Goal: Task Accomplishment & Management: Use online tool/utility

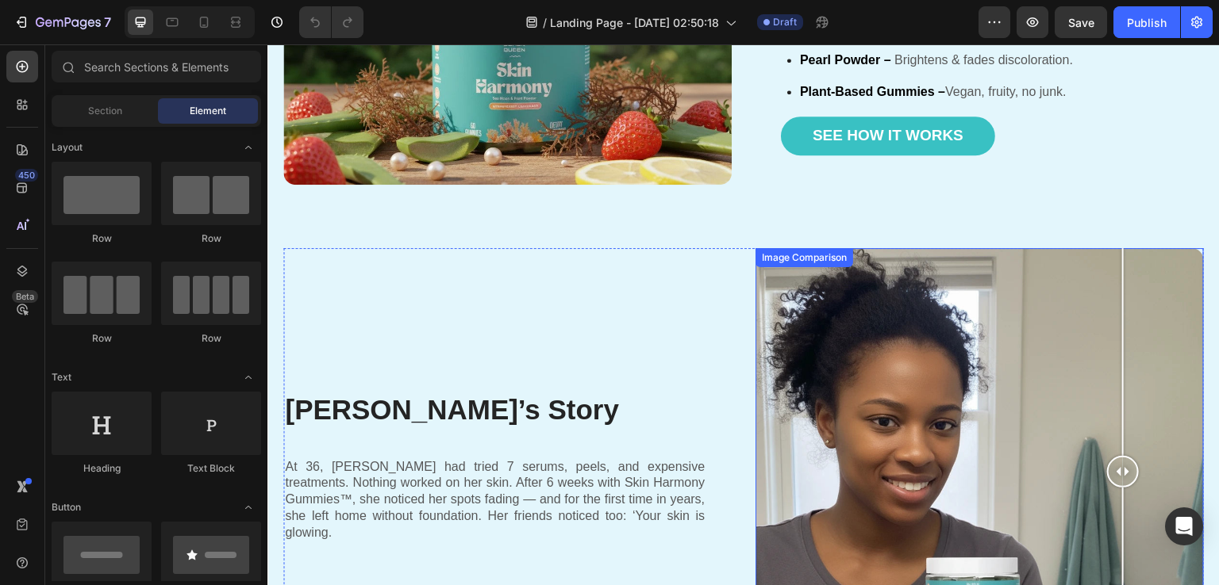
scroll to position [1666, 0]
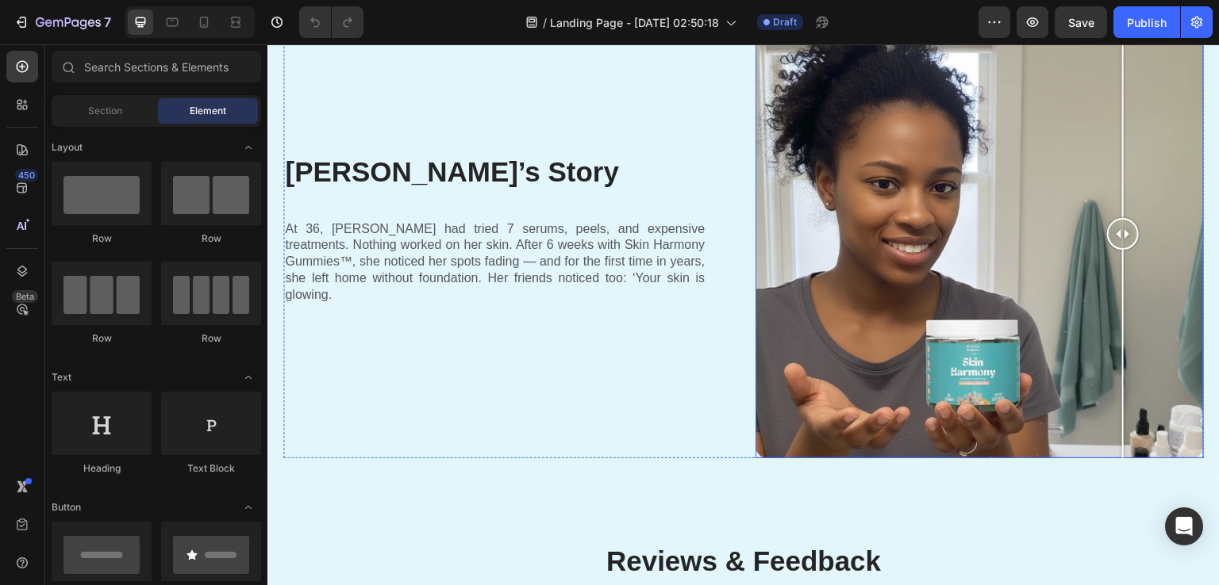
click at [987, 321] on div at bounding box center [979, 234] width 448 height 448
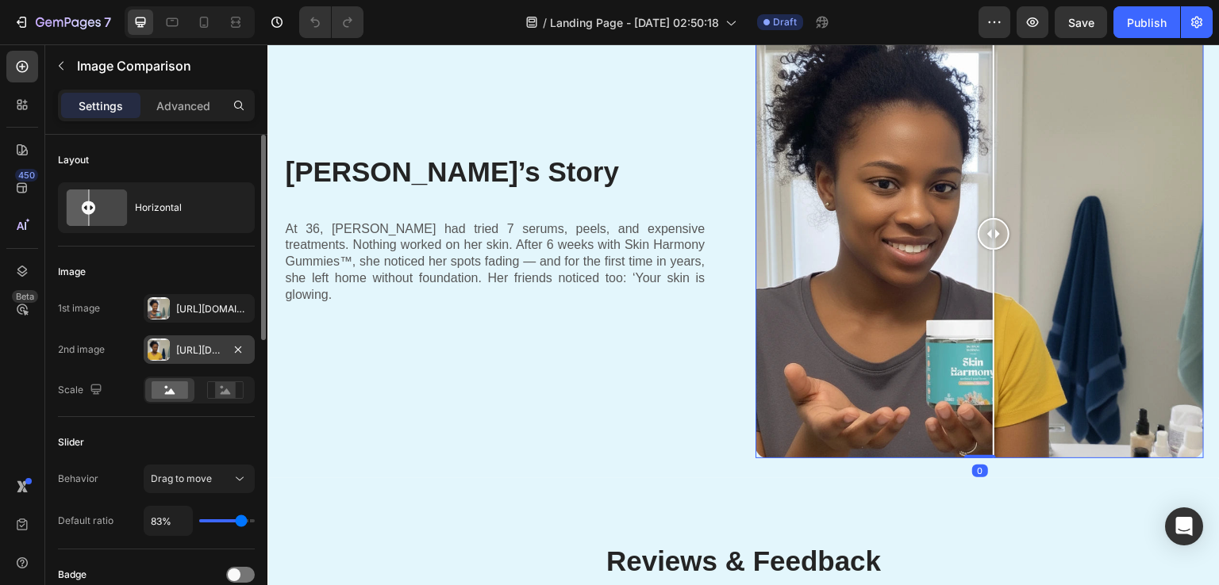
click at [176, 352] on div "Https://cdn.Shopify.Com/s/files/1/0890/9530/7606/files/gempages_575567914451600…" at bounding box center [199, 351] width 46 height 14
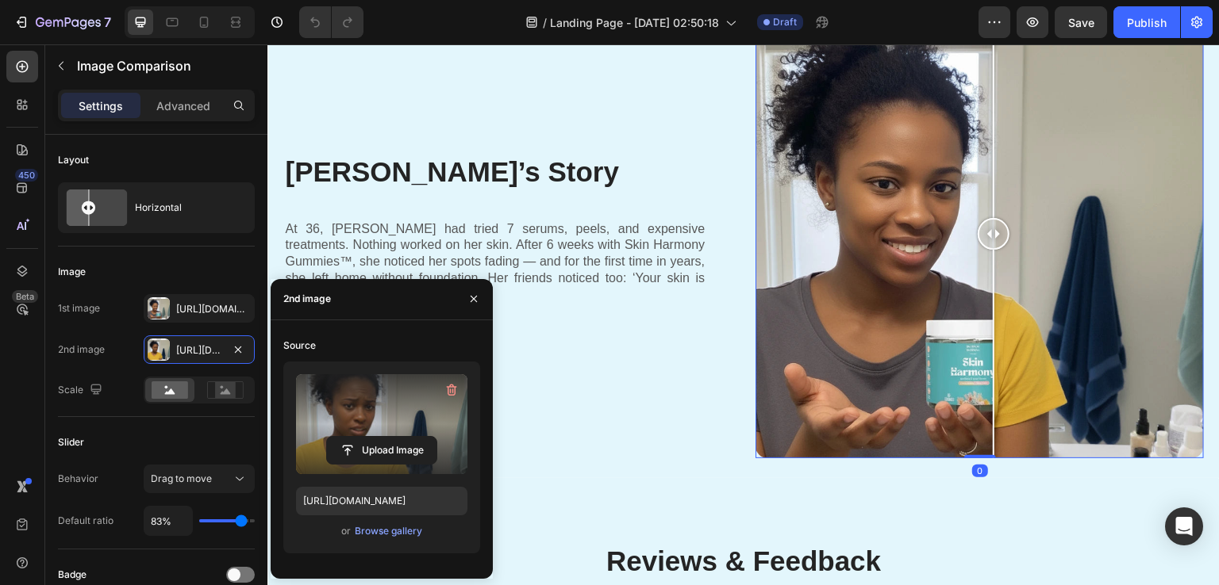
click at [334, 409] on label at bounding box center [381, 424] width 171 height 100
click at [334, 437] on input "file" at bounding box center [381, 450] width 109 height 27
type input "https://cdn.shopify.com/s/files/1/0890/9530/7606/files/gempages_575567914451600…"
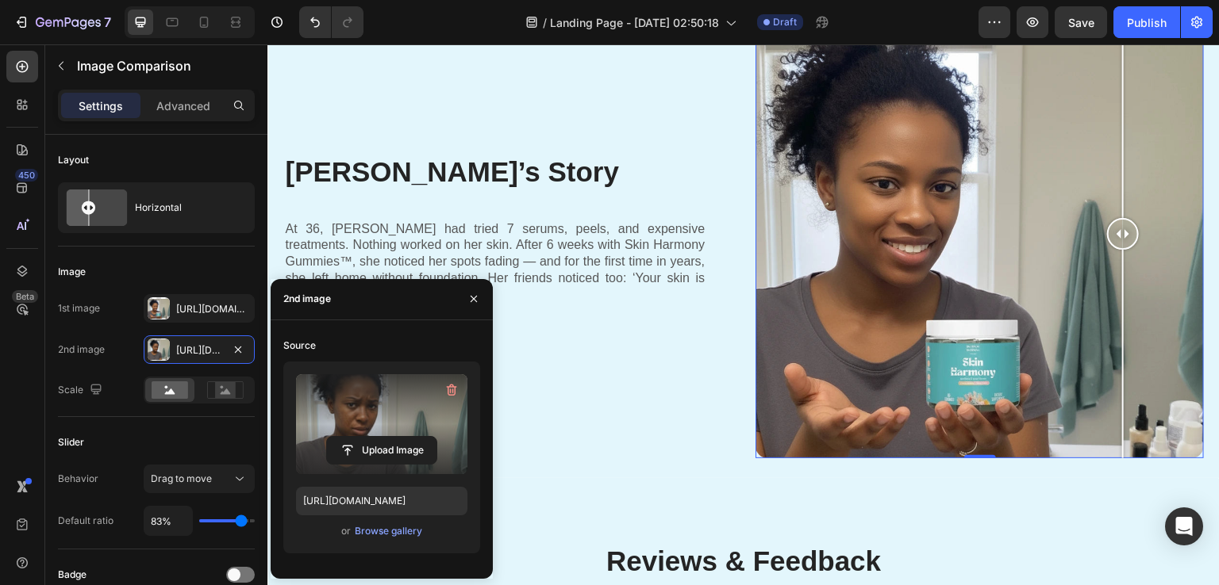
scroll to position [1587, 0]
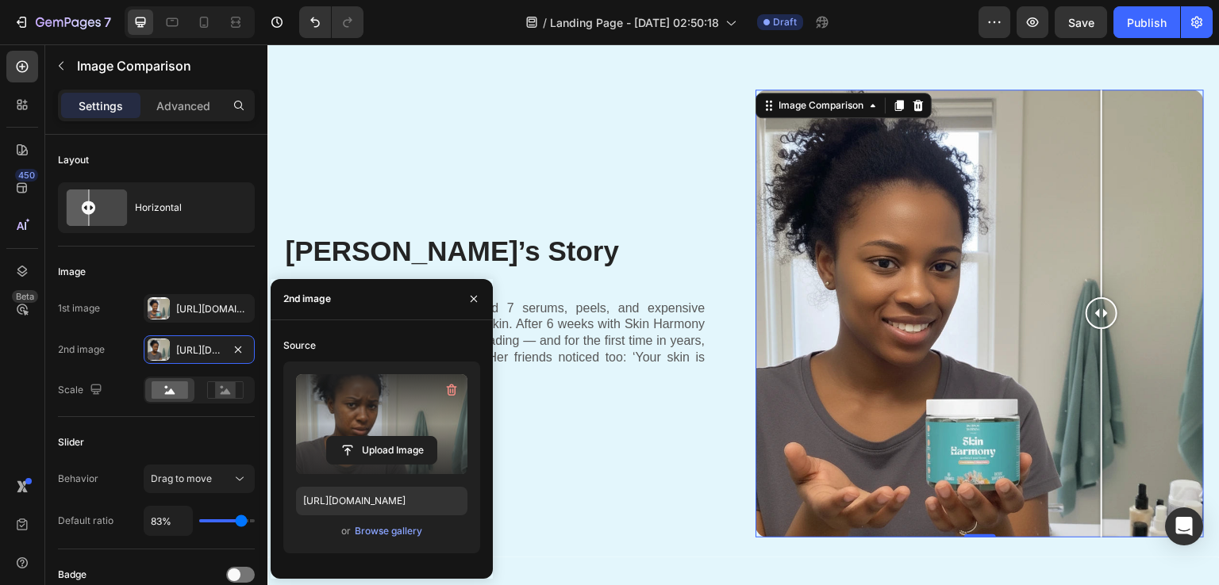
drag, startPoint x: 1124, startPoint y: 306, endPoint x: 1095, endPoint y: 313, distance: 30.0
click at [1095, 313] on div at bounding box center [1101, 313] width 32 height 32
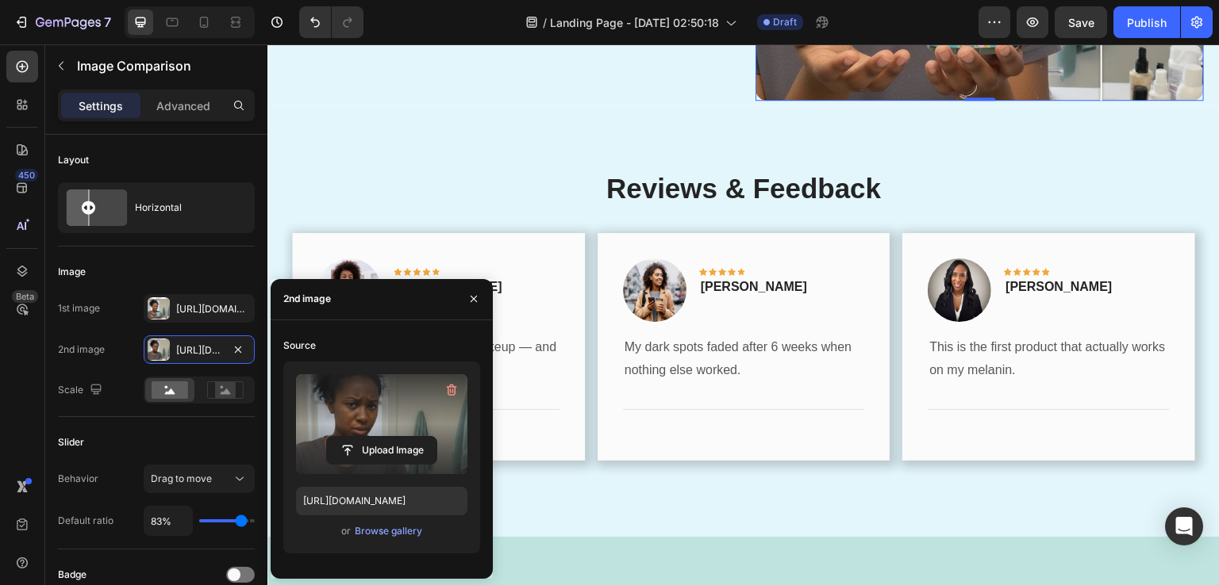
scroll to position [2221, 0]
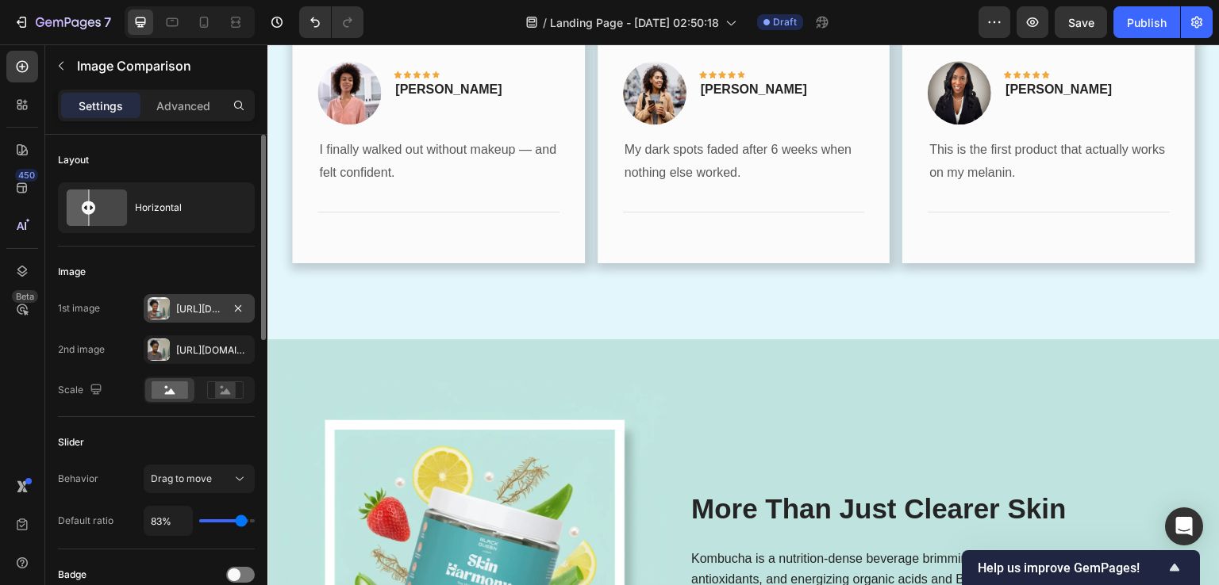
click at [175, 301] on div "Https://cdn.Shopify.Com/s/files/1/0890/9530/7606/files/gempages_575567914451600…" at bounding box center [199, 308] width 111 height 29
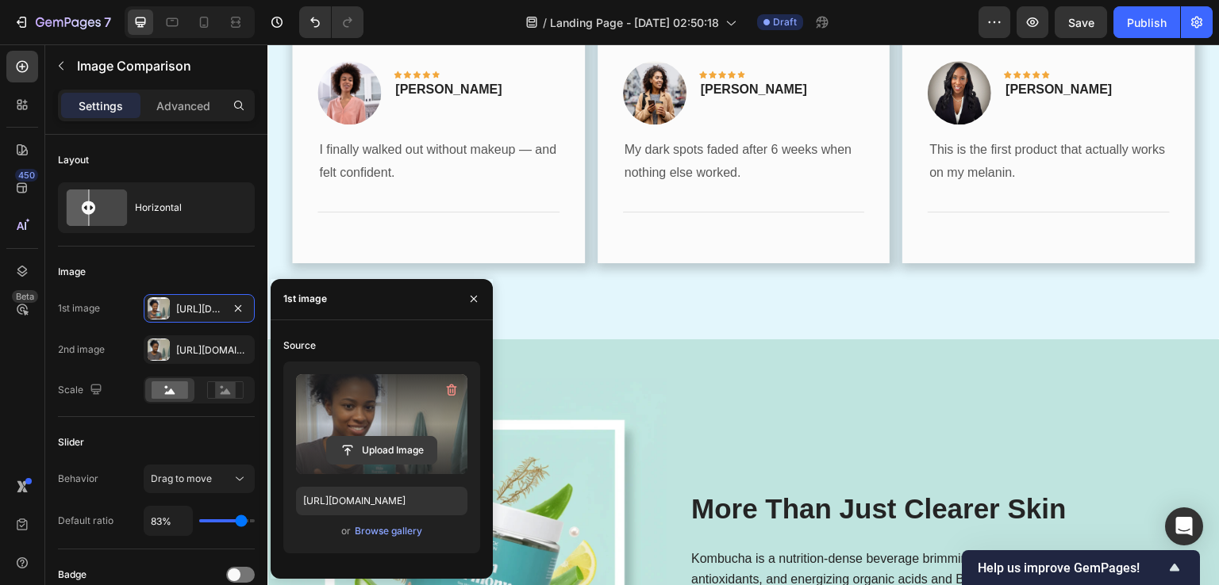
click at [359, 451] on input "file" at bounding box center [381, 450] width 109 height 27
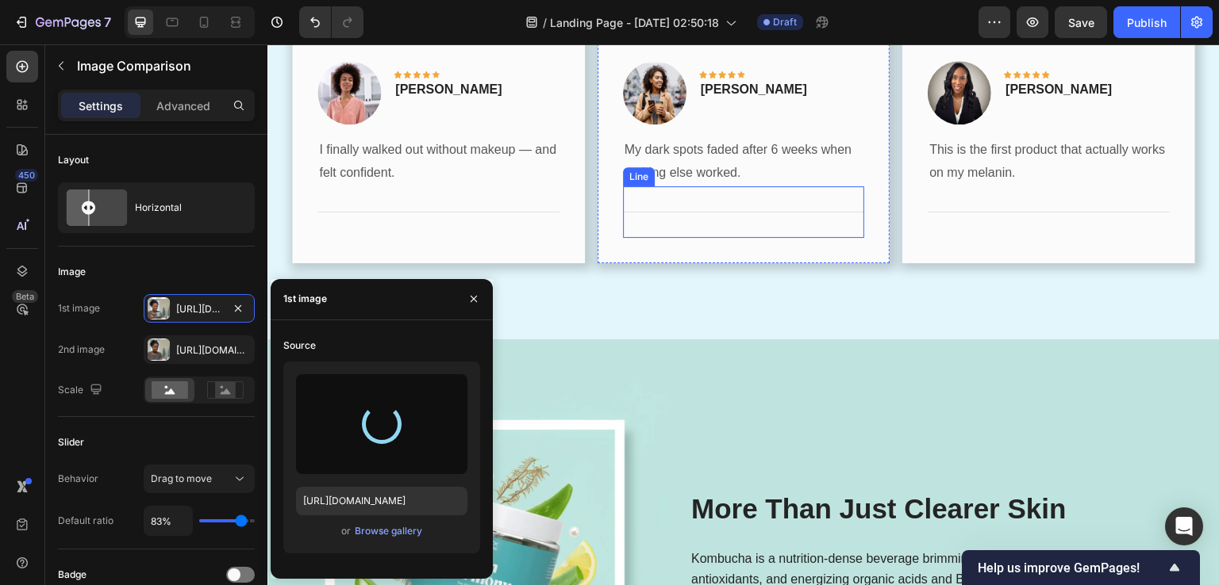
type input "https://cdn.shopify.com/s/files/1/0890/9530/7606/files/gempages_575567914451600…"
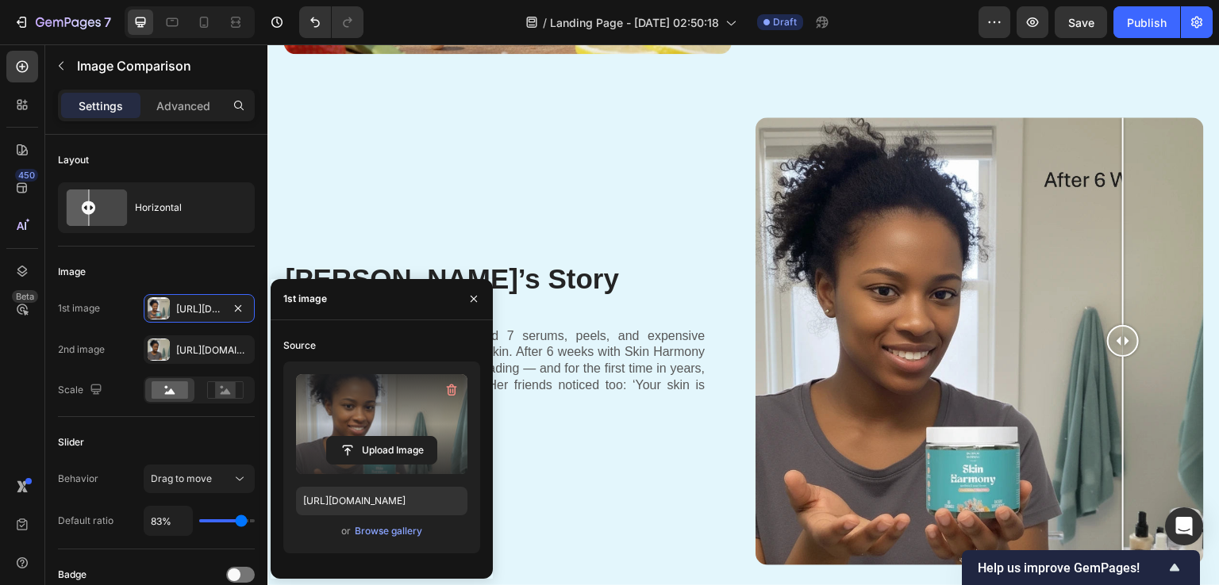
scroll to position [1507, 0]
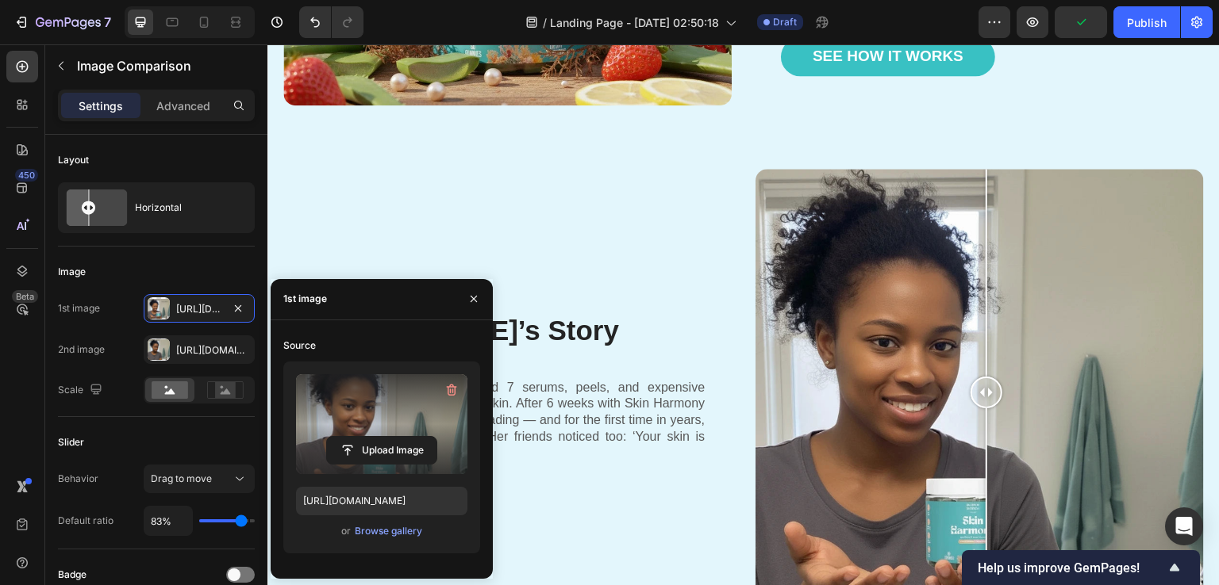
drag, startPoint x: 1140, startPoint y: 384, endPoint x: 980, endPoint y: 376, distance: 160.4
click at [980, 377] on div at bounding box center [986, 393] width 32 height 32
type input "79%"
type input "79"
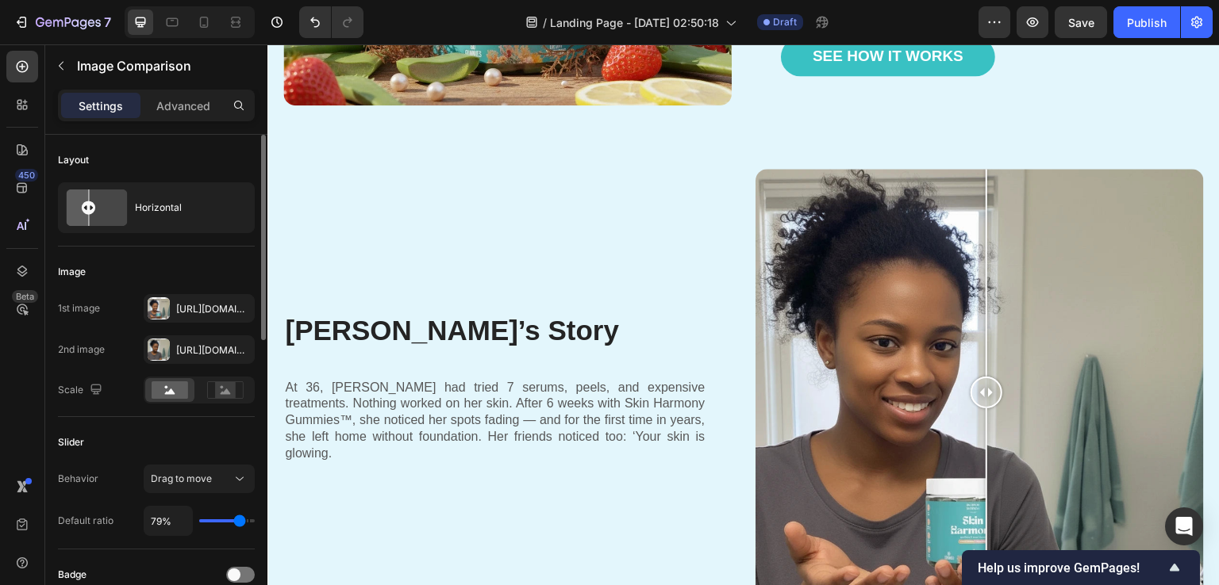
type input "60%"
type input "60"
type input "59%"
type input "59"
type input "57%"
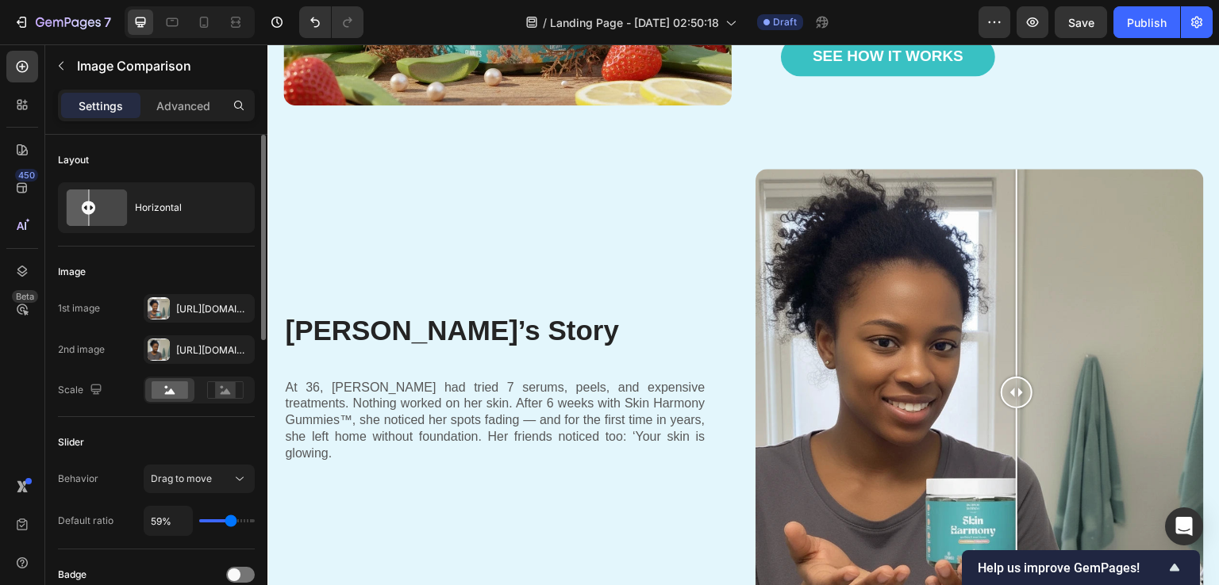
type input "57"
type input "54%"
type input "54"
type input "59%"
type input "59"
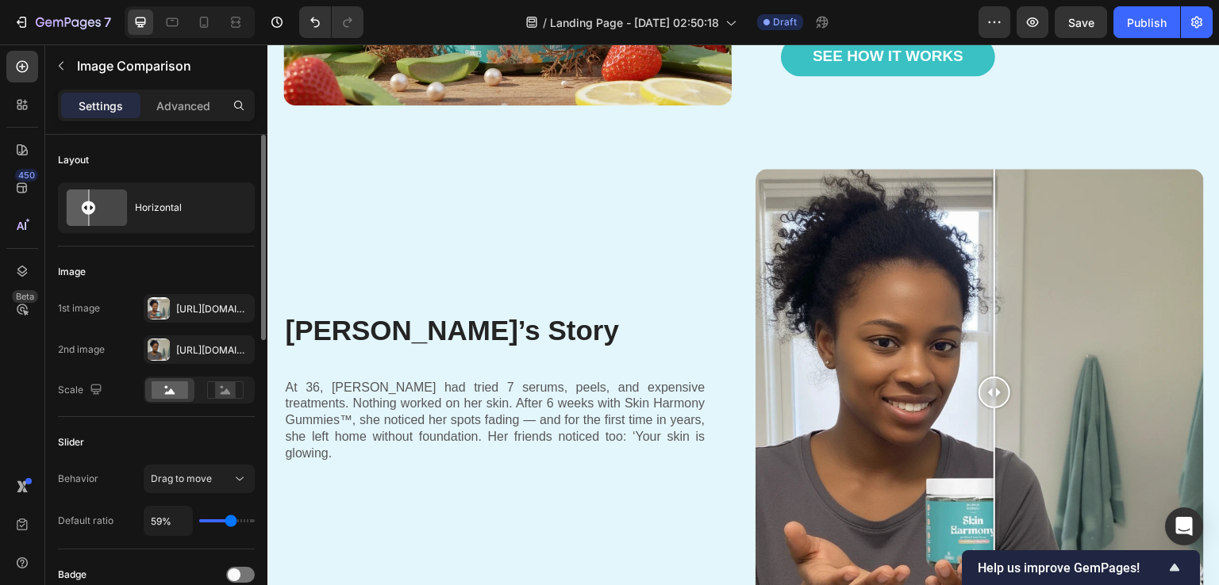
type input "60%"
type input "60"
type input "63%"
type input "63"
type input "64%"
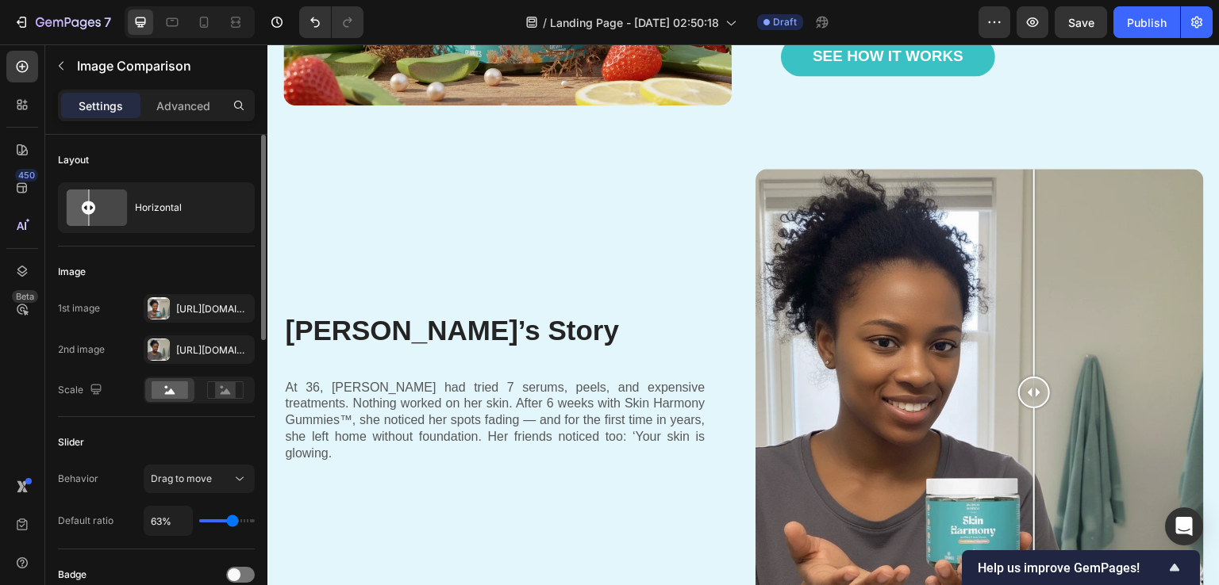
type input "64"
type input "63%"
type input "63"
type input "60%"
type input "60"
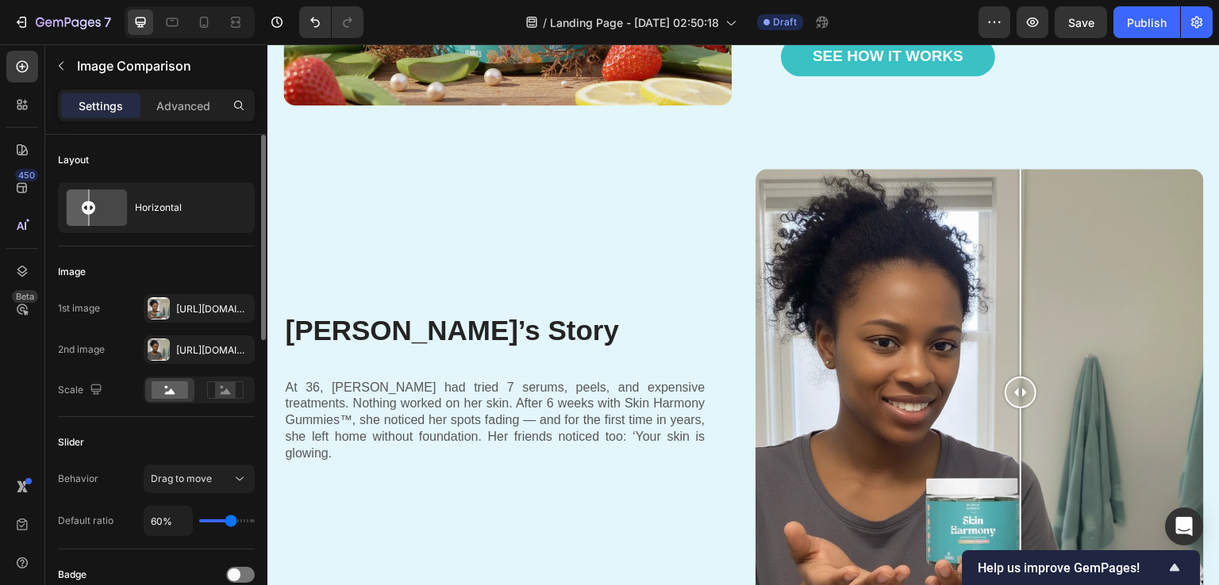
type input "73%"
type input "73"
type input "81%"
type input "81"
type input "92%"
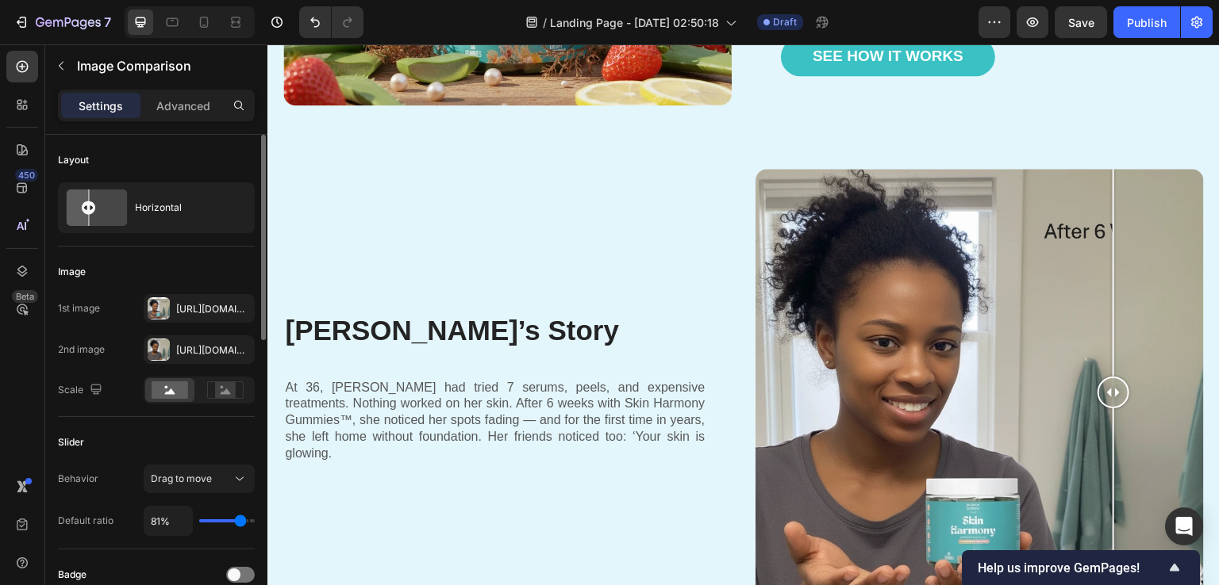
type input "92"
type input "100%"
type input "100"
type input "60%"
type input "60"
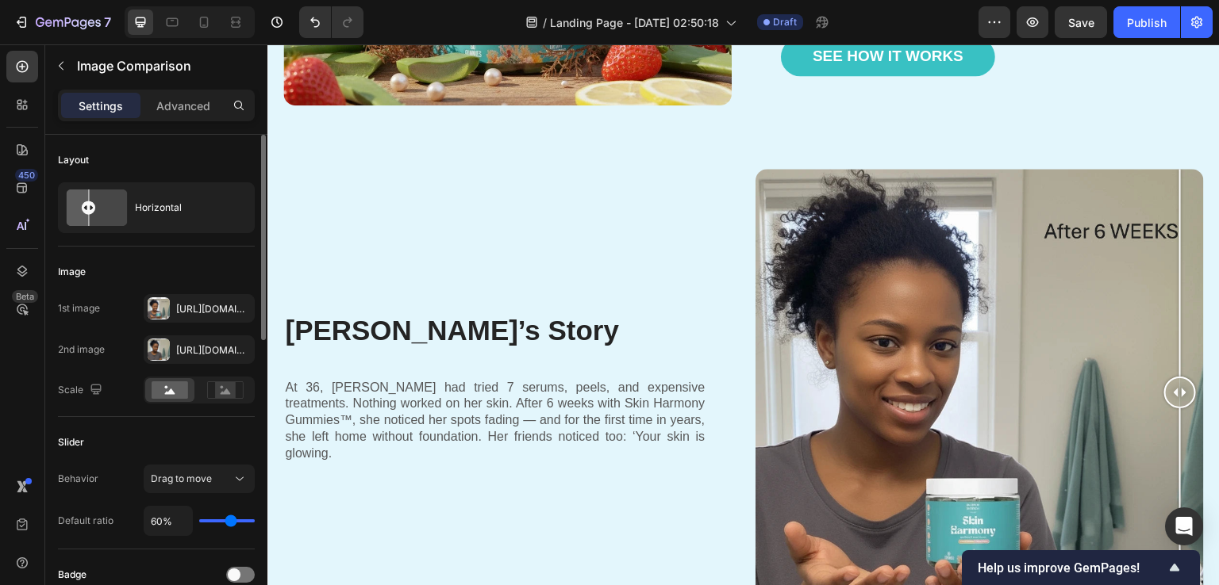
type input "26%"
type input "26"
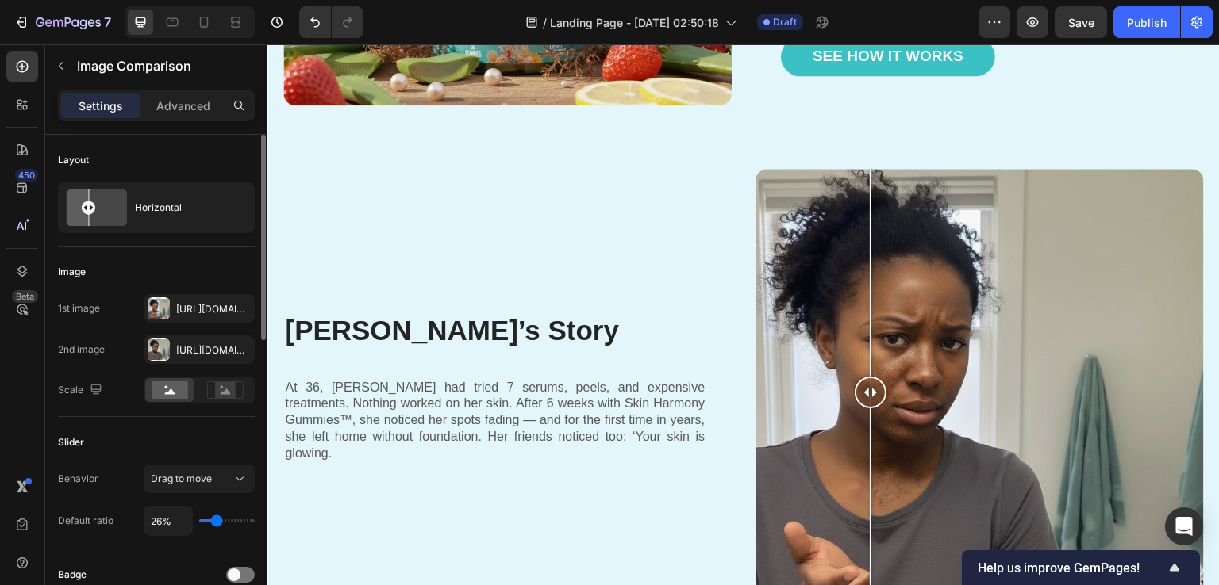
type input "4%"
type input "4"
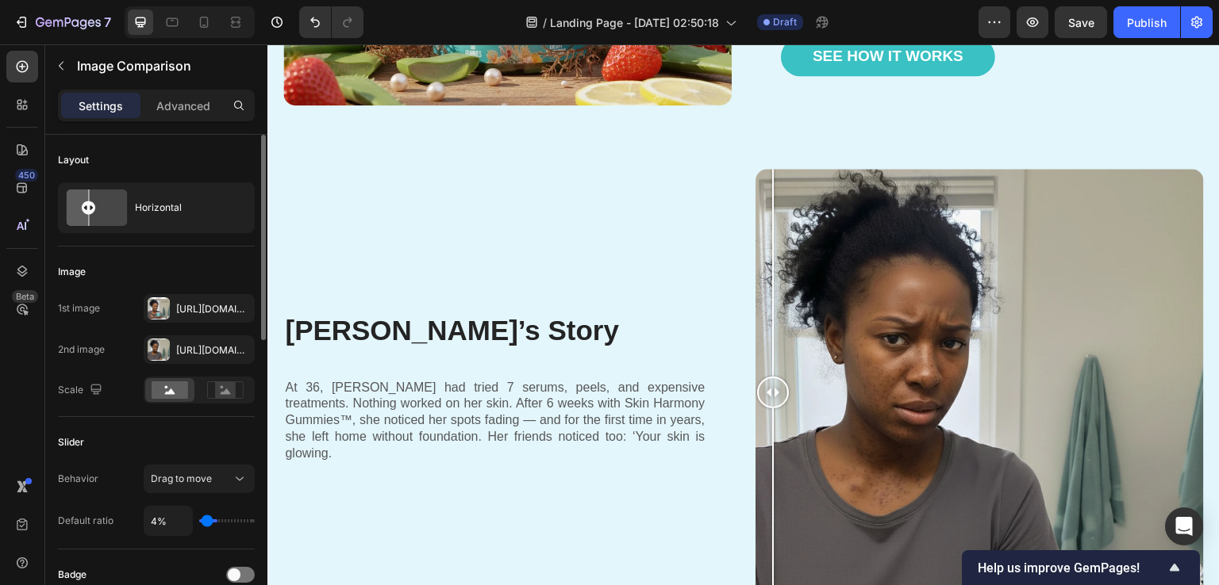
type input "1%"
type input "1"
type input "4%"
type input "4"
type input "16%"
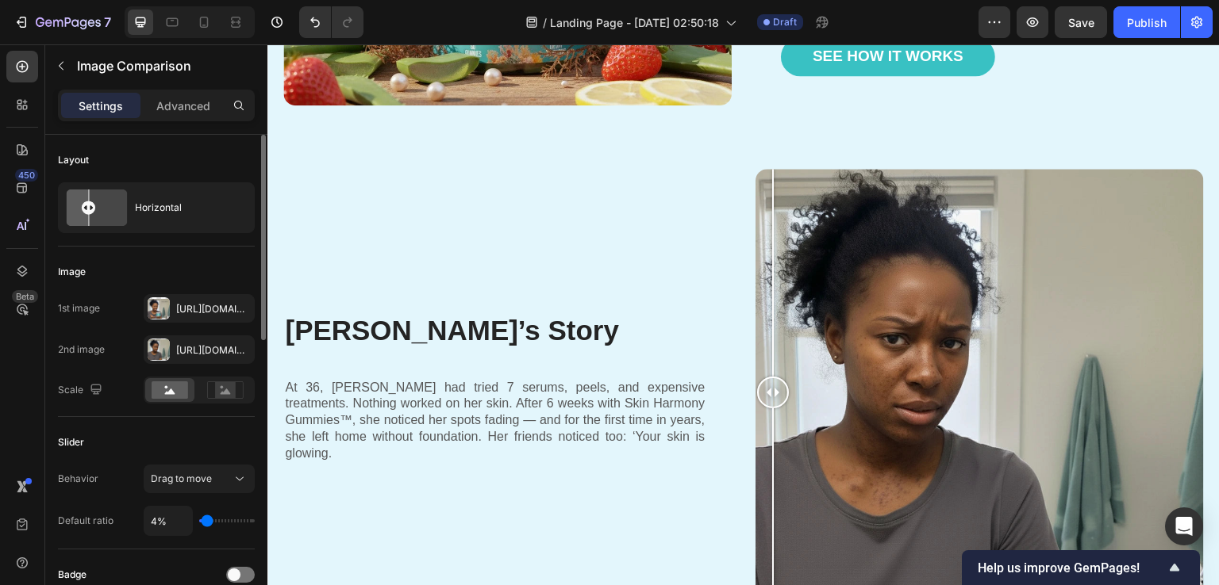
type input "16"
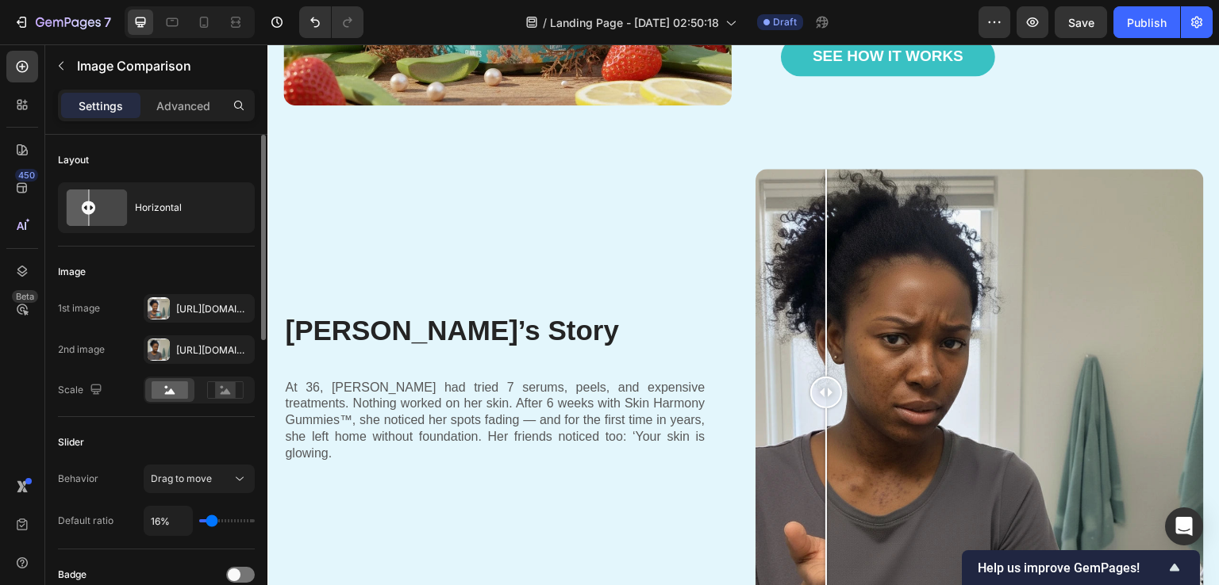
type input "23%"
type input "23"
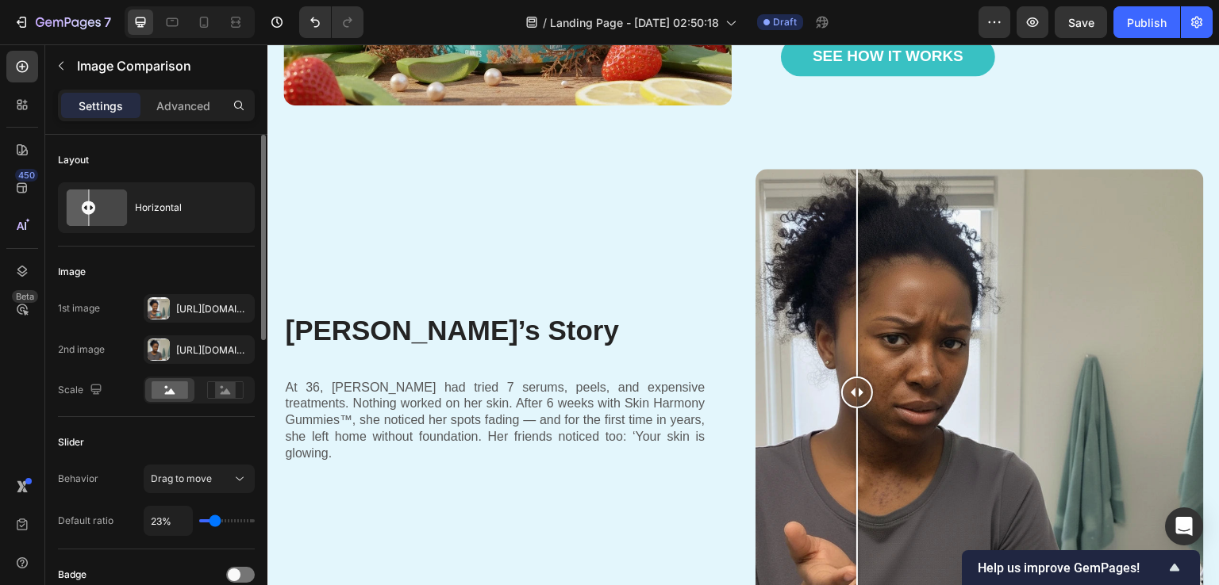
type input "15%"
type input "15"
type input "12%"
type input "12"
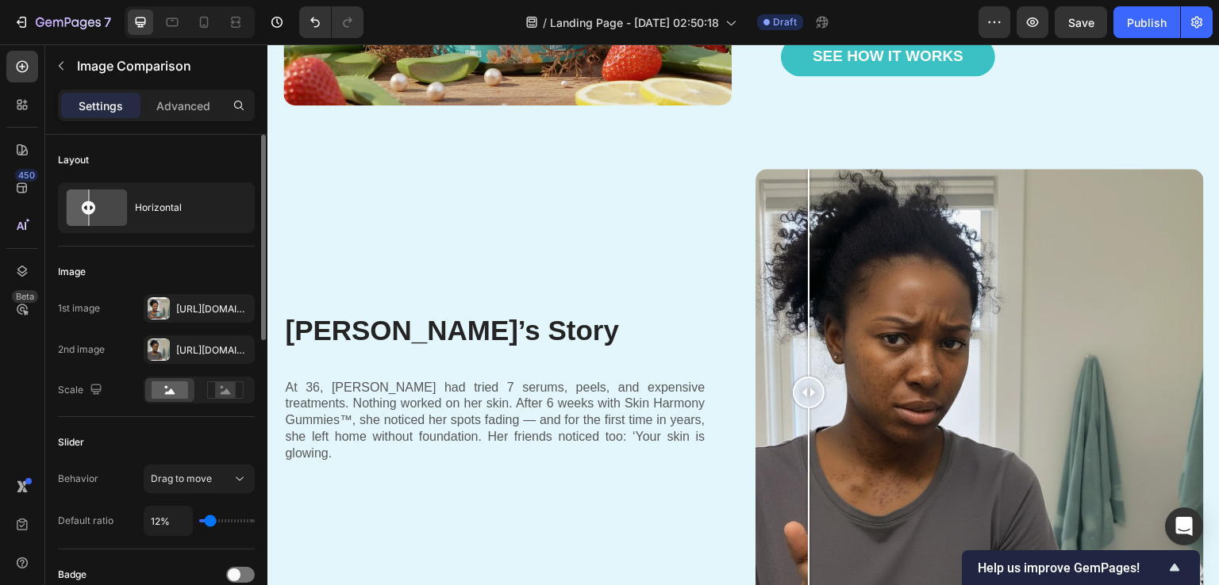
type input "9%"
type input "9"
type input "7%"
type input "7"
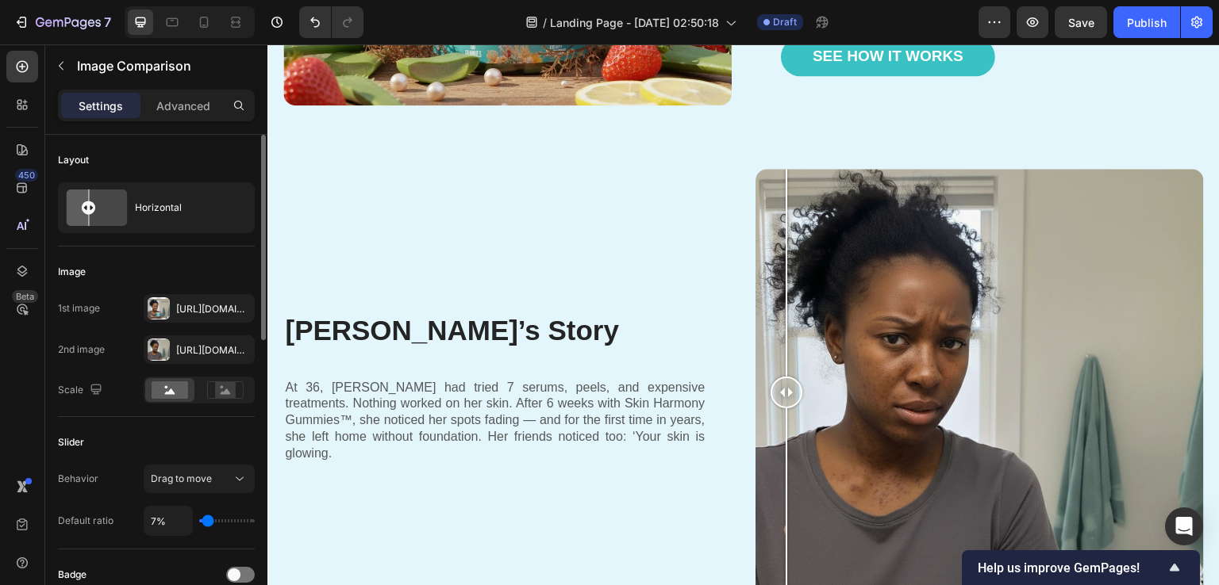
type input "6%"
drag, startPoint x: 239, startPoint y: 516, endPoint x: 207, endPoint y: 499, distance: 36.2
type input "6"
click at [207, 520] on input "range" at bounding box center [227, 521] width 56 height 3
click at [113, 434] on div "Slider" at bounding box center [156, 442] width 197 height 25
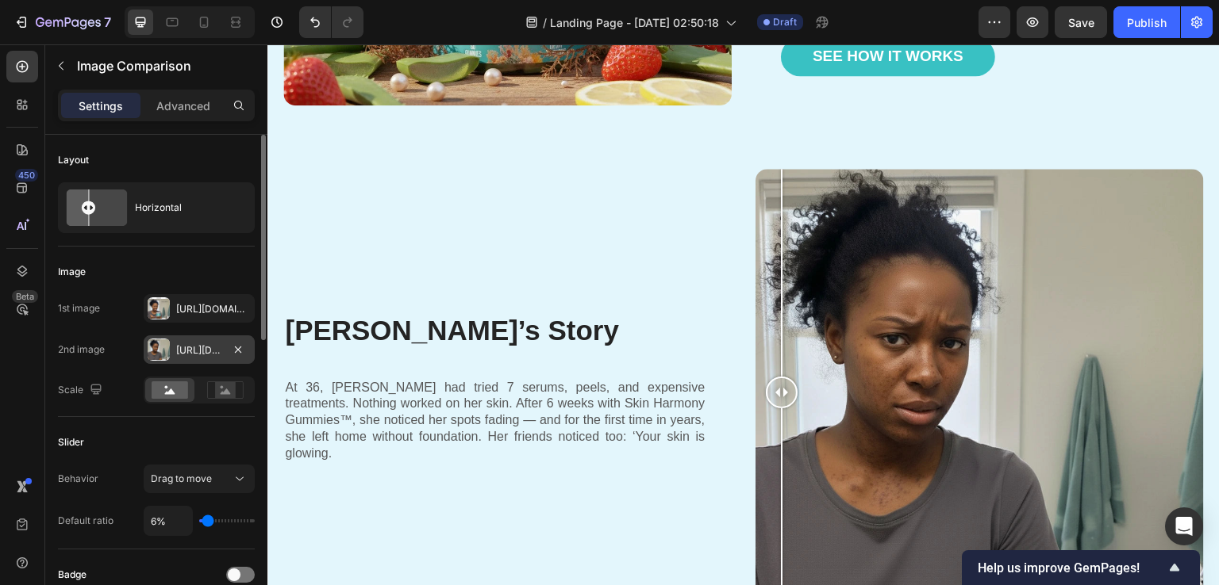
click at [205, 347] on div "Https://cdn.Shopify.Com/s/files/1/0890/9530/7606/files/gempages_575567914451600…" at bounding box center [199, 351] width 46 height 14
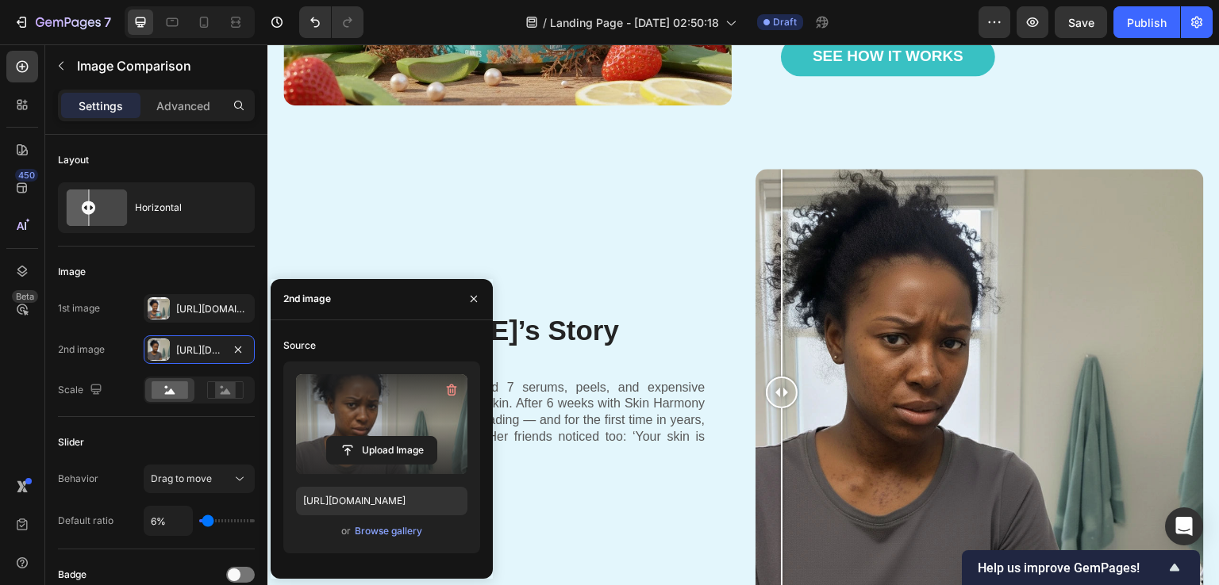
click at [382, 431] on label at bounding box center [381, 424] width 171 height 100
click at [0, 0] on input "file" at bounding box center [0, 0] width 0 height 0
click at [349, 438] on input "file" at bounding box center [381, 450] width 109 height 27
type input "https://cdn.shopify.com/s/files/1/0890/9530/7606/files/gempages_575567914451600…"
click at [471, 299] on icon "button" at bounding box center [473, 299] width 13 height 13
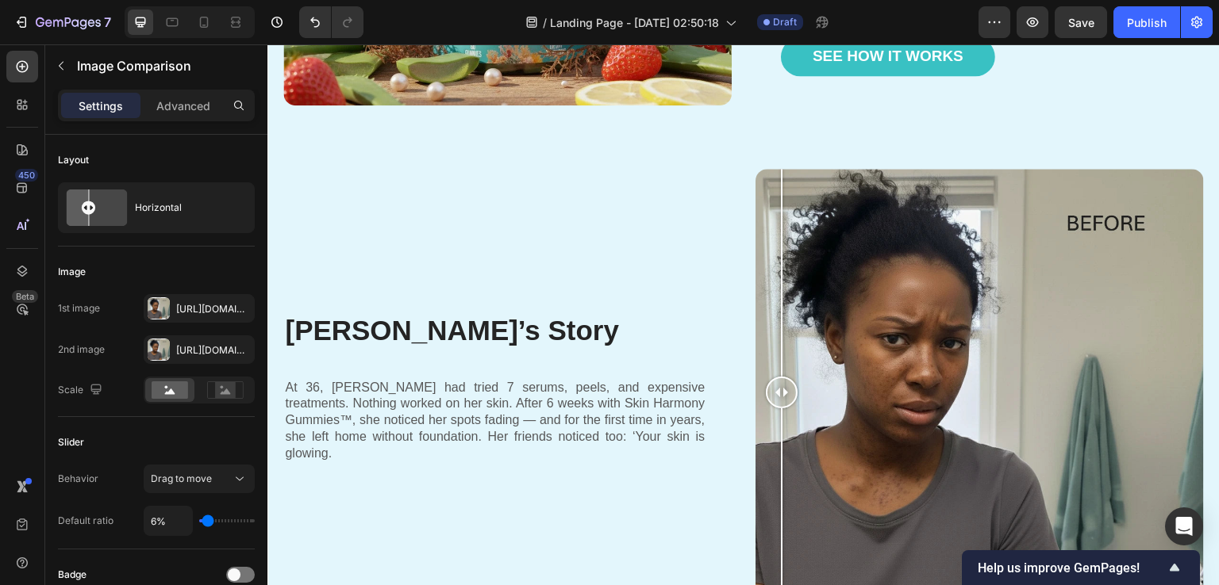
click at [0, 359] on div "450 Beta" at bounding box center [22, 314] width 45 height 541
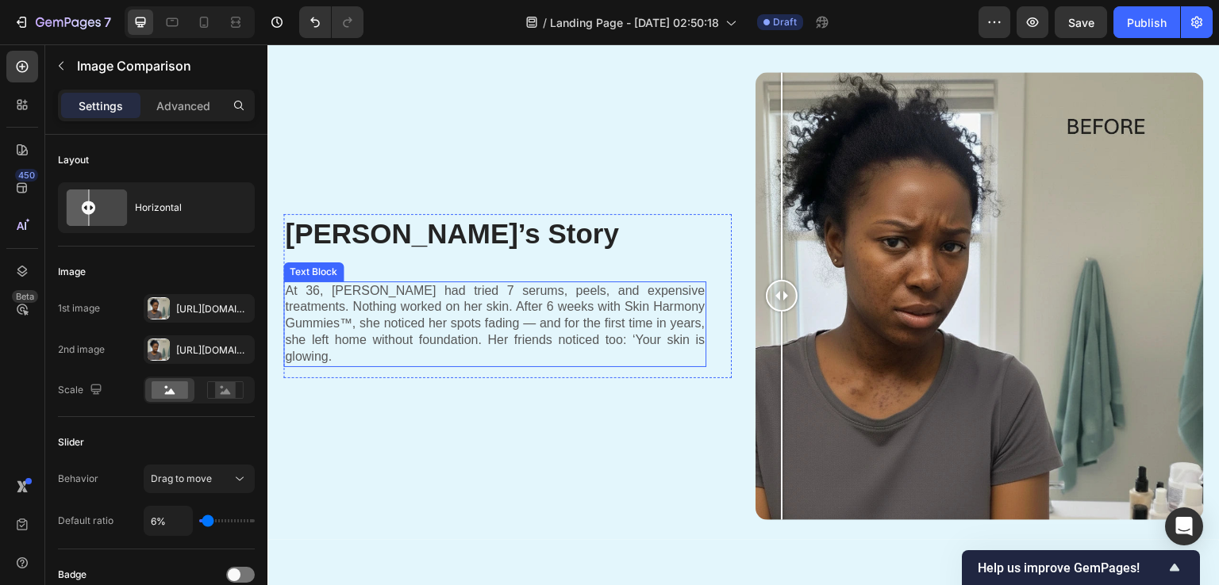
scroll to position [1587, 0]
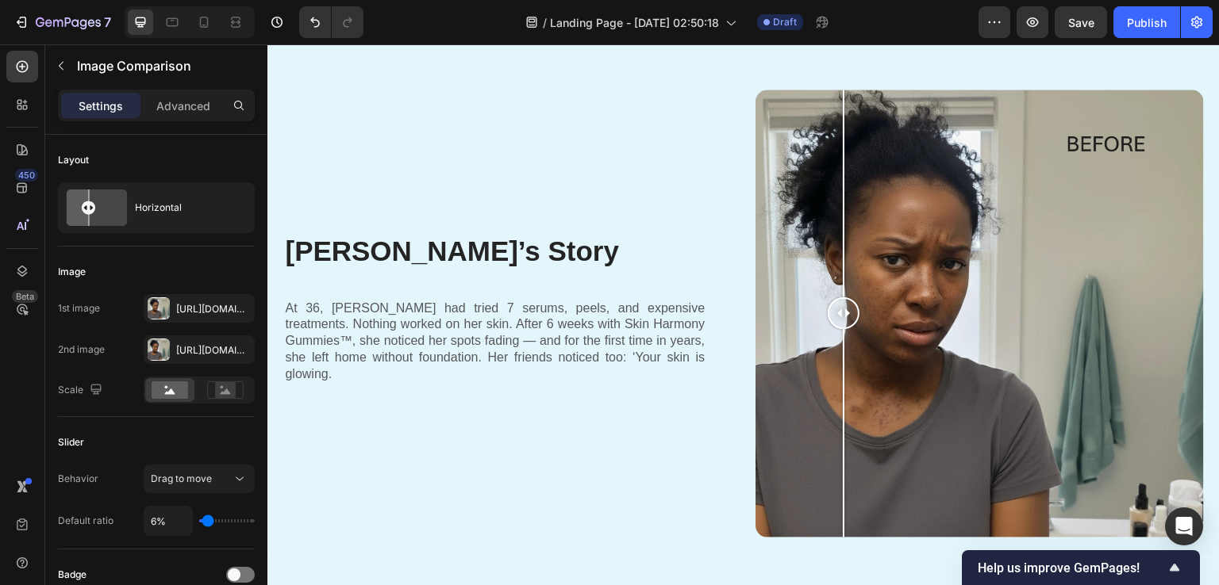
drag, startPoint x: 776, startPoint y: 306, endPoint x: 837, endPoint y: 304, distance: 61.1
click at [837, 304] on div at bounding box center [843, 313] width 32 height 32
click at [164, 307] on div at bounding box center [159, 308] width 22 height 22
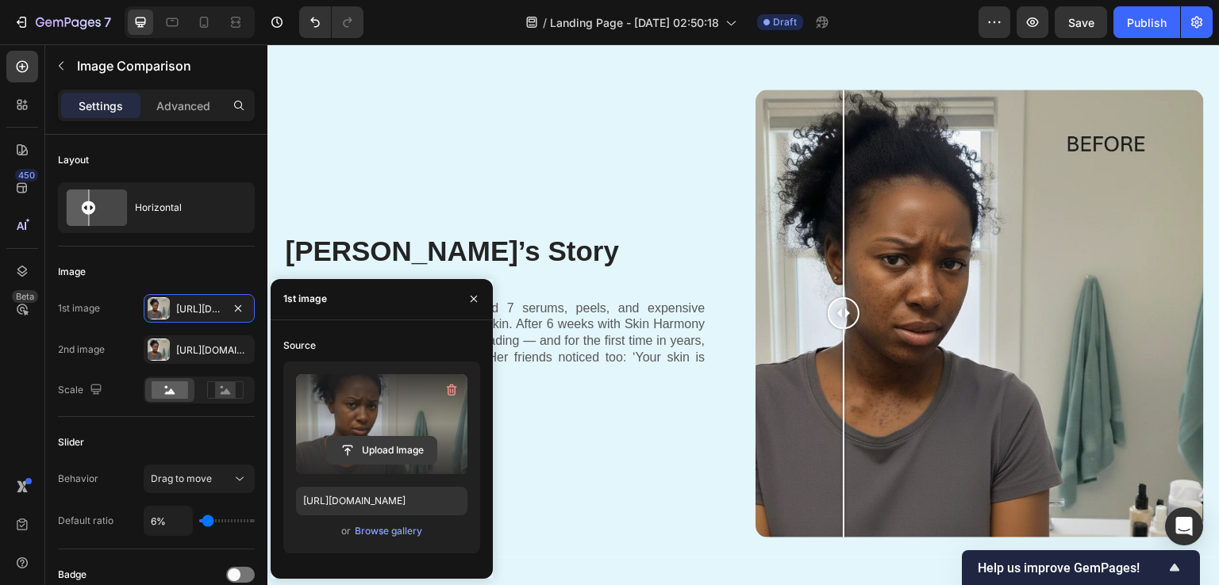
click at [377, 444] on input "file" at bounding box center [381, 450] width 109 height 27
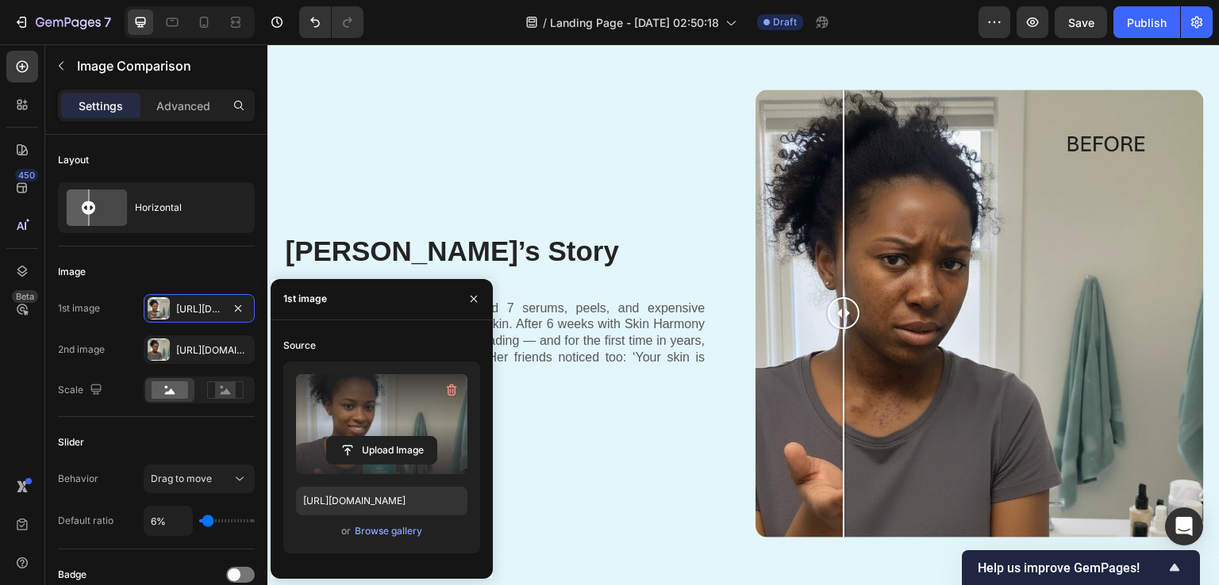
type input "https://cdn.shopify.com/s/files/1/0890/9530/7606/files/gempages_575567914451600…"
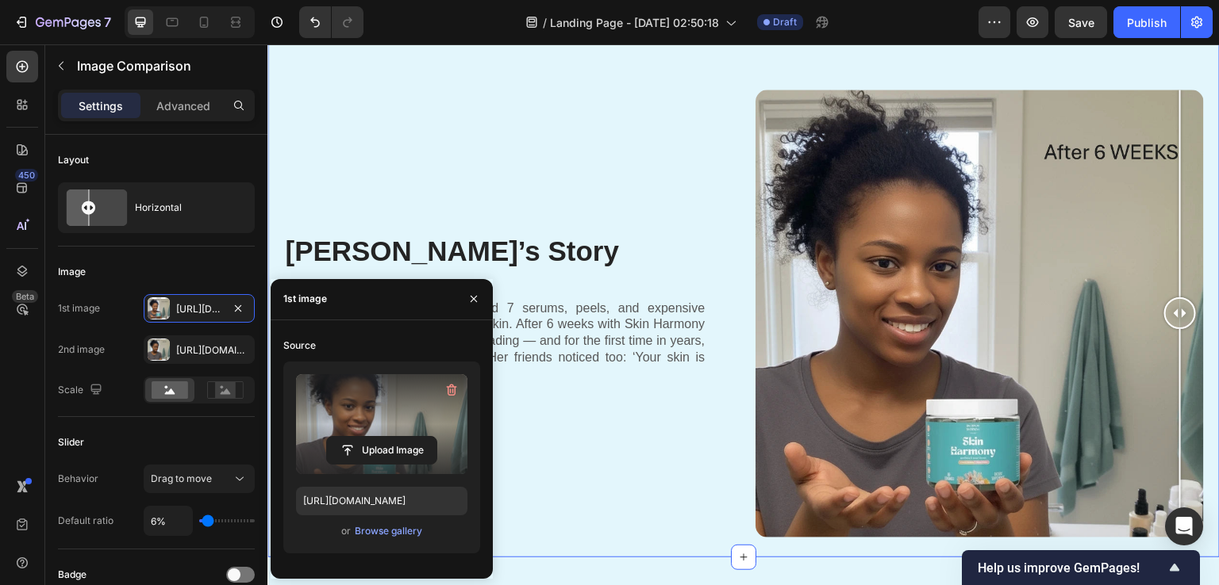
drag, startPoint x: 773, startPoint y: 298, endPoint x: 1200, endPoint y: 283, distance: 427.1
click at [0, 366] on div "450 Beta" at bounding box center [22, 314] width 45 height 541
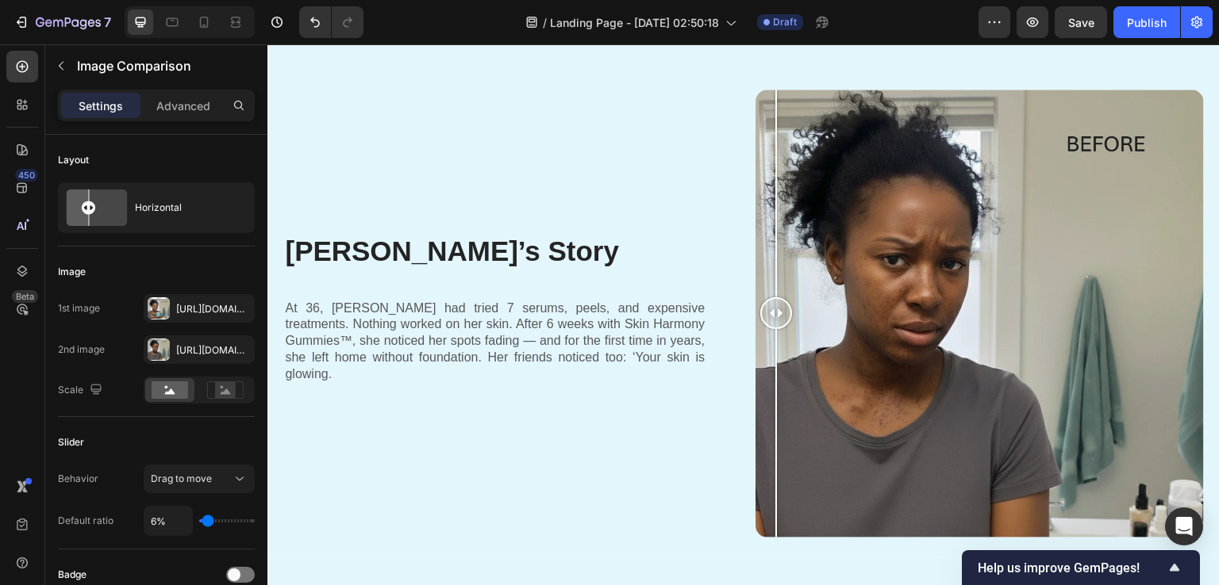
drag, startPoint x: 1174, startPoint y: 297, endPoint x: 770, endPoint y: 309, distance: 404.7
click at [770, 309] on div at bounding box center [776, 313] width 32 height 32
click at [775, 311] on div at bounding box center [782, 313] width 32 height 32
click at [163, 518] on input "6%" at bounding box center [168, 521] width 48 height 29
type input "7%"
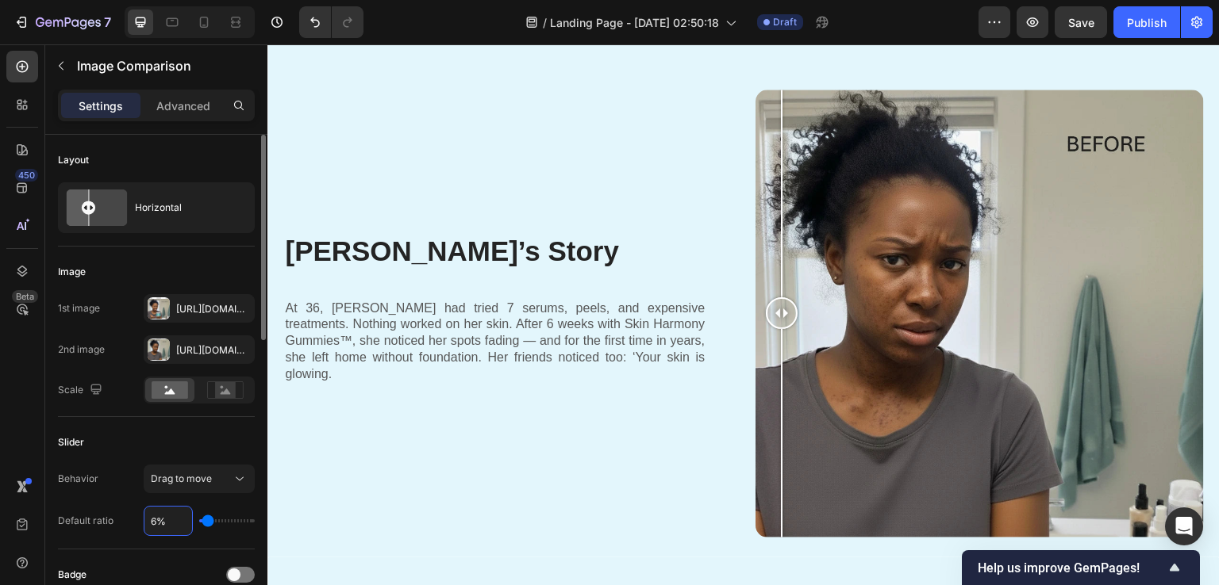
type input "7"
type input "8%"
type input "8"
type input "9%"
type input "9"
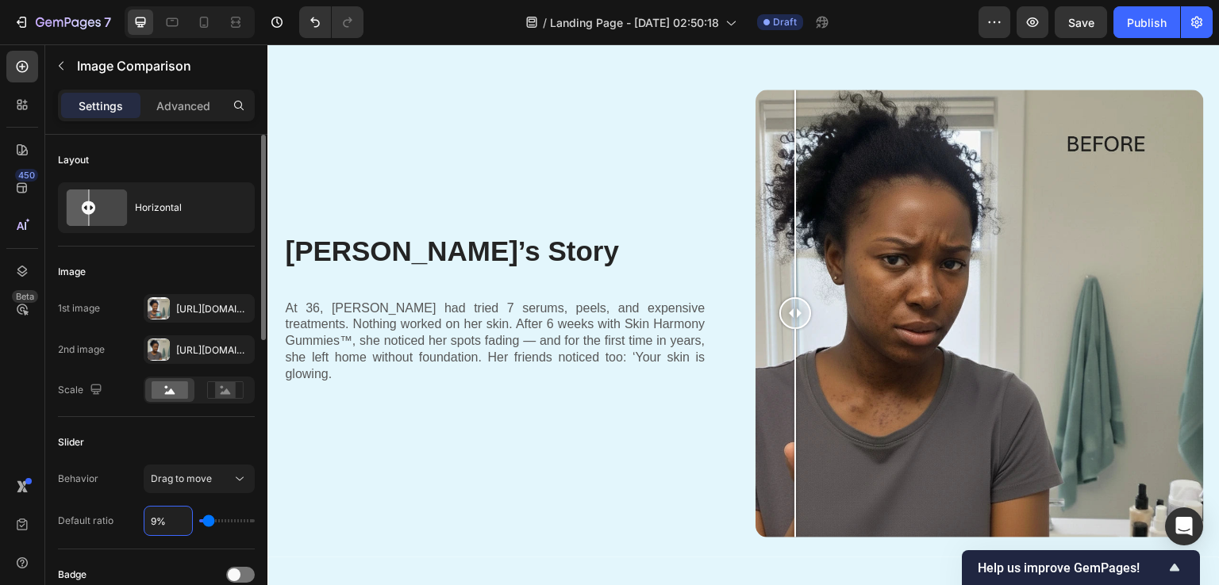
type input "8%"
type input "8"
type input "7%"
type input "7"
type input "6%"
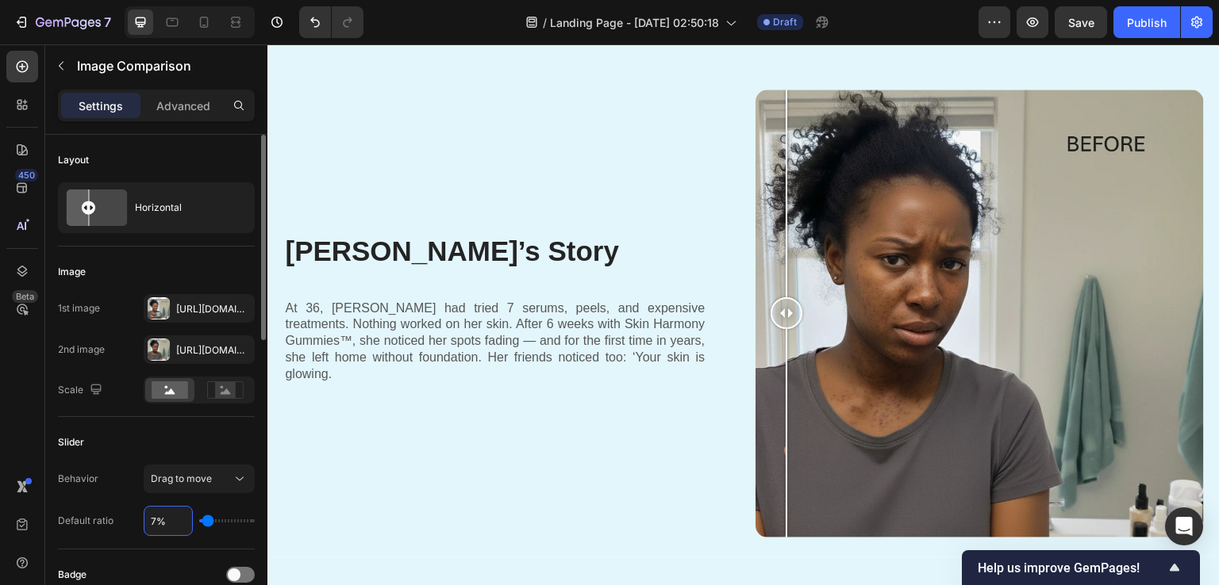
type input "6"
click at [0, 402] on div "450 Beta" at bounding box center [22, 314] width 45 height 541
drag, startPoint x: 781, startPoint y: 305, endPoint x: 776, endPoint y: 347, distance: 42.3
click at [776, 347] on div at bounding box center [782, 314] width 32 height 448
drag, startPoint x: 0, startPoint y: 511, endPoint x: 194, endPoint y: 385, distance: 231.0
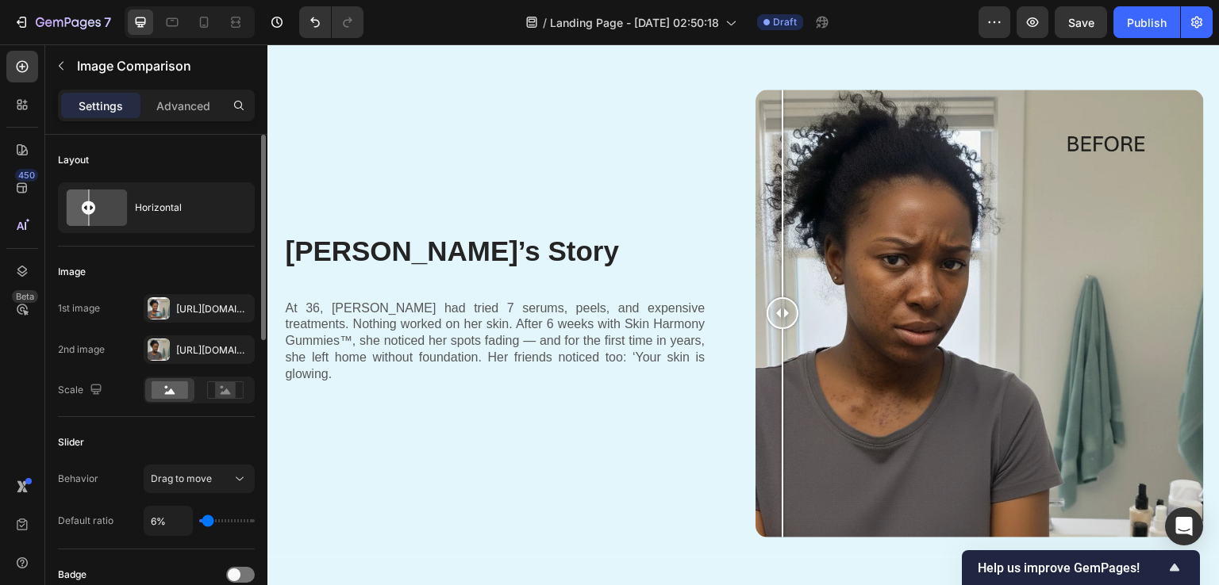
click at [1, 509] on div "450 Beta" at bounding box center [22, 314] width 45 height 541
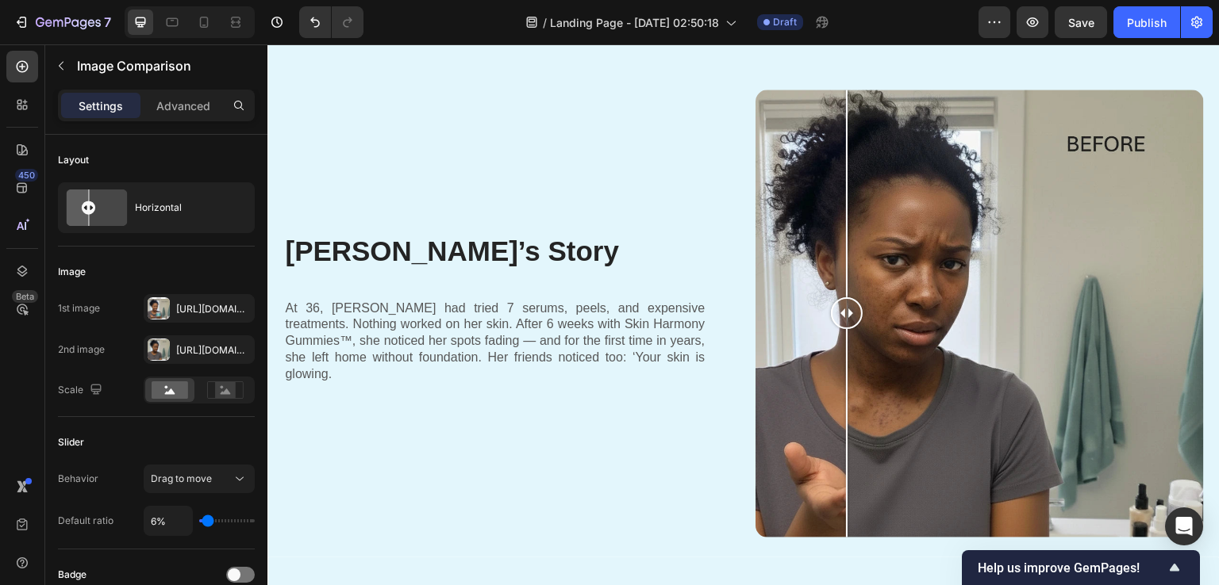
drag, startPoint x: 784, startPoint y: 295, endPoint x: 808, endPoint y: 302, distance: 25.6
click at [831, 305] on div at bounding box center [847, 313] width 32 height 32
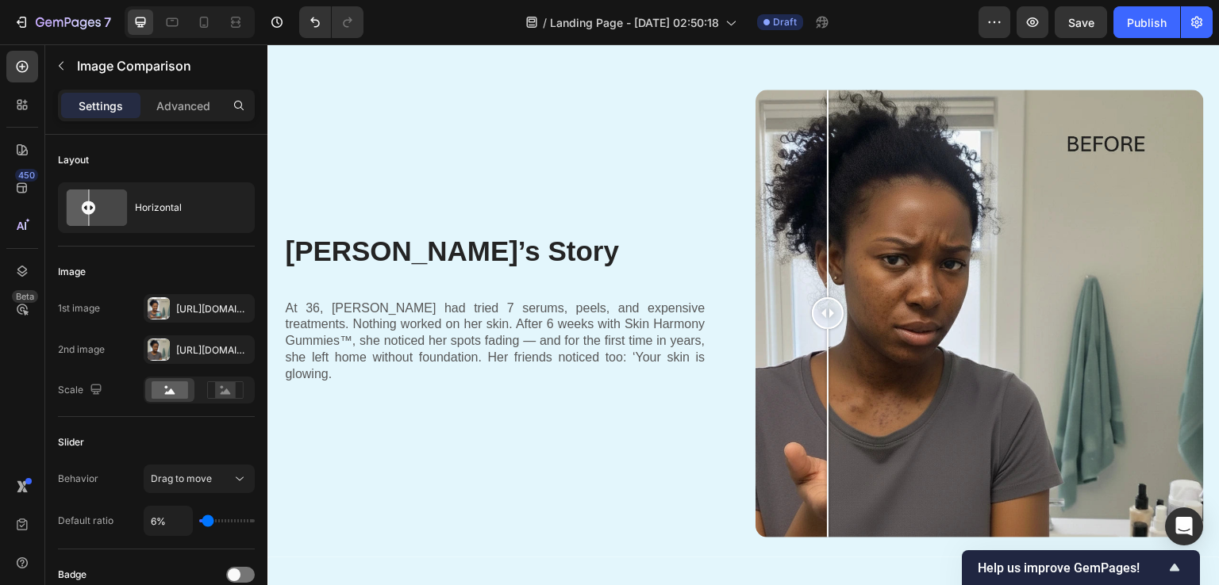
click at [812, 301] on div at bounding box center [828, 313] width 32 height 32
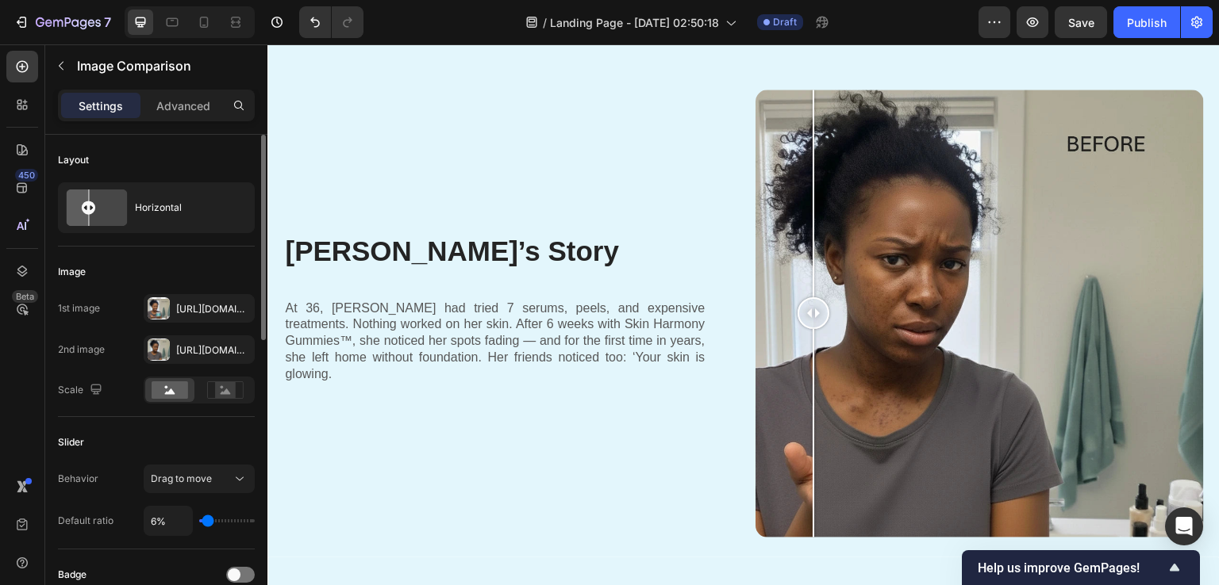
drag, startPoint x: 0, startPoint y: 296, endPoint x: 221, endPoint y: 287, distance: 220.7
click at [6, 296] on div "450 Beta" at bounding box center [22, 314] width 45 height 541
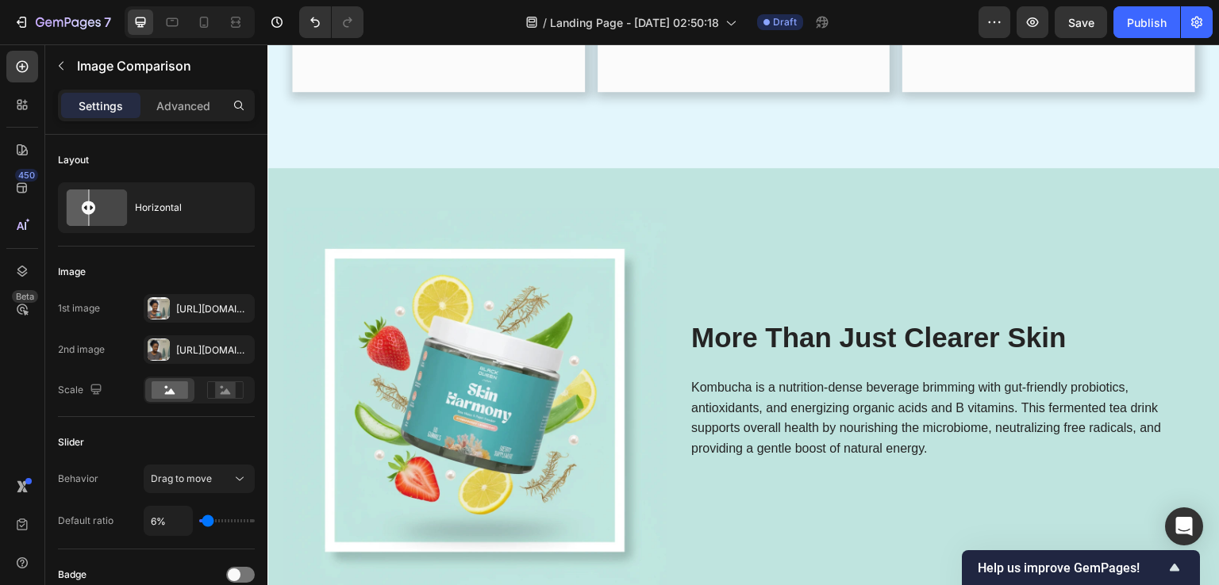
scroll to position [2380, 0]
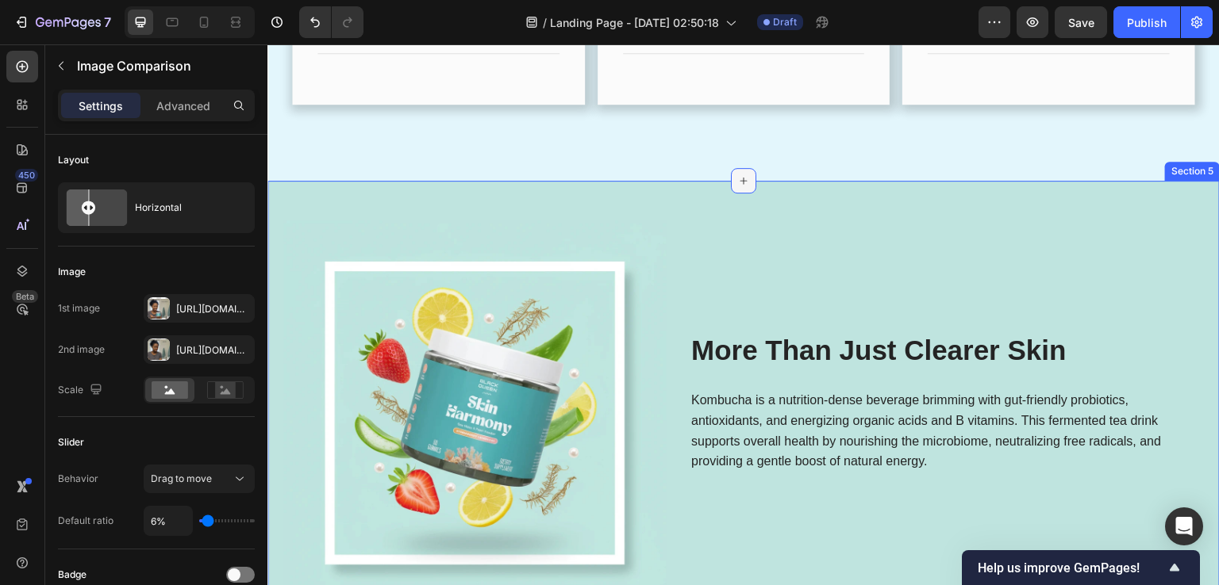
click at [737, 182] on icon at bounding box center [743, 181] width 13 height 13
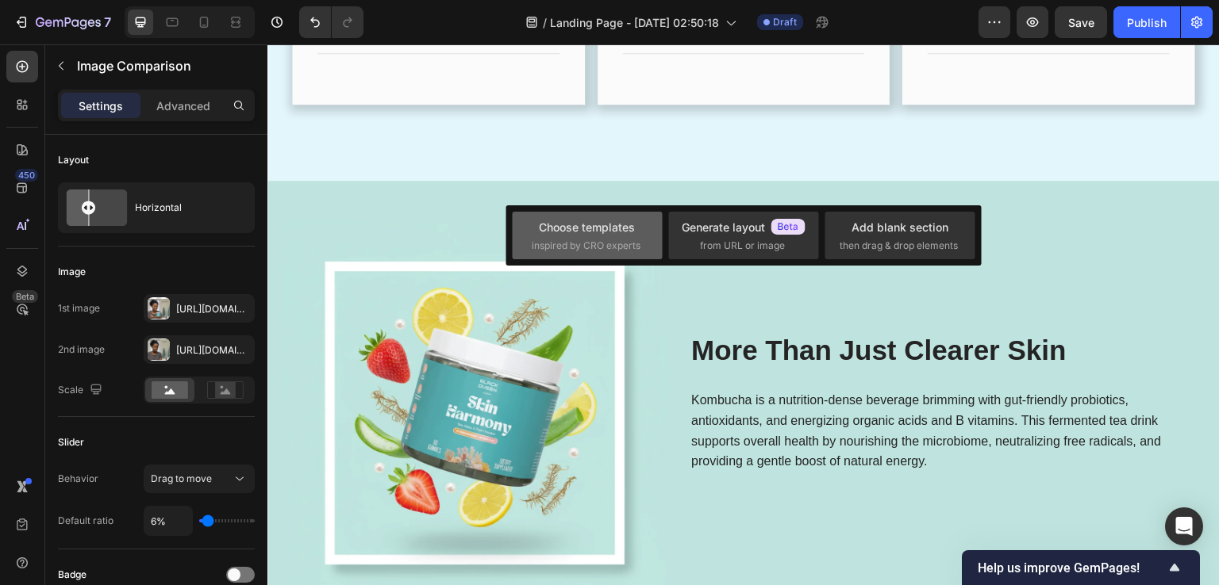
click at [593, 240] on span "inspired by CRO experts" at bounding box center [586, 246] width 109 height 14
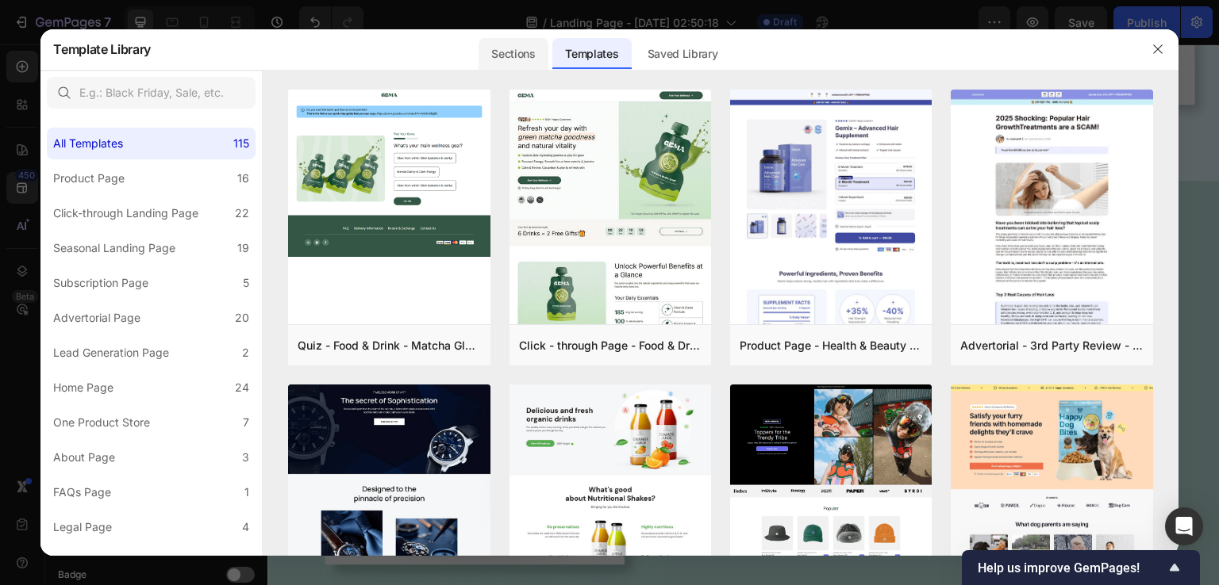
click at [509, 56] on div "Sections" at bounding box center [512, 54] width 69 height 32
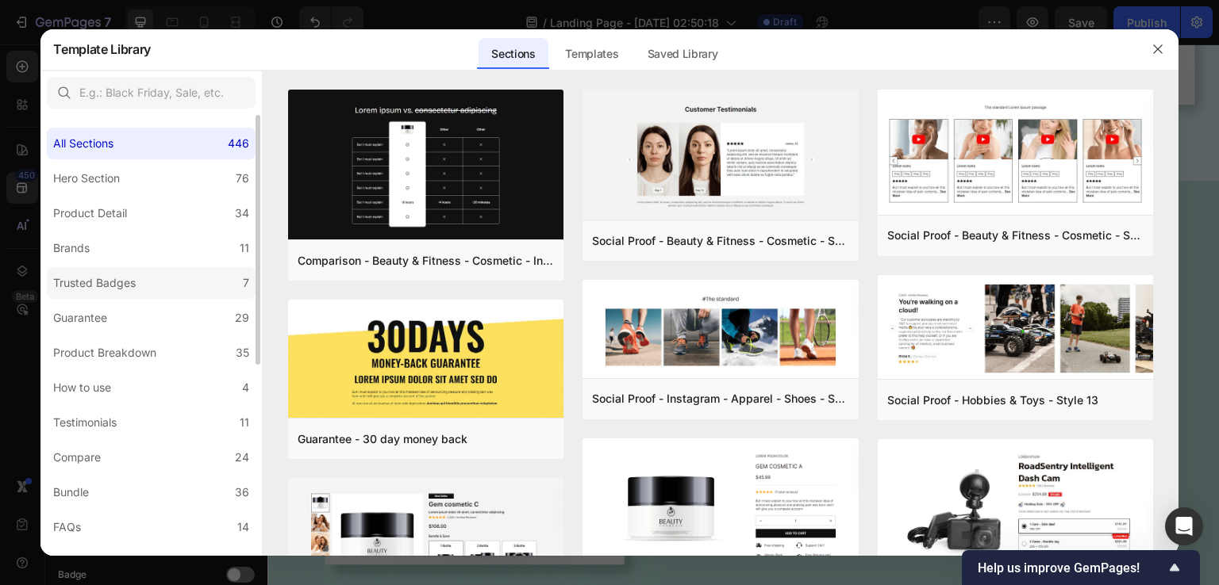
click at [92, 281] on div "Trusted Badges" at bounding box center [94, 283] width 83 height 19
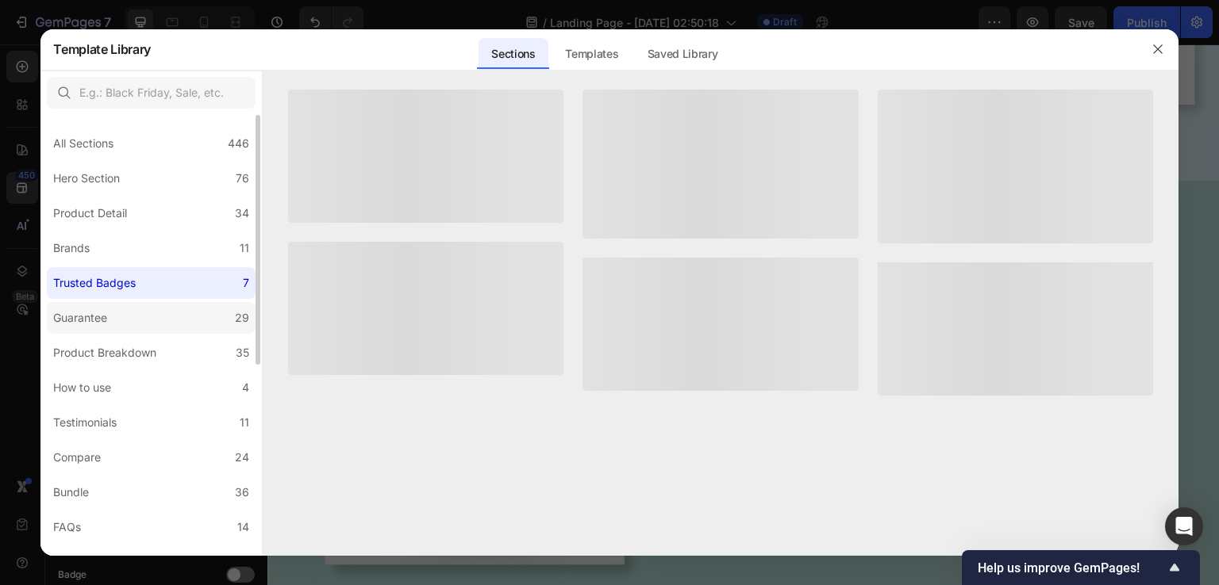
click at [88, 315] on div "Guarantee" at bounding box center [80, 318] width 54 height 19
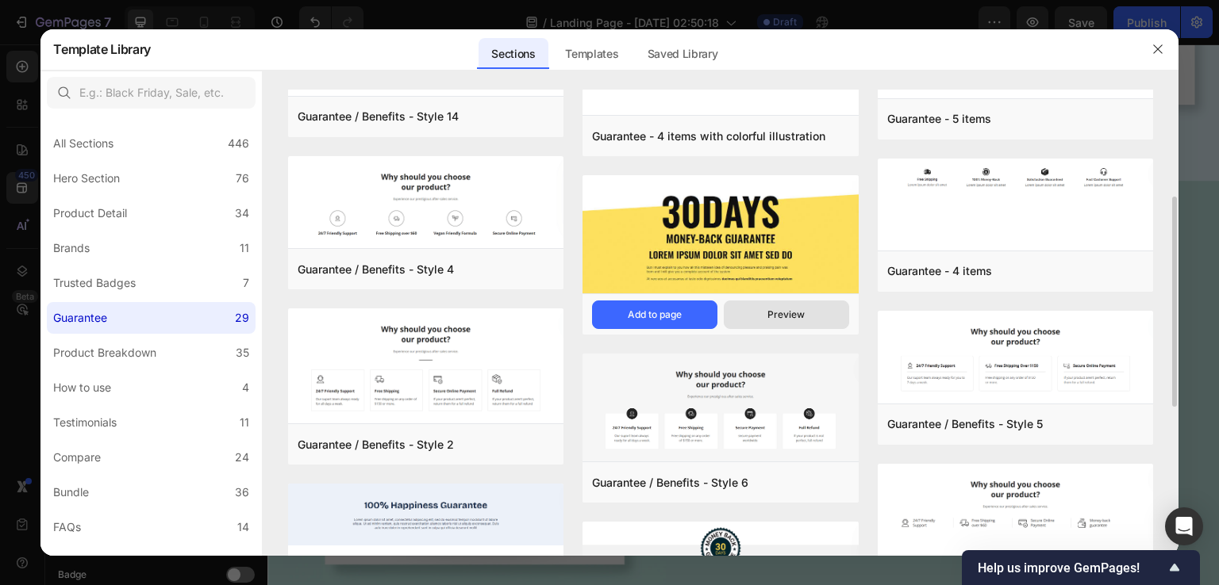
scroll to position [317, 0]
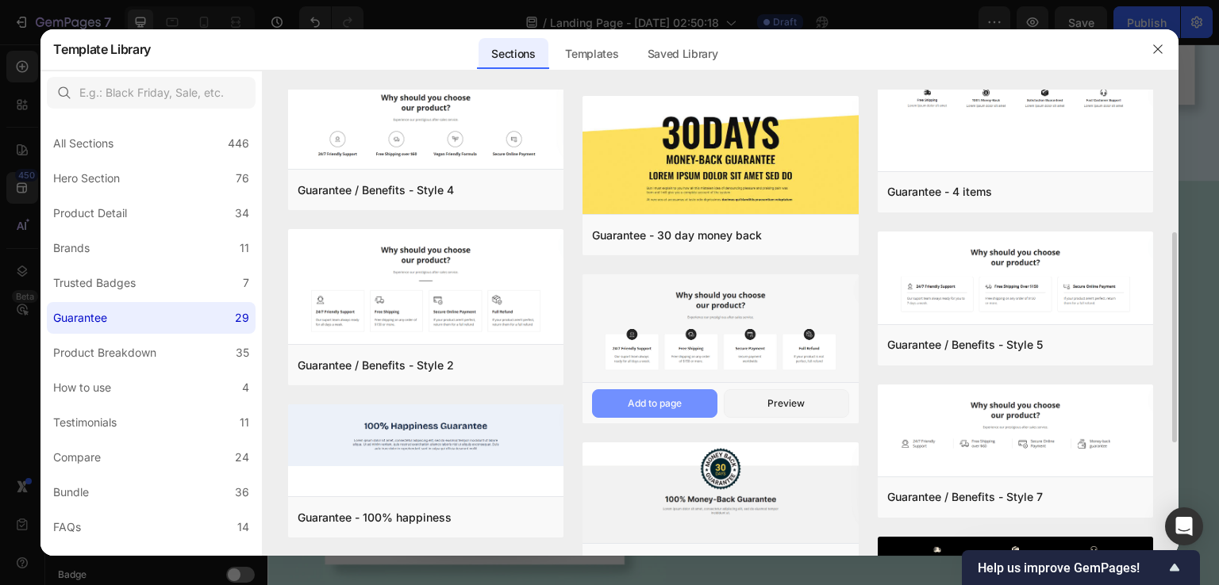
click at [663, 407] on div "Add to page" at bounding box center [655, 404] width 54 height 14
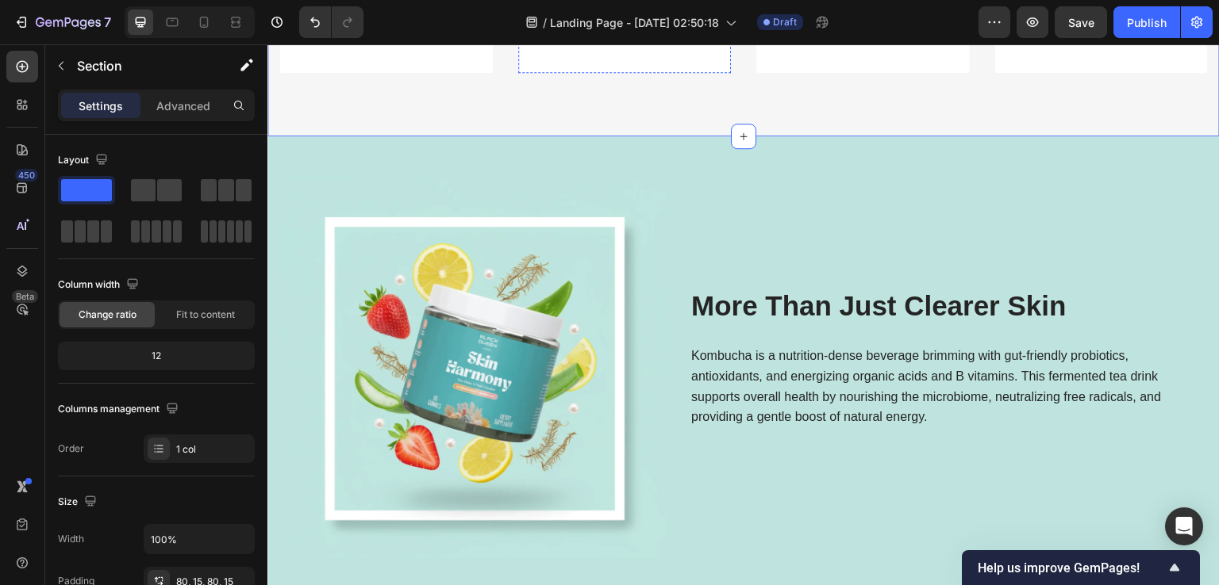
scroll to position [2992, 0]
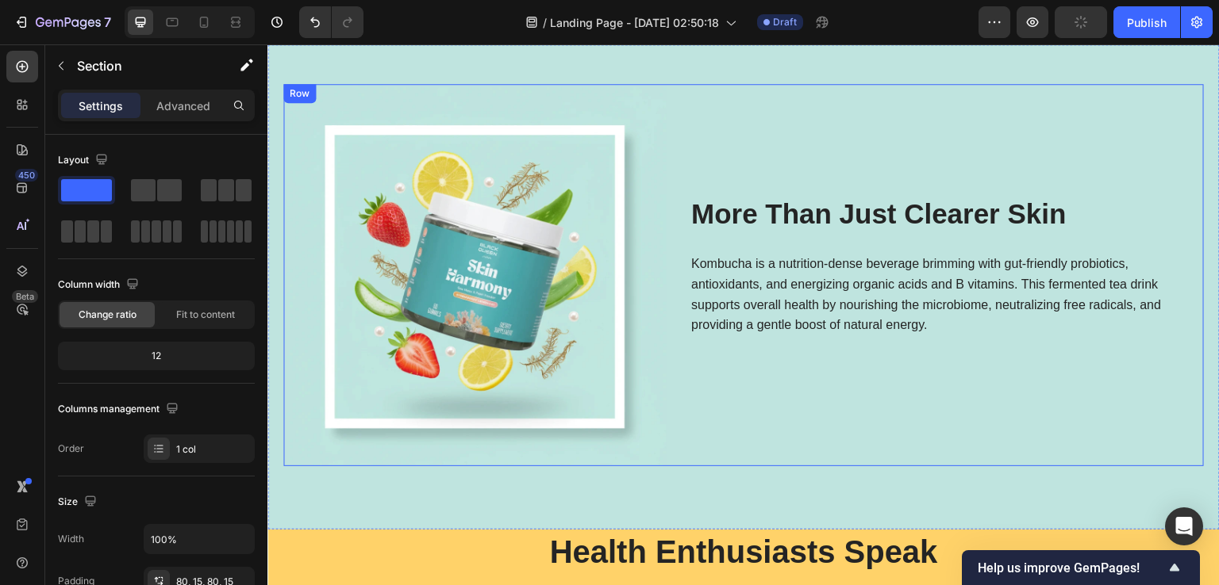
click at [726, 245] on div "More Than Just Clearer Skin Heading Kombucha is a nutrition-dense beverage brim…" at bounding box center [946, 275] width 514 height 382
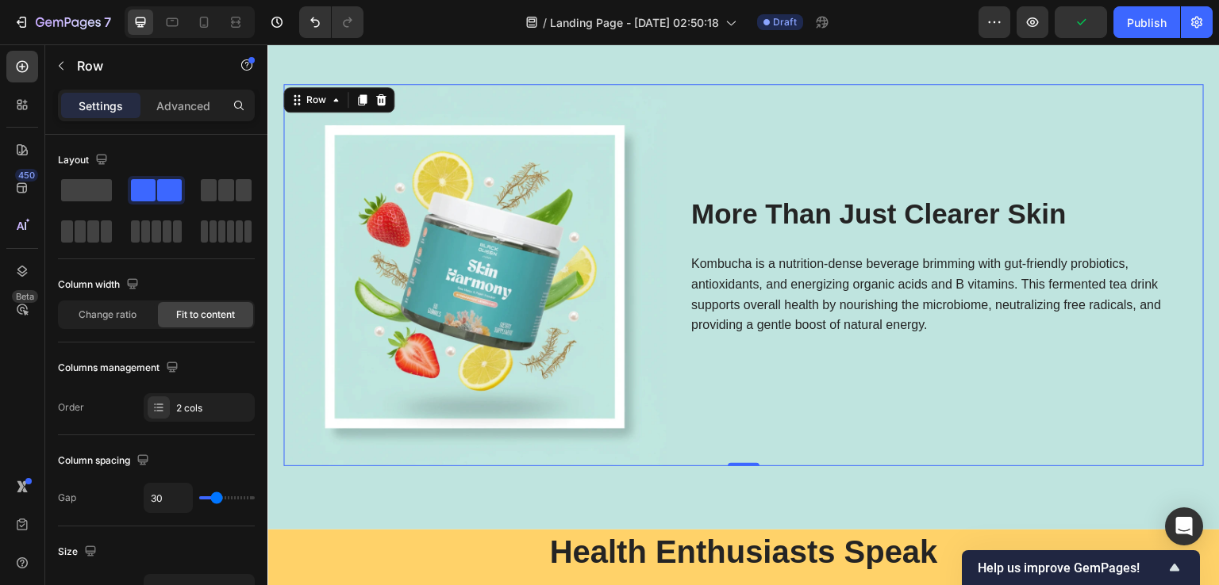
click at [767, 229] on h2 "More Than Just Clearer Skin" at bounding box center [946, 214] width 514 height 40
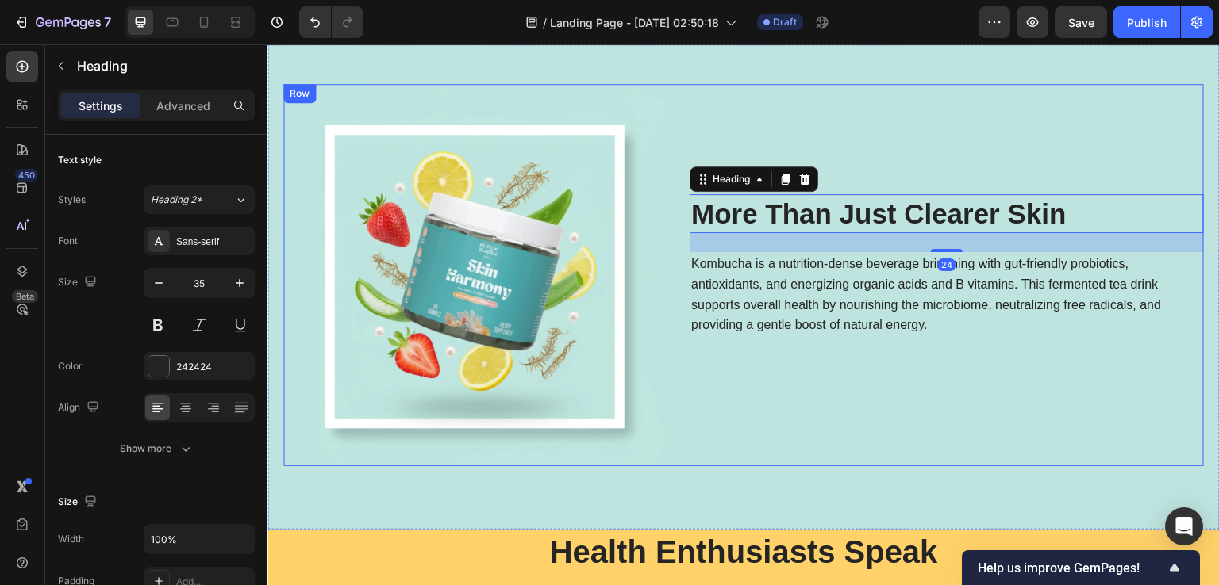
click at [747, 351] on div "More Than Just Clearer Skin Heading 24 Kombucha is a nutrition-dense beverage b…" at bounding box center [946, 275] width 514 height 382
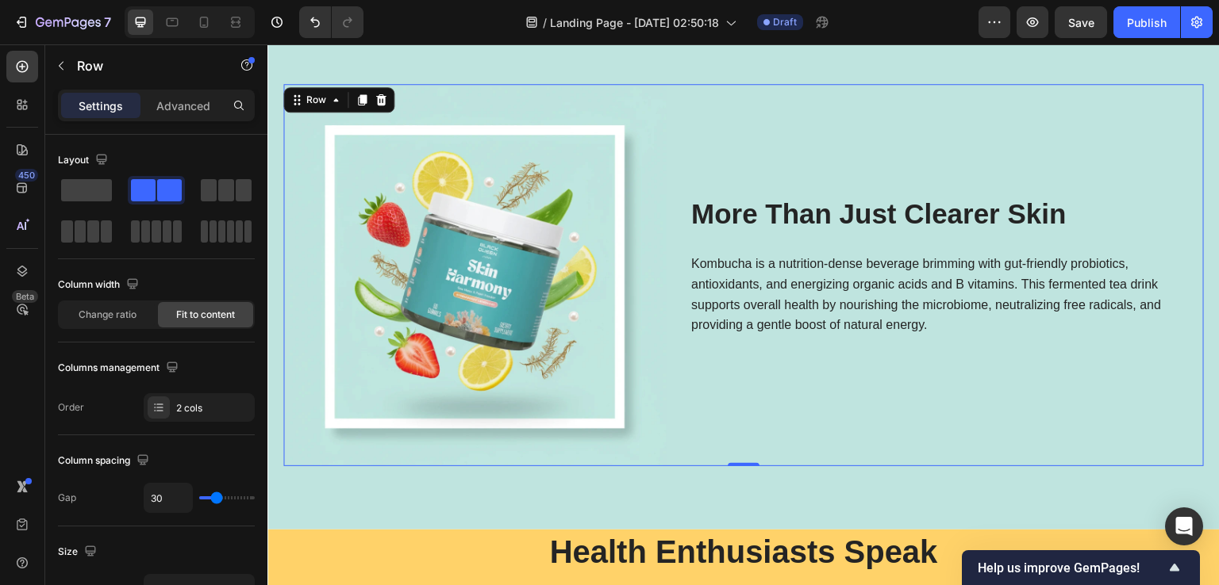
click at [4, 67] on div "450 Beta" at bounding box center [22, 314] width 45 height 541
click at [13, 67] on div at bounding box center [22, 67] width 32 height 32
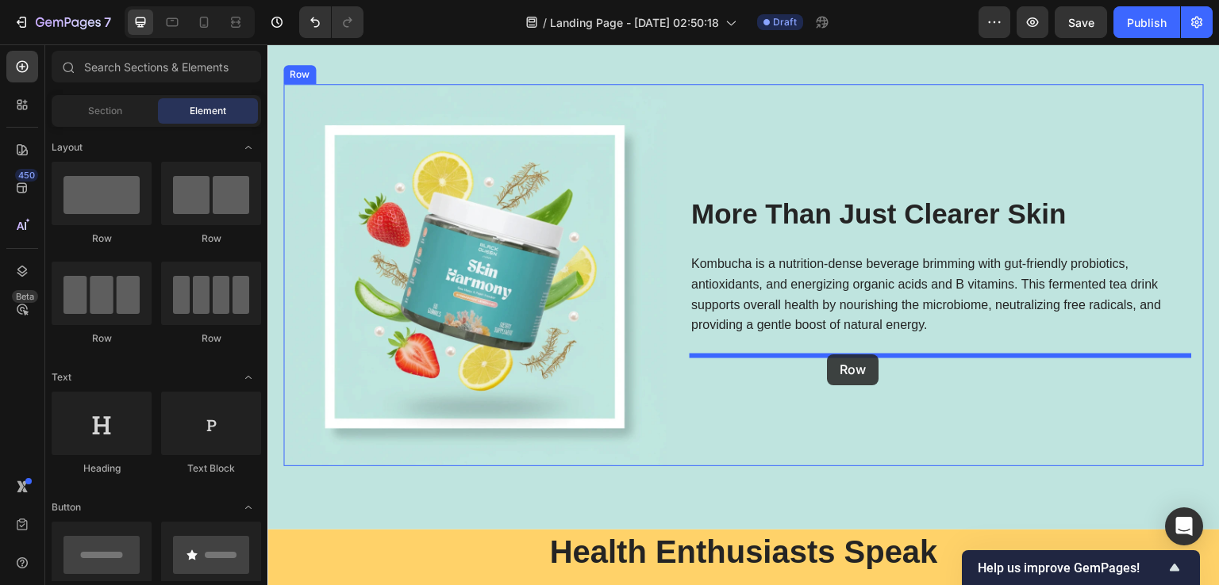
drag, startPoint x: 685, startPoint y: 303, endPoint x: 827, endPoint y: 355, distance: 151.1
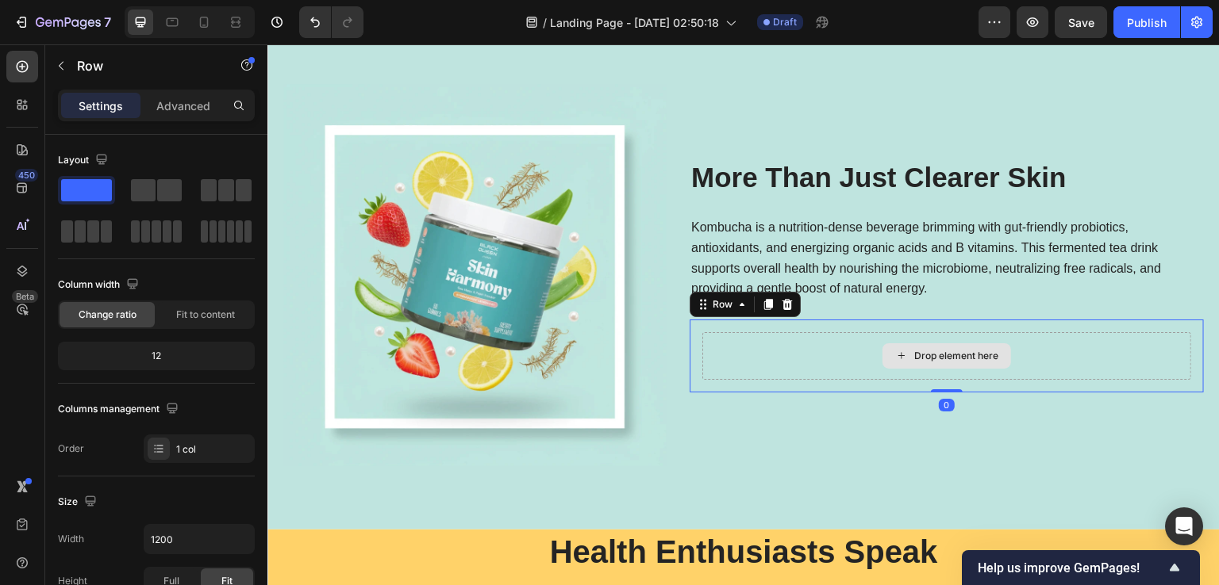
click at [949, 355] on div "Drop element here" at bounding box center [956, 356] width 84 height 13
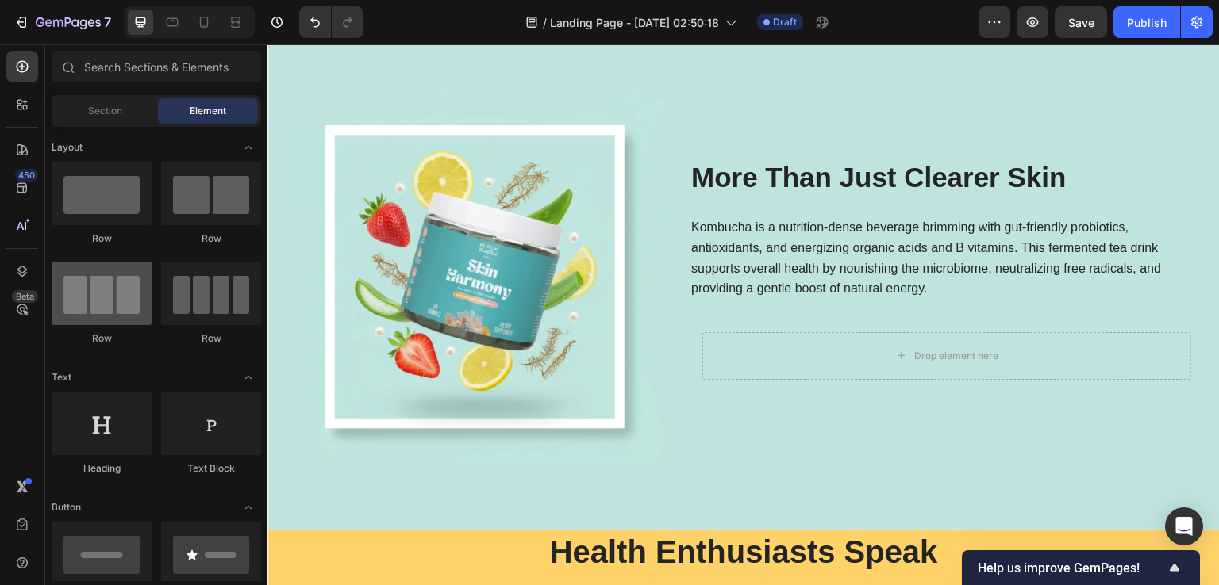
click at [102, 305] on div at bounding box center [102, 293] width 100 height 63
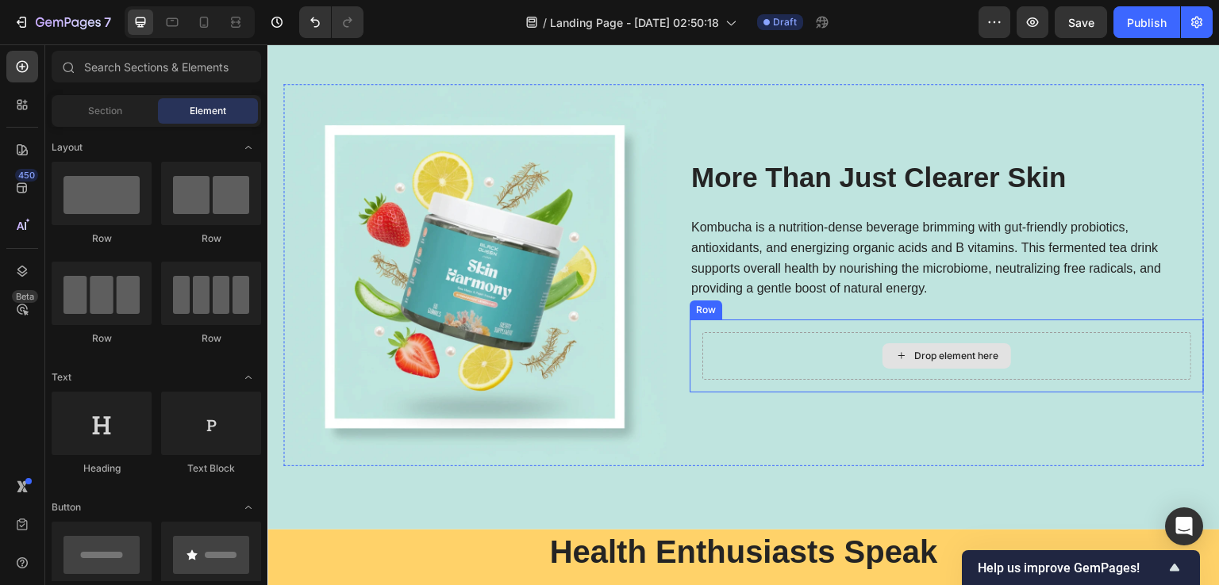
click at [731, 337] on div "Drop element here" at bounding box center [946, 356] width 489 height 48
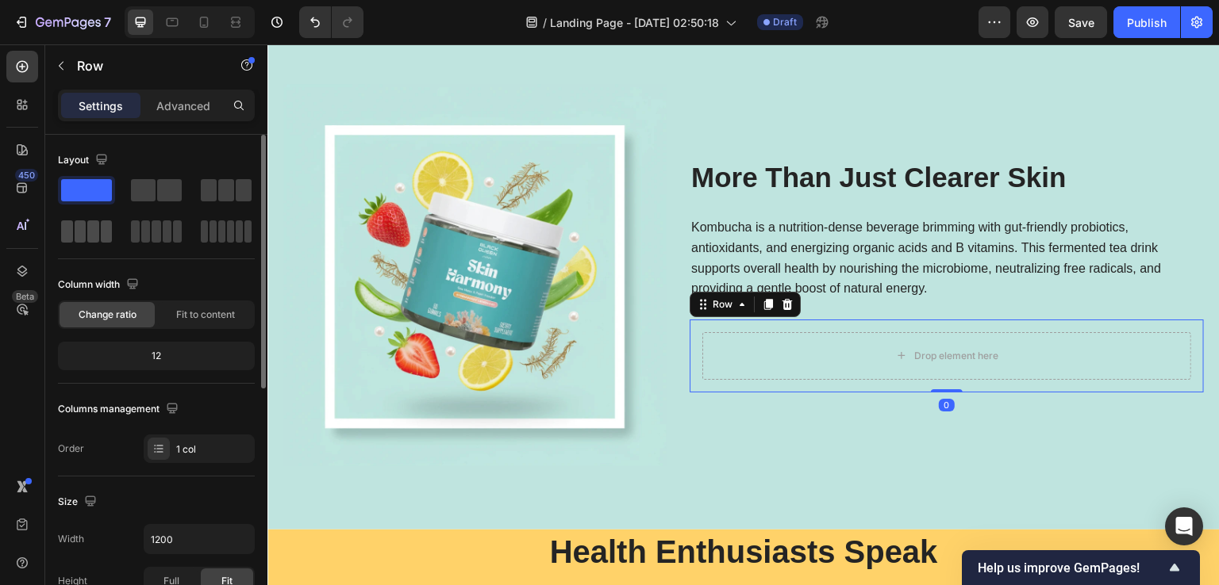
click at [80, 231] on span at bounding box center [81, 232] width 12 height 22
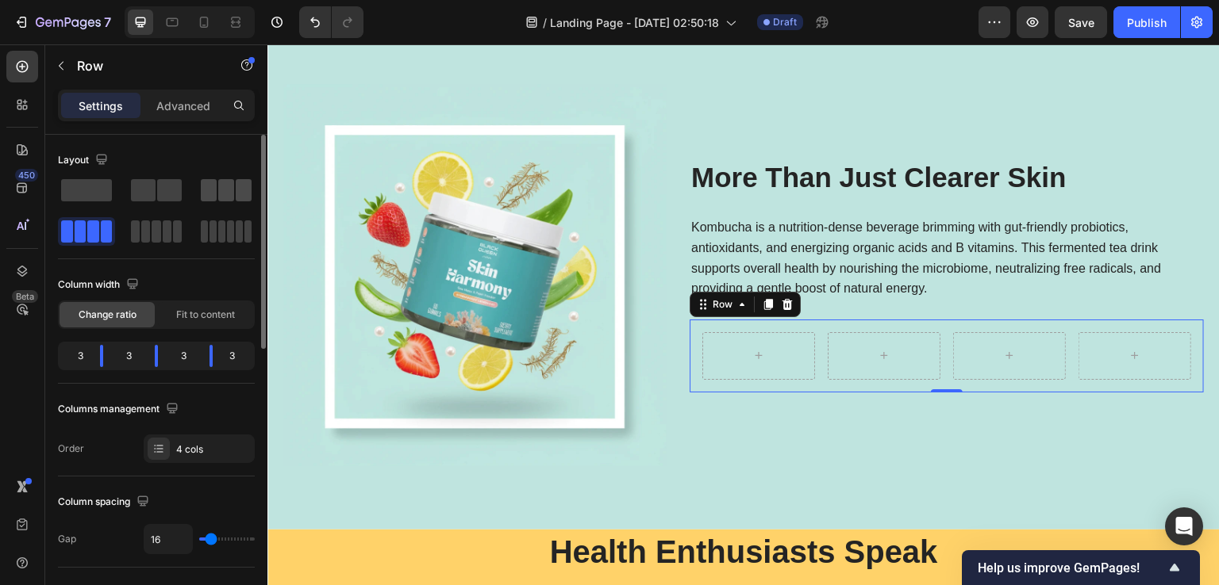
click at [225, 197] on span at bounding box center [226, 190] width 16 height 22
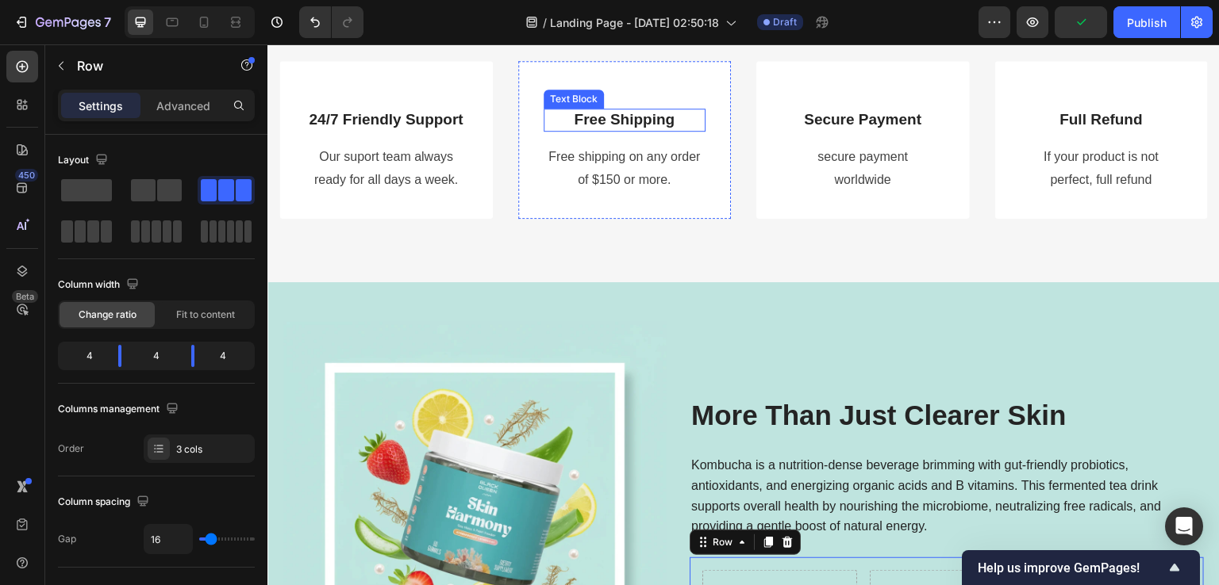
scroll to position [2674, 0]
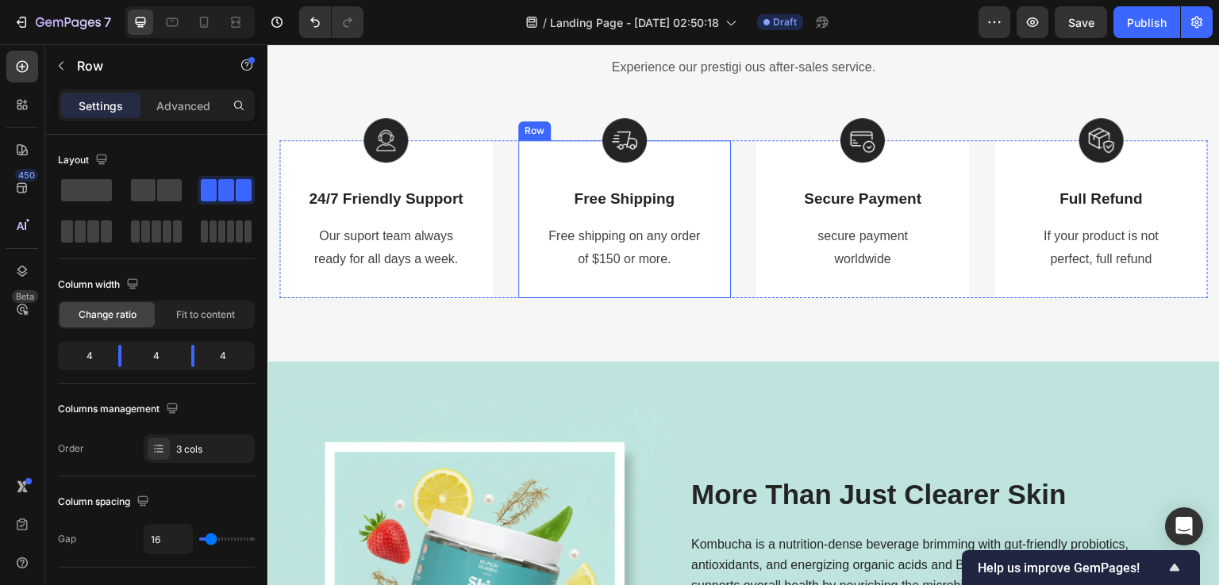
click at [522, 163] on div "Image Free Shipping Text Block Free shipping on any order of $150 or more. Text…" at bounding box center [624, 218] width 213 height 157
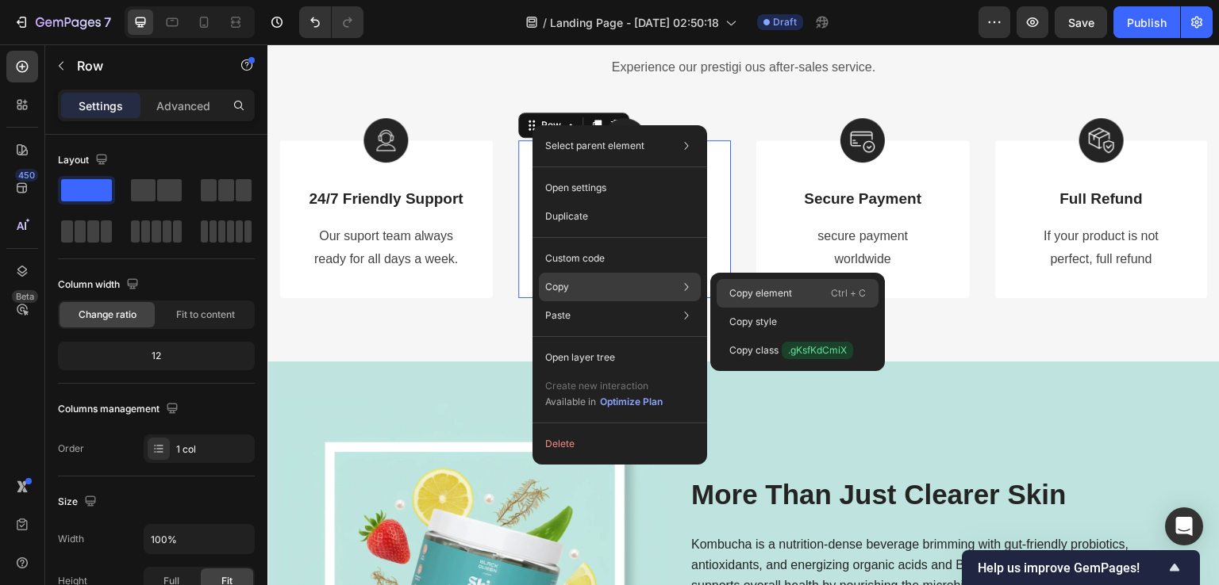
click at [747, 290] on p "Copy element" at bounding box center [760, 293] width 63 height 14
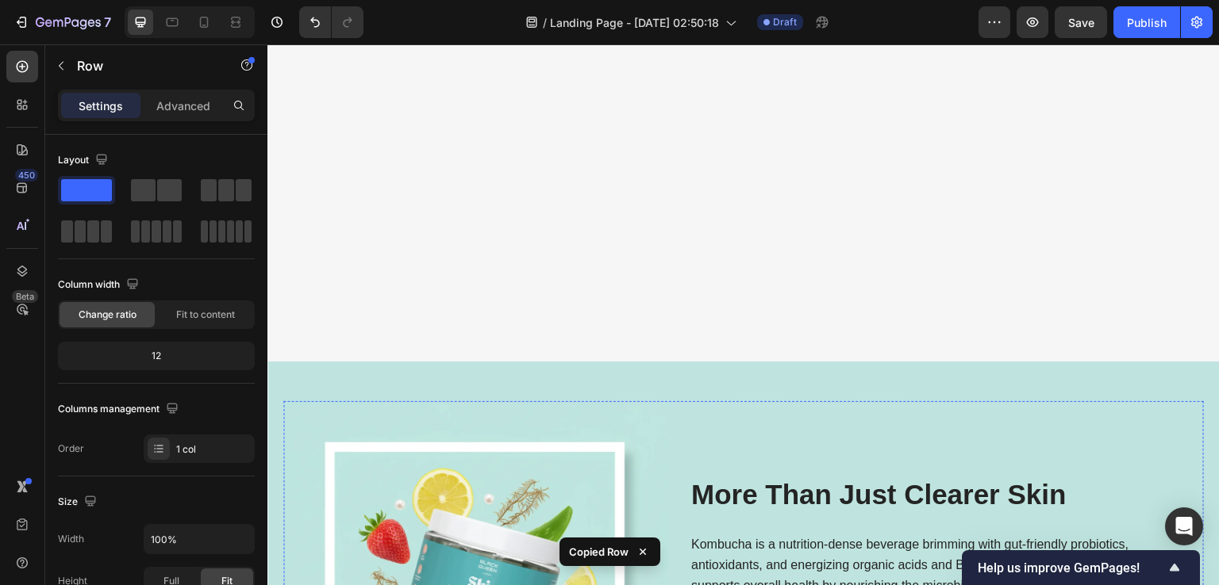
scroll to position [3071, 0]
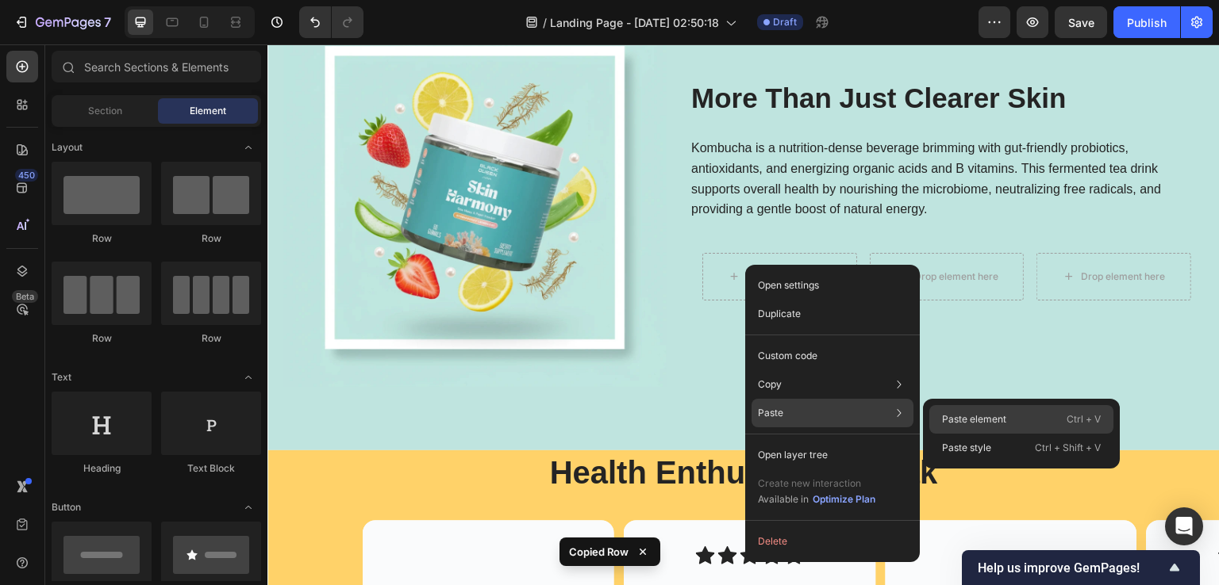
click at [947, 423] on p "Paste element" at bounding box center [974, 420] width 64 height 14
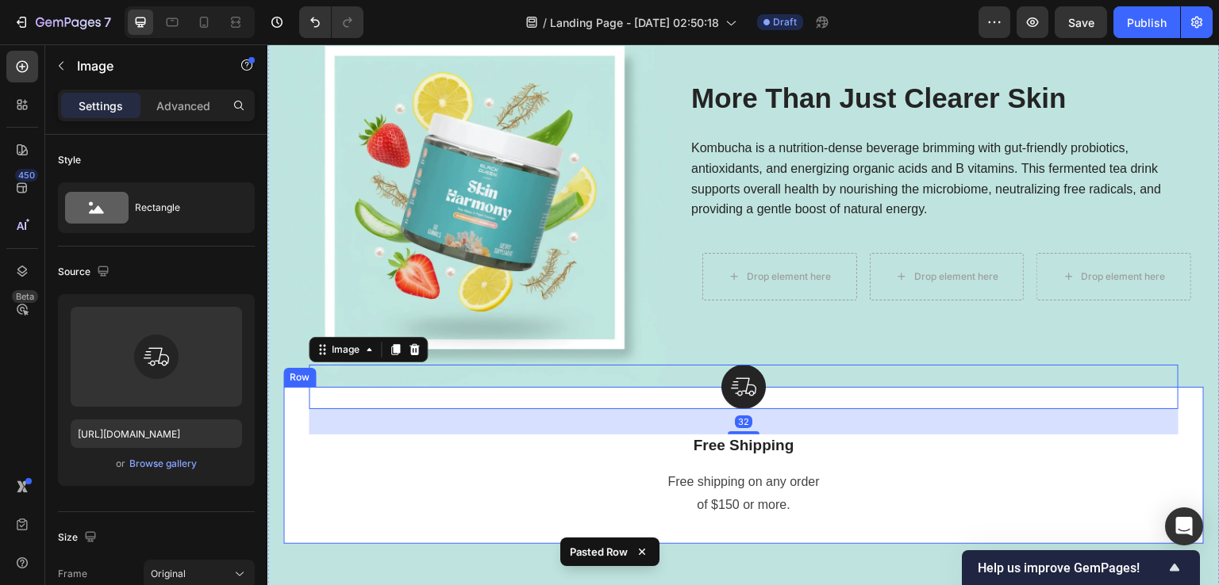
click at [296, 408] on div "Image 32 Free Shipping Text Block Free shipping on any order of $150 or more. T…" at bounding box center [743, 465] width 920 height 157
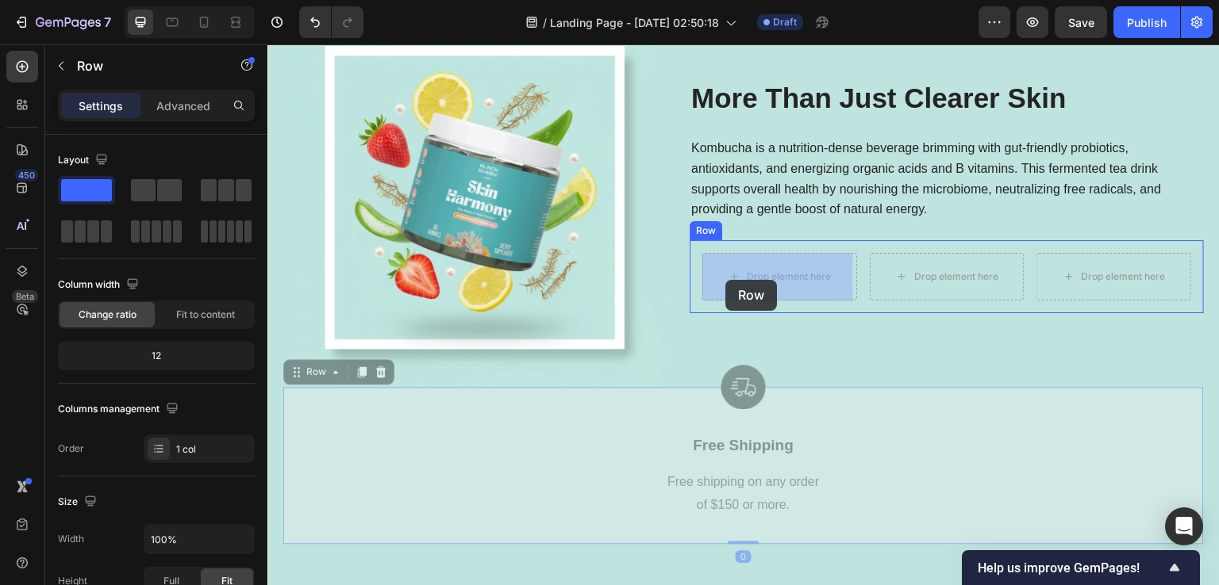
drag, startPoint x: 307, startPoint y: 373, endPoint x: 725, endPoint y: 280, distance: 428.3
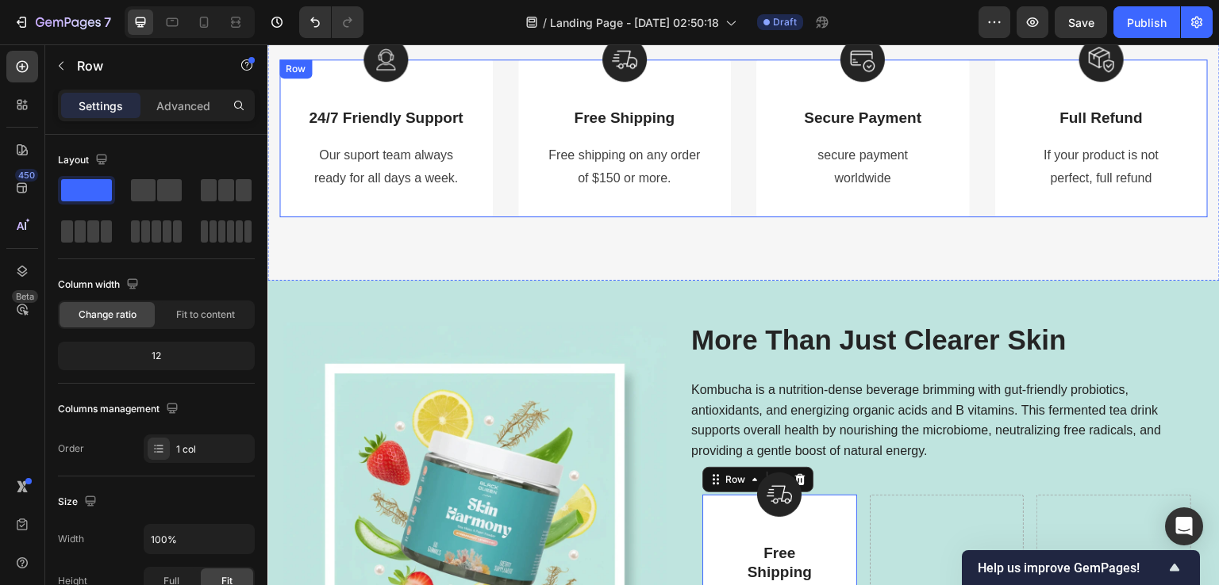
scroll to position [2676, 0]
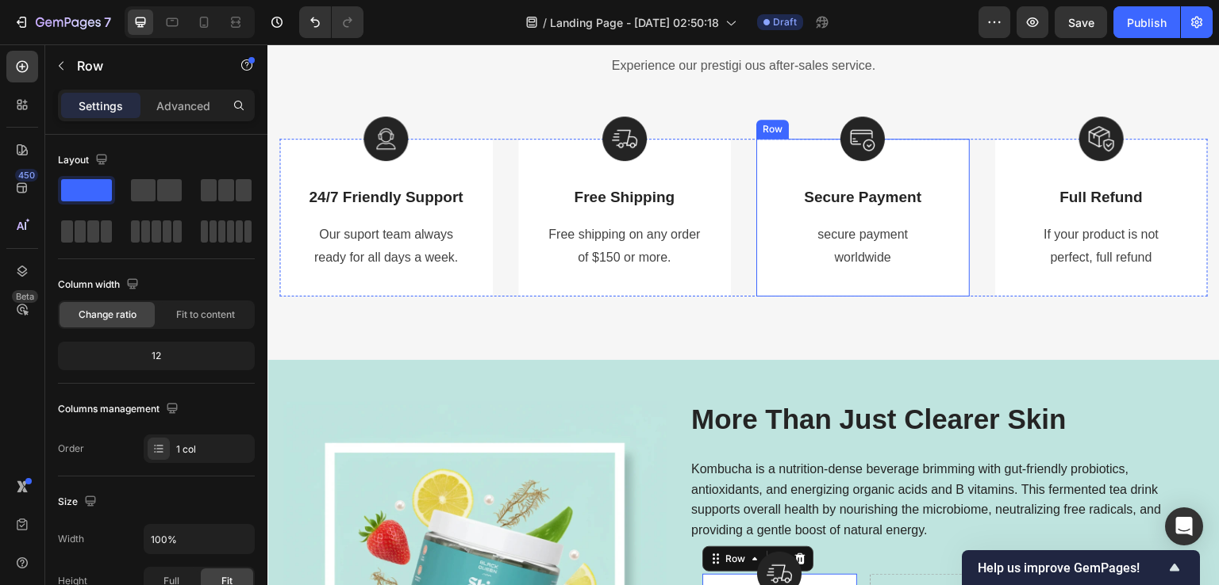
click at [777, 160] on div "Image Secure Payment Text Block secure payment worldwide Text block Row" at bounding box center [862, 217] width 213 height 157
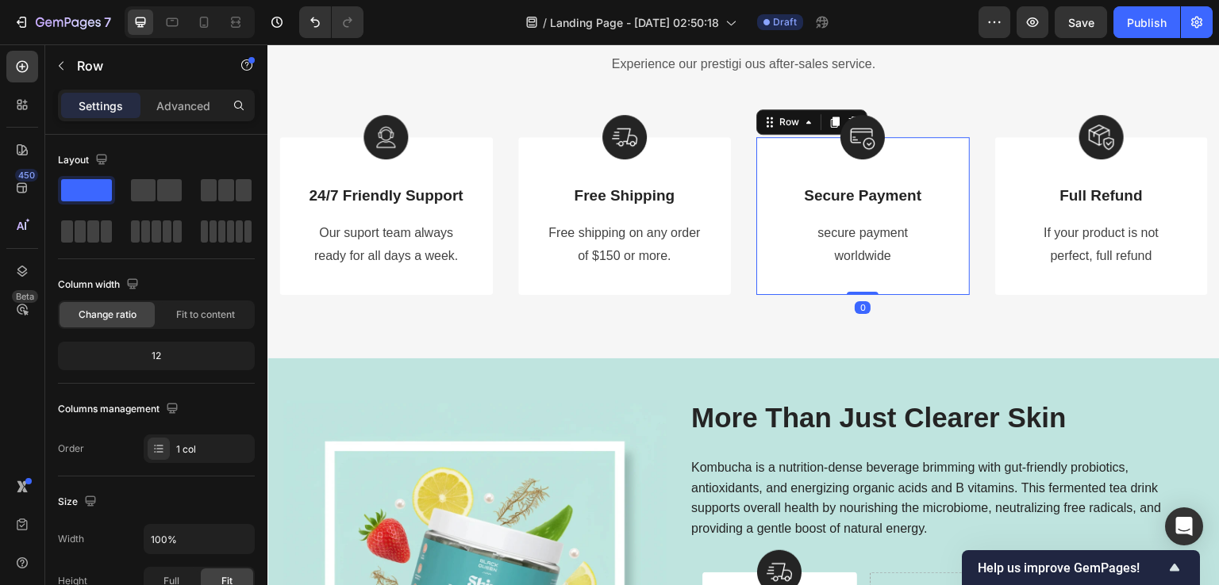
scroll to position [2755, 0]
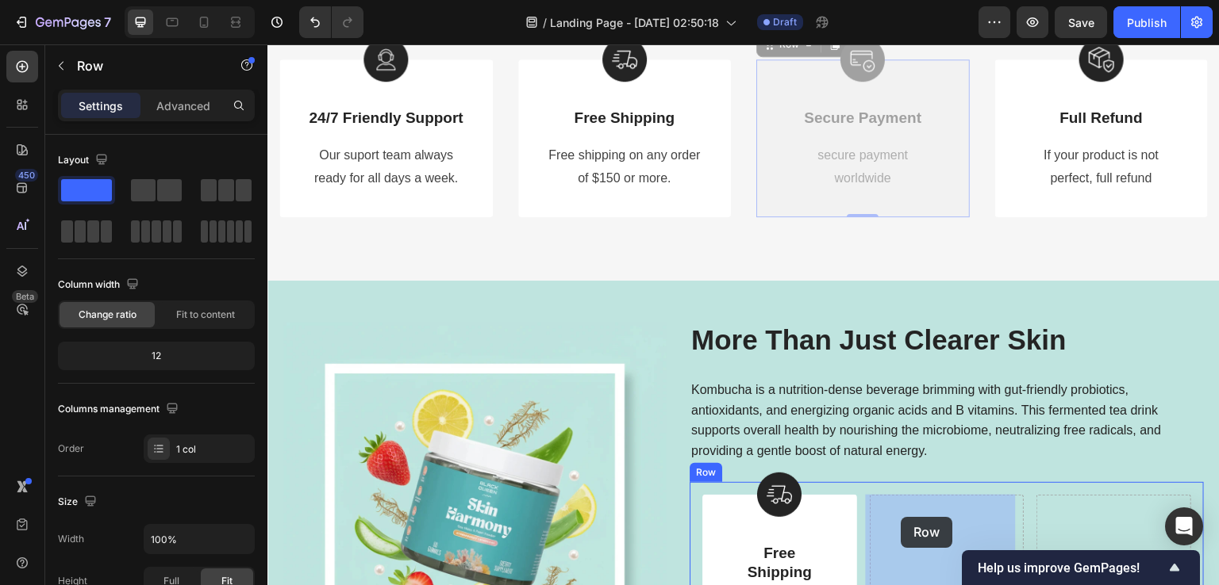
drag, startPoint x: 770, startPoint y: 48, endPoint x: 901, endPoint y: 517, distance: 487.6
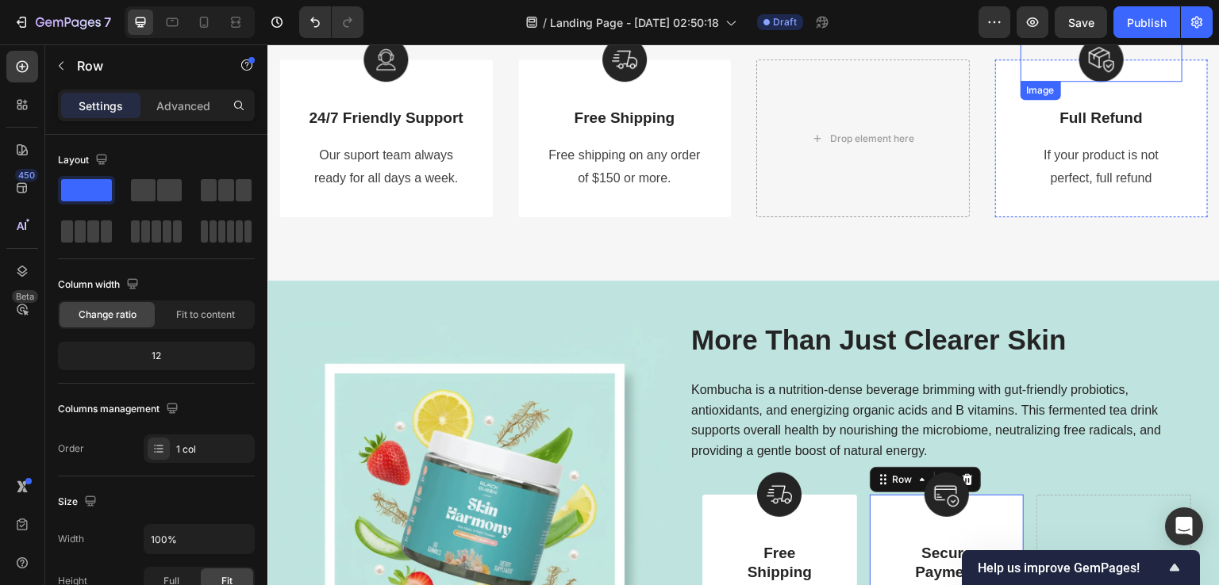
click at [1020, 71] on div at bounding box center [1101, 59] width 163 height 44
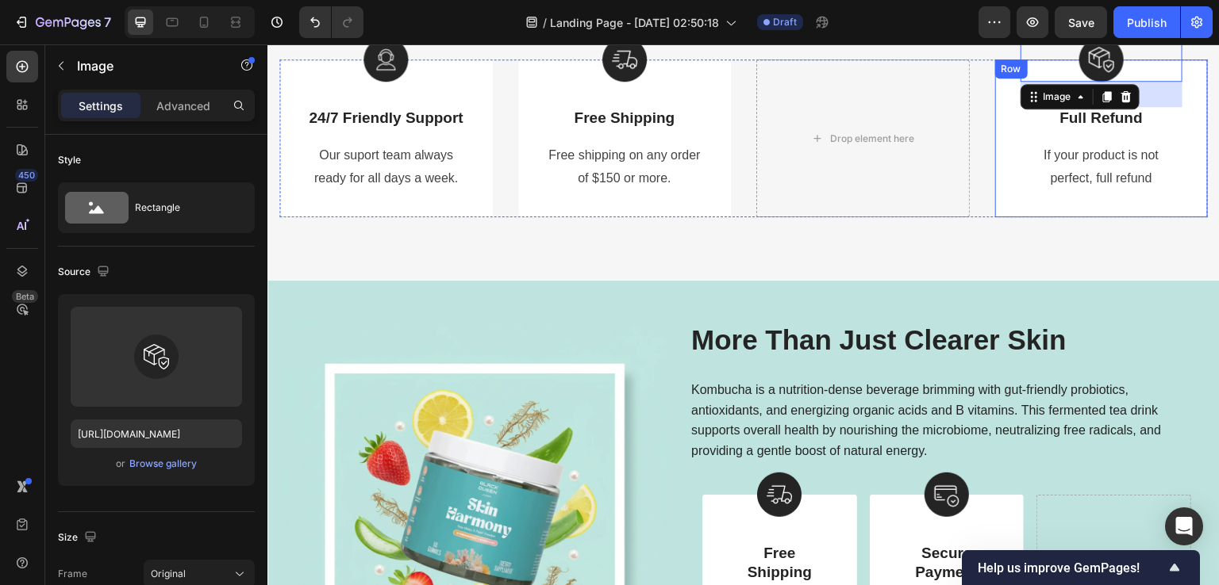
click at [1000, 83] on div "Image 32 Full Refund Text Block If your product is not perfect, full refund Tex…" at bounding box center [1101, 137] width 213 height 157
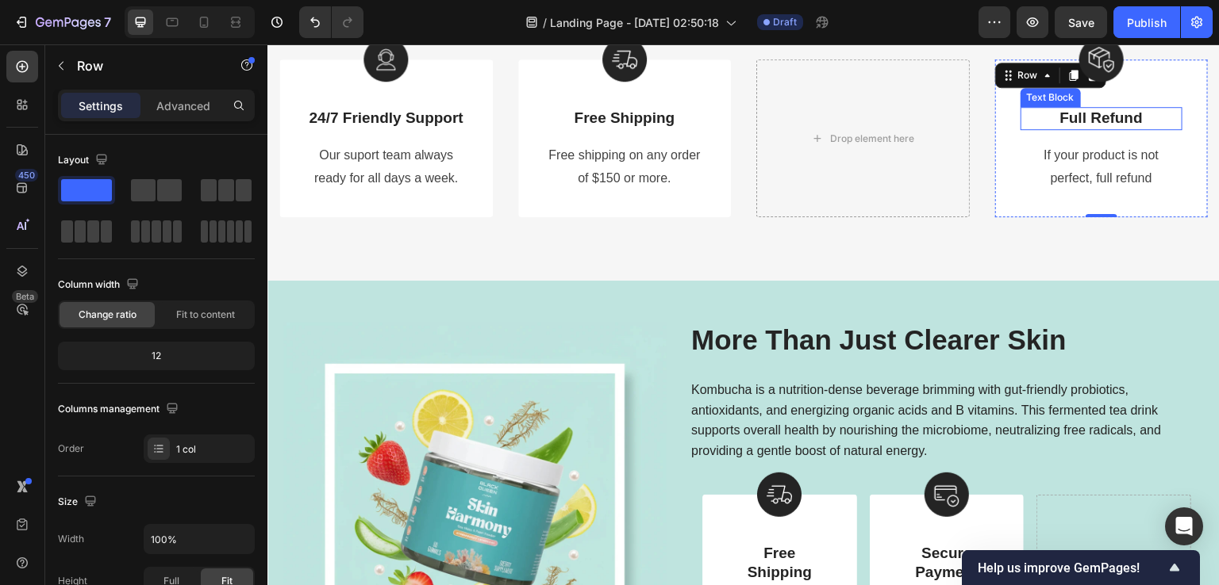
click at [1020, 118] on div "Full Refund" at bounding box center [1101, 118] width 163 height 23
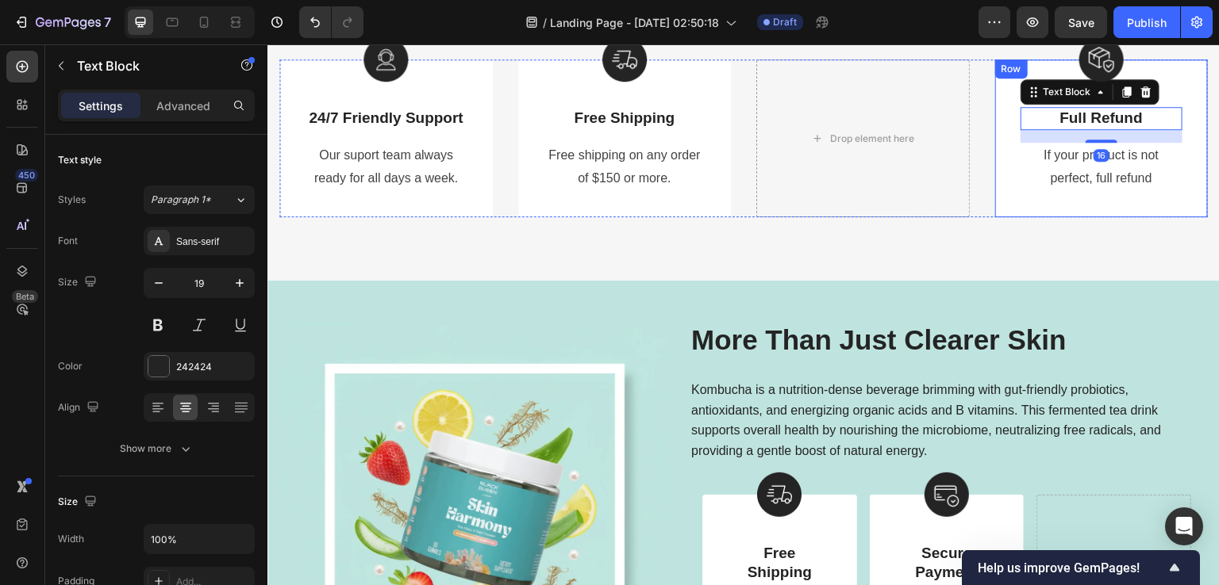
click at [1002, 81] on div "Image Full Refund Text Block 16 If your product is not perfect, full refund Tex…" at bounding box center [1101, 137] width 213 height 157
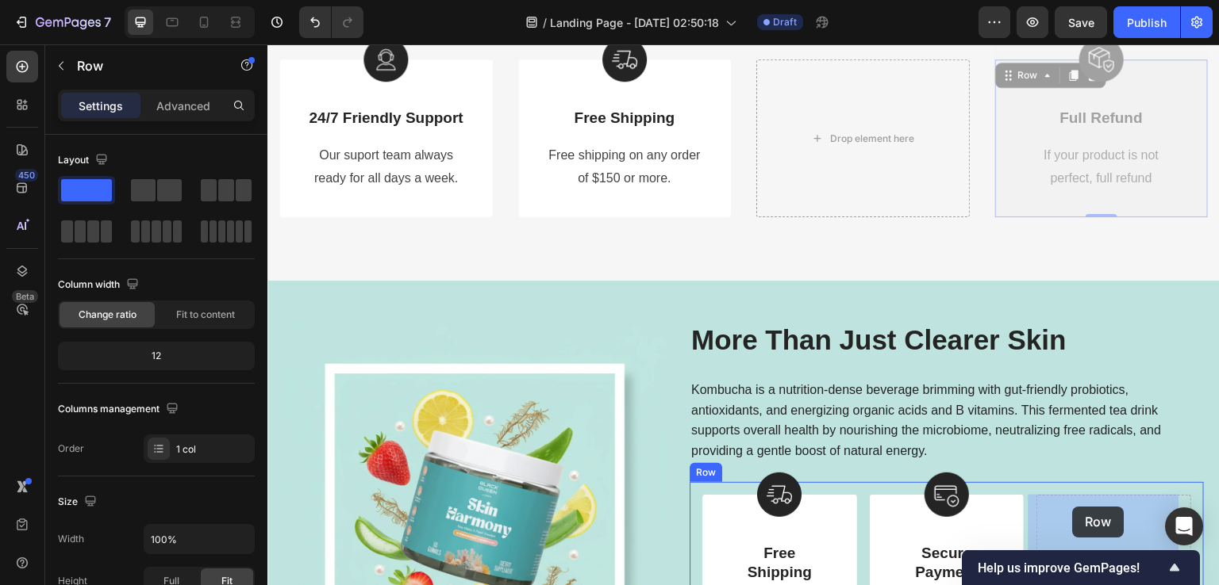
drag, startPoint x: 1005, startPoint y: 79, endPoint x: 1073, endPoint y: 507, distance: 433.7
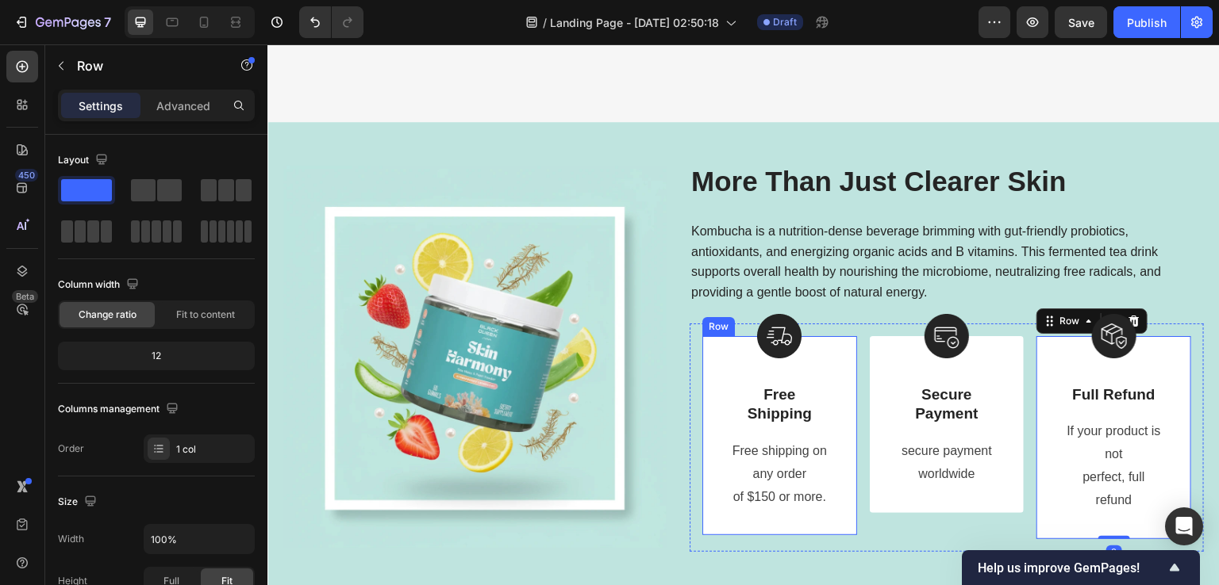
scroll to position [2993, 0]
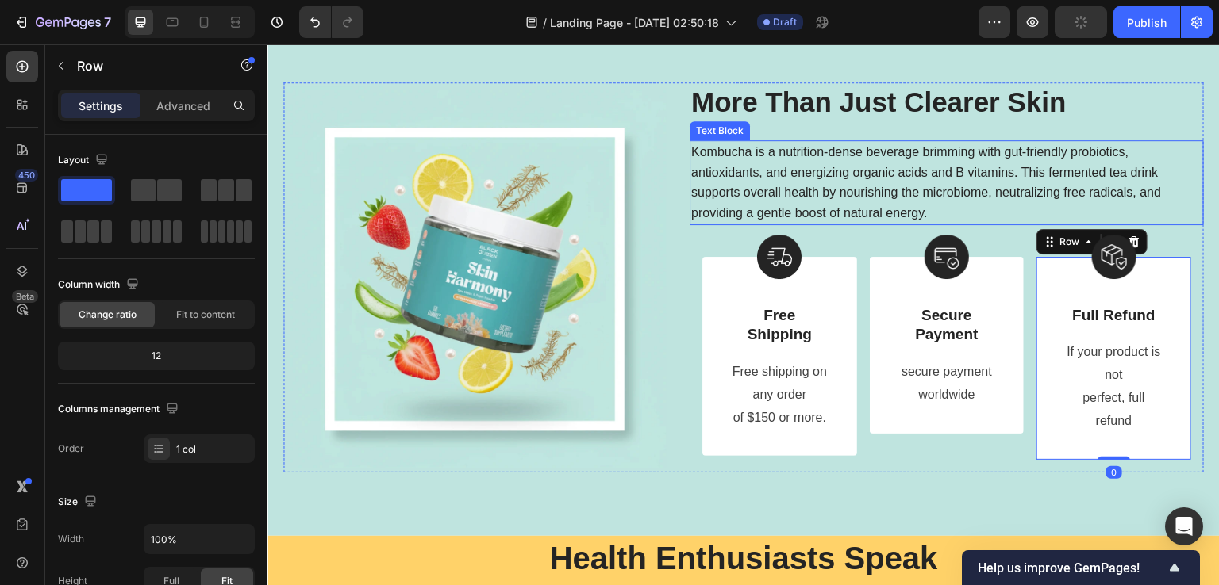
click at [842, 169] on p "Kombucha is a nutrition-dense beverage brimming with gut-friendly probiotics, a…" at bounding box center [946, 182] width 511 height 81
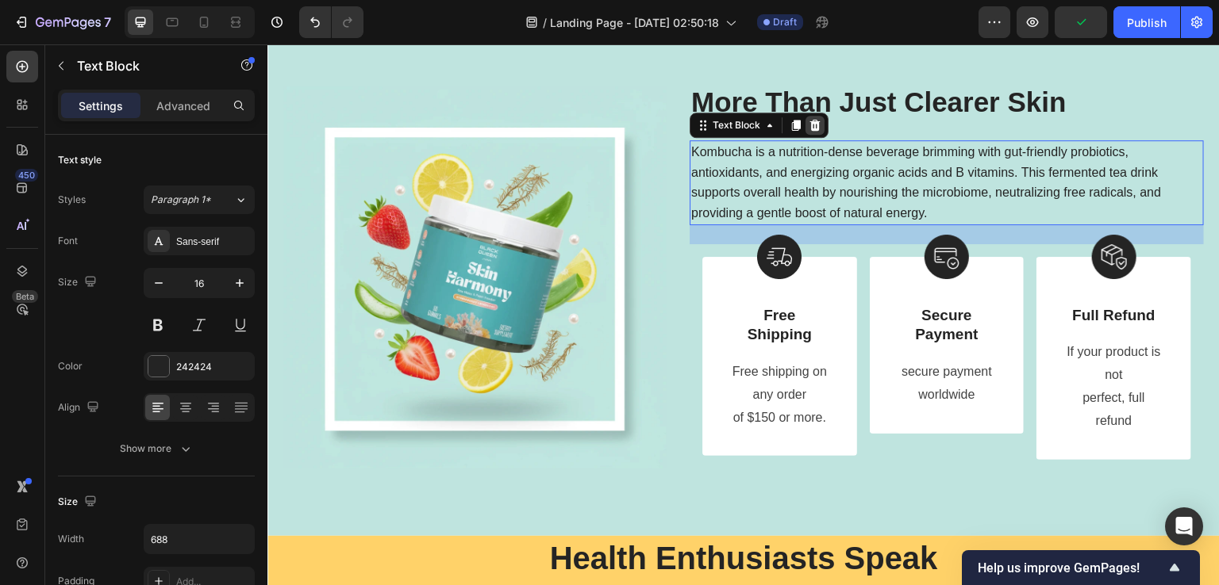
click at [809, 125] on icon at bounding box center [814, 125] width 13 height 13
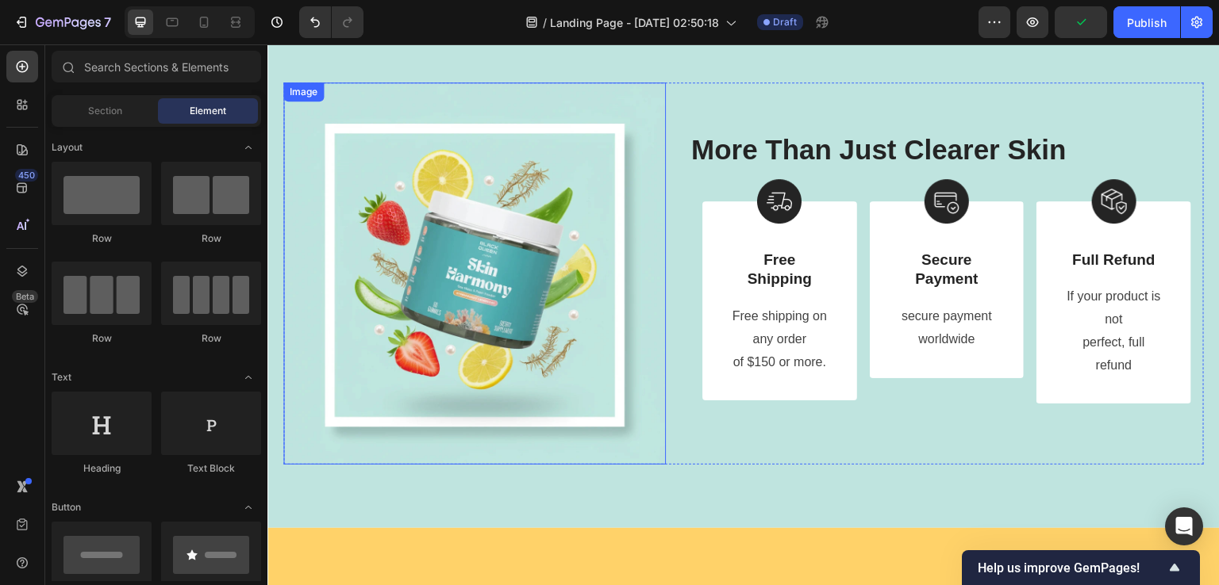
scroll to position [2755, 0]
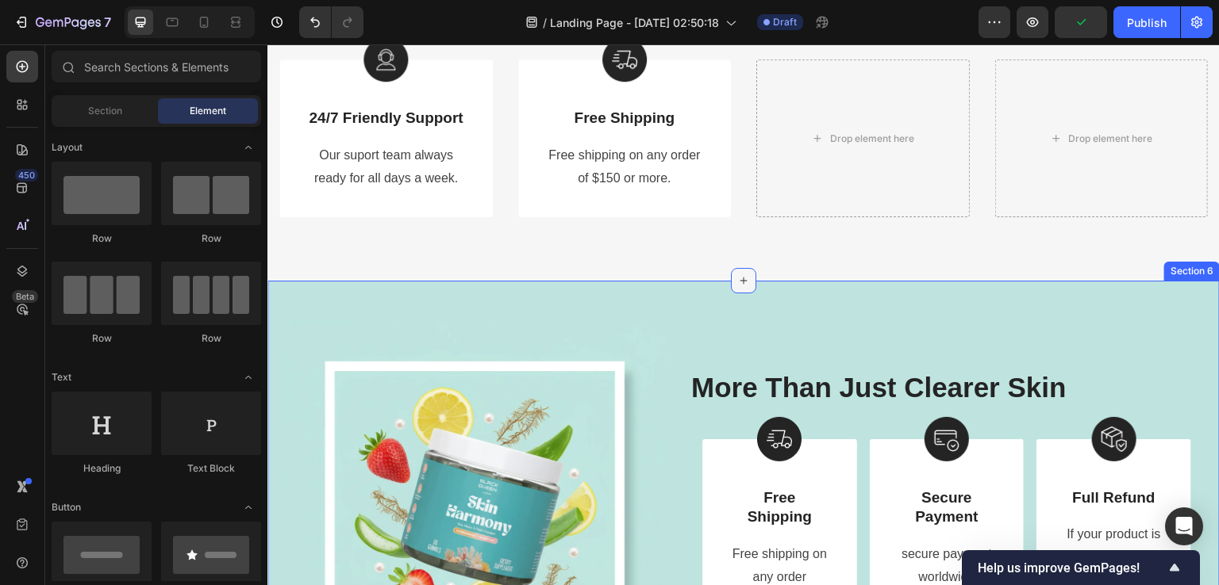
click at [737, 282] on icon at bounding box center [743, 280] width 13 height 13
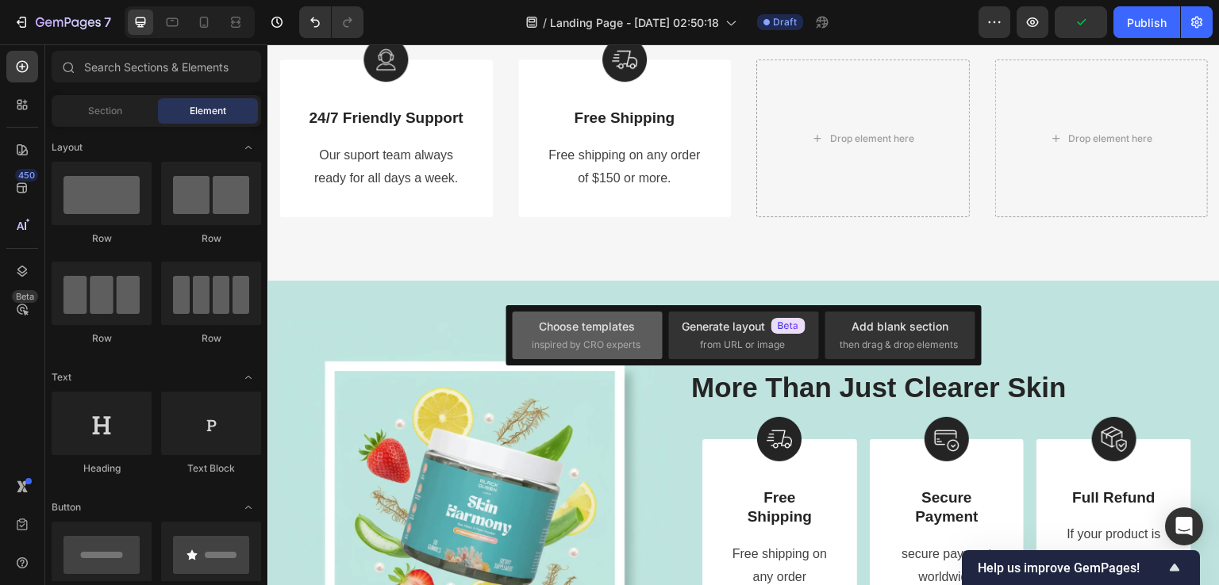
click at [617, 328] on div "Choose templates" at bounding box center [587, 326] width 96 height 17
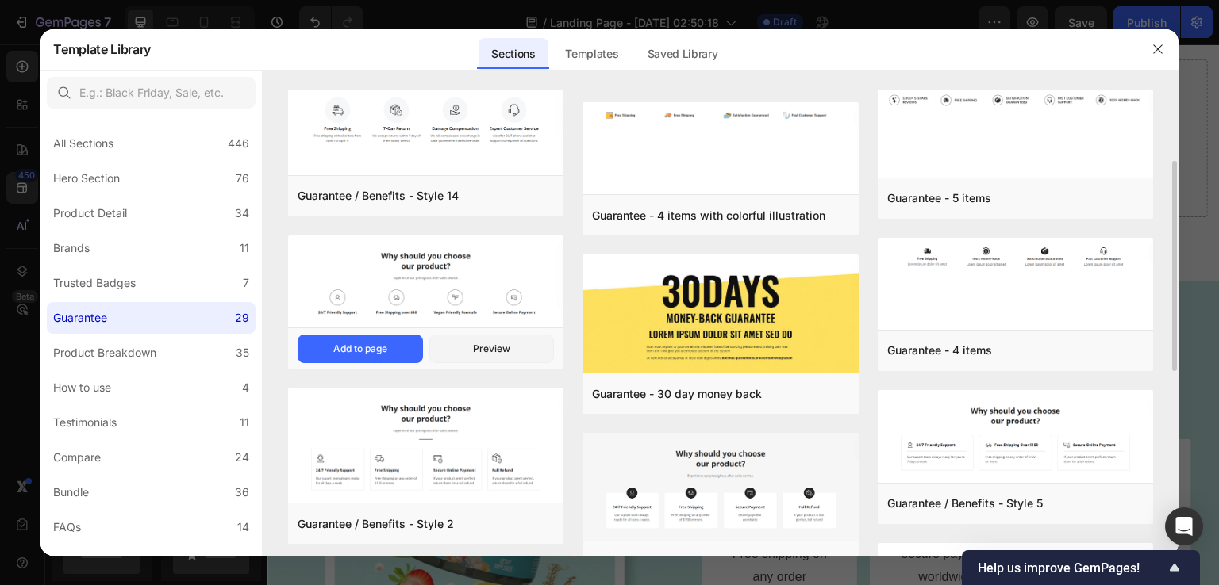
scroll to position [238, 0]
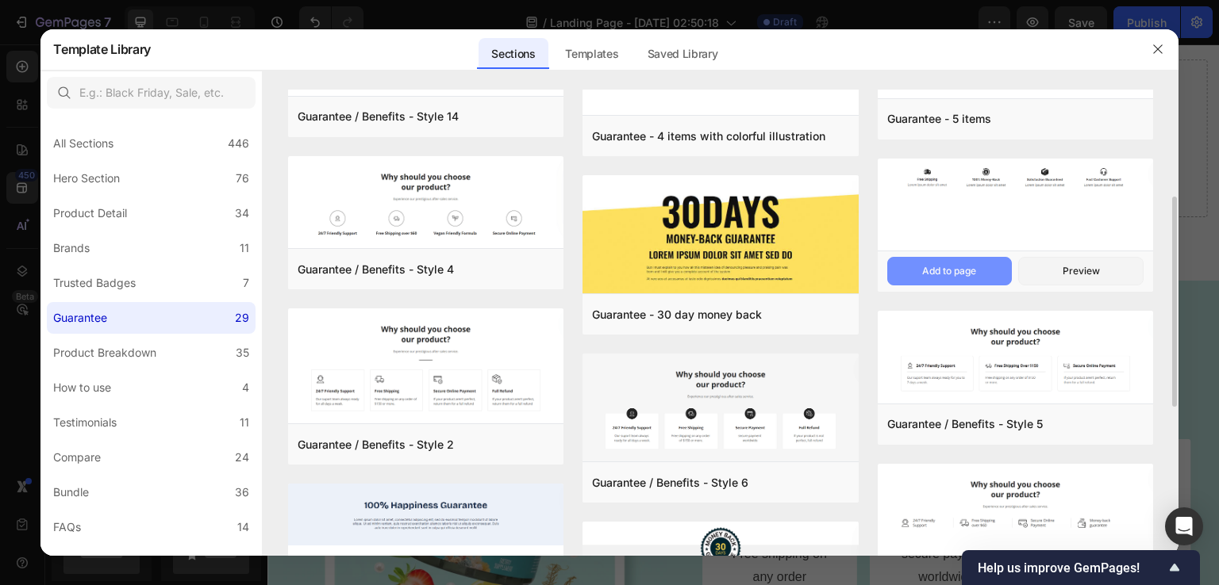
click at [962, 268] on div "Add to page" at bounding box center [949, 271] width 54 height 14
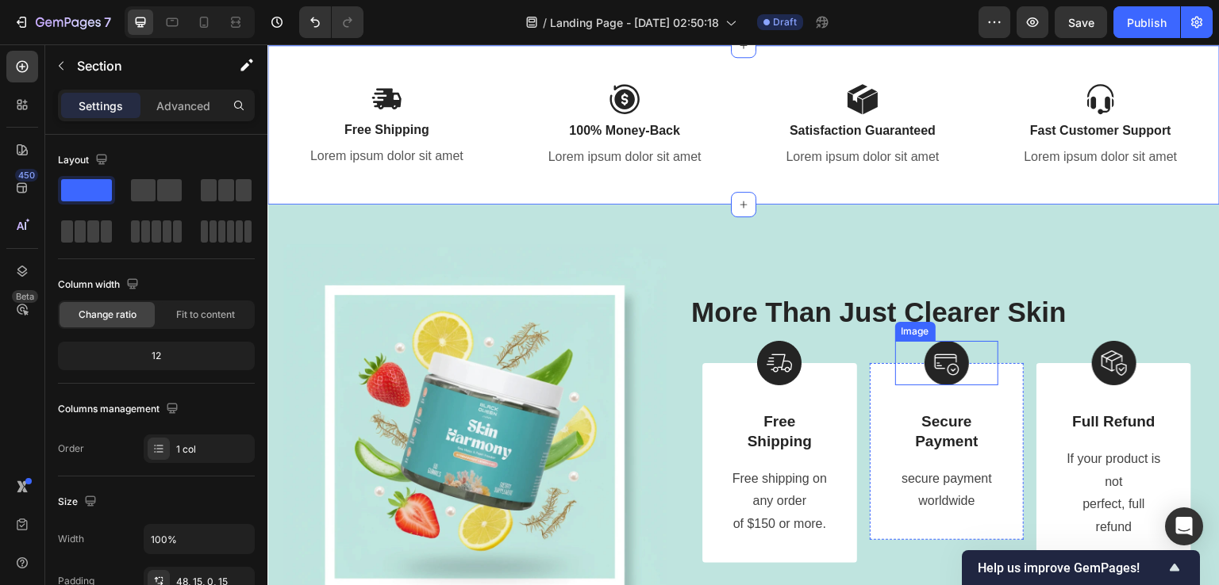
scroll to position [3070, 0]
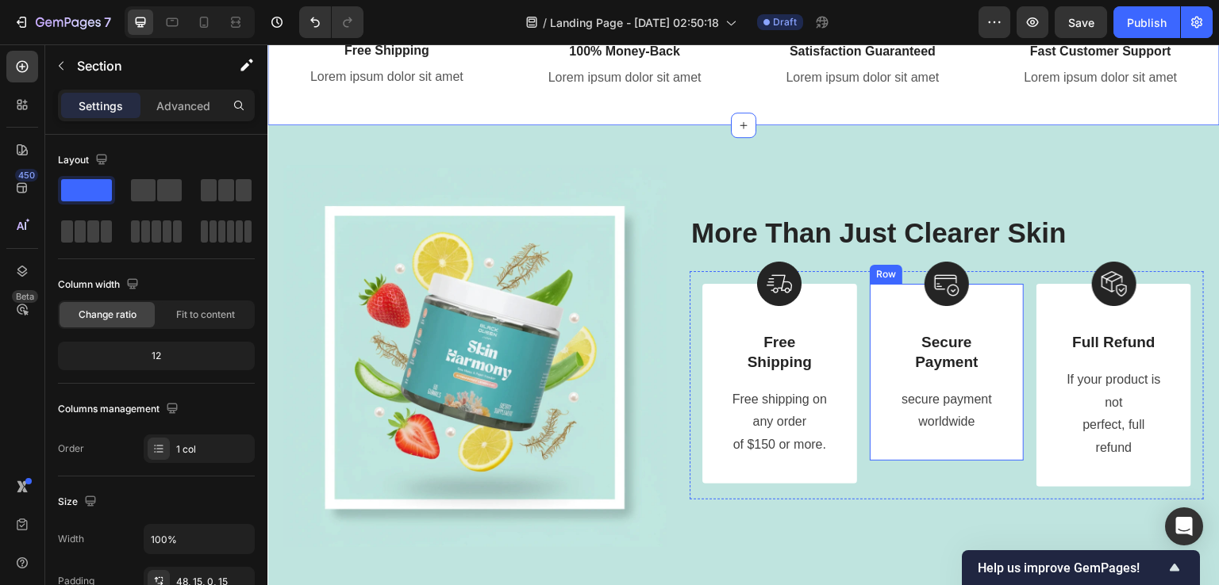
click at [876, 311] on div "Image Secure Payment Text Block secure payment worldwide Text block Row" at bounding box center [946, 372] width 155 height 177
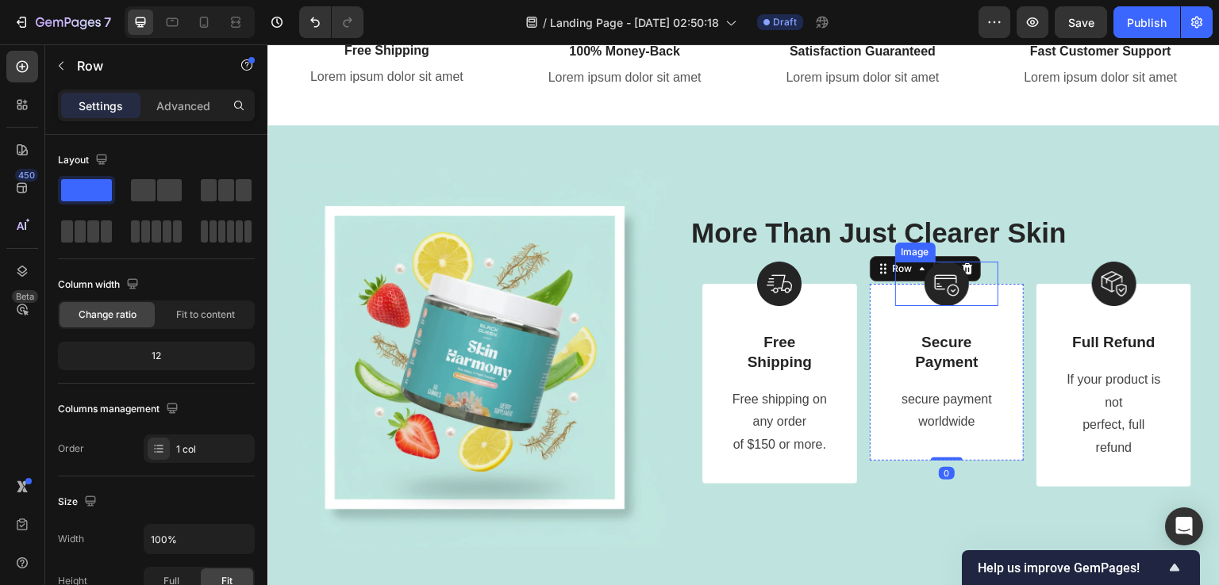
click at [965, 263] on div at bounding box center [947, 284] width 104 height 44
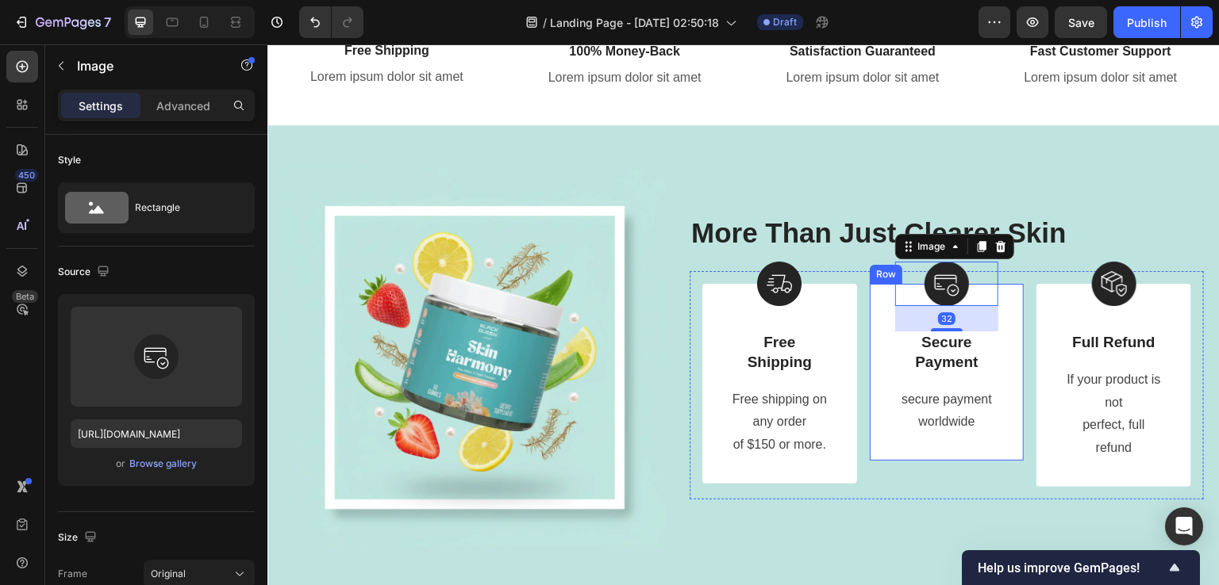
click at [885, 345] on div "Image 32 Secure Payment Text Block secure payment worldwide Text block Row" at bounding box center [946, 372] width 155 height 177
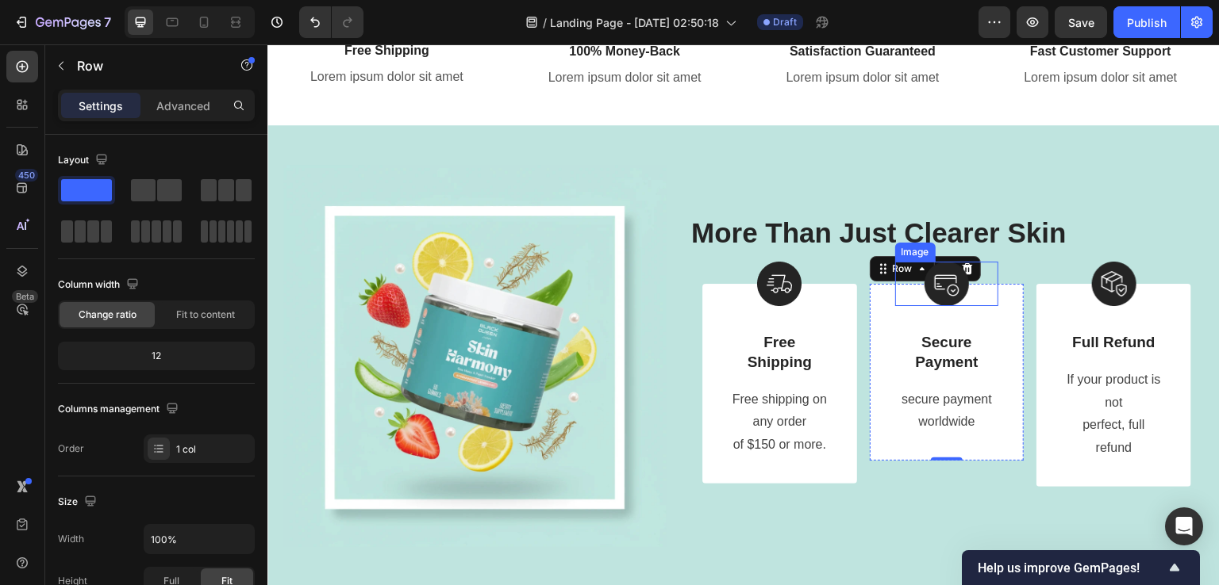
click at [963, 262] on div at bounding box center [947, 284] width 104 height 44
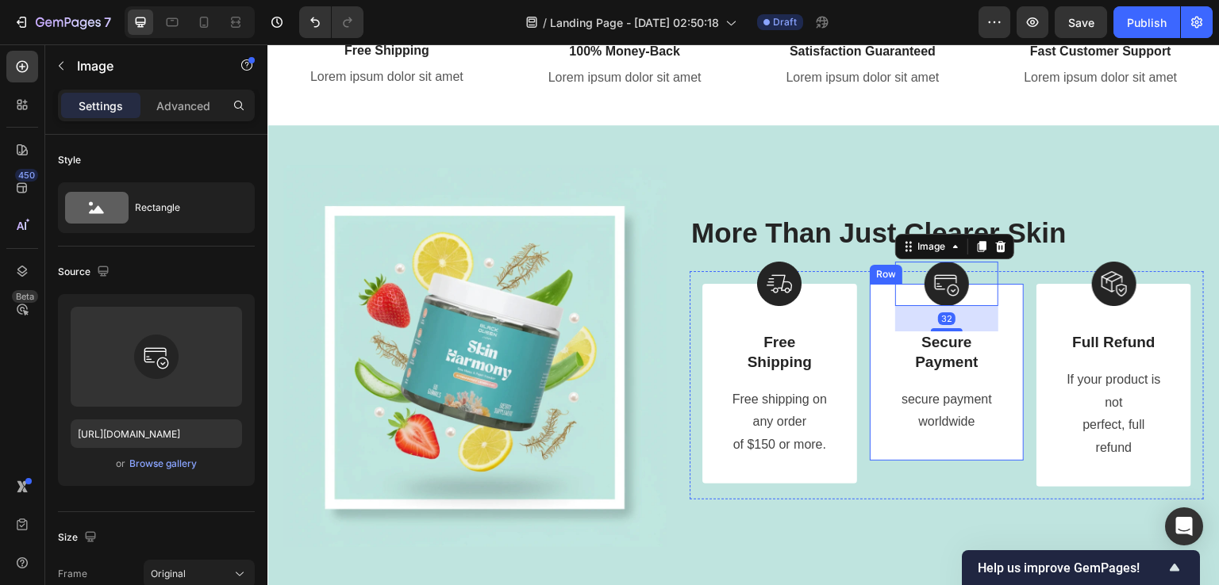
click at [873, 337] on div "Image 32 Secure Payment Text Block secure payment worldwide Text block Row" at bounding box center [946, 372] width 155 height 177
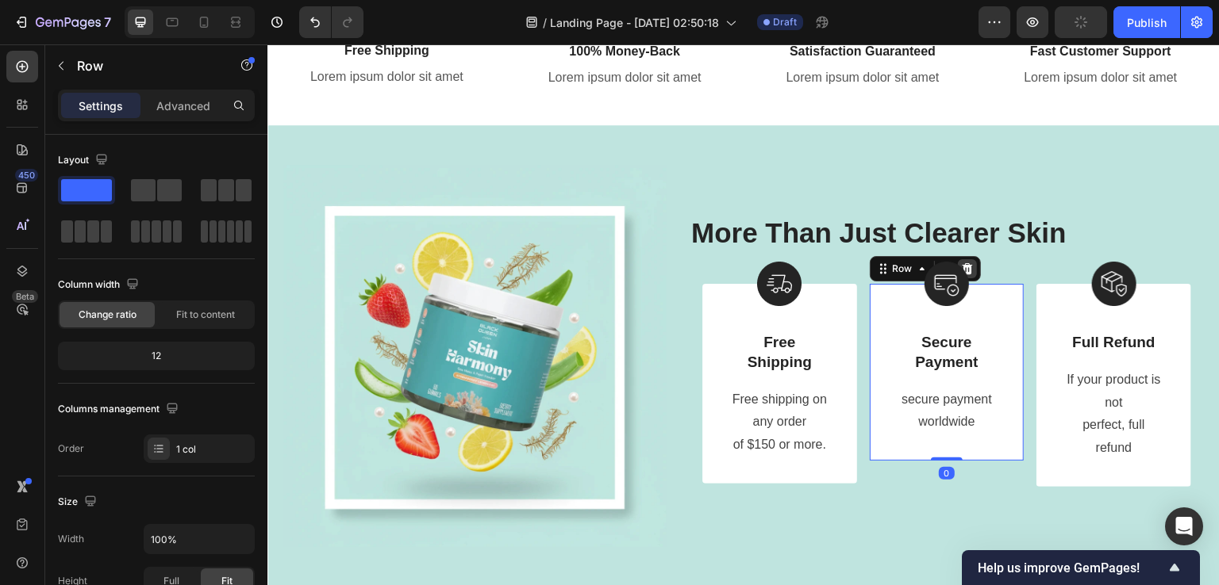
click at [964, 259] on div at bounding box center [967, 268] width 19 height 19
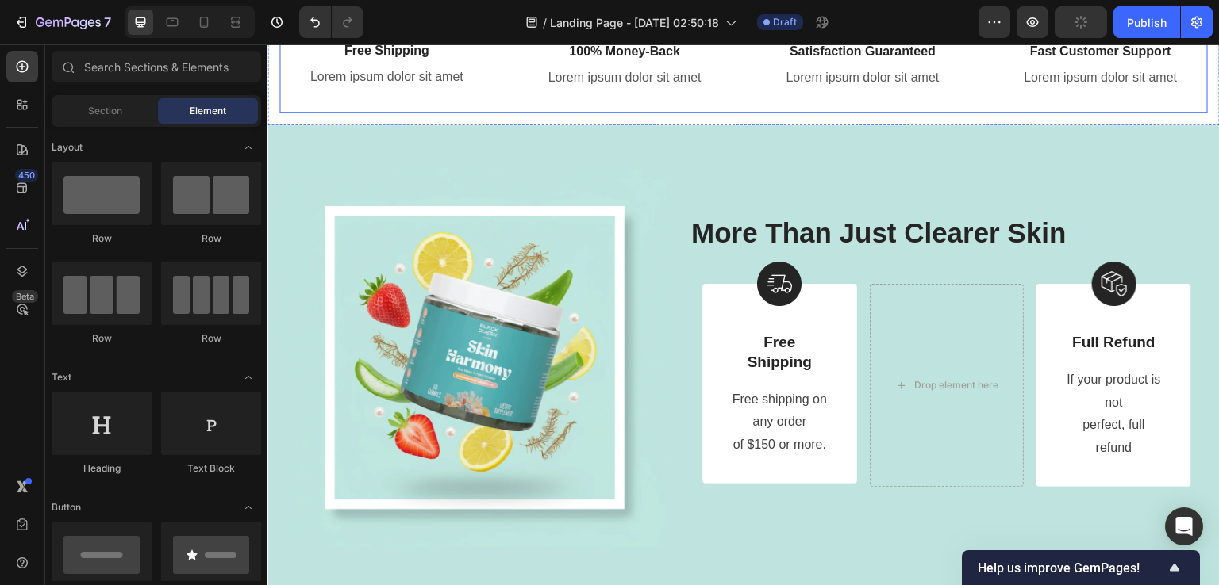
scroll to position [2991, 0]
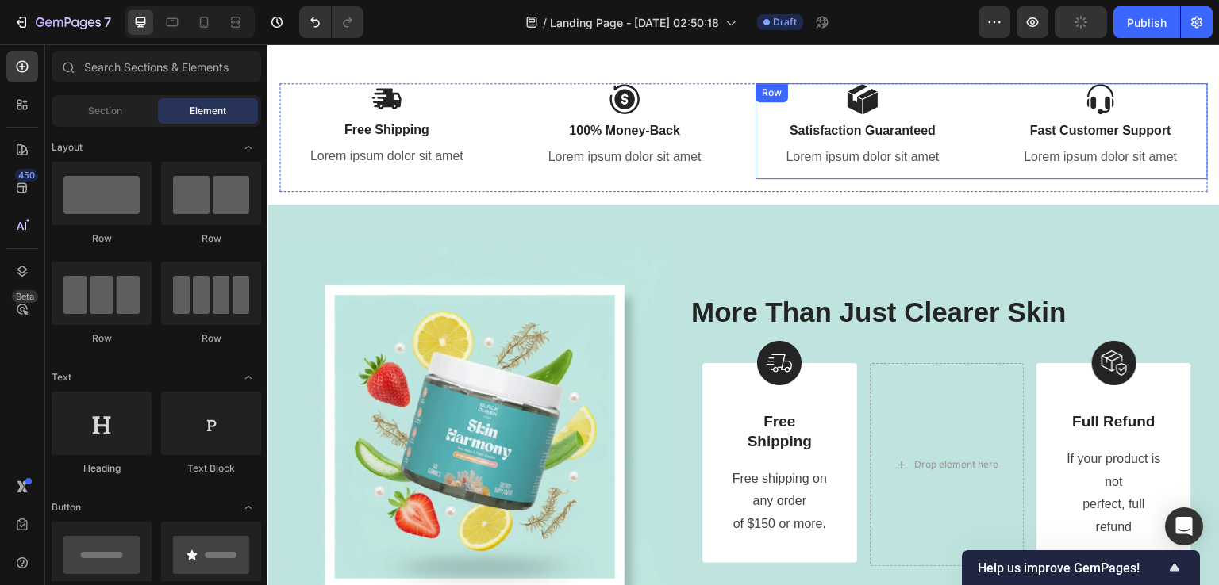
click at [781, 114] on div "Image Satisfaction Guaranteed Text Block Lorem ipsum dolor sit amet Text Block" at bounding box center [862, 131] width 214 height 97
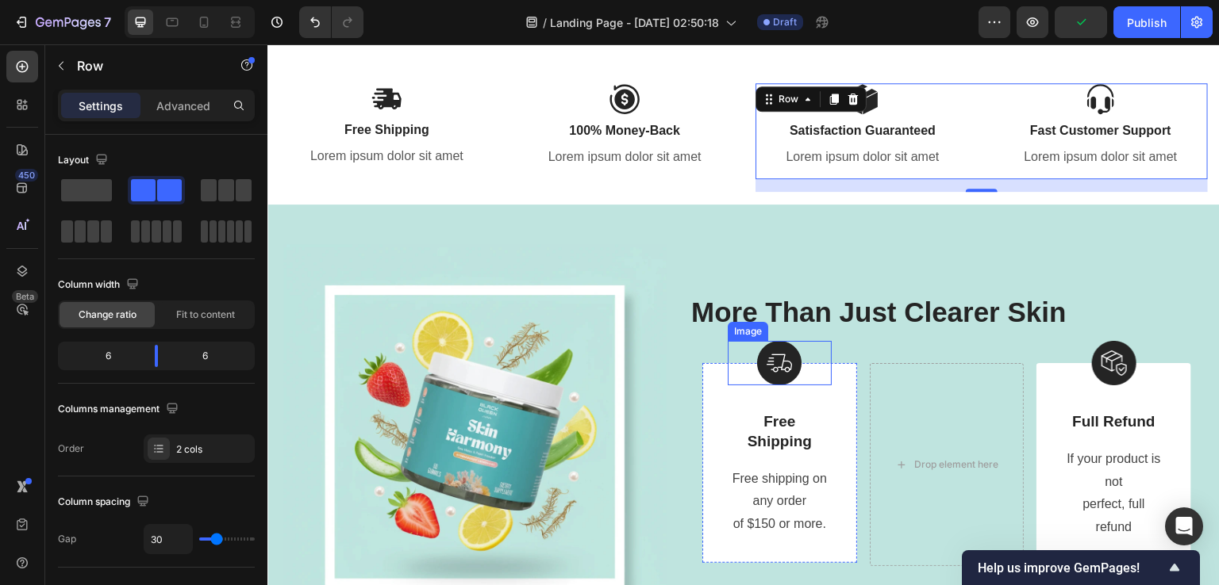
click at [736, 383] on div at bounding box center [779, 363] width 104 height 44
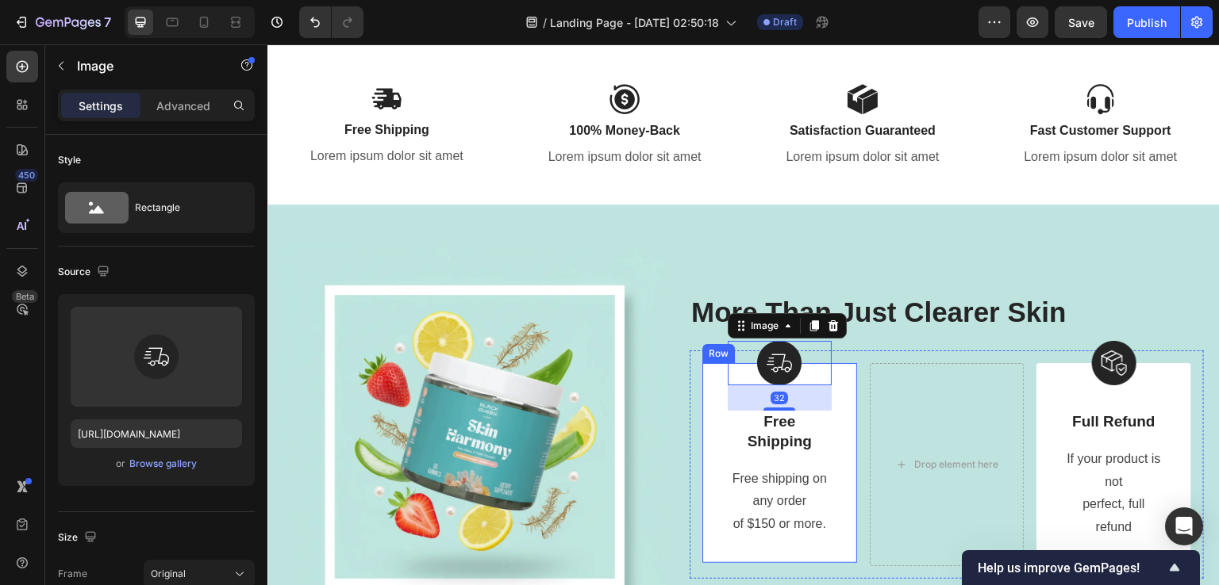
click at [712, 397] on div "Image 32 Free Shipping Text Block Free shipping on any order of $150 or more. T…" at bounding box center [779, 463] width 155 height 200
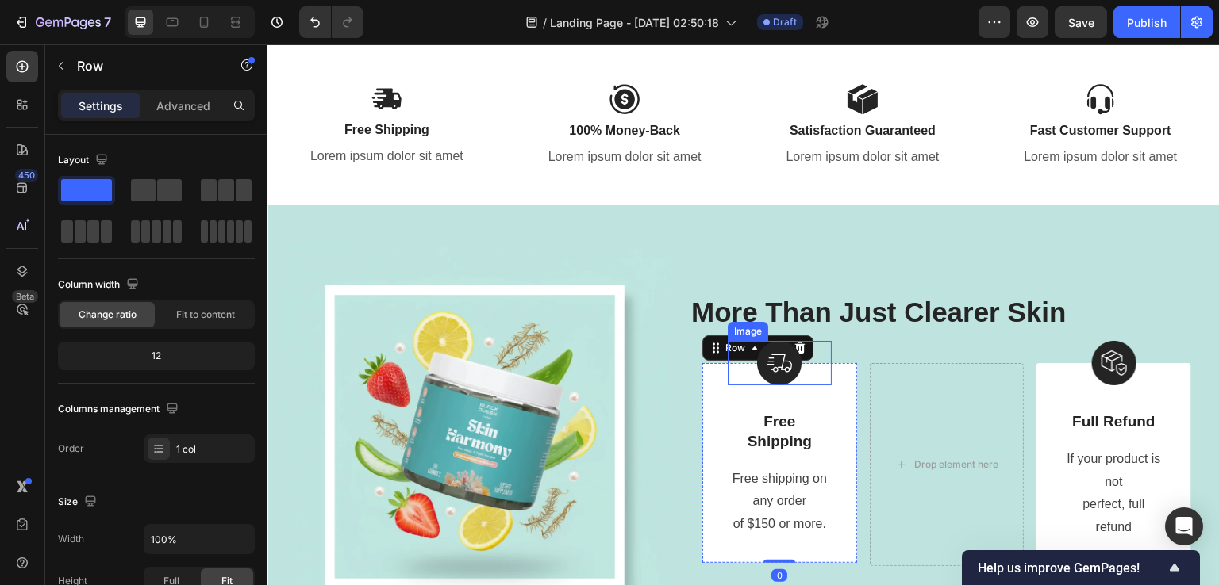
click at [802, 347] on div at bounding box center [779, 363] width 104 height 44
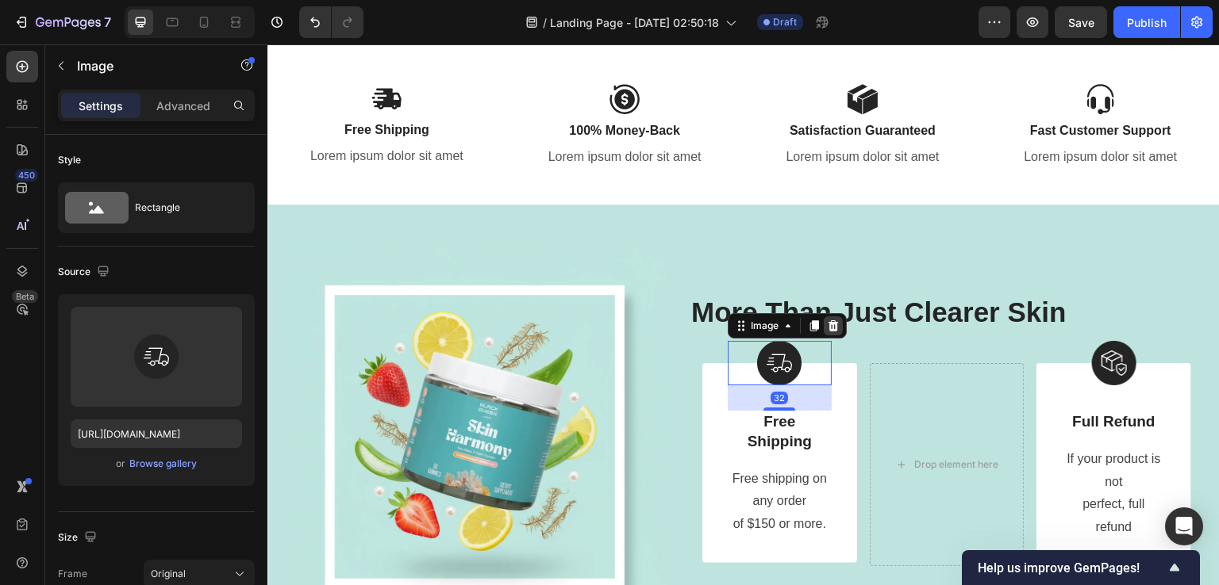
click at [832, 327] on icon at bounding box center [833, 326] width 10 height 11
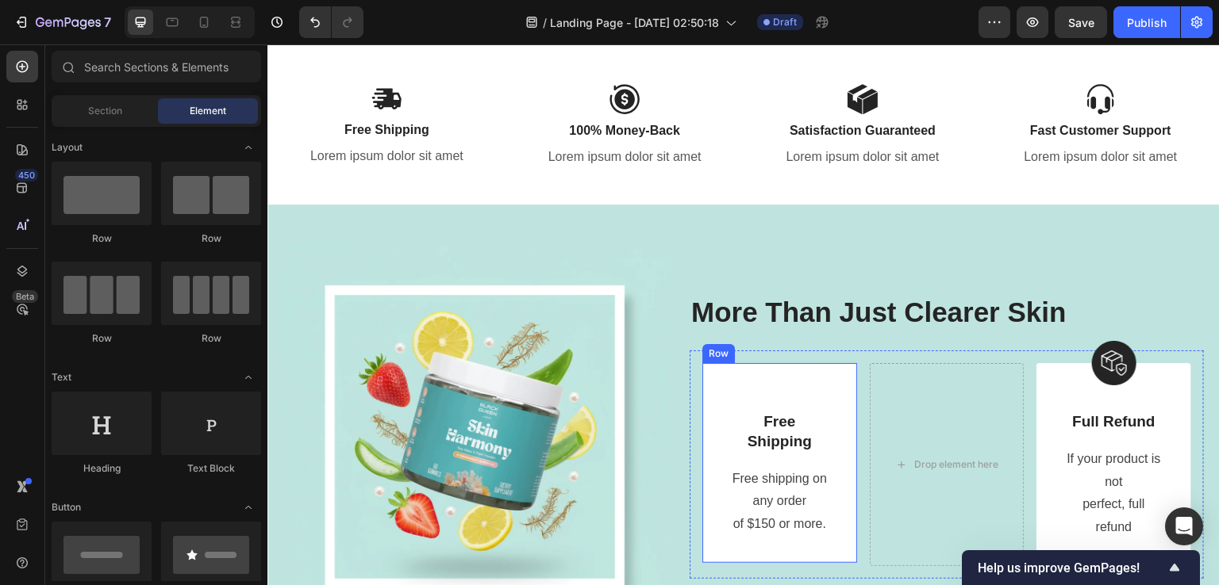
click at [764, 398] on div "Free Shipping Text Block Free shipping on any order of $150 or more. Text block…" at bounding box center [779, 463] width 155 height 200
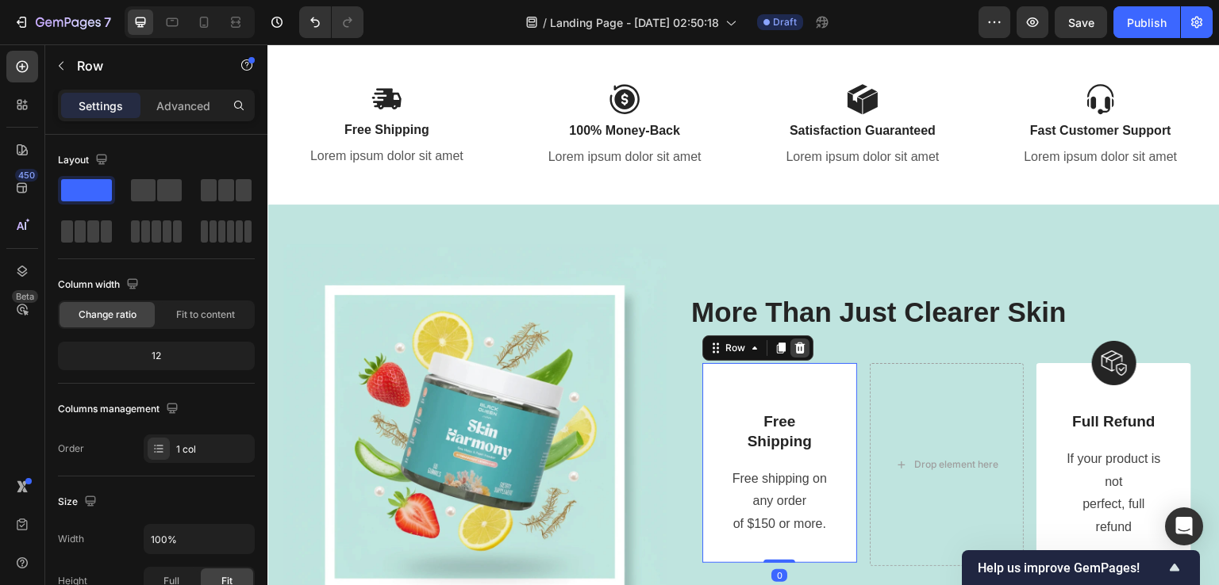
click at [802, 351] on icon at bounding box center [800, 348] width 10 height 11
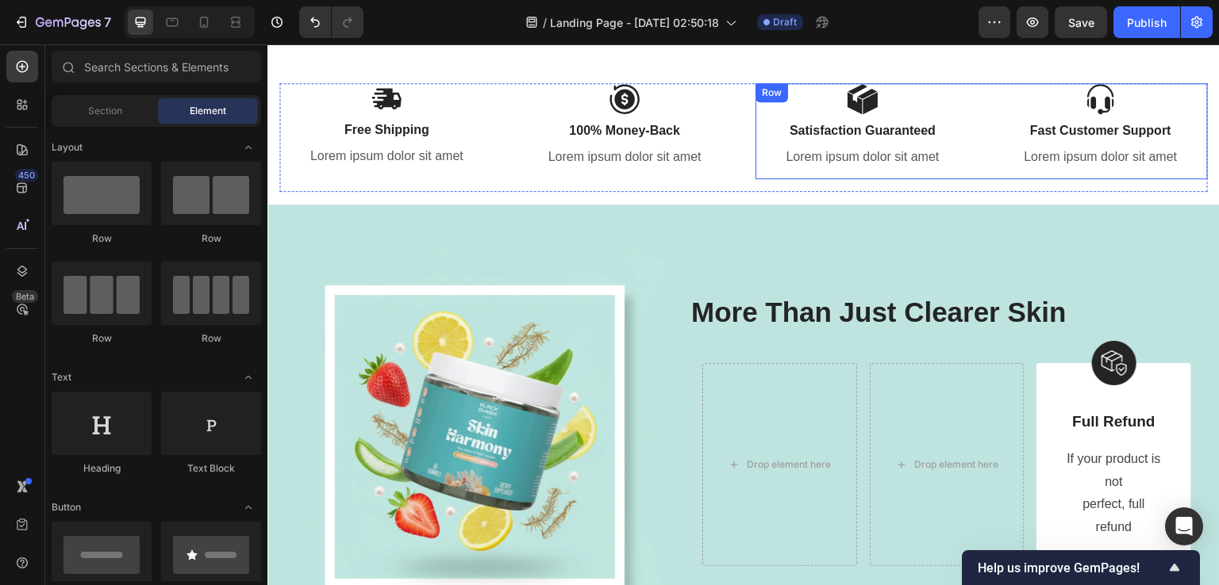
click at [971, 138] on div "Image Satisfaction Guaranteed Text Block Lorem ipsum dolor sit amet Text Block …" at bounding box center [981, 131] width 452 height 97
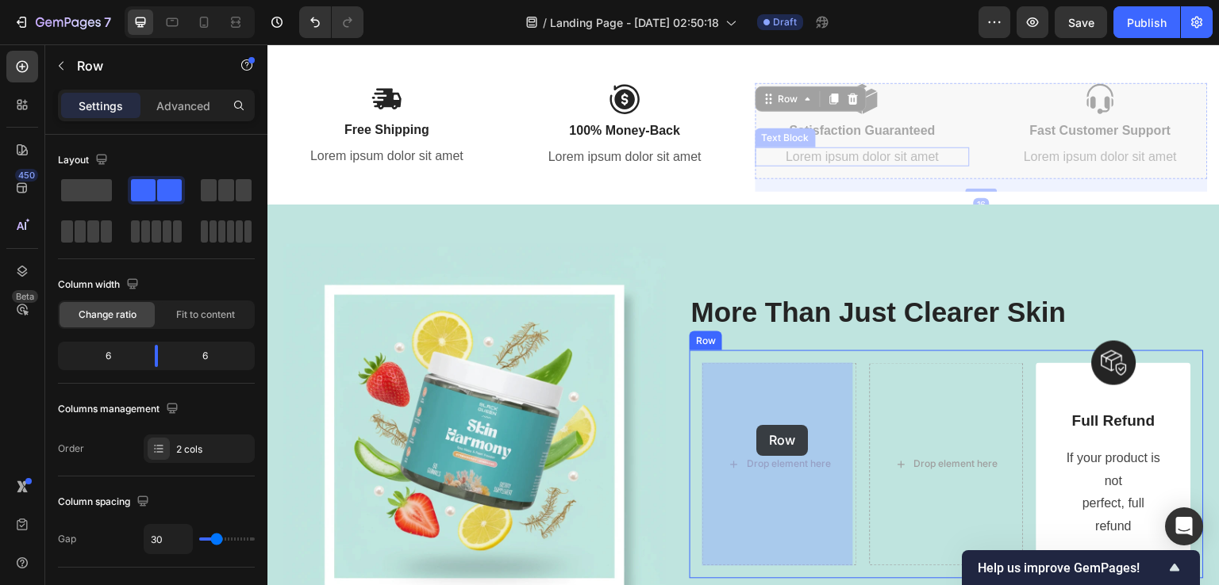
drag, startPoint x: 797, startPoint y: 99, endPoint x: 757, endPoint y: 425, distance: 328.6
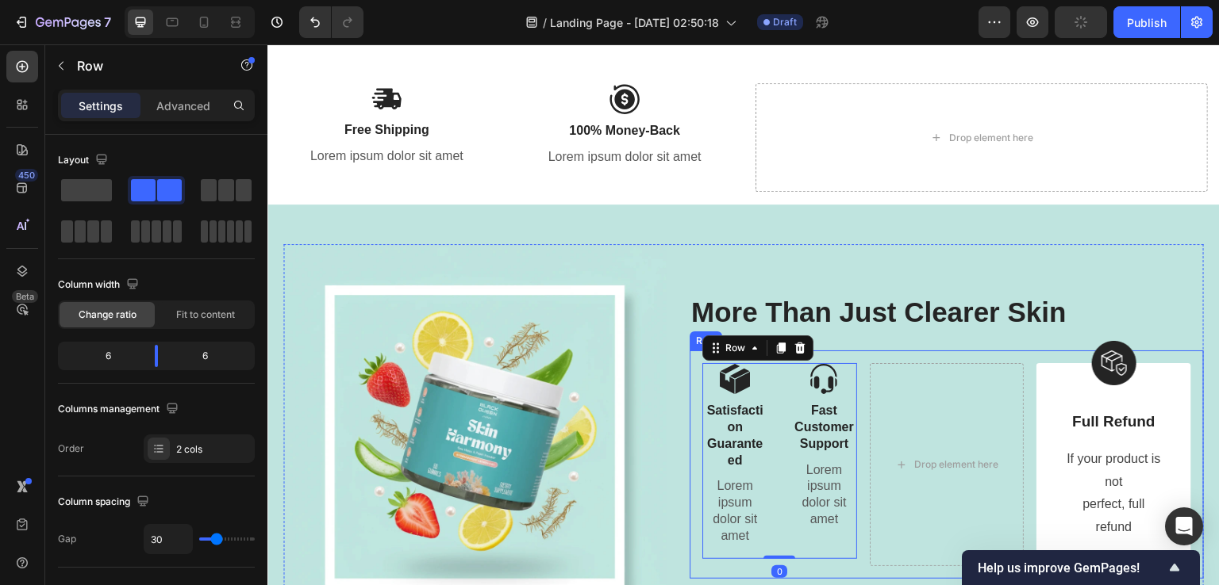
click at [858, 443] on div "Image Satisfaction Guaranteed Text Block Lorem ipsum dolor sit amet Text Block …" at bounding box center [946, 465] width 514 height 228
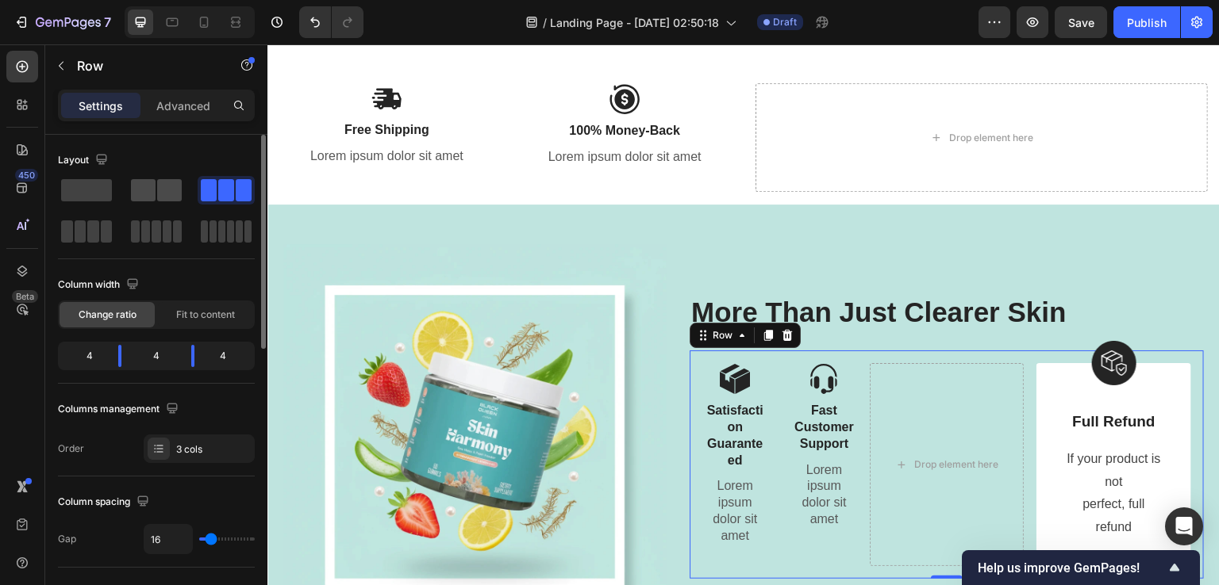
click at [137, 190] on span at bounding box center [143, 190] width 25 height 22
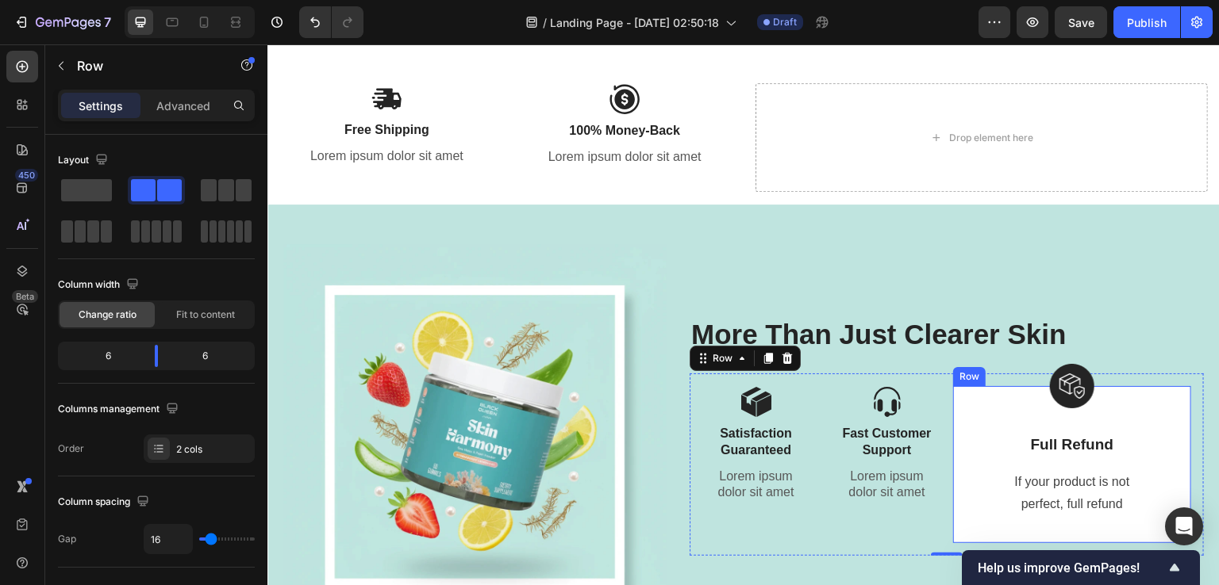
click at [958, 401] on div "Image Full Refund Text Block If your product is not perfect, full refund Text b…" at bounding box center [1072, 464] width 238 height 157
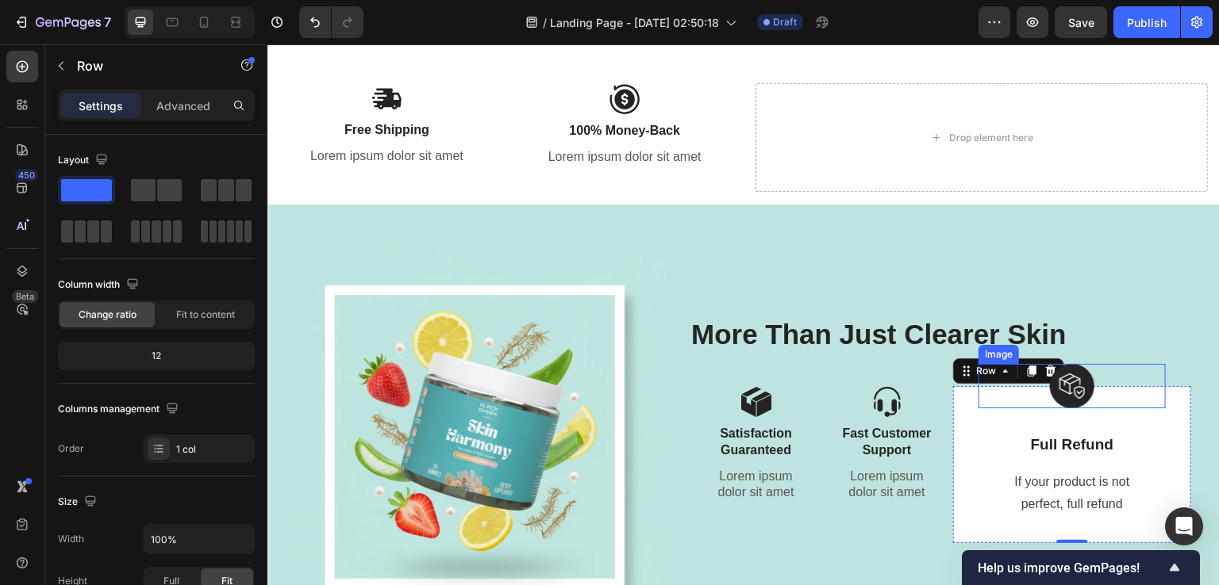
click at [1038, 367] on div at bounding box center [1071, 386] width 187 height 44
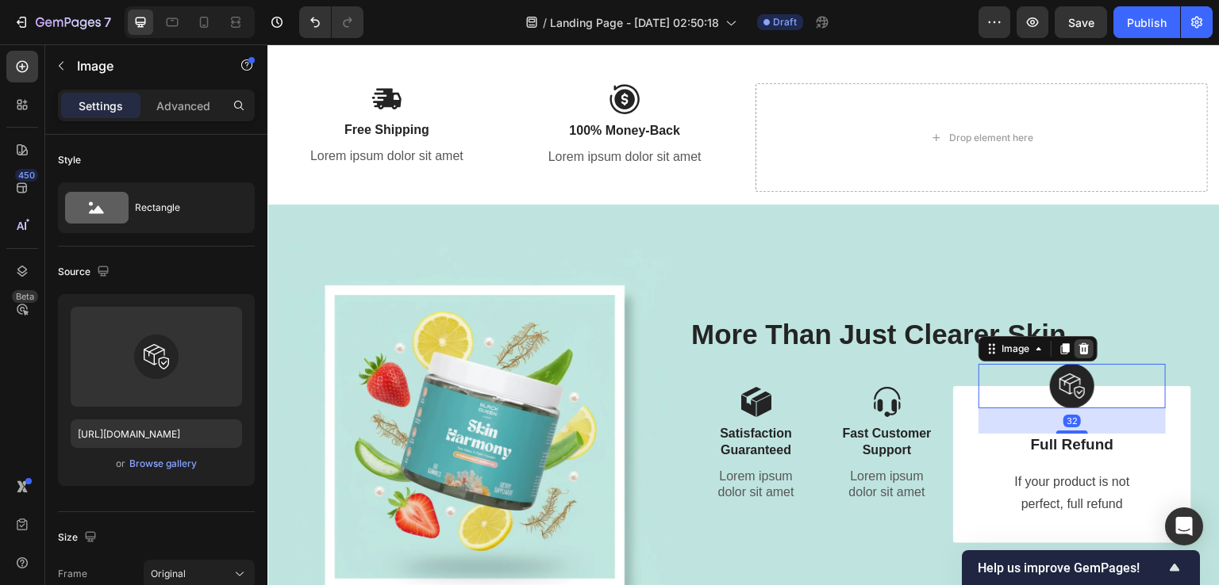
click at [1079, 350] on icon at bounding box center [1084, 349] width 10 height 11
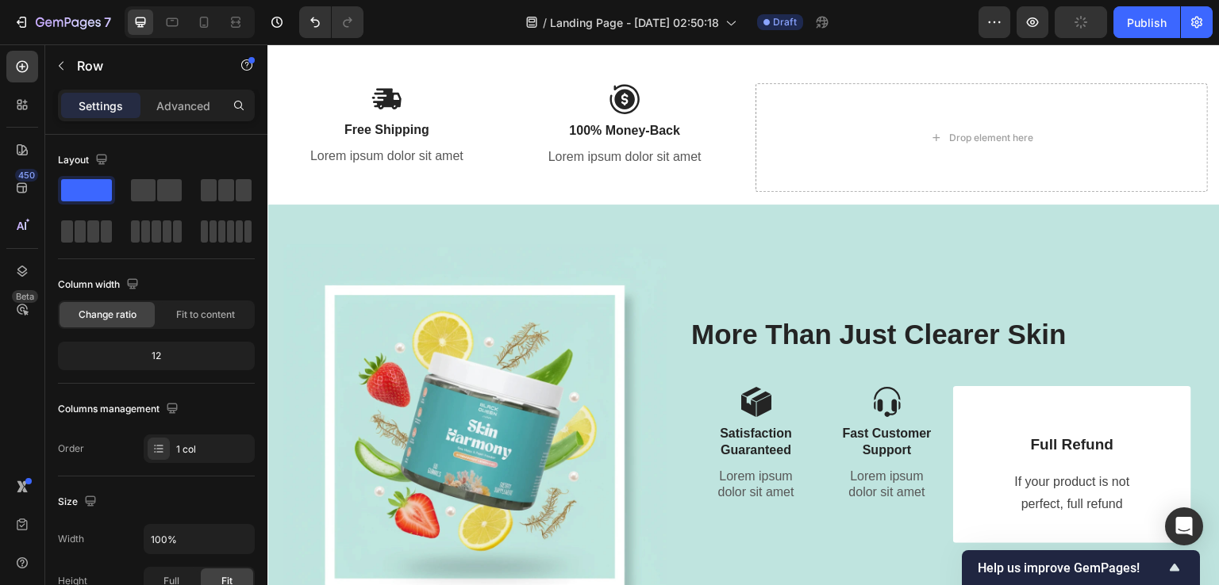
click at [991, 411] on div "Full Refund Text Block If your product is not perfect, full refund Text block R…" at bounding box center [1072, 464] width 238 height 157
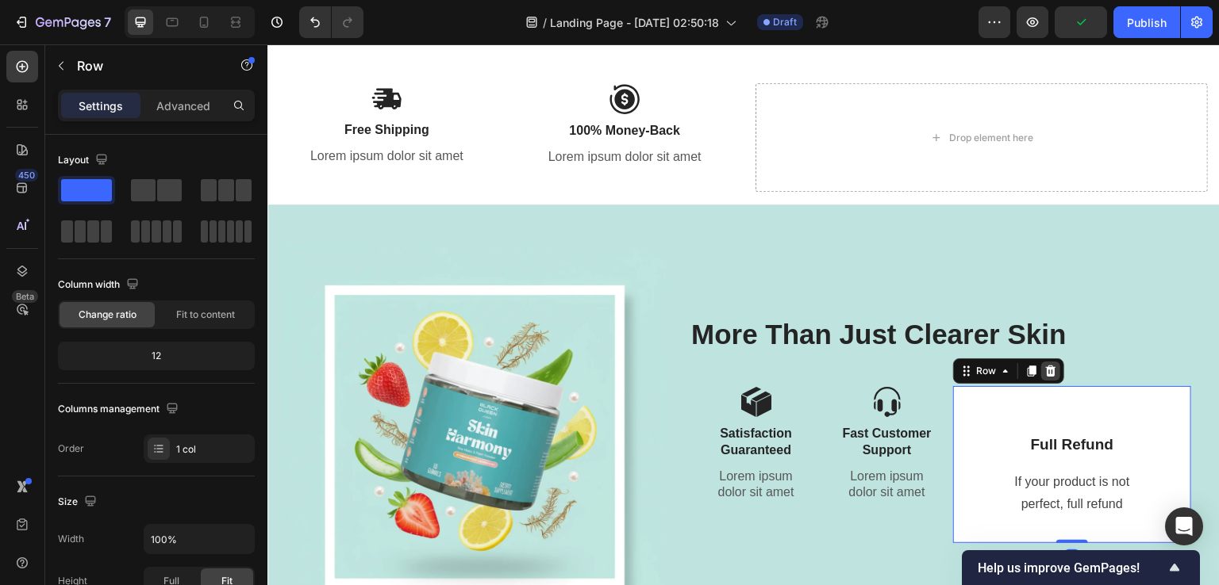
click at [1049, 370] on icon at bounding box center [1050, 371] width 13 height 13
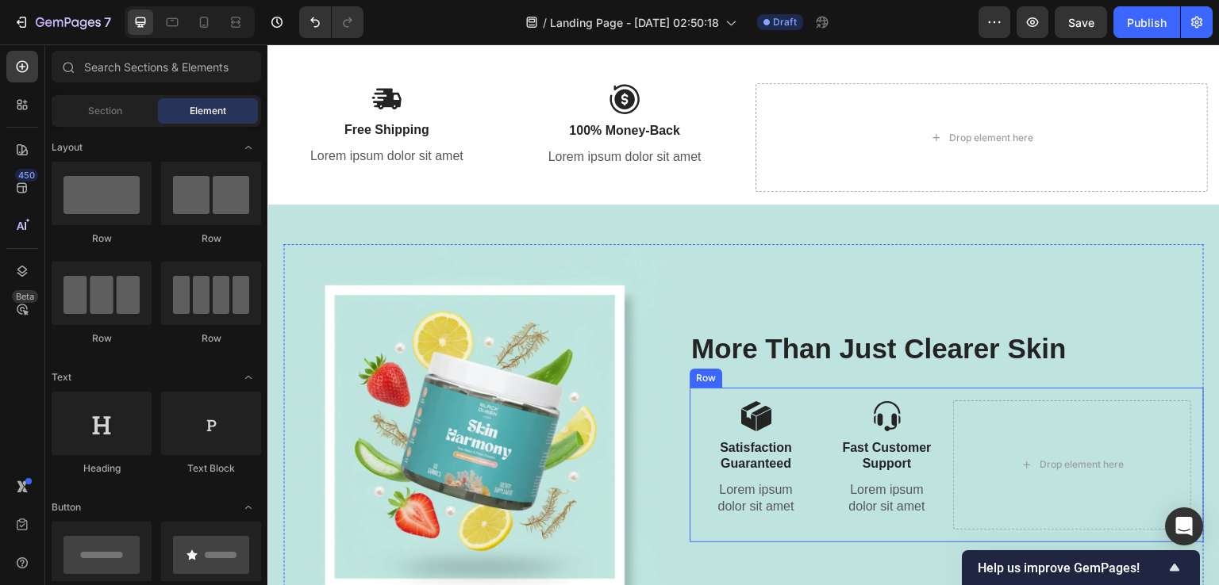
click at [939, 403] on div "Image Satisfaction Guaranteed Text Block Lorem ipsum dolor sit amet Text Block …" at bounding box center [946, 465] width 514 height 155
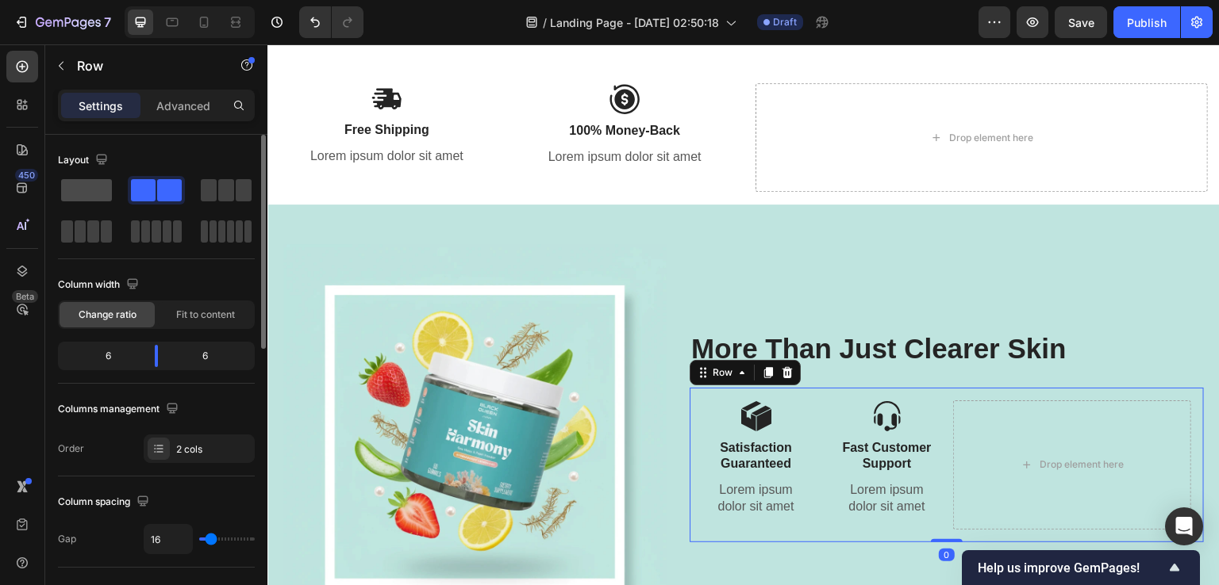
click at [85, 188] on span at bounding box center [86, 190] width 51 height 22
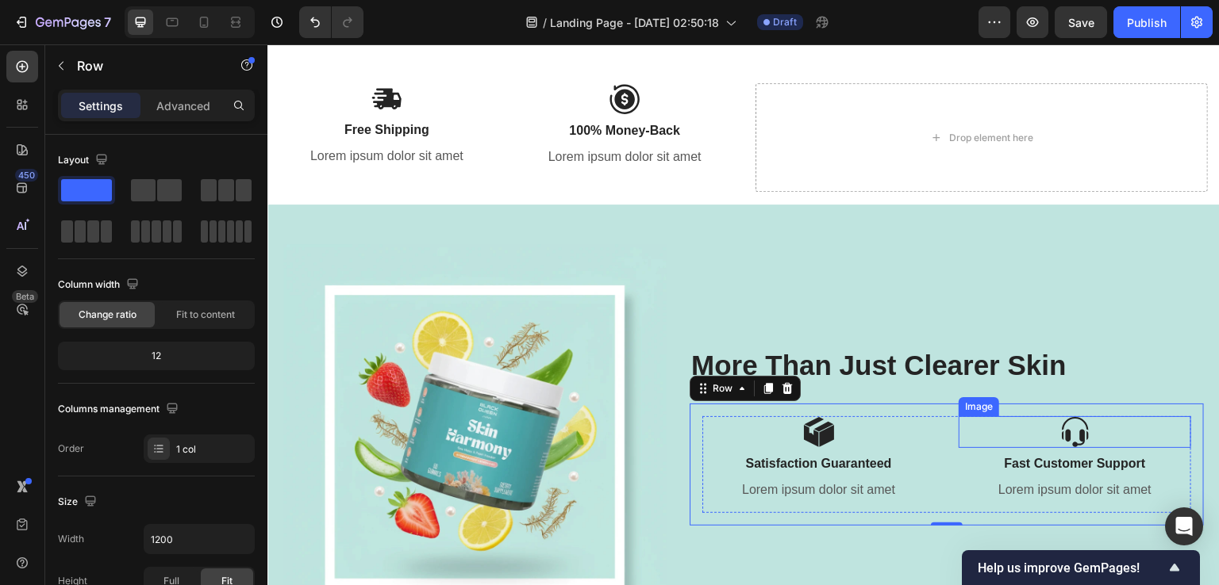
click at [1026, 428] on div at bounding box center [1074, 432] width 232 height 32
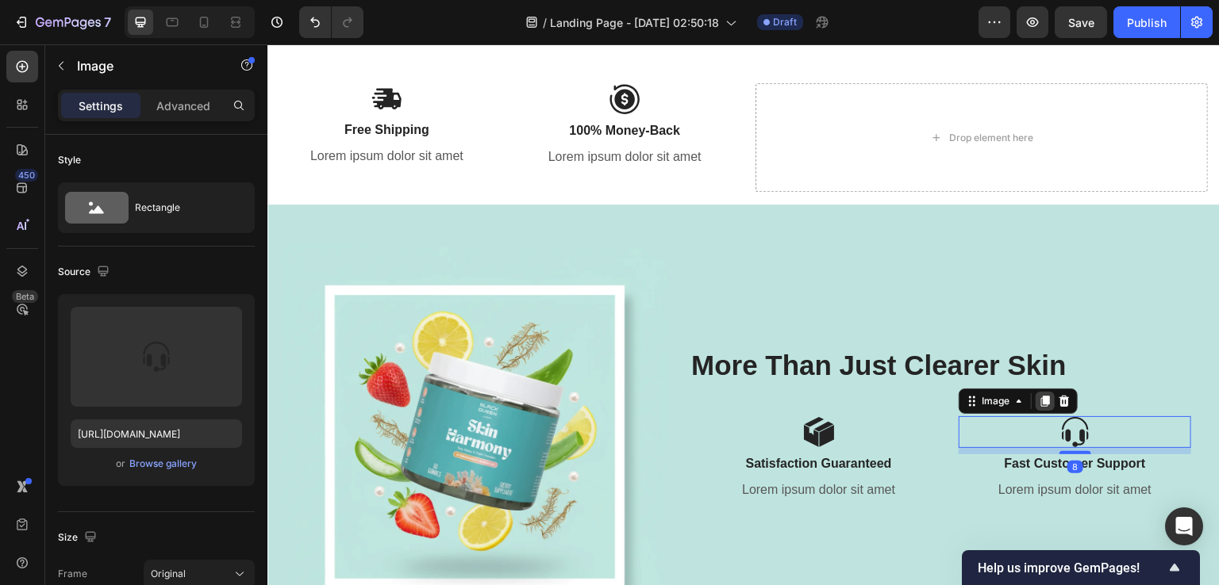
click at [1040, 406] on icon at bounding box center [1044, 401] width 13 height 13
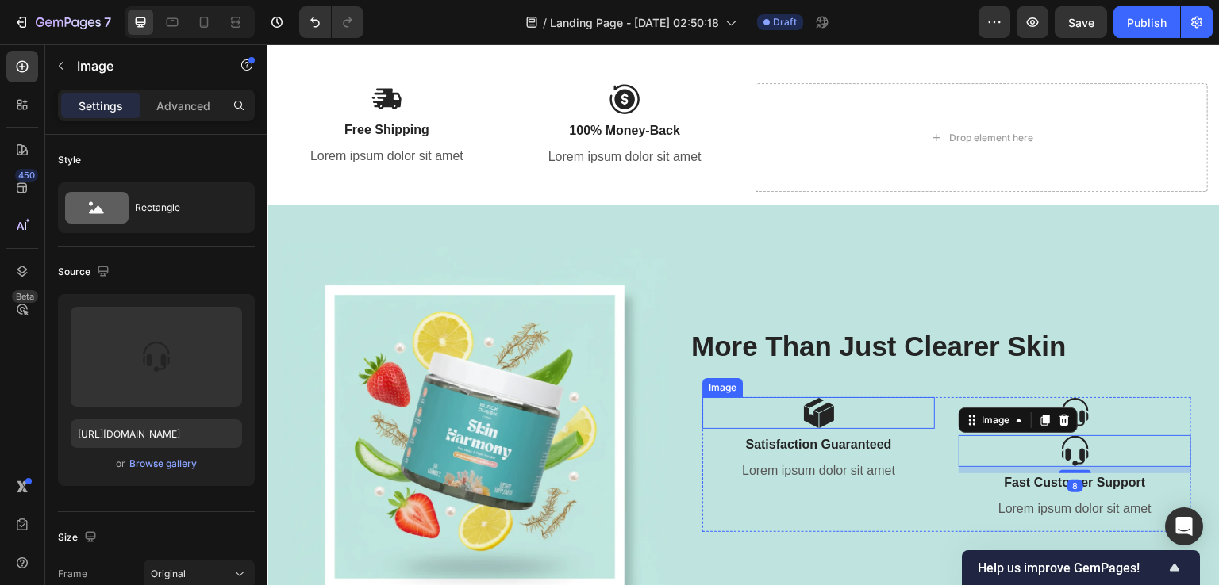
click at [922, 411] on div at bounding box center [818, 413] width 232 height 32
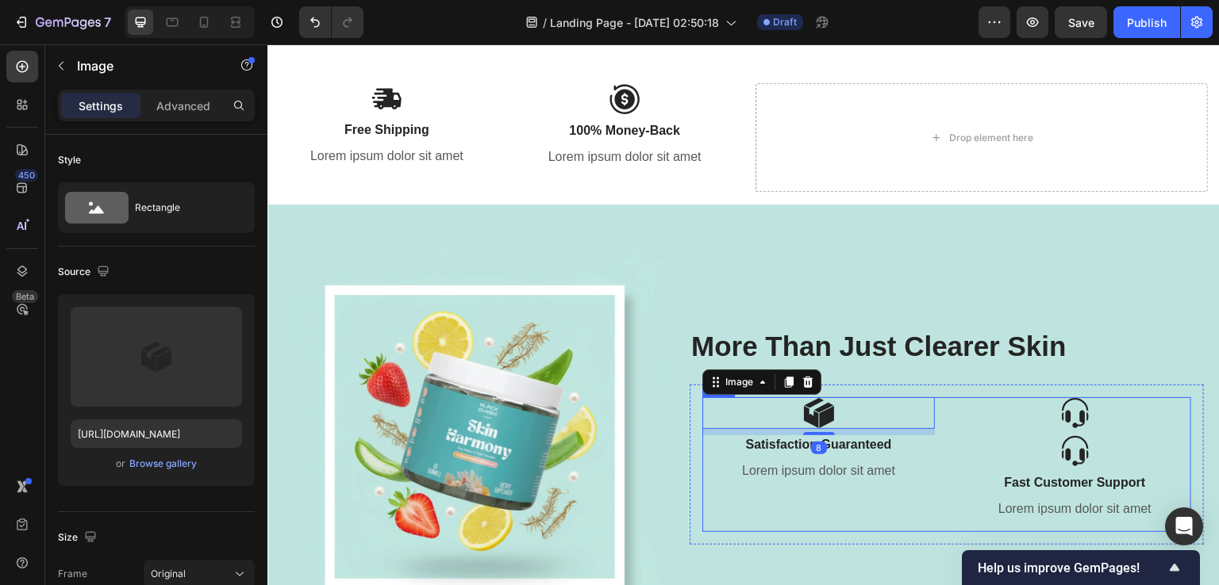
click at [935, 479] on div "Image 8 Satisfaction Guaranteed Text Block Lorem ipsum dolor sit amet Text Bloc…" at bounding box center [946, 464] width 489 height 135
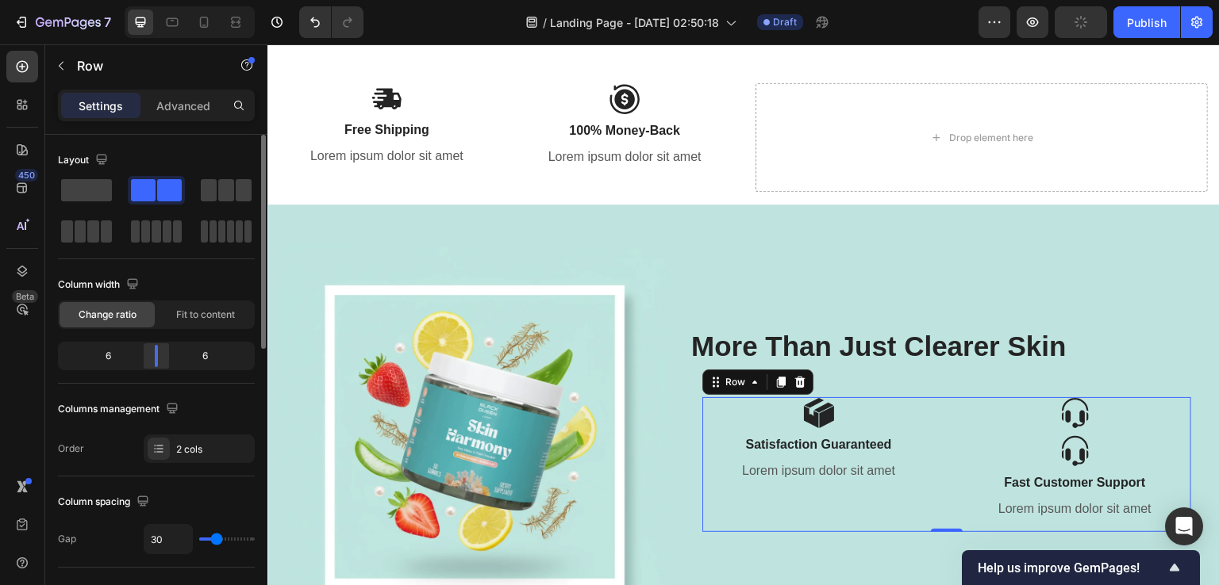
scroll to position [79, 0]
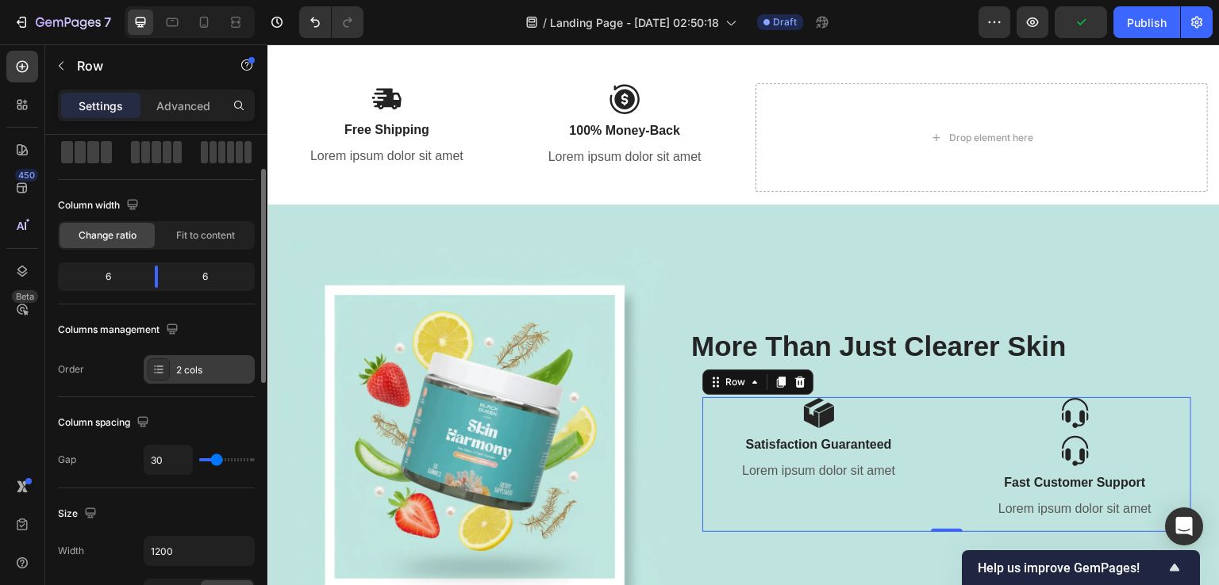
click at [198, 373] on div "2 cols" at bounding box center [213, 370] width 75 height 14
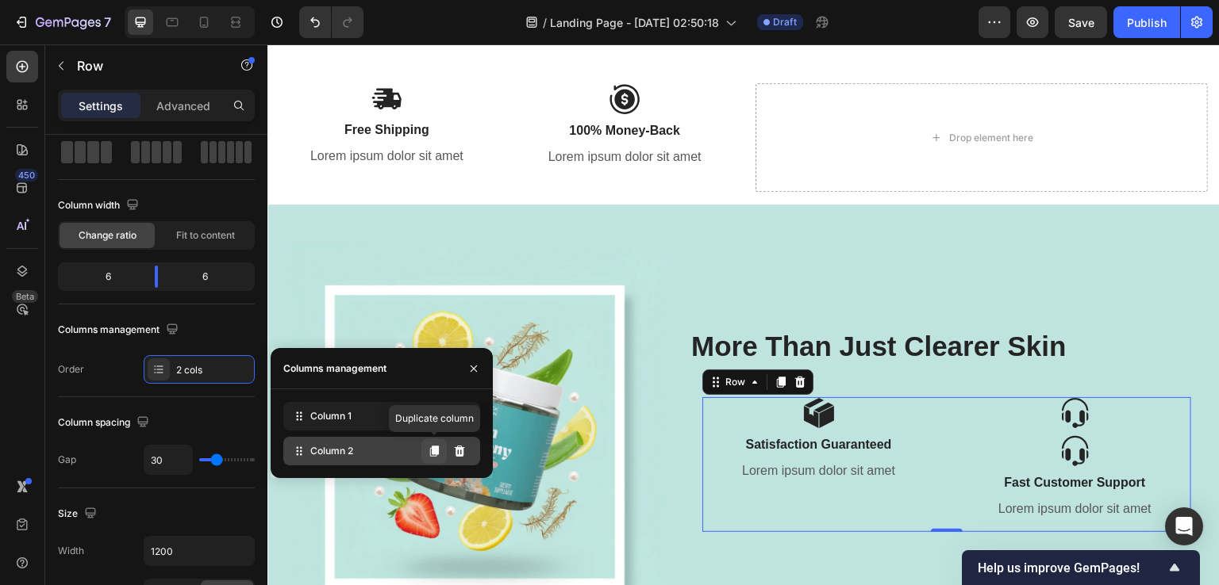
click at [435, 455] on icon at bounding box center [434, 451] width 9 height 11
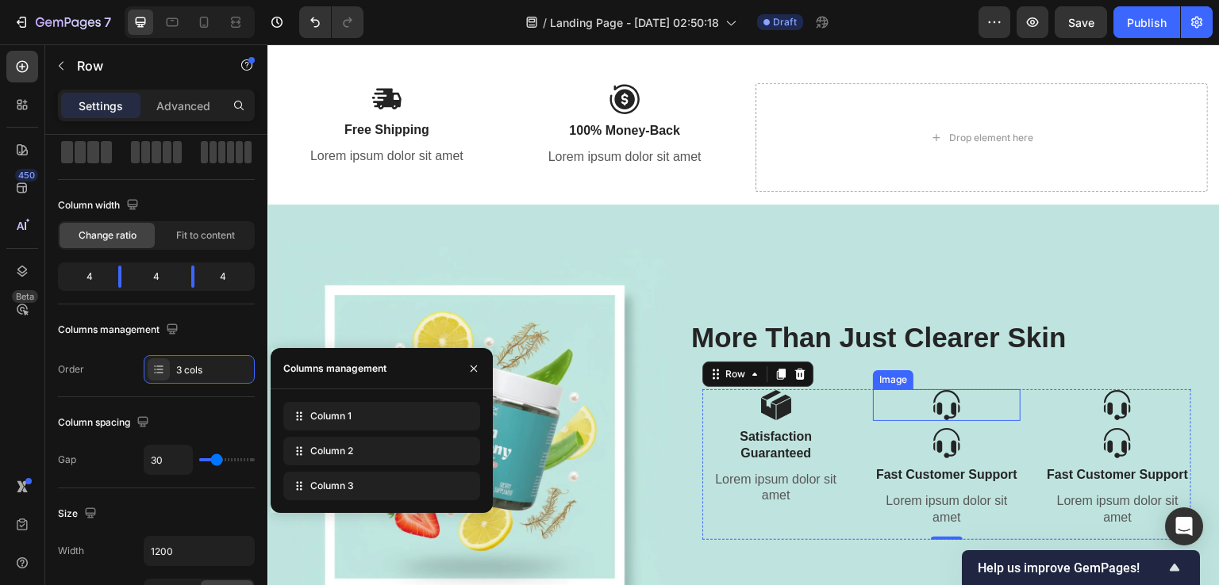
click at [939, 401] on img at bounding box center [947, 406] width 32 height 32
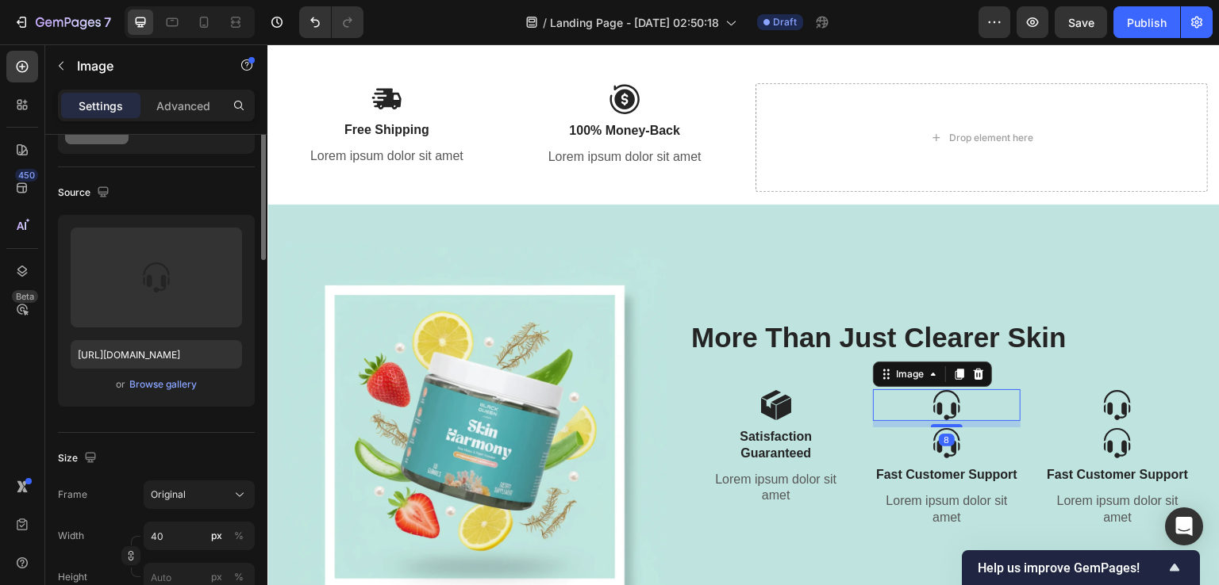
scroll to position [0, 0]
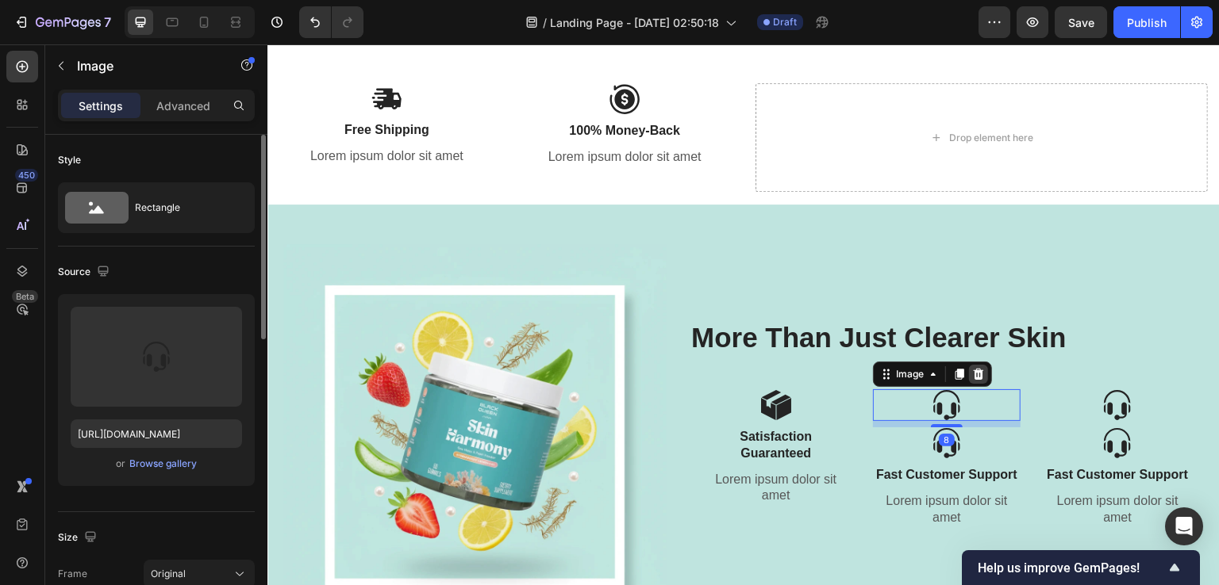
click at [973, 369] on icon at bounding box center [978, 374] width 10 height 11
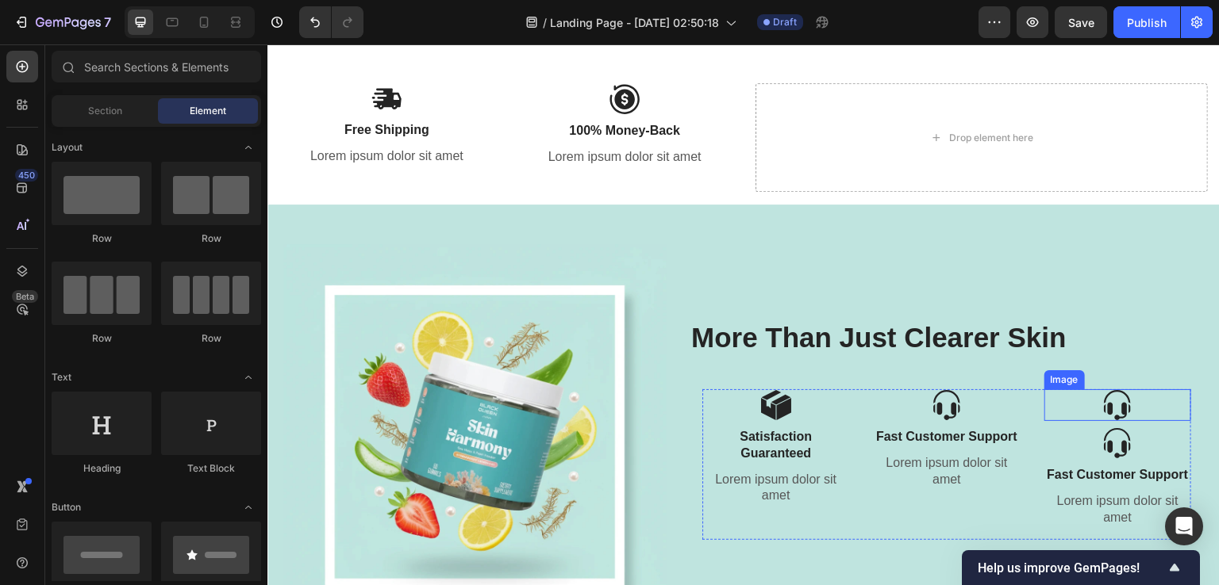
click at [1104, 395] on img at bounding box center [1117, 406] width 32 height 32
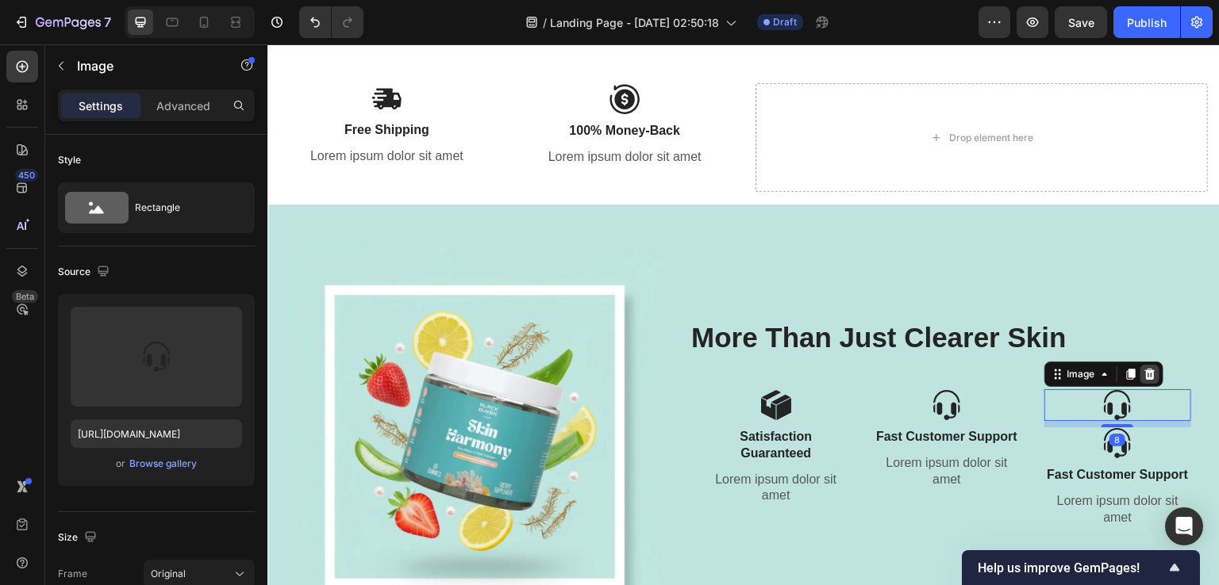
click at [1143, 368] on icon at bounding box center [1149, 374] width 13 height 13
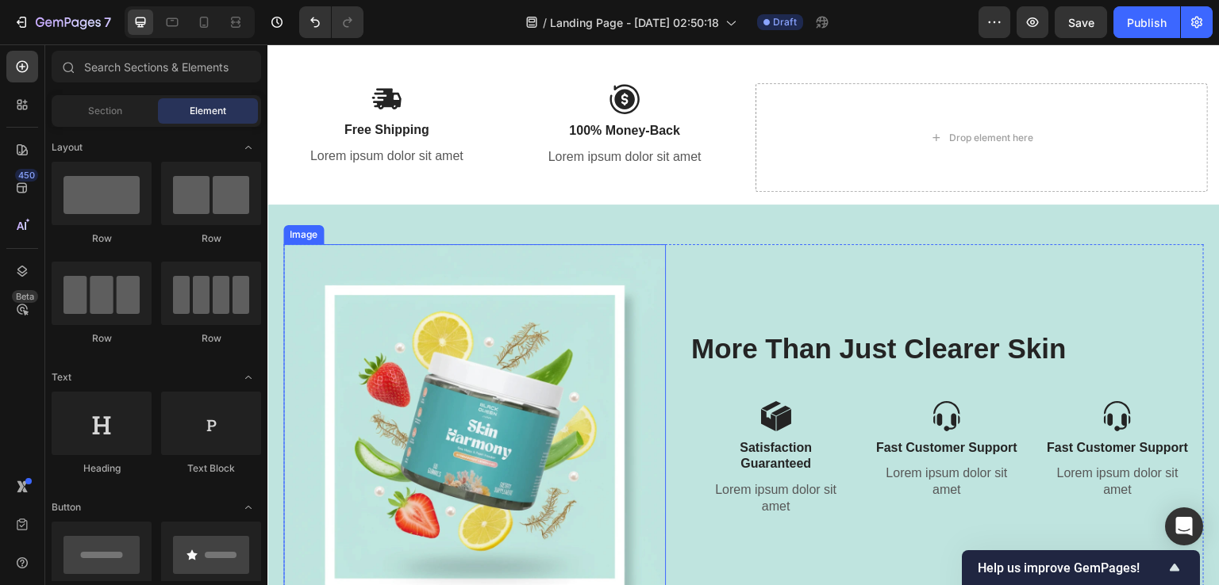
scroll to position [3070, 0]
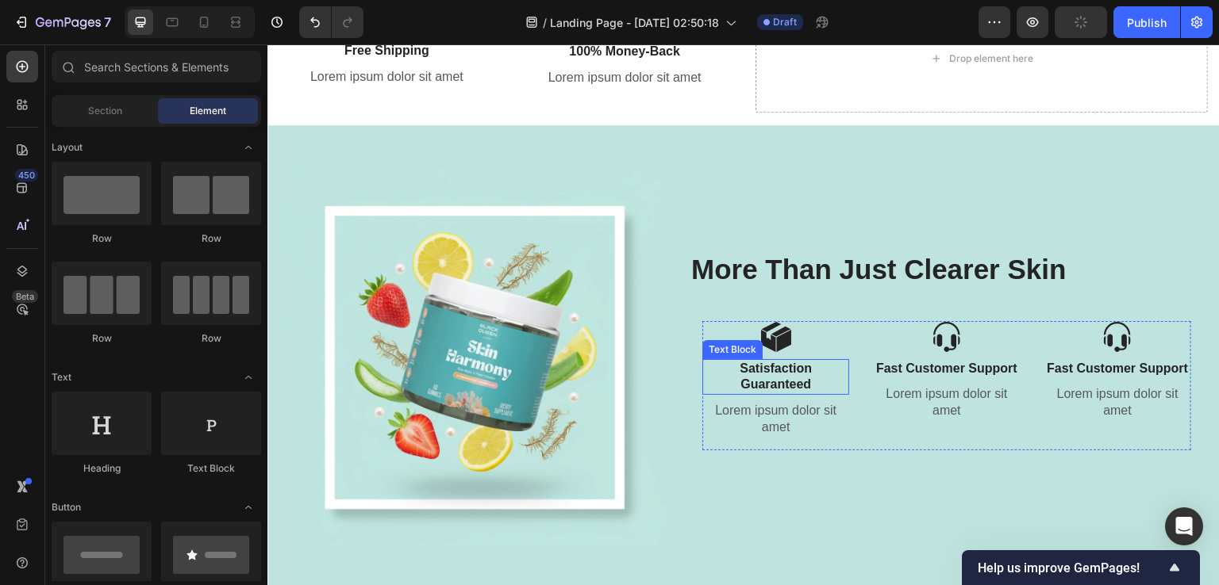
click at [769, 374] on p "Satisfaction Guaranteed" at bounding box center [776, 377] width 144 height 33
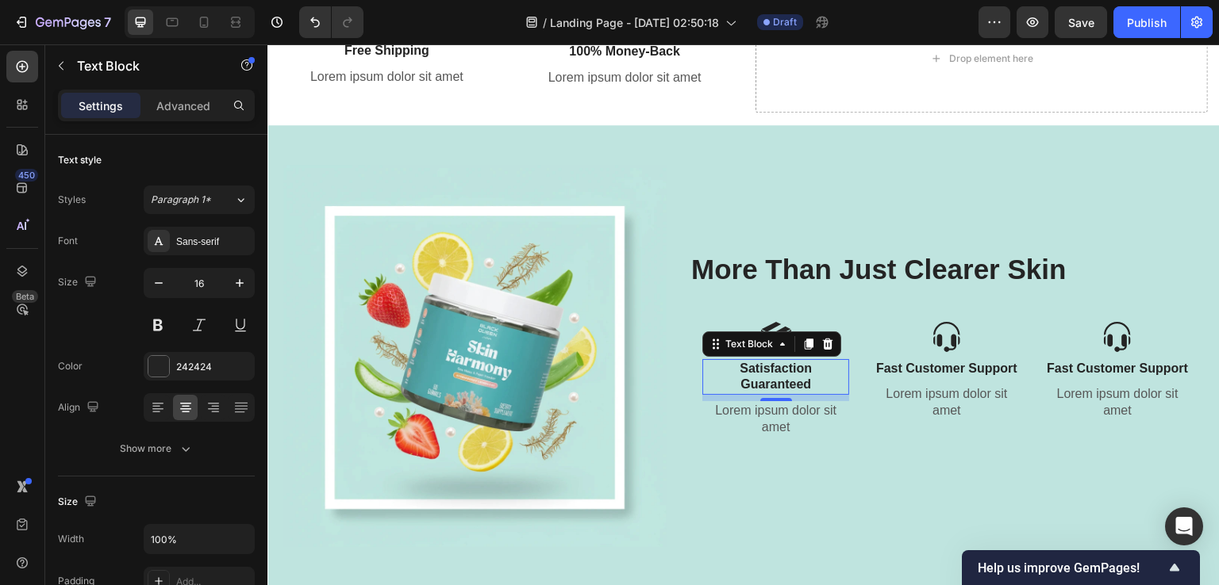
click at [770, 384] on p "Satisfaction Guaranteed" at bounding box center [776, 377] width 144 height 33
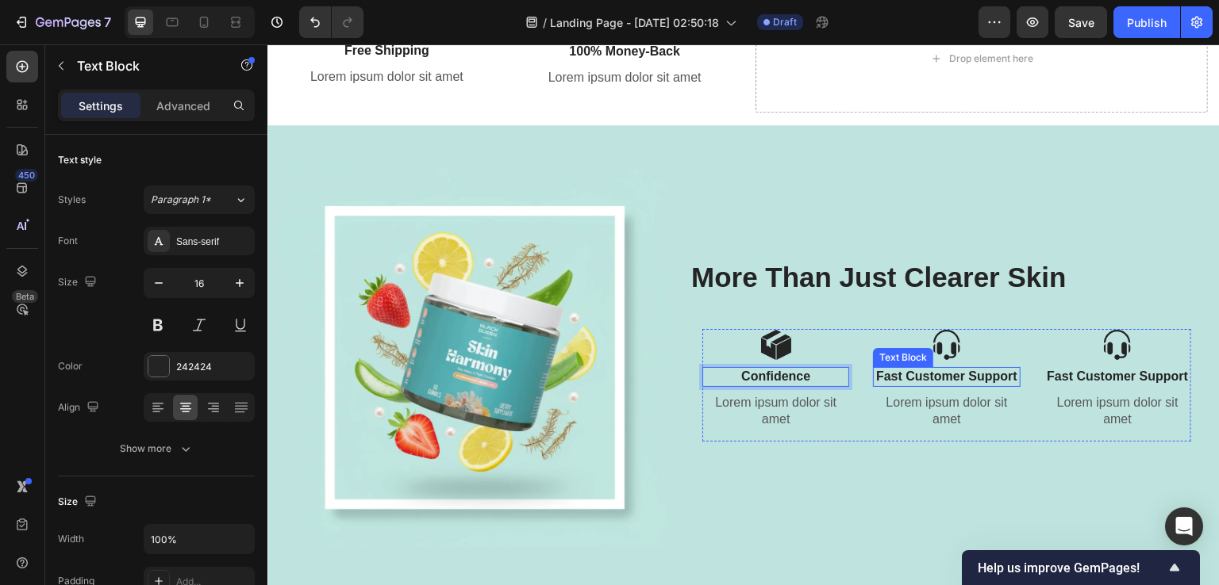
click at [923, 371] on p "Fast Customer Support" at bounding box center [946, 377] width 144 height 17
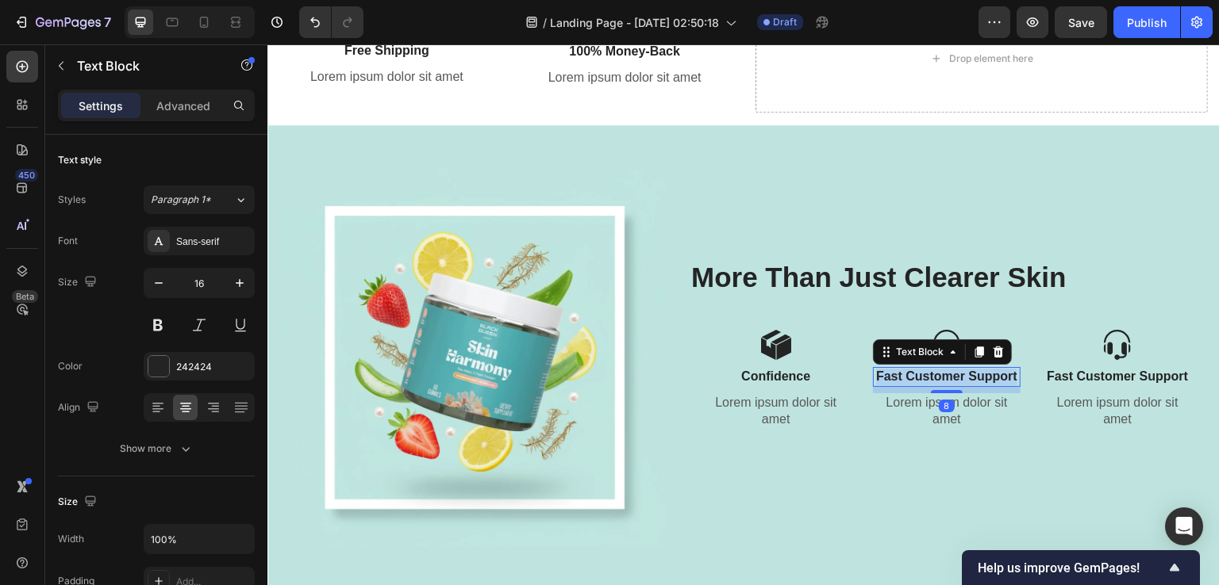
click at [923, 371] on p "Fast Customer Support" at bounding box center [946, 377] width 144 height 17
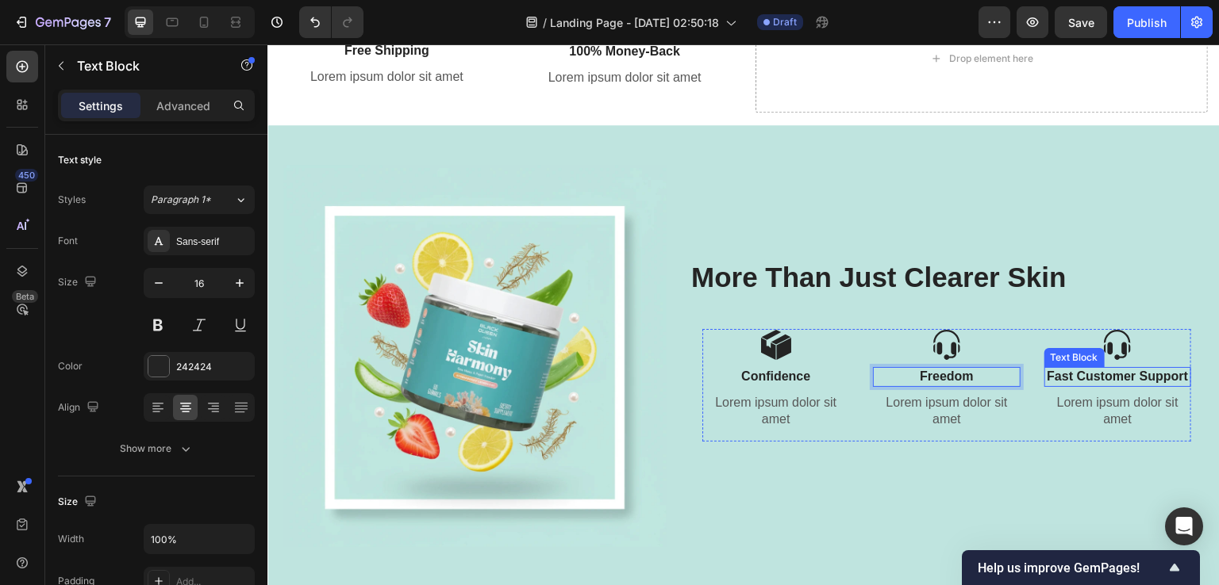
click at [1082, 376] on p "Fast Customer Support" at bounding box center [1118, 377] width 144 height 17
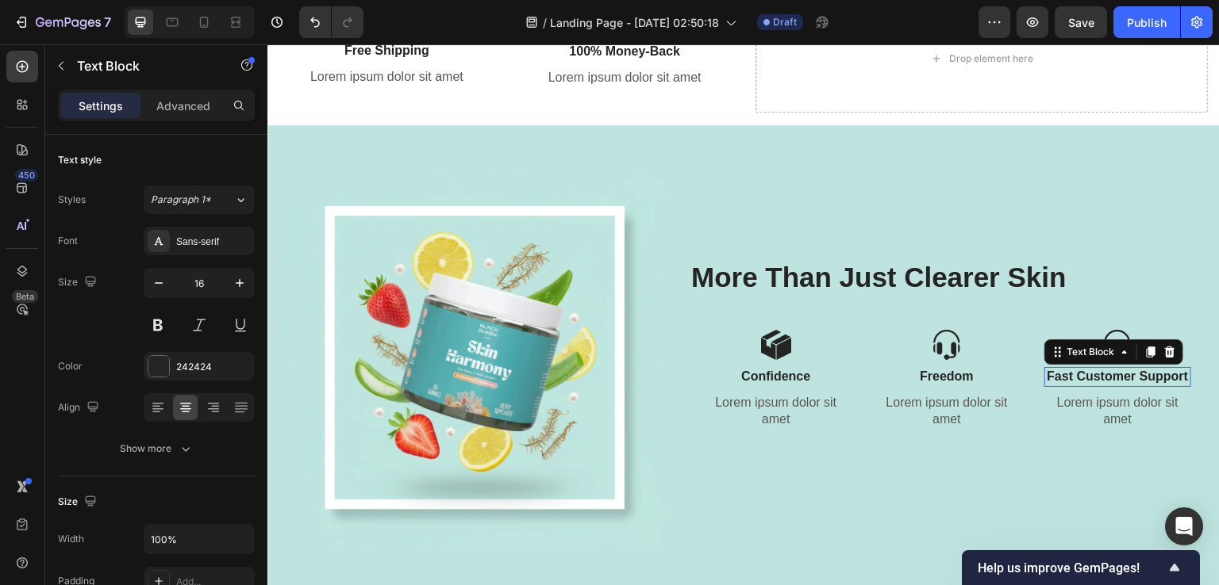
click at [1082, 376] on p "Fast Customer Support" at bounding box center [1118, 377] width 144 height 17
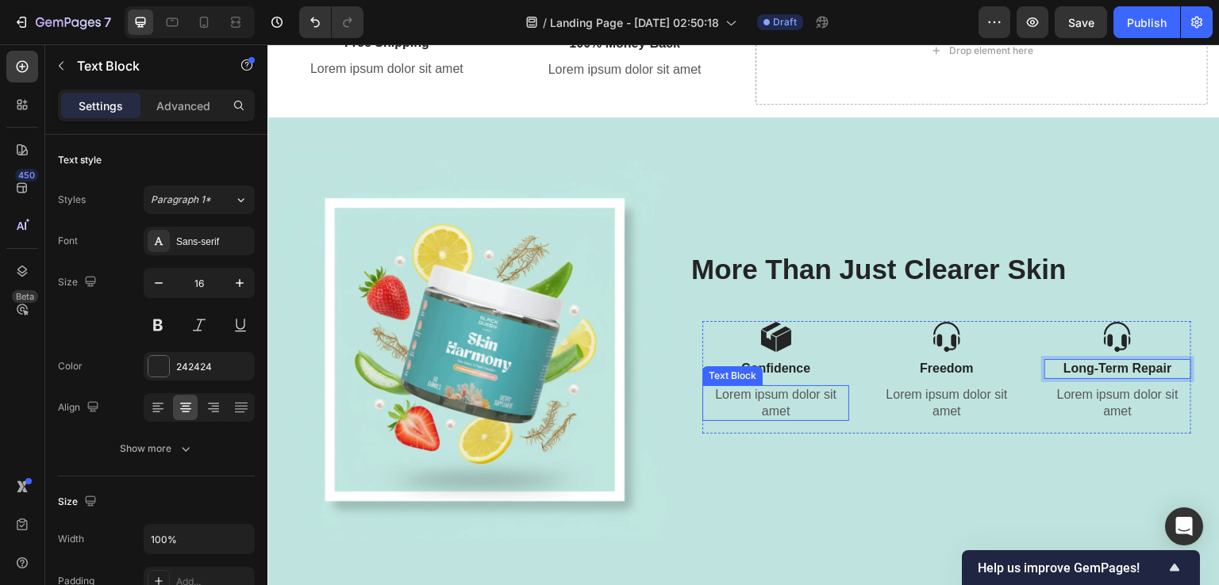
click at [789, 403] on p "Lorem ipsum dolor sit amet" at bounding box center [776, 403] width 144 height 33
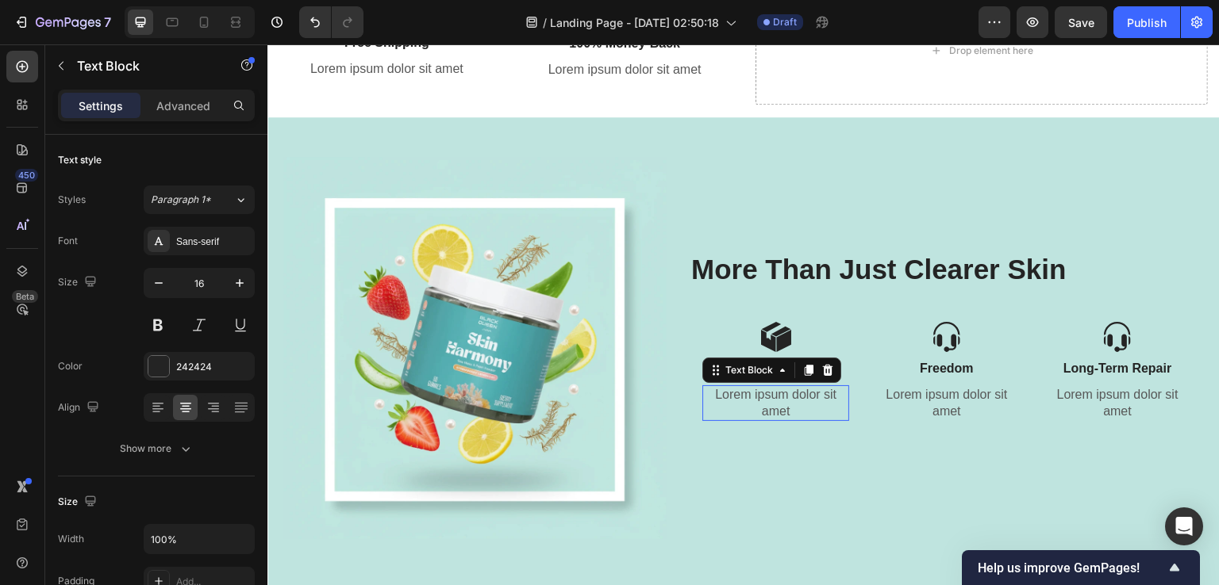
click at [789, 403] on p "Lorem ipsum dolor sit amet" at bounding box center [776, 403] width 144 height 33
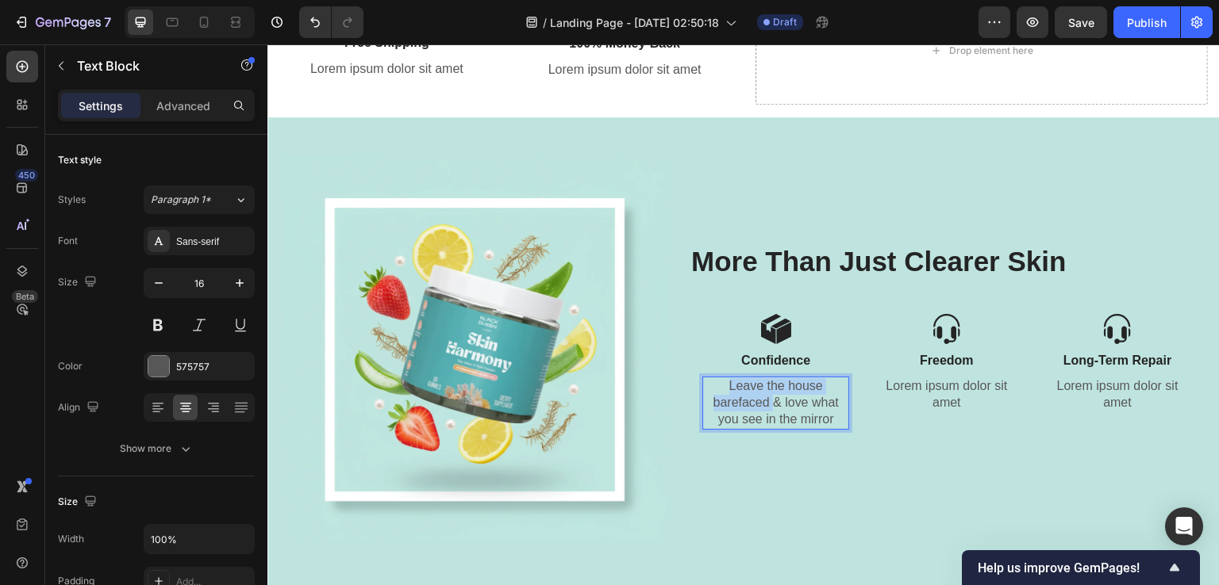
scroll to position [3070, 0]
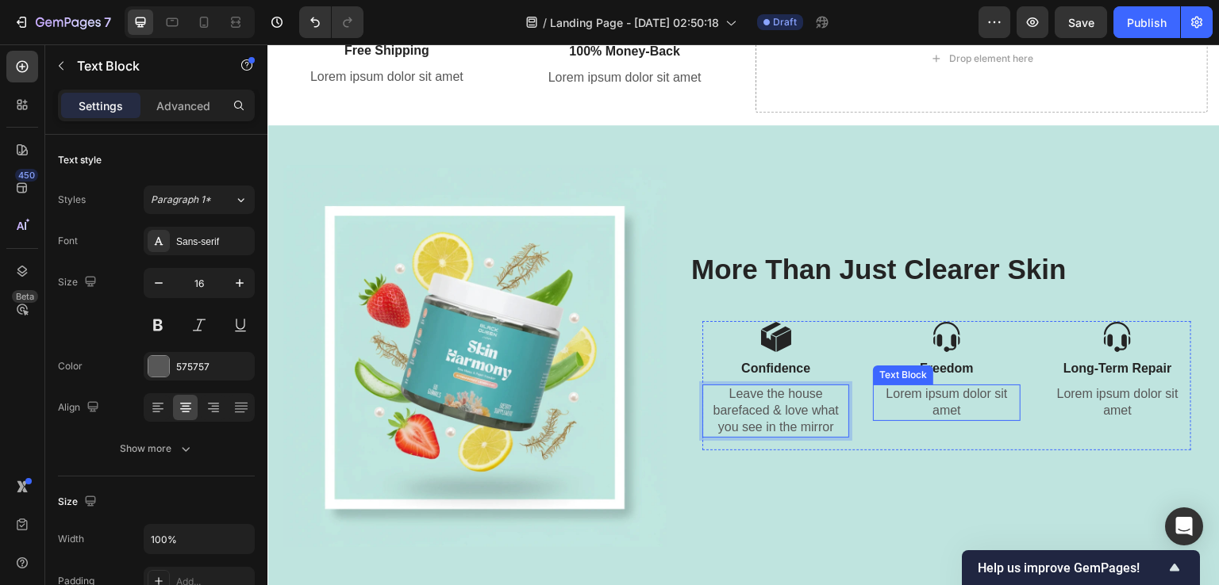
click at [906, 401] on p "Lorem ipsum dolor sit amet" at bounding box center [946, 402] width 144 height 33
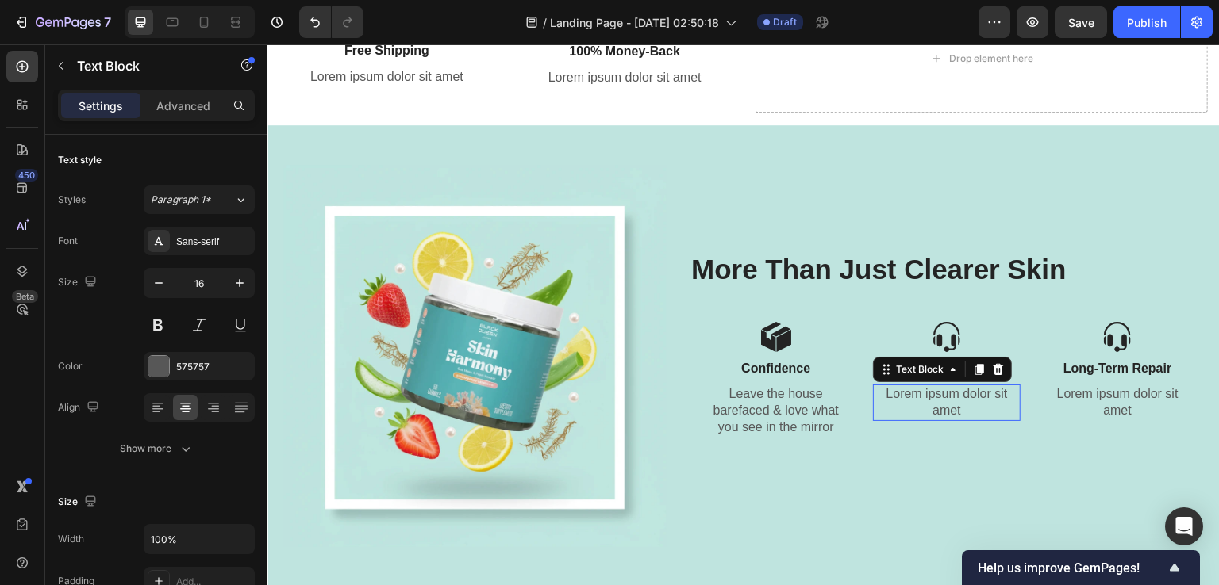
click at [906, 401] on p "Lorem ipsum dolor sit amet" at bounding box center [946, 402] width 144 height 33
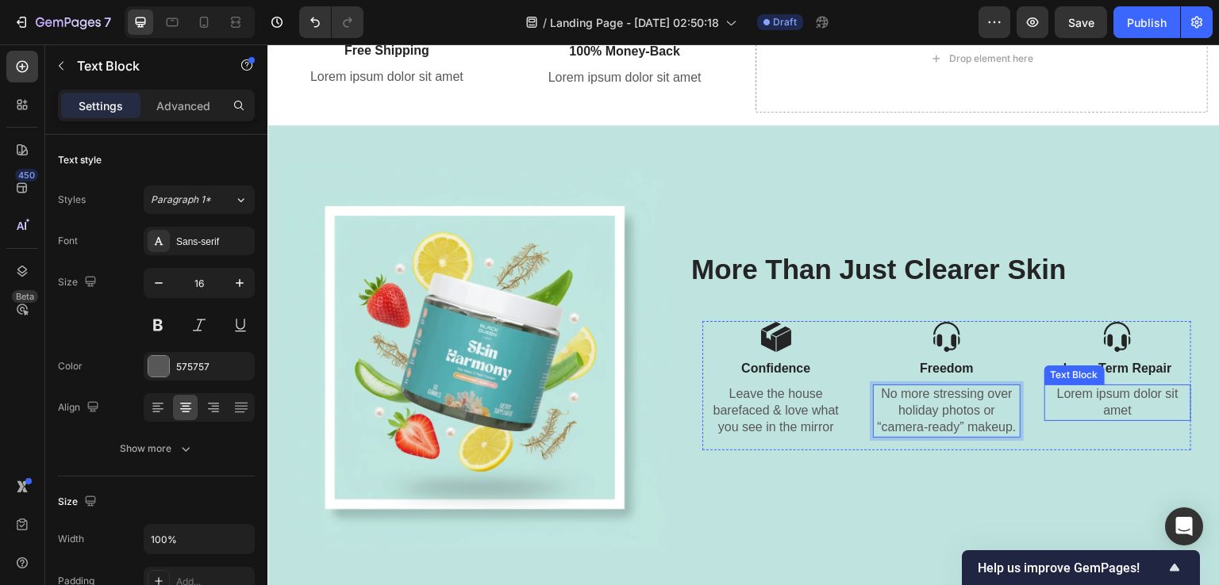
click at [1092, 405] on p "Lorem ipsum dolor sit amet" at bounding box center [1118, 402] width 144 height 33
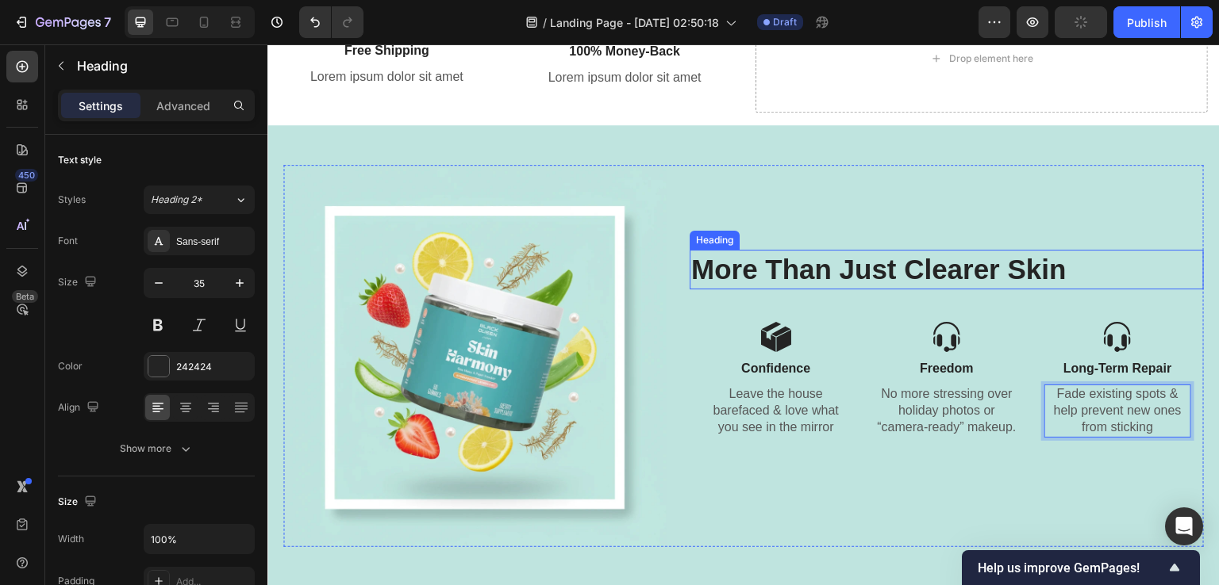
click at [885, 268] on h2 "More Than Just Clearer Skin" at bounding box center [946, 270] width 514 height 40
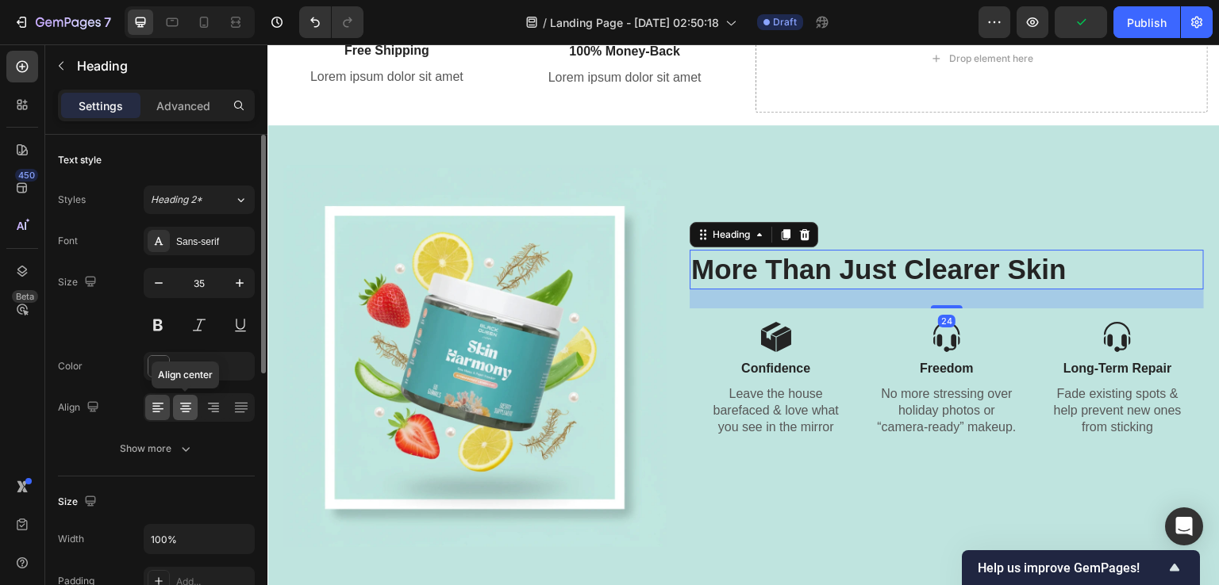
click at [189, 404] on icon at bounding box center [186, 408] width 16 height 16
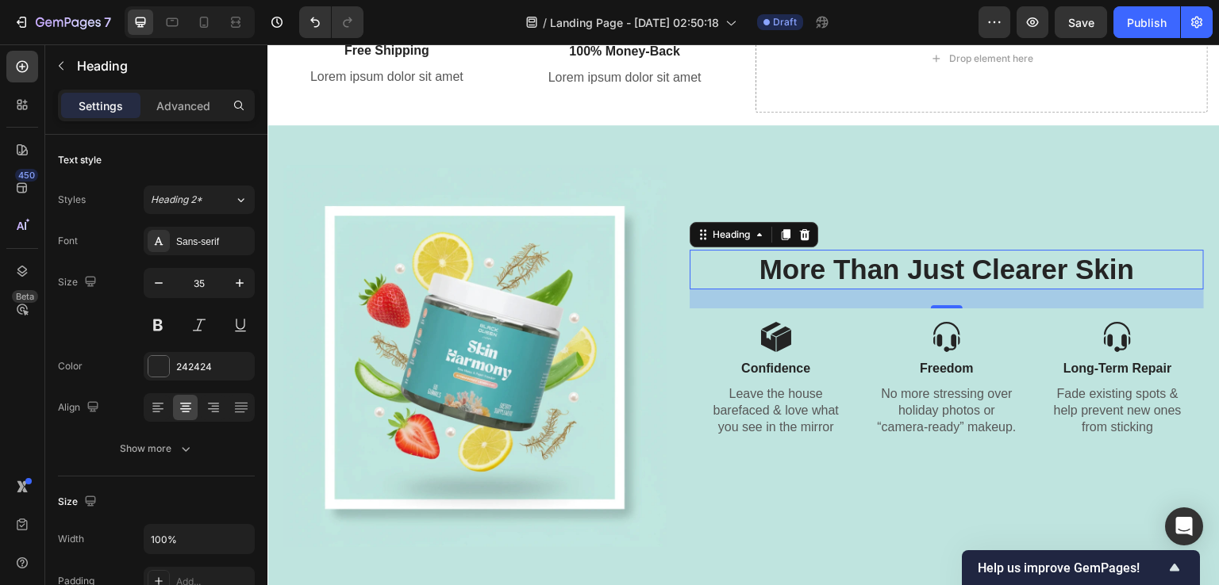
click at [0, 385] on div "450 Beta" at bounding box center [22, 314] width 45 height 541
click at [674, 82] on p "Lorem ipsum dolor sit amet" at bounding box center [624, 78] width 211 height 17
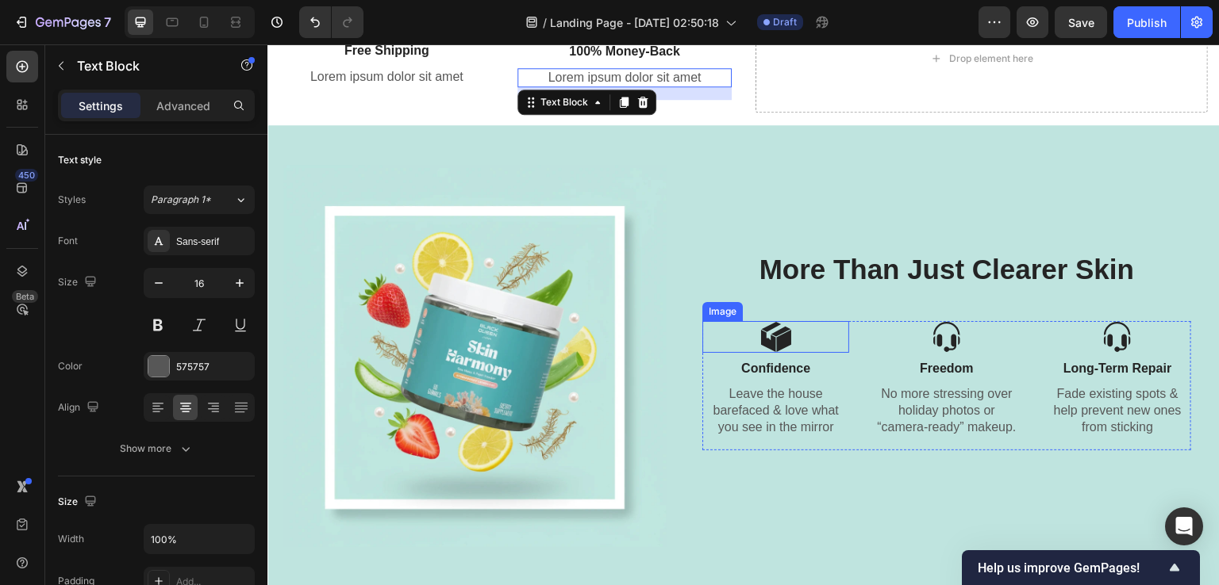
click at [767, 340] on img at bounding box center [776, 337] width 32 height 32
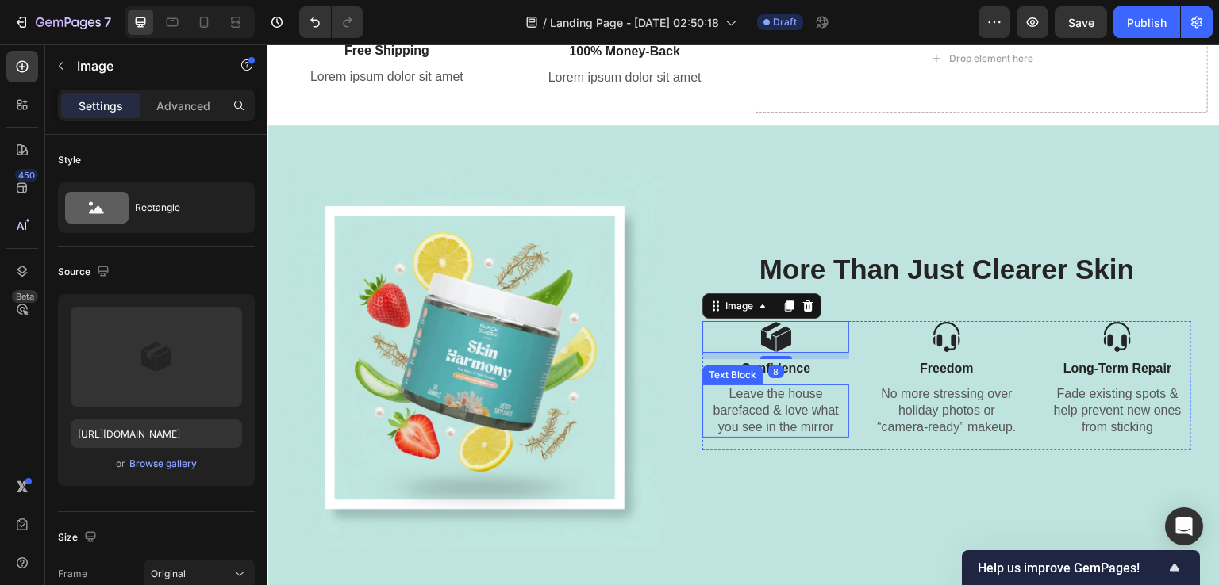
click at [735, 405] on p "Leave the house barefaced & love what you see in the mirror" at bounding box center [776, 410] width 144 height 49
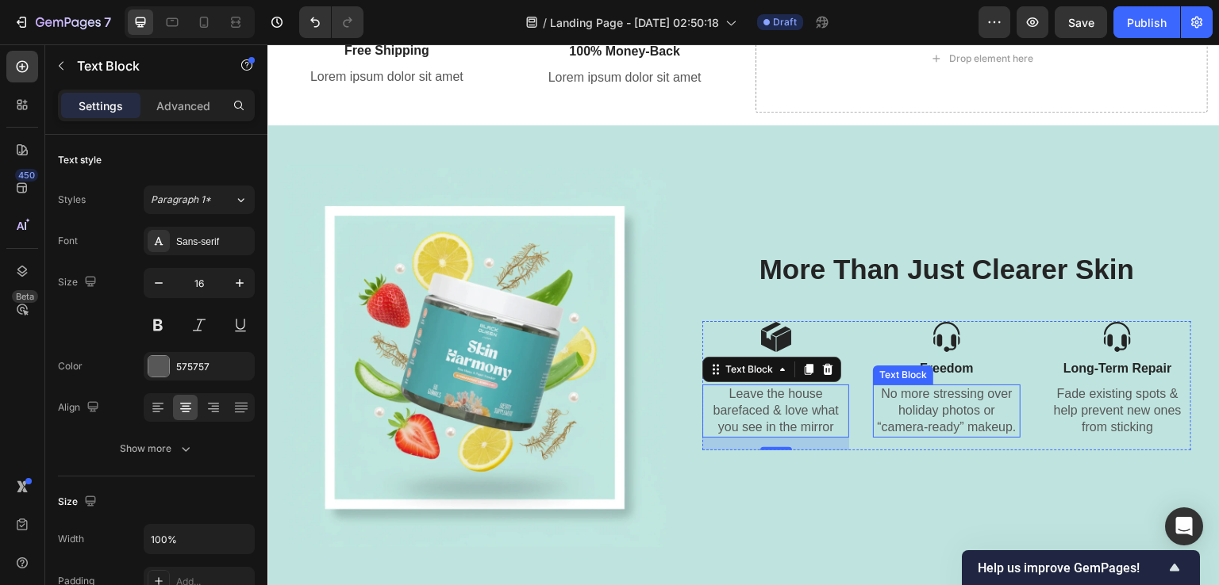
click at [951, 386] on p "No more stressing over holiday photos or “camera-ready” makeup." at bounding box center [946, 410] width 144 height 49
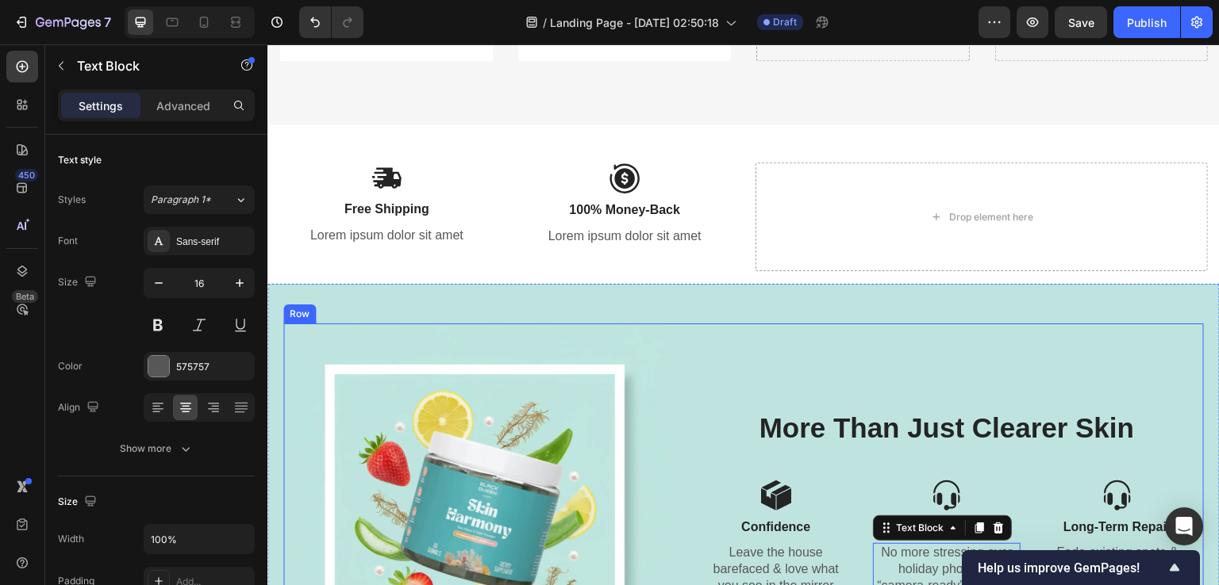
scroll to position [2991, 0]
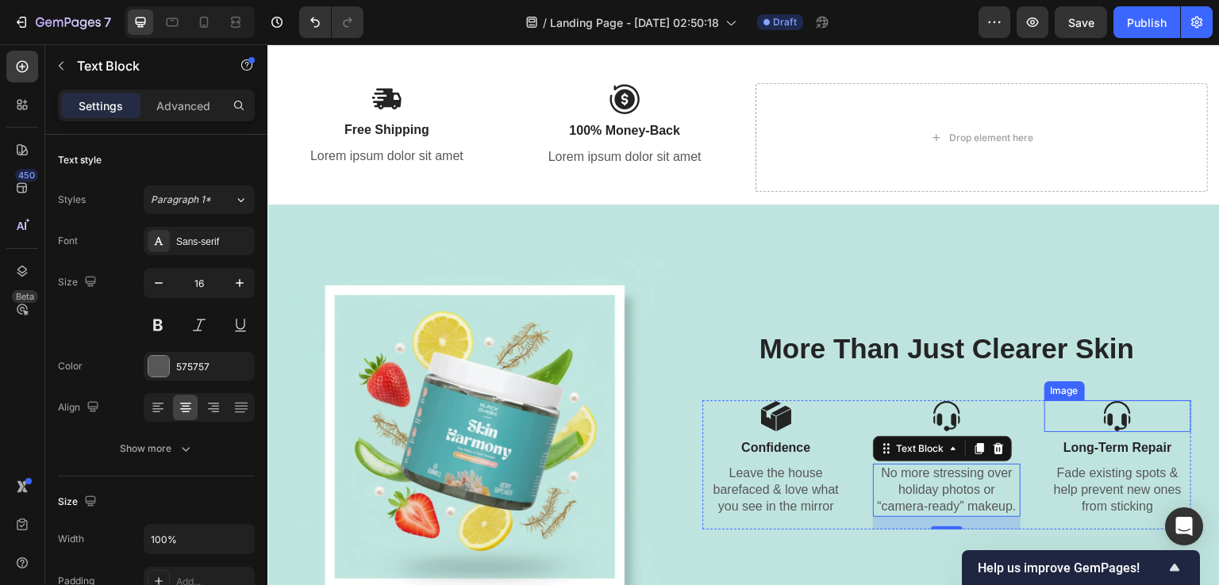
click at [1103, 419] on img at bounding box center [1117, 417] width 32 height 32
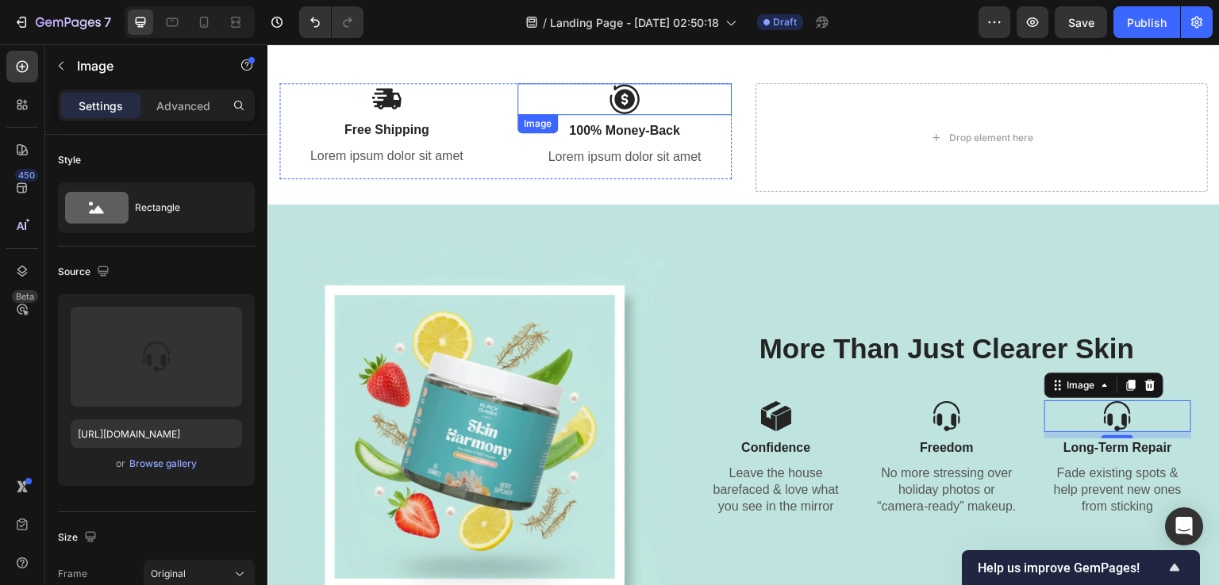
click at [532, 94] on div at bounding box center [624, 99] width 214 height 32
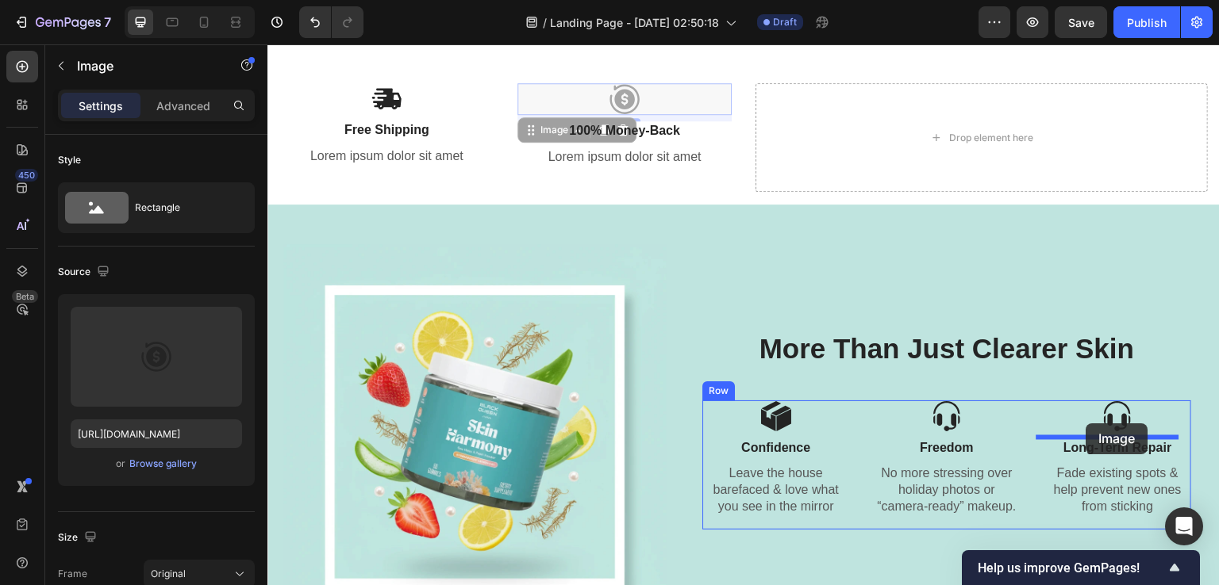
drag, startPoint x: 536, startPoint y: 128, endPoint x: 1086, endPoint y: 424, distance: 624.4
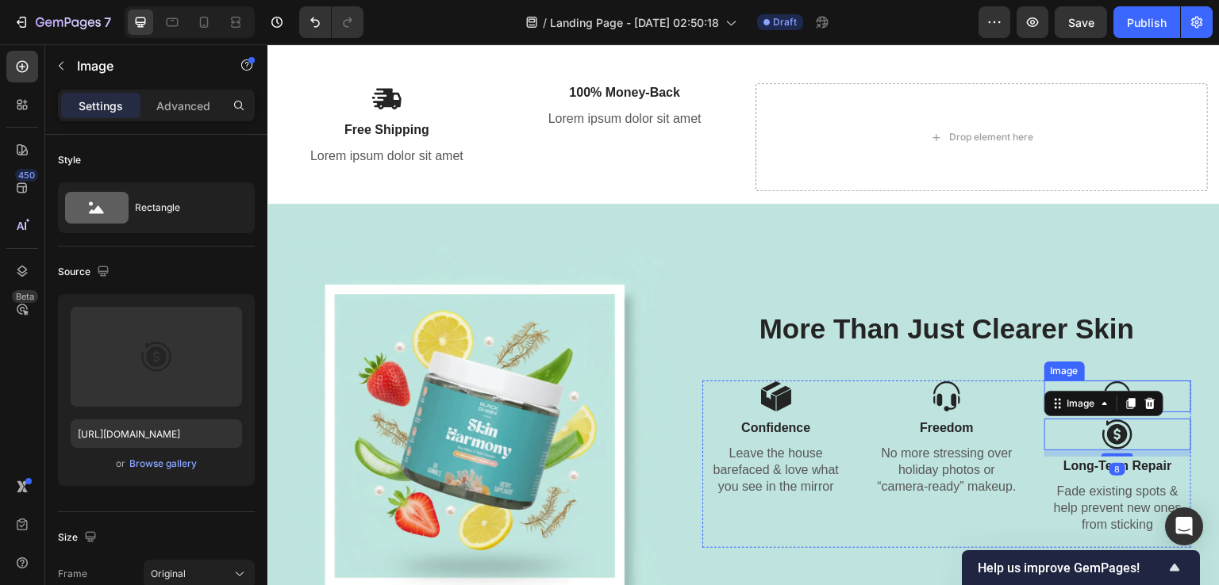
click at [1102, 386] on img at bounding box center [1117, 397] width 32 height 32
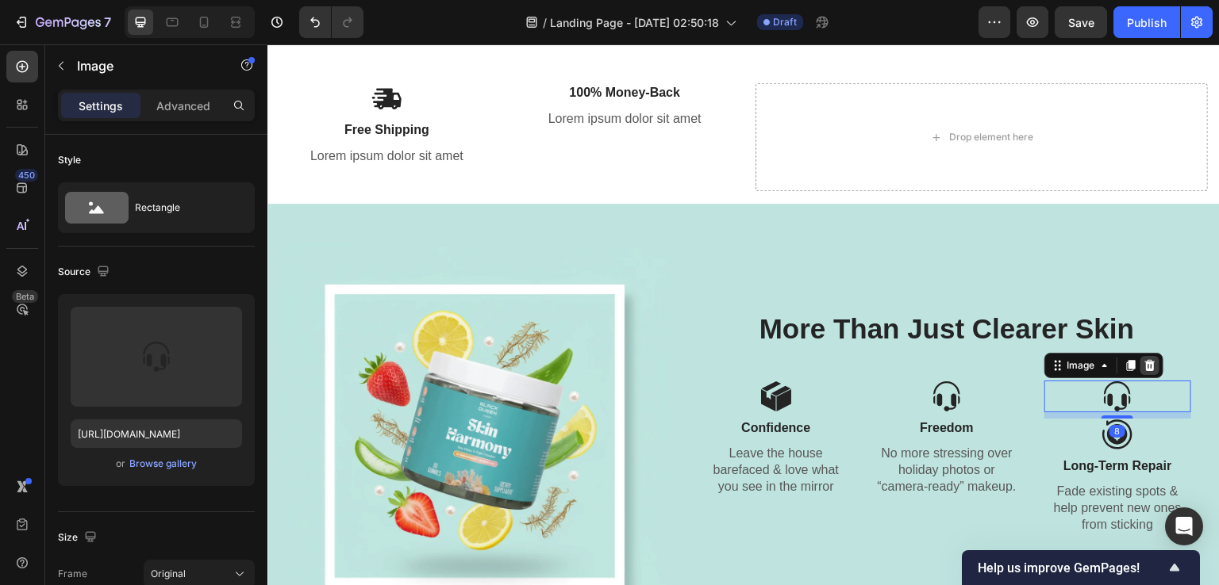
click at [1144, 363] on icon at bounding box center [1149, 364] width 10 height 11
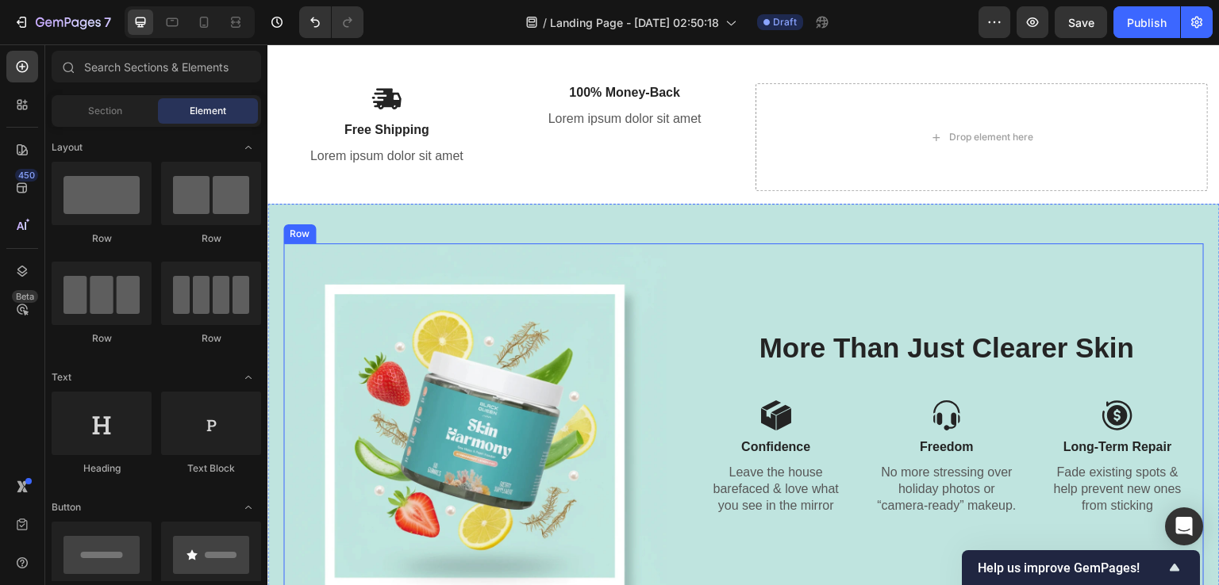
scroll to position [2832, 0]
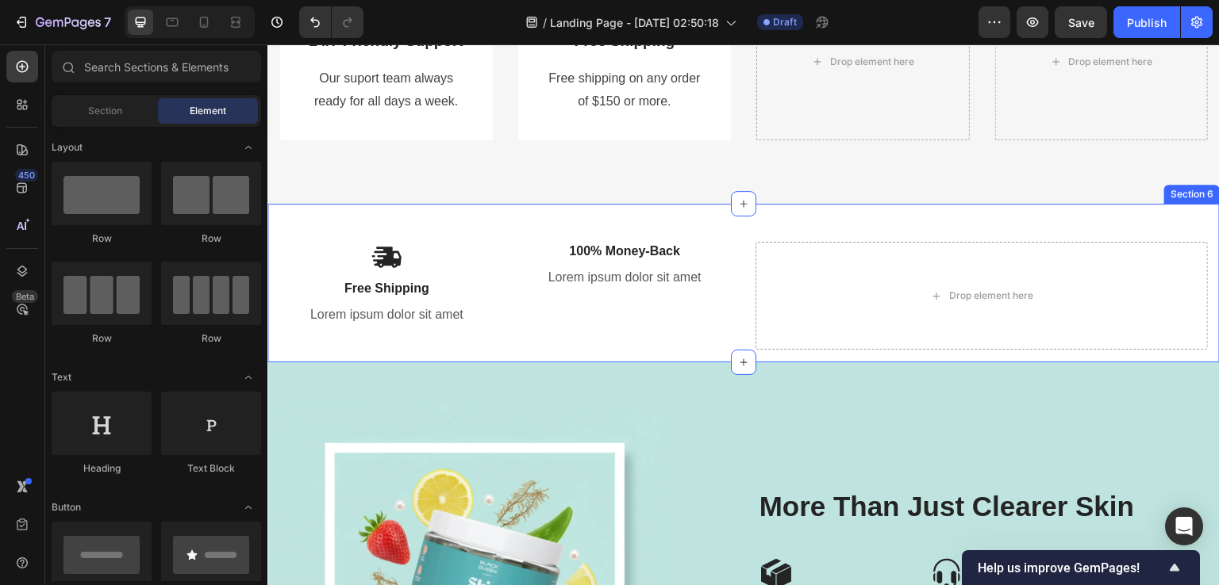
click at [1000, 229] on div "Image Free Shipping Text Block Lorem ipsum dolor sit amet Text Block 100% Money…" at bounding box center [743, 283] width 952 height 159
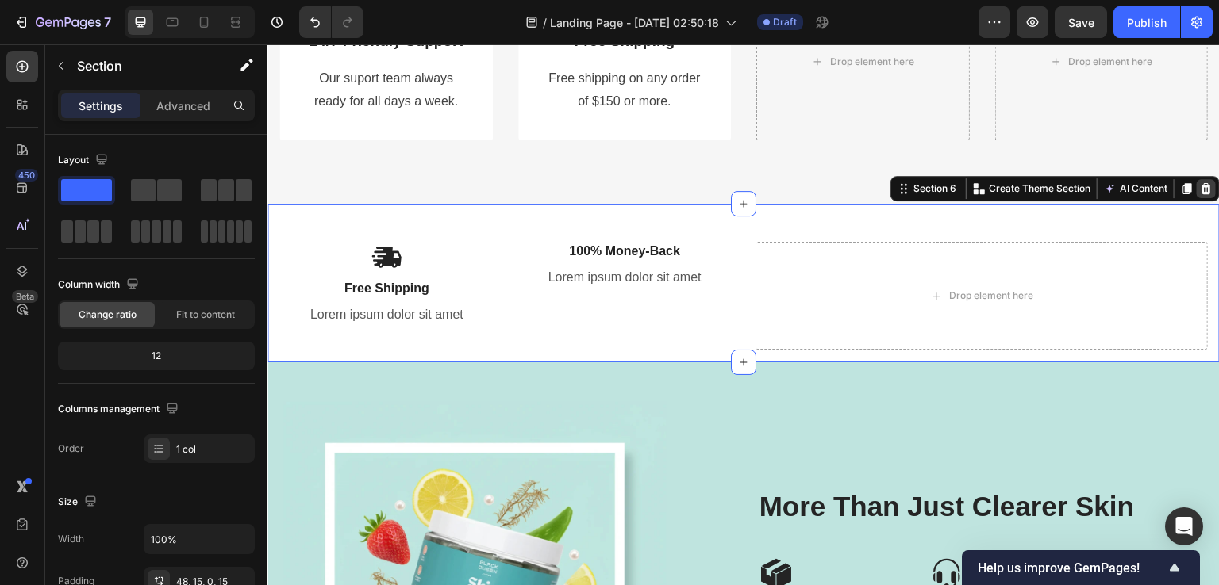
click at [1200, 188] on icon at bounding box center [1206, 188] width 13 height 13
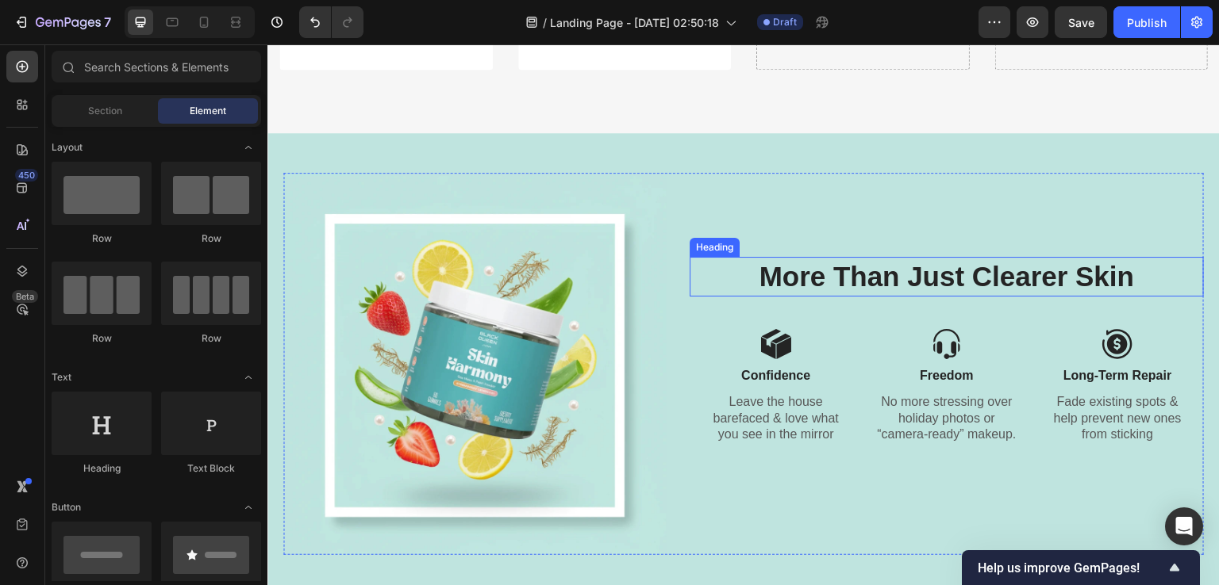
scroll to position [2991, 0]
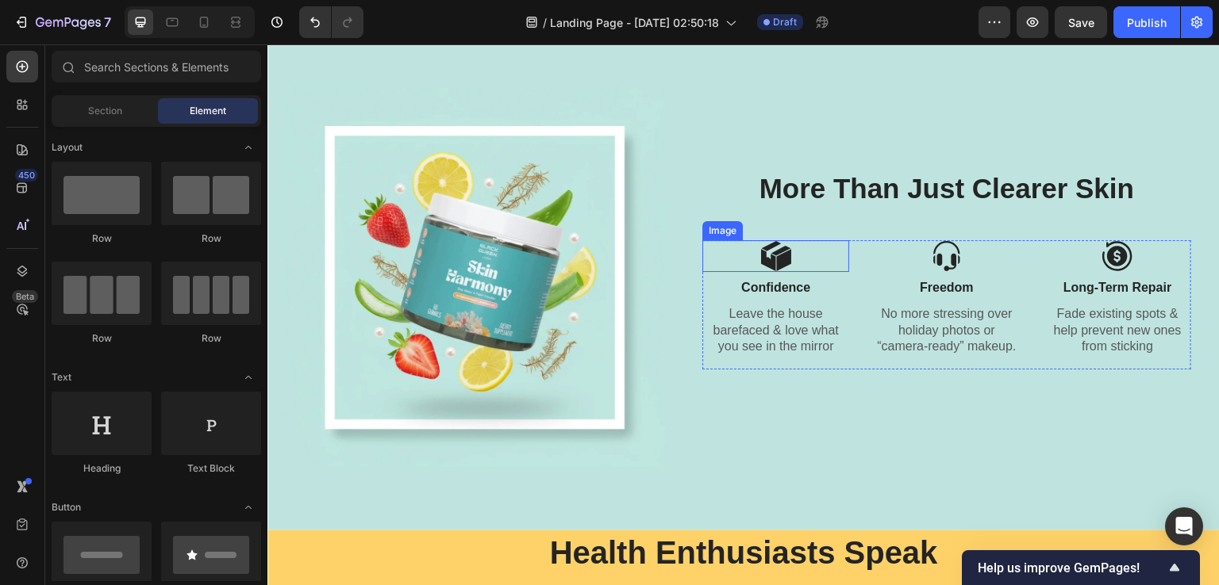
click at [777, 249] on img at bounding box center [776, 256] width 32 height 32
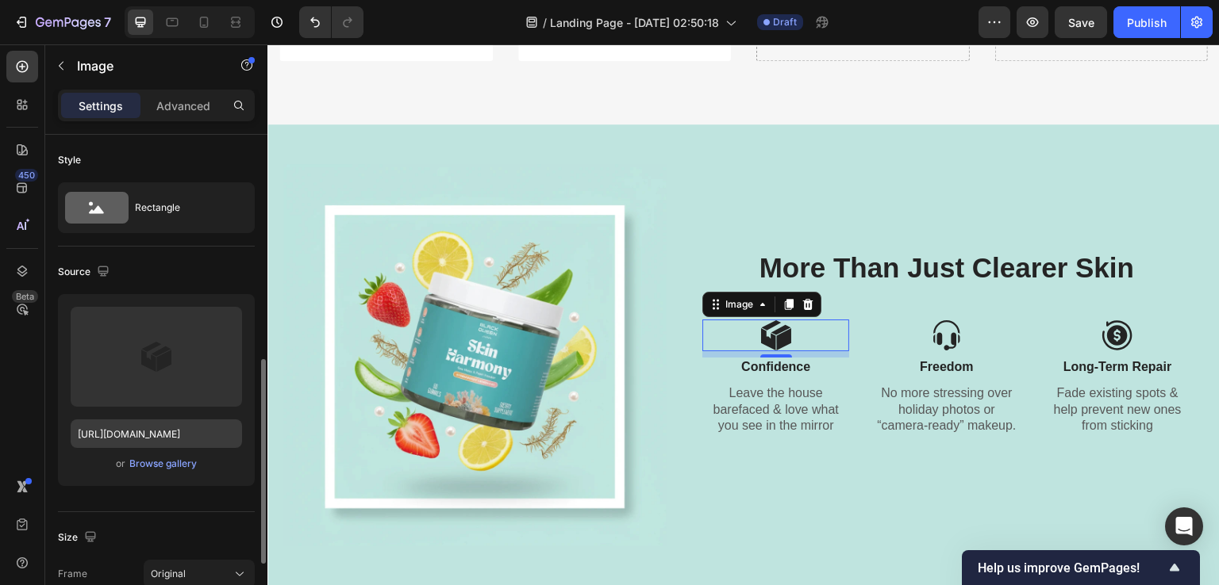
scroll to position [159, 0]
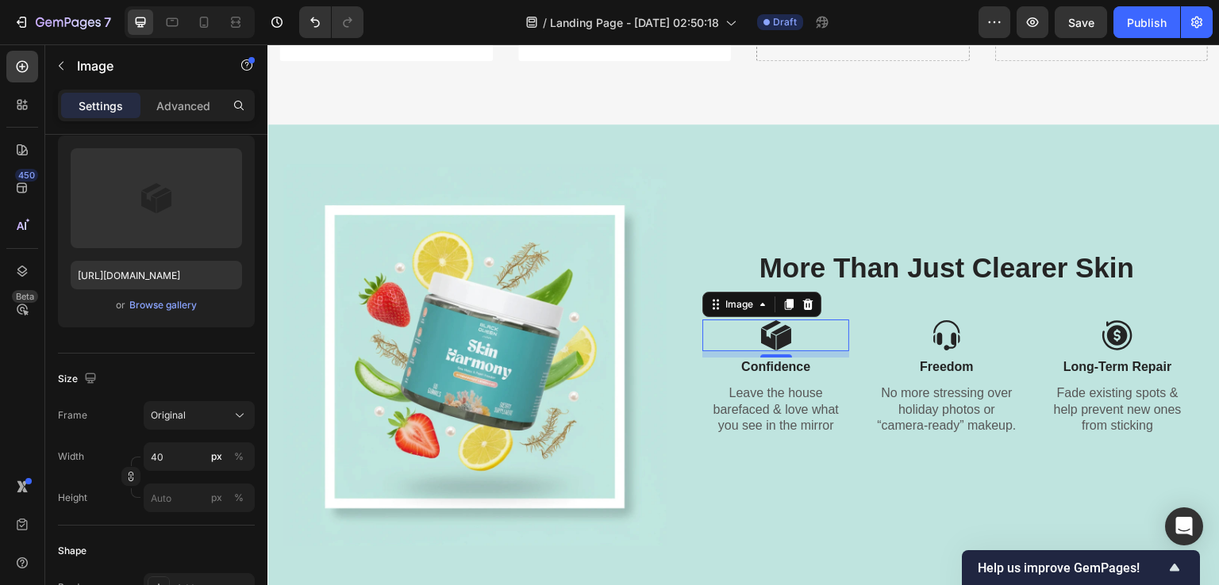
click at [780, 370] on div "8" at bounding box center [776, 370] width 16 height 13
click at [800, 363] on p "Confidence" at bounding box center [776, 367] width 144 height 17
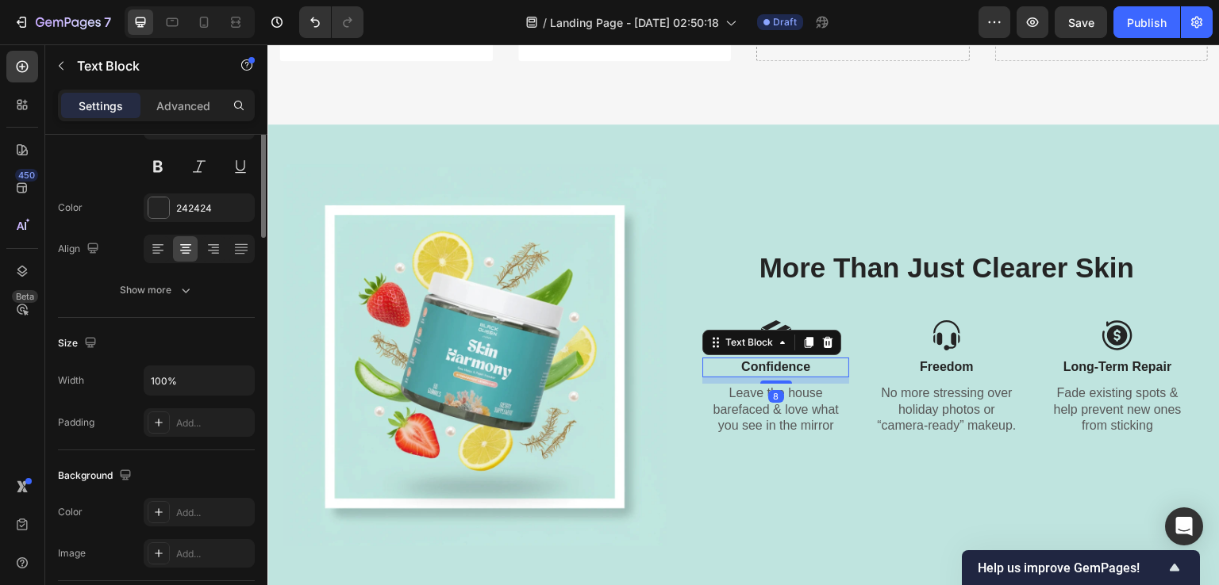
scroll to position [0, 0]
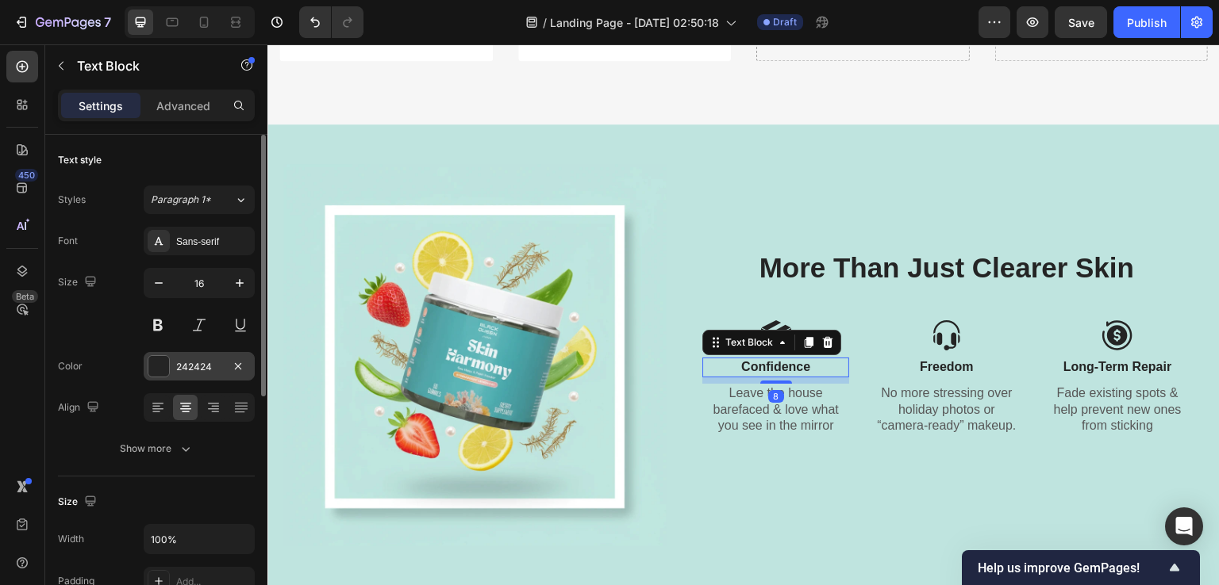
click at [146, 359] on div "242424" at bounding box center [199, 366] width 111 height 29
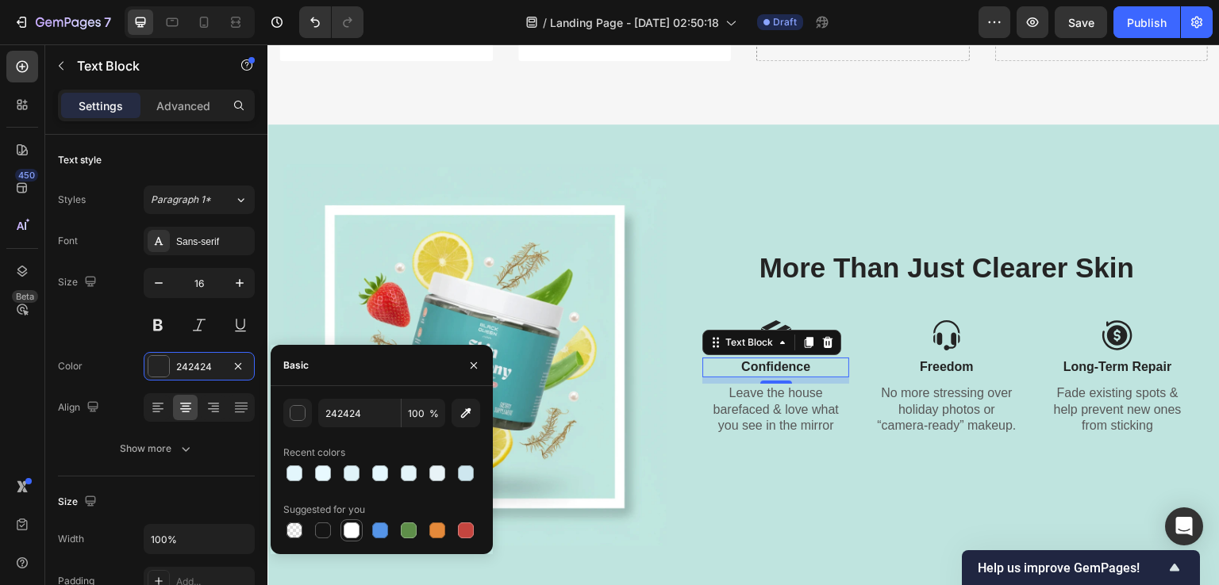
click at [351, 532] on div at bounding box center [352, 531] width 16 height 16
click at [348, 532] on div at bounding box center [352, 531] width 16 height 16
click at [386, 532] on div at bounding box center [380, 531] width 16 height 16
type input "5594E7"
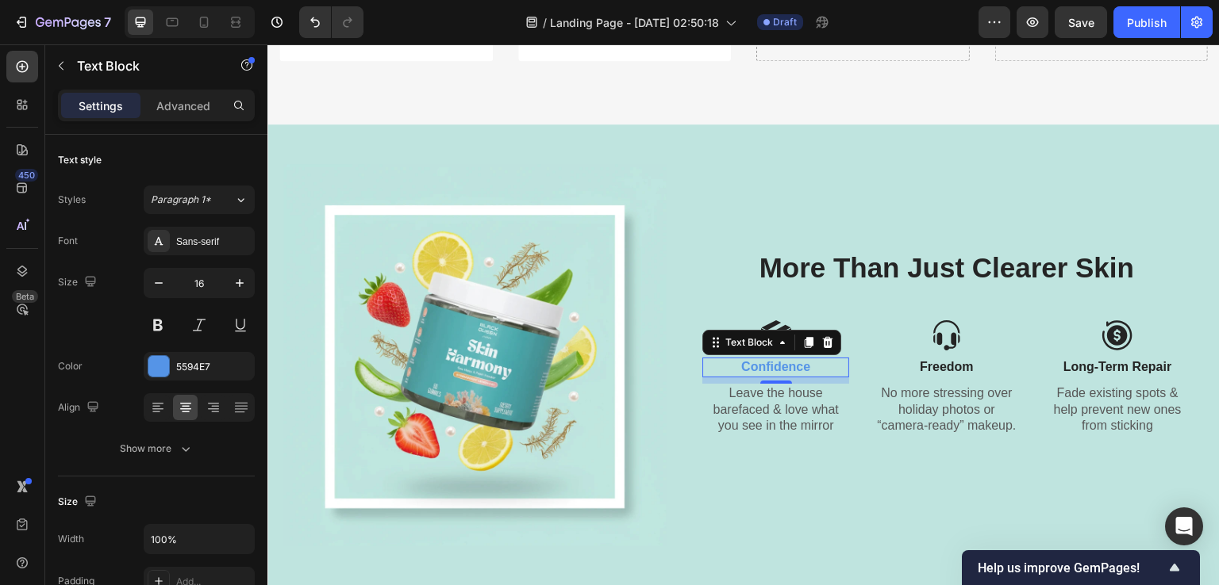
click at [0, 404] on div "450 Beta" at bounding box center [22, 314] width 45 height 541
click at [0, 403] on div "450 Beta" at bounding box center [22, 314] width 45 height 541
click at [872, 265] on h2 "More Than Just Clearer Skin" at bounding box center [946, 268] width 514 height 40
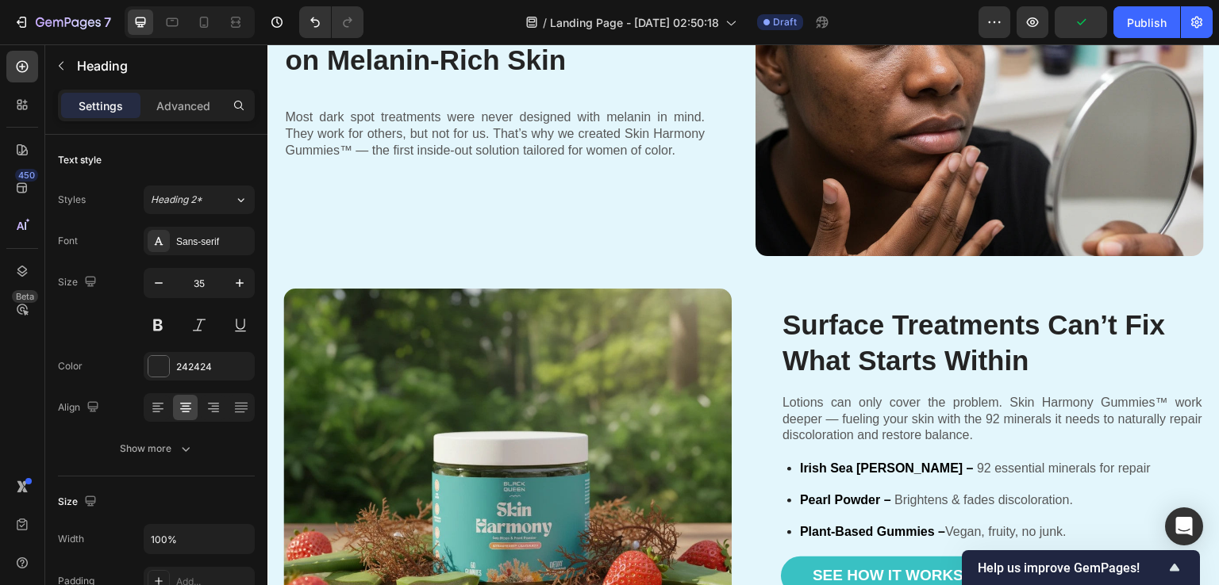
scroll to position [1146, 0]
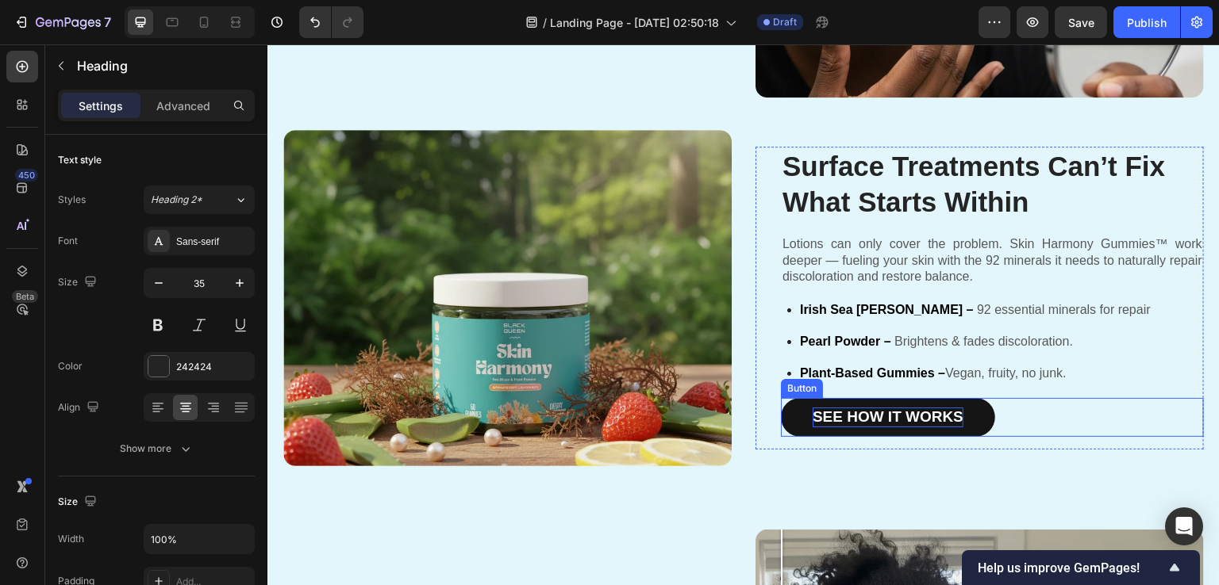
click at [822, 408] on p "See How It Works" at bounding box center [887, 418] width 151 height 20
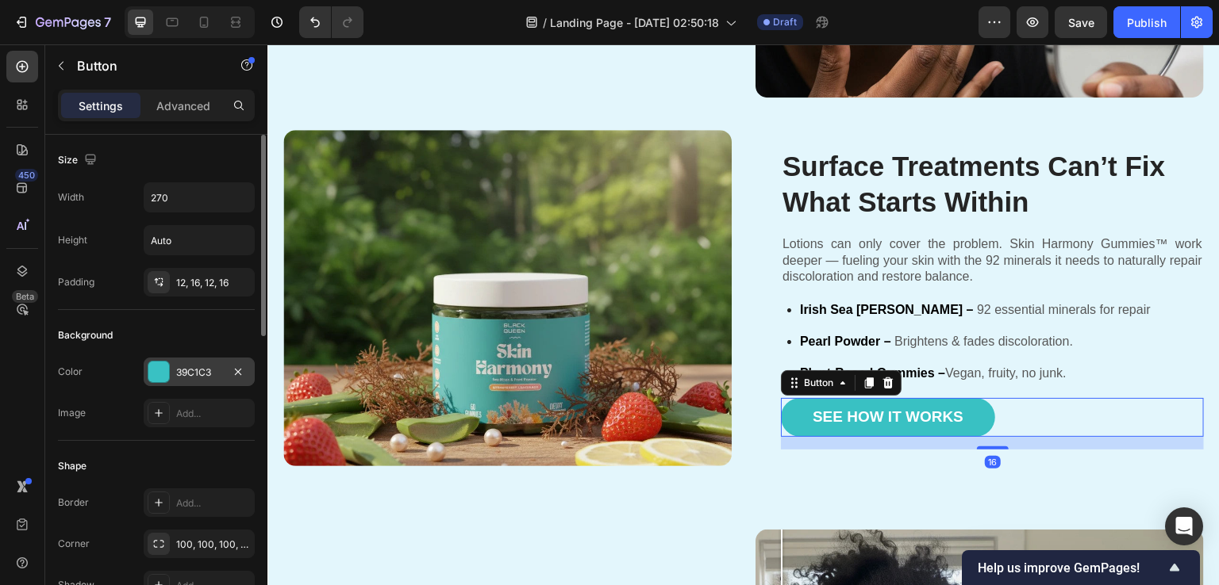
click at [205, 366] on div "39C1C3" at bounding box center [199, 373] width 46 height 14
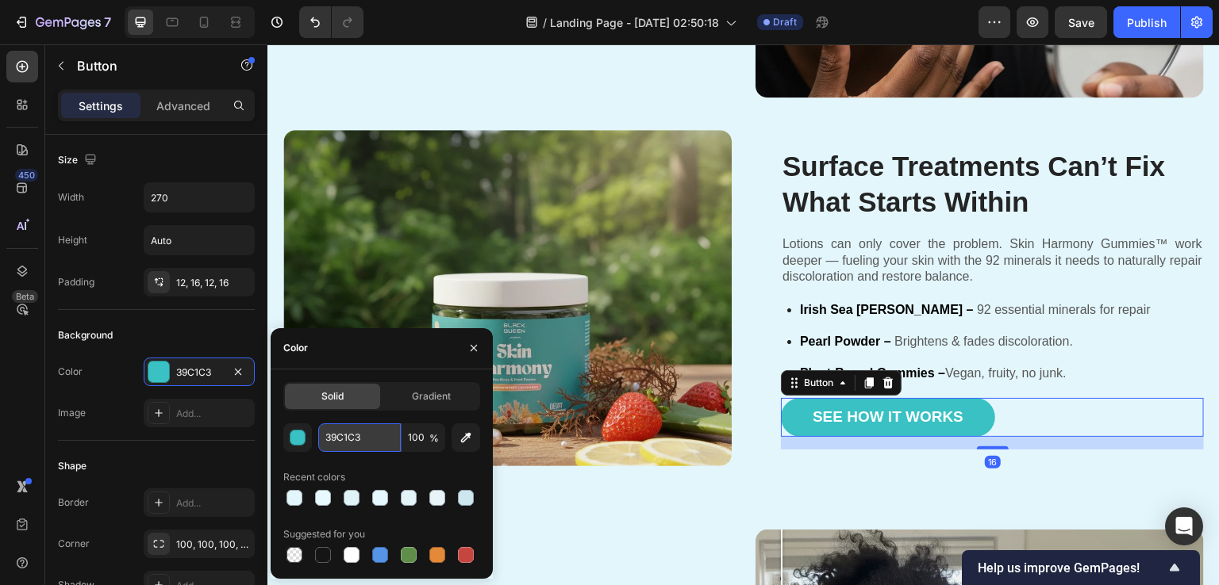
click at [342, 432] on input "39C1C3" at bounding box center [359, 438] width 83 height 29
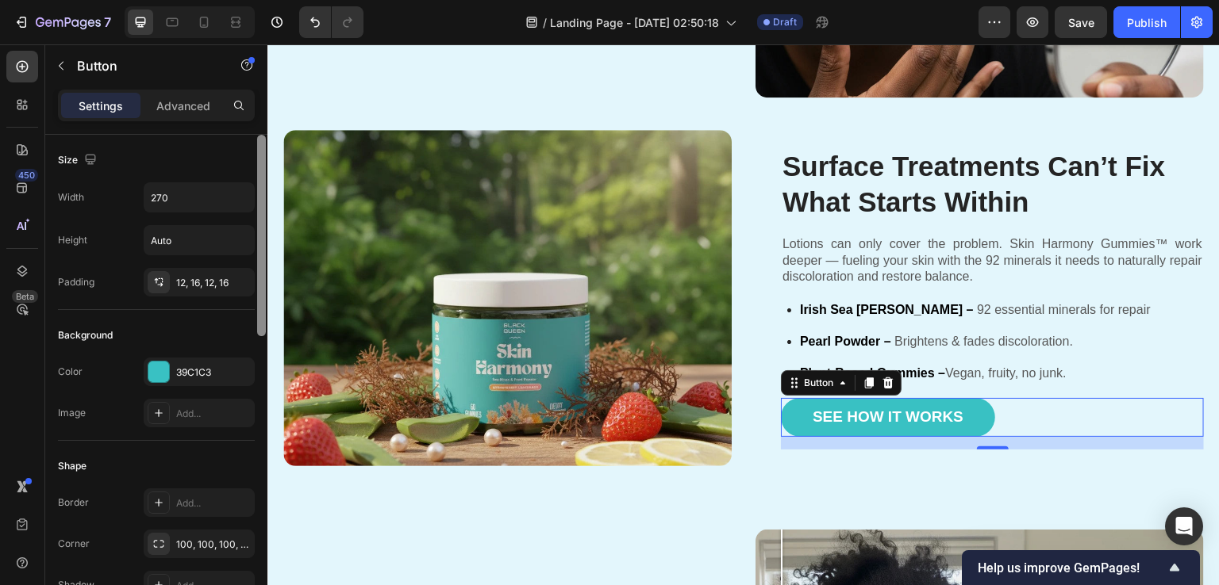
drag, startPoint x: 0, startPoint y: 408, endPoint x: 262, endPoint y: 352, distance: 267.6
click at [9, 404] on div "450 Beta" at bounding box center [22, 314] width 45 height 541
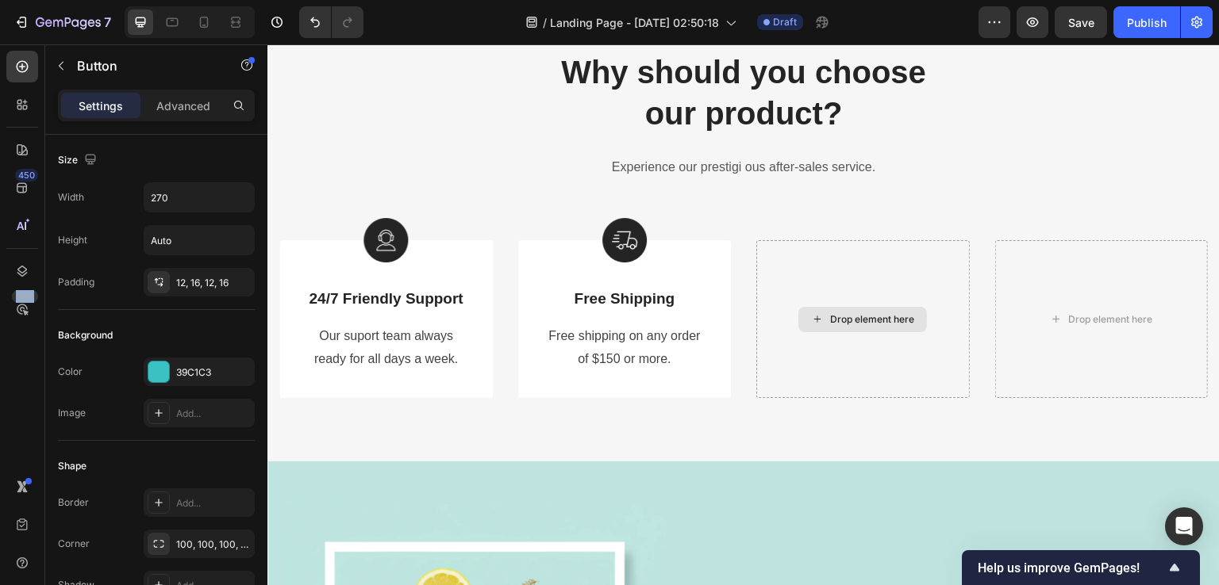
scroll to position [2971, 0]
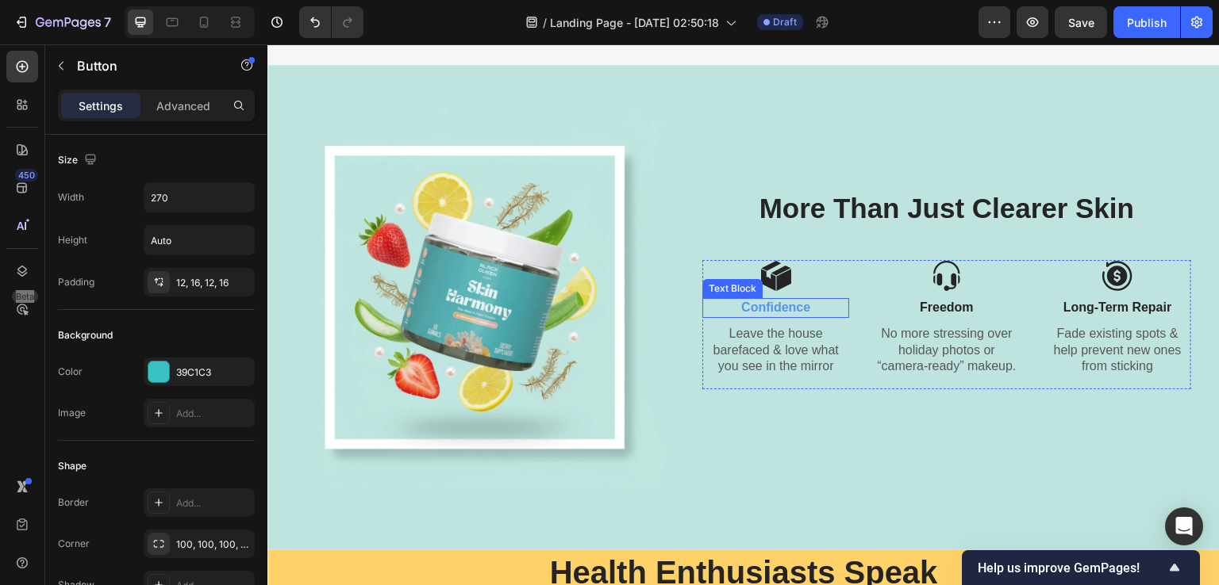
click at [768, 316] on div "Confidence" at bounding box center [775, 308] width 147 height 20
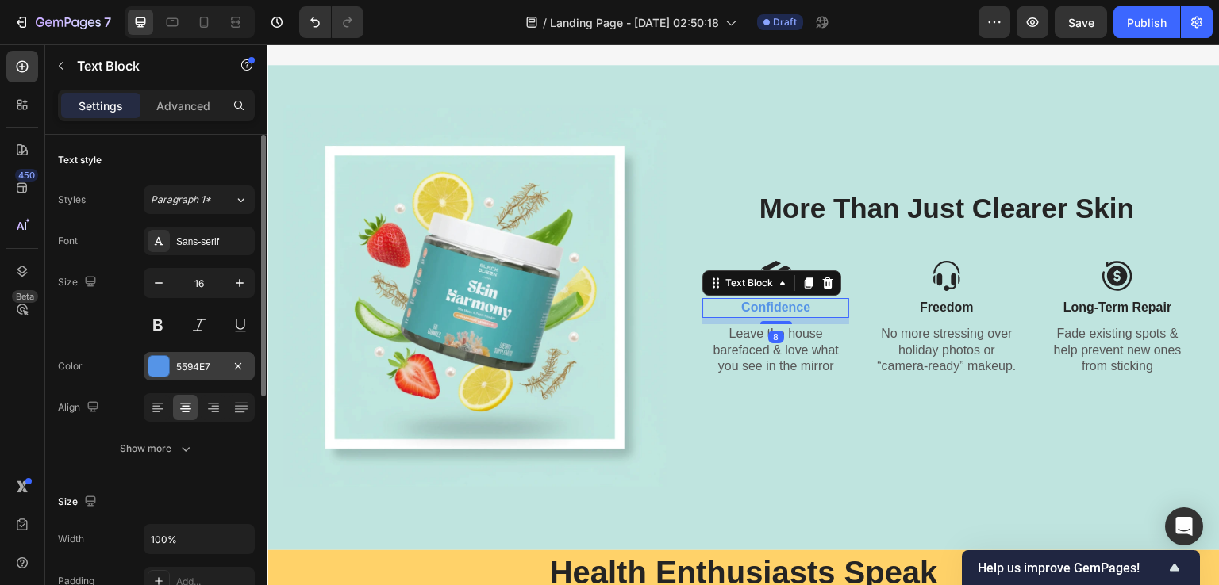
click at [167, 370] on div at bounding box center [158, 366] width 21 height 21
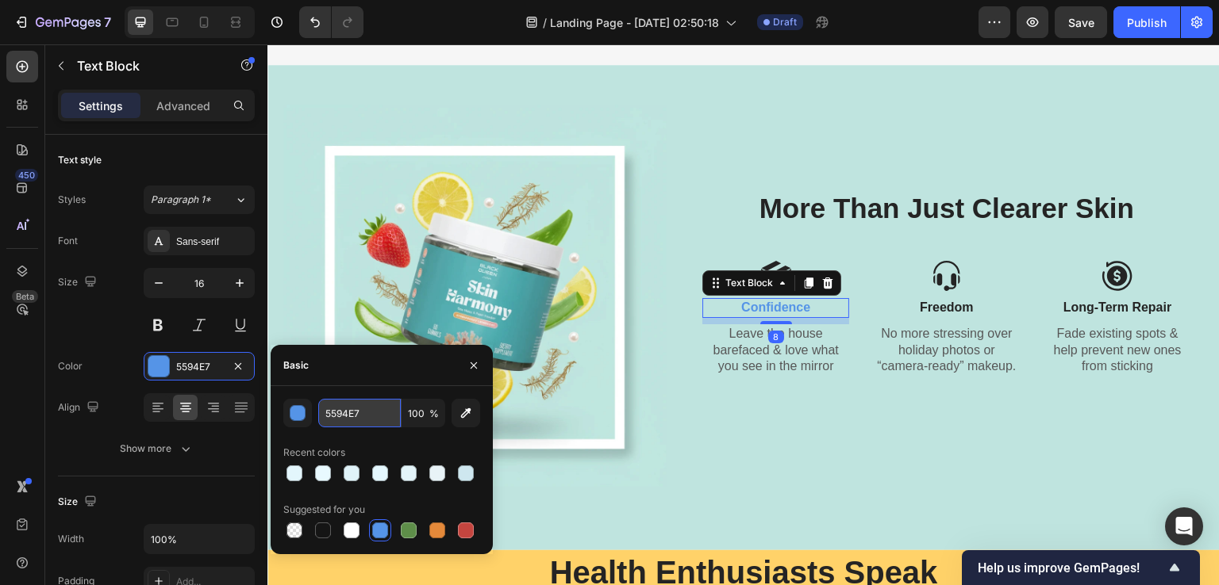
click at [336, 416] on input "5594E7" at bounding box center [359, 413] width 83 height 29
paste input "39C1C3"
type input "39C1C3"
click at [1, 386] on div "450 Beta" at bounding box center [22, 314] width 45 height 541
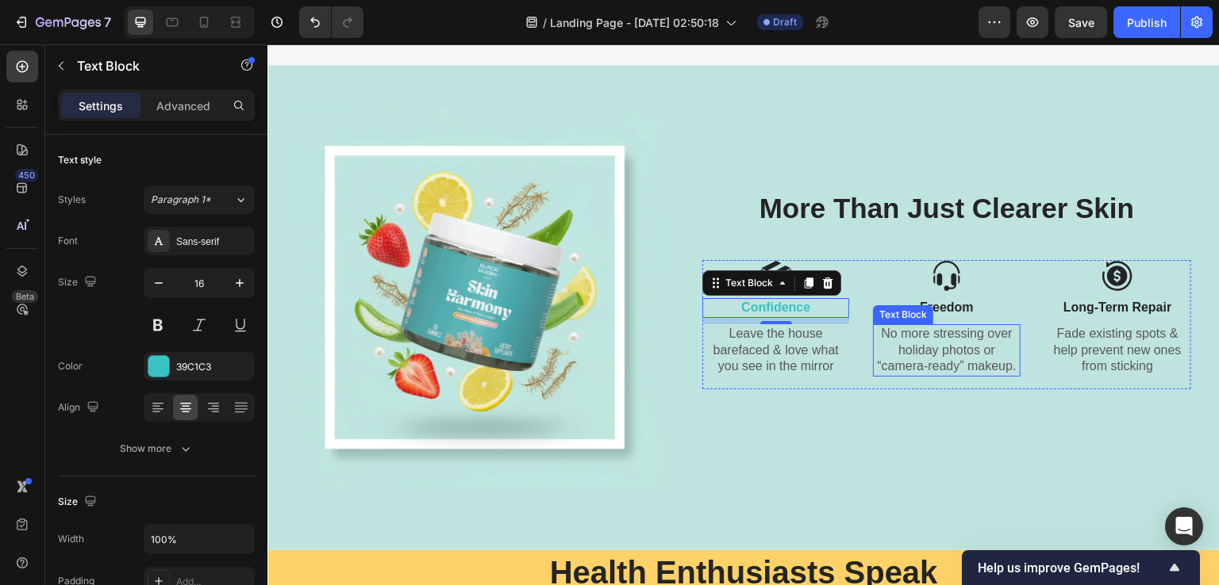
click at [889, 354] on p "No more stressing over holiday photos or “camera-ready” makeup." at bounding box center [946, 350] width 144 height 49
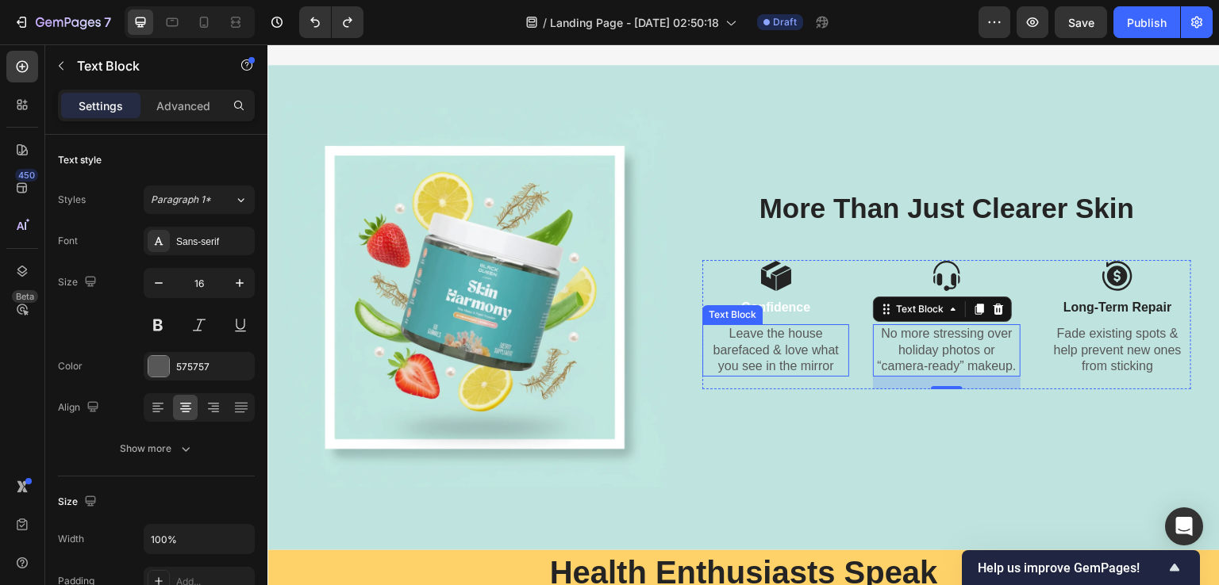
click at [719, 345] on p "Leave the house barefaced & love what you see in the mirror" at bounding box center [776, 350] width 144 height 49
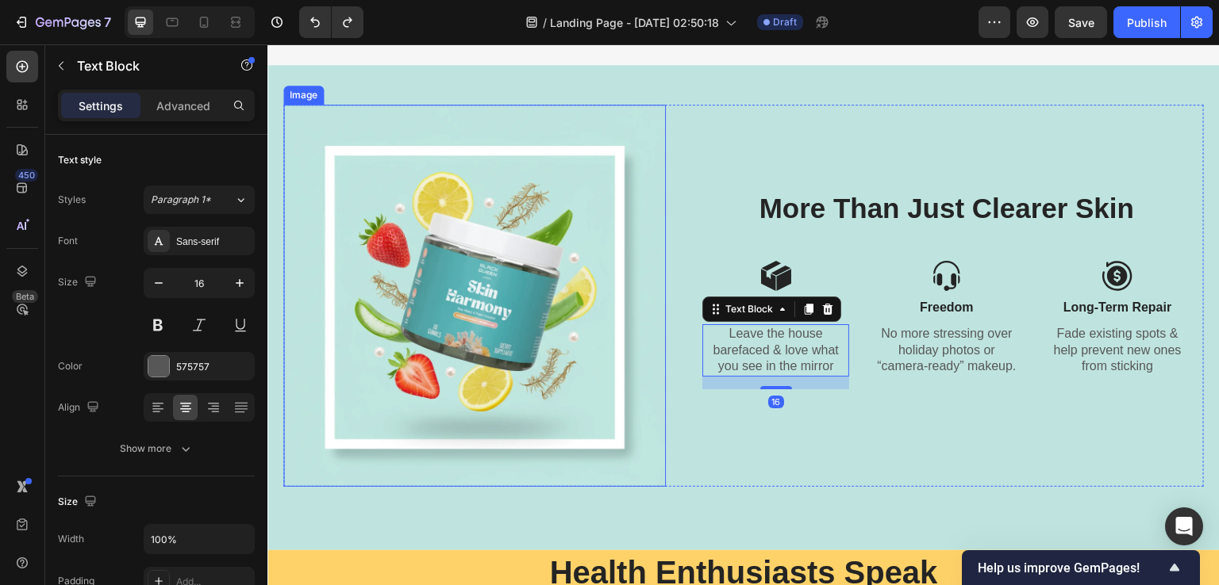
click at [502, 336] on img at bounding box center [474, 296] width 382 height 382
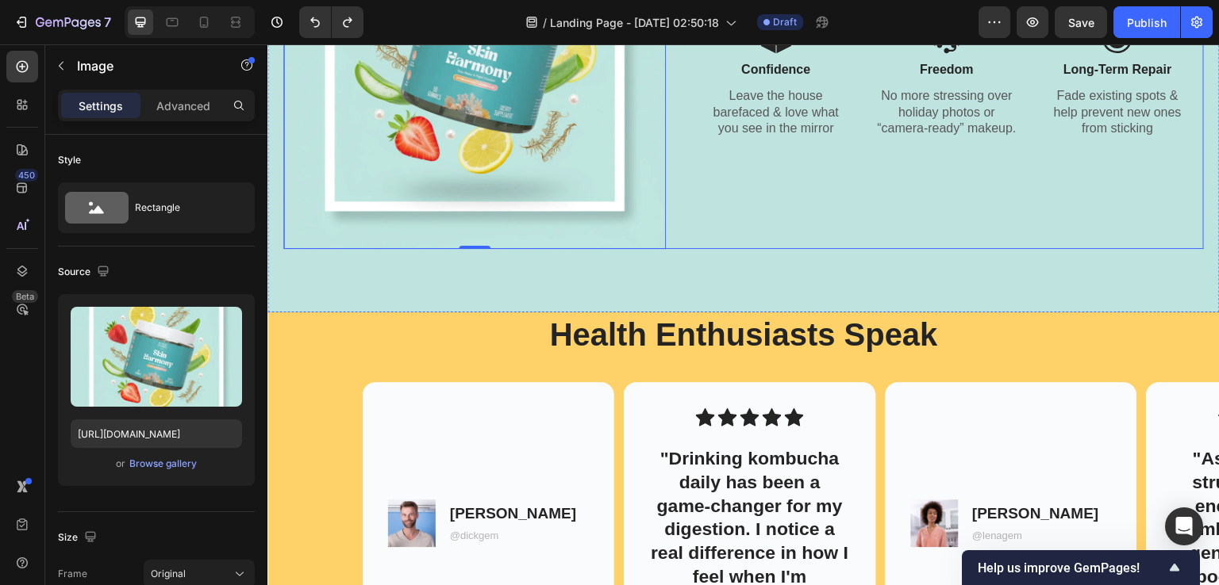
scroll to position [3130, 0]
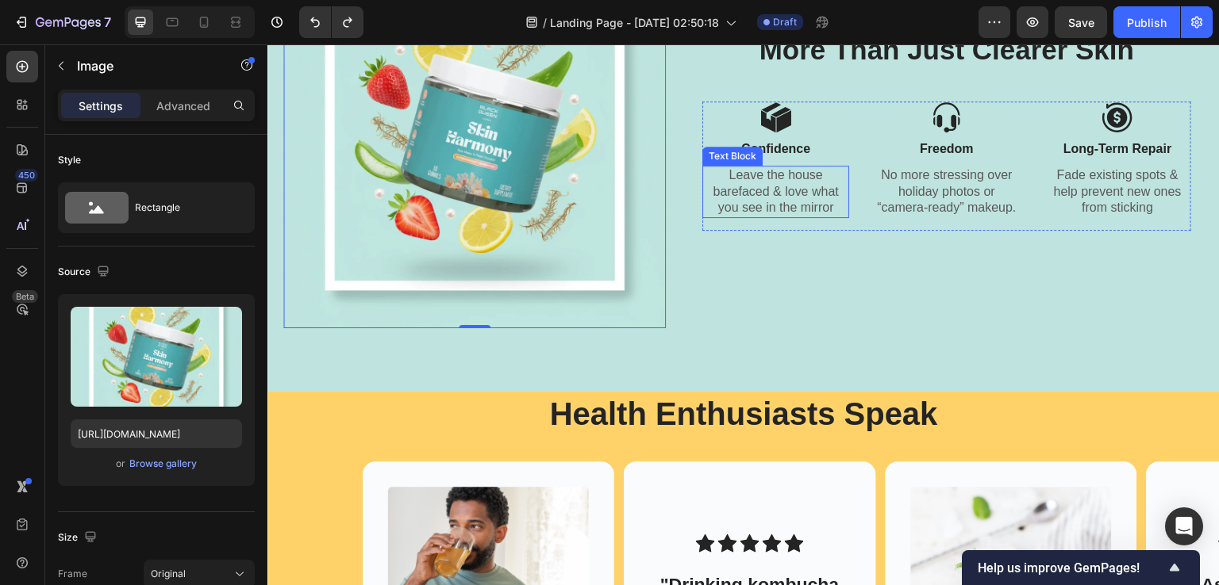
click at [750, 153] on div "Text Block" at bounding box center [732, 156] width 54 height 14
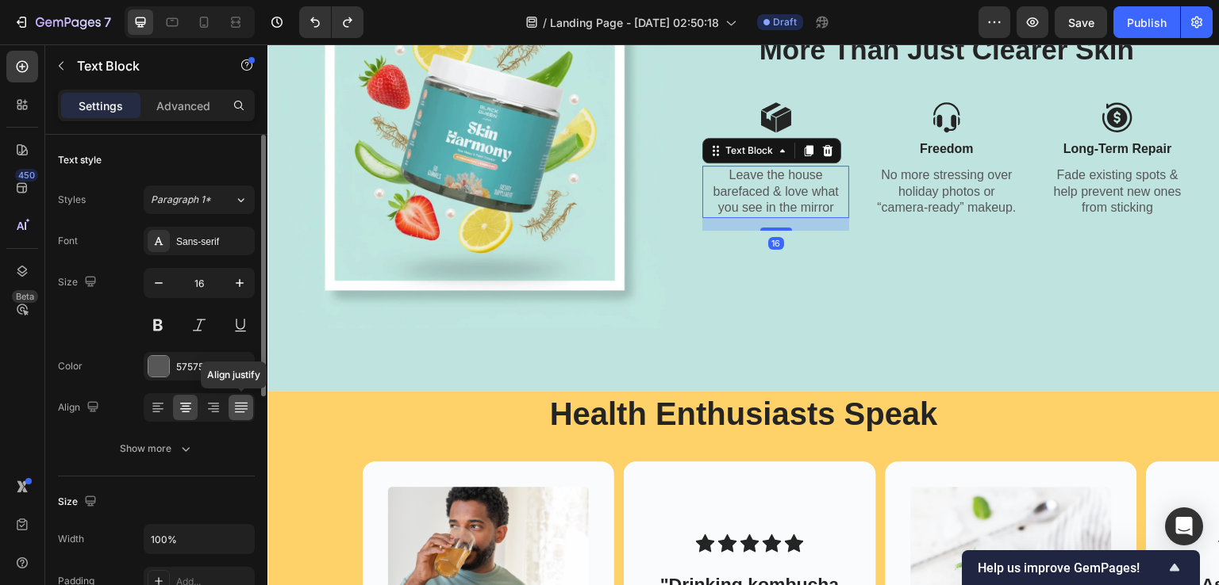
click at [232, 413] on div at bounding box center [240, 407] width 25 height 25
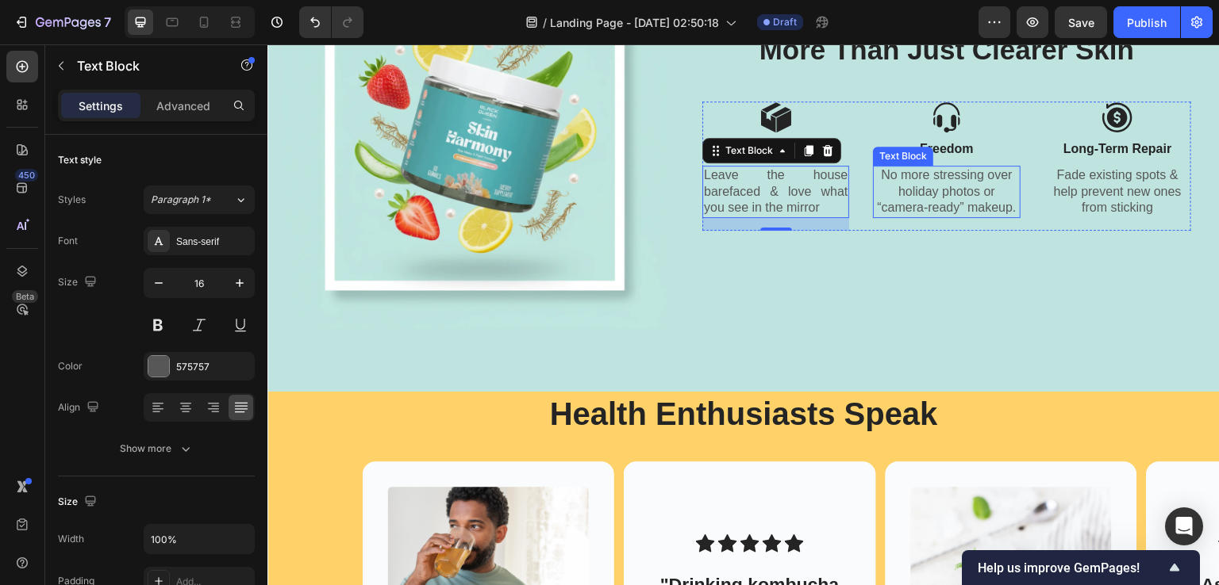
click at [937, 200] on p "No more stressing over holiday photos or “camera-ready” makeup." at bounding box center [946, 191] width 144 height 49
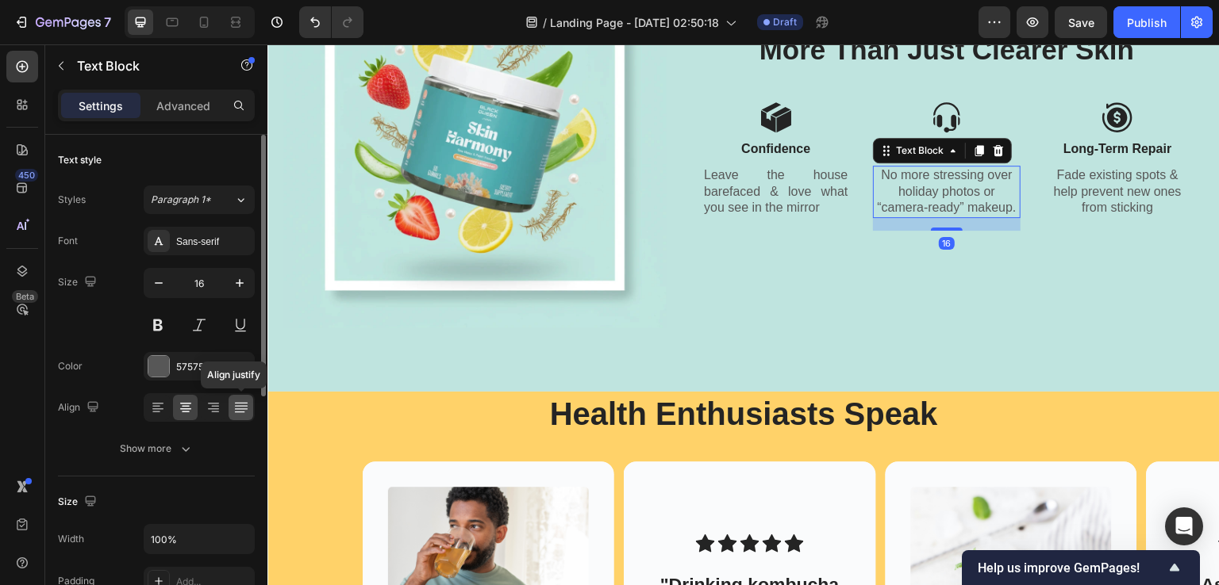
click at [246, 403] on icon at bounding box center [241, 408] width 16 height 16
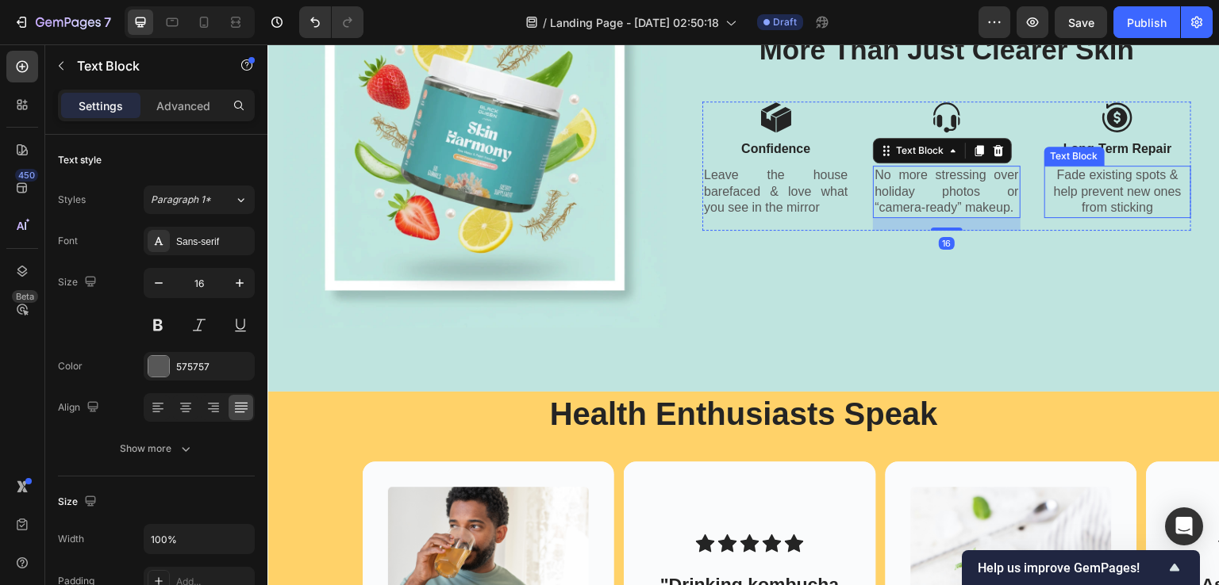
click at [1072, 201] on p "Fade existing spots & help prevent new ones from sticking" at bounding box center [1118, 191] width 144 height 49
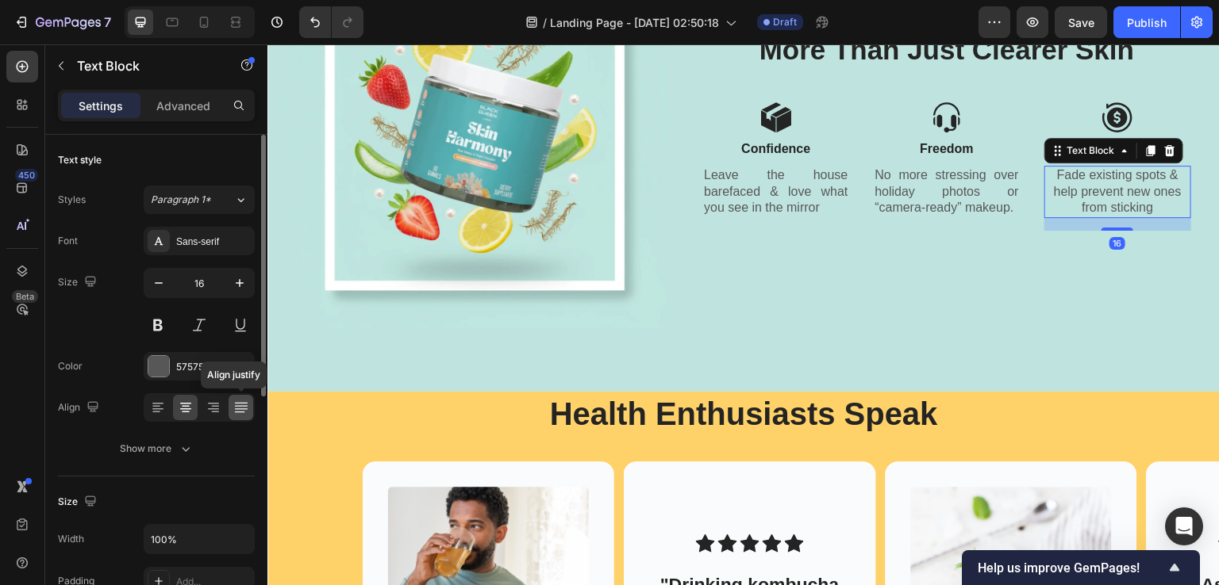
click at [247, 405] on icon at bounding box center [240, 405] width 13 height 1
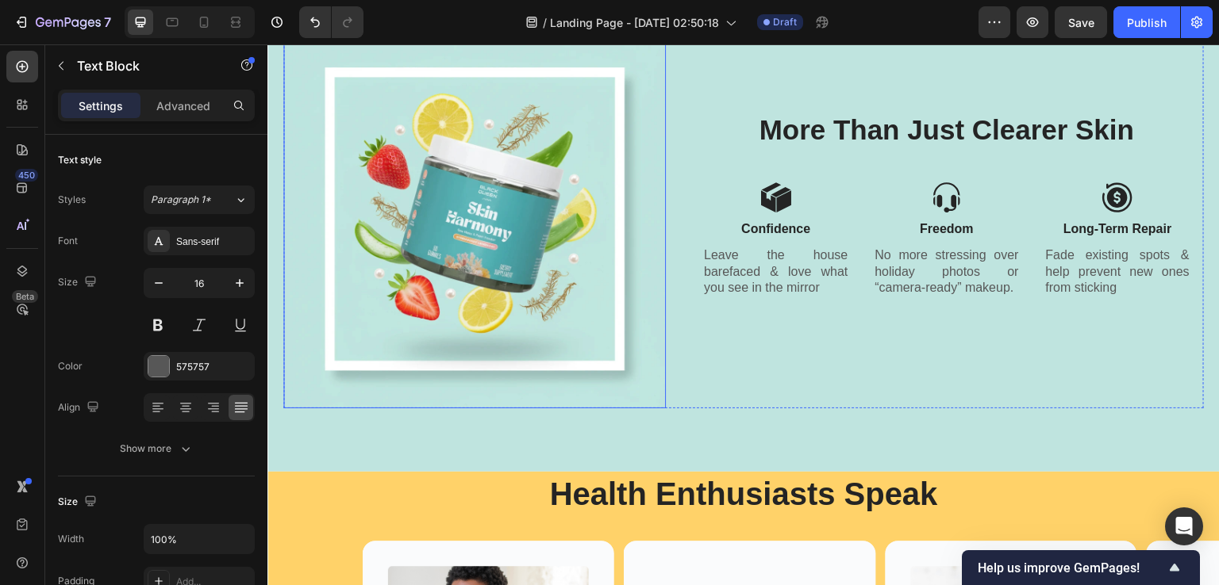
scroll to position [2971, 0]
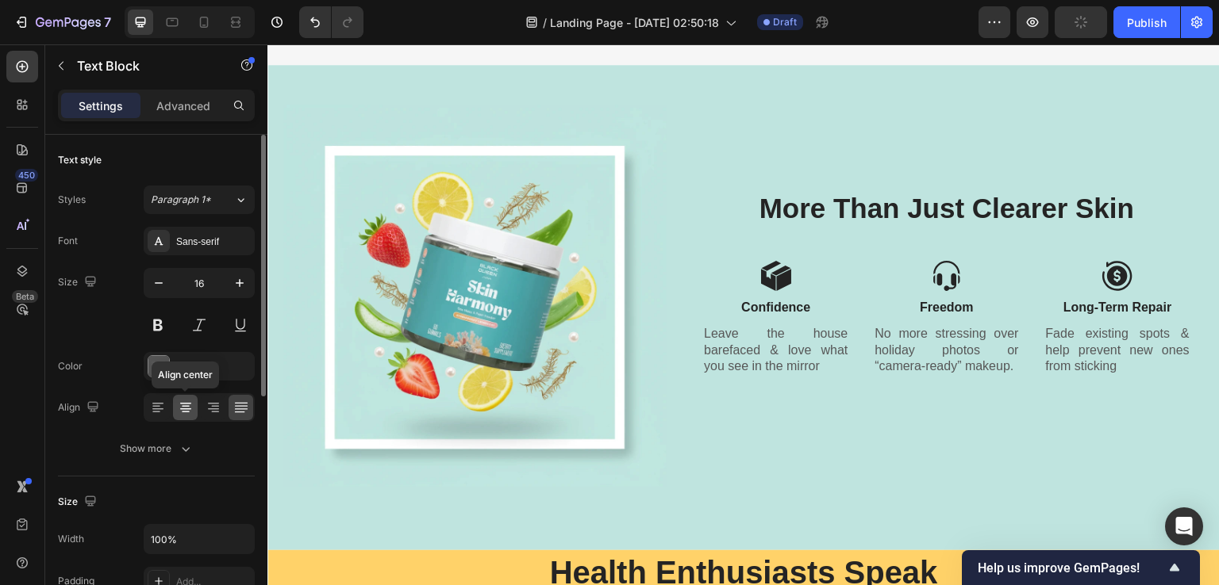
click at [184, 406] on icon at bounding box center [186, 407] width 8 height 2
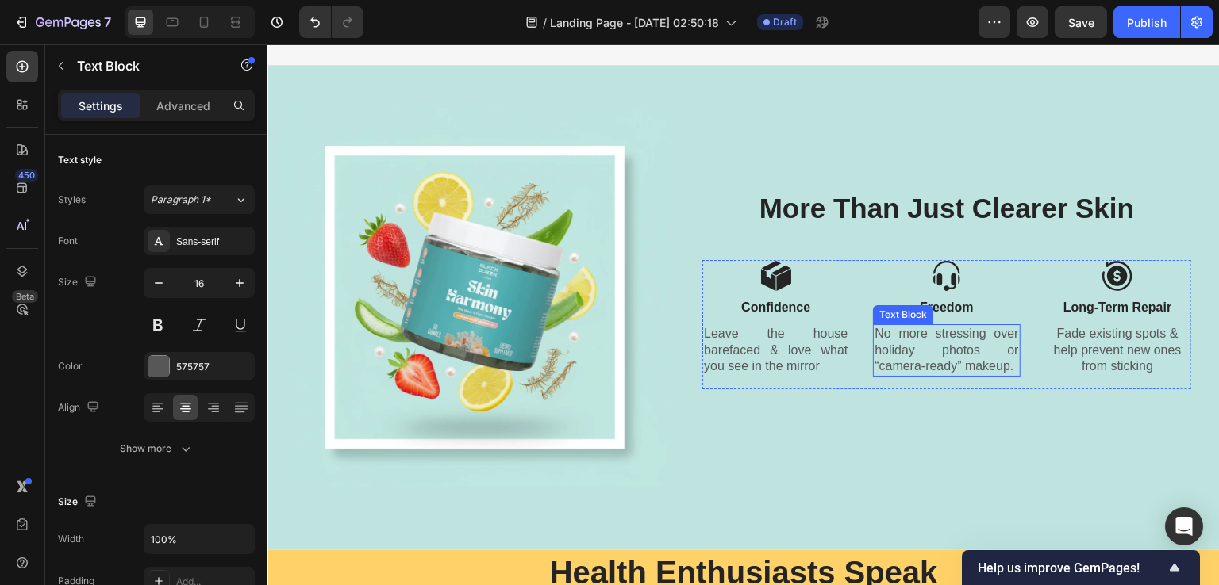
click at [984, 351] on p "No more stressing over holiday photos or “camera-ready” makeup." at bounding box center [946, 350] width 144 height 49
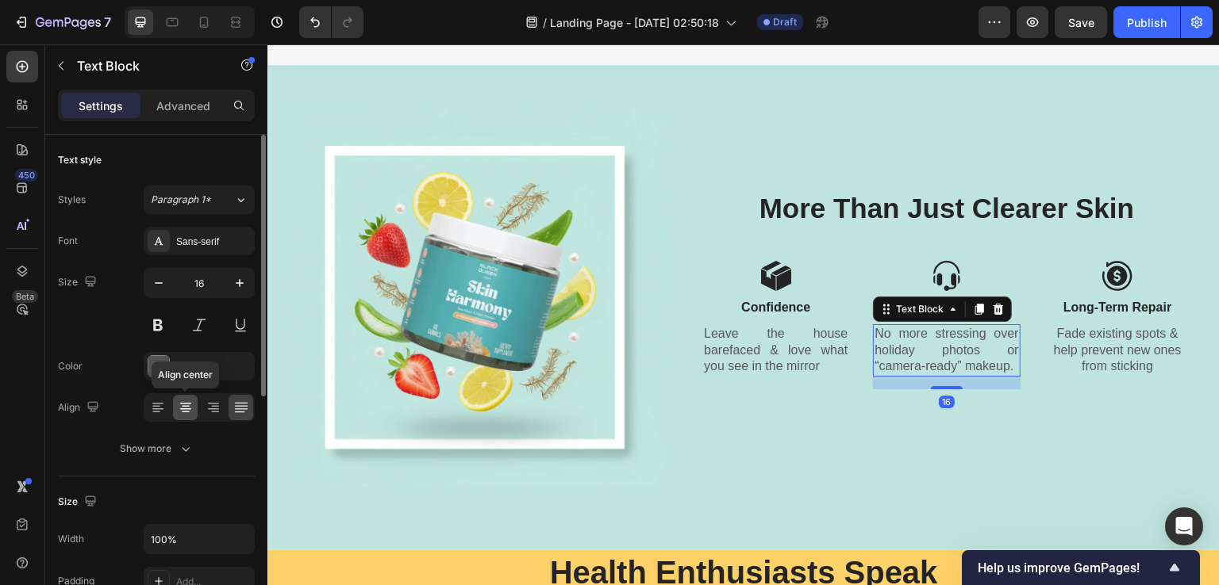
click at [184, 412] on icon at bounding box center [186, 413] width 8 height 2
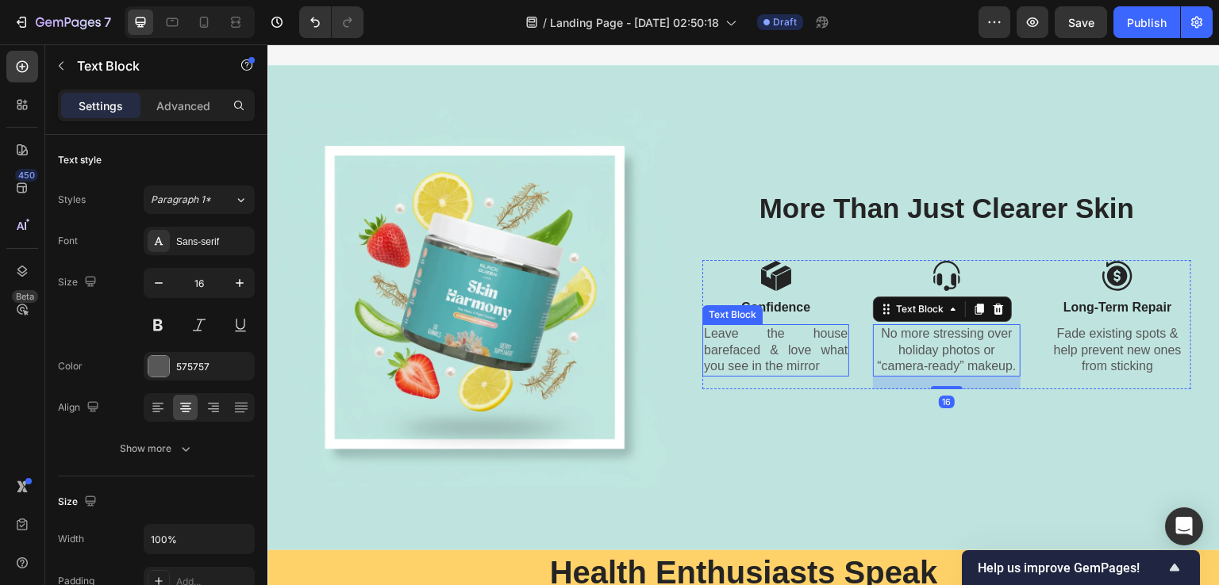
click at [766, 344] on p "Leave the house barefaced & love what you see in the mirror" at bounding box center [776, 350] width 144 height 49
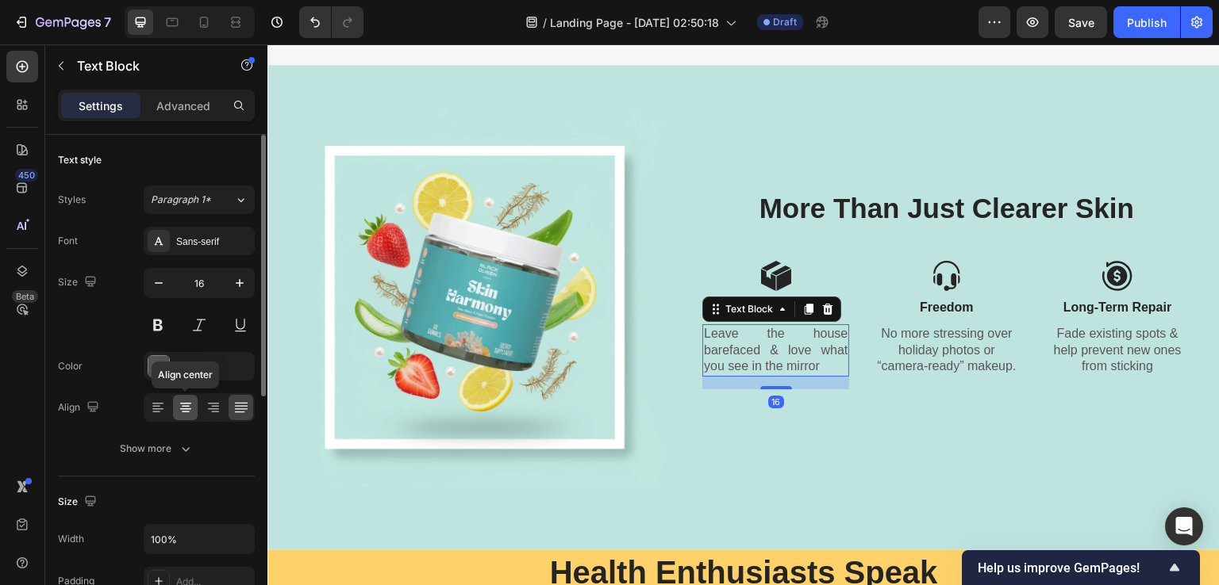
drag, startPoint x: 187, startPoint y: 410, endPoint x: 251, endPoint y: 307, distance: 121.5
click at [187, 410] on icon at bounding box center [186, 408] width 16 height 16
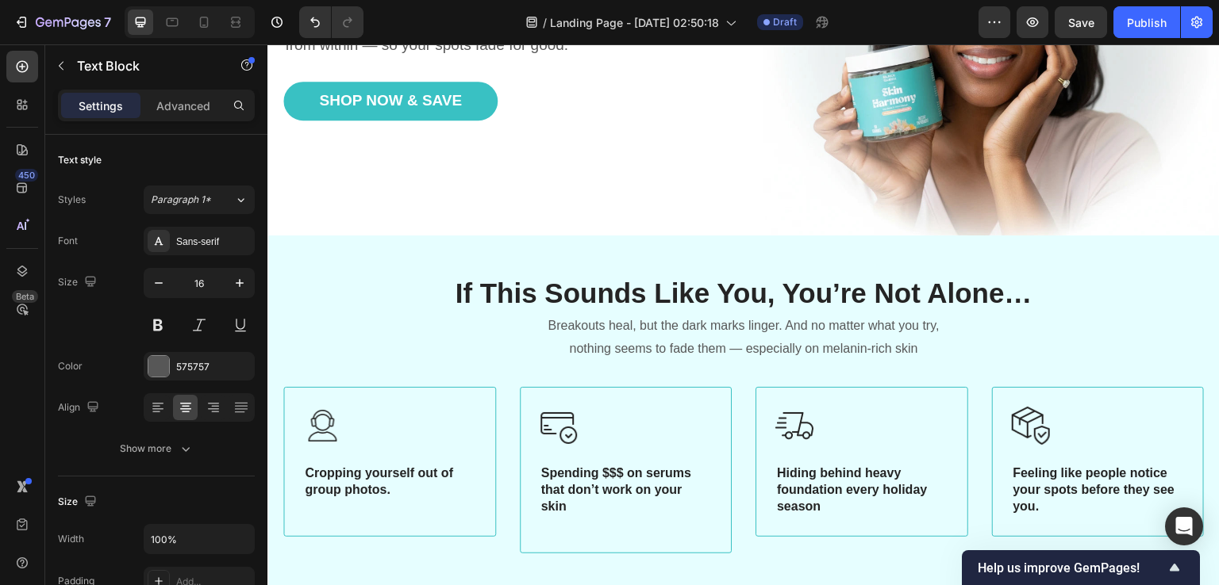
scroll to position [194, 0]
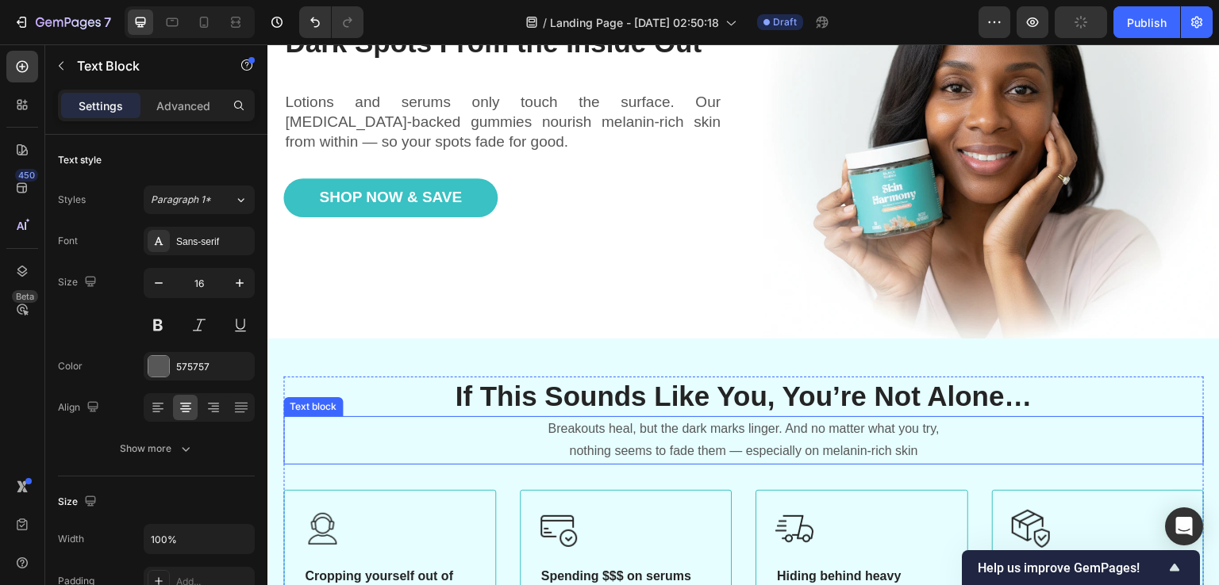
click at [491, 417] on div "Breakouts heal, but the dark marks linger. And no matter what you try, nothing …" at bounding box center [743, 440] width 920 height 49
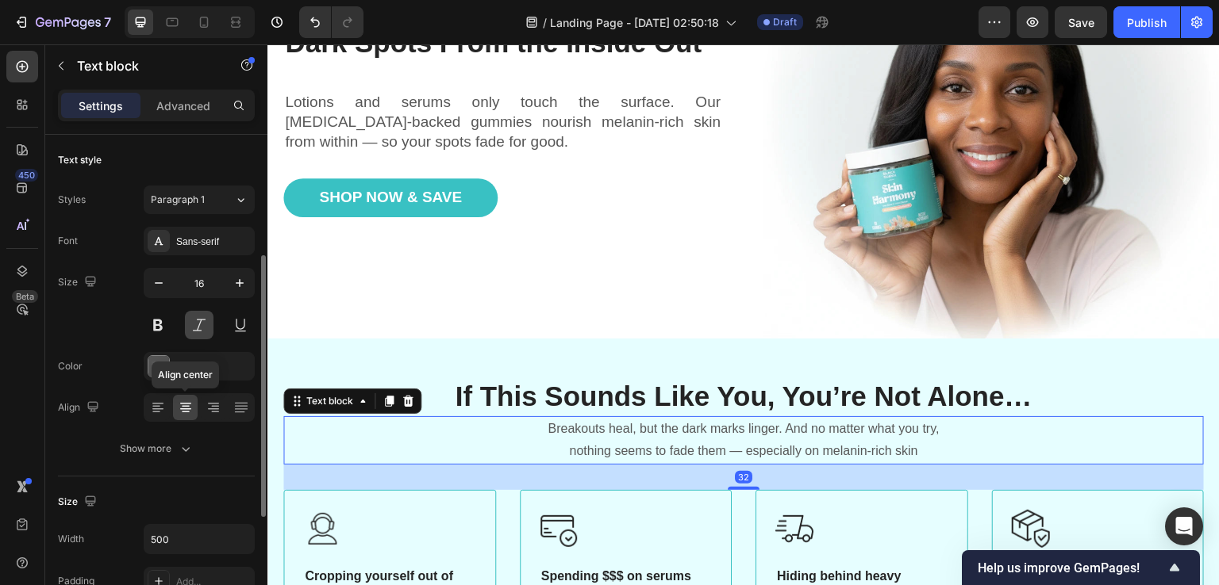
scroll to position [79, 0]
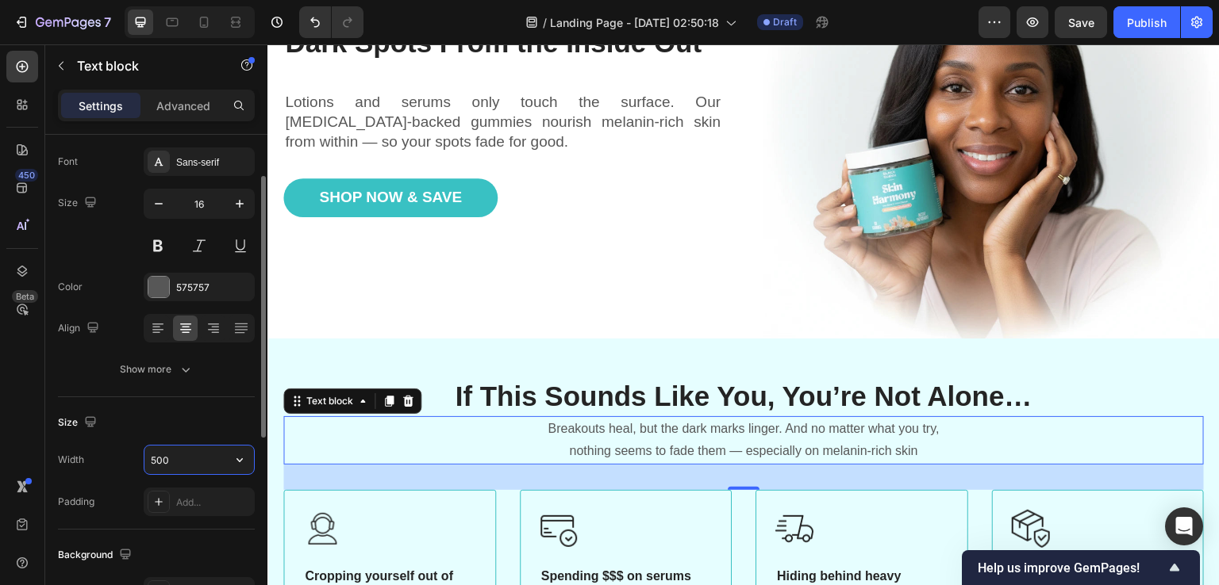
click at [152, 455] on input "500" at bounding box center [198, 460] width 109 height 29
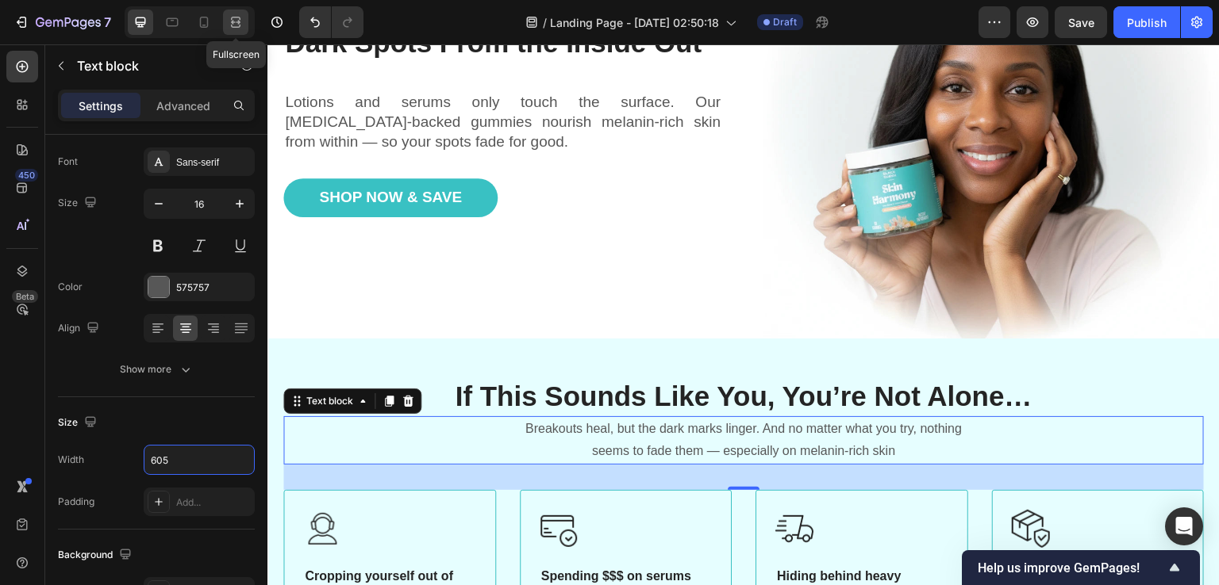
click at [230, 24] on icon at bounding box center [236, 22] width 16 height 16
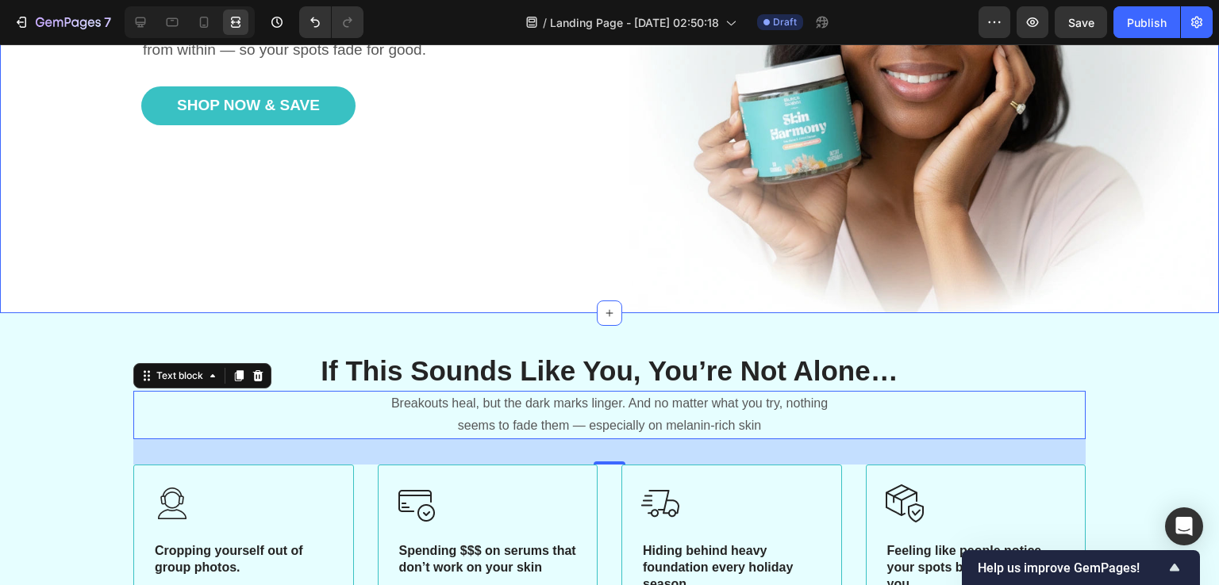
scroll to position [432, 0]
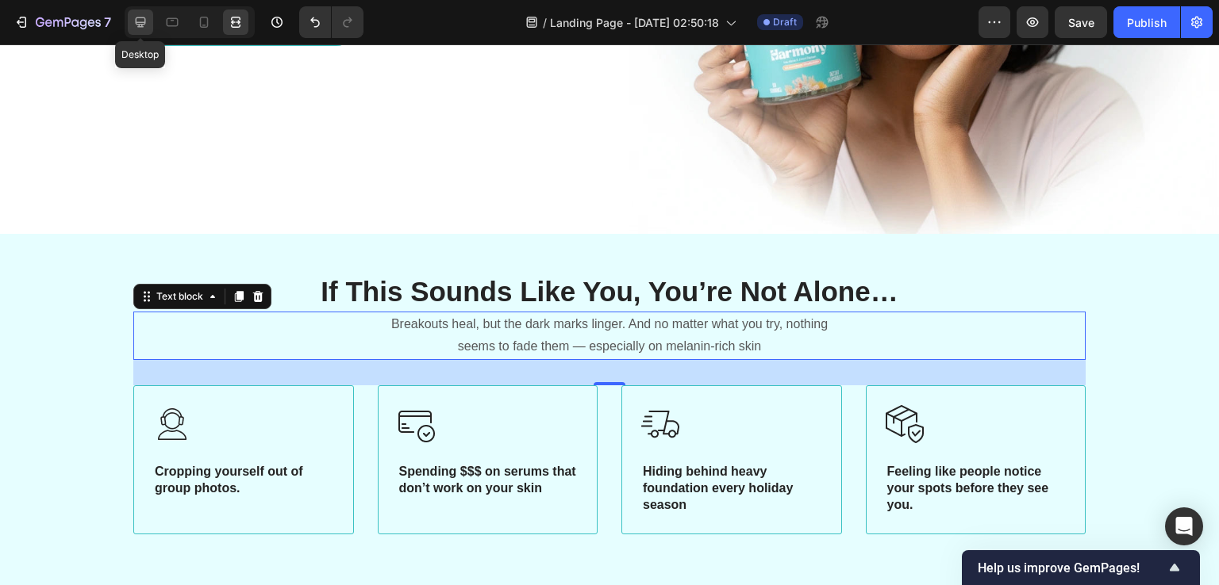
click at [137, 29] on icon at bounding box center [140, 22] width 16 height 16
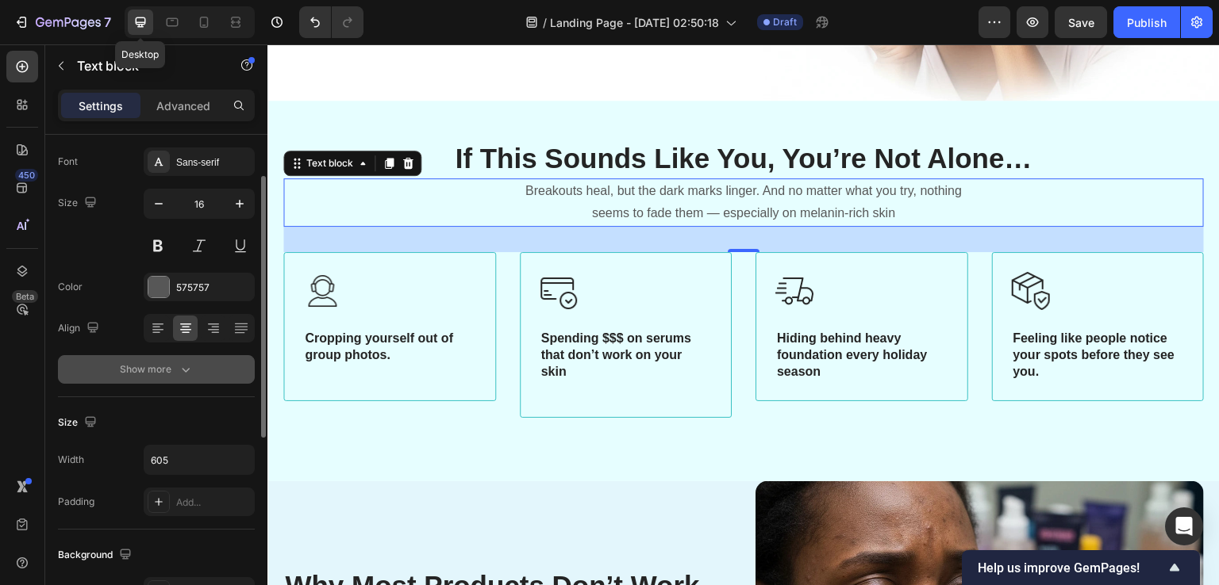
scroll to position [366, 0]
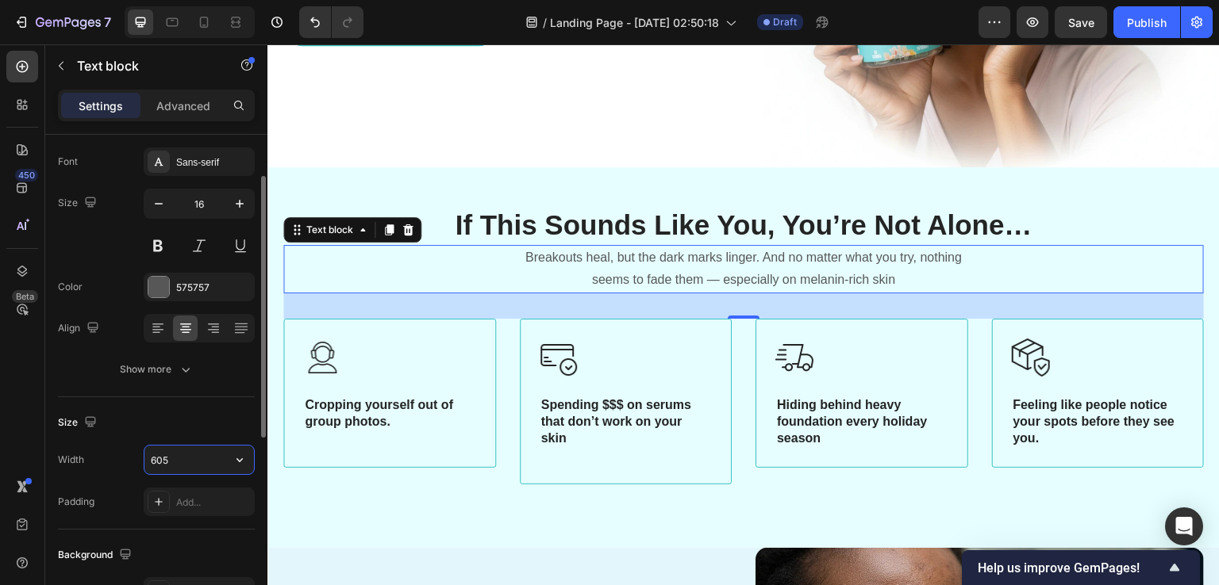
click at [171, 459] on input "605" at bounding box center [198, 460] width 109 height 29
type input "545"
click at [239, 17] on icon at bounding box center [236, 18] width 10 height 3
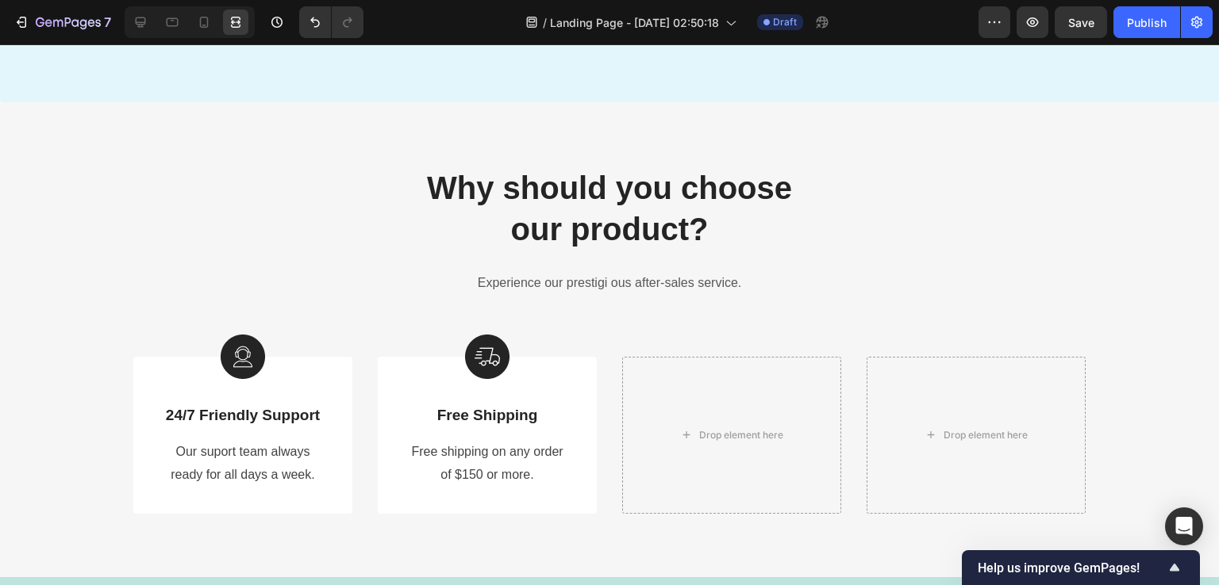
scroll to position [2654, 0]
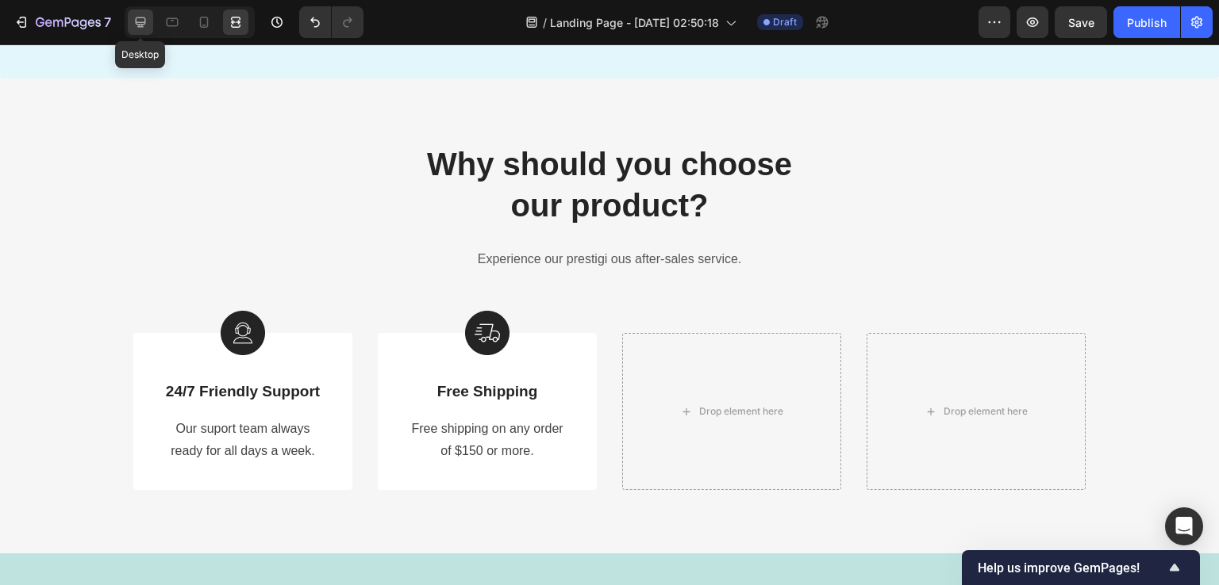
click at [146, 17] on icon at bounding box center [140, 22] width 16 height 16
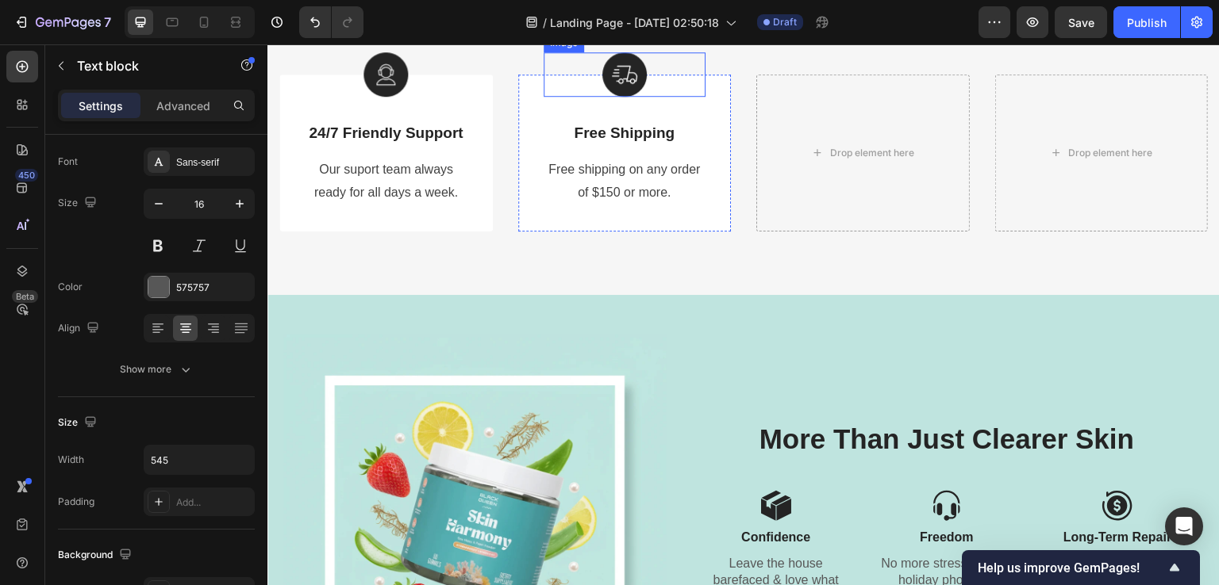
scroll to position [2971, 0]
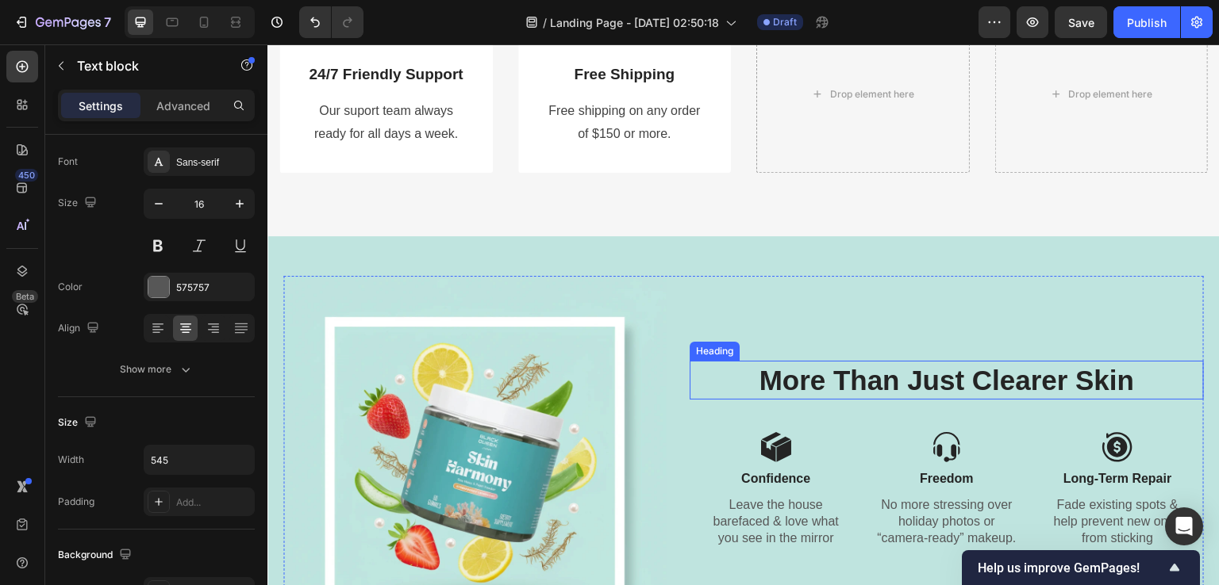
click at [785, 376] on h2 "More Than Just Clearer Skin" at bounding box center [946, 381] width 514 height 40
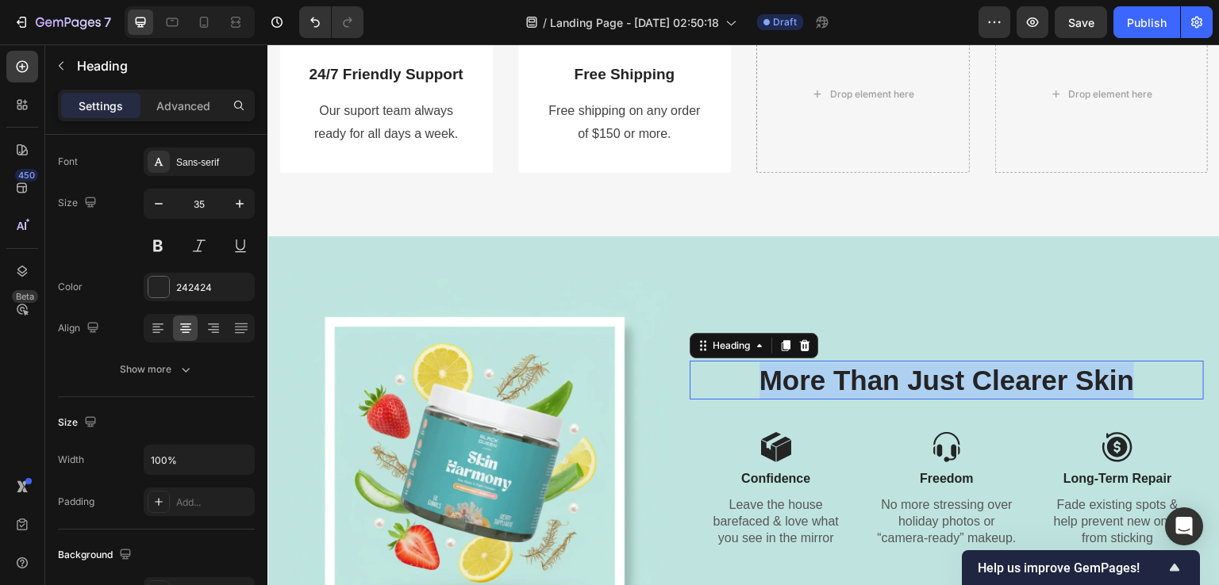
scroll to position [0, 0]
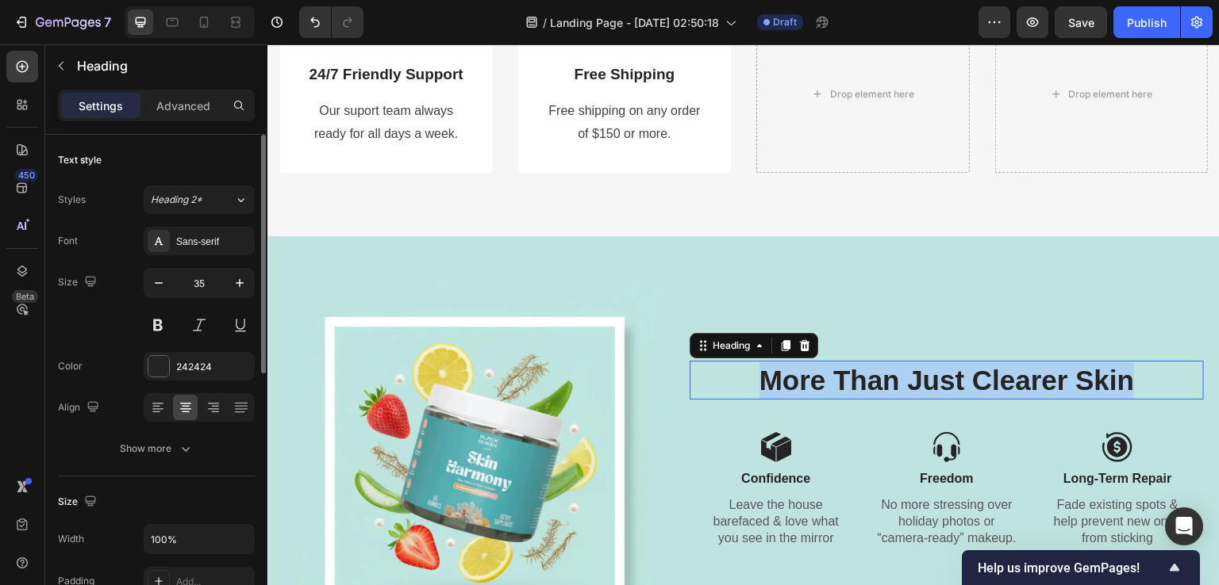
click at [785, 376] on p "More Than Just Clearer Skin" at bounding box center [946, 381] width 511 height 36
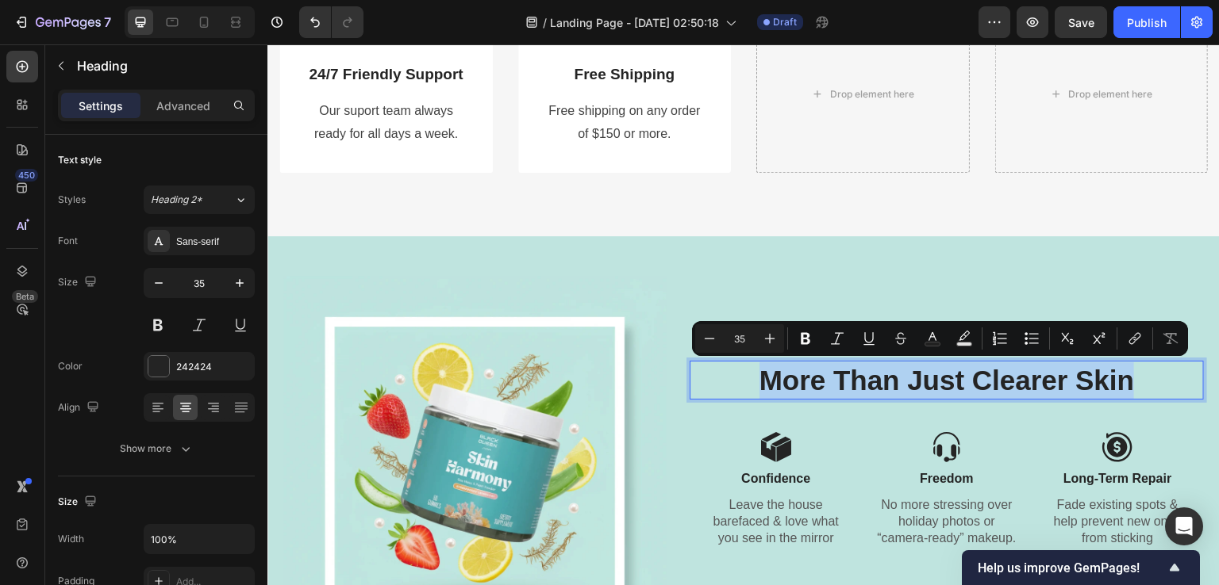
copy p "More Than Just Clearer Skin"
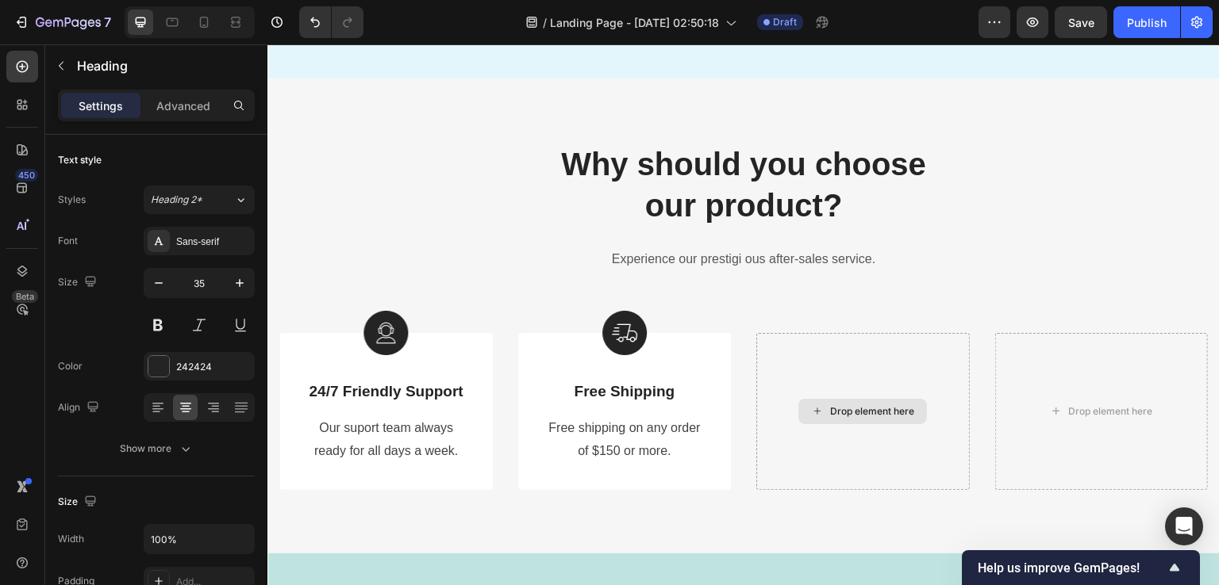
type input "16"
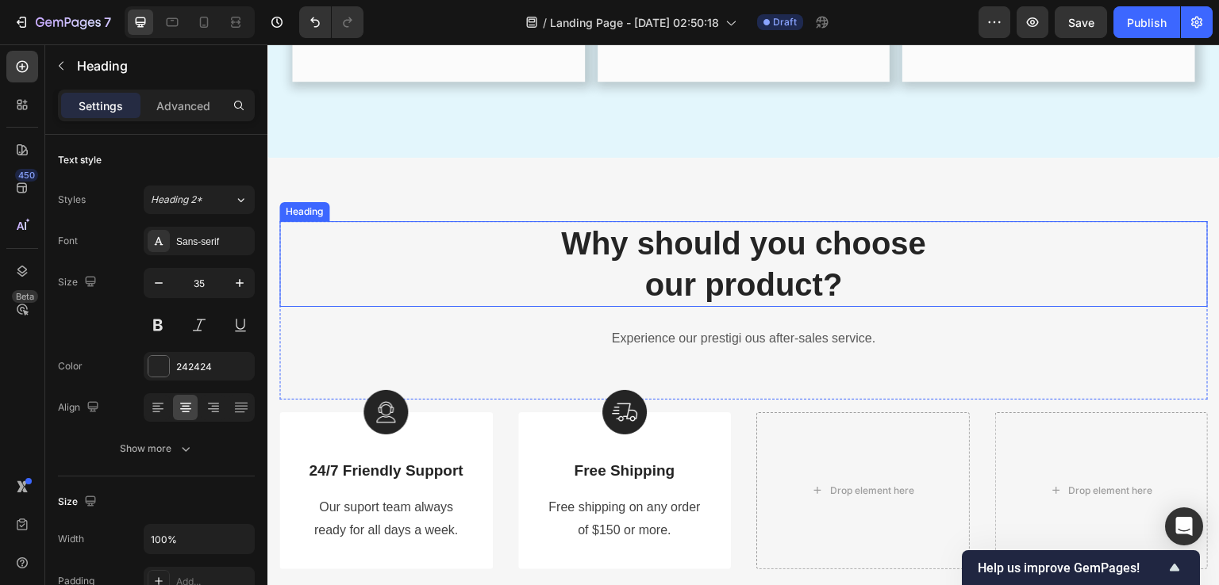
click at [676, 260] on p "Why should you choose our product?" at bounding box center [743, 264] width 925 height 83
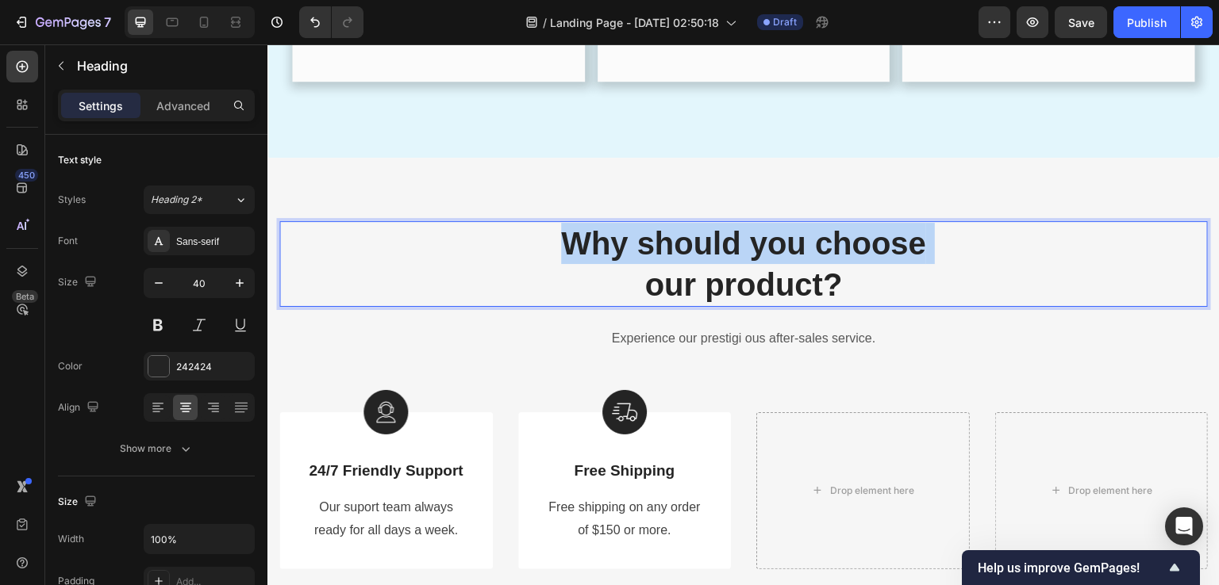
click at [676, 260] on p "Why should you choose our product?" at bounding box center [743, 264] width 925 height 83
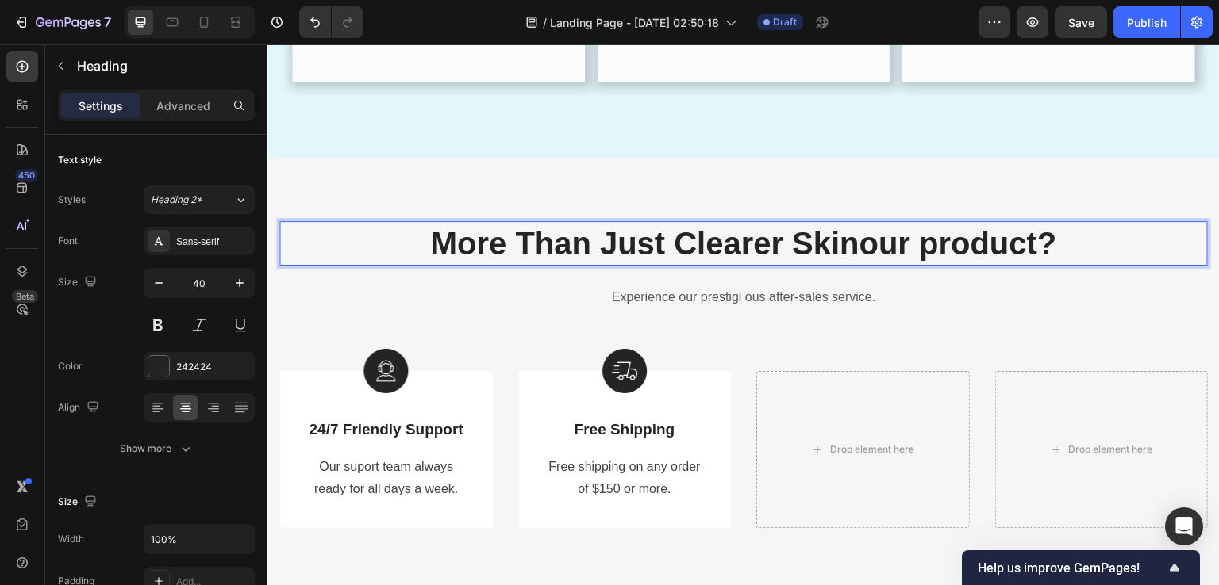
click at [805, 252] on p "More Than Just Clearer Skinour product?" at bounding box center [743, 243] width 925 height 41
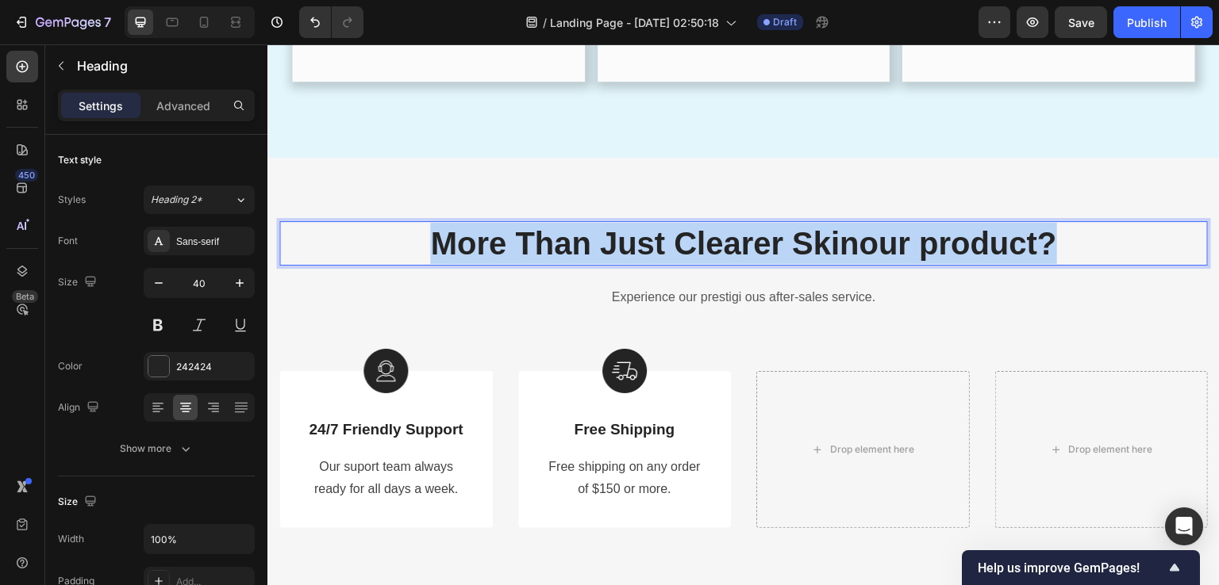
click at [805, 252] on p "More Than Just Clearer Skinour product?" at bounding box center [743, 243] width 925 height 41
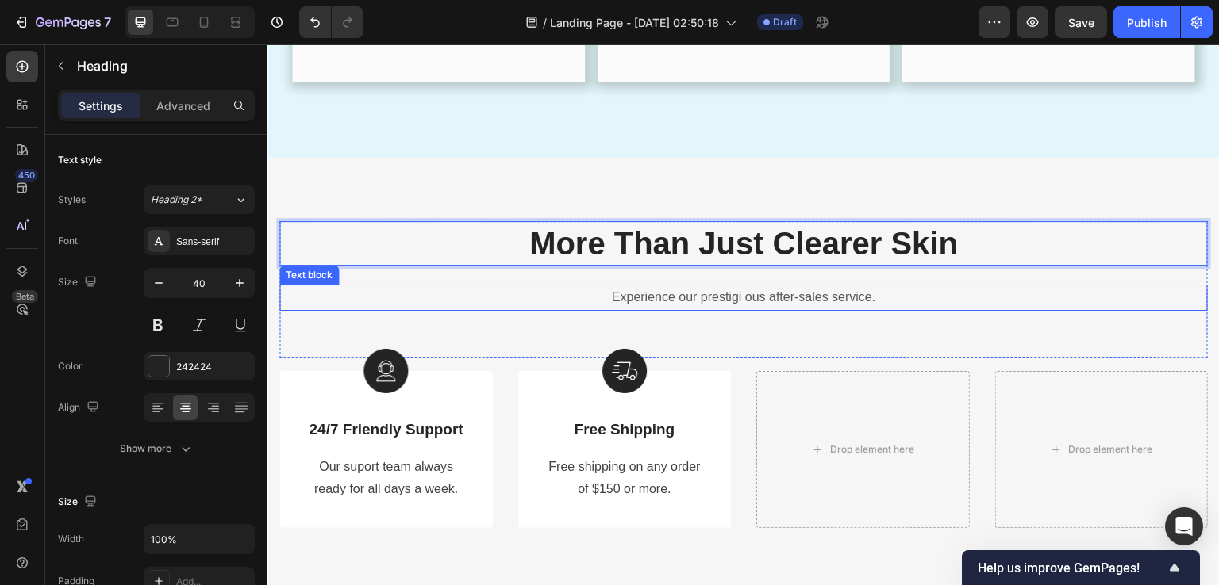
click at [769, 301] on p "Experience our prestigi ous after-sales service." at bounding box center [743, 297] width 925 height 23
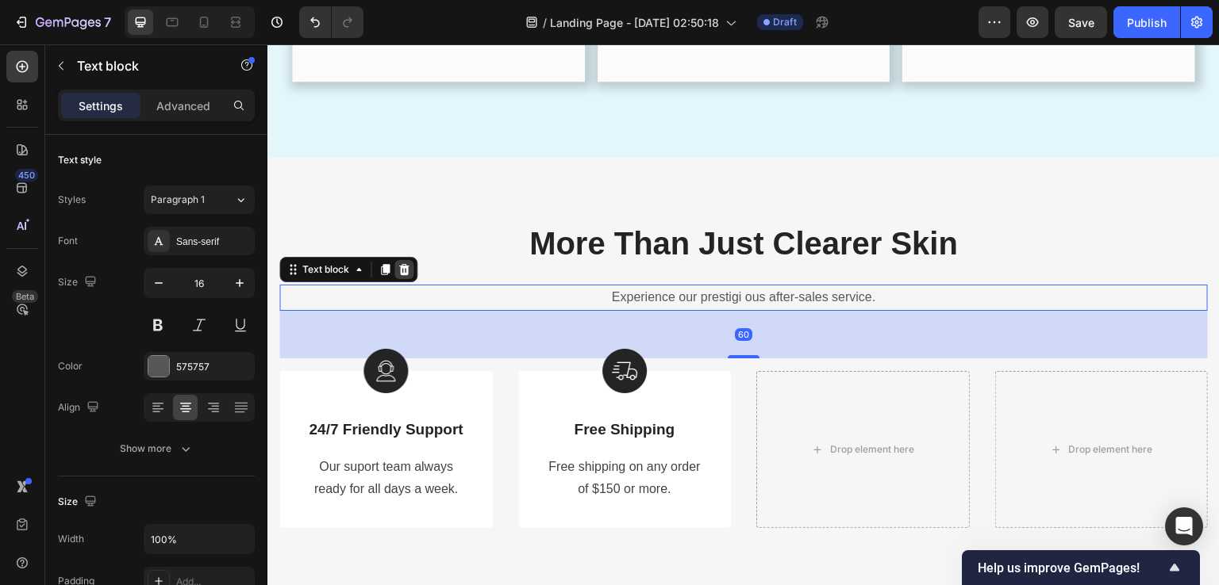
click at [408, 274] on icon at bounding box center [403, 269] width 13 height 13
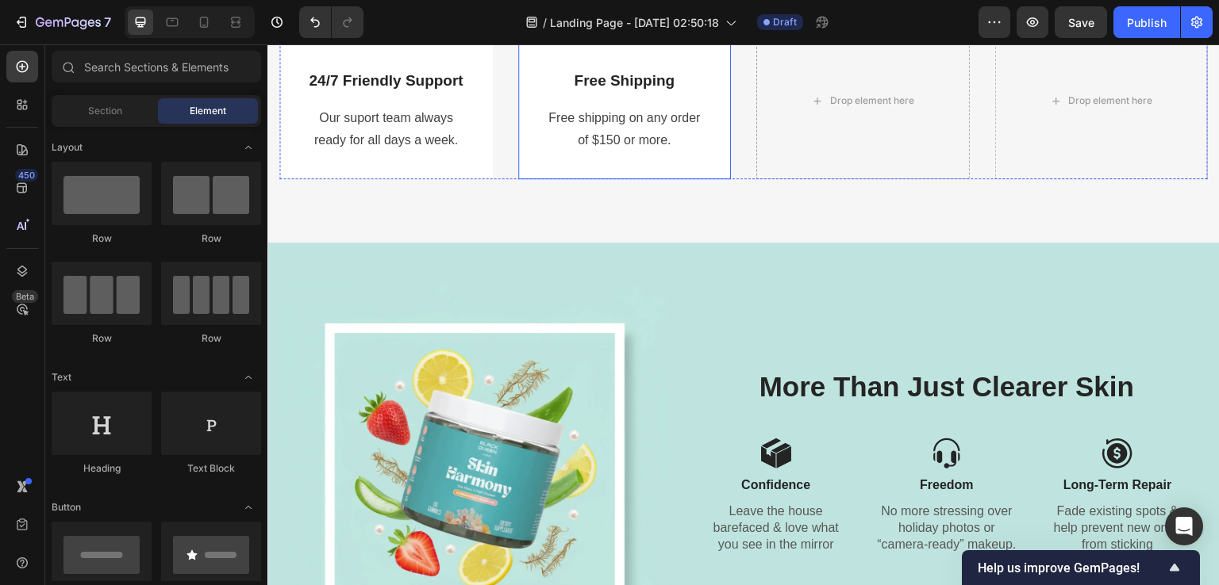
scroll to position [2812, 0]
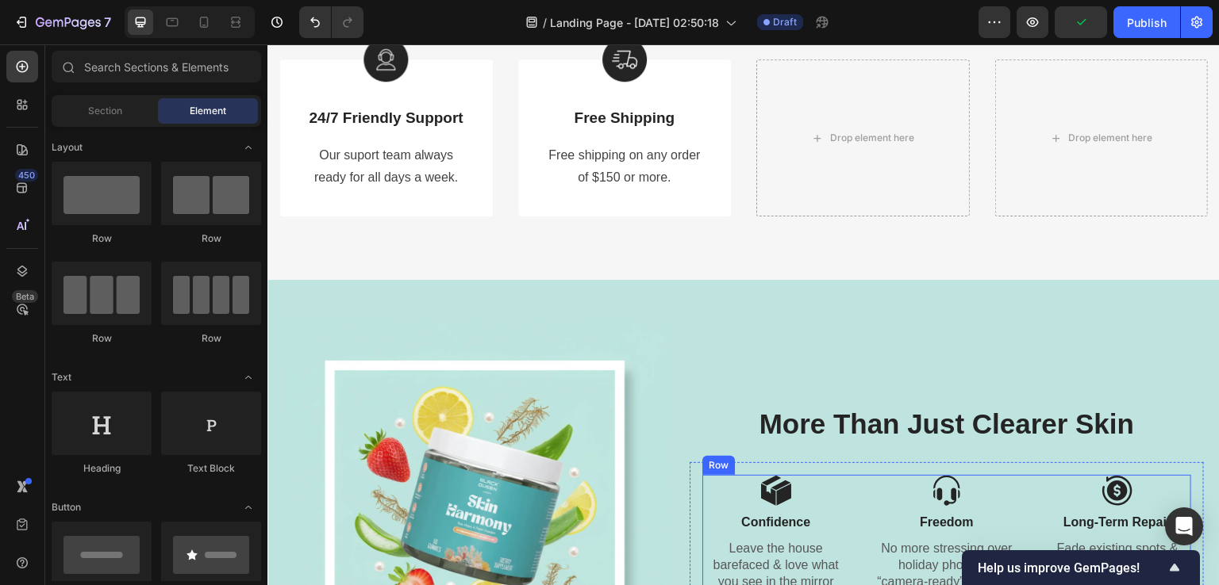
click at [857, 525] on div "Image Confidence Text Block Leave the house barefaced & love what you see in th…" at bounding box center [946, 539] width 489 height 129
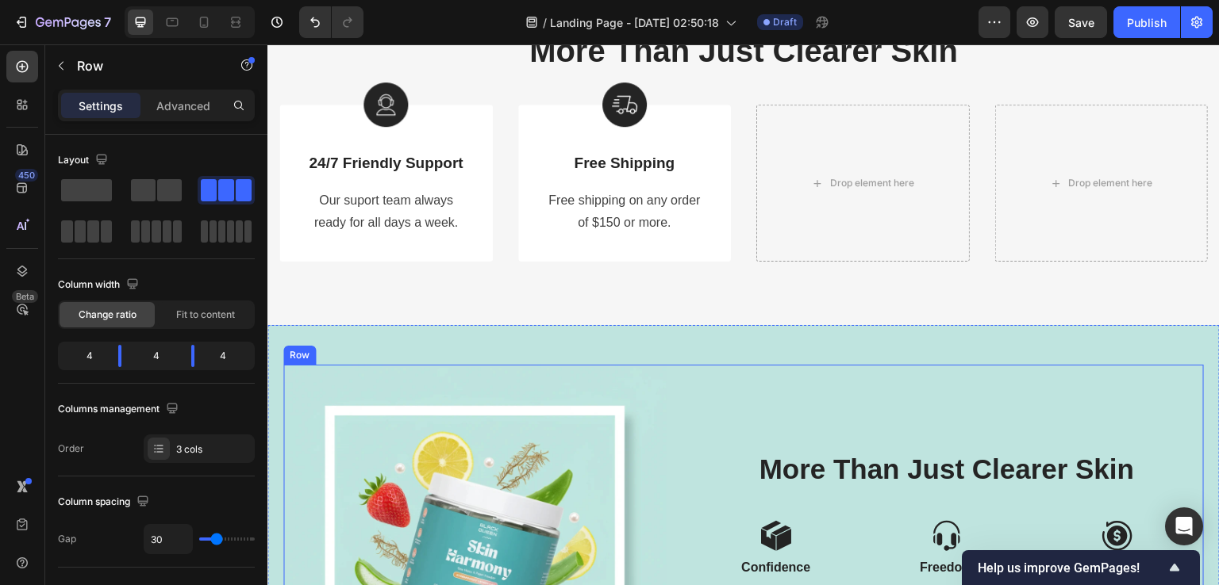
scroll to position [2846, 0]
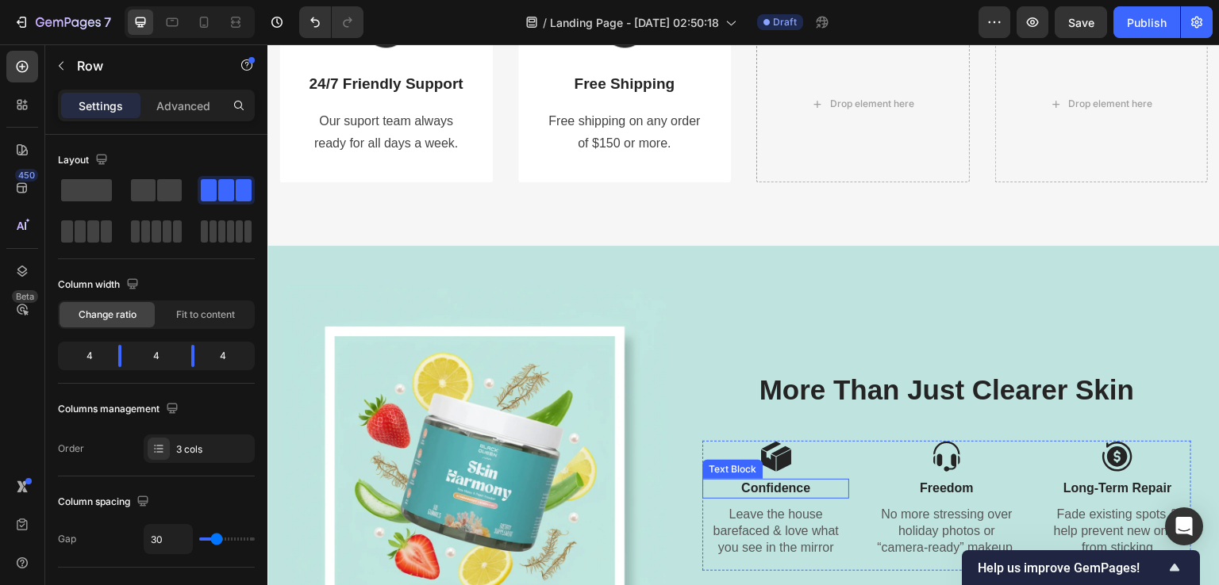
click at [775, 490] on p "Confidence" at bounding box center [776, 489] width 144 height 17
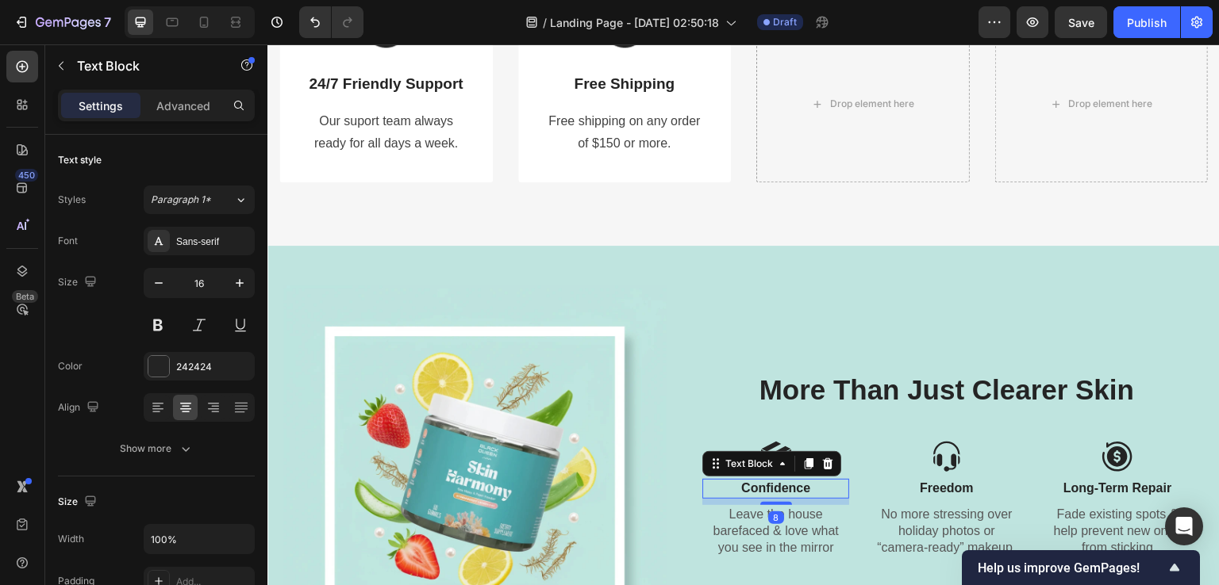
click at [775, 490] on p "Confidence" at bounding box center [776, 489] width 144 height 17
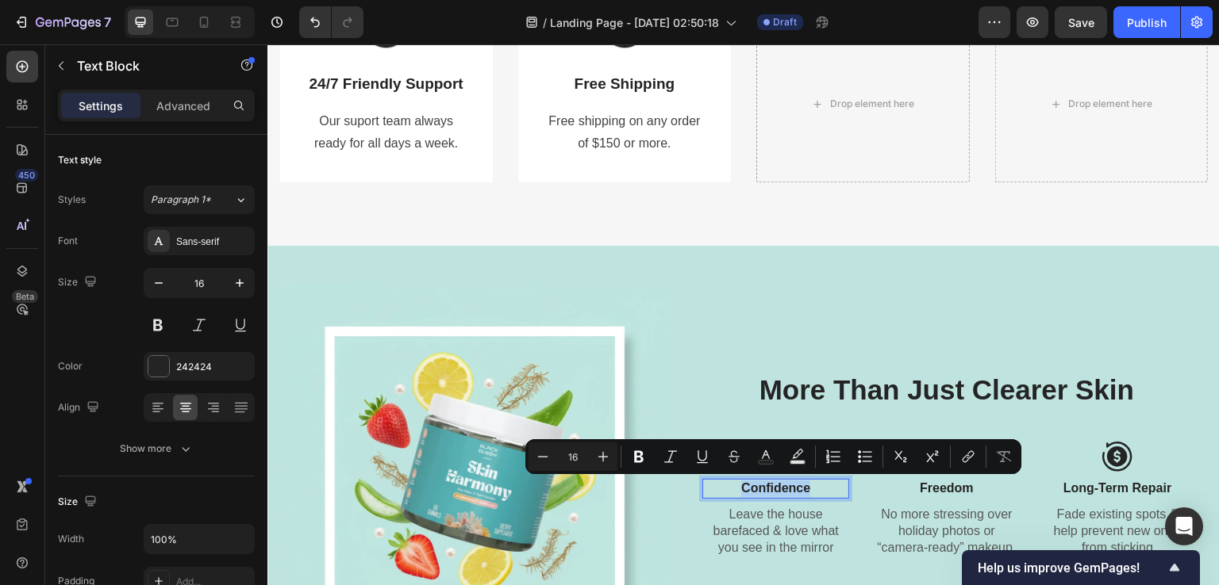
copy p "Confidence"
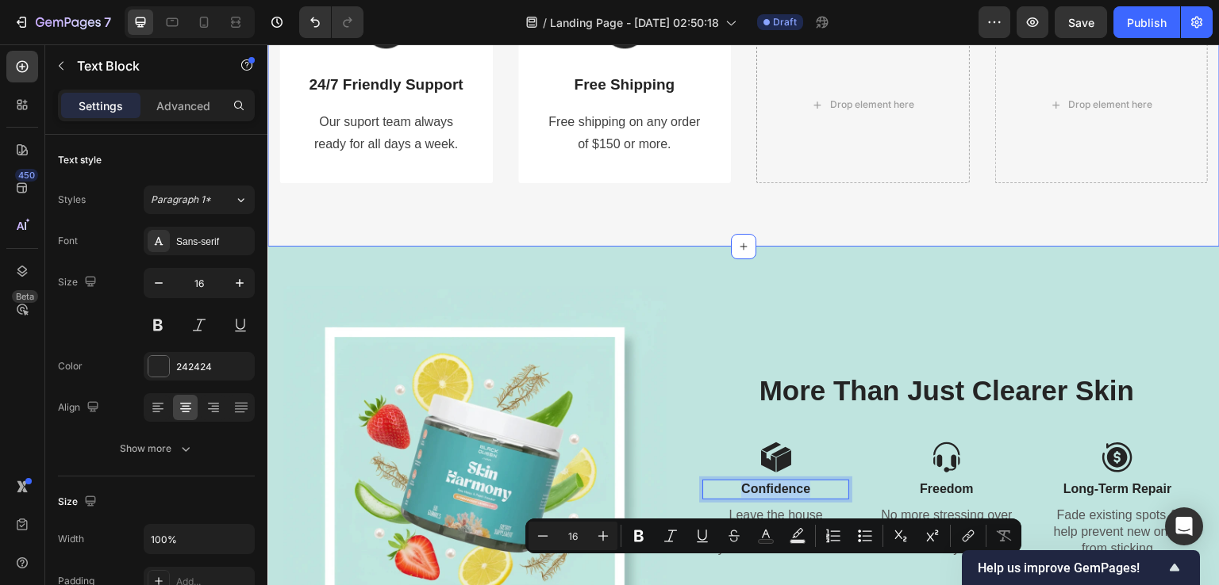
scroll to position [2688, 0]
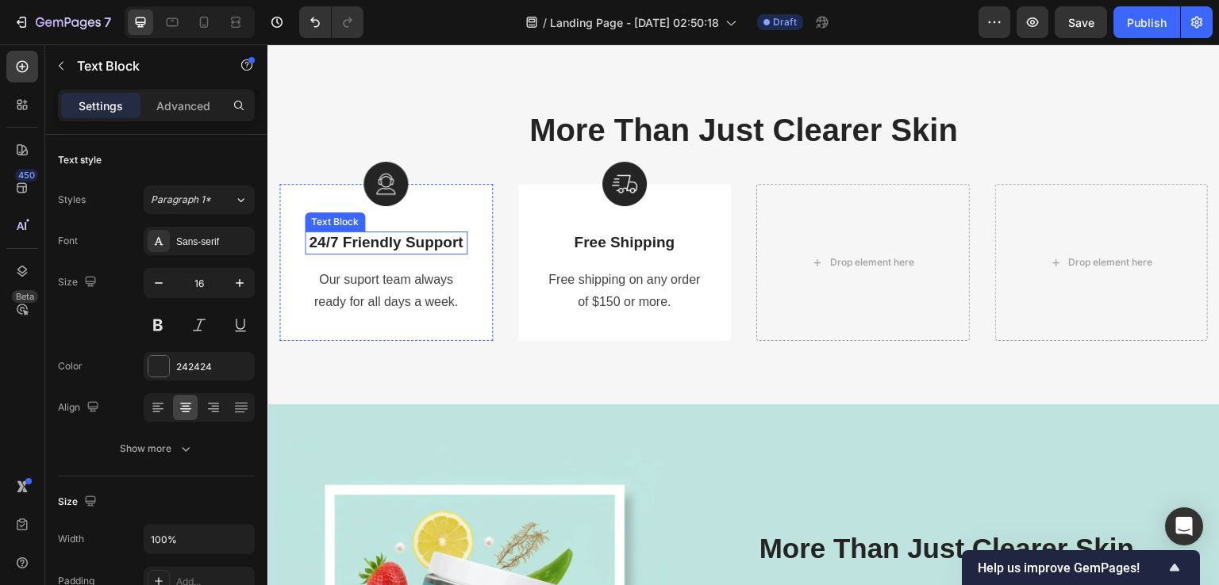
click at [393, 247] on p "24/7 Friendly Support" at bounding box center [385, 243] width 159 height 20
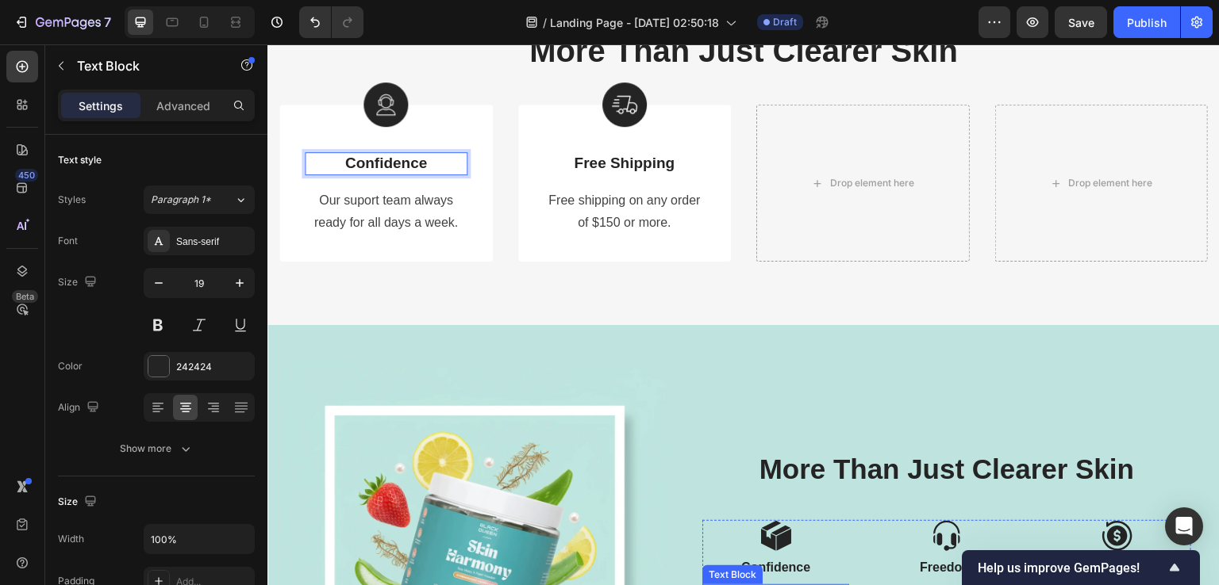
scroll to position [2846, 0]
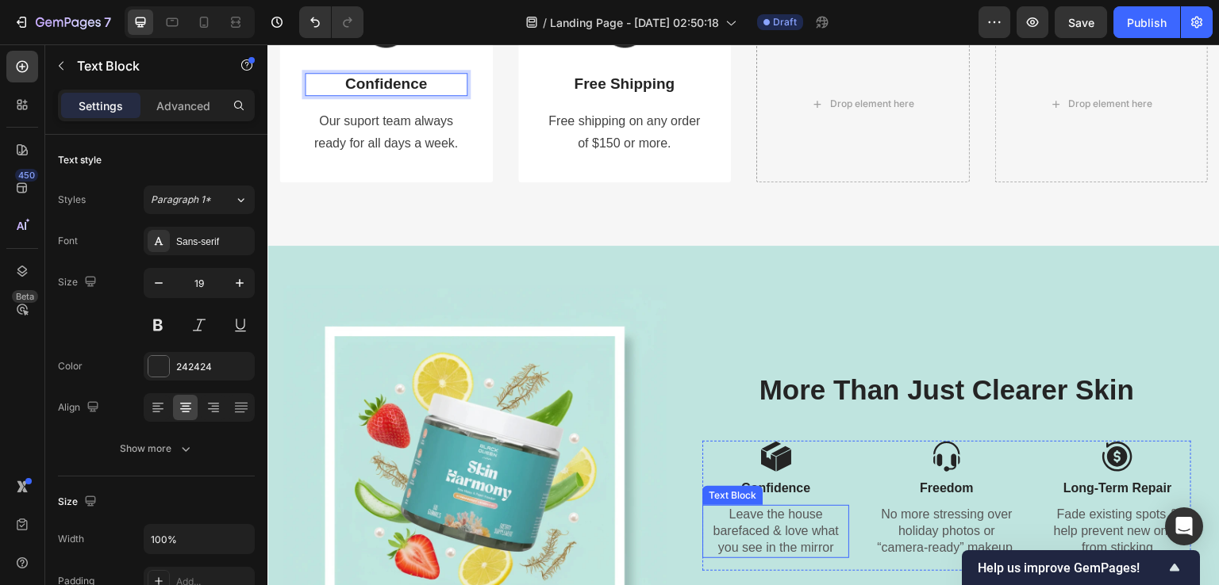
click at [747, 523] on p "Leave the house barefaced & love what you see in the mirror" at bounding box center [776, 531] width 144 height 49
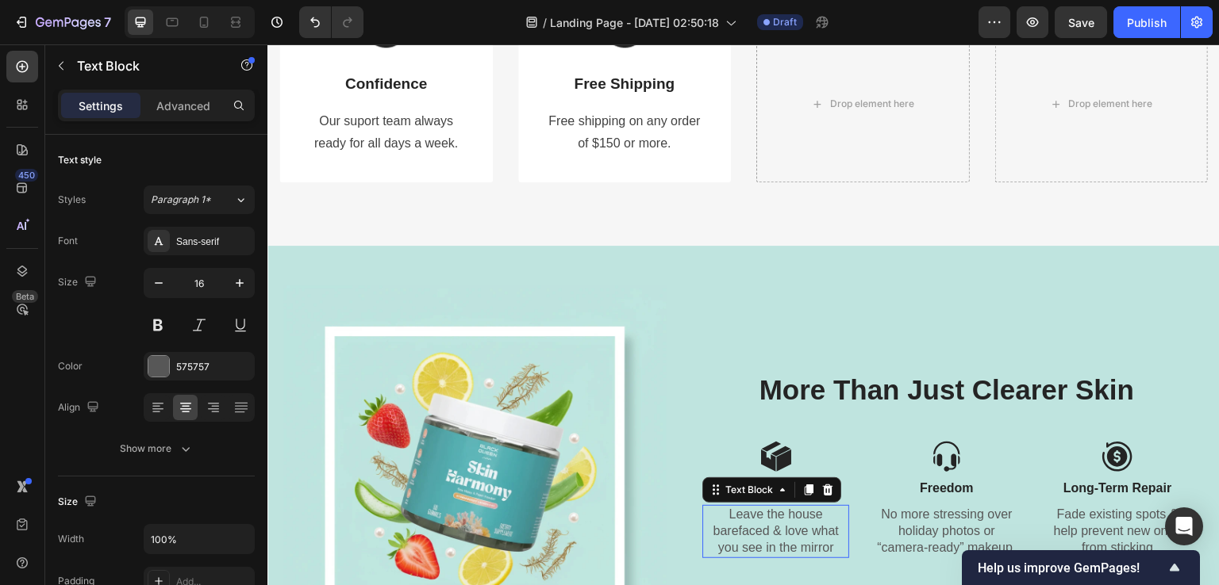
click at [747, 523] on p "Leave the house barefaced & love what you see in the mirror" at bounding box center [776, 531] width 144 height 49
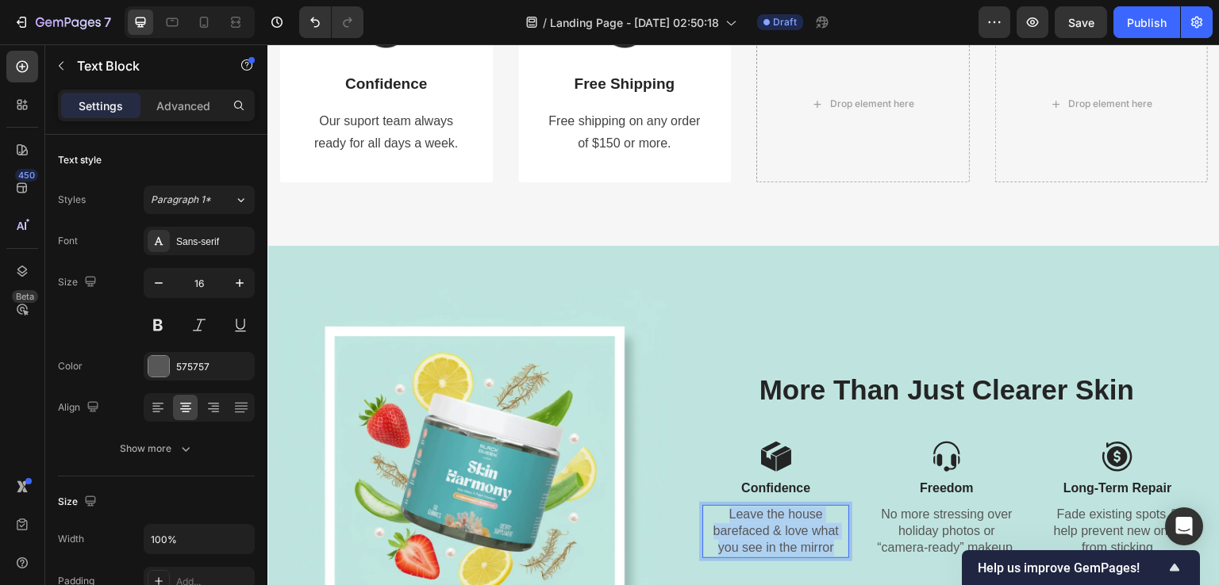
click at [747, 523] on p "Leave the house barefaced & love what you see in the mirror" at bounding box center [776, 531] width 144 height 49
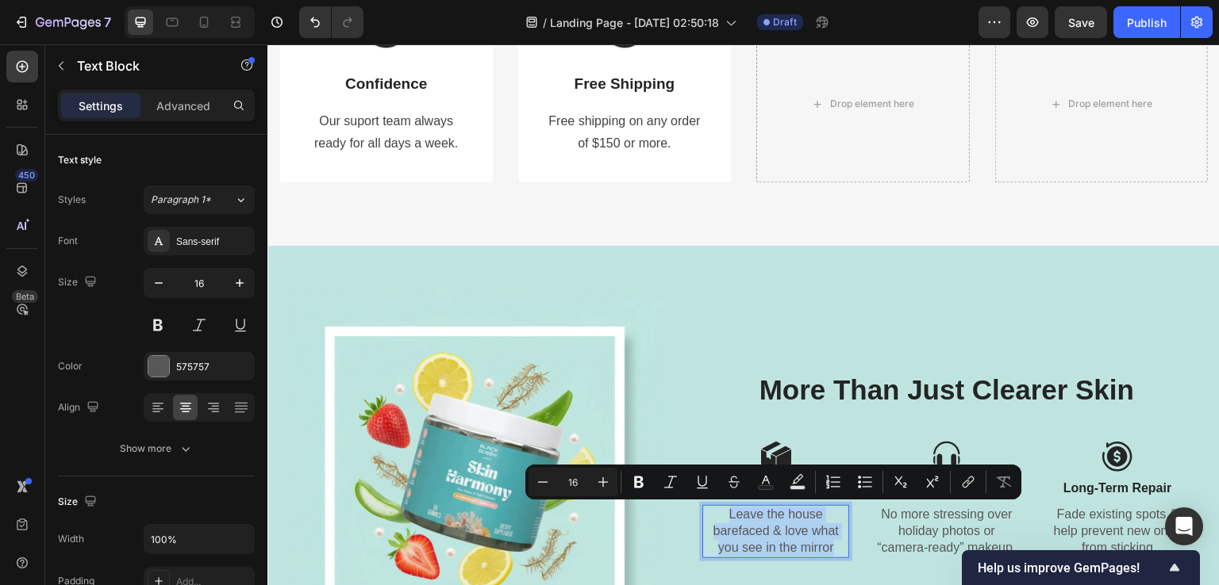
copy p "Leave the house barefaced & love what you see in the mirror"
click at [366, 126] on p "Our suport team always" at bounding box center [385, 121] width 159 height 23
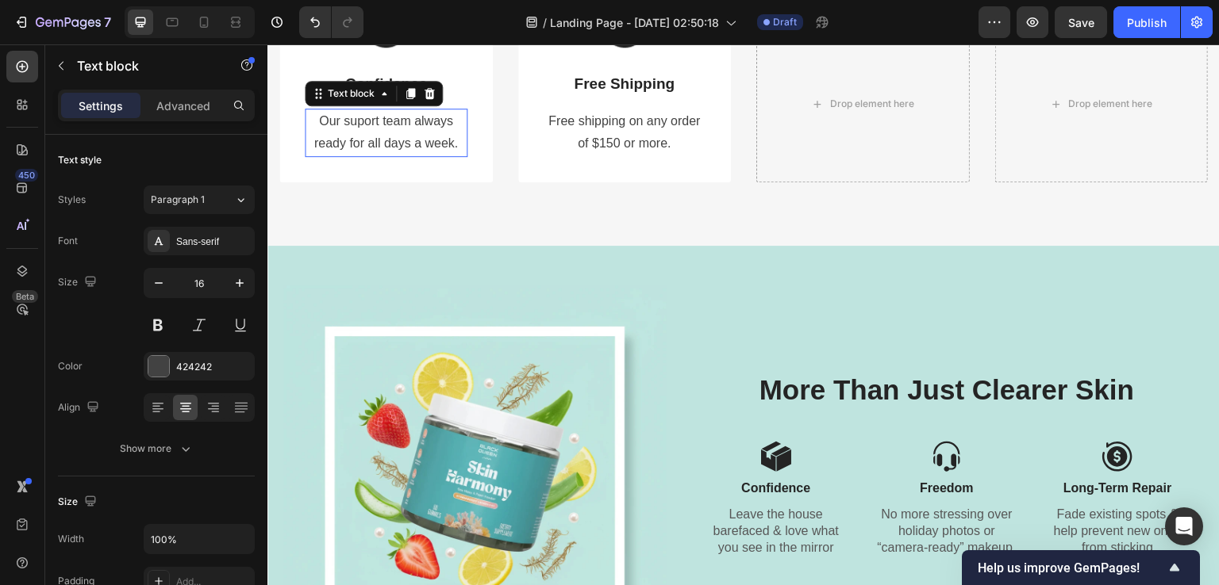
click at [366, 126] on p "Our suport team always" at bounding box center [385, 121] width 159 height 23
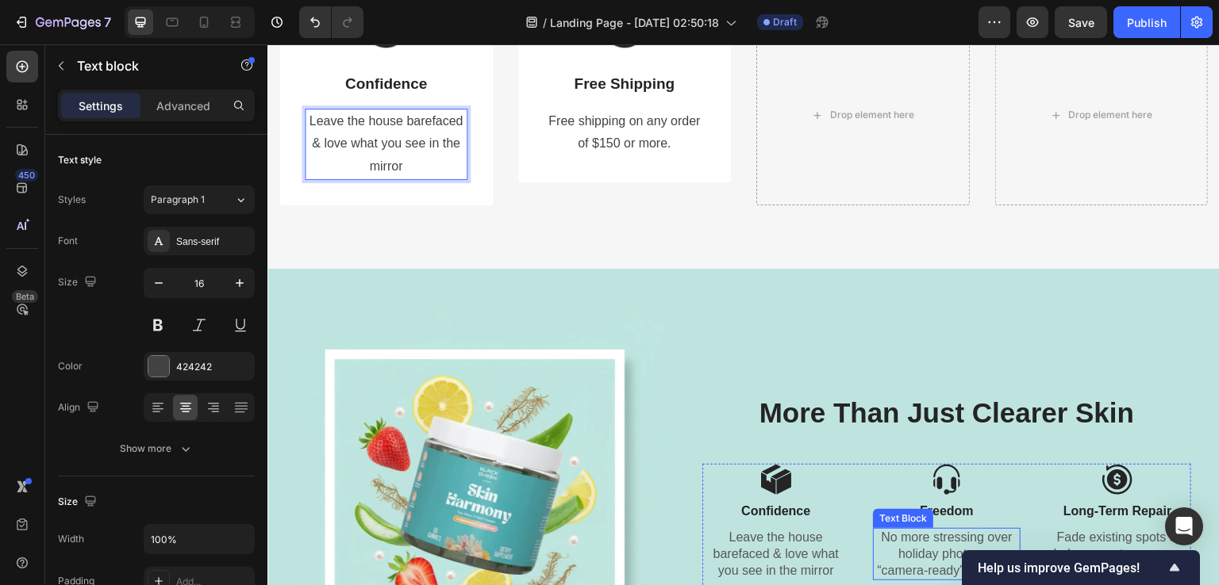
click at [912, 555] on p "No more stressing over holiday photos or “camera-ready” makeup." at bounding box center [946, 554] width 144 height 49
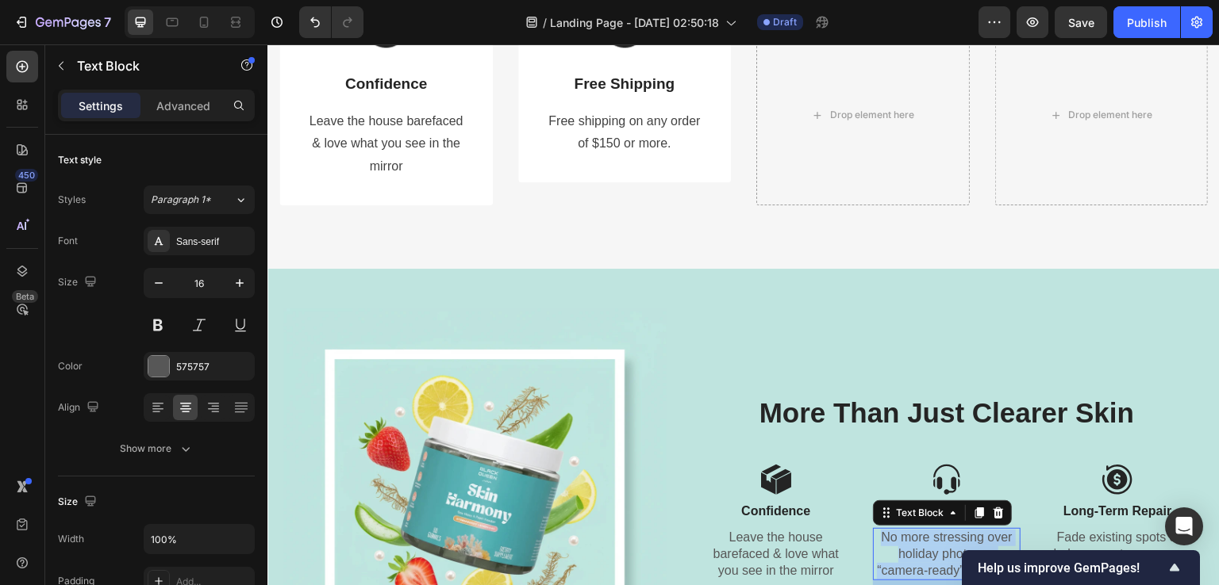
click at [912, 555] on p "No more stressing over holiday photos or “camera-ready” makeup." at bounding box center [946, 554] width 144 height 49
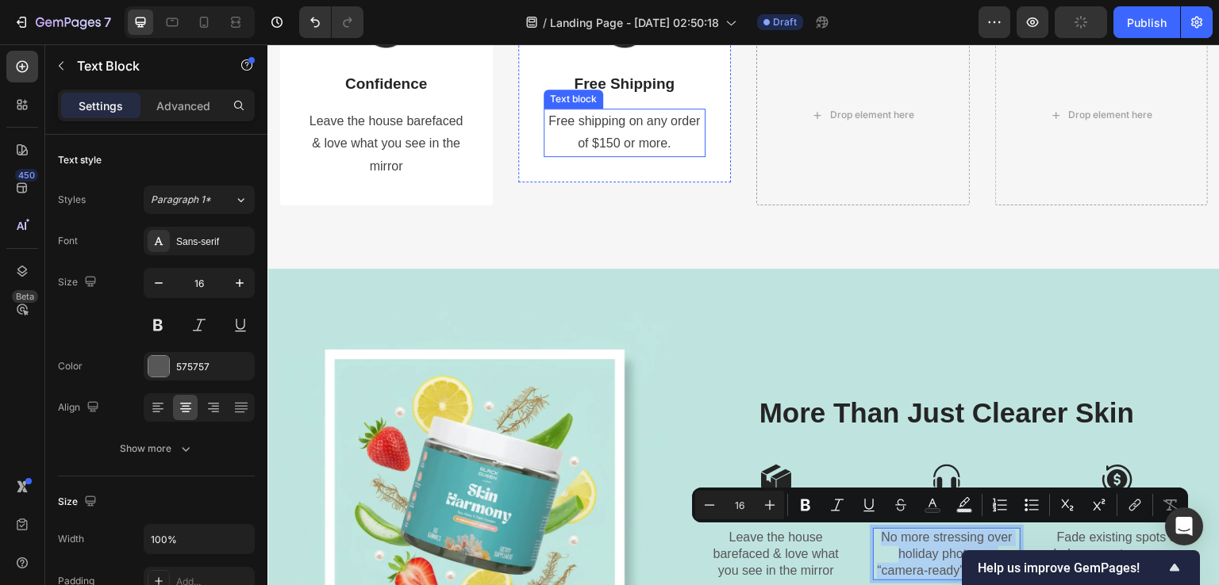
click at [602, 133] on p "of $150 or more." at bounding box center [624, 143] width 159 height 23
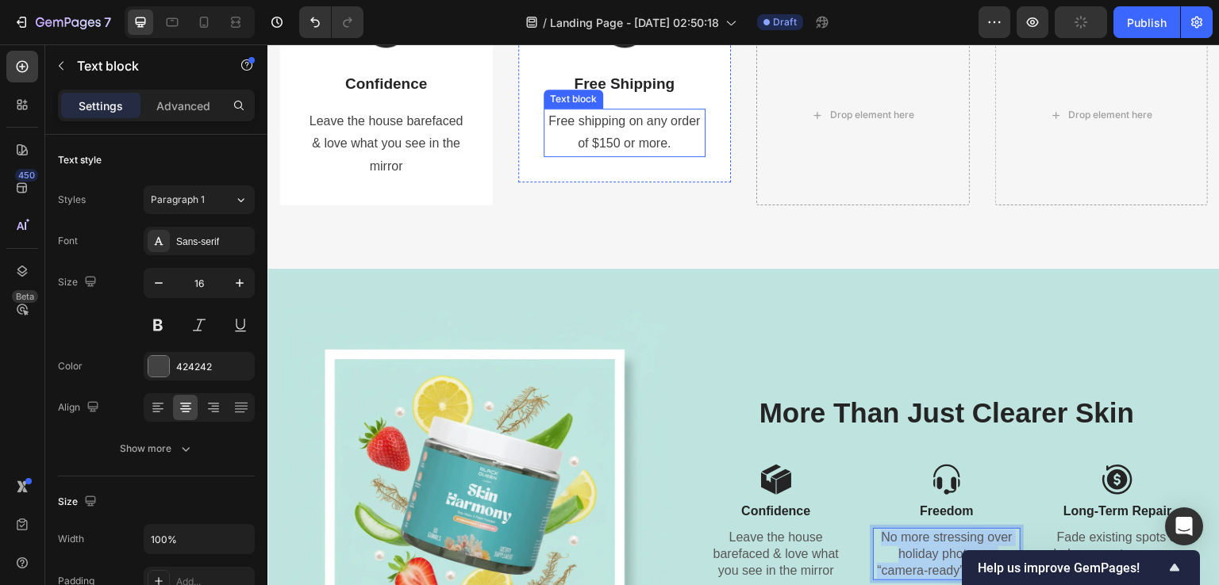
click at [602, 133] on p "of $150 or more." at bounding box center [624, 143] width 159 height 23
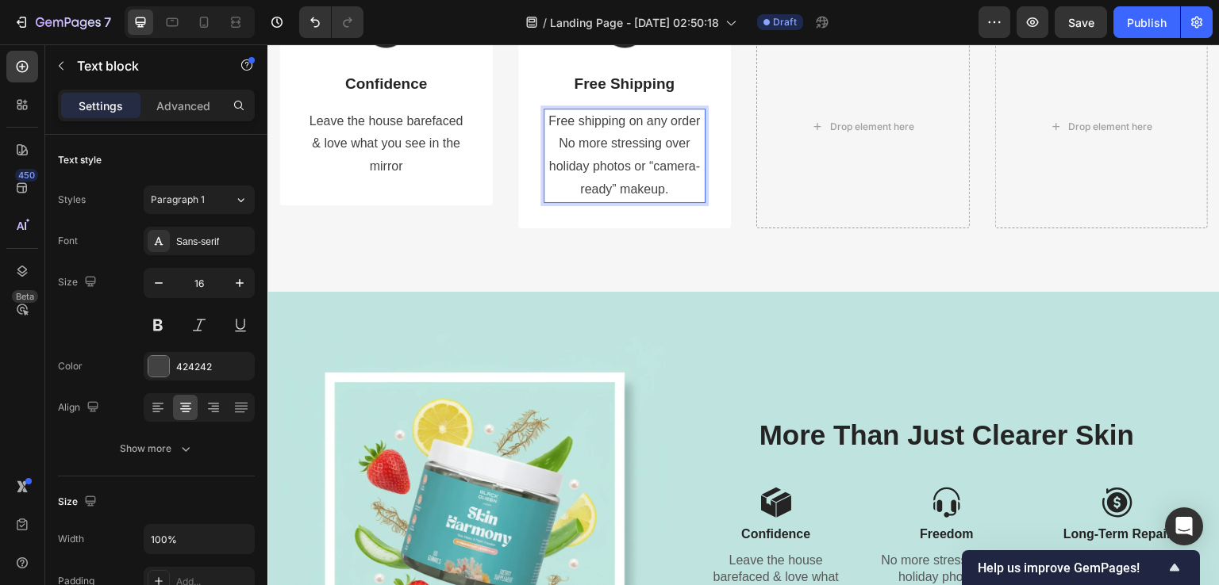
click at [602, 133] on p "No more stressing over holiday photos or “camera-ready” makeup." at bounding box center [624, 166] width 159 height 68
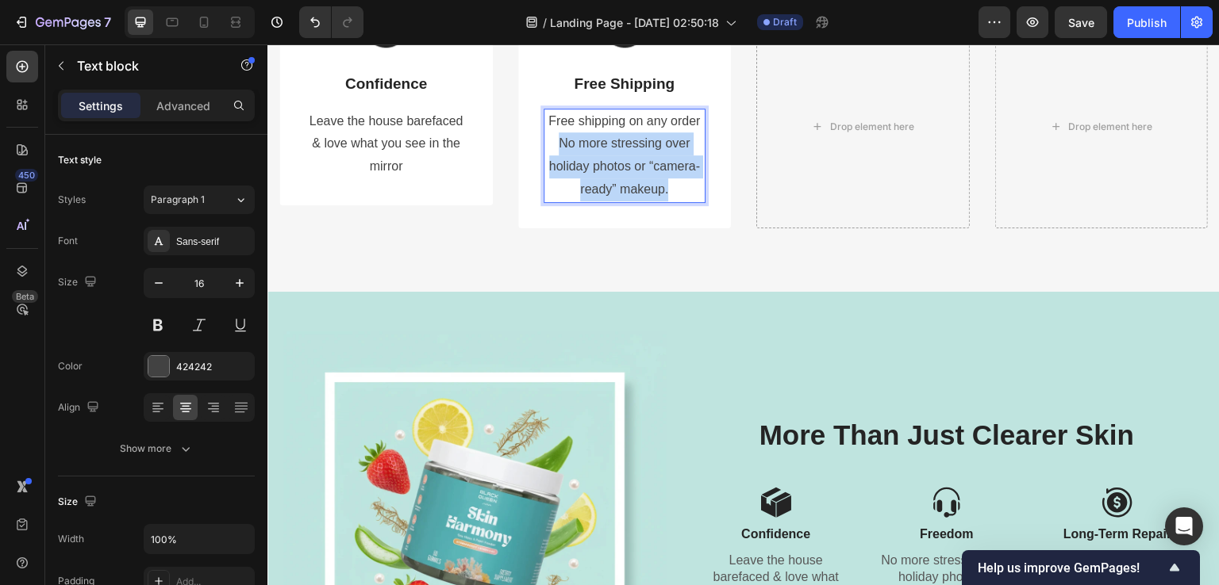
click at [602, 133] on p "No more stressing over holiday photos or “camera-ready” makeup." at bounding box center [624, 166] width 159 height 68
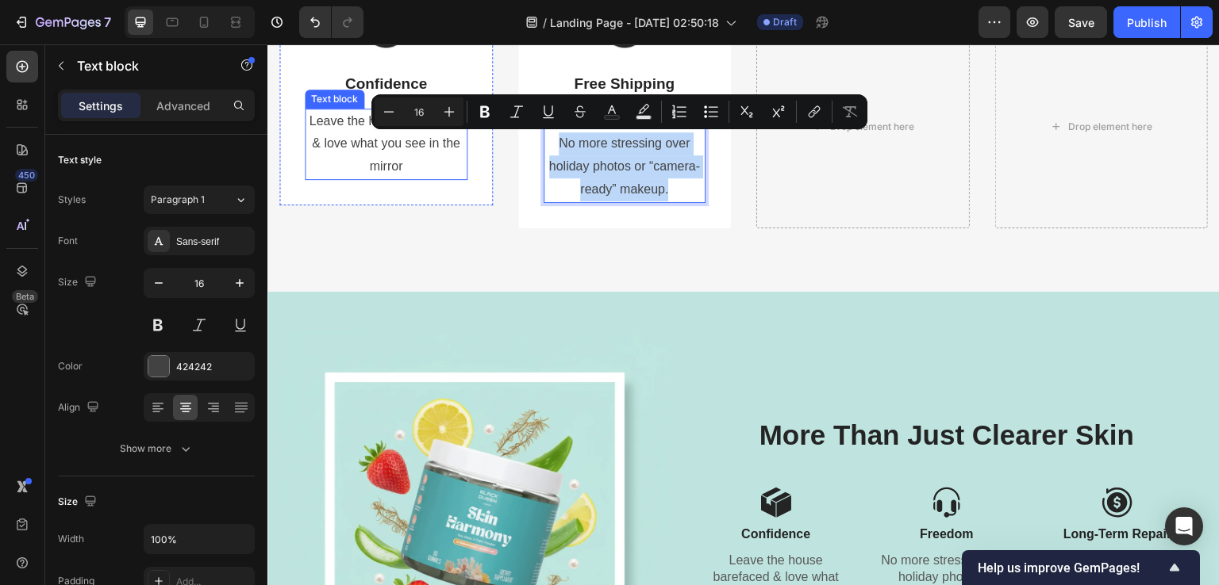
click at [397, 146] on p "Leave the house barefaced & love what you see in the mirror" at bounding box center [385, 144] width 159 height 68
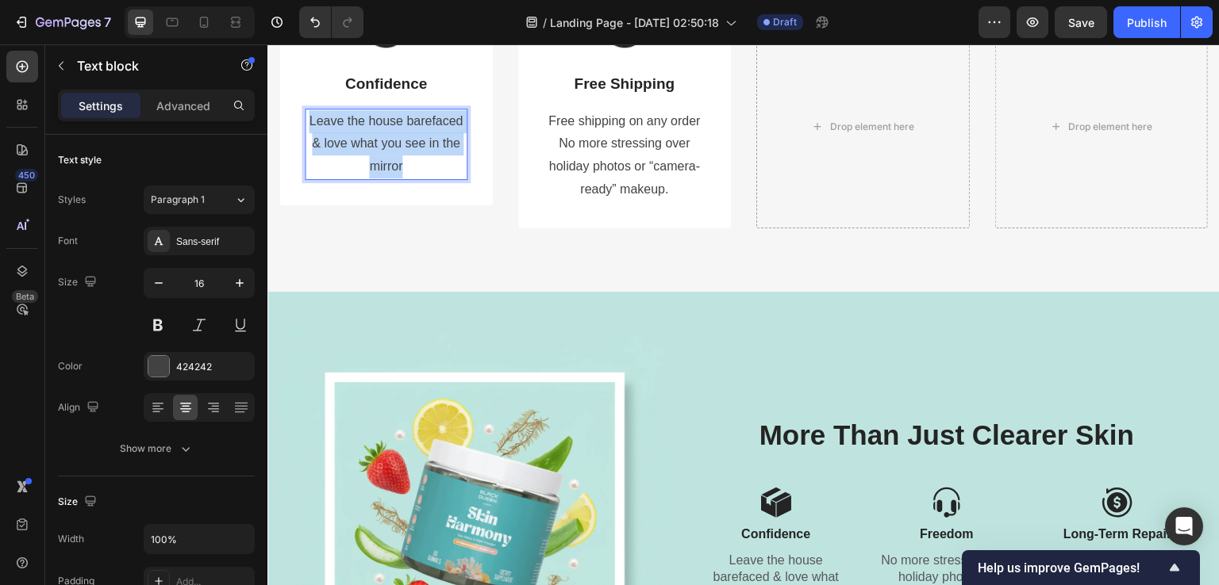
click at [397, 146] on p "Leave the house barefaced & love what you see in the mirror" at bounding box center [385, 144] width 159 height 68
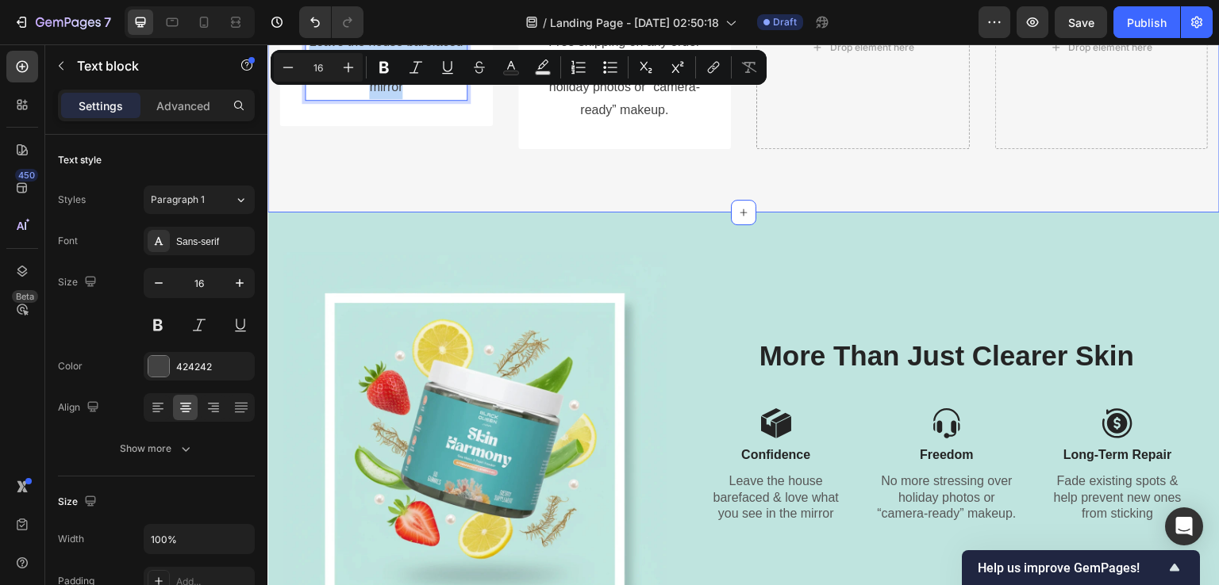
scroll to position [3005, 0]
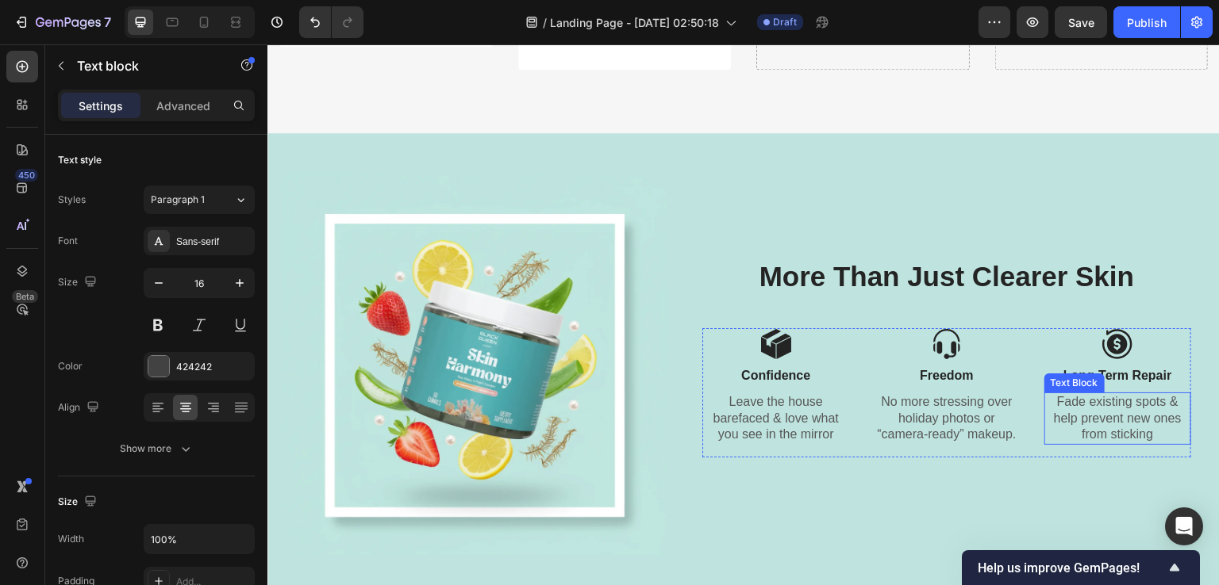
click at [1068, 418] on p "Fade existing spots & help prevent new ones from sticking" at bounding box center [1118, 418] width 144 height 49
copy p "Fade existing spots & help prevent new ones from sticking"
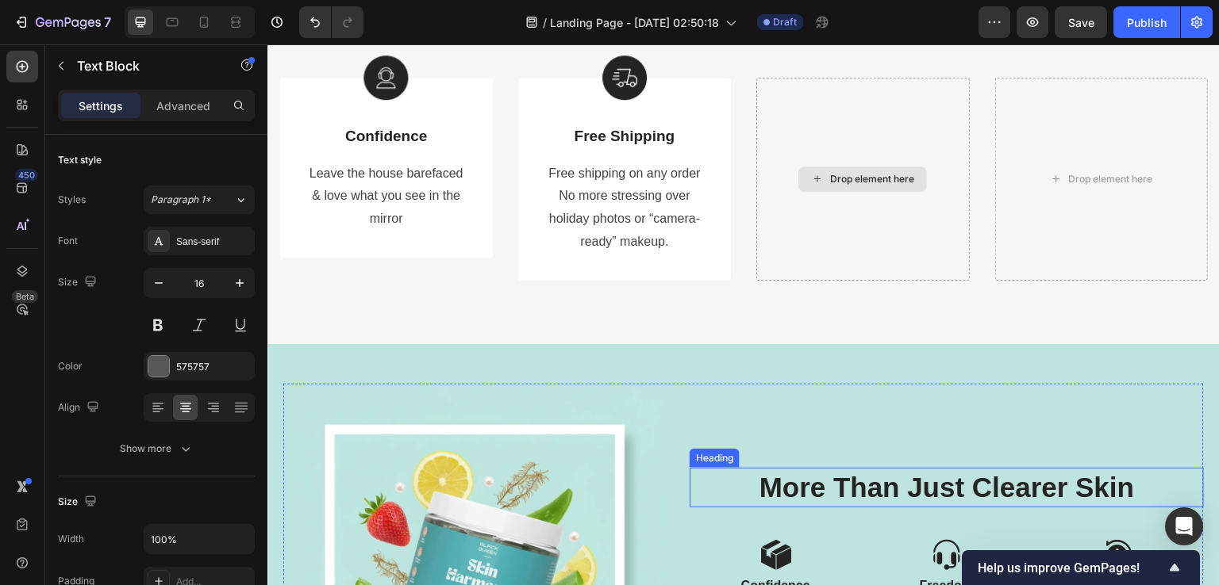
scroll to position [2688, 0]
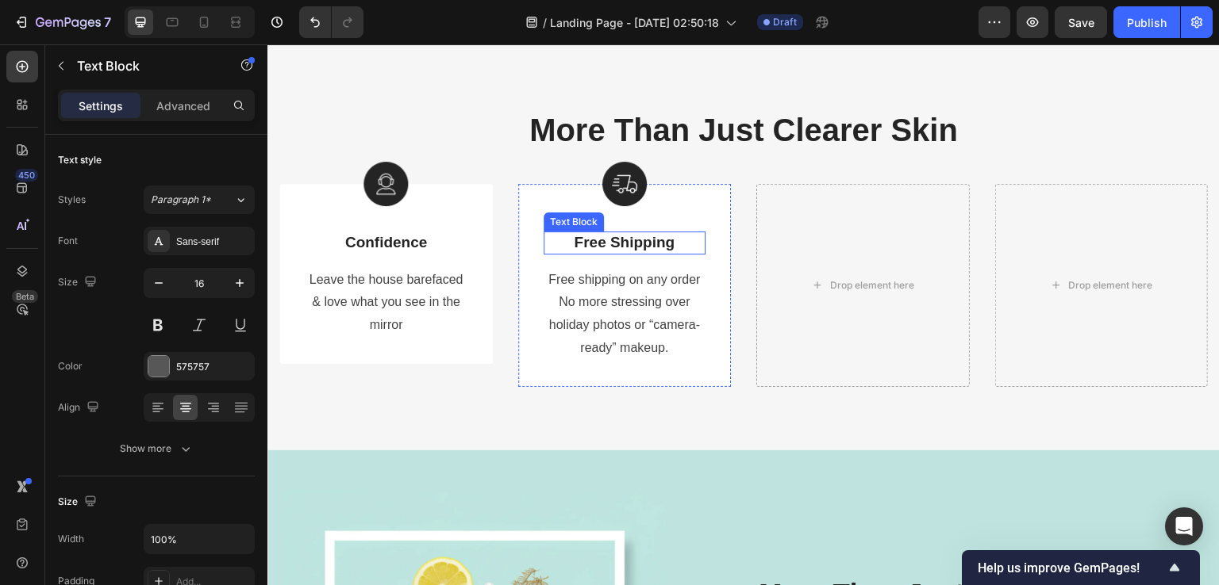
click at [620, 243] on p "Free Shipping" at bounding box center [624, 243] width 159 height 20
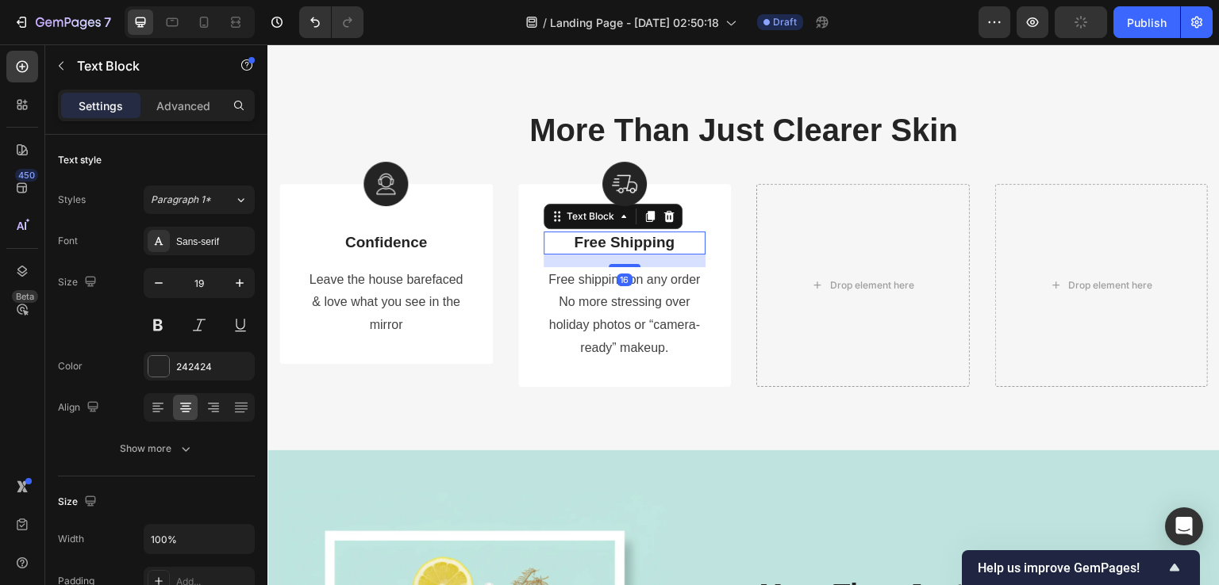
click at [620, 242] on p "Free Shipping" at bounding box center [624, 243] width 159 height 20
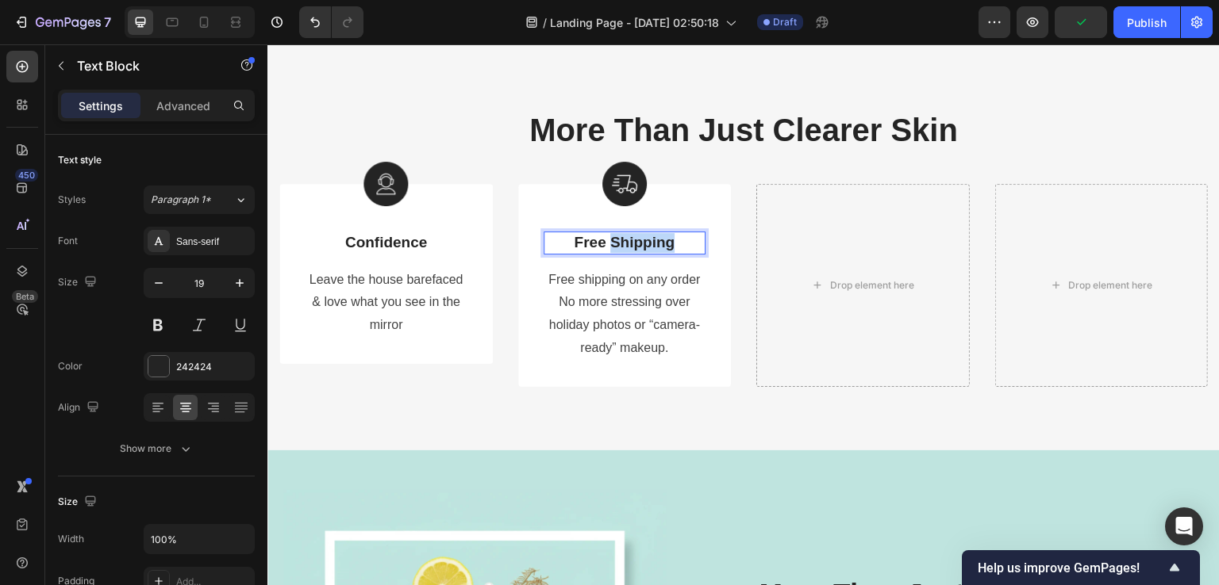
click at [620, 242] on p "Free Shipping" at bounding box center [624, 243] width 159 height 20
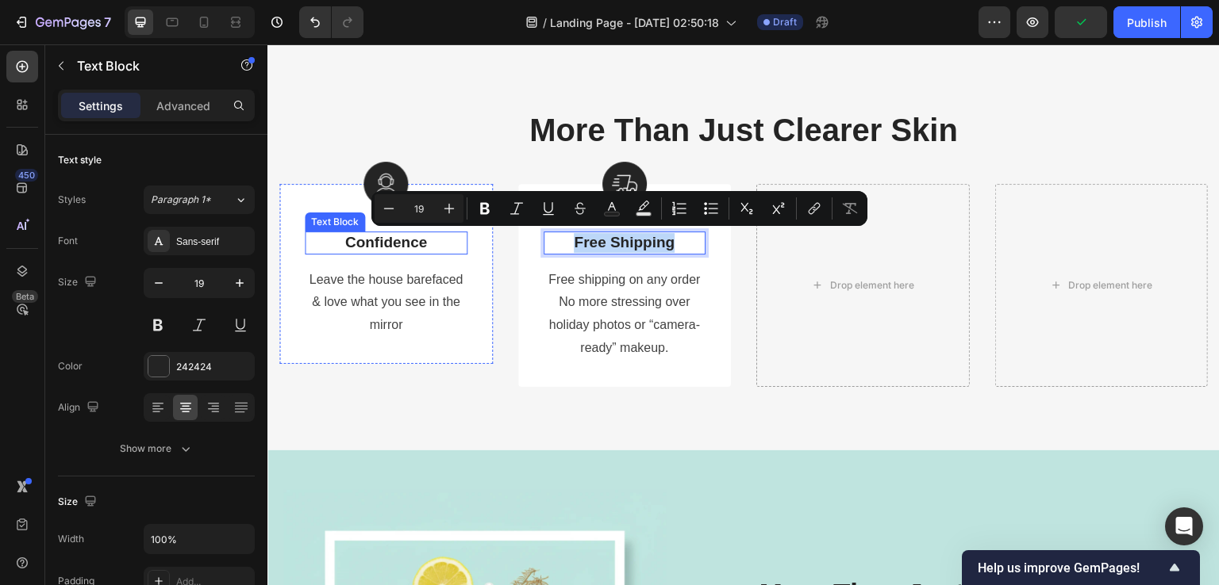
click at [406, 244] on p "Confidence" at bounding box center [385, 243] width 159 height 20
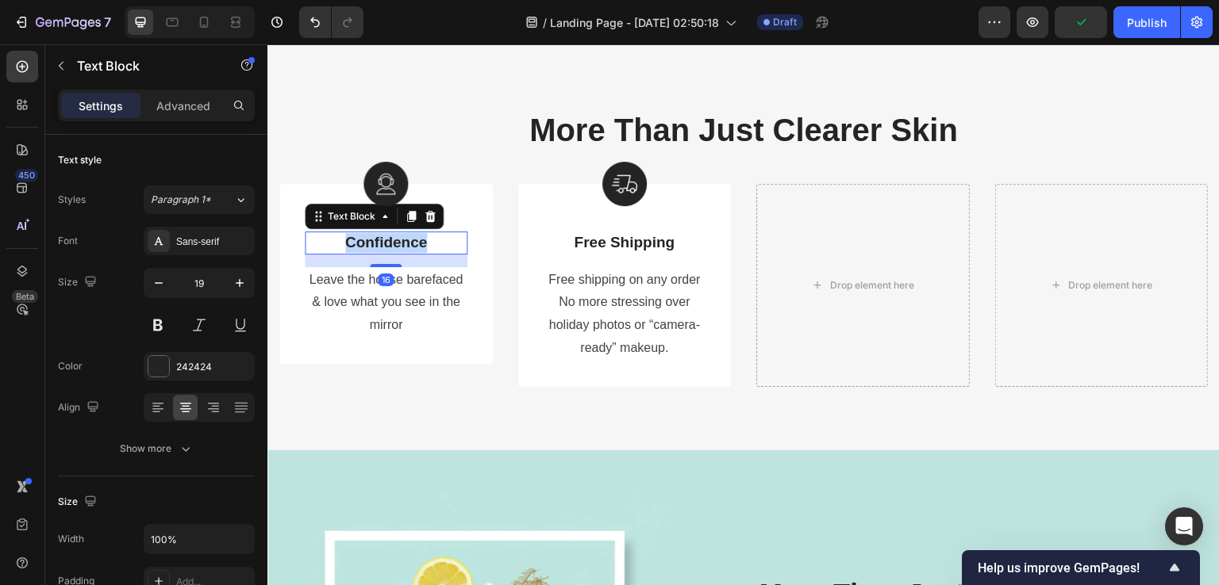
click at [406, 244] on p "Confidence" at bounding box center [385, 243] width 159 height 20
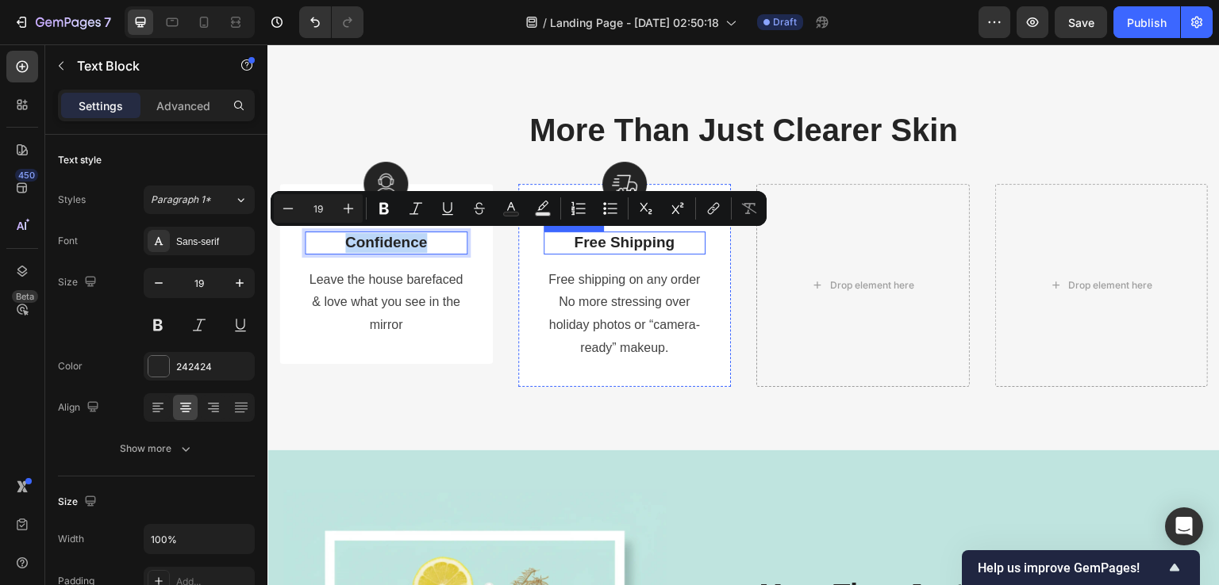
click at [545, 248] on p "Free Shipping" at bounding box center [624, 243] width 159 height 20
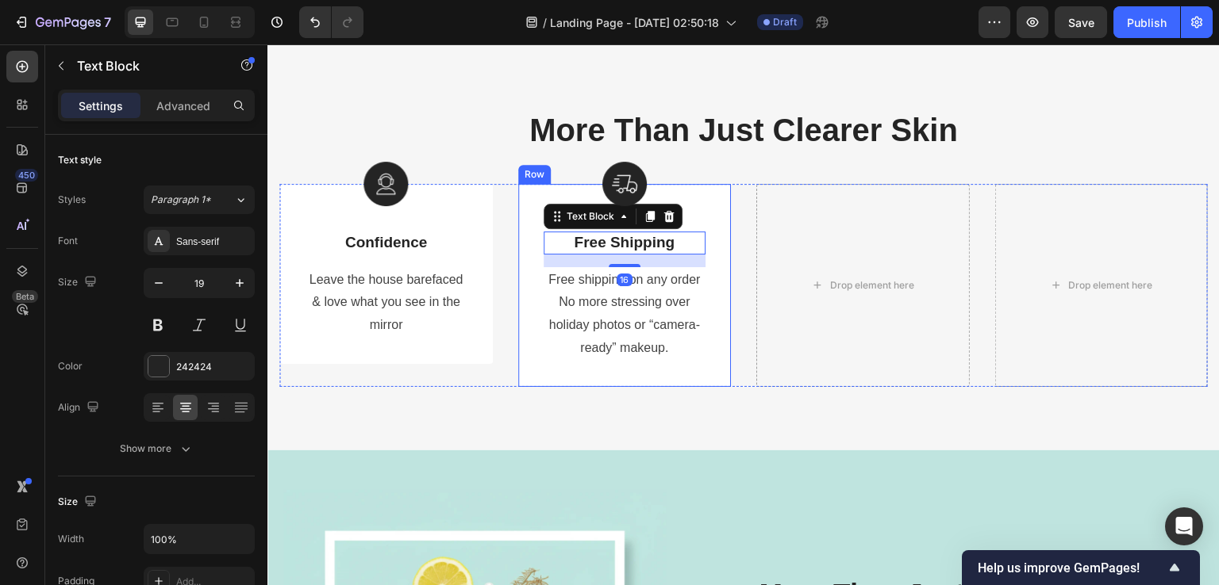
click at [530, 258] on div "Image Free Shipping Text Block 16 Free shipping on any order No more stressing …" at bounding box center [624, 285] width 213 height 203
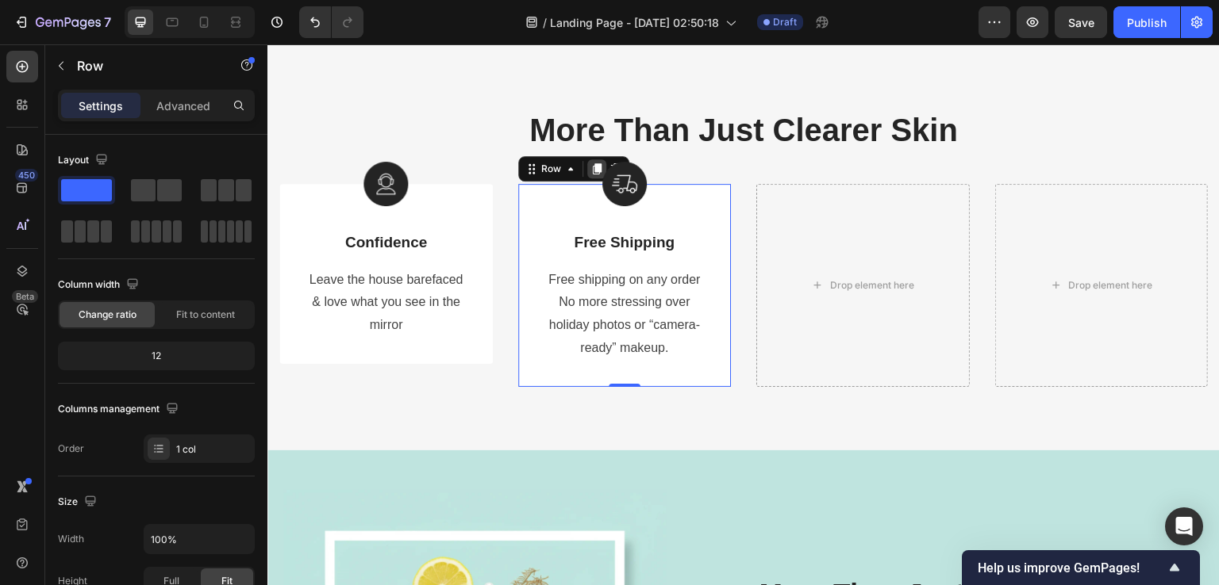
click at [591, 159] on div at bounding box center [596, 168] width 19 height 19
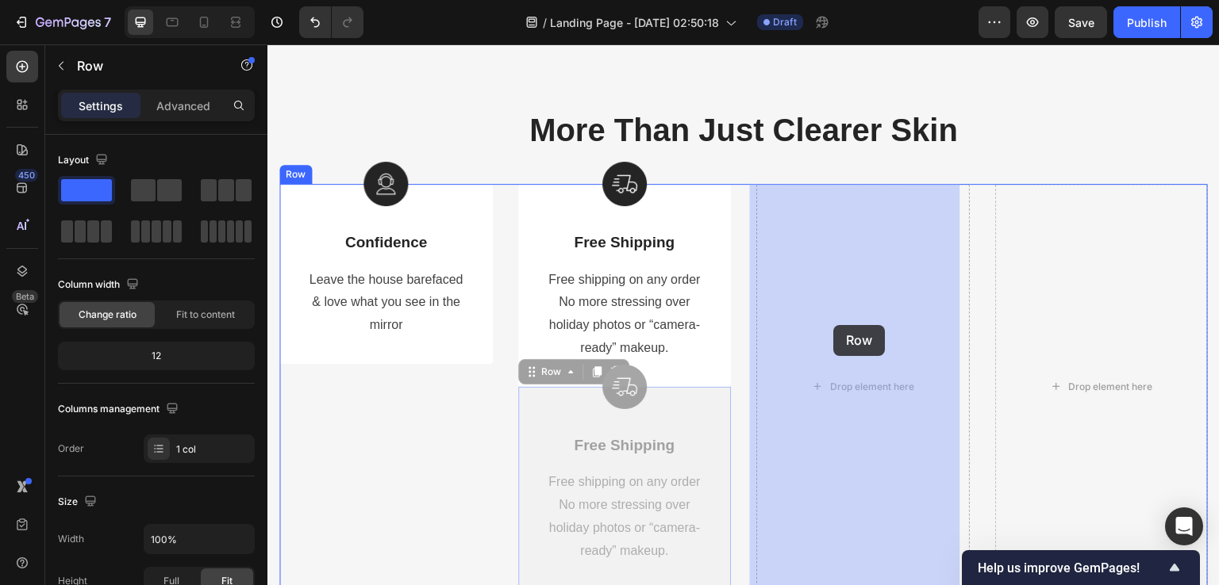
drag, startPoint x: 537, startPoint y: 370, endPoint x: 817, endPoint y: 333, distance: 282.4
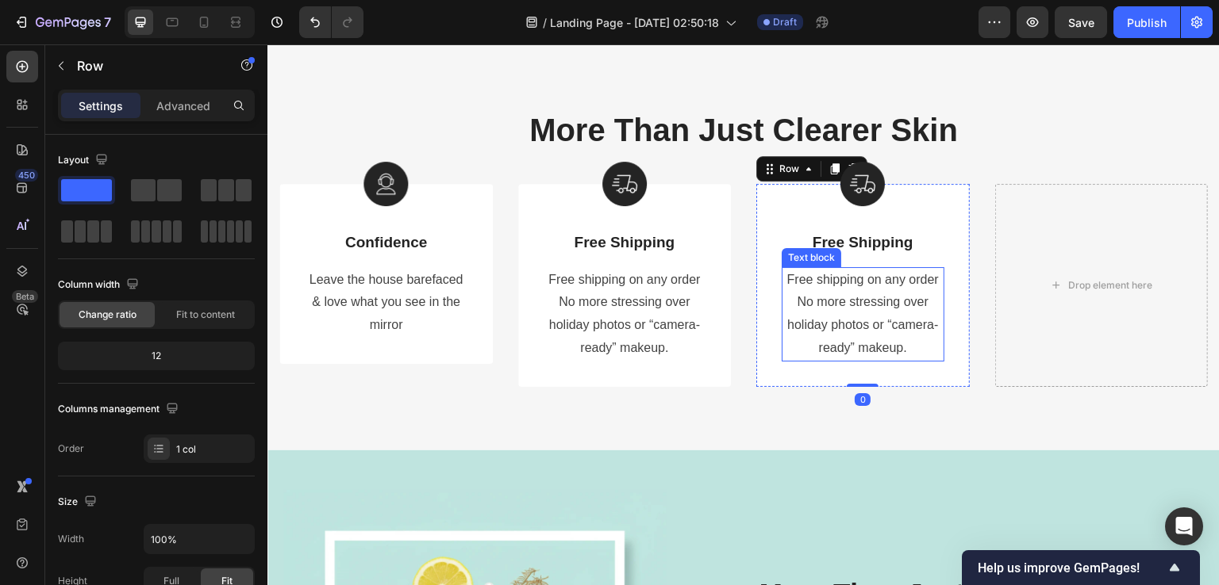
scroll to position [2926, 0]
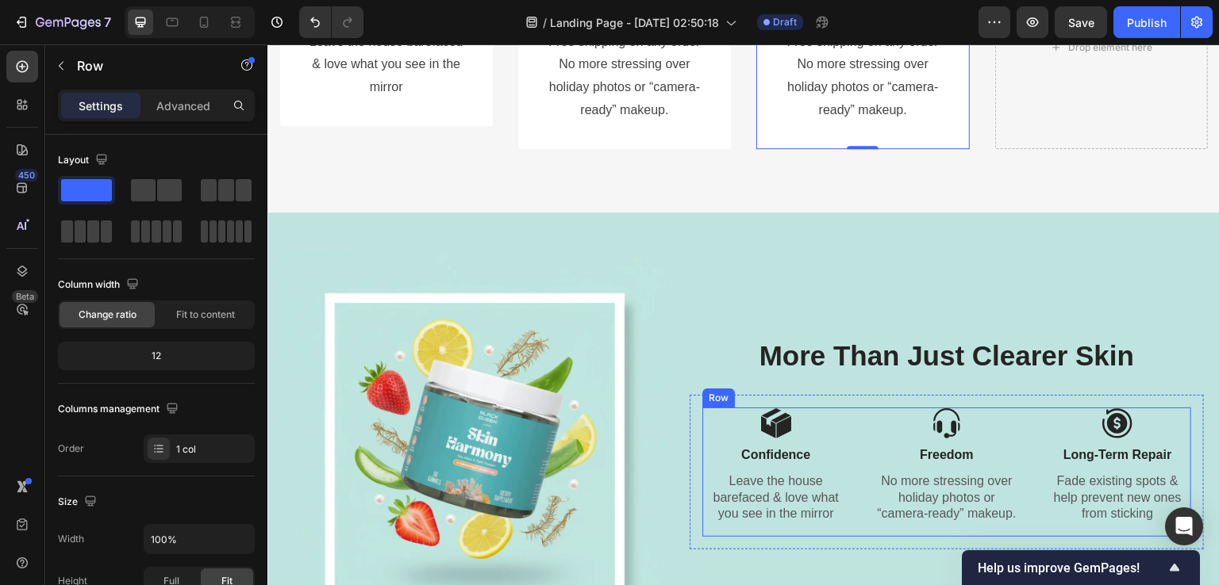
click at [1086, 481] on p "Fade existing spots & help prevent new ones from sticking" at bounding box center [1118, 498] width 144 height 49
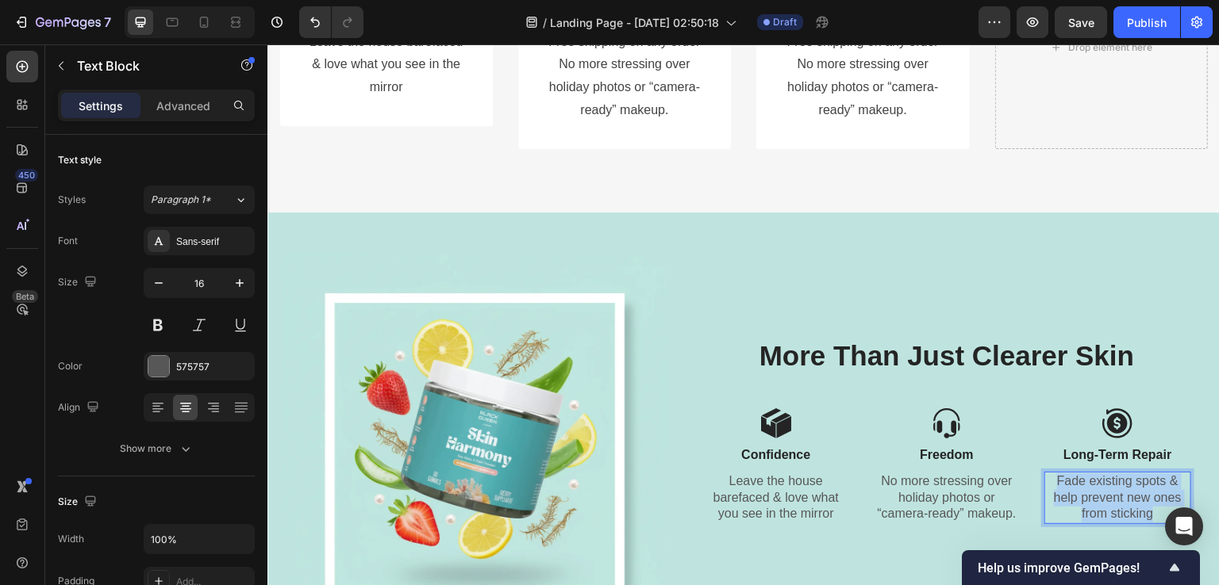
click at [1086, 481] on p "Fade existing spots & help prevent new ones from sticking" at bounding box center [1118, 498] width 144 height 49
copy p "Fade existing spots & help prevent new ones from sticking"
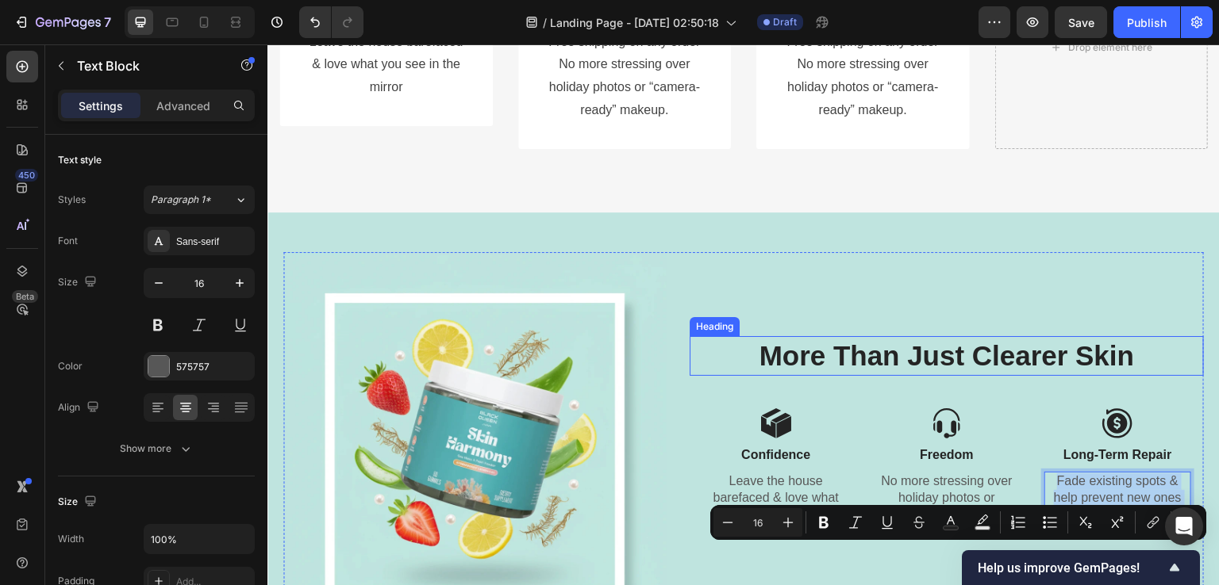
scroll to position [2767, 0]
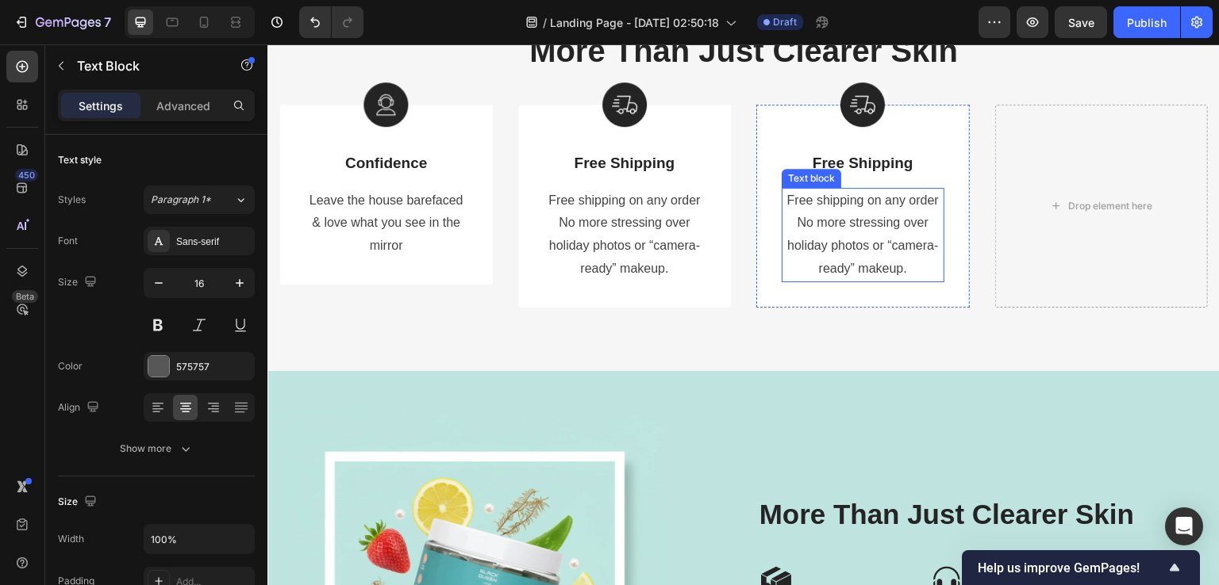
click at [846, 231] on p "No more stressing over holiday photos or “camera-ready” makeup." at bounding box center [862, 246] width 159 height 68
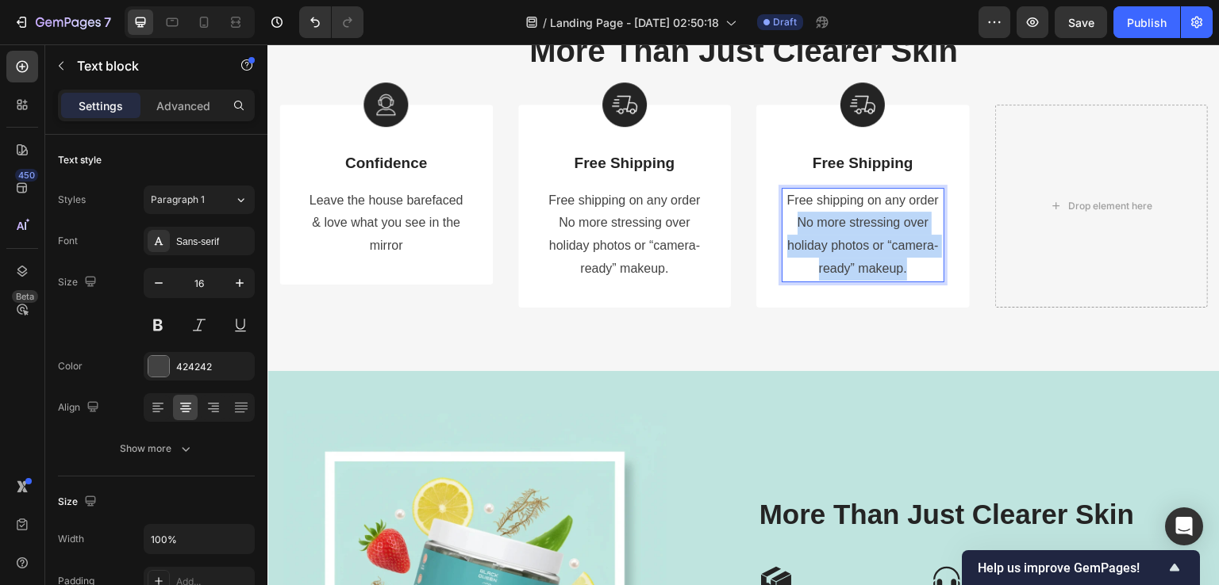
click at [846, 231] on p "No more stressing over holiday photos or “camera-ready” makeup." at bounding box center [862, 246] width 159 height 68
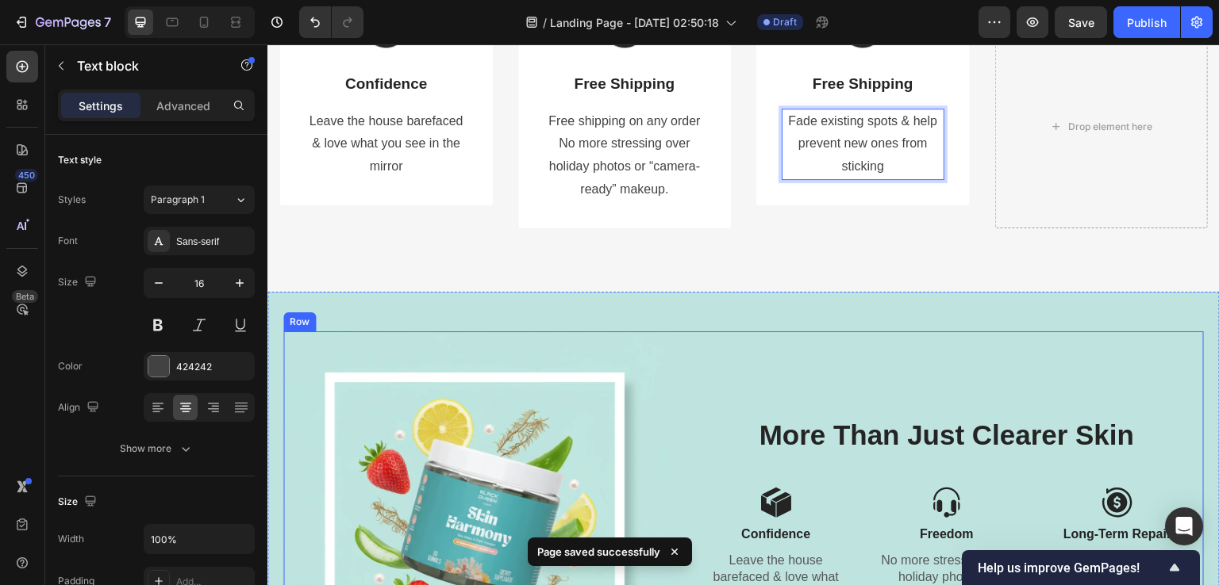
scroll to position [2926, 0]
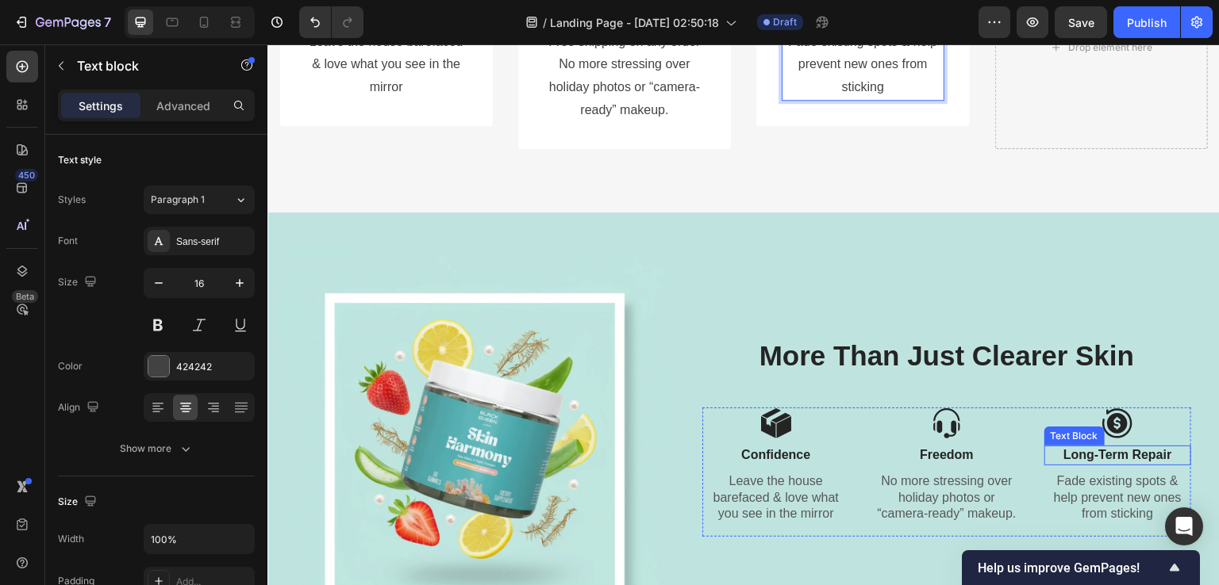
click at [1123, 455] on p "Long-Term Repair" at bounding box center [1118, 455] width 144 height 17
copy p "Long-Term Repair"
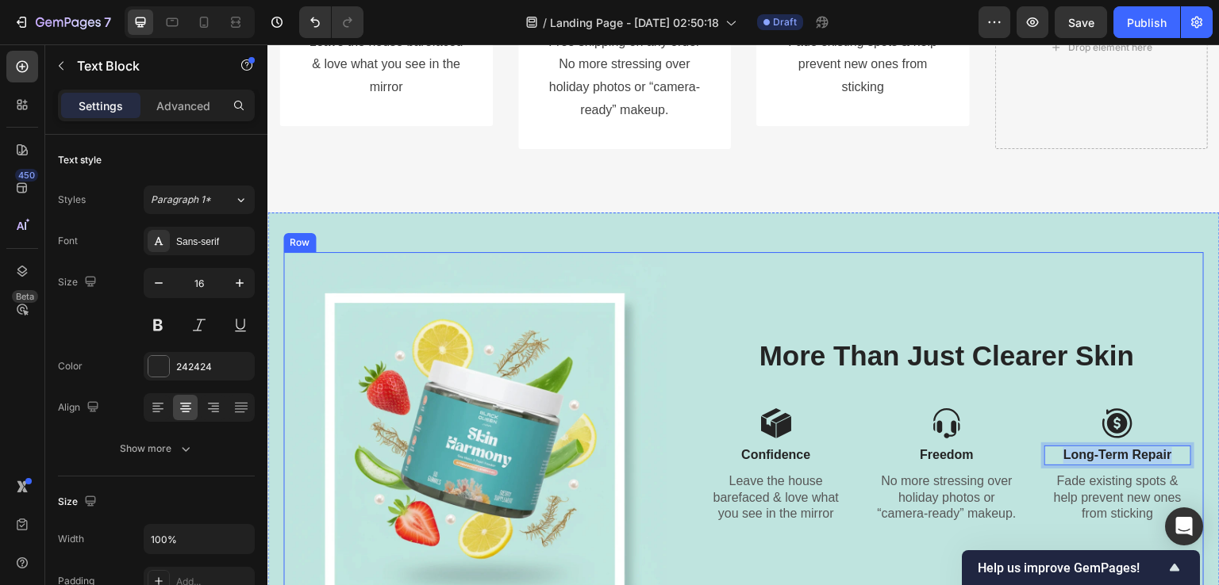
scroll to position [2688, 0]
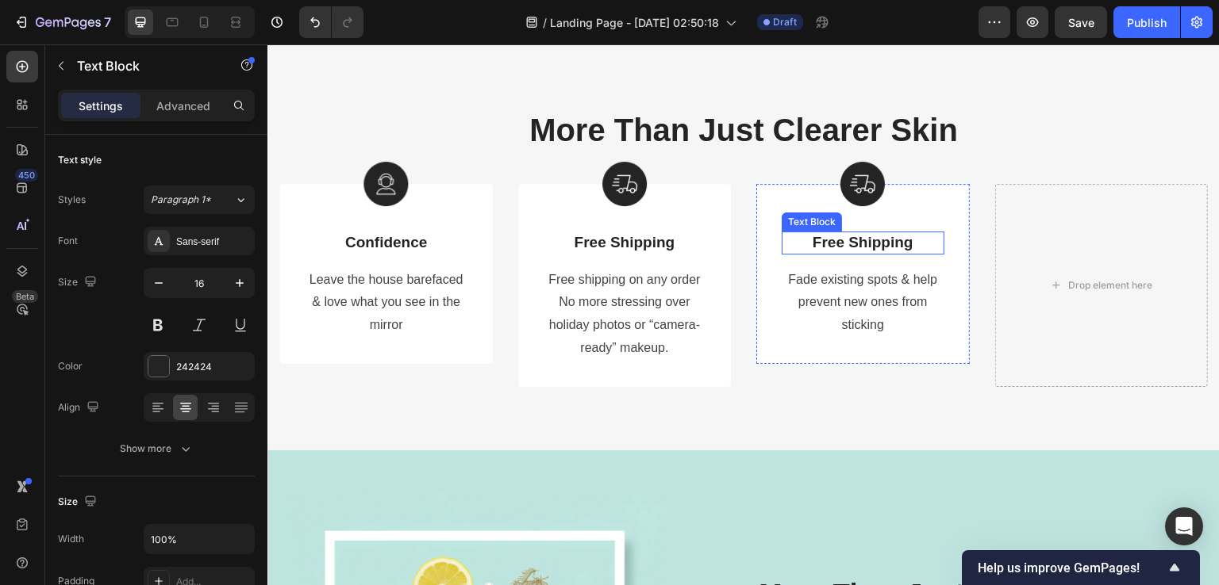
click at [840, 244] on p "Free Shipping" at bounding box center [862, 243] width 159 height 20
click at [0, 369] on div "450 Beta" at bounding box center [22, 314] width 45 height 541
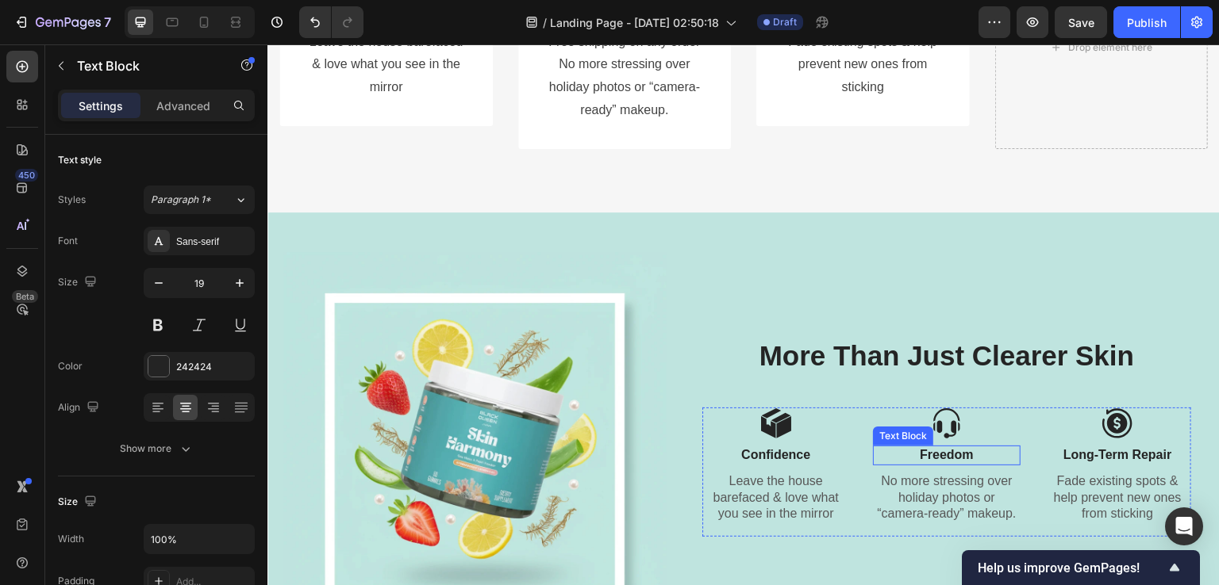
scroll to position [3005, 0]
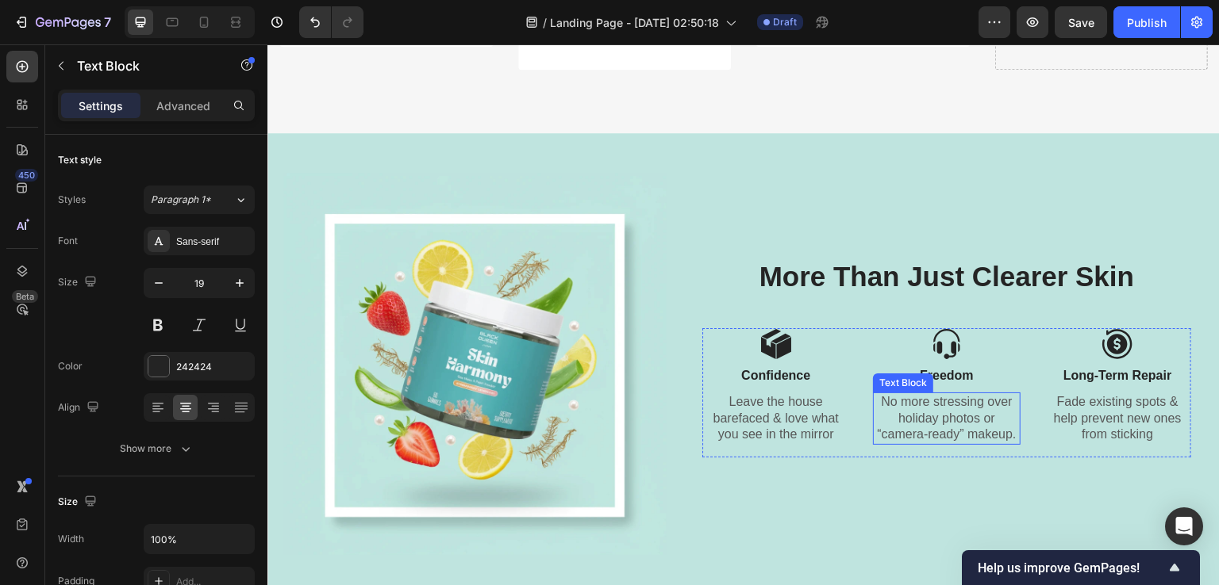
click at [910, 409] on p "No more stressing over holiday photos or “camera-ready” makeup." at bounding box center [946, 418] width 144 height 49
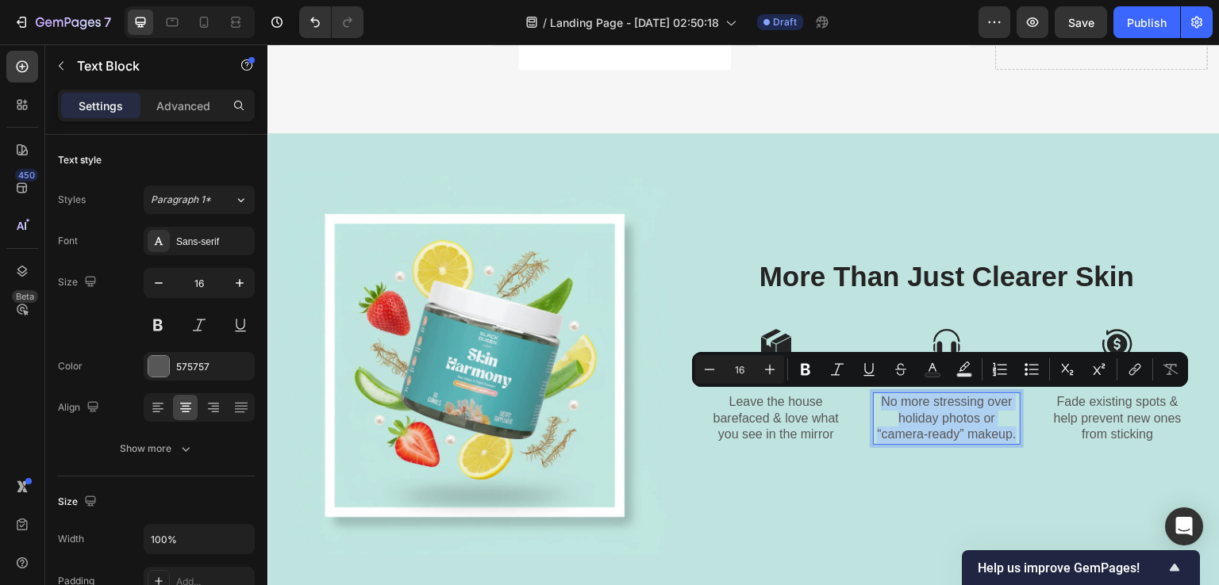
copy p "No more stressing over holiday photos or “camera-ready” makeup."
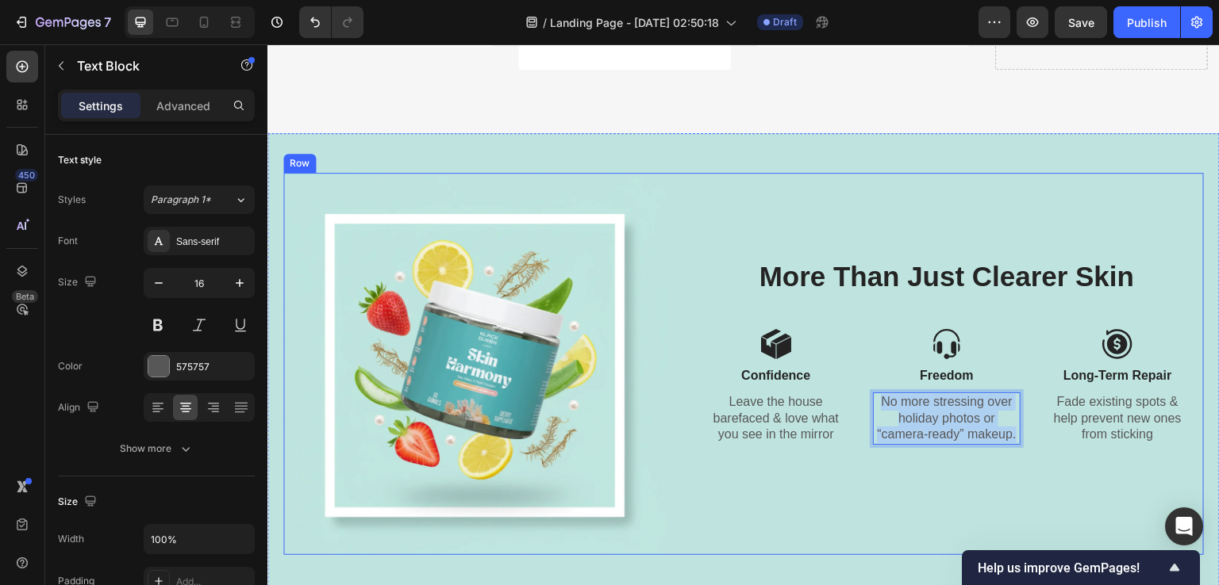
scroll to position [2767, 0]
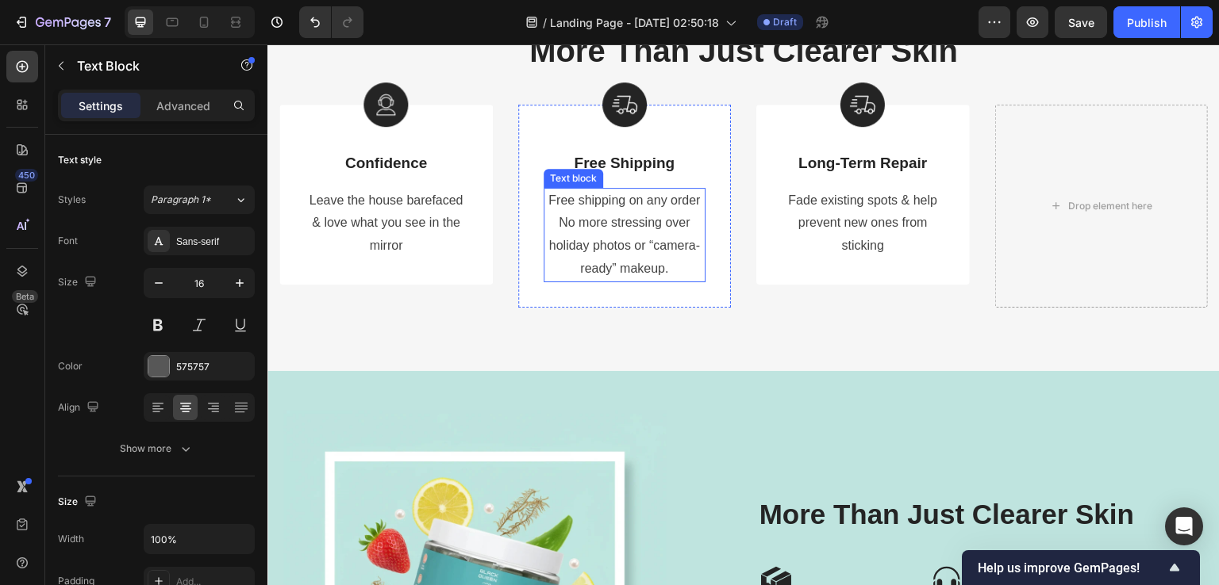
click at [615, 220] on p "No more stressing over holiday photos or “camera-ready” makeup." at bounding box center [624, 246] width 159 height 68
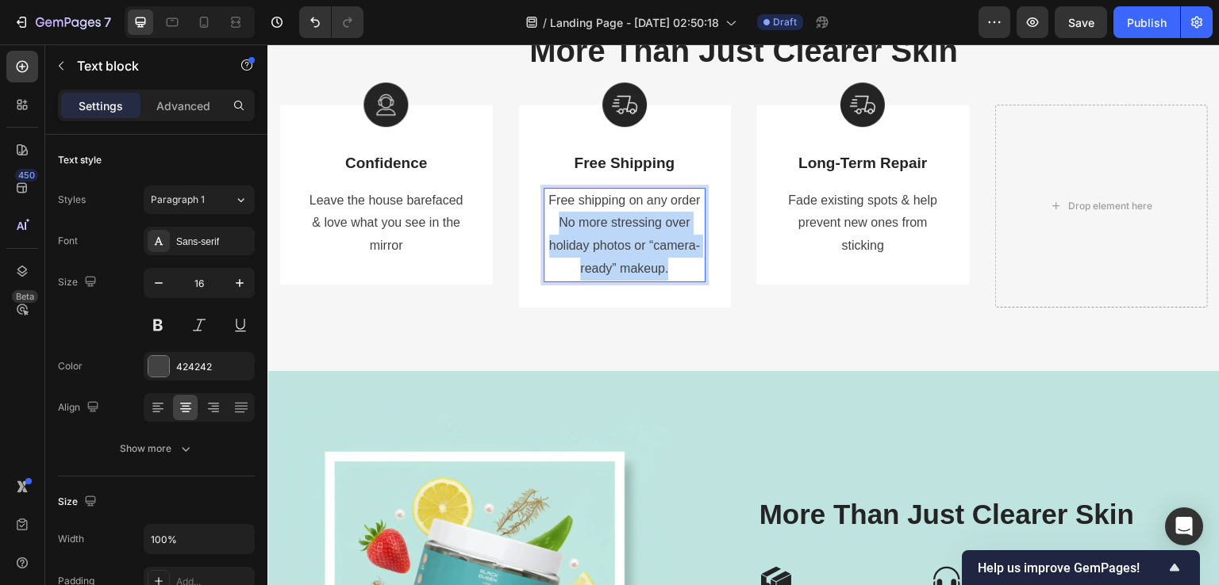
click at [615, 220] on p "No more stressing over holiday photos or “camera-ready” makeup." at bounding box center [624, 246] width 159 height 68
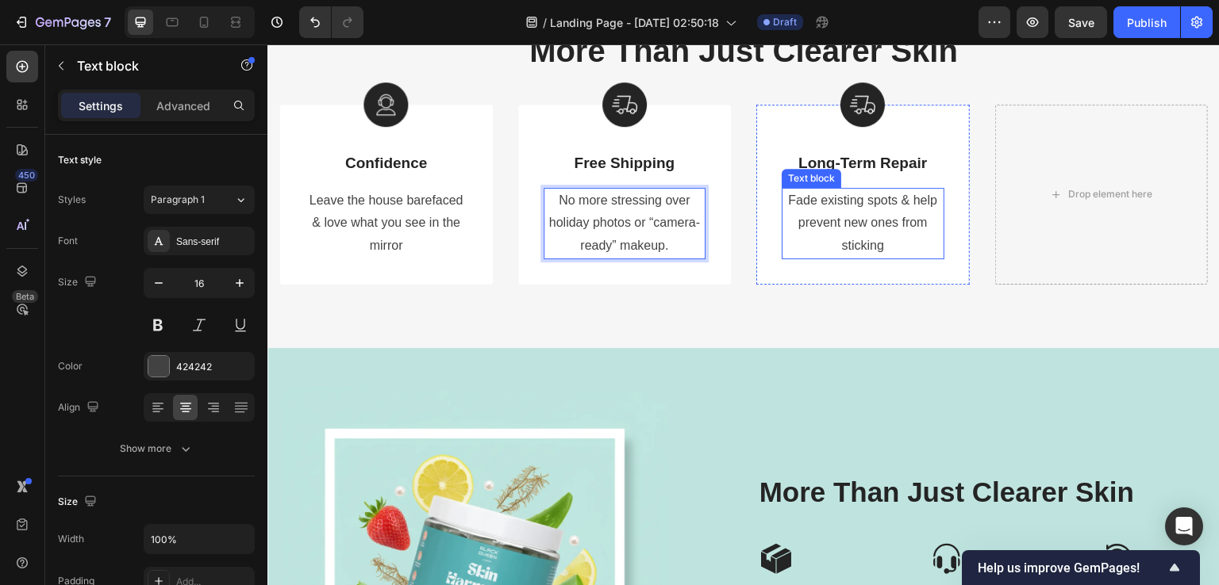
click at [833, 223] on p "Fade existing spots & help prevent new ones from sticking" at bounding box center [862, 224] width 159 height 68
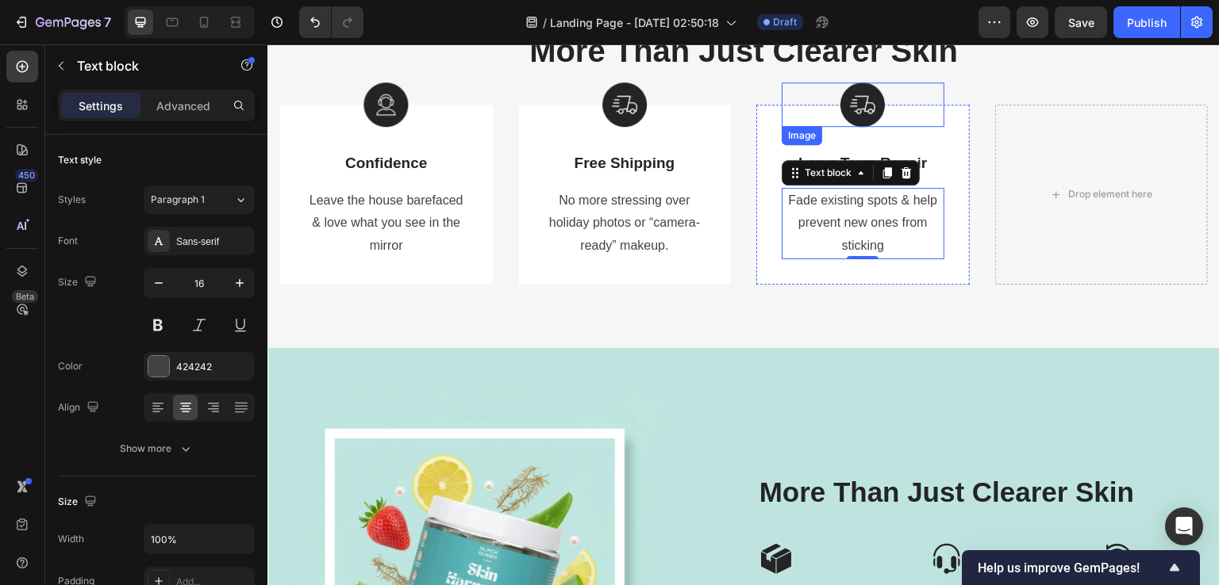
click at [850, 96] on img at bounding box center [862, 105] width 44 height 44
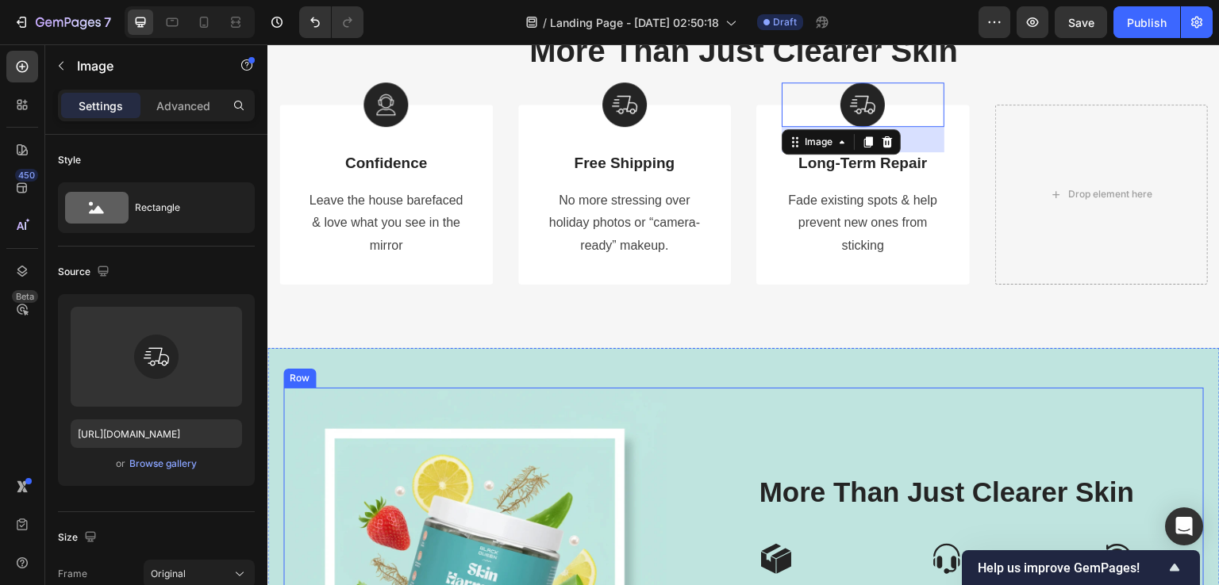
scroll to position [2846, 0]
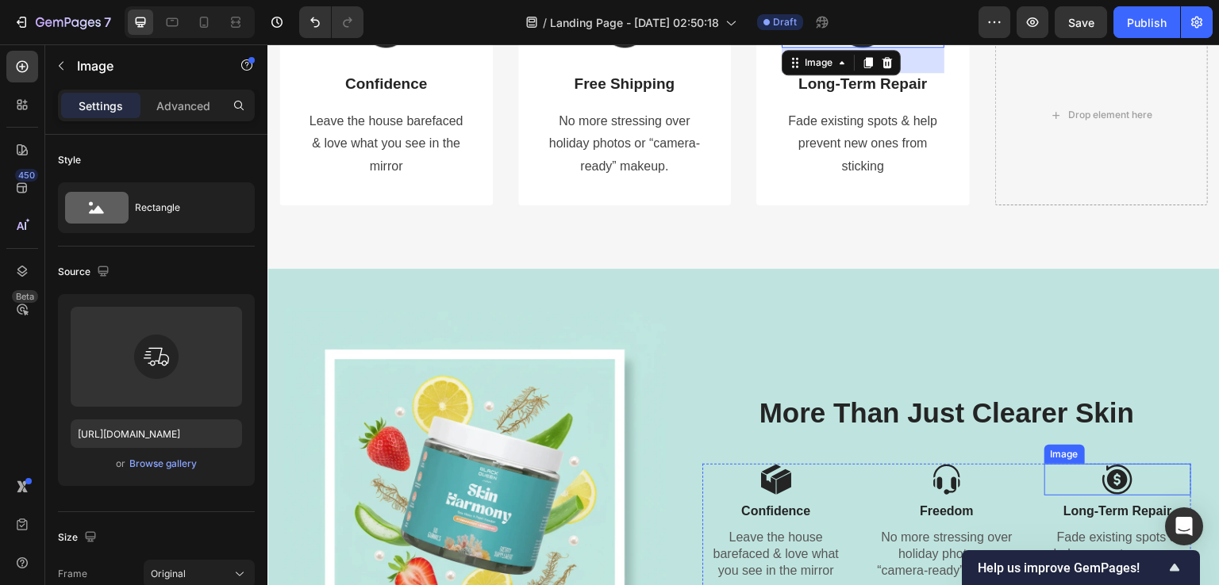
click at [1101, 470] on img at bounding box center [1117, 480] width 32 height 32
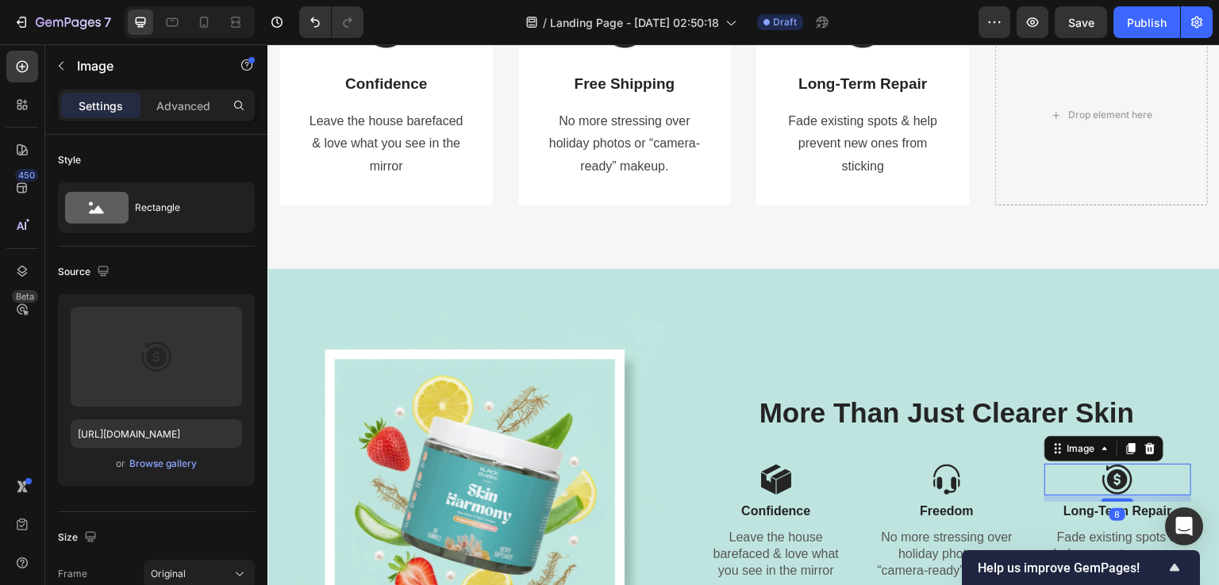
scroll to position [2767, 0]
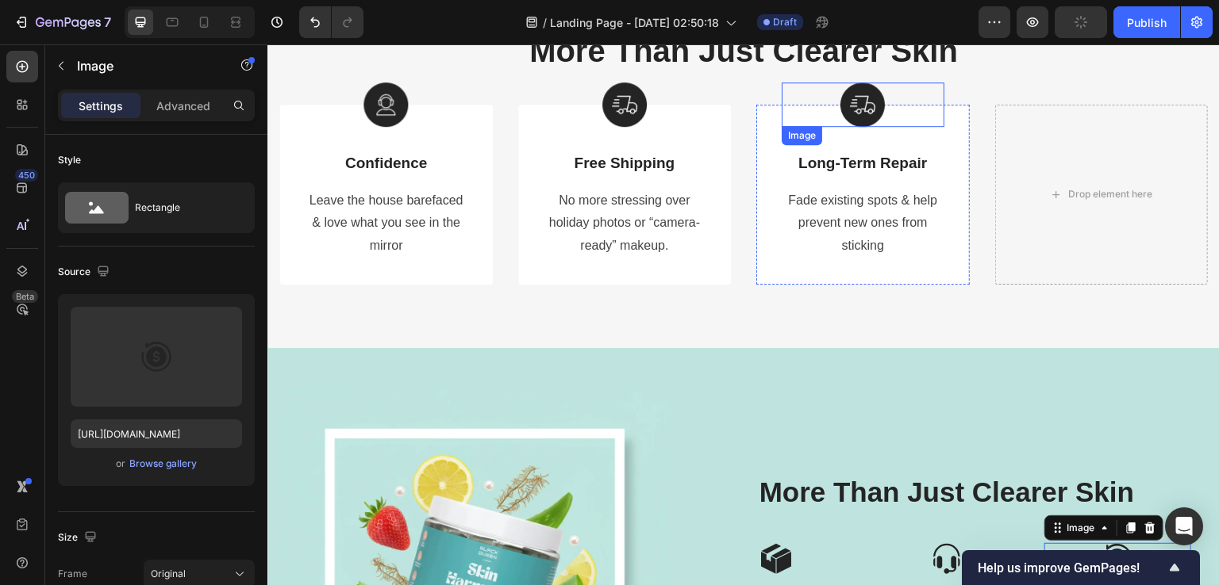
click at [846, 114] on img at bounding box center [862, 105] width 44 height 44
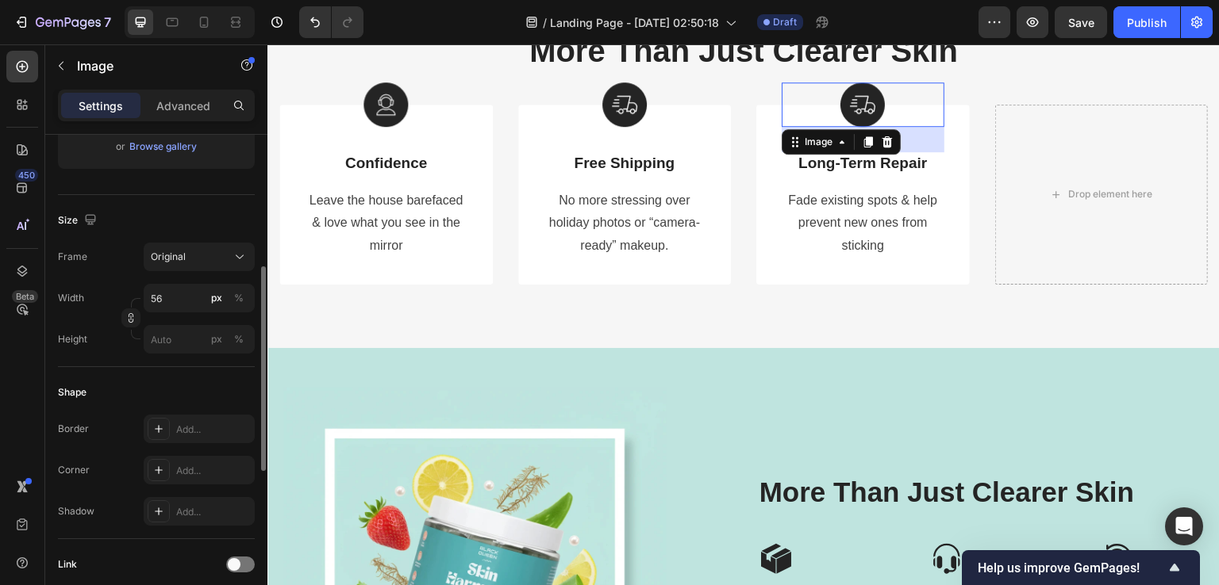
scroll to position [159, 0]
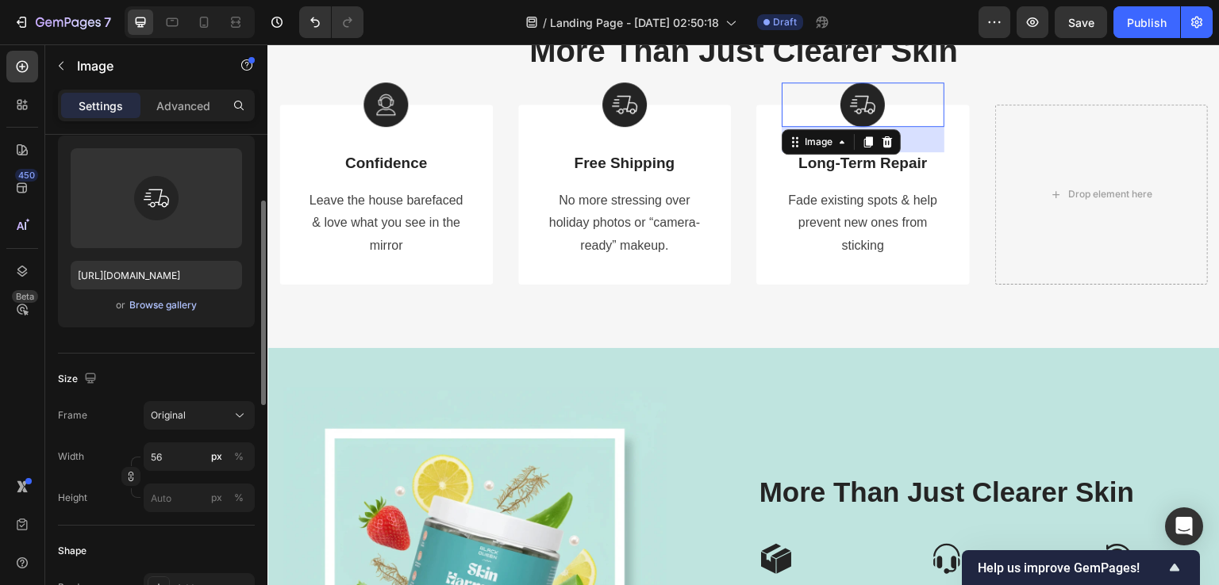
click at [175, 300] on div "Browse gallery" at bounding box center [162, 305] width 67 height 14
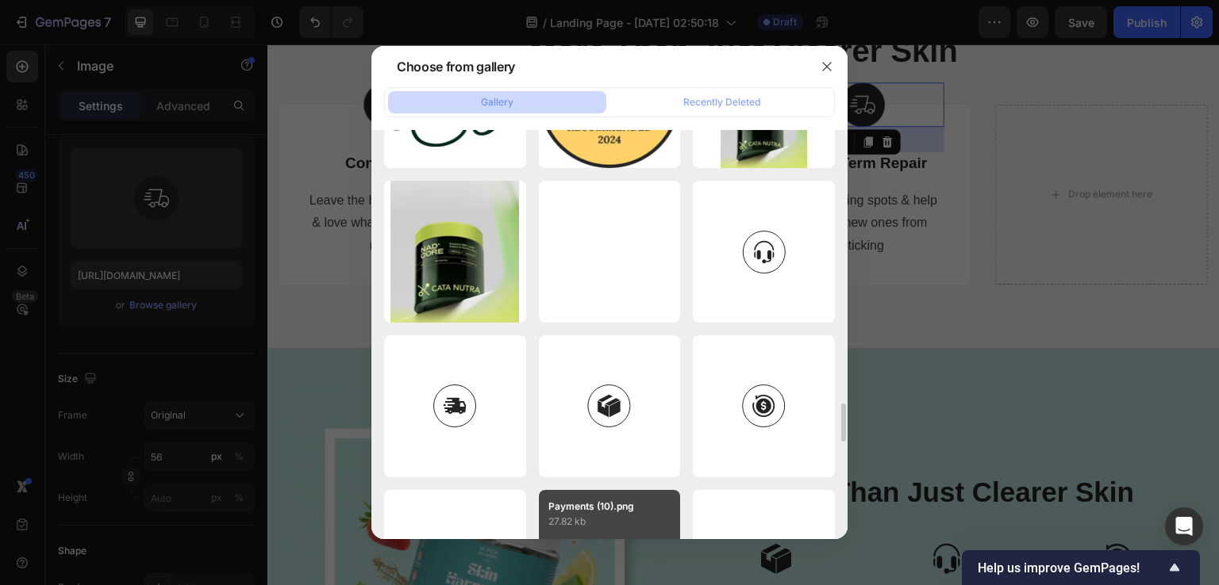
scroll to position [3054, 0]
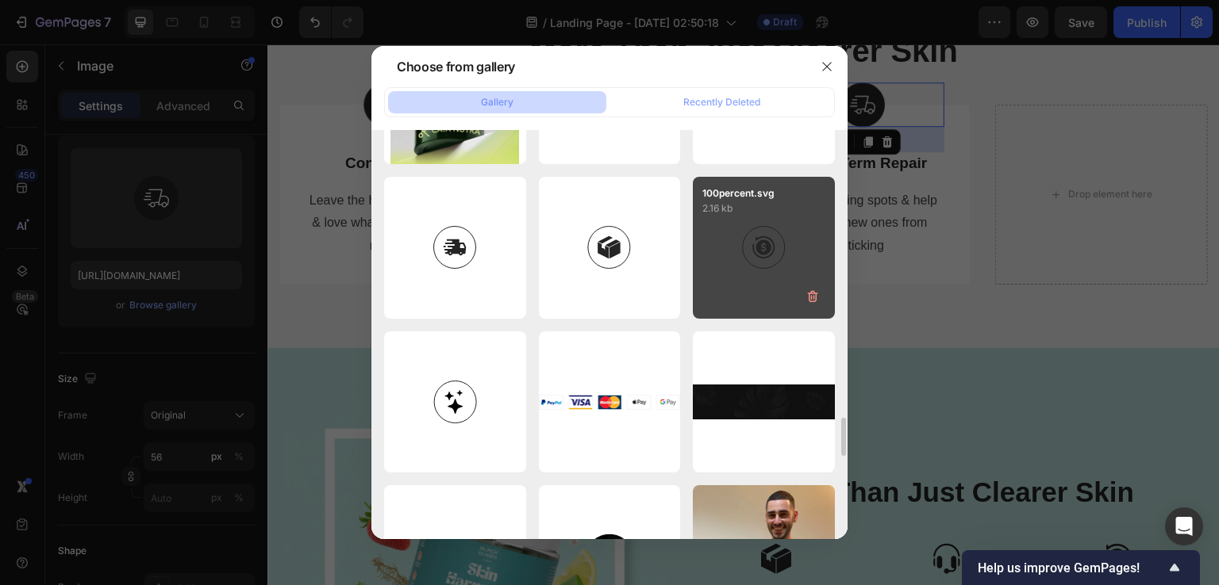
click at [717, 271] on div "100percent.svg 2.16 kb" at bounding box center [764, 248] width 142 height 142
type input "[URL][DOMAIN_NAME]"
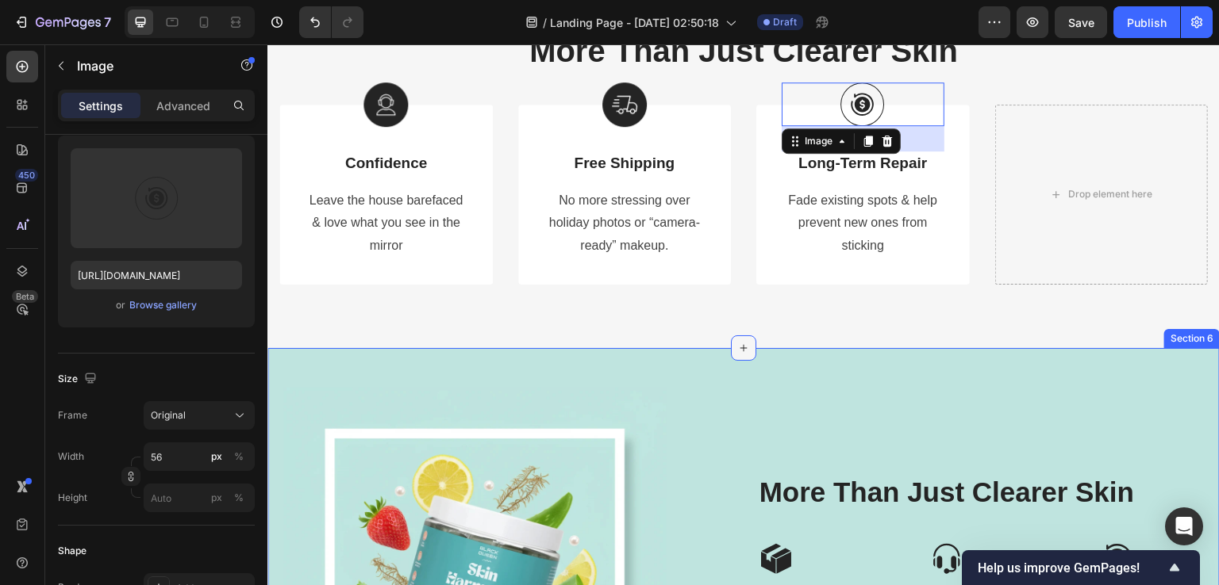
click at [743, 351] on icon at bounding box center [743, 348] width 13 height 13
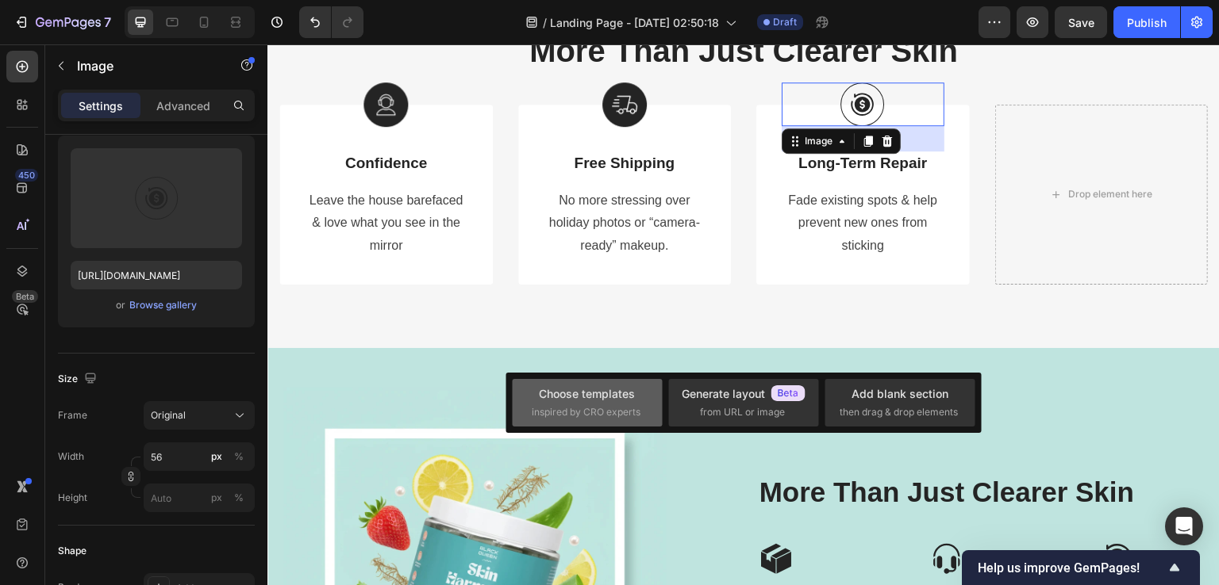
click at [590, 410] on span "inspired by CRO experts" at bounding box center [586, 412] width 109 height 14
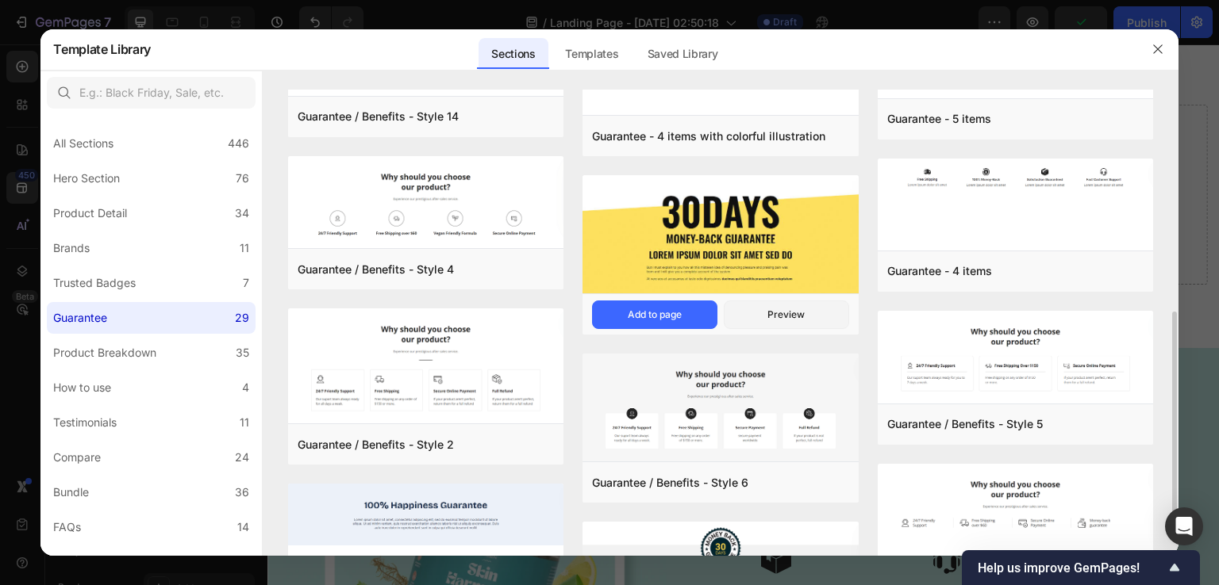
scroll to position [317, 0]
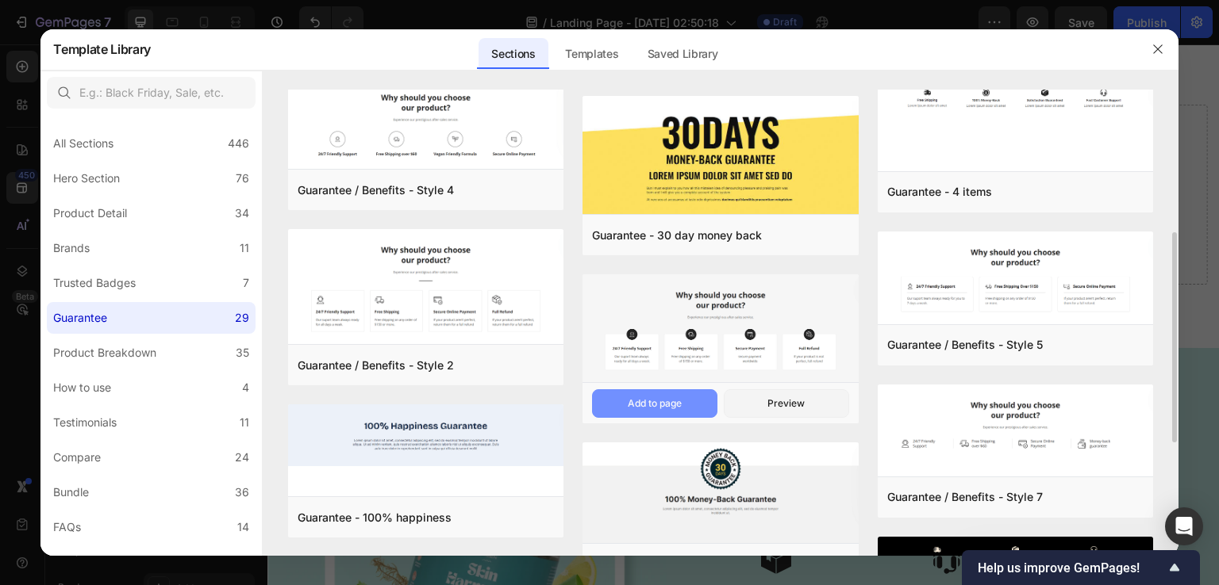
click at [650, 405] on div "Add to page" at bounding box center [655, 404] width 54 height 14
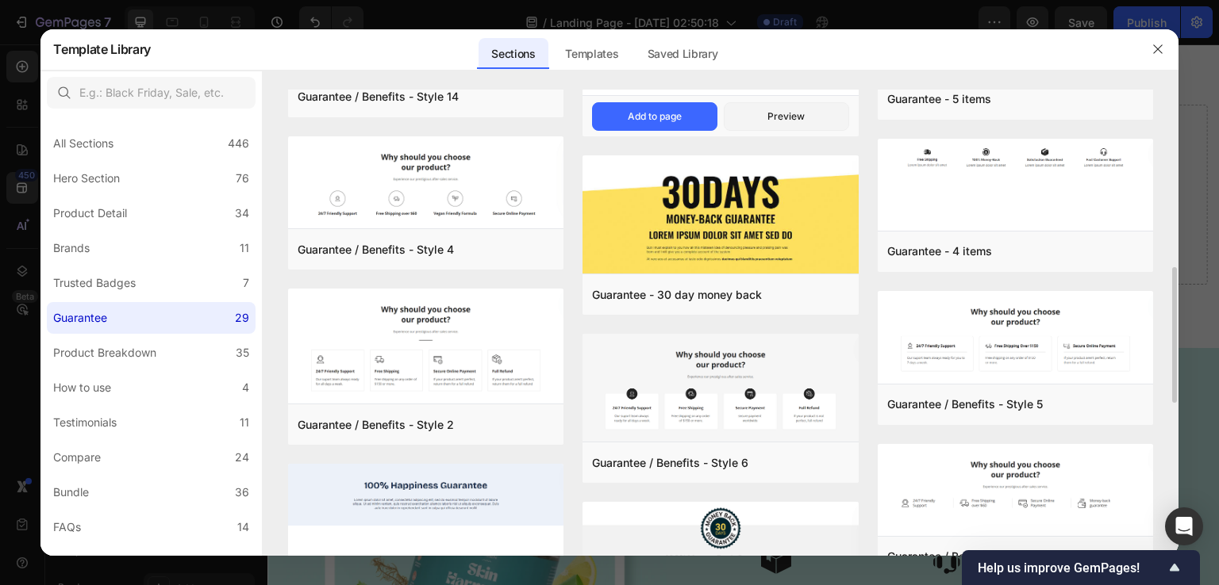
scroll to position [337, 0]
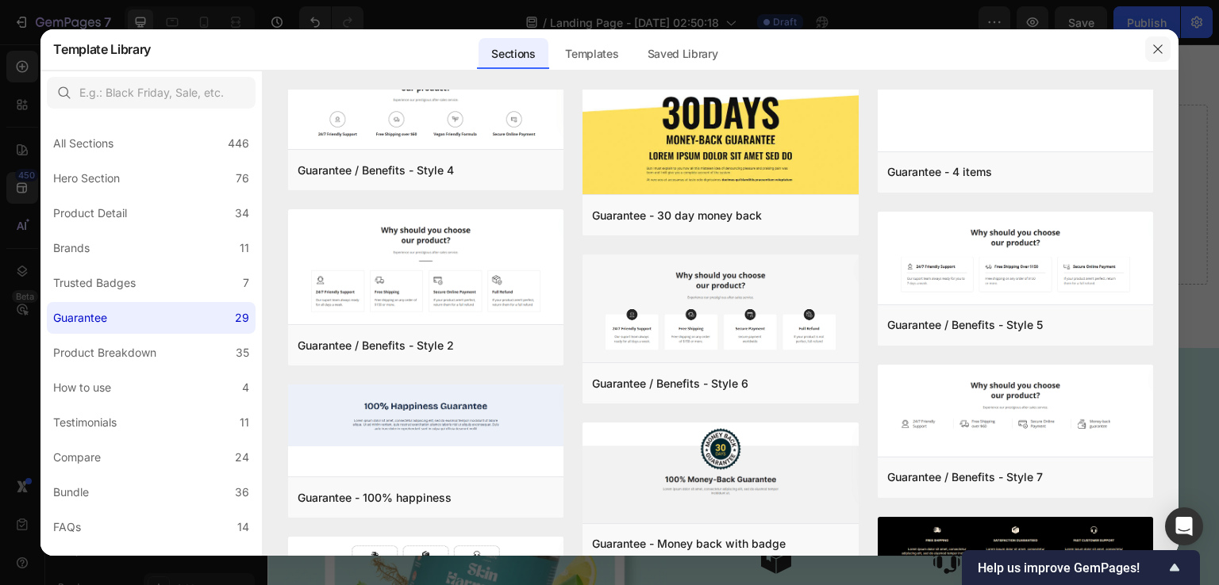
click at [1149, 47] on button "button" at bounding box center [1157, 48] width 25 height 25
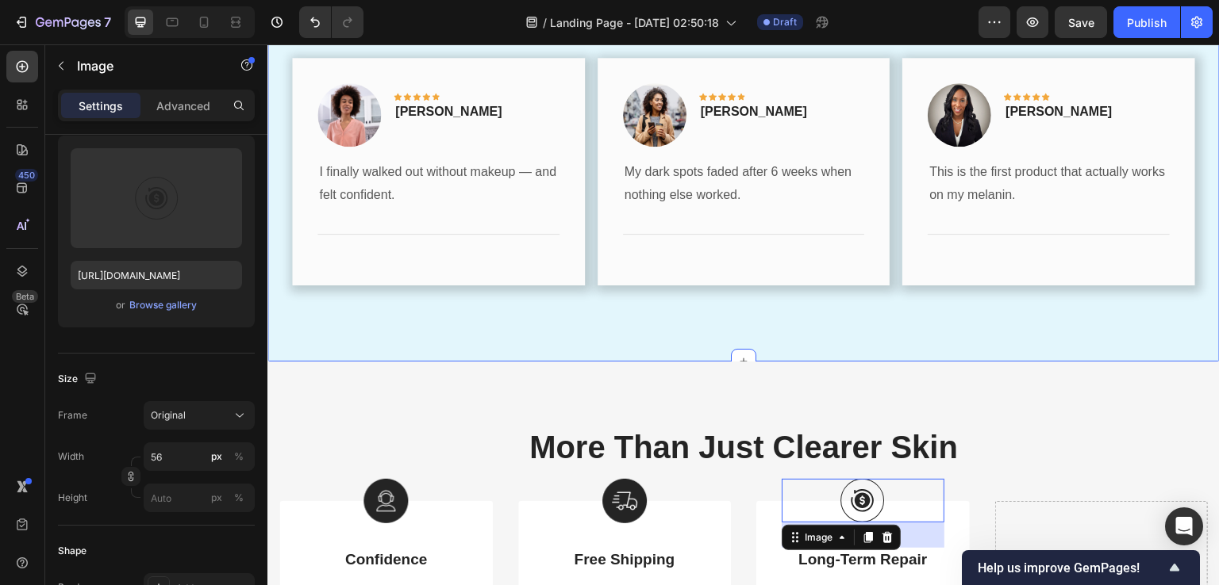
scroll to position [2450, 0]
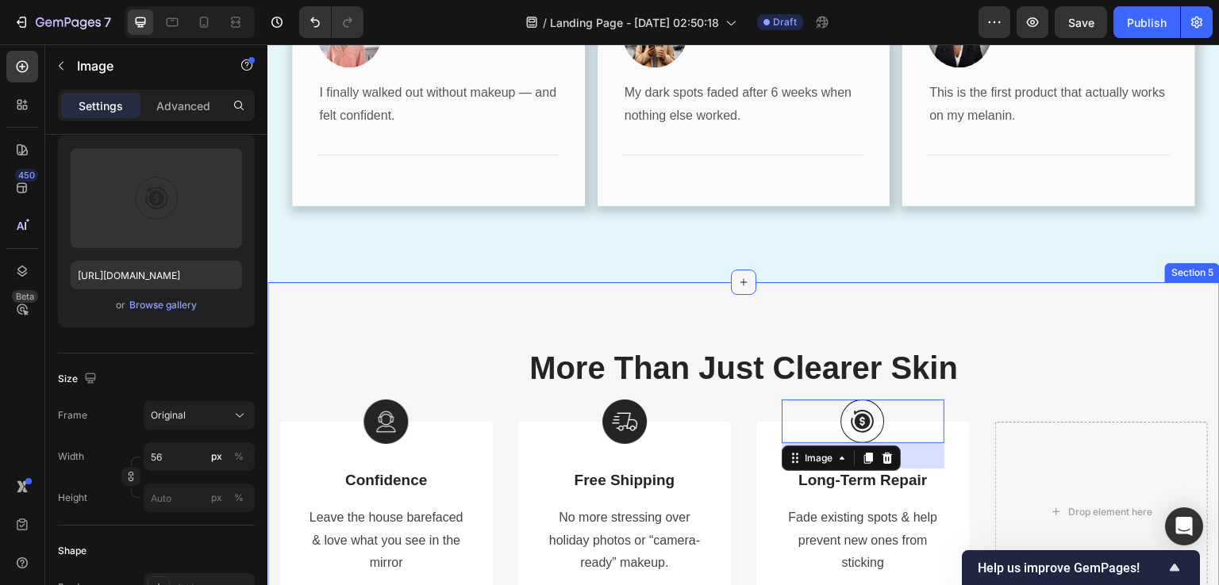
click at [737, 281] on icon at bounding box center [743, 282] width 13 height 13
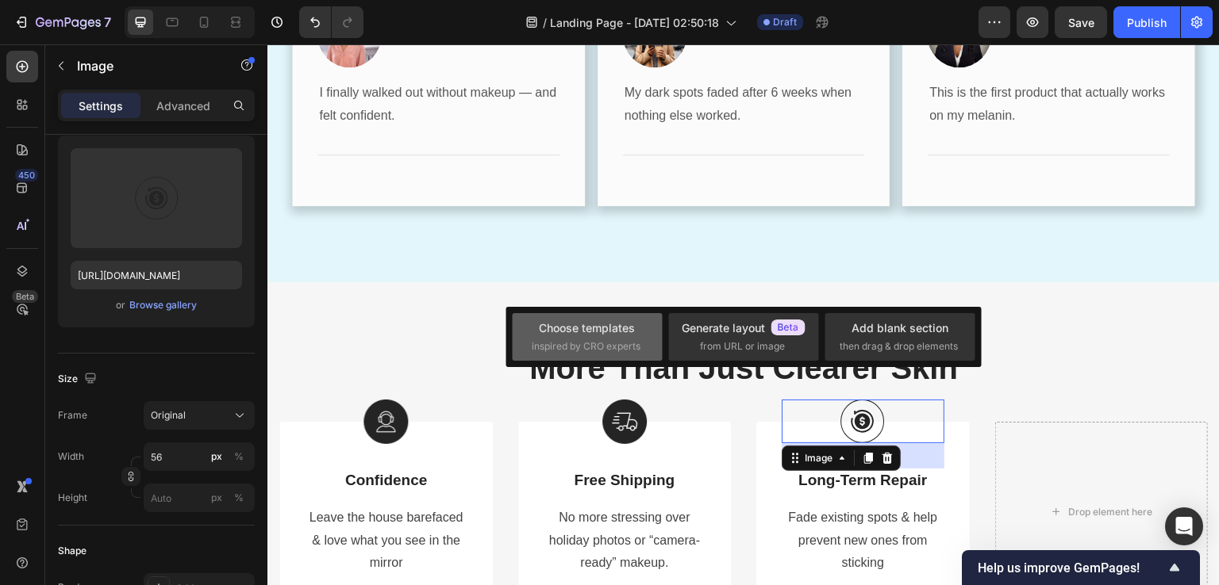
click at [588, 337] on div "Choose templates inspired by CRO experts" at bounding box center [587, 337] width 111 height 34
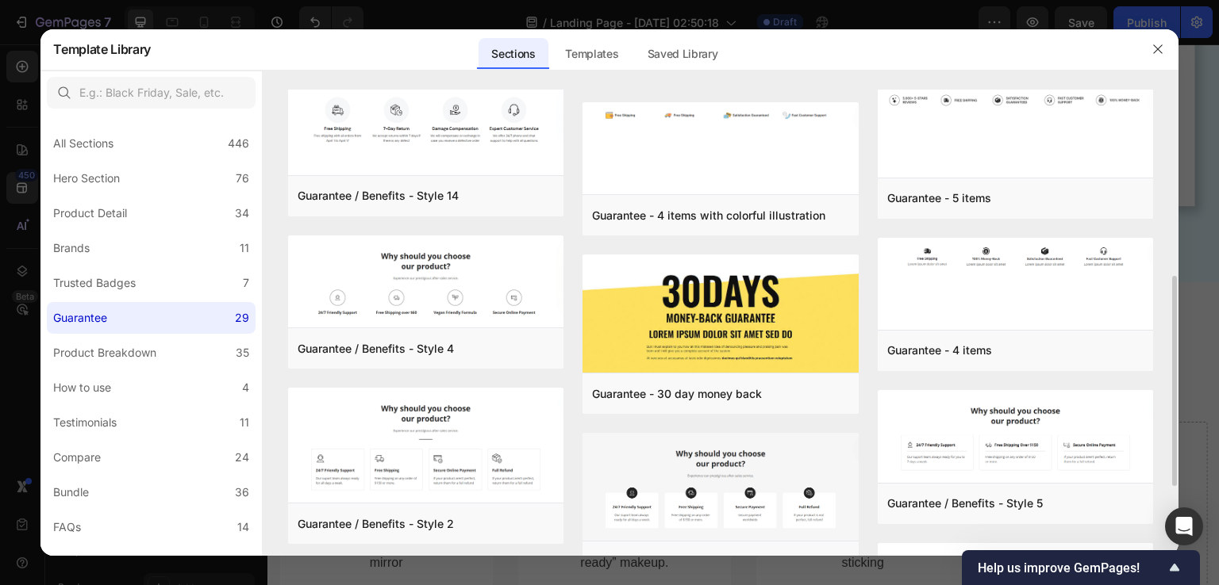
scroll to position [238, 0]
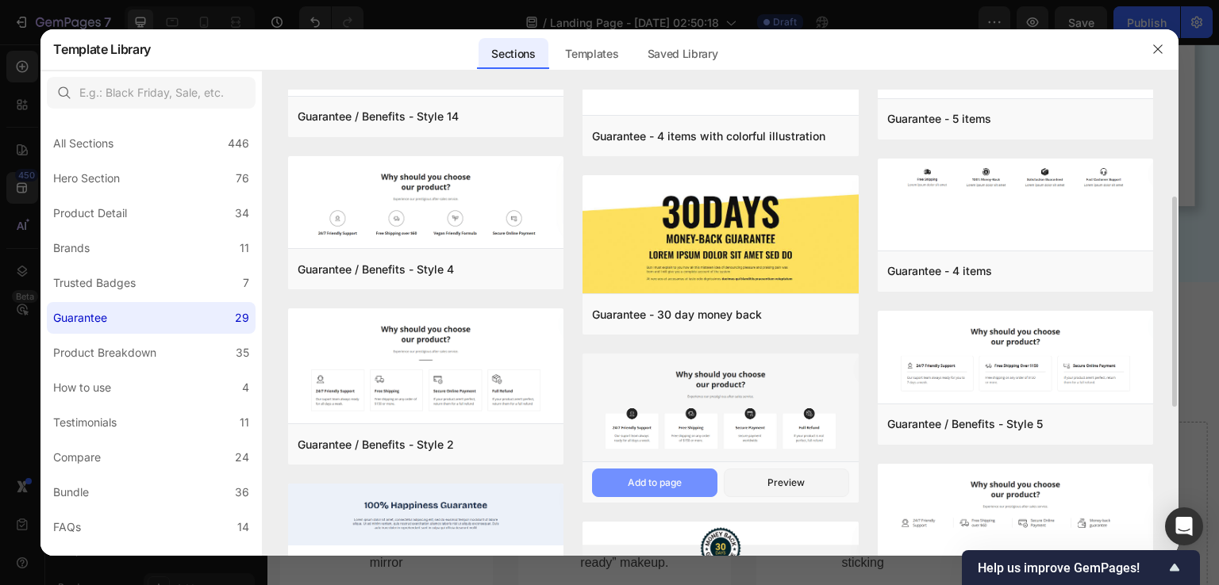
click at [642, 481] on div "Add to page" at bounding box center [655, 483] width 54 height 14
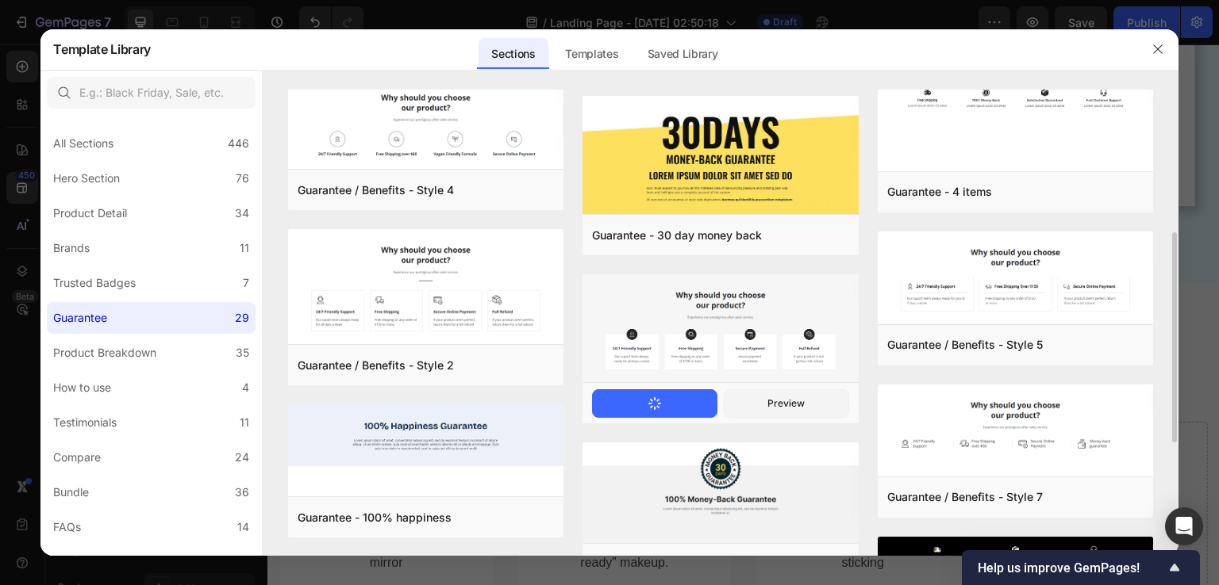
scroll to position [397, 0]
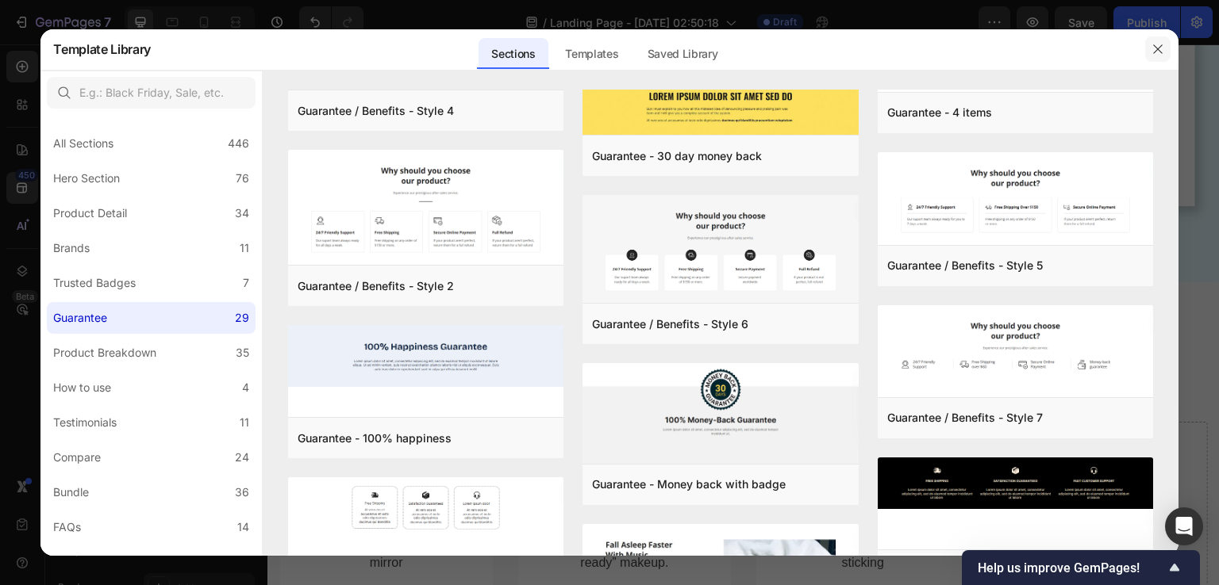
click at [1155, 56] on button "button" at bounding box center [1157, 48] width 25 height 25
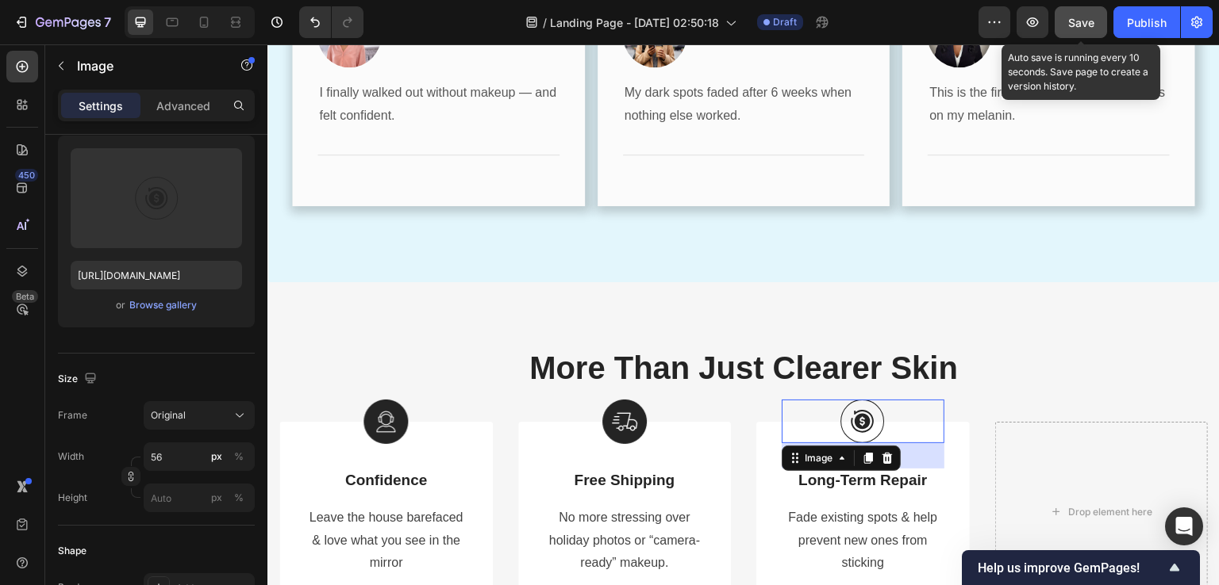
click at [1082, 16] on span "Save" at bounding box center [1081, 22] width 26 height 13
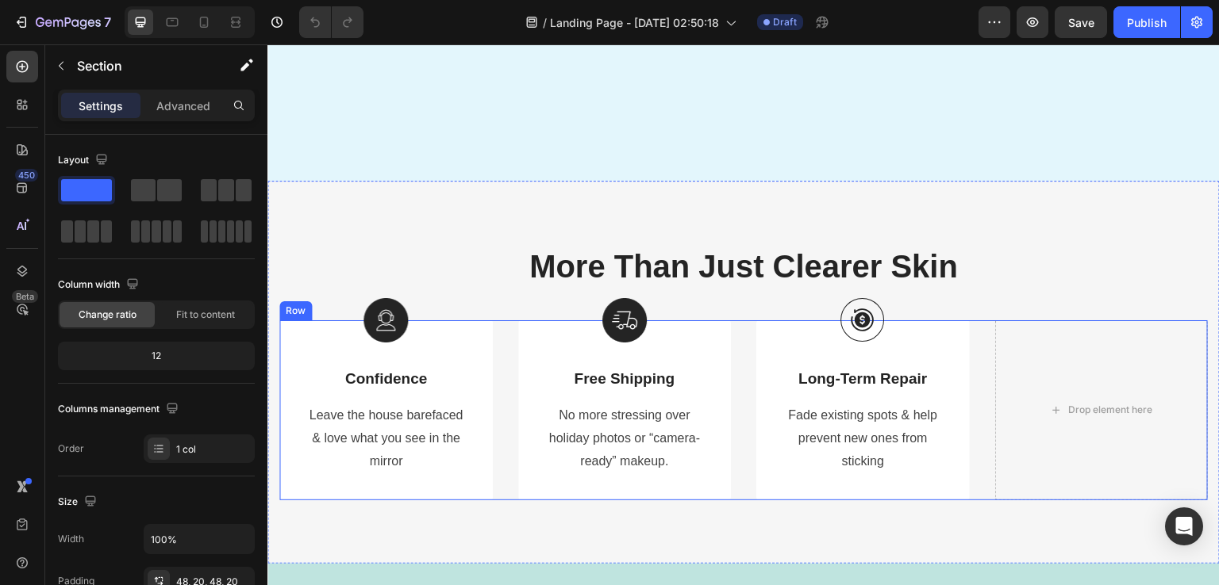
scroll to position [2618, 0]
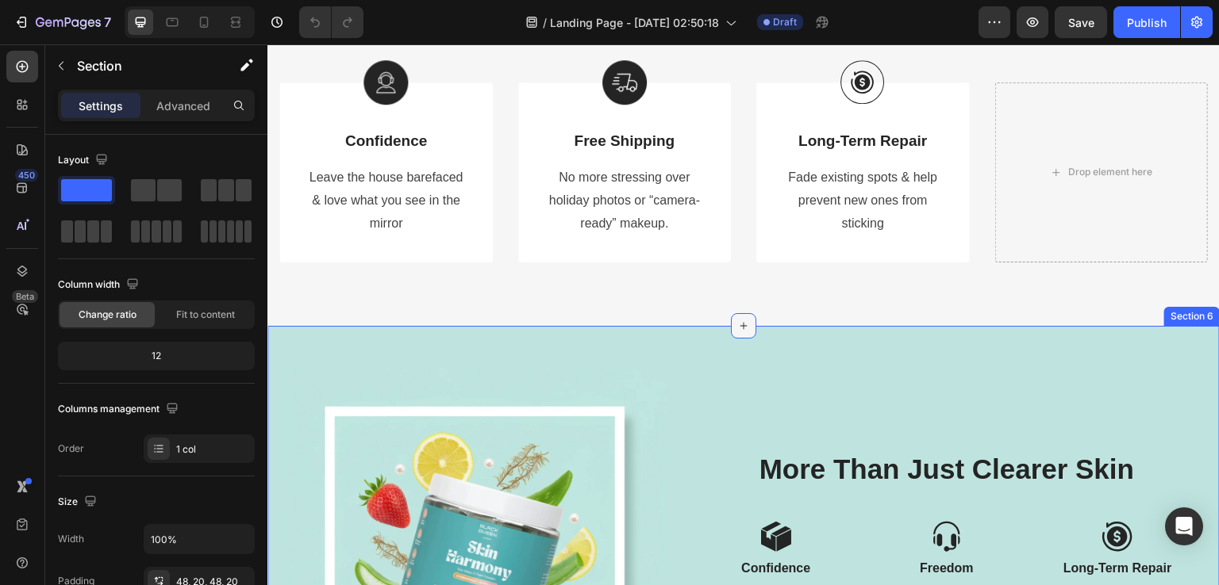
click at [737, 327] on icon at bounding box center [743, 326] width 13 height 13
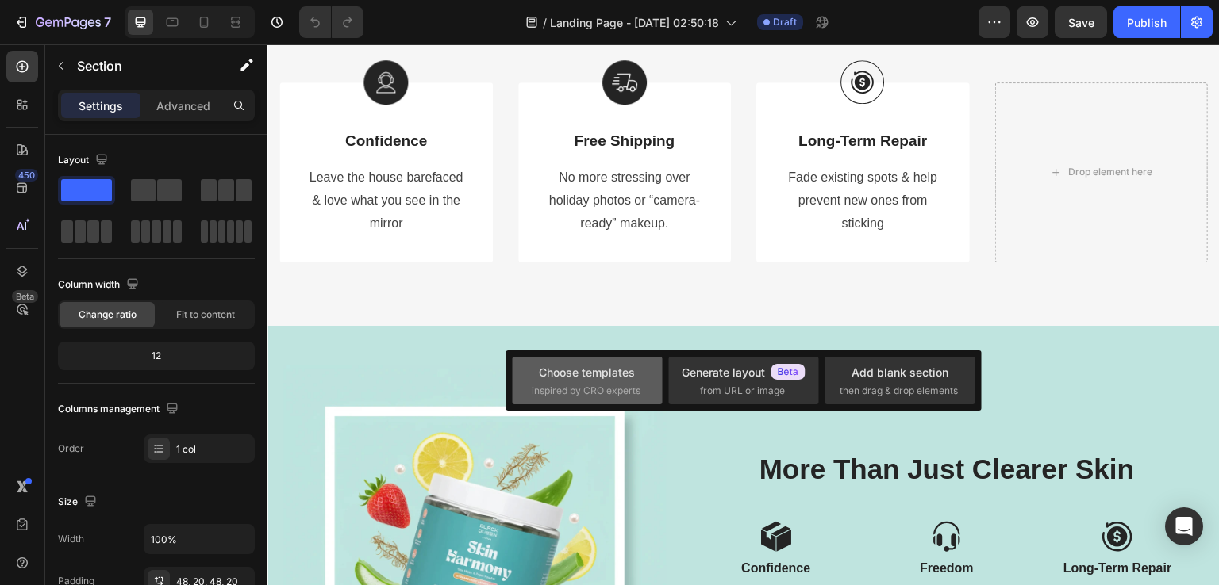
click at [604, 379] on div "Choose templates" at bounding box center [587, 372] width 96 height 17
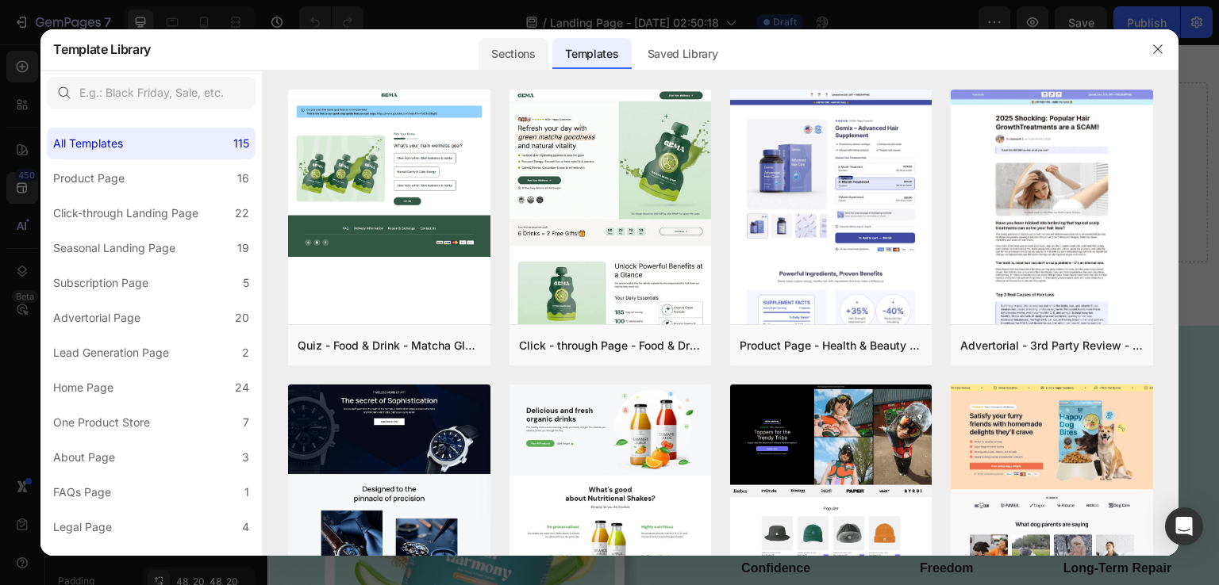
click at [504, 64] on div "Sections" at bounding box center [512, 54] width 69 height 32
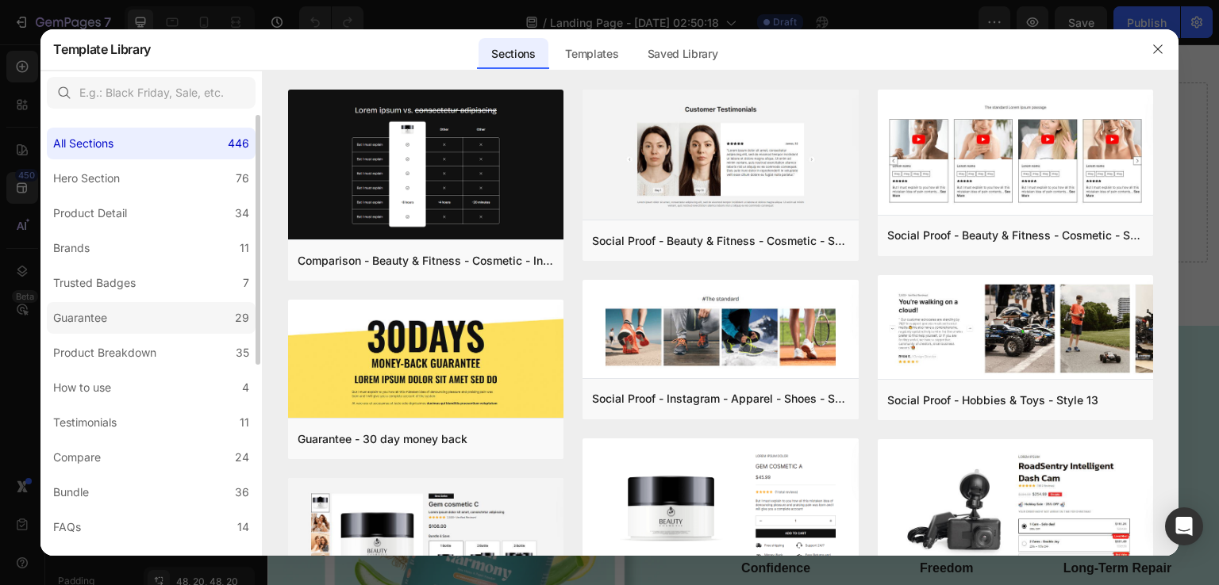
click at [100, 327] on div "Guarantee" at bounding box center [80, 318] width 54 height 19
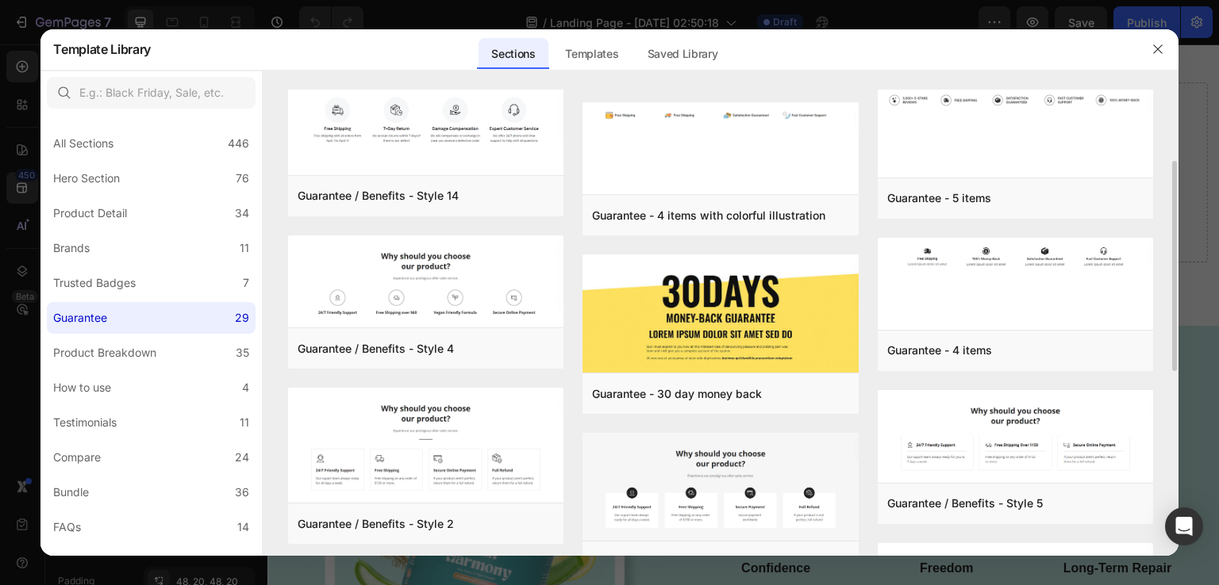
scroll to position [317, 0]
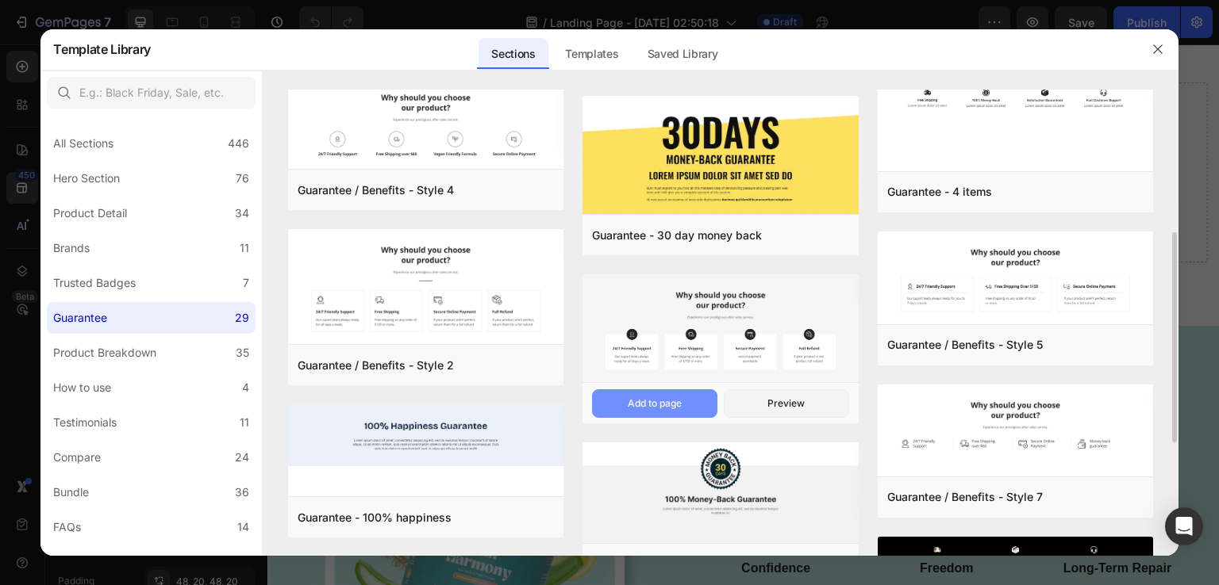
click at [624, 407] on button "Add to page" at bounding box center [654, 404] width 125 height 29
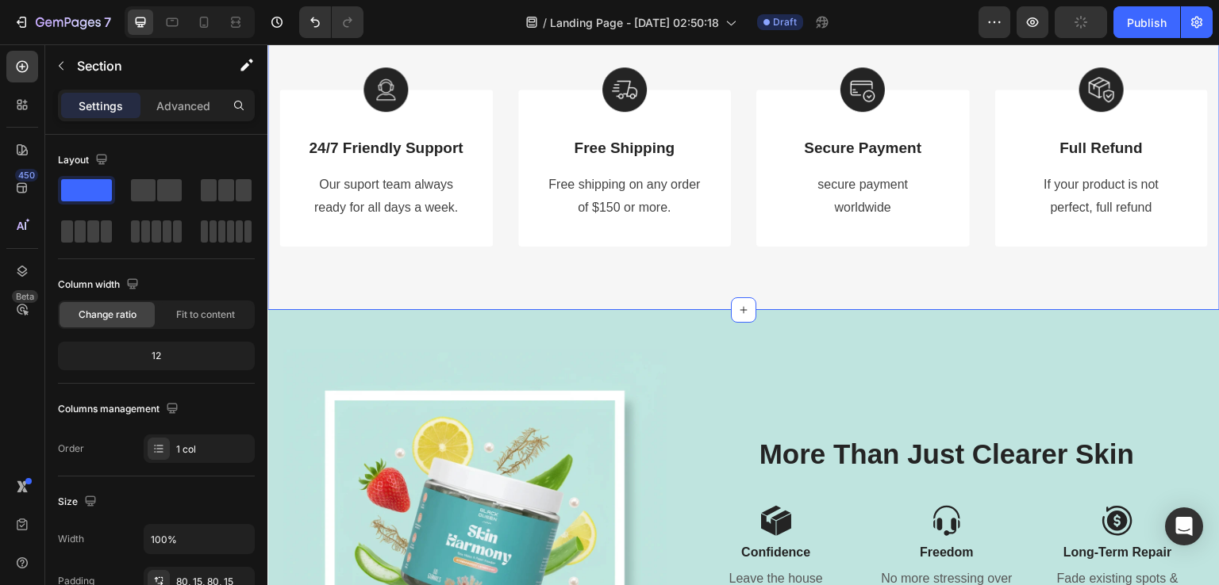
scroll to position [3216, 0]
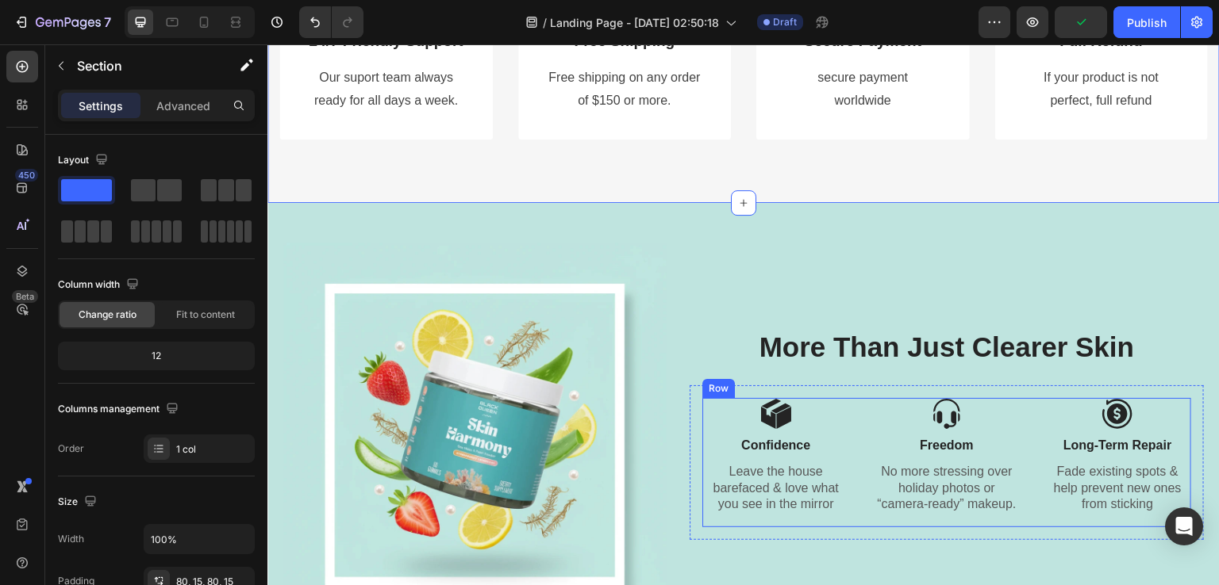
click at [931, 438] on p "Freedom" at bounding box center [946, 446] width 144 height 17
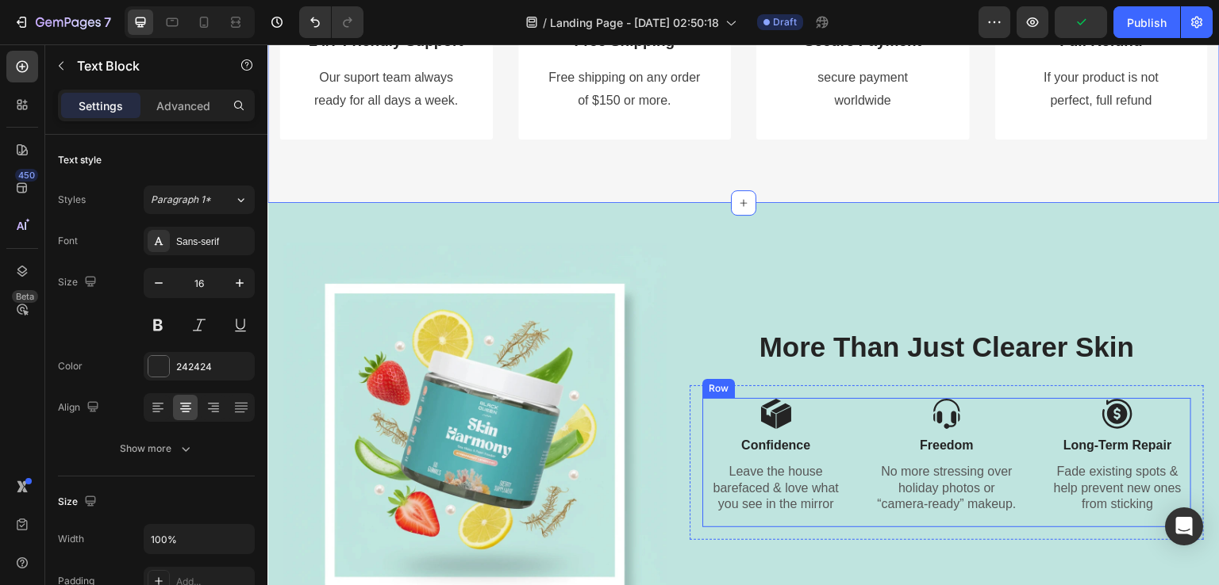
click at [931, 438] on p "Freedom" at bounding box center [946, 446] width 144 height 17
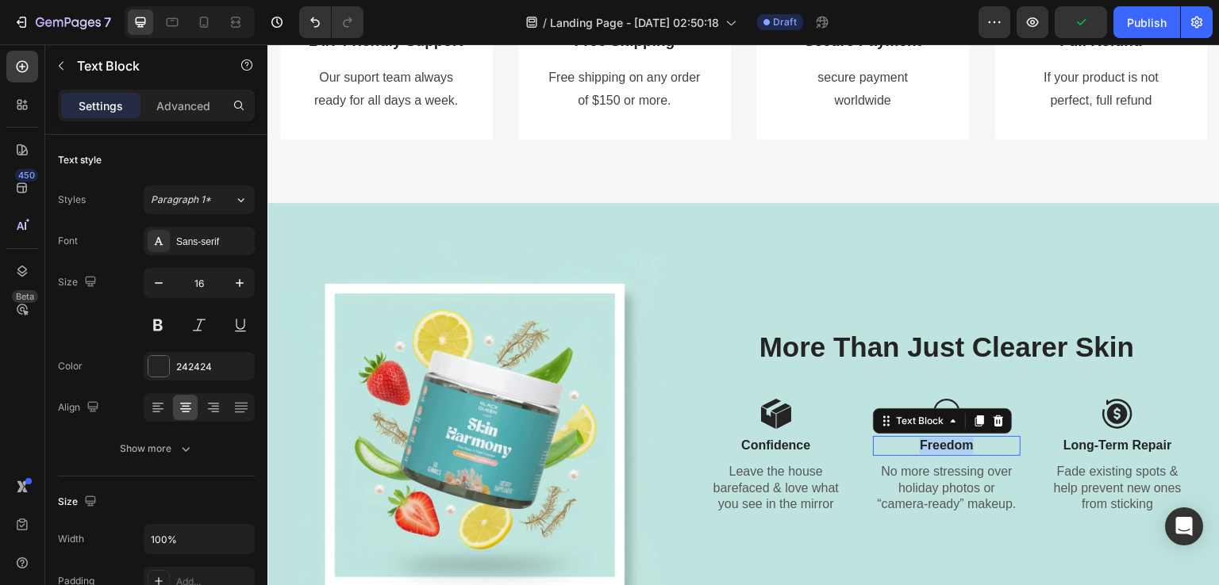
click at [931, 438] on p "Freedom" at bounding box center [946, 446] width 144 height 17
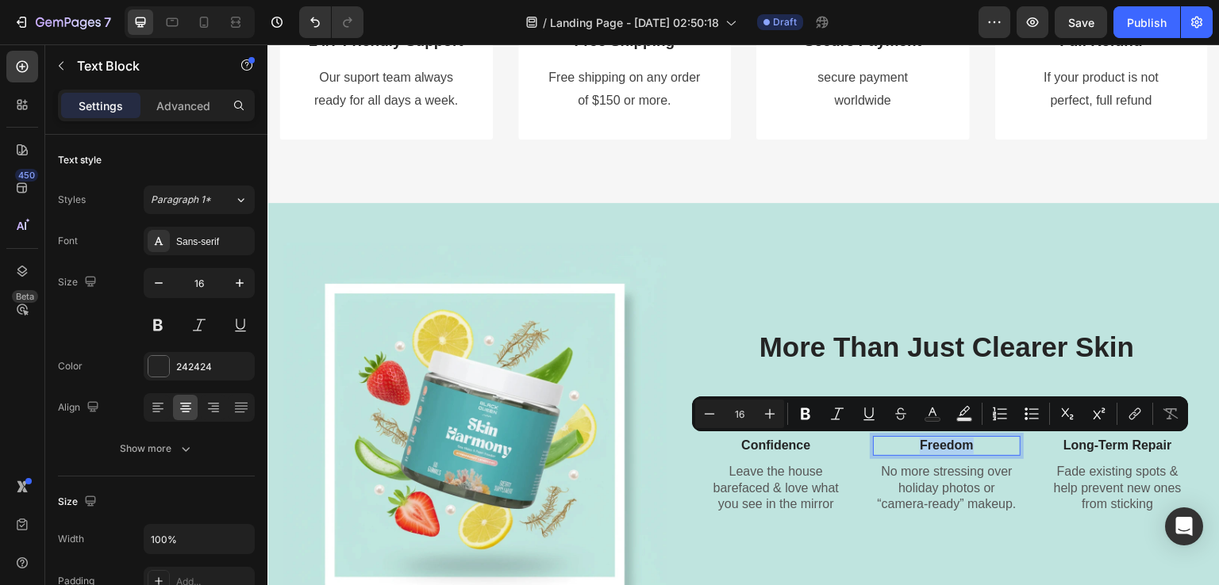
copy p "Freedom"
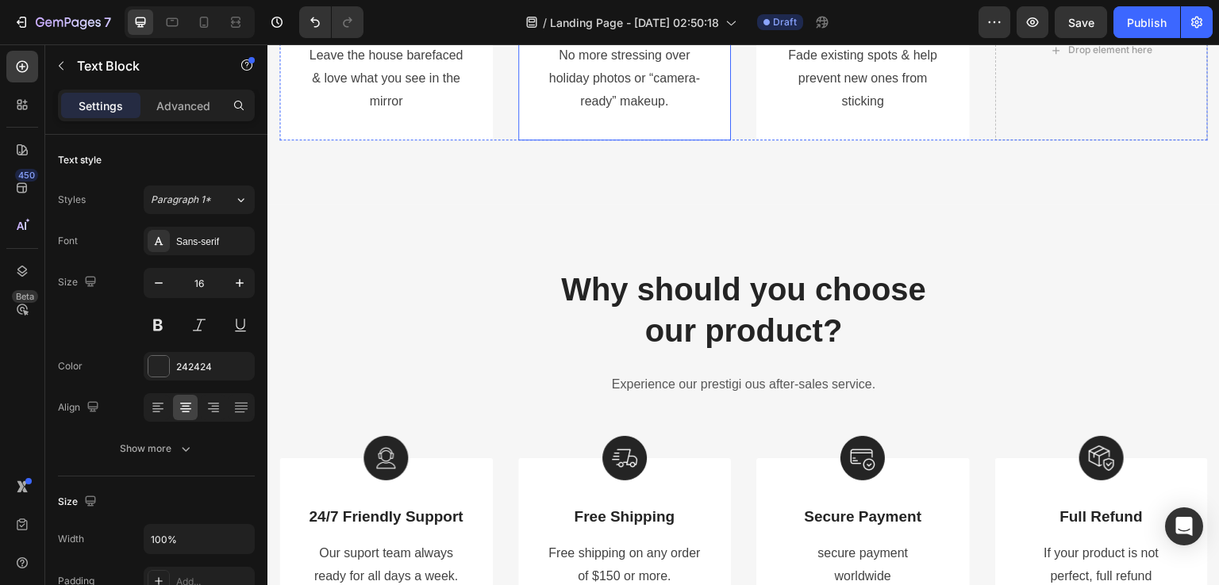
scroll to position [2581, 0]
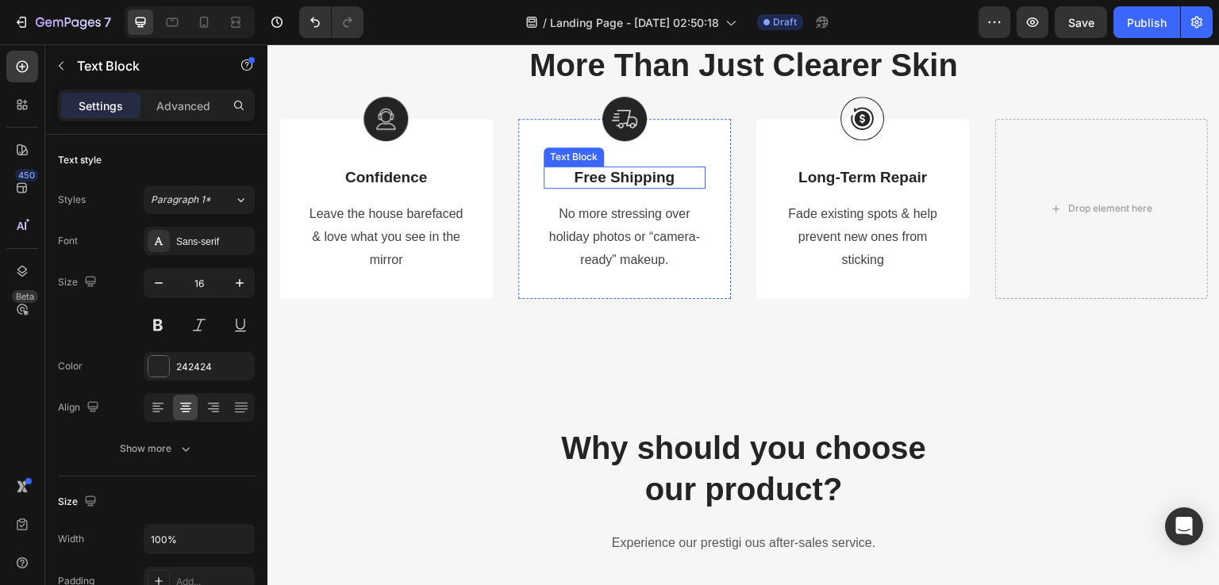
click at [604, 183] on p "Free Shipping" at bounding box center [624, 178] width 159 height 20
click at [0, 342] on div "450 Beta" at bounding box center [22, 314] width 45 height 541
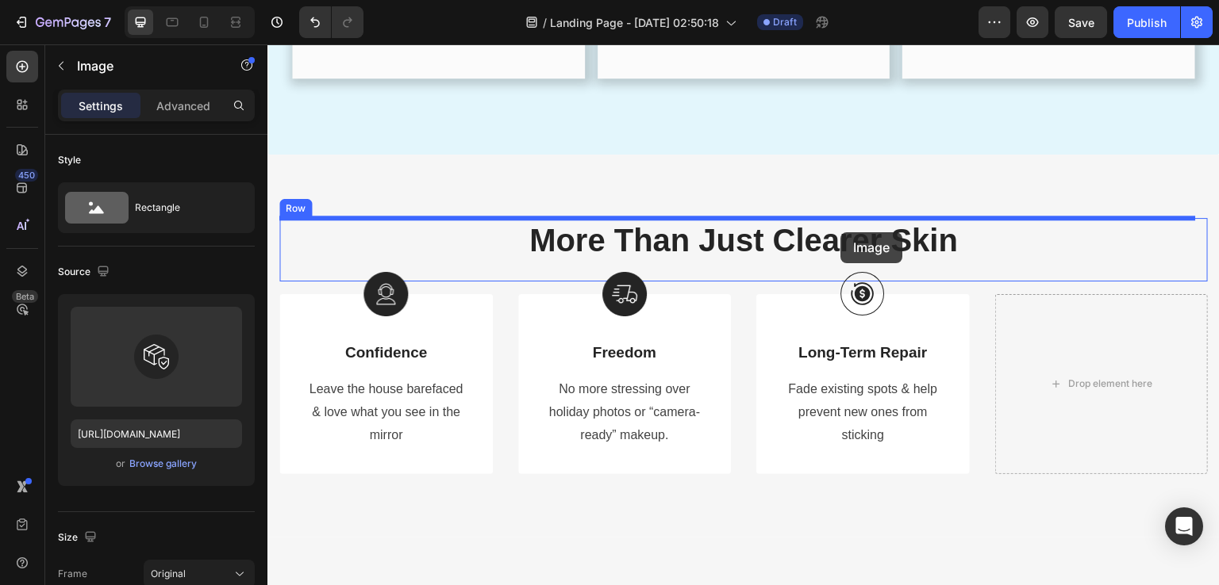
scroll to position [2393, 0]
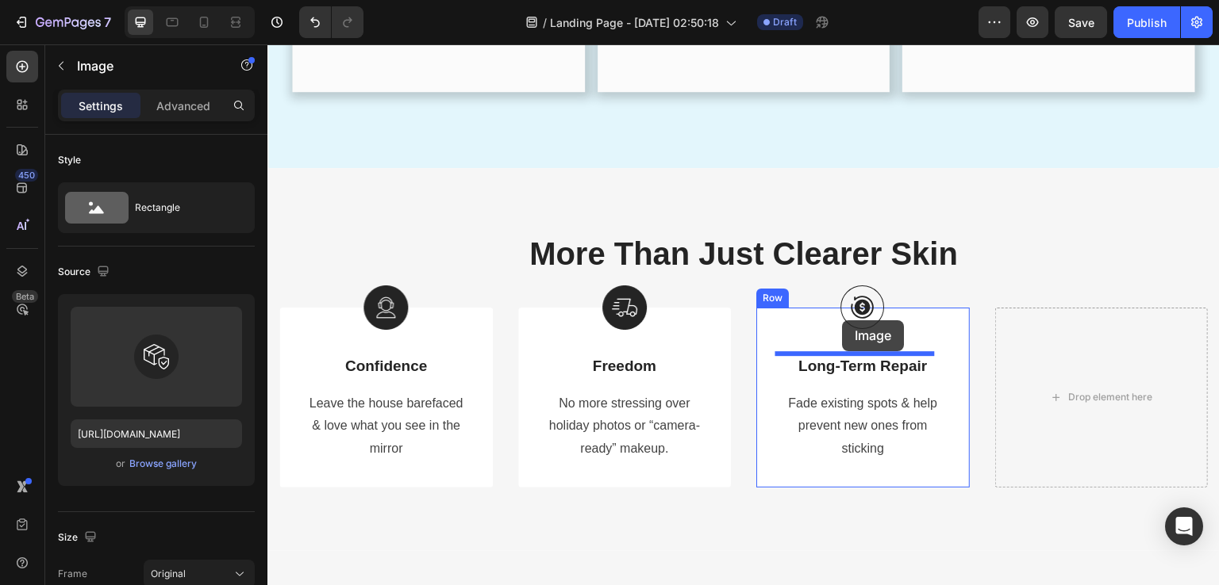
drag, startPoint x: 1031, startPoint y: 509, endPoint x: 843, endPoint y: 321, distance: 267.0
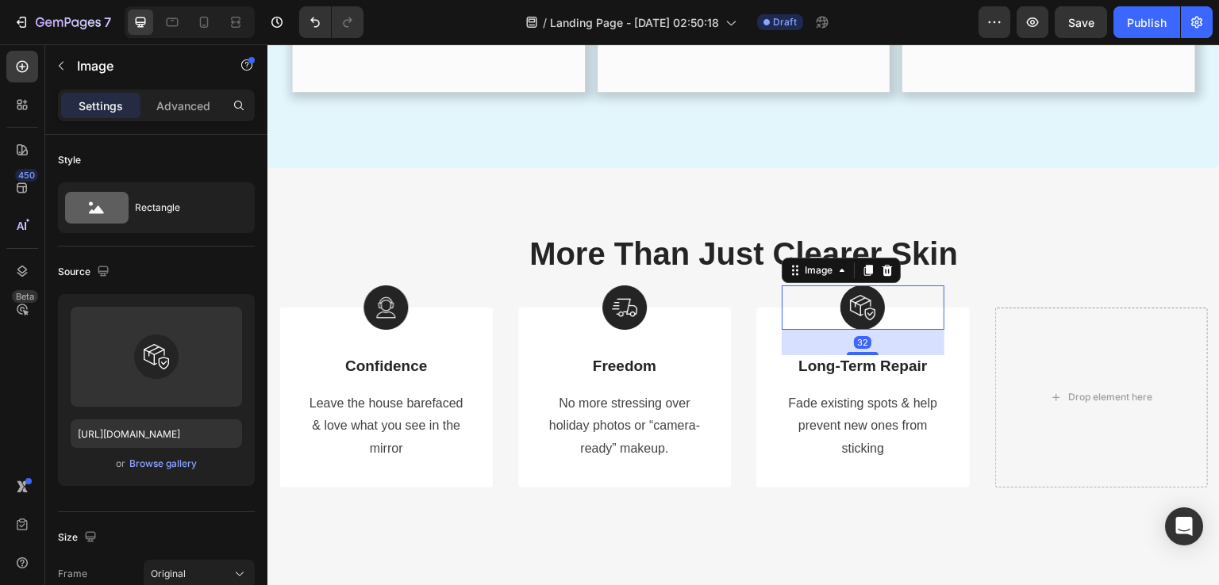
click at [792, 300] on div at bounding box center [862, 308] width 163 height 44
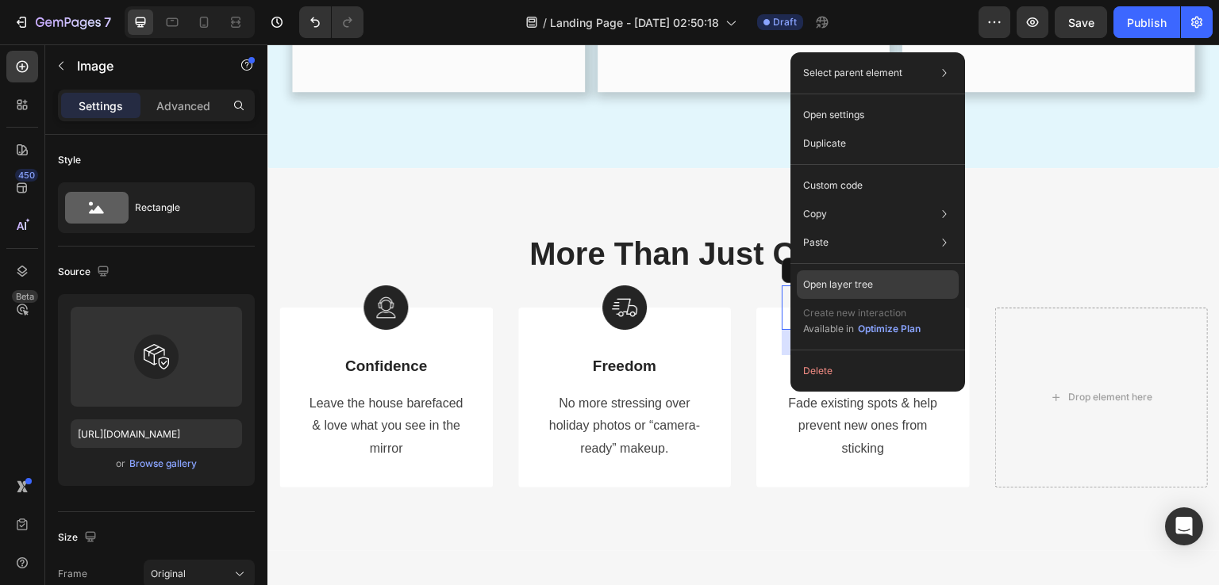
click at [812, 292] on div "Open layer tree" at bounding box center [878, 285] width 162 height 29
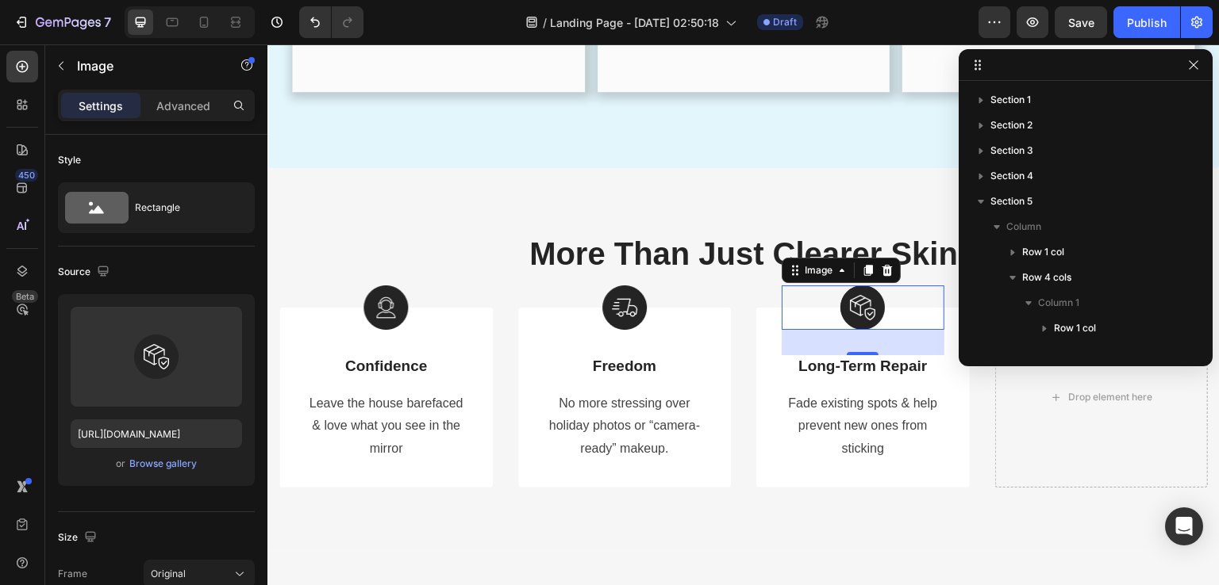
scroll to position [300, 0]
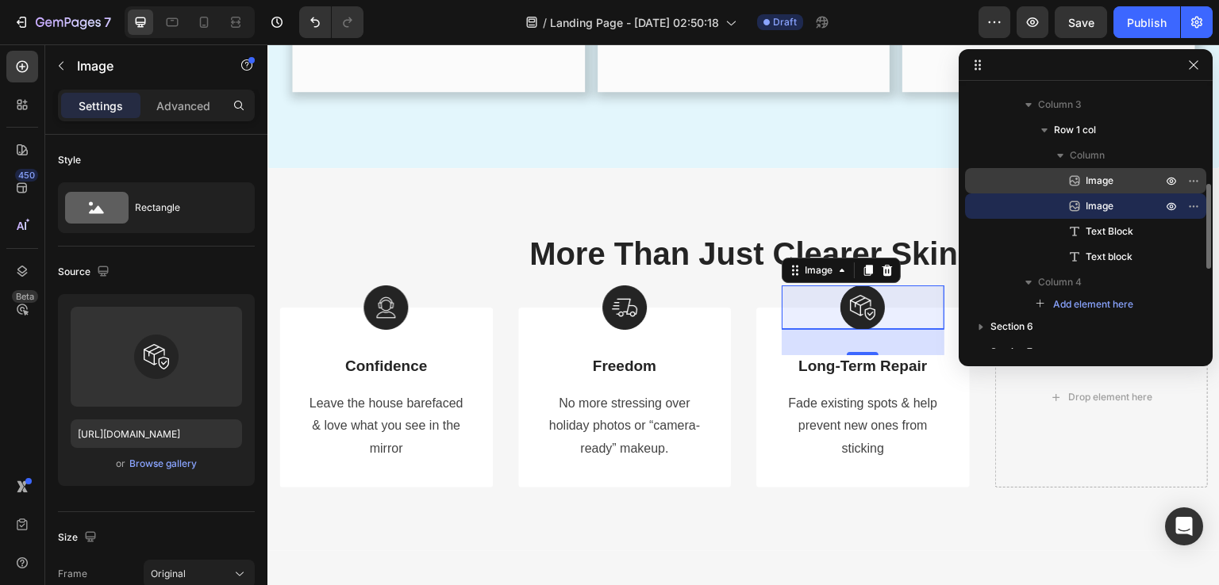
click at [1119, 186] on p "Image" at bounding box center [1105, 181] width 79 height 16
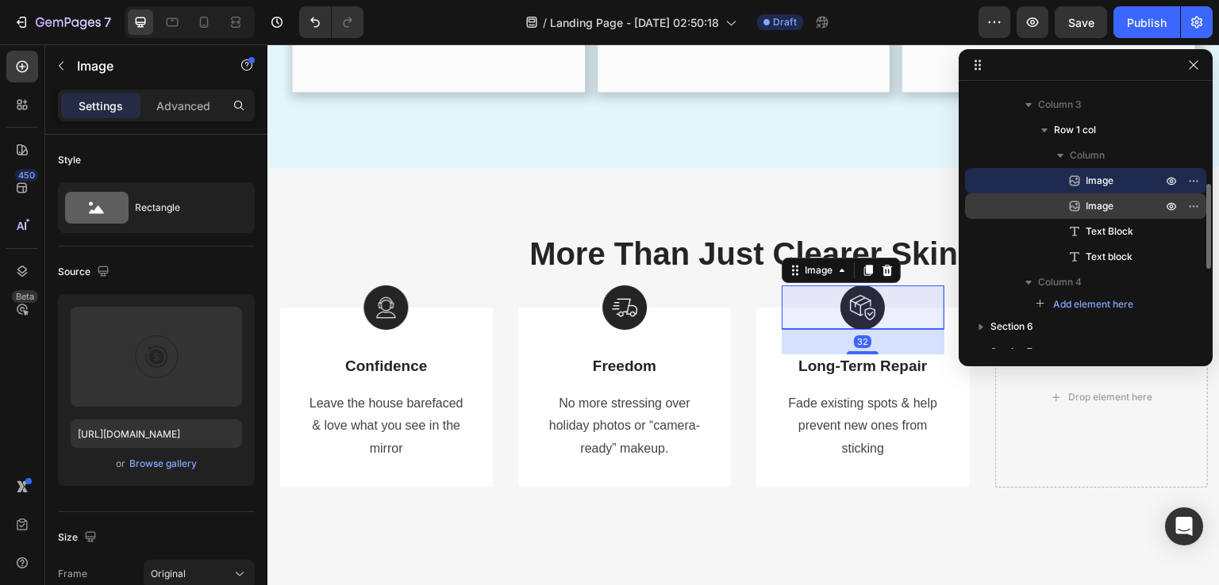
click at [1120, 204] on p "Image" at bounding box center [1105, 206] width 79 height 16
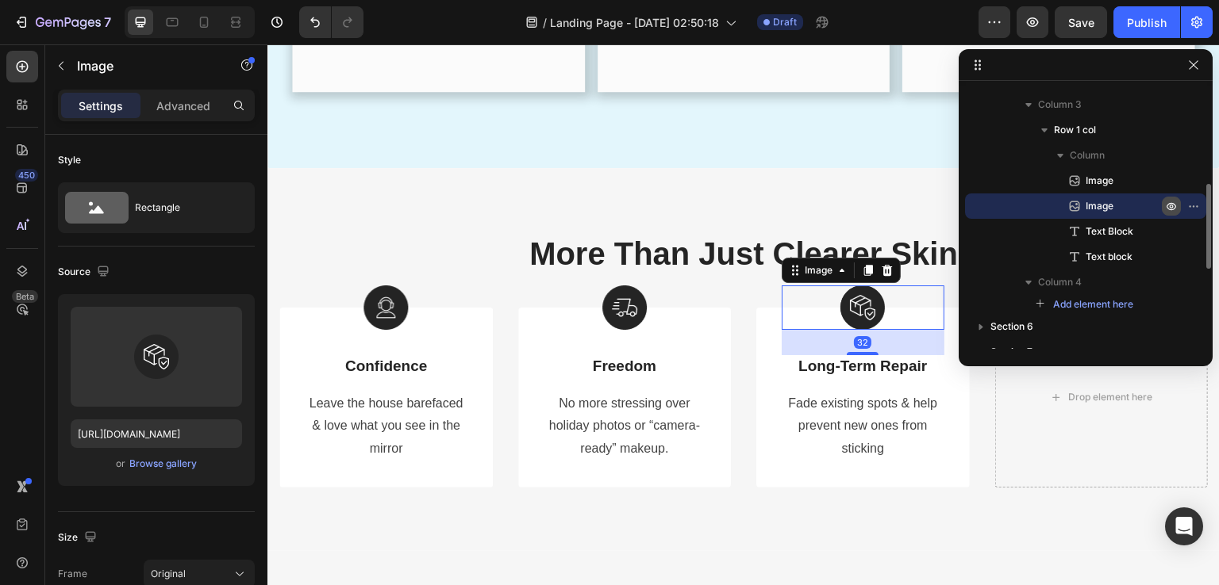
click at [1169, 203] on icon "button" at bounding box center [1171, 207] width 10 height 8
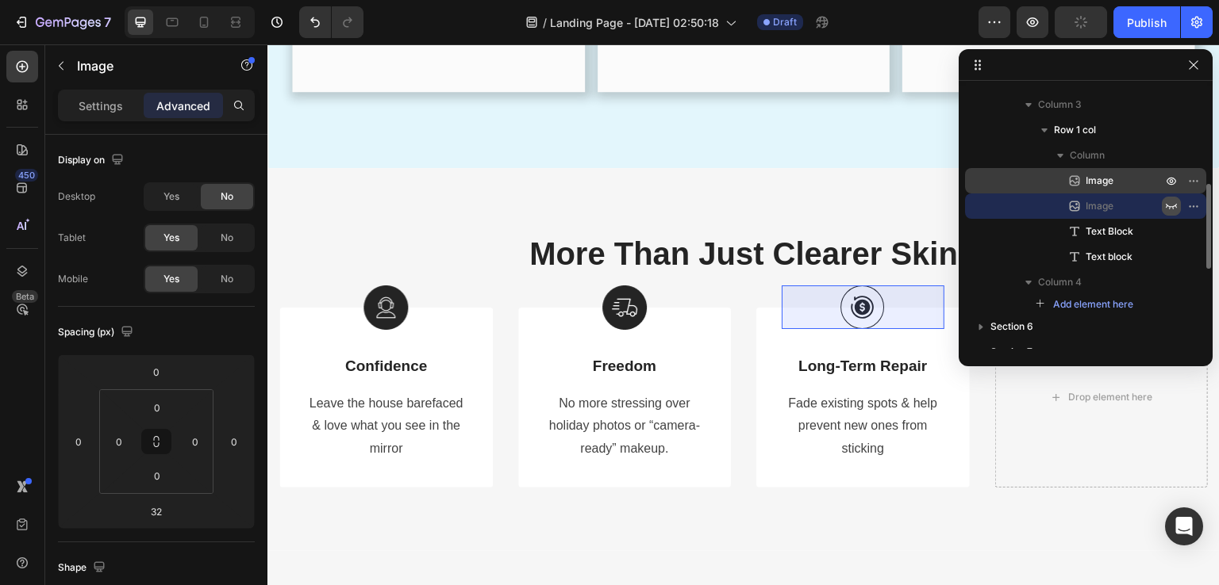
click at [1149, 184] on div "Image" at bounding box center [1085, 180] width 228 height 25
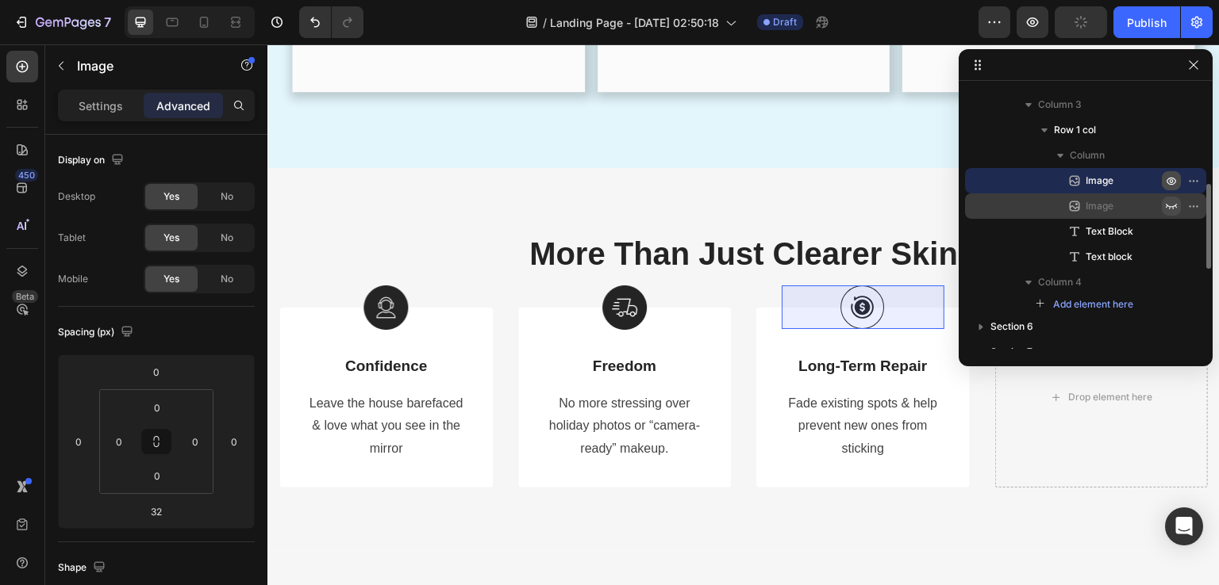
click at [1168, 182] on icon "button" at bounding box center [1171, 182] width 10 height 8
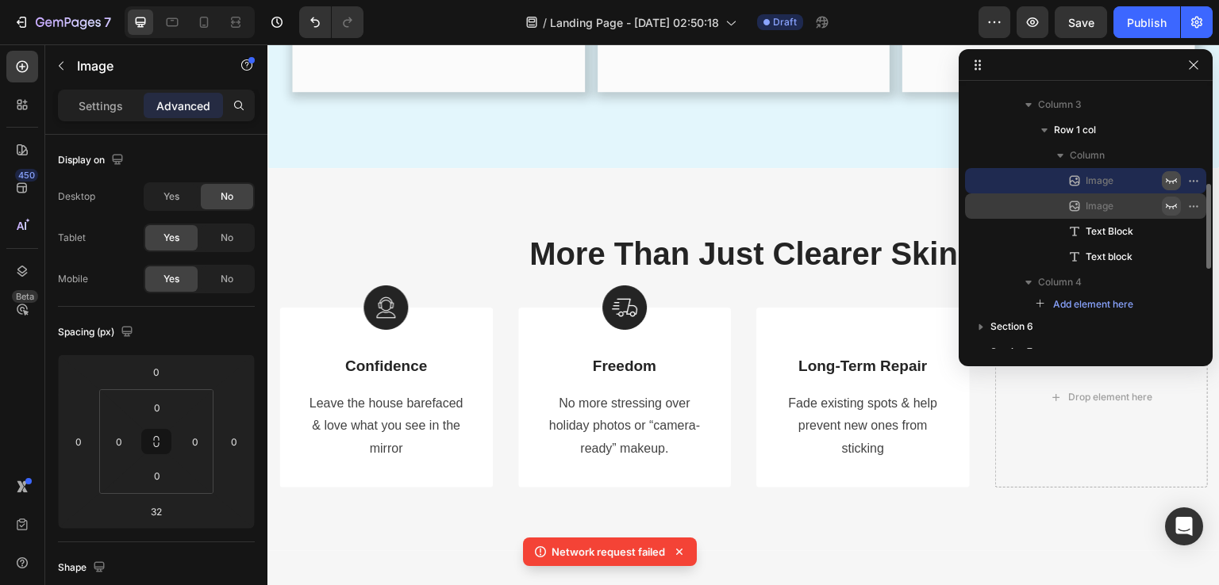
click at [1134, 204] on p "Image" at bounding box center [1105, 206] width 79 height 16
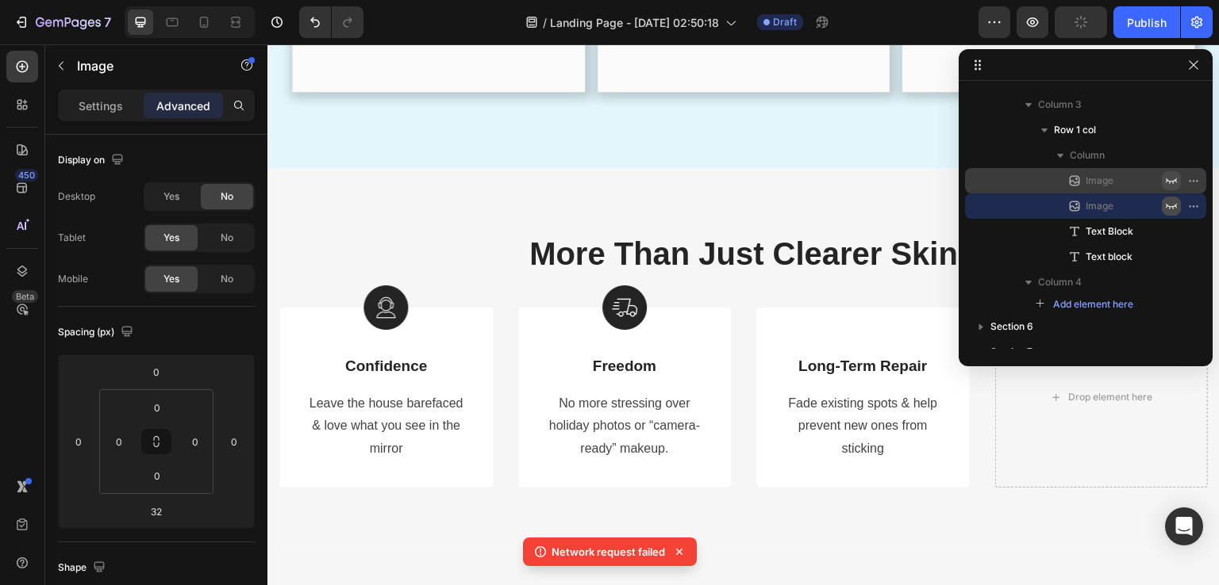
click at [1172, 203] on icon "button" at bounding box center [1171, 206] width 13 height 13
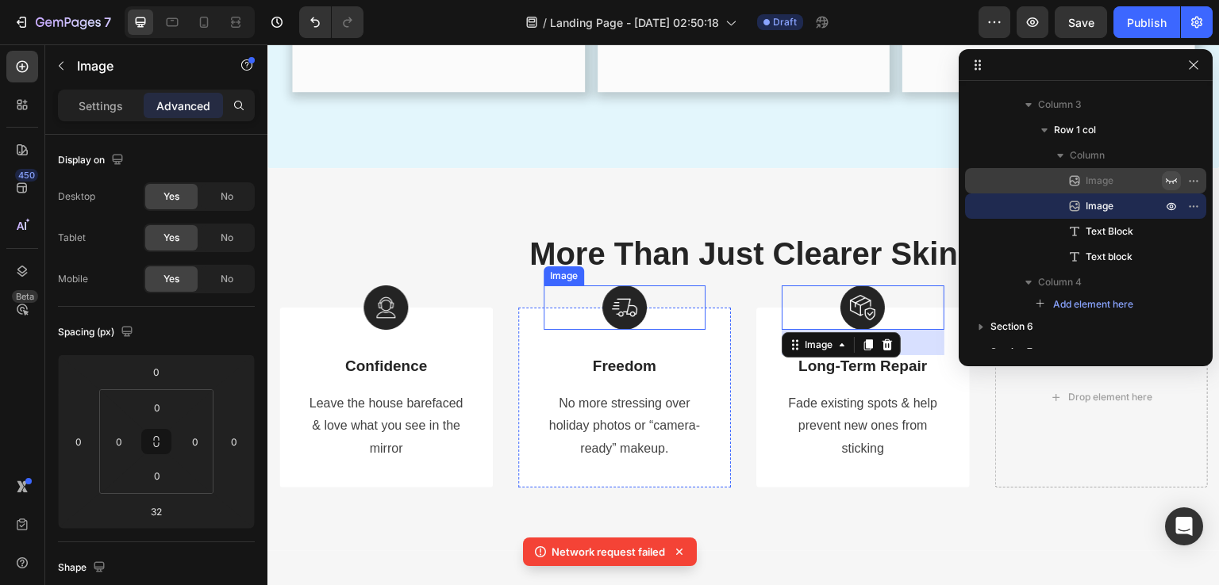
click at [635, 317] on img at bounding box center [624, 308] width 44 height 44
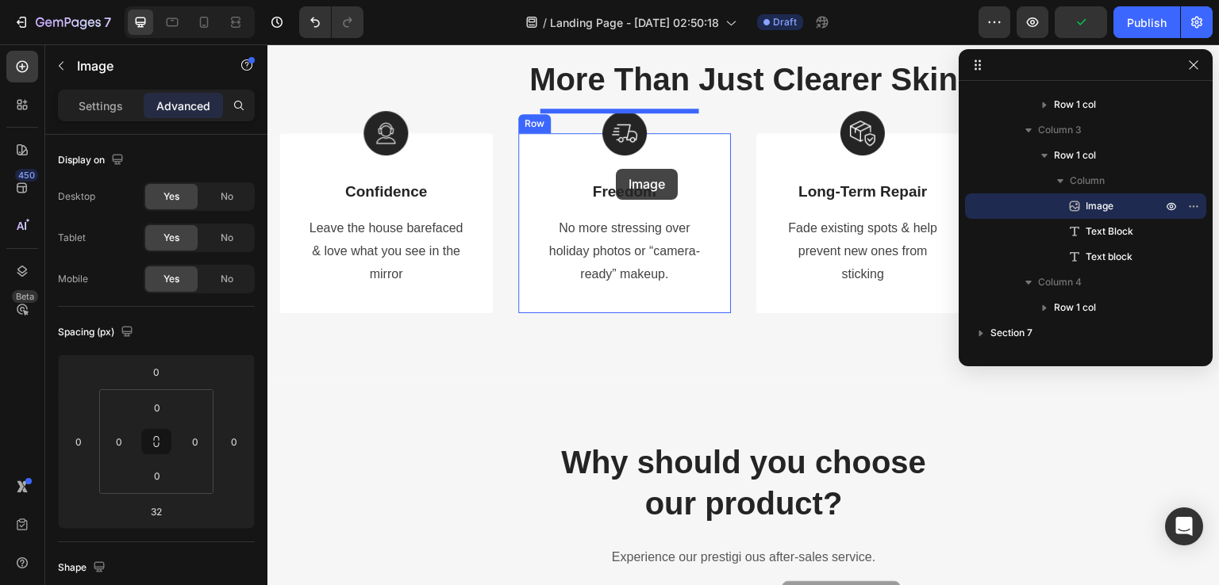
scroll to position [2542, 0]
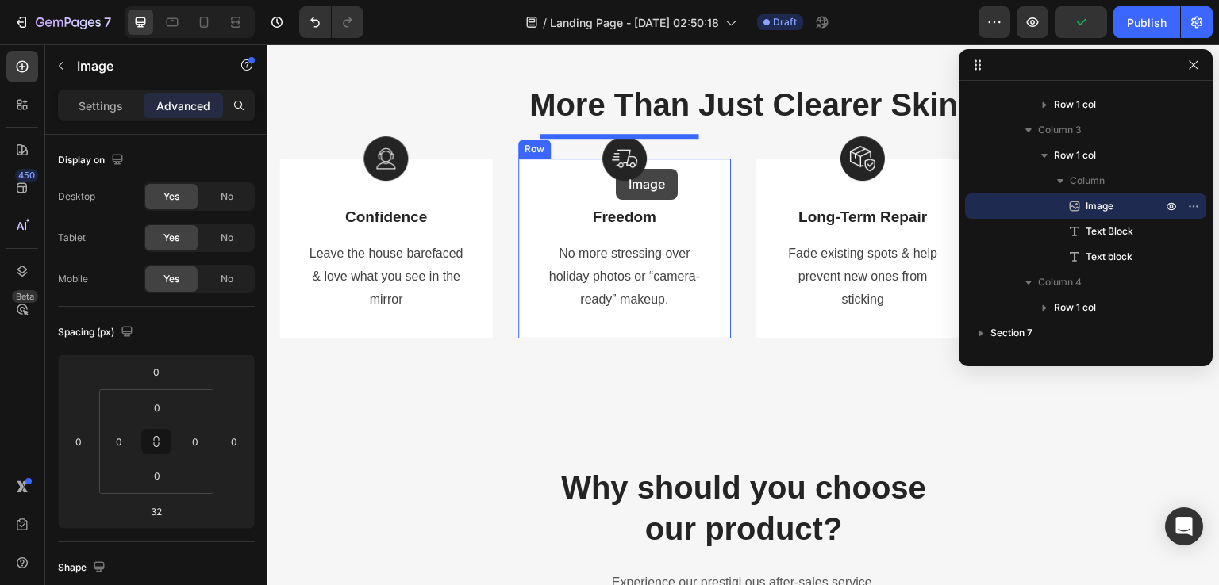
drag, startPoint x: 836, startPoint y: 560, endPoint x: 616, endPoint y: 169, distance: 449.0
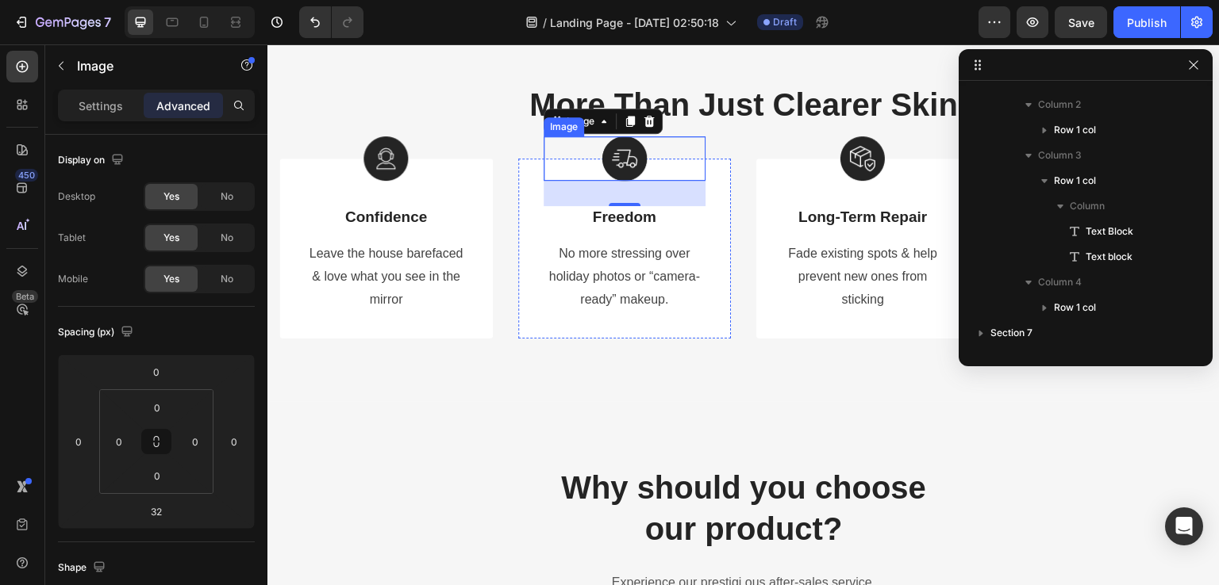
click at [631, 156] on img at bounding box center [624, 158] width 44 height 44
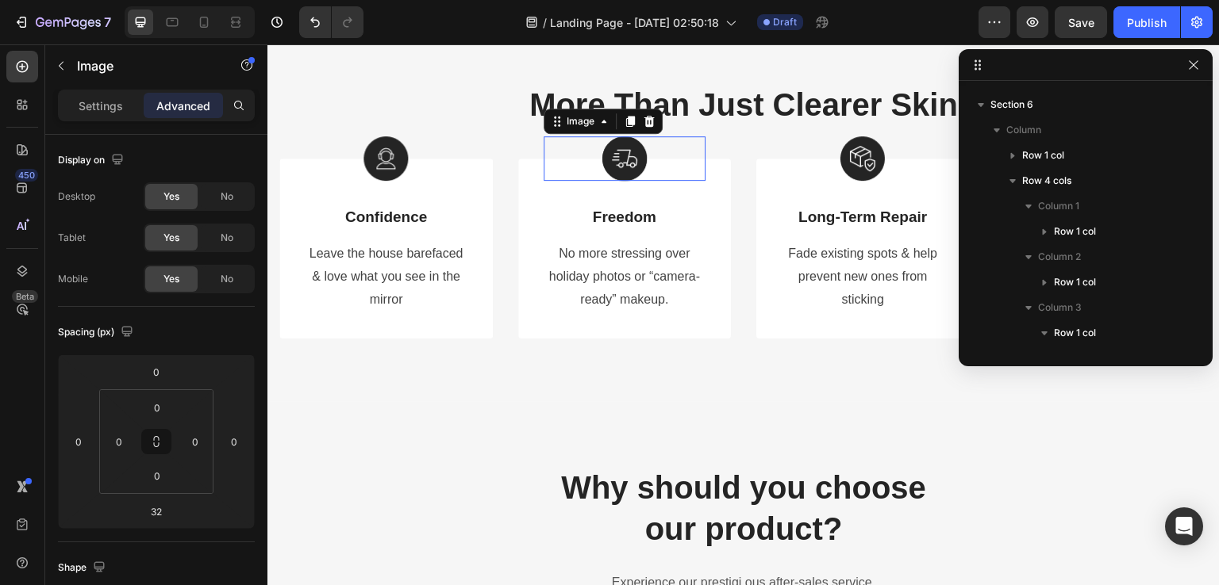
scroll to position [401, 0]
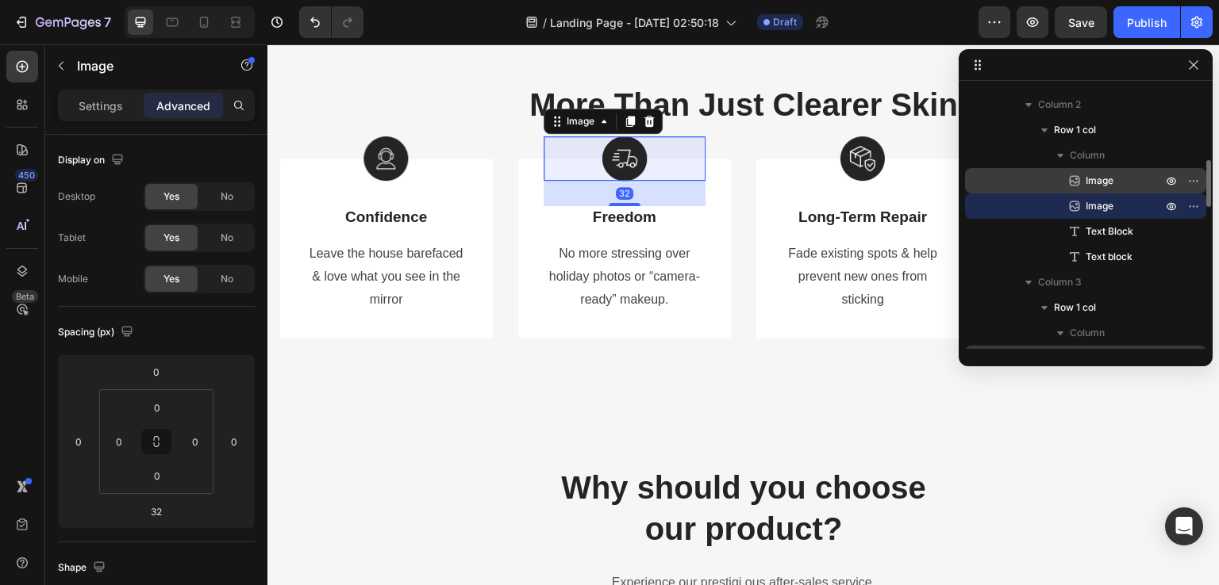
click at [1131, 185] on p "Image" at bounding box center [1105, 181] width 79 height 16
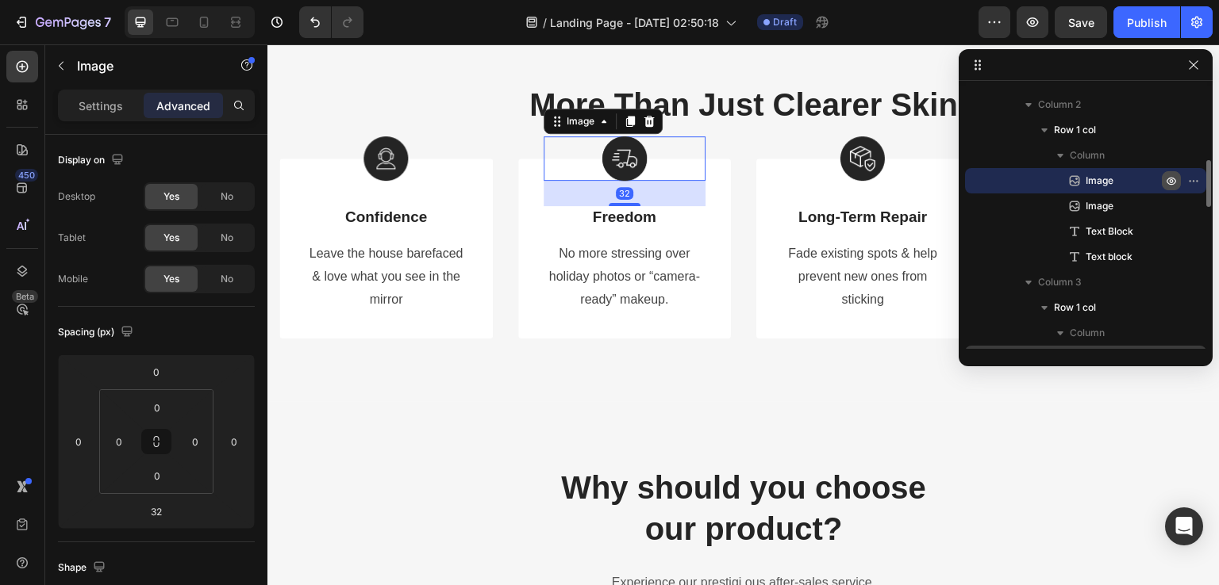
click at [1168, 185] on icon "button" at bounding box center [1171, 181] width 13 height 13
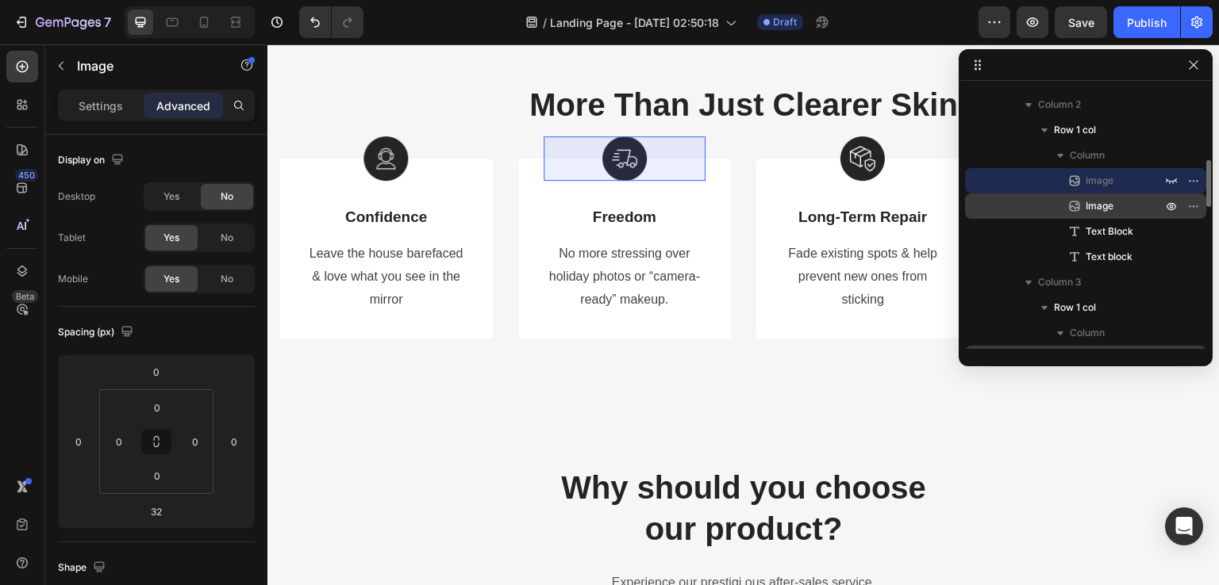
click at [1139, 205] on p "Image" at bounding box center [1105, 206] width 79 height 16
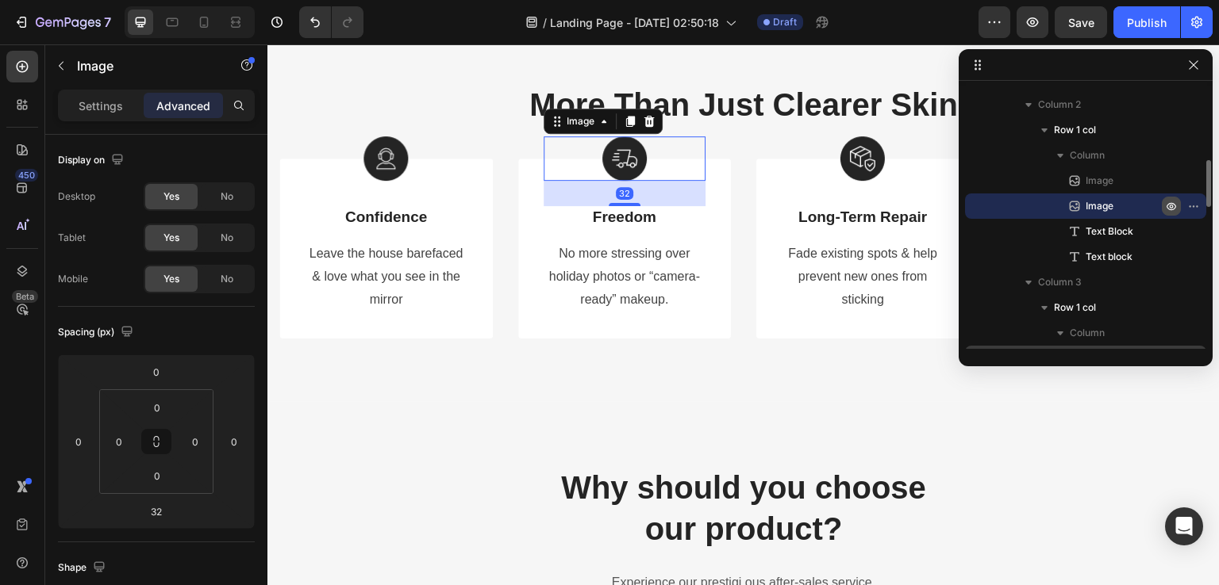
click at [1169, 204] on icon "button" at bounding box center [1171, 206] width 13 height 13
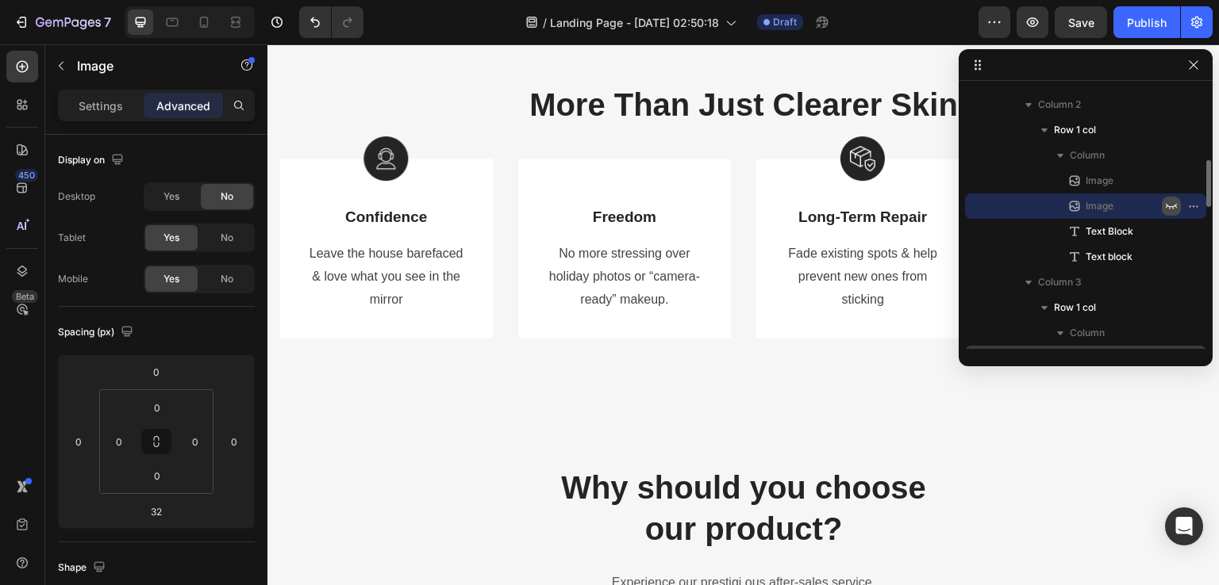
click at [1169, 204] on icon "button" at bounding box center [1171, 206] width 13 height 13
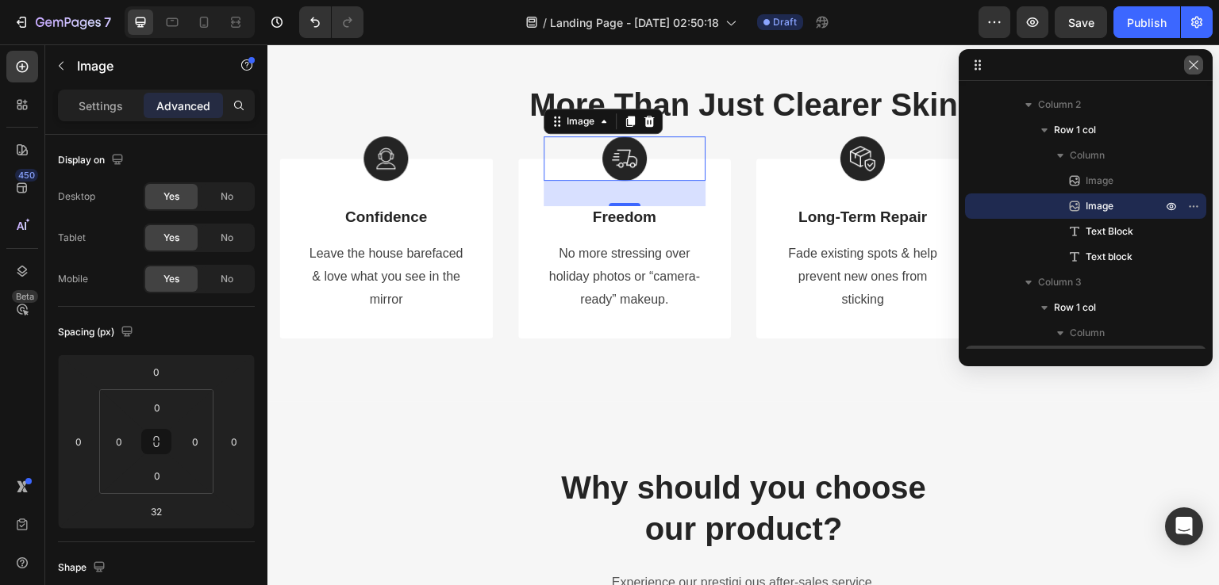
click at [1190, 71] on icon "button" at bounding box center [1193, 65] width 13 height 13
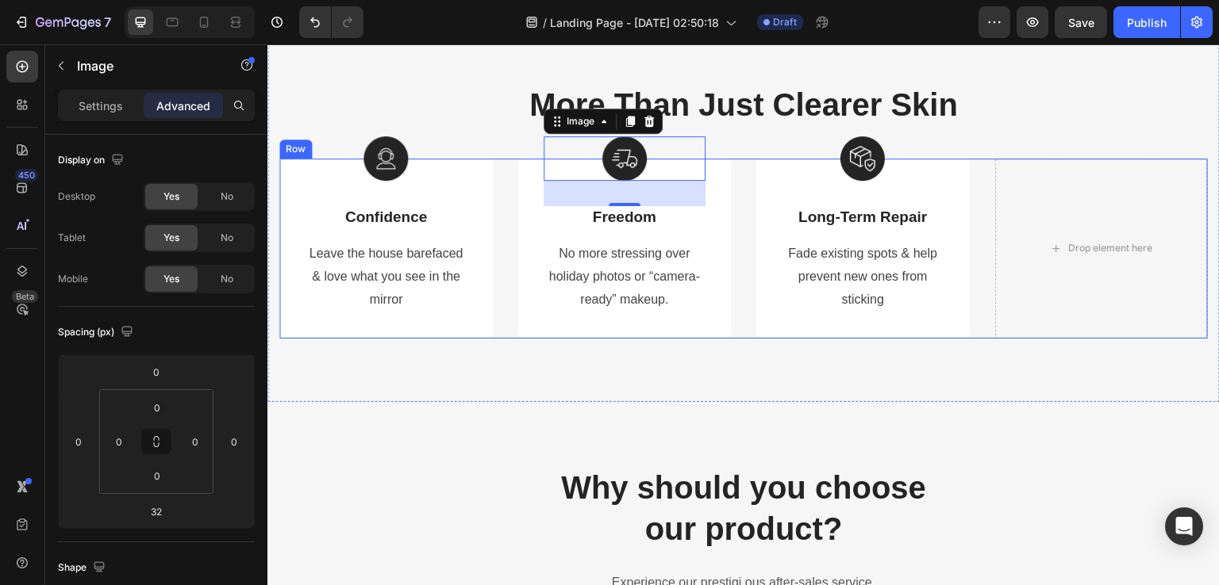
click at [976, 192] on div "Image Confidence Text Block Leave the house barefaced & love what you see in th…" at bounding box center [743, 249] width 928 height 180
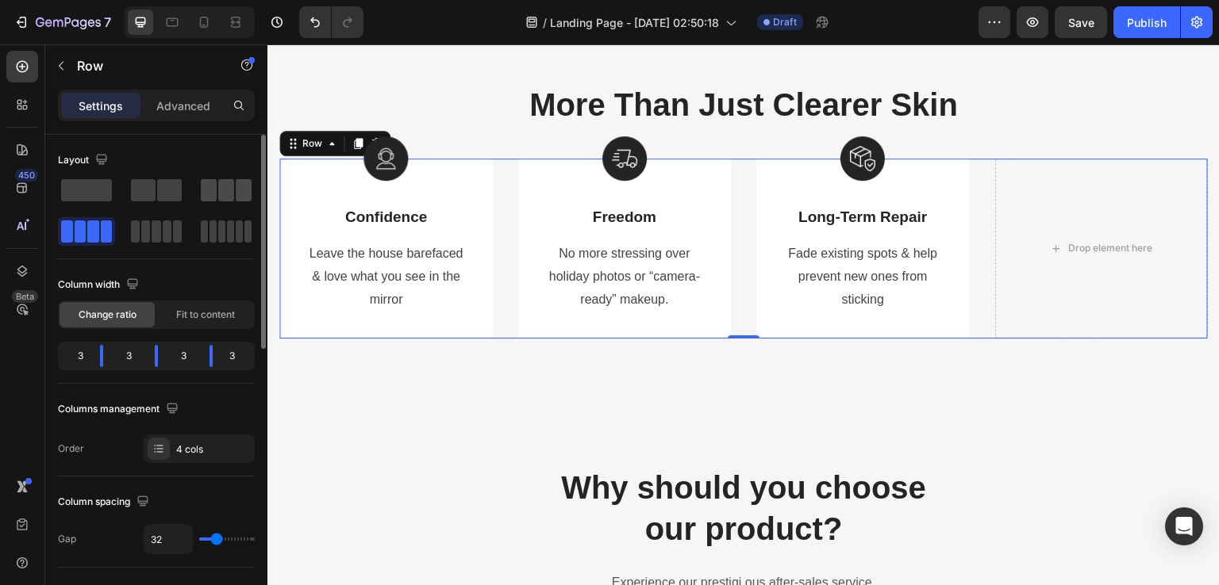
drag, startPoint x: 216, startPoint y: 201, endPoint x: 106, endPoint y: 202, distance: 110.3
click at [216, 201] on div at bounding box center [226, 190] width 51 height 22
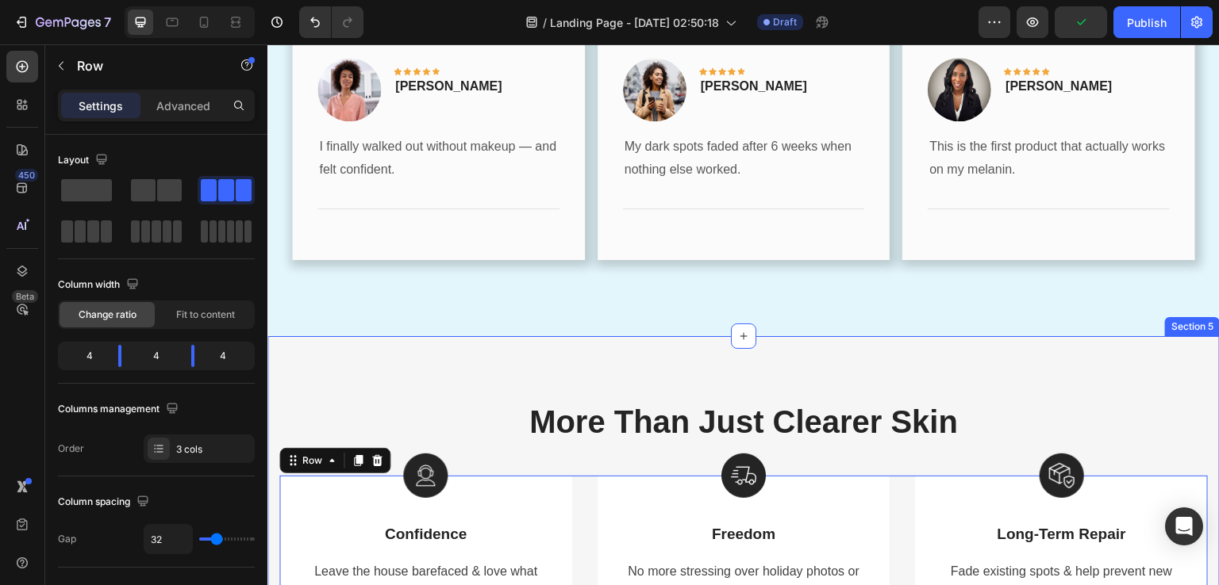
scroll to position [2304, 0]
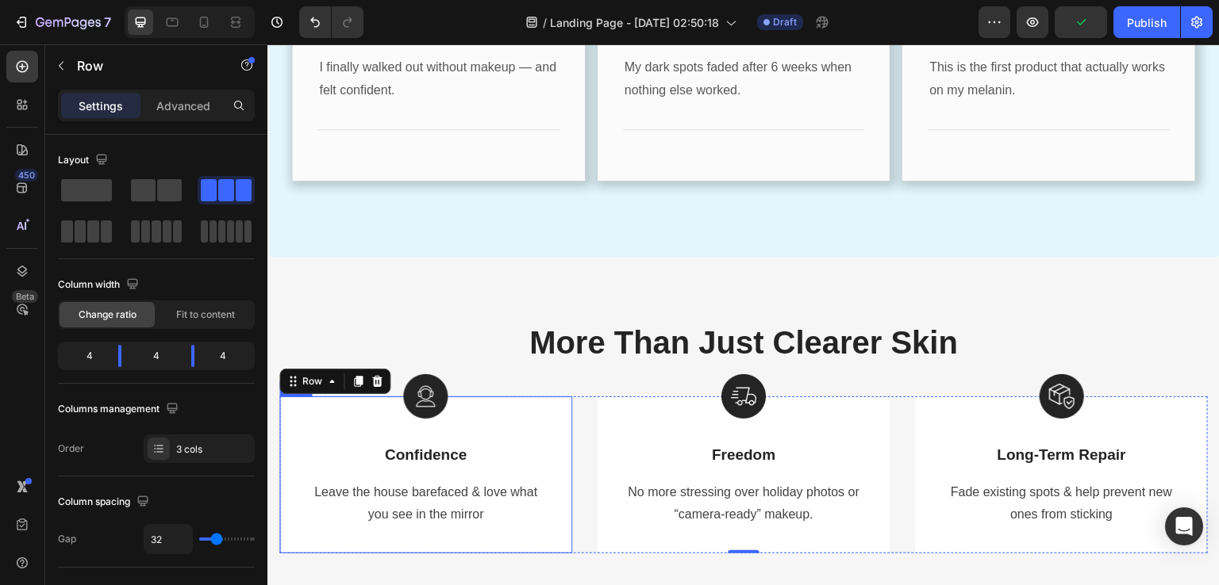
click at [299, 435] on div "Image Confidence Text Block Leave the house barefaced & love what you see in th…" at bounding box center [425, 475] width 293 height 157
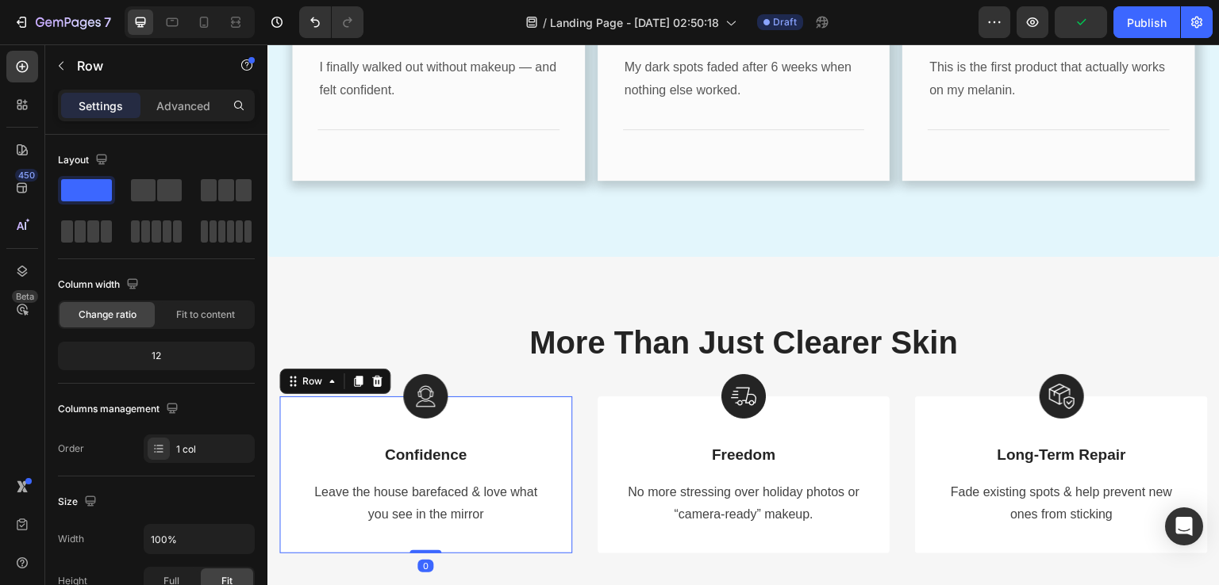
scroll to position [470, 0]
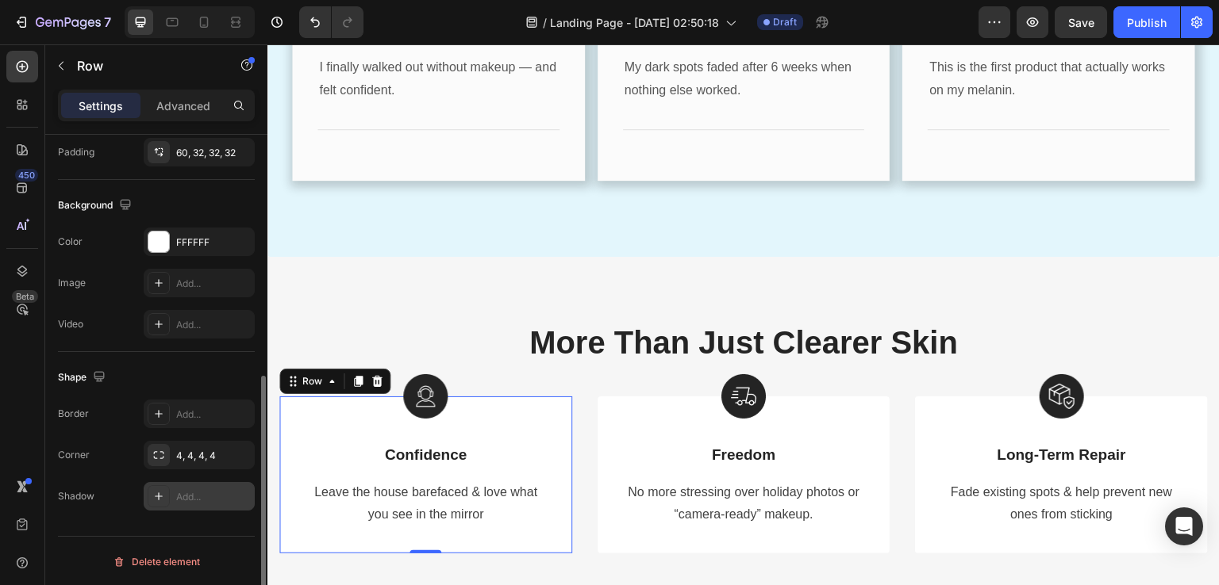
click at [178, 495] on div "Add..." at bounding box center [213, 497] width 75 height 14
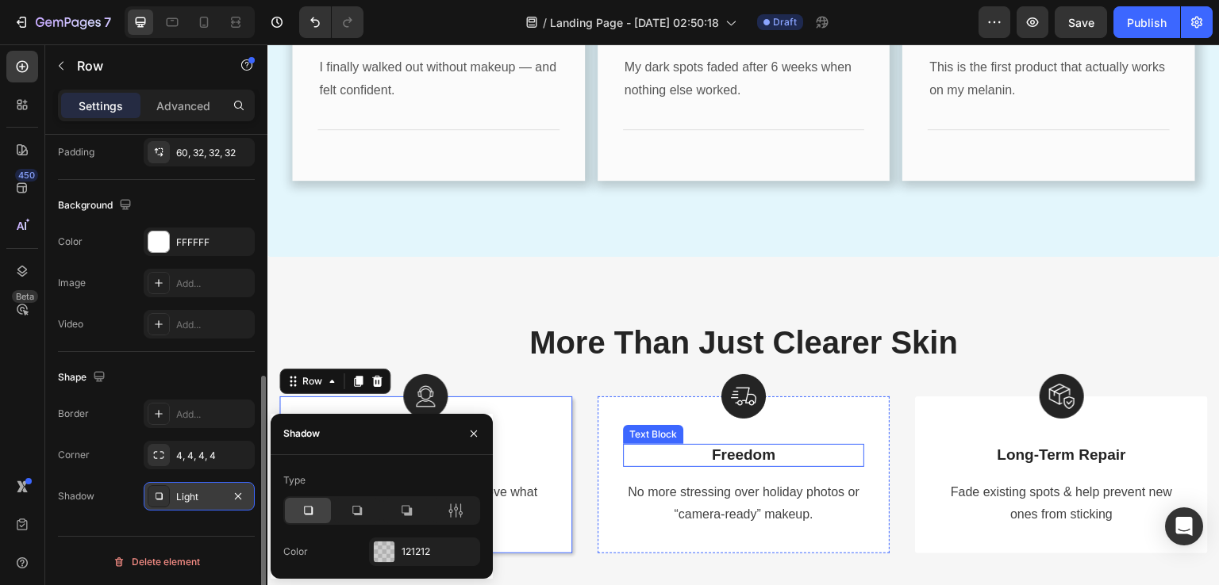
click at [643, 432] on div "Text Block" at bounding box center [653, 435] width 54 height 14
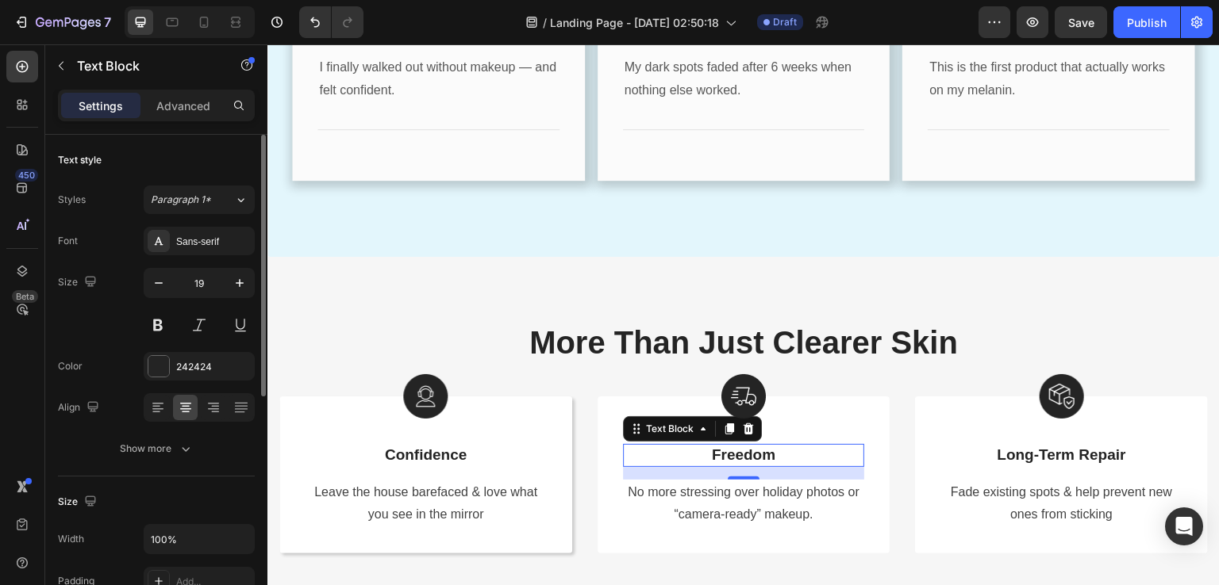
scroll to position [2383, 0]
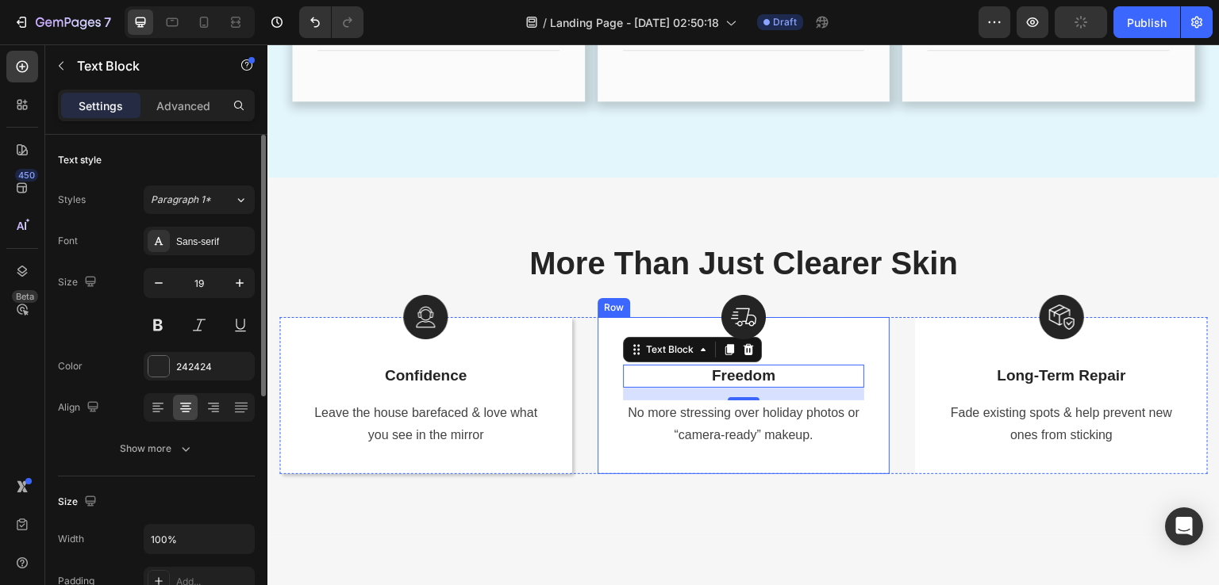
click at [601, 363] on div "Image Image Freedom Text Block 16 No more stressing over holiday photos or “cam…" at bounding box center [743, 395] width 293 height 157
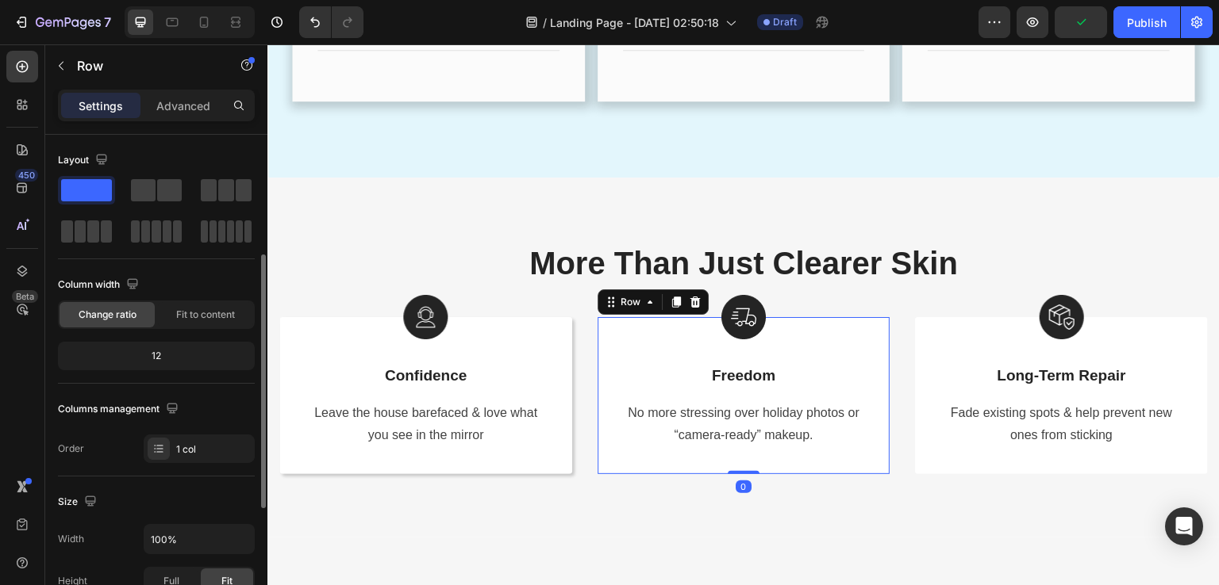
scroll to position [470, 0]
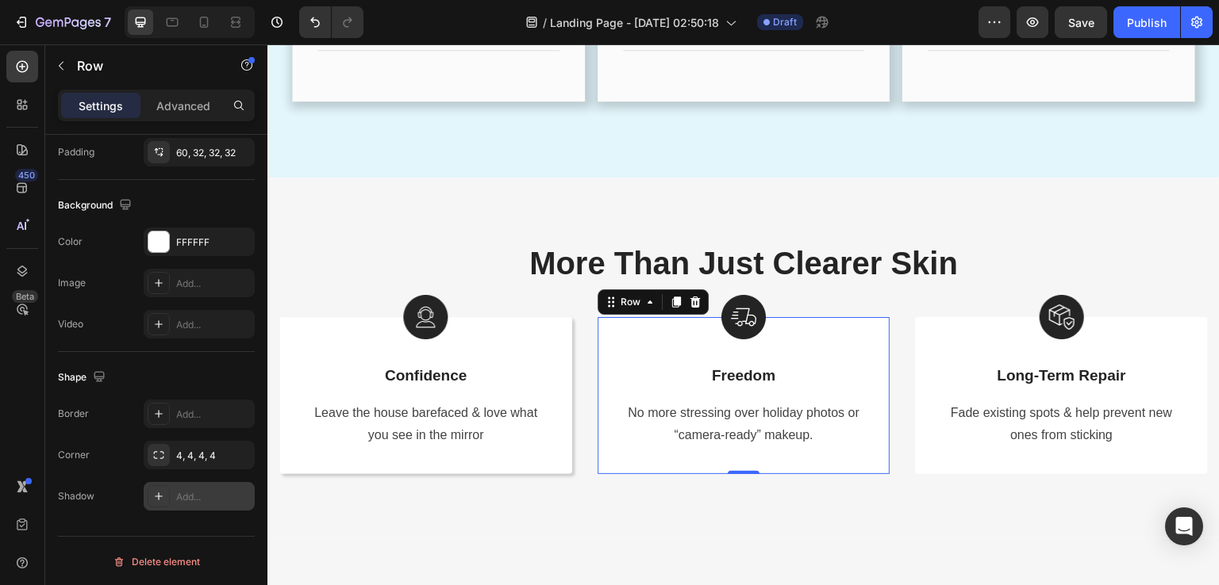
drag, startPoint x: 176, startPoint y: 487, endPoint x: 279, endPoint y: 397, distance: 136.6
click at [176, 490] on div "Add..." at bounding box center [213, 497] width 75 height 14
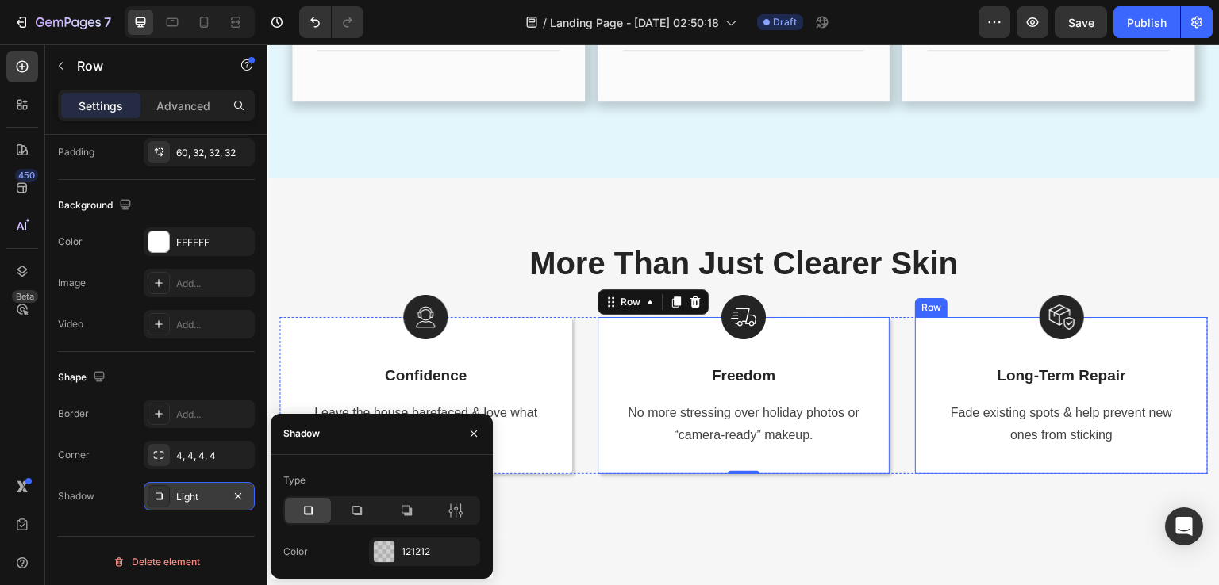
click at [929, 387] on div "Image Image Long-Term Repair Text Block Fade existing spots & help prevent new …" at bounding box center [1061, 395] width 293 height 157
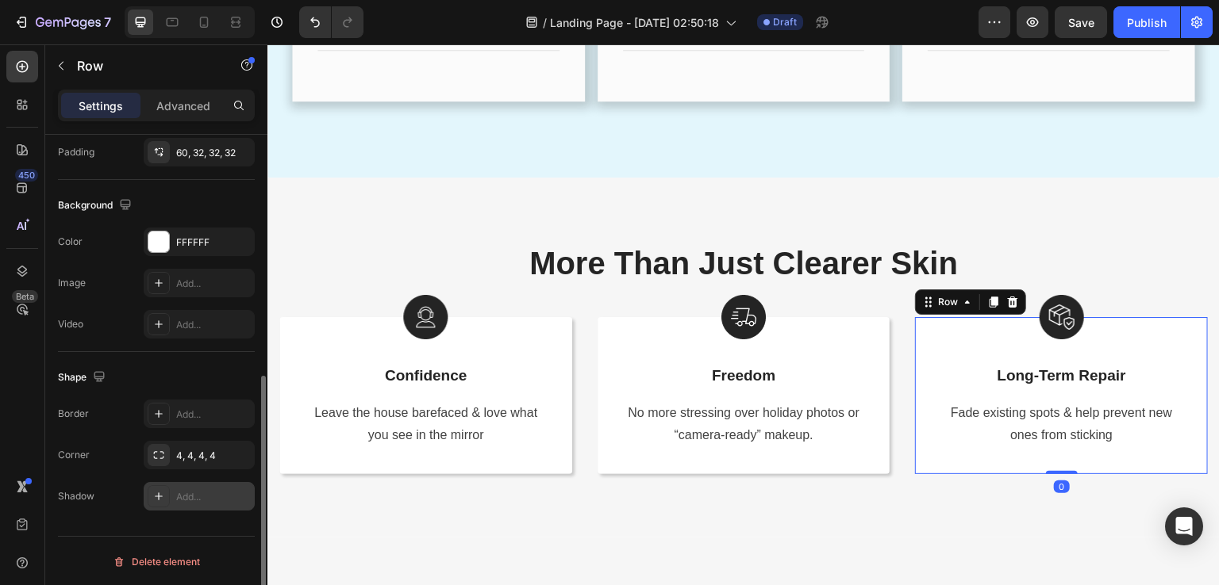
click at [185, 493] on div "Add..." at bounding box center [213, 497] width 75 height 14
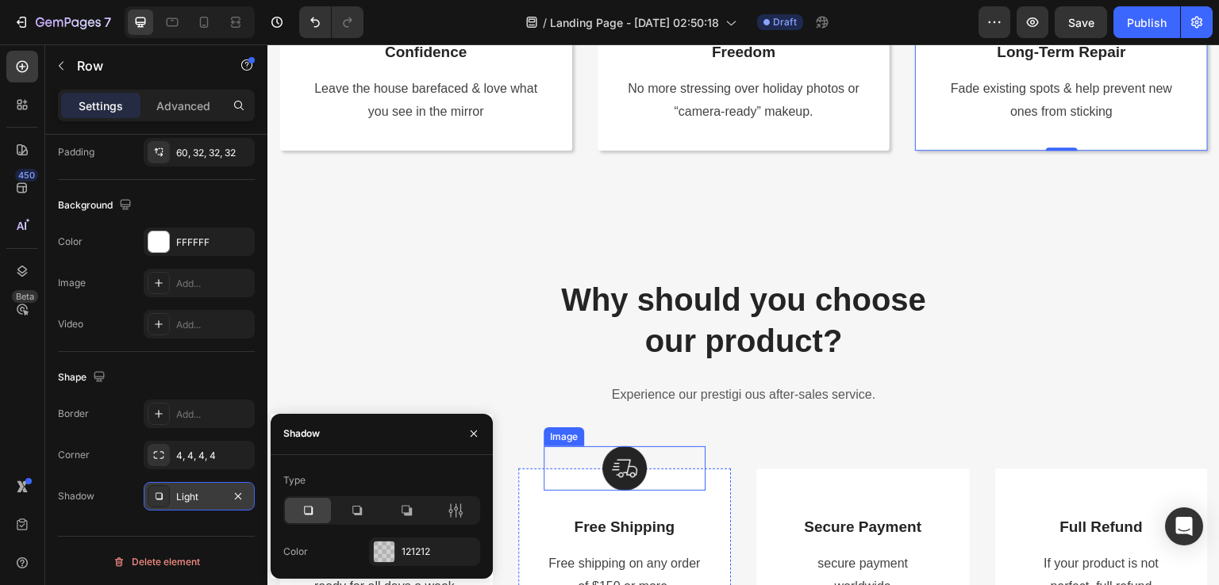
scroll to position [2780, 0]
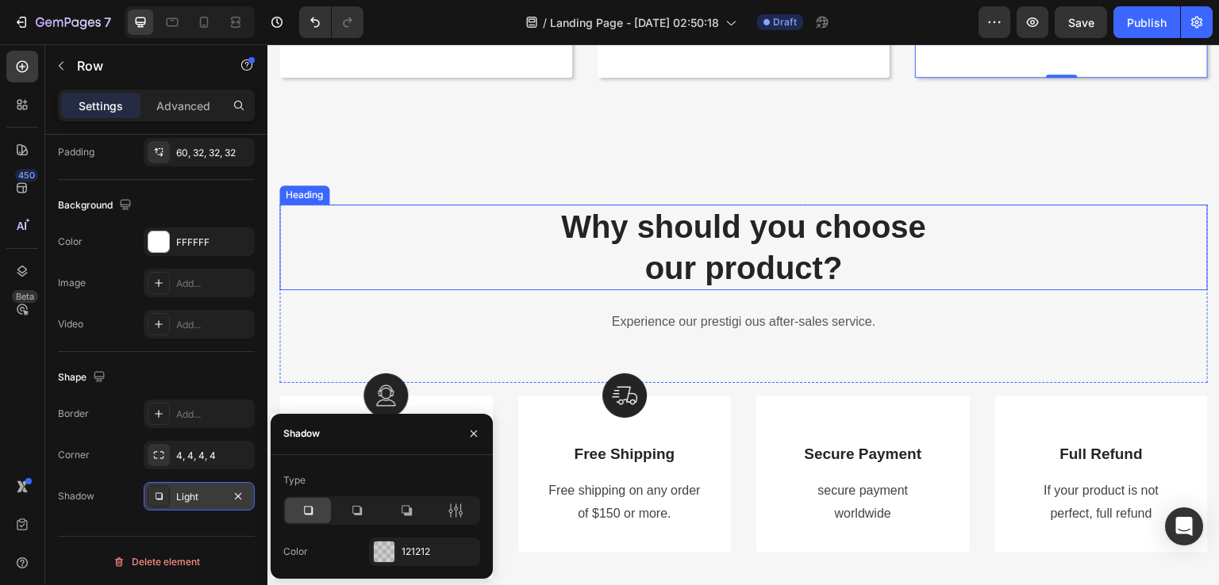
click at [647, 274] on p "Why should you choose our product?" at bounding box center [743, 247] width 925 height 83
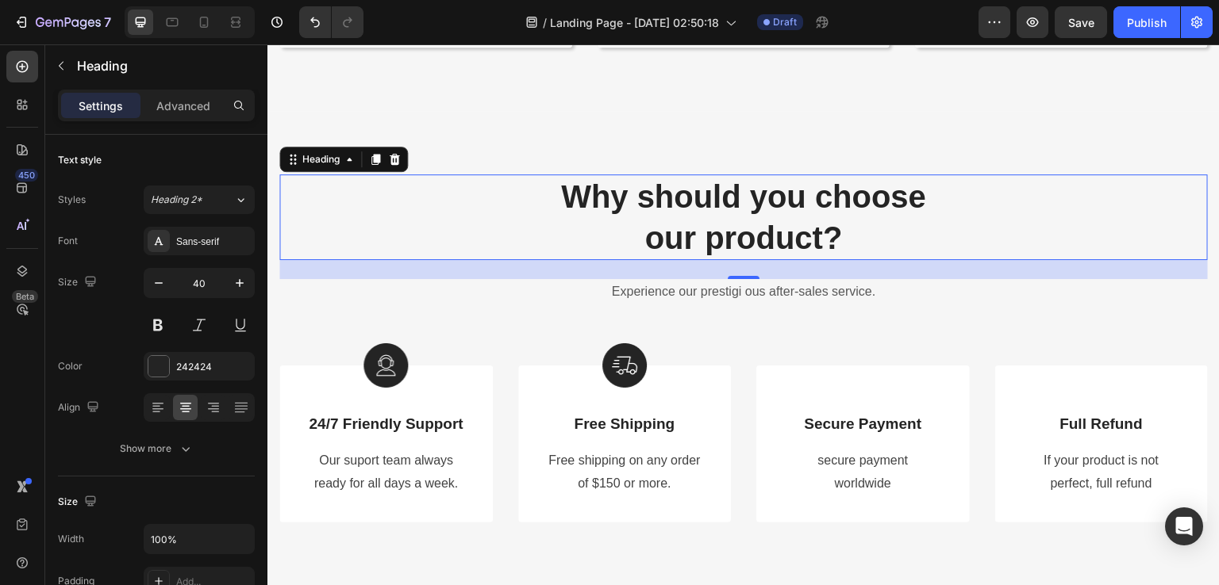
scroll to position [2859, 0]
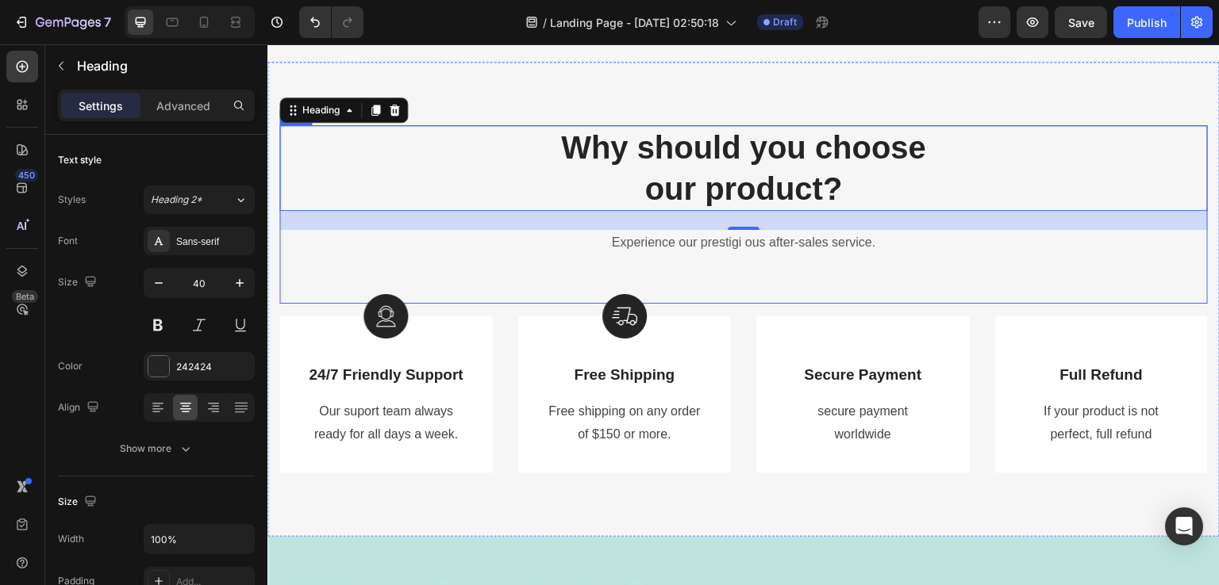
click at [854, 273] on div "Why should you choose our product? Heading 24 Experience our prestigi ous after…" at bounding box center [743, 214] width 928 height 178
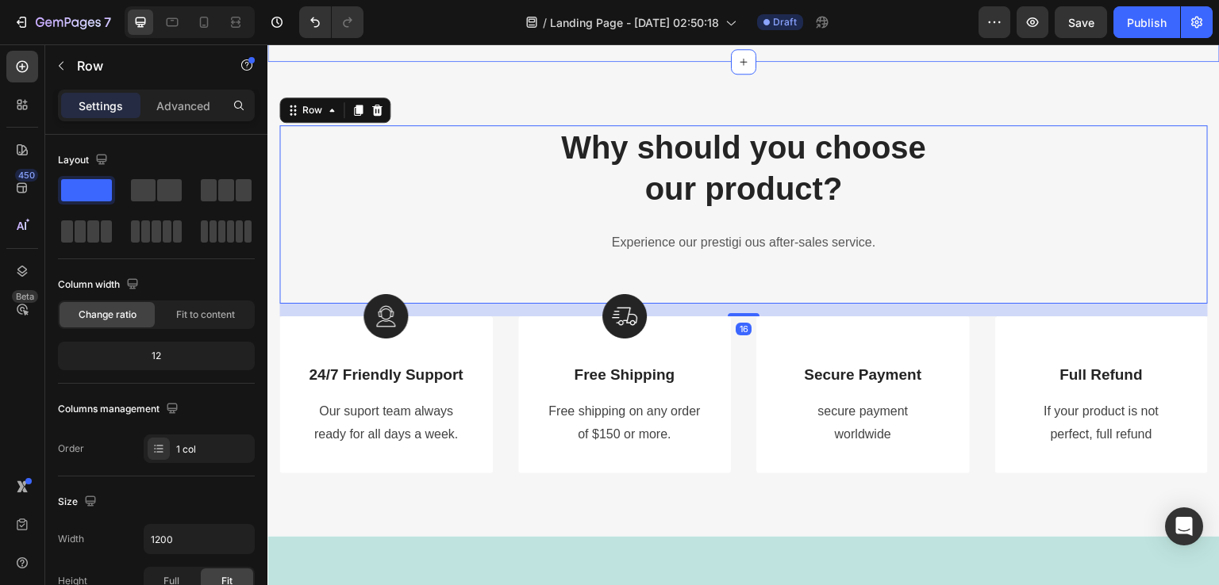
scroll to position [2780, 0]
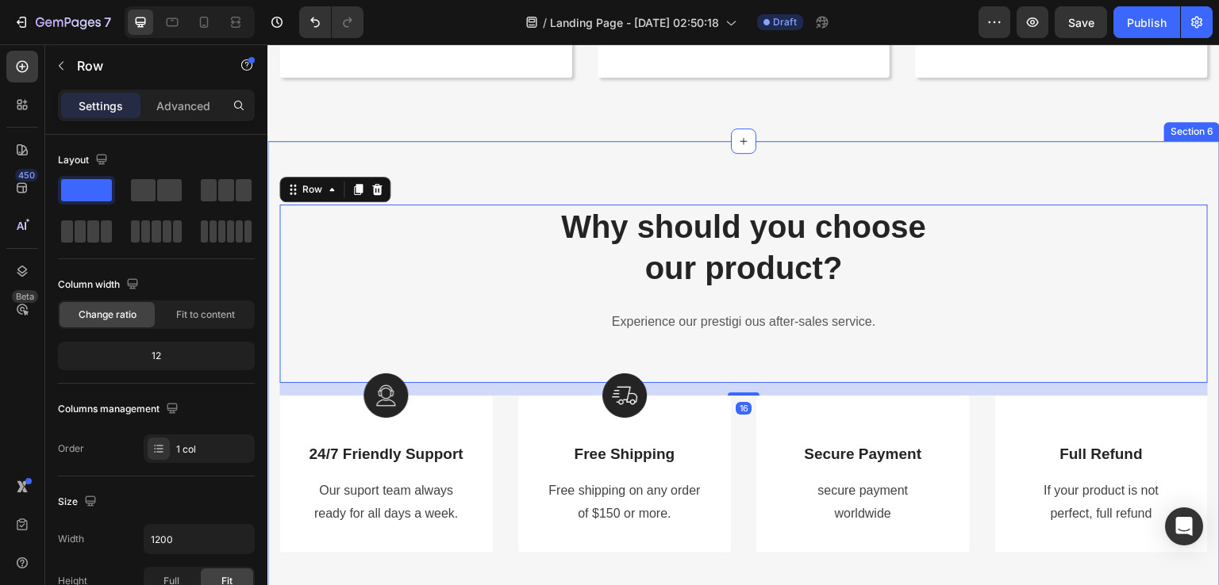
click at [1115, 178] on div "Why should you choose our product? Heading Experience our prestigi ous after-sa…" at bounding box center [743, 378] width 952 height 475
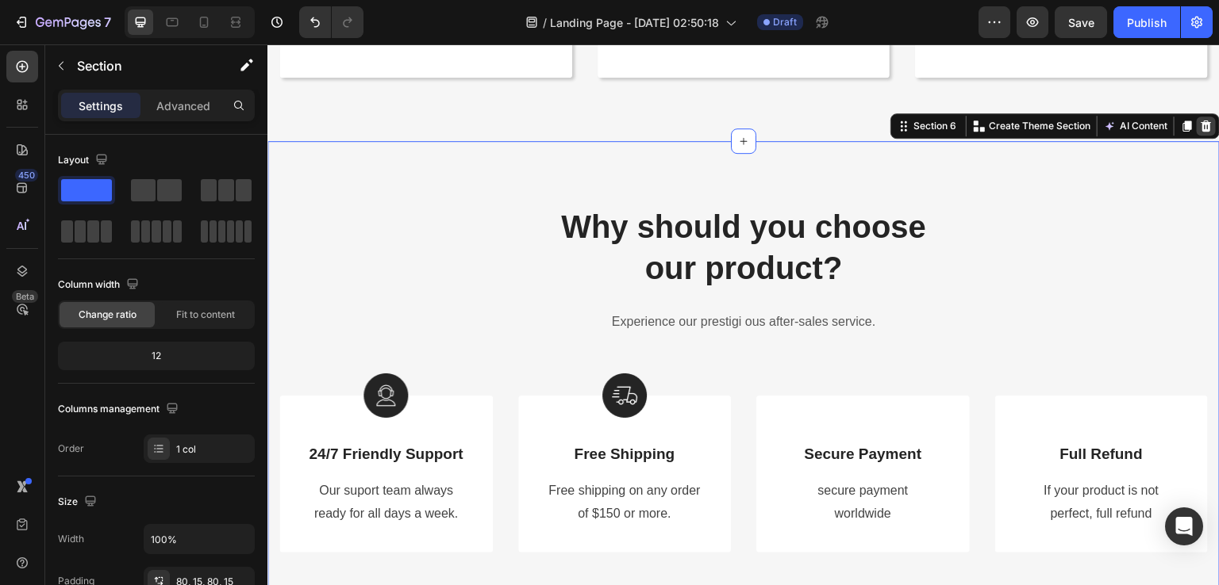
click at [1200, 129] on icon at bounding box center [1206, 126] width 13 height 13
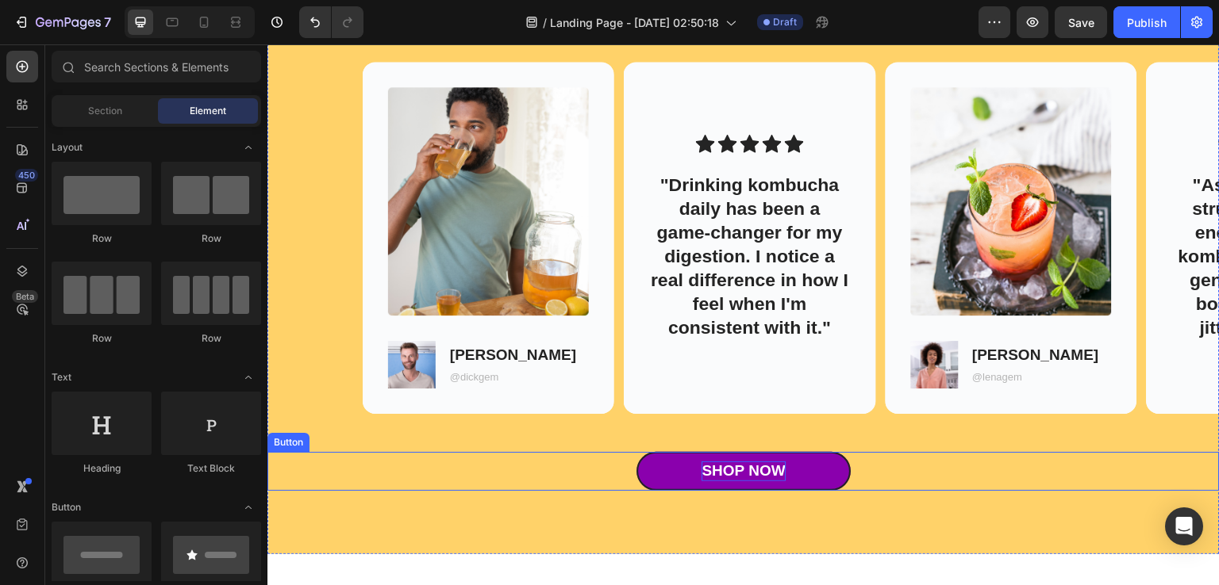
scroll to position [3097, 0]
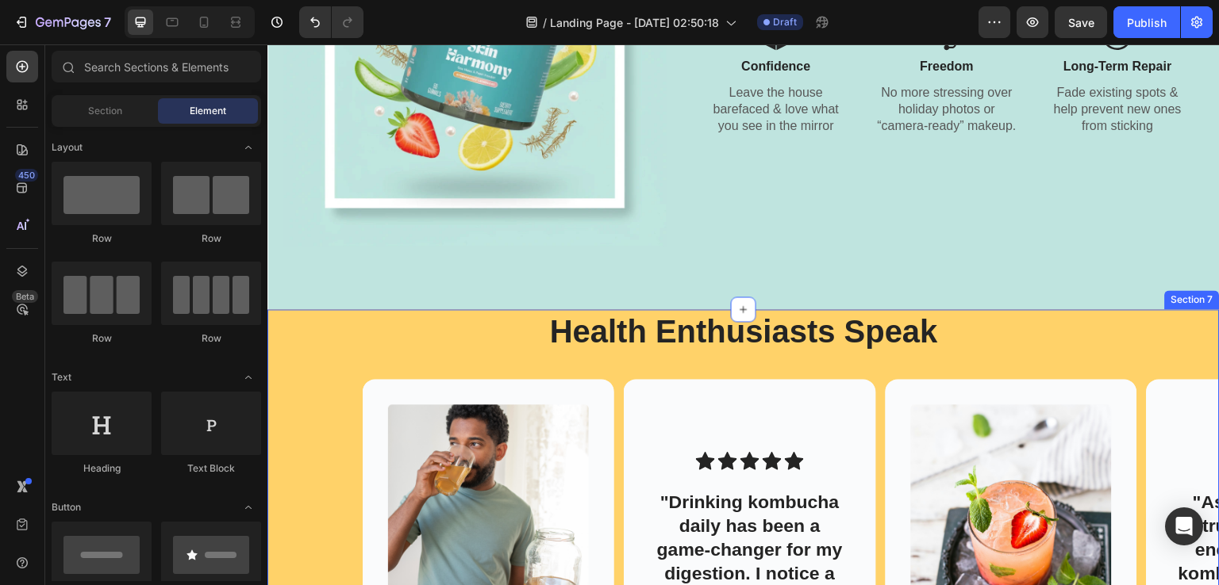
click at [699, 355] on div "Health Enthusiasts Speak Heading Image Image Dick T. Text Block @dickgem Text B…" at bounding box center [743, 558] width 952 height 499
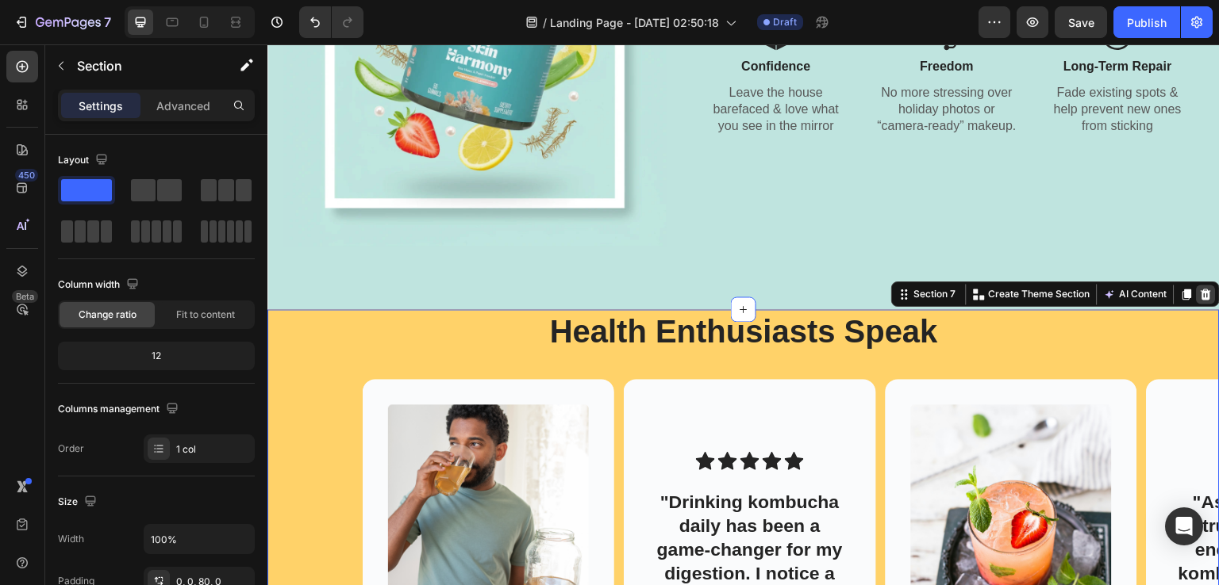
click at [1200, 295] on icon at bounding box center [1206, 294] width 13 height 13
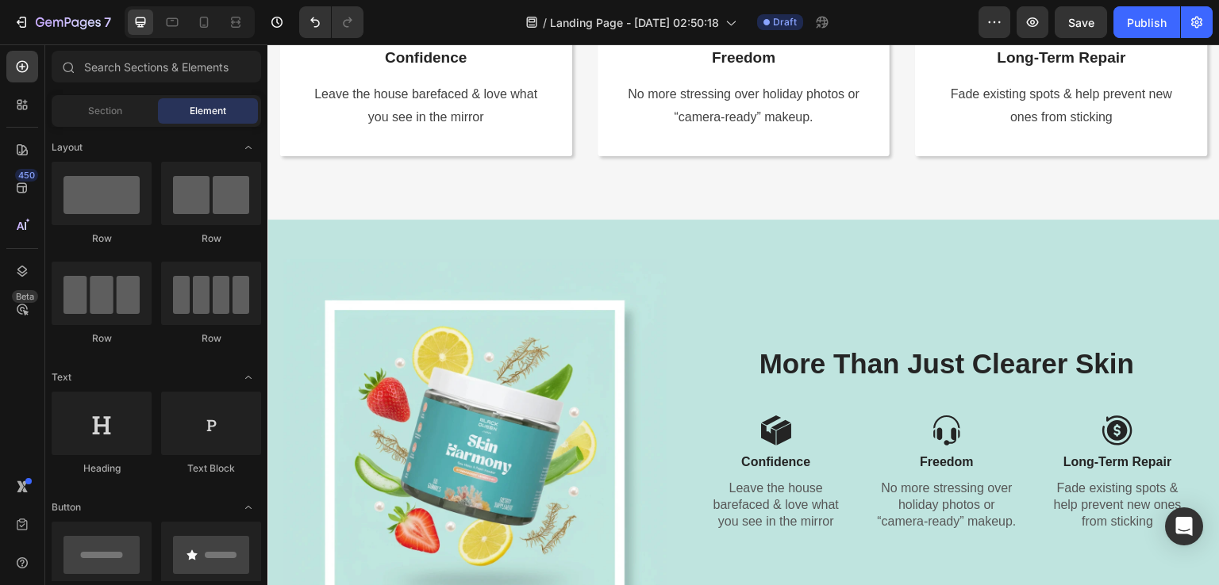
scroll to position [2780, 0]
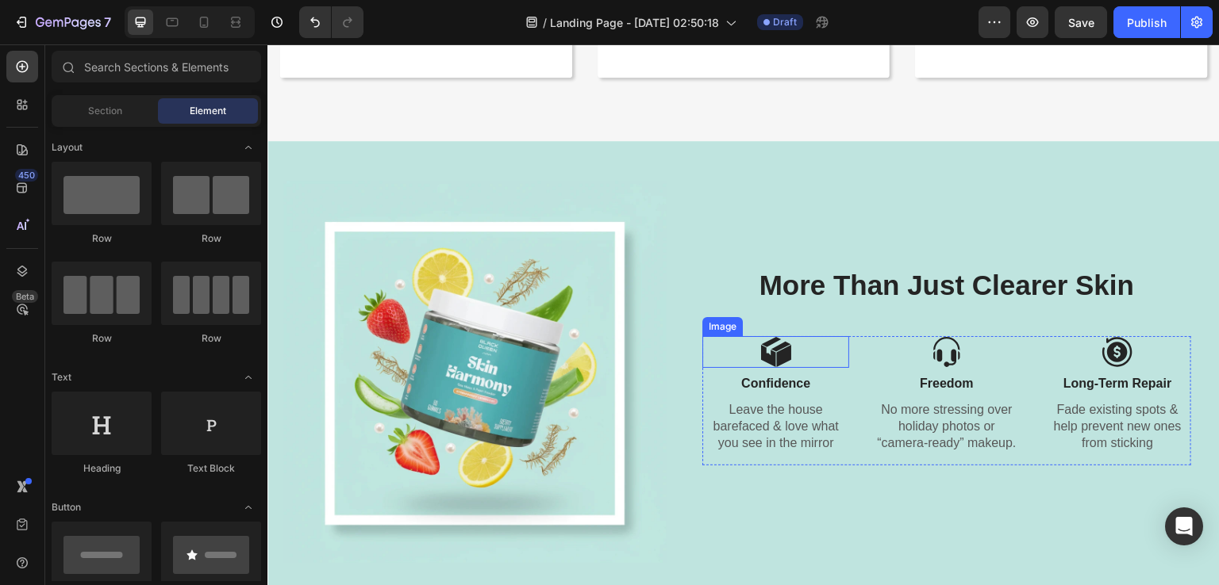
click at [744, 348] on div at bounding box center [775, 352] width 147 height 32
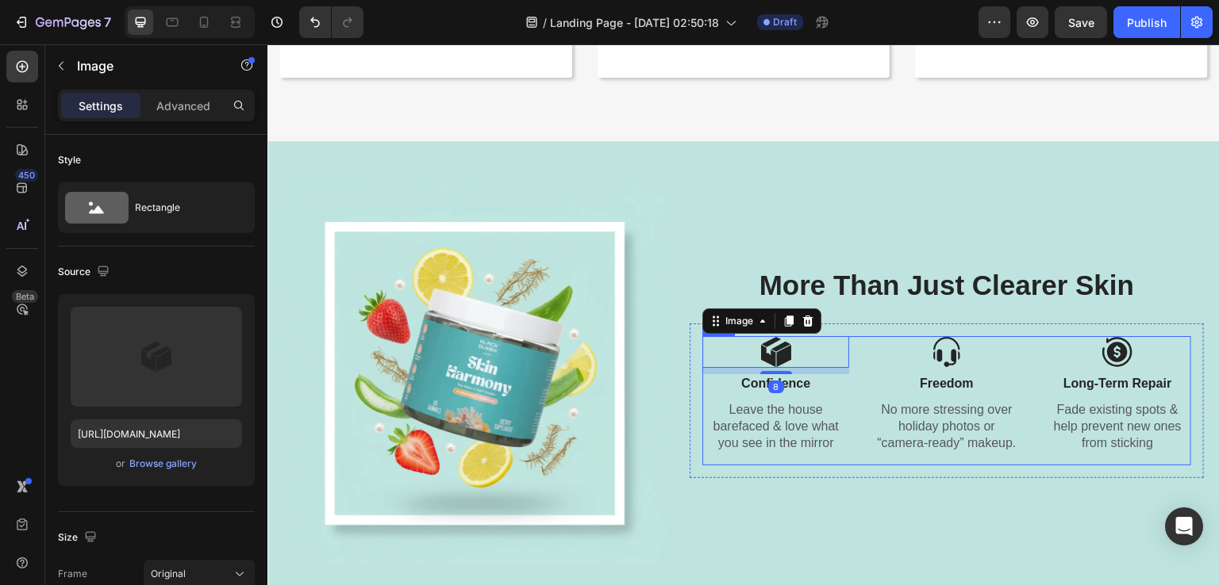
click at [858, 378] on div "Image 8 Confidence Text Block Leave the house barefaced & love what you see in …" at bounding box center [946, 400] width 489 height 129
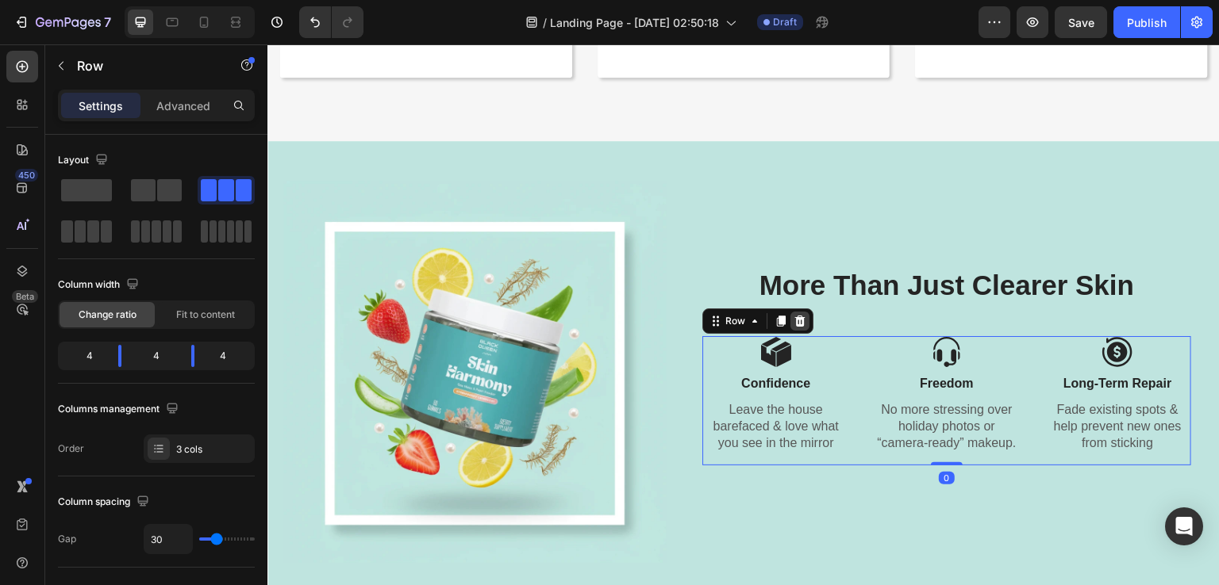
click at [795, 315] on icon at bounding box center [799, 321] width 13 height 13
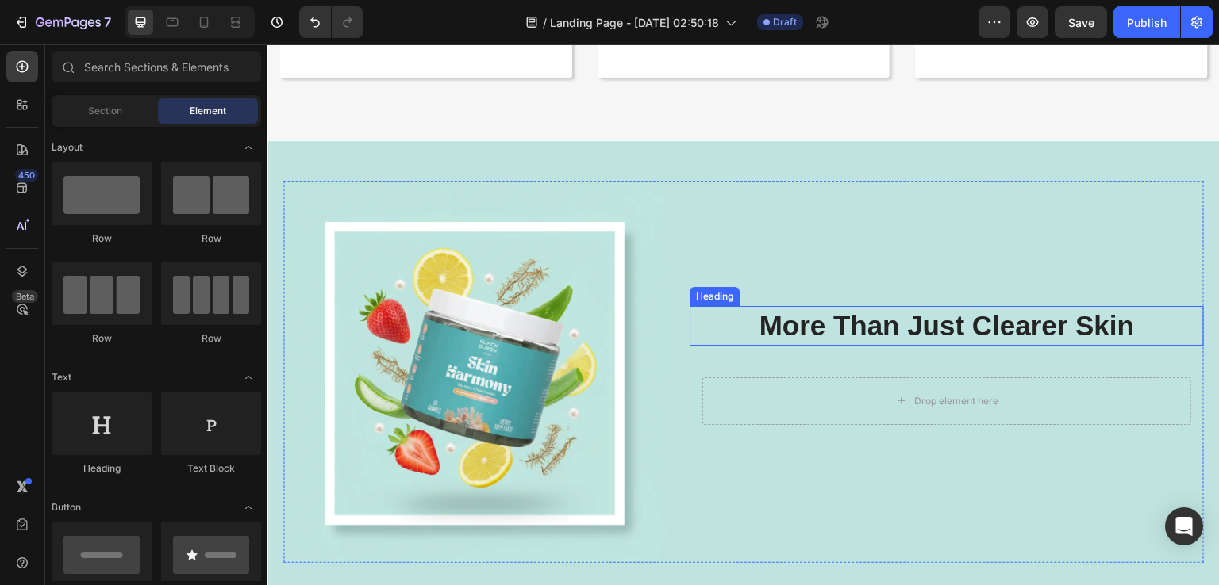
scroll to position [2859, 0]
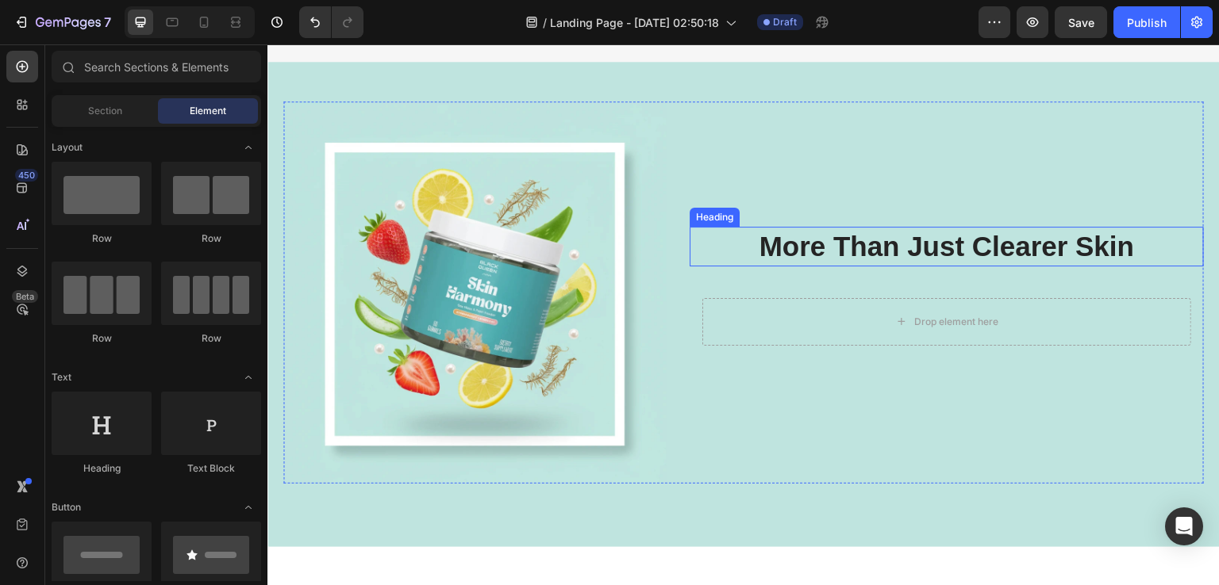
click at [788, 242] on h2 "More Than Just Clearer Skin" at bounding box center [946, 247] width 514 height 40
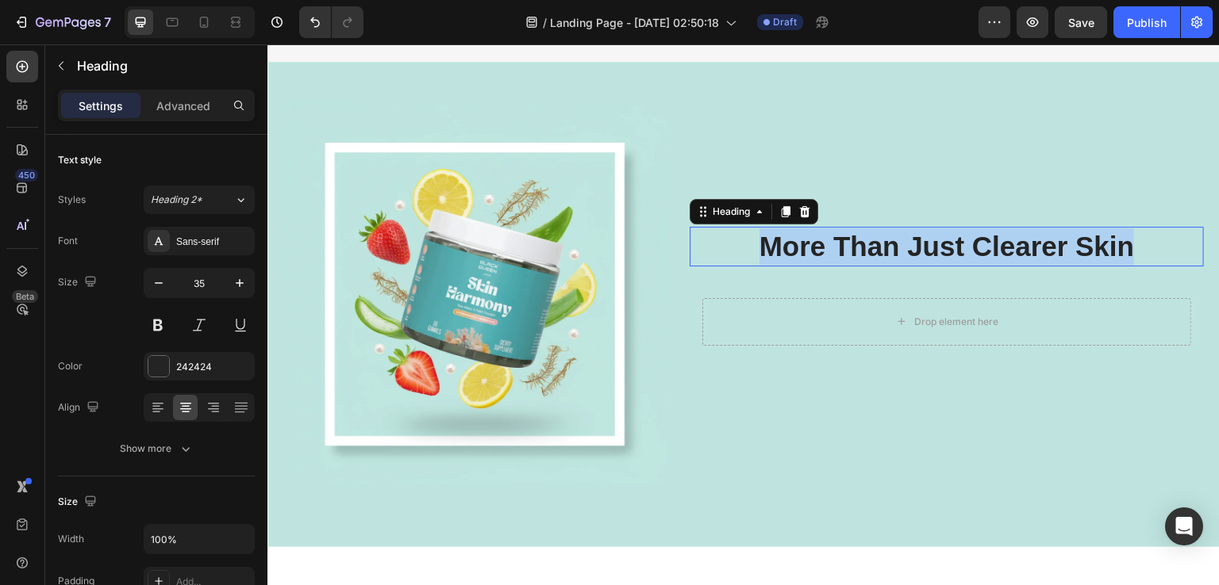
click at [788, 242] on p "More Than Just Clearer Skin" at bounding box center [946, 246] width 511 height 36
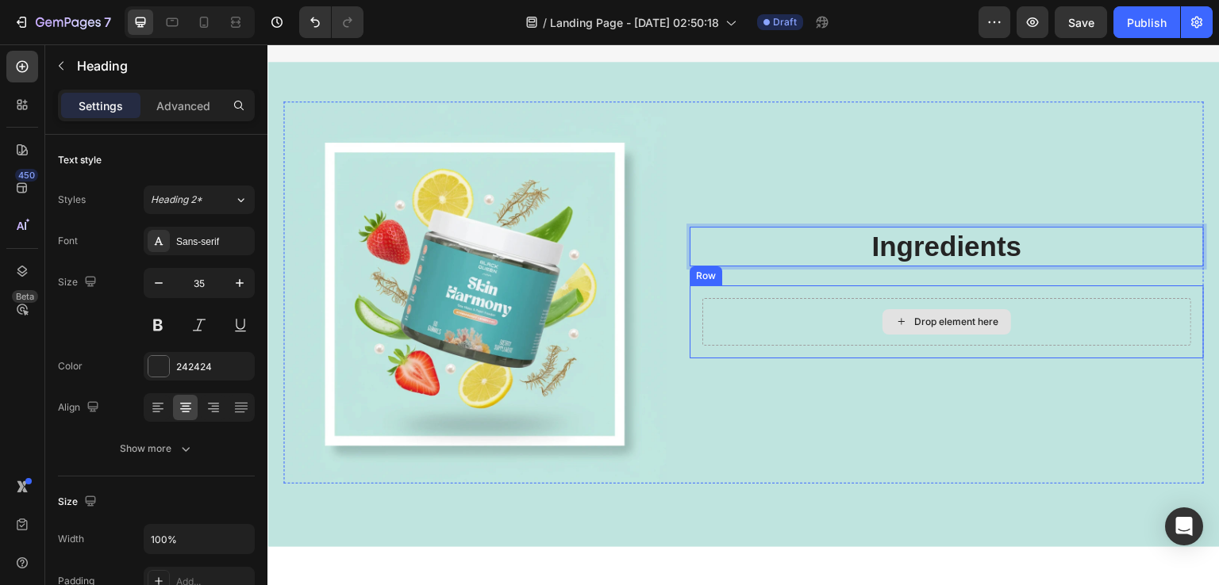
click at [801, 298] on div "Drop element here" at bounding box center [946, 322] width 489 height 48
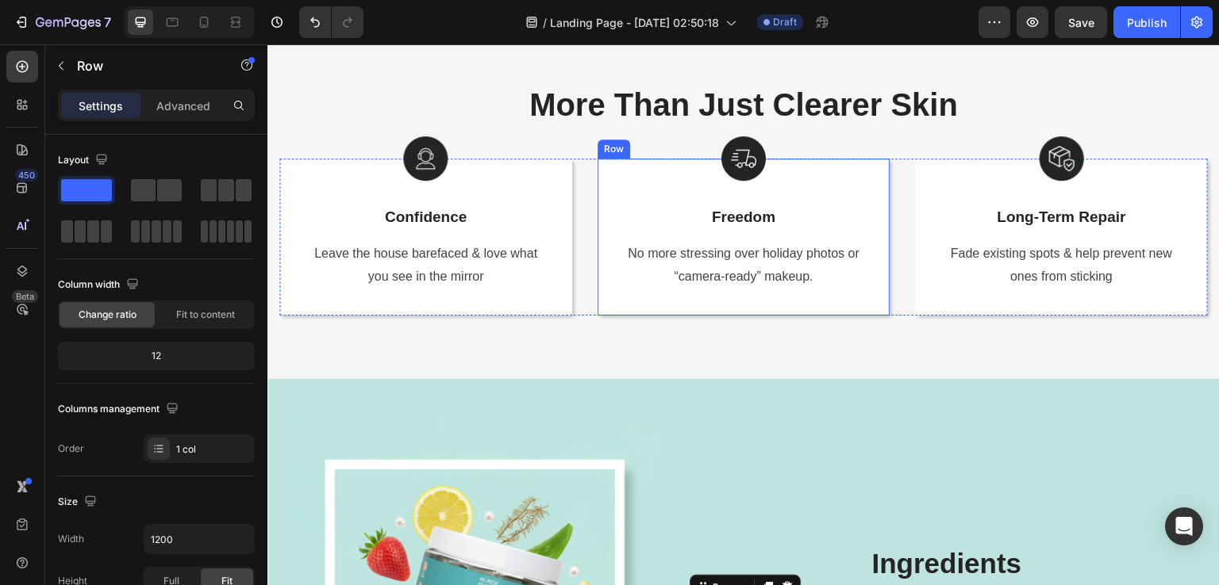
scroll to position [2780, 0]
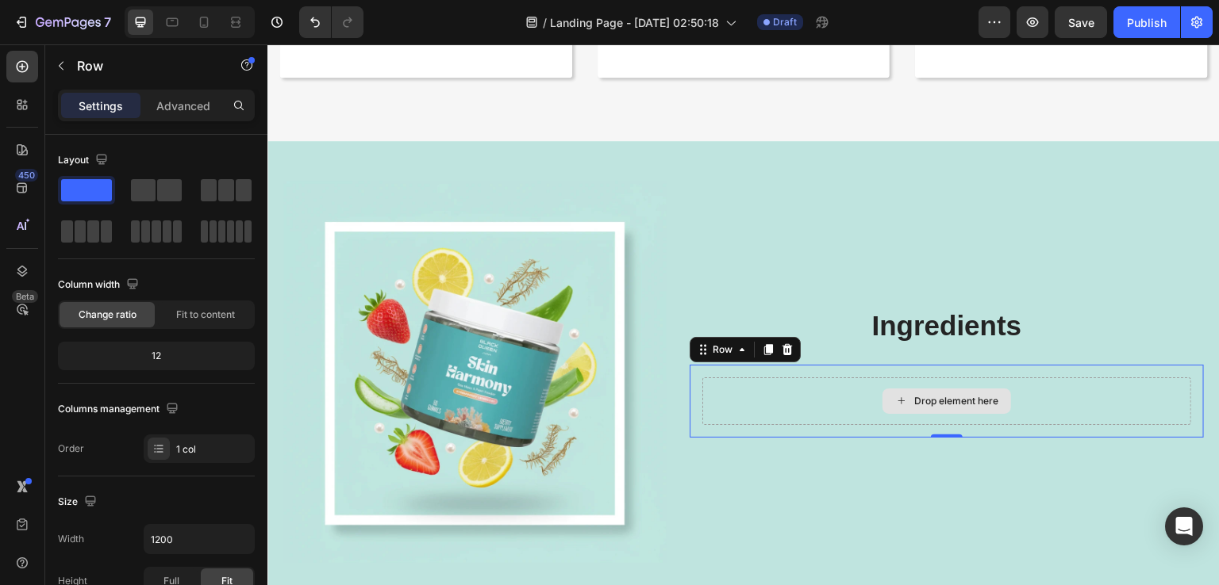
click at [904, 393] on div "Drop element here" at bounding box center [946, 401] width 129 height 25
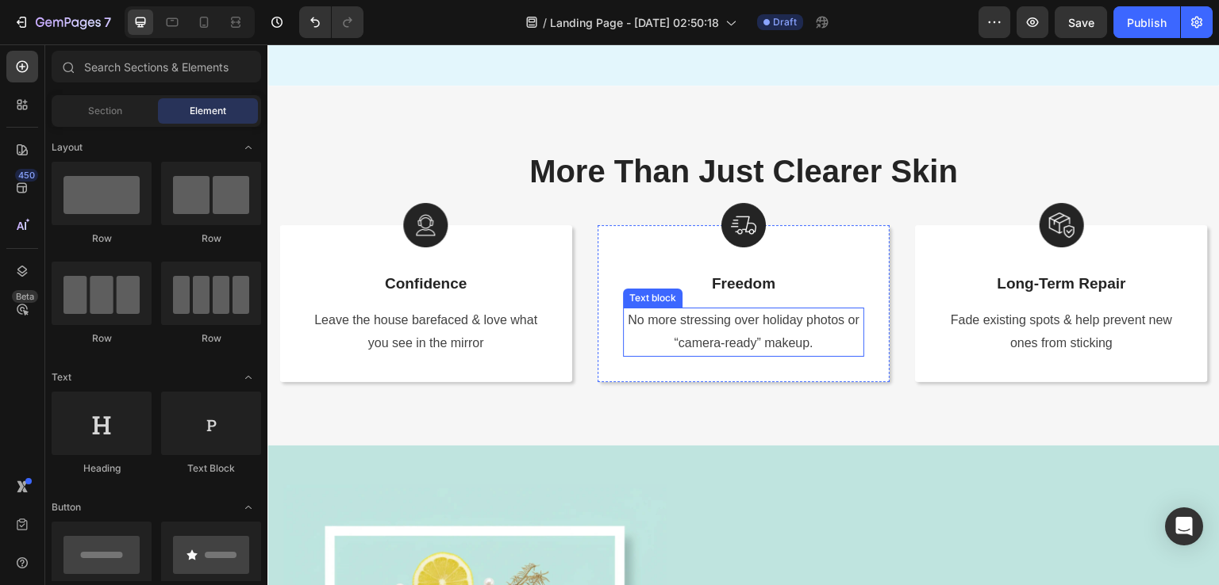
scroll to position [2462, 0]
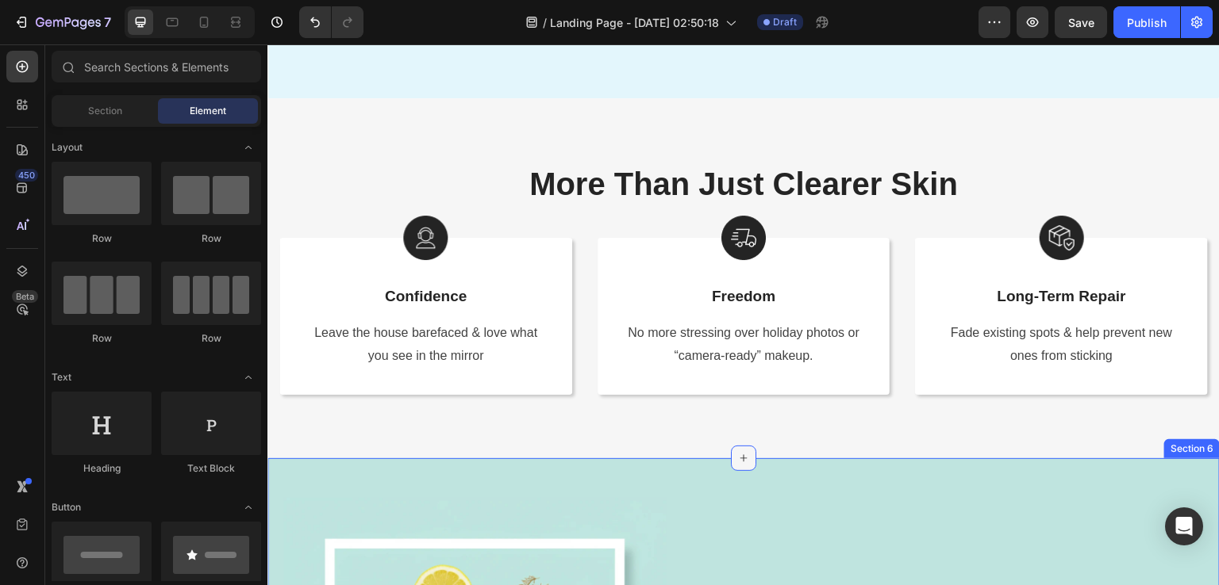
click at [738, 463] on icon at bounding box center [743, 458] width 13 height 13
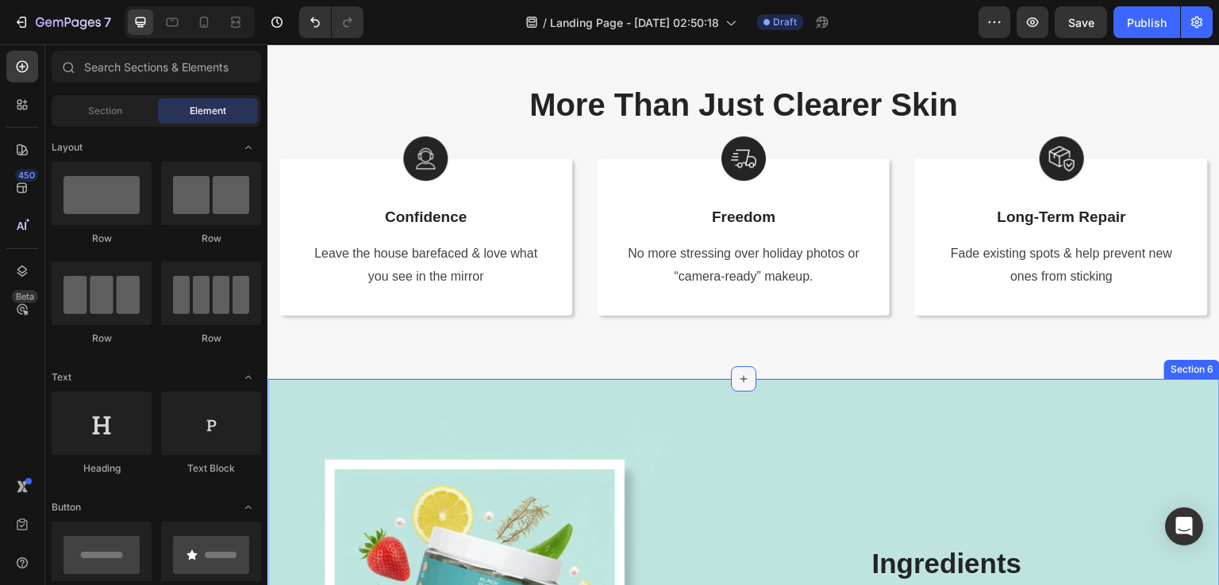
click at [740, 379] on icon at bounding box center [743, 378] width 7 height 7
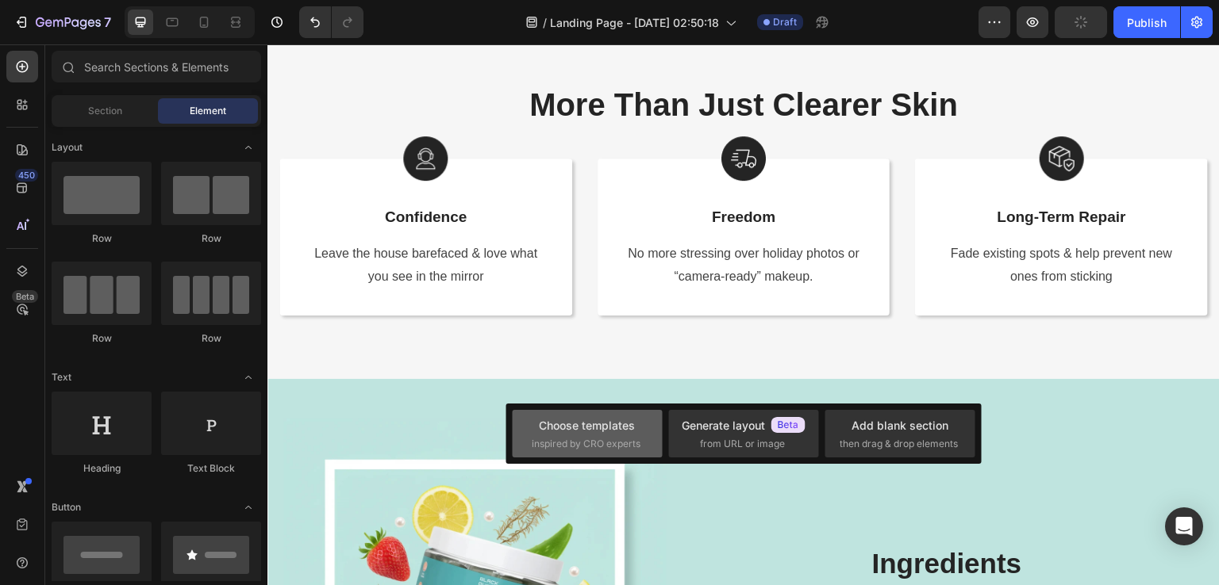
click at [547, 426] on div "Choose templates" at bounding box center [587, 425] width 96 height 17
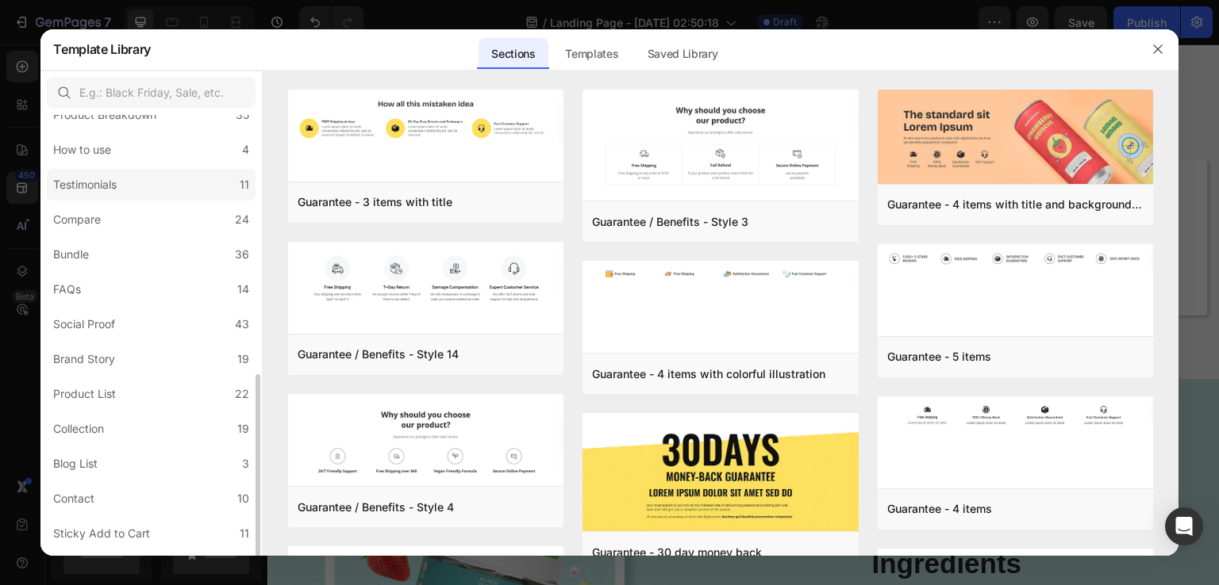
scroll to position [336, 0]
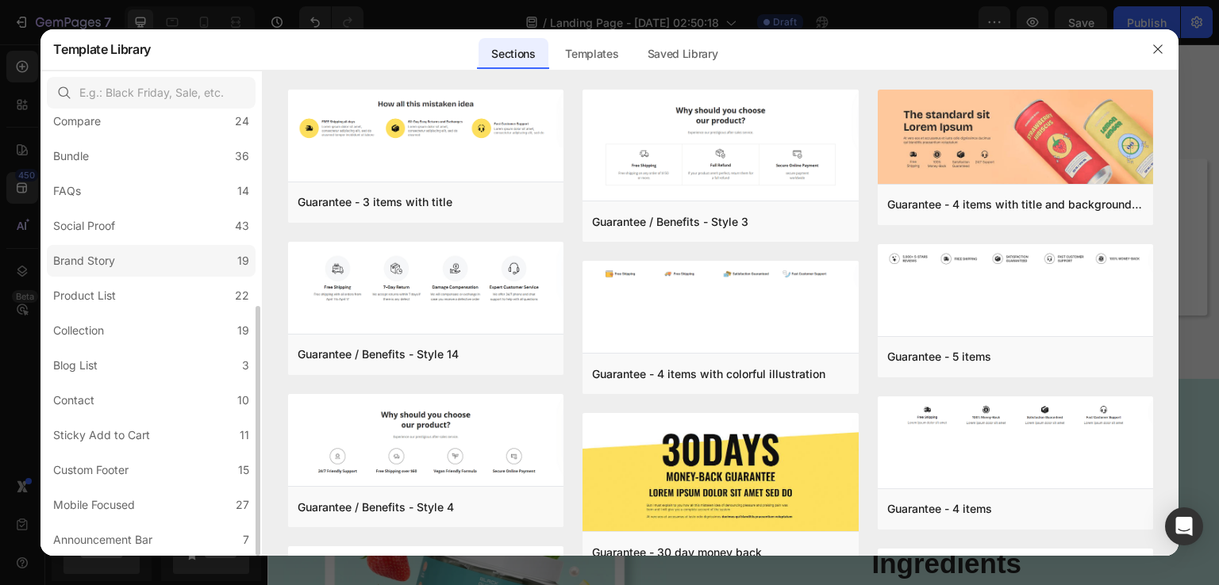
click at [175, 269] on label "Brand Story 19" at bounding box center [151, 261] width 209 height 32
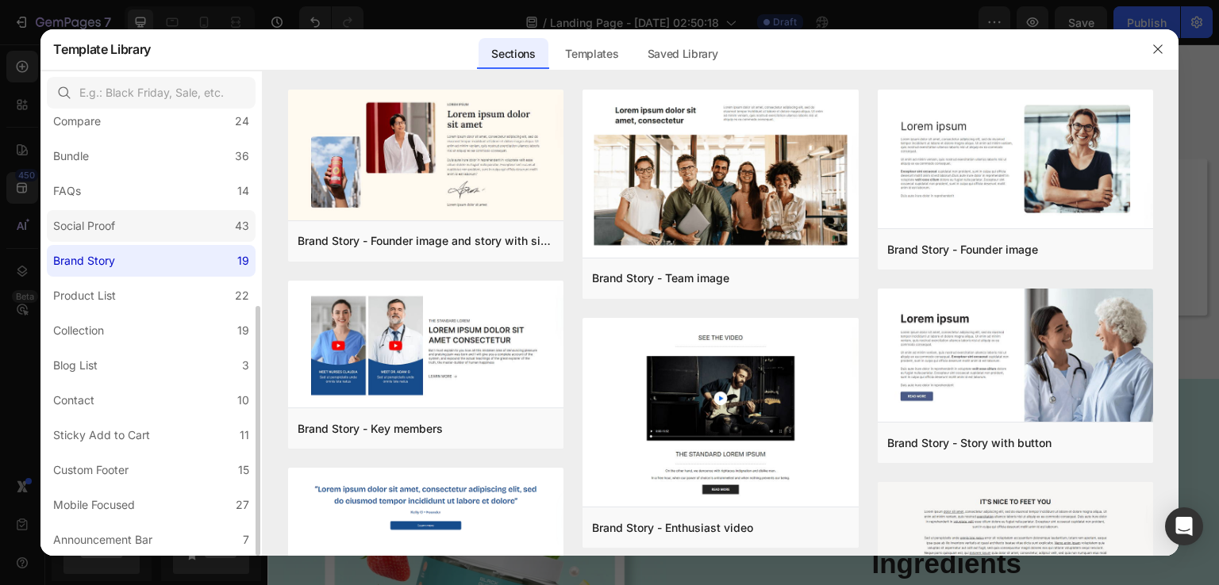
click at [186, 230] on label "Social Proof 43" at bounding box center [151, 226] width 209 height 32
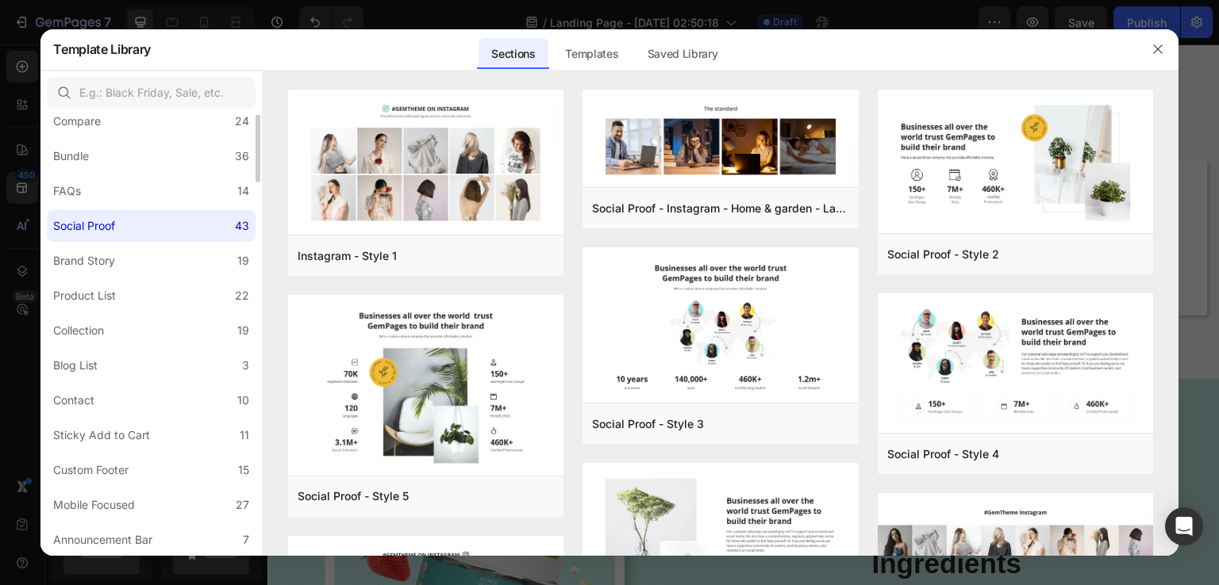
scroll to position [98, 0]
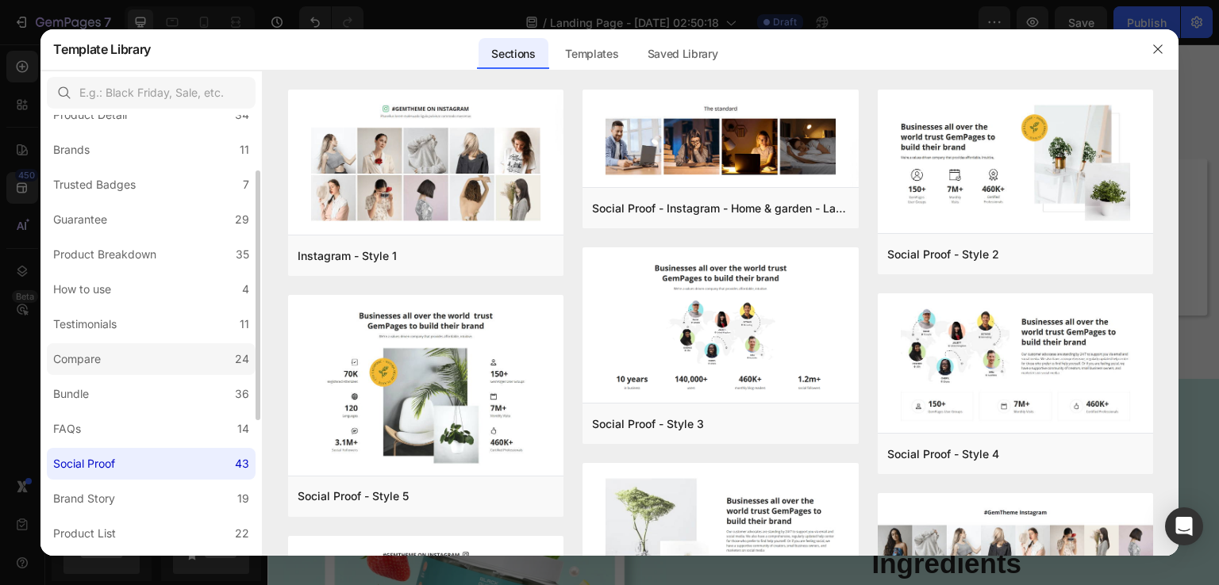
click at [105, 362] on div "Compare" at bounding box center [80, 359] width 54 height 19
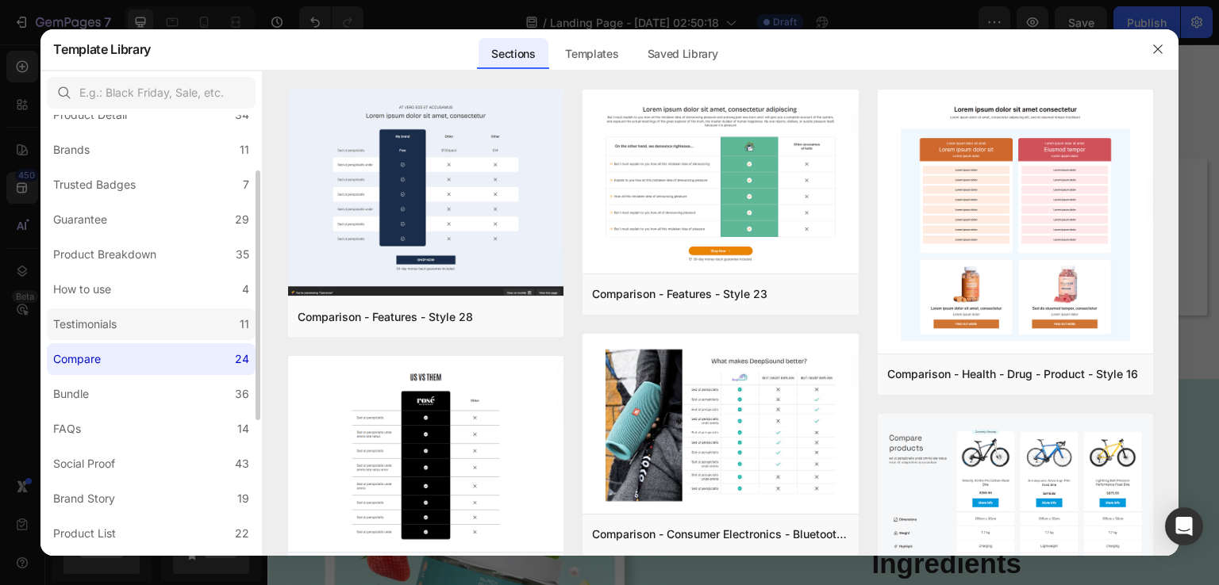
click at [113, 332] on div "Testimonials" at bounding box center [84, 324] width 63 height 19
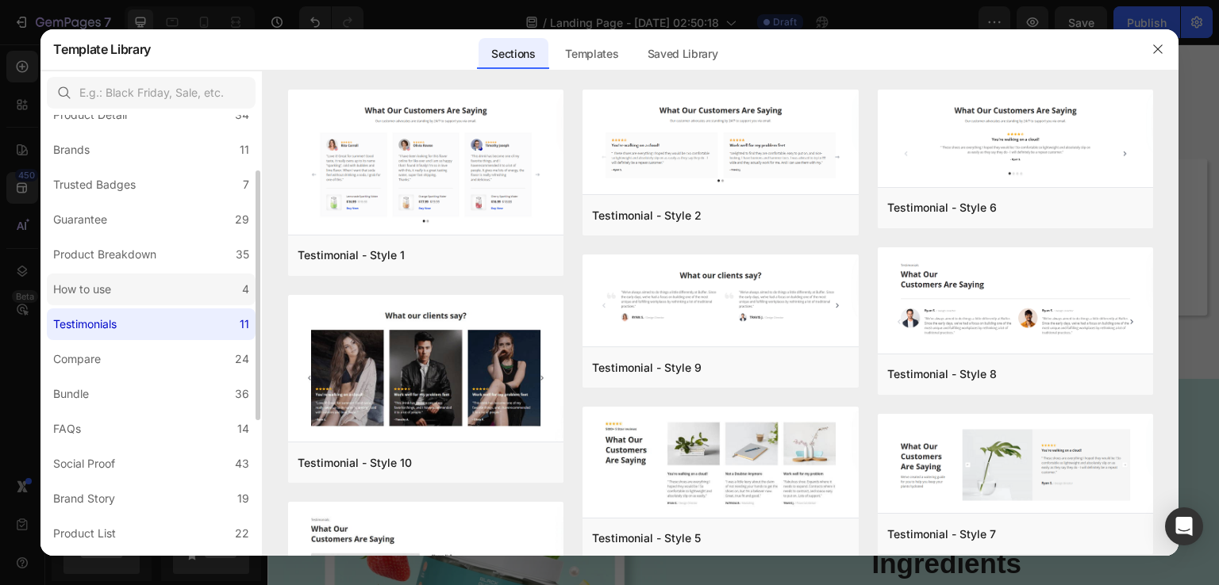
click at [122, 301] on label "How to use 4" at bounding box center [151, 290] width 209 height 32
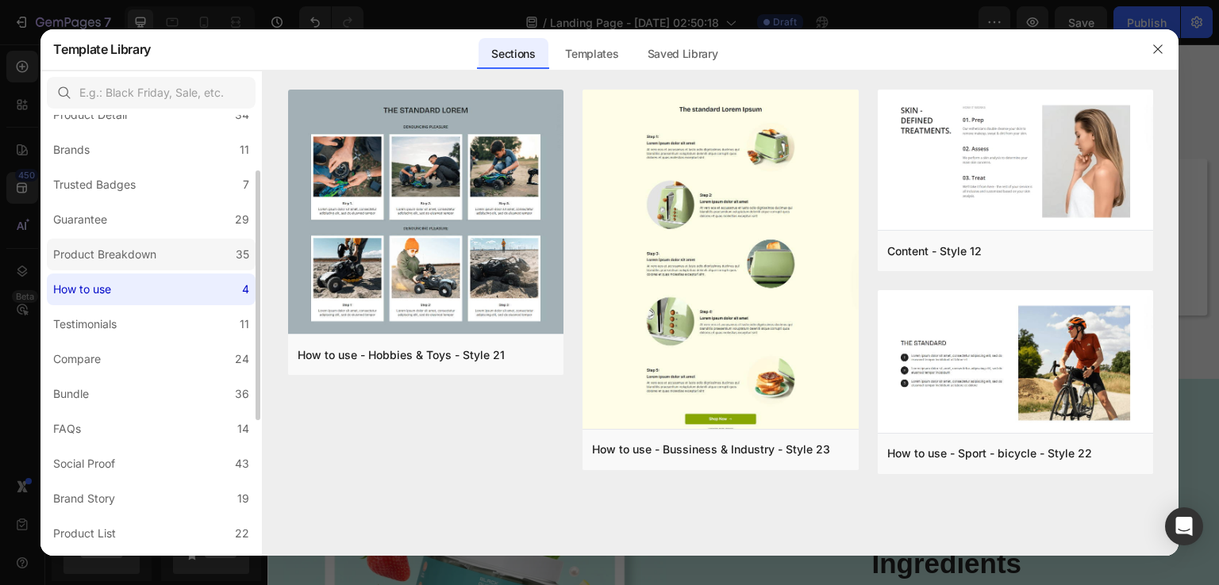
click at [173, 248] on label "Product Breakdown 35" at bounding box center [151, 255] width 209 height 32
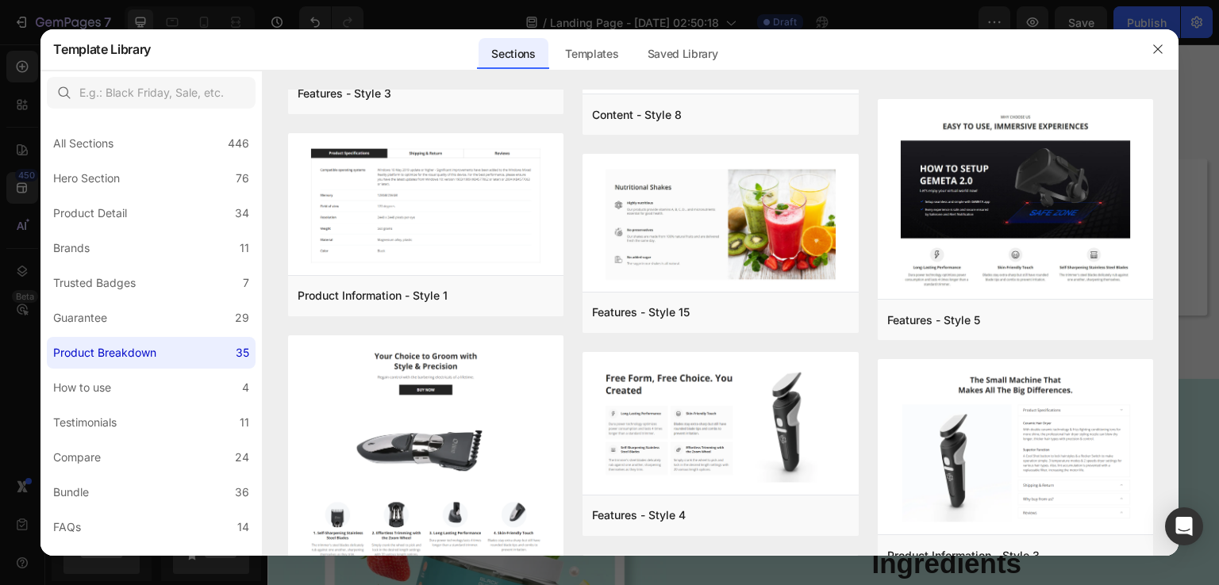
scroll to position [542, 0]
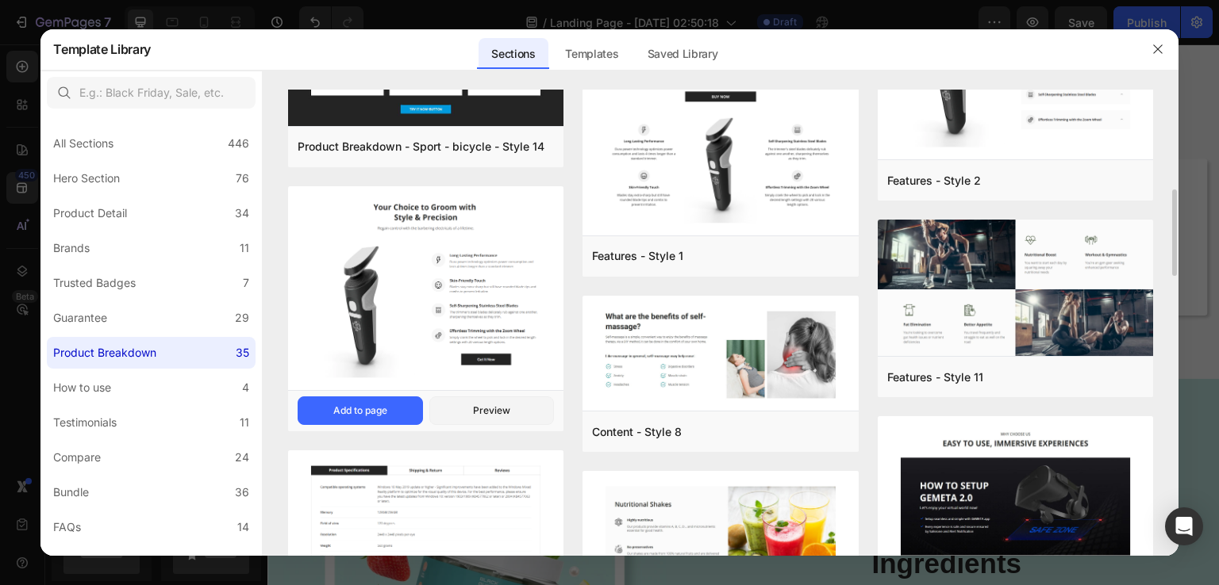
drag, startPoint x: 334, startPoint y: 407, endPoint x: 349, endPoint y: 363, distance: 46.2
click at [335, 407] on div "Add to page" at bounding box center [360, 411] width 54 height 14
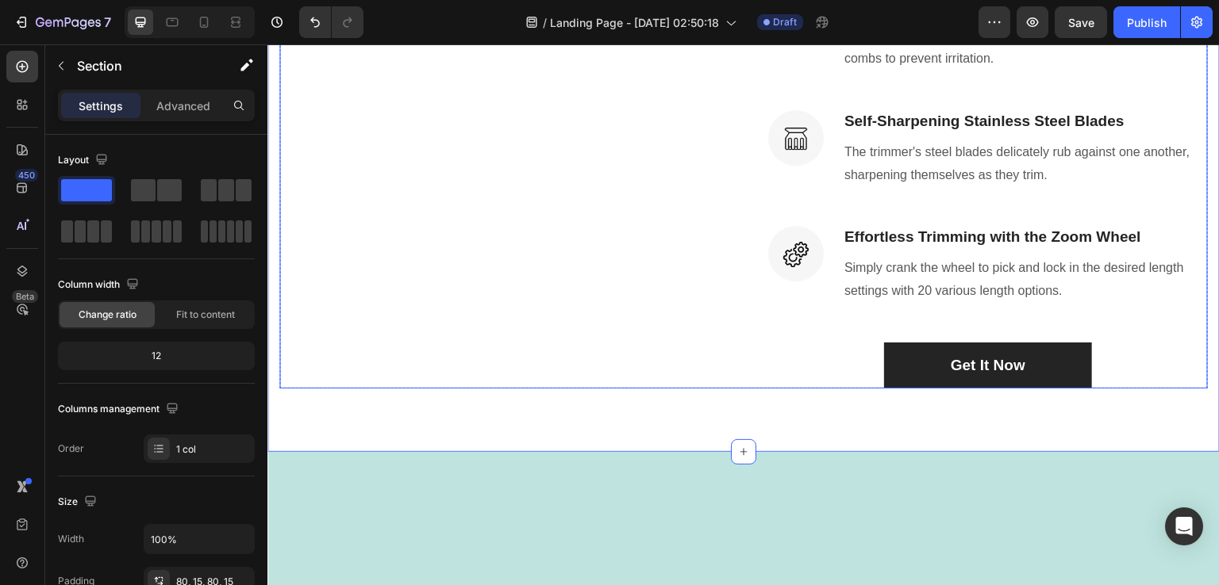
scroll to position [3114, 0]
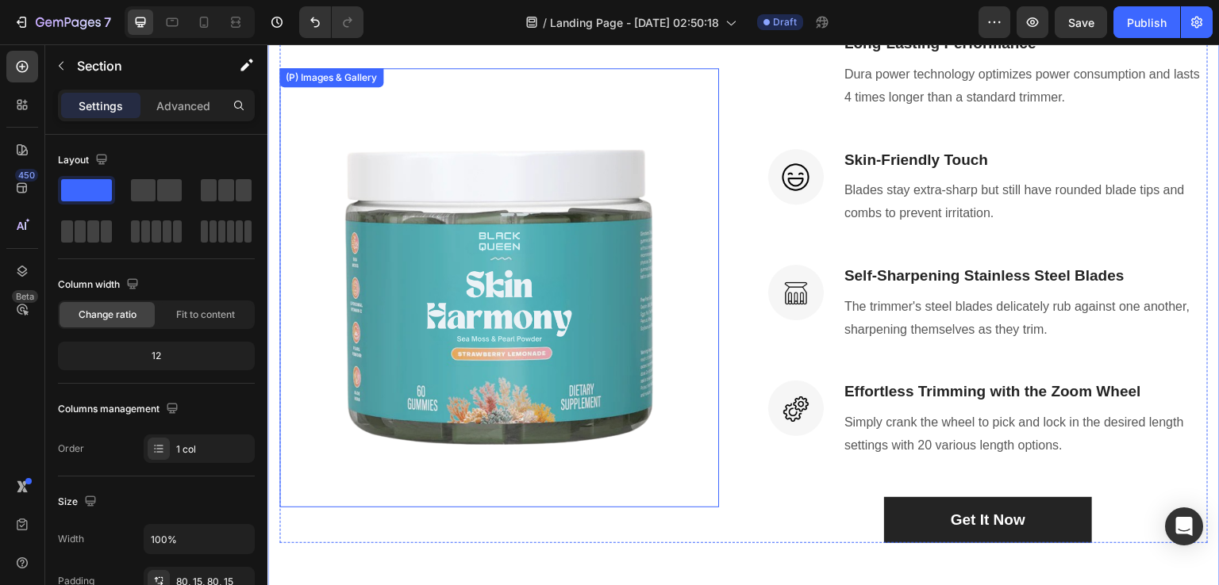
click at [469, 201] on img at bounding box center [499, 288] width 440 height 440
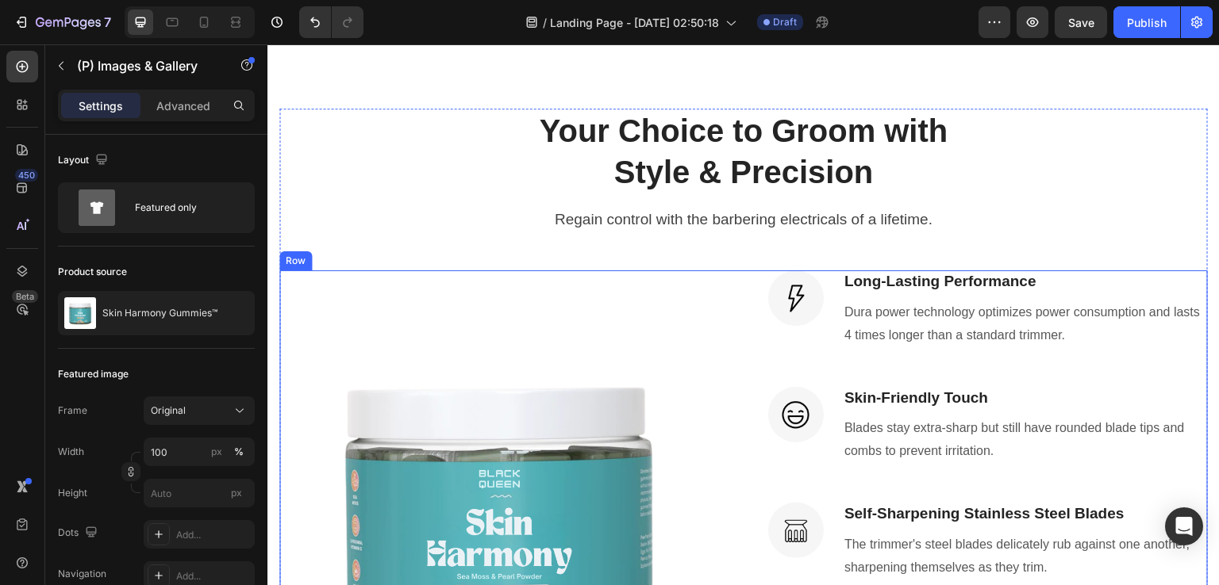
scroll to position [2955, 0]
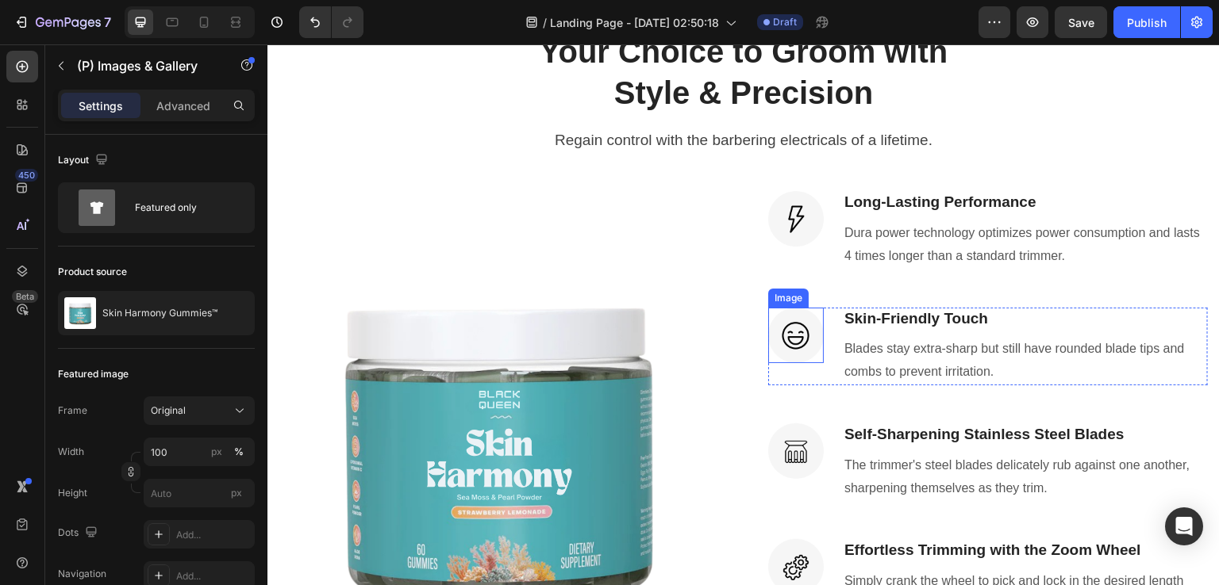
click at [788, 351] on img at bounding box center [796, 336] width 56 height 56
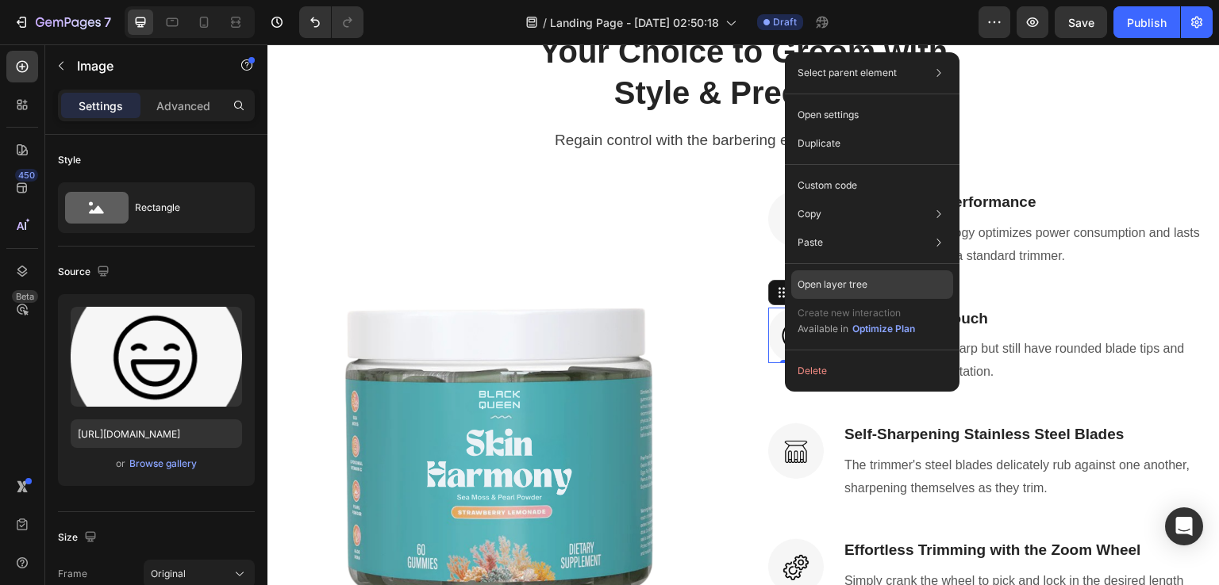
click at [805, 286] on p "Open layer tree" at bounding box center [832, 285] width 70 height 14
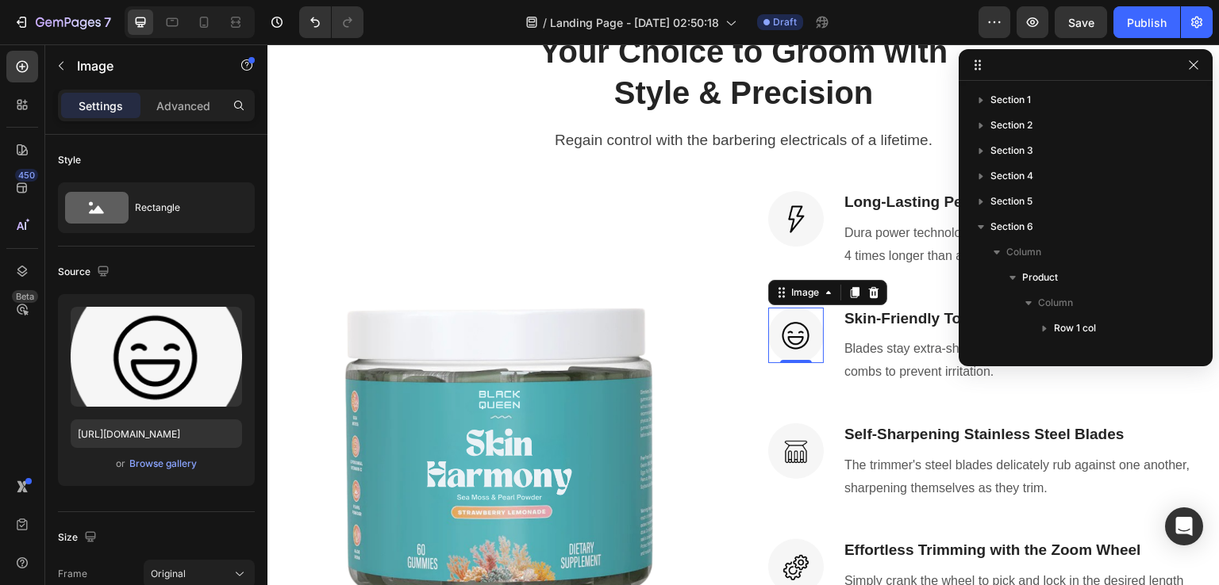
scroll to position [325, 0]
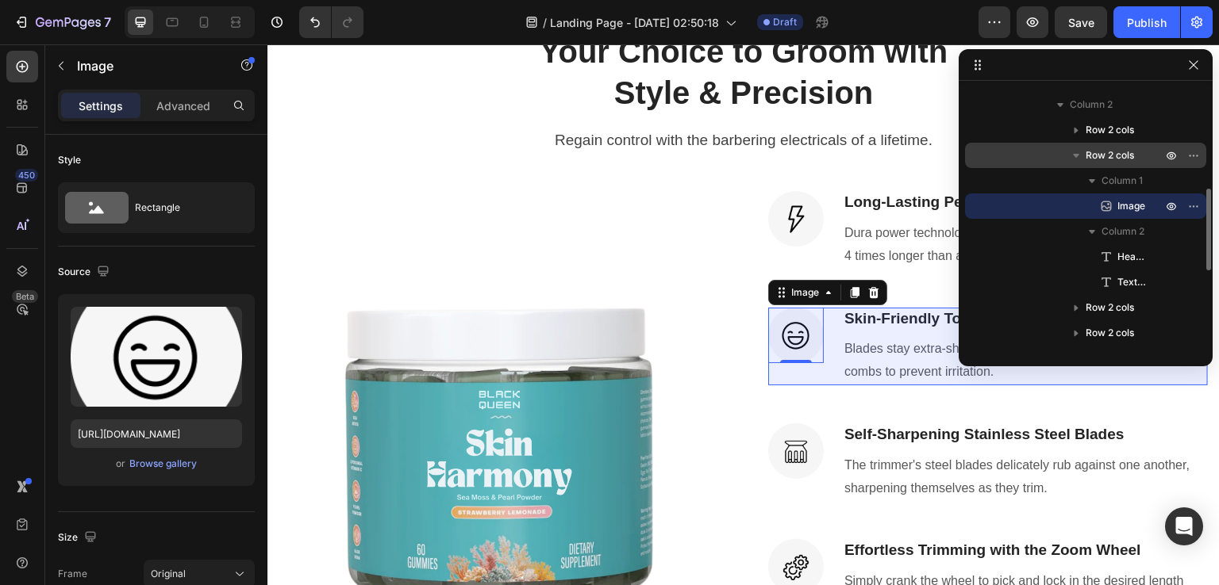
click at [1096, 152] on span "Row 2 cols" at bounding box center [1109, 156] width 48 height 16
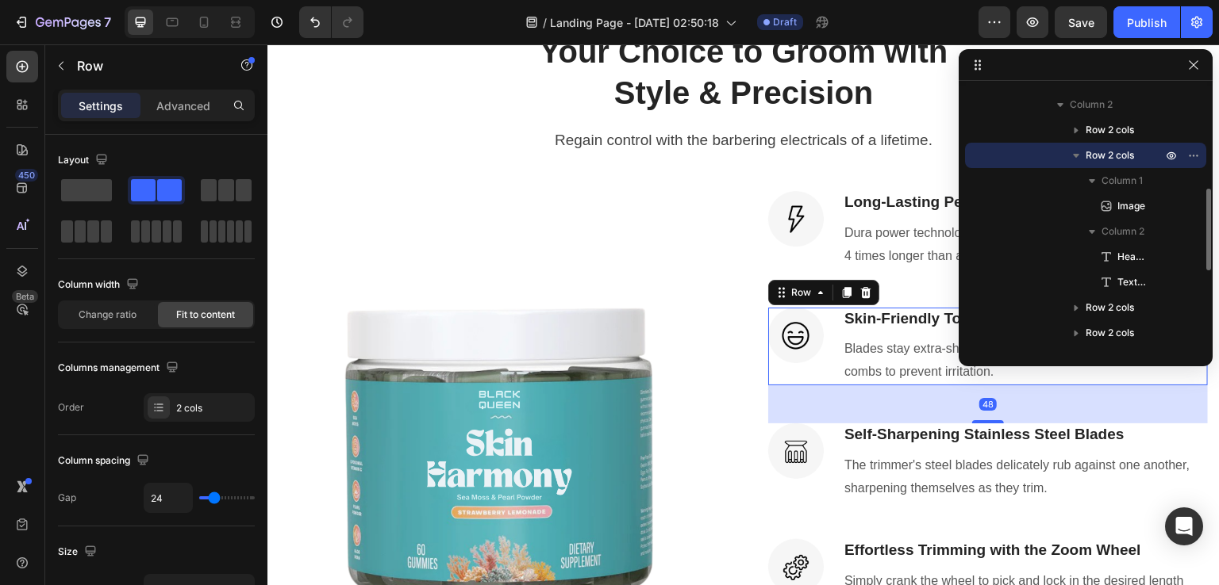
click at [1101, 155] on span "Row 2 cols" at bounding box center [1109, 156] width 48 height 16
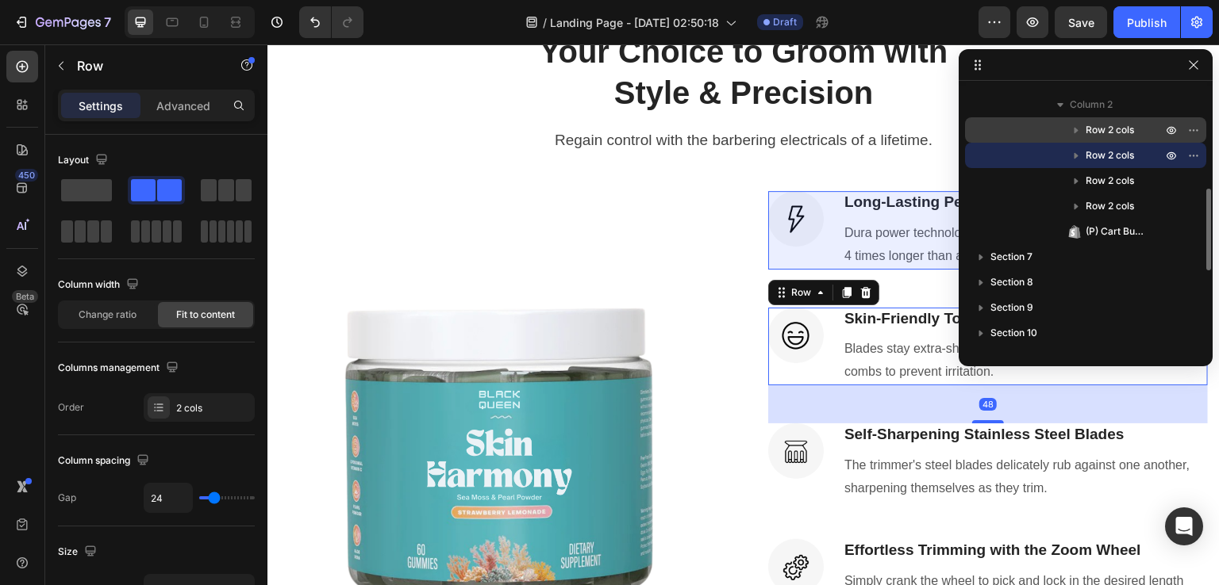
click at [1102, 136] on span "Row 2 cols" at bounding box center [1109, 130] width 48 height 16
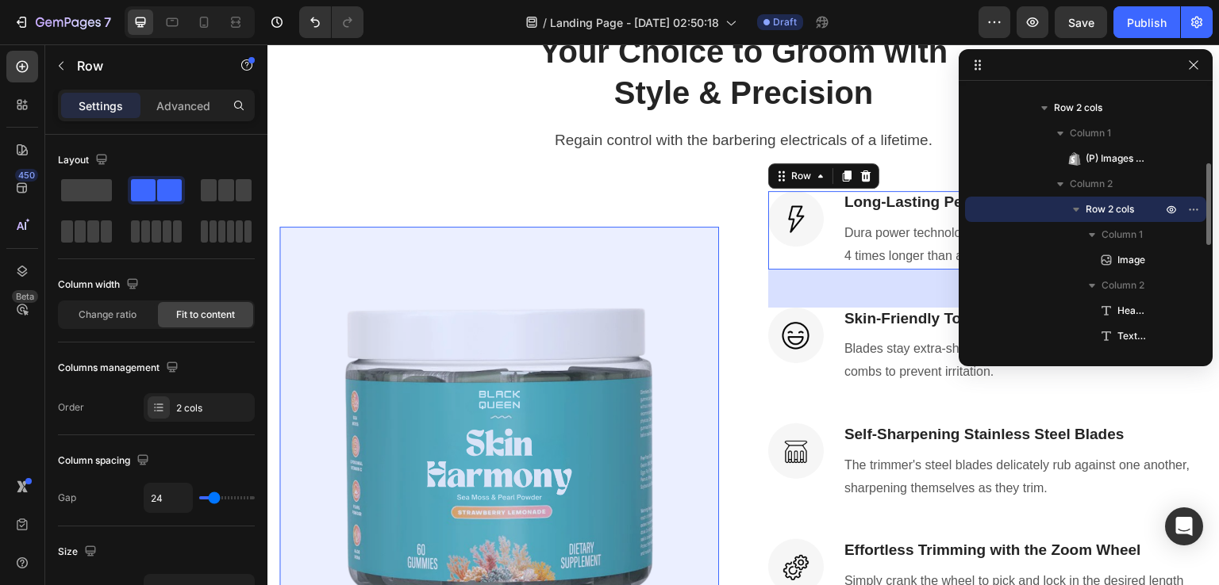
scroll to position [167, 0]
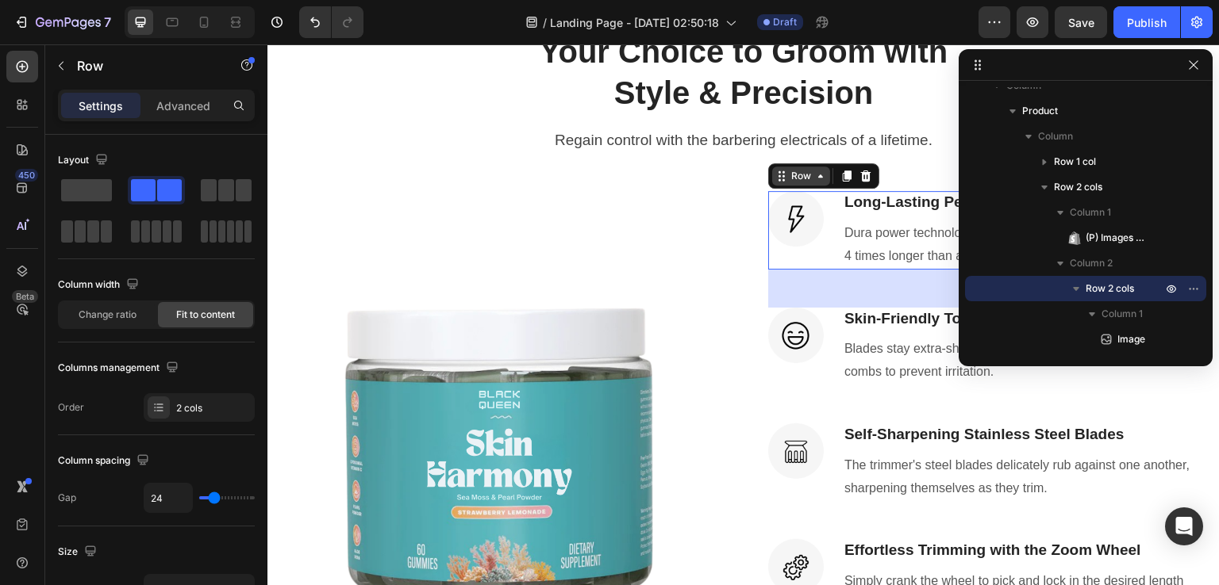
click at [794, 179] on div "Row" at bounding box center [801, 176] width 26 height 14
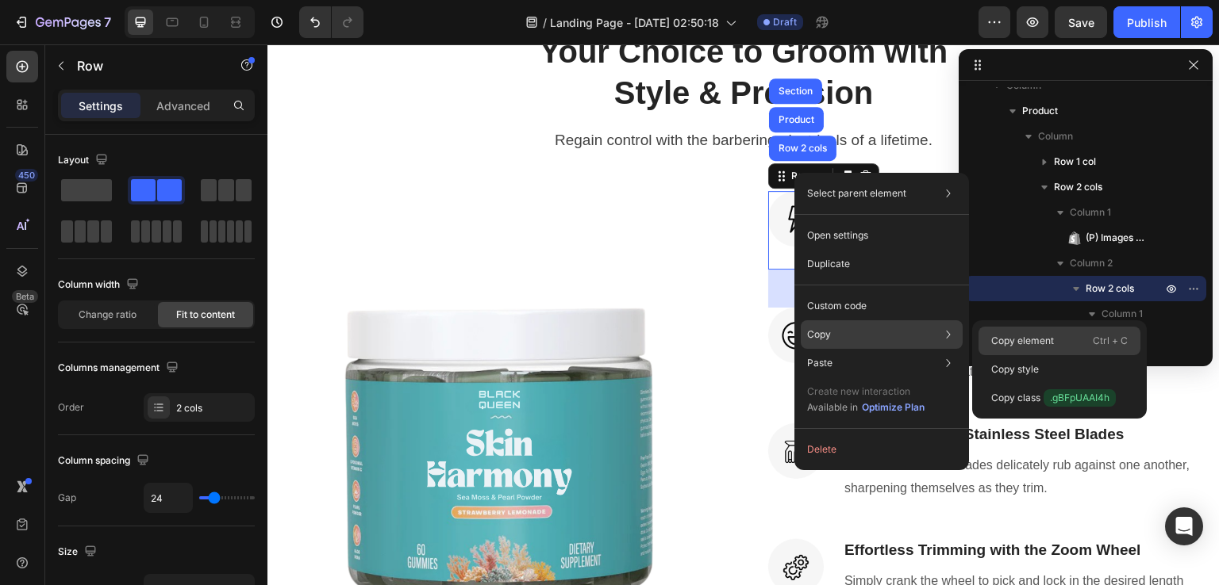
click at [1002, 343] on p "Copy element" at bounding box center [1022, 341] width 63 height 14
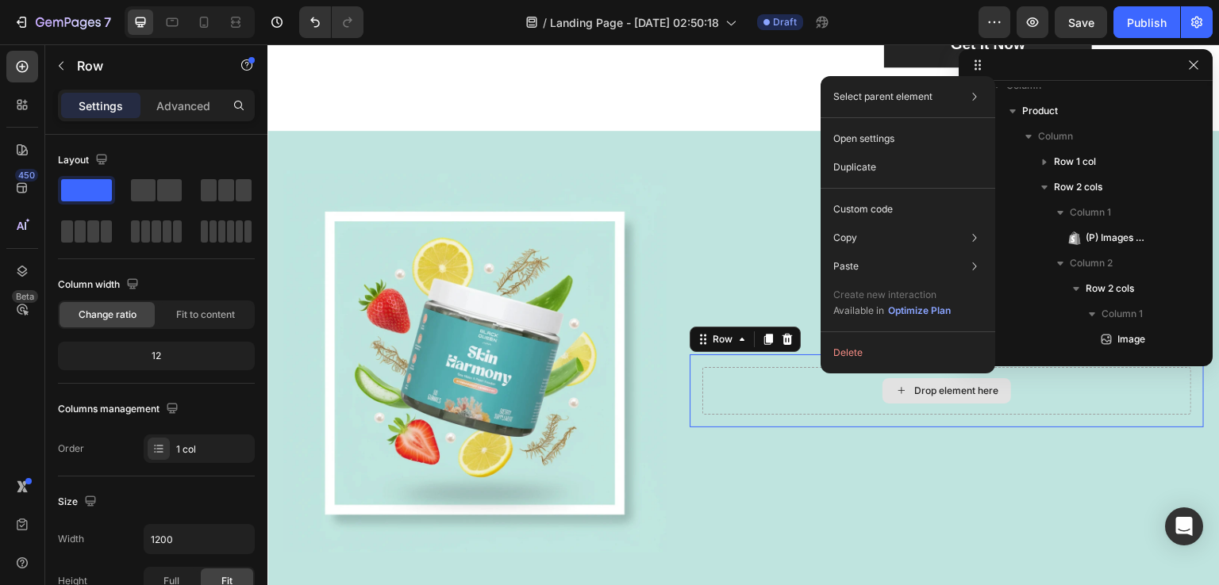
scroll to position [681, 0]
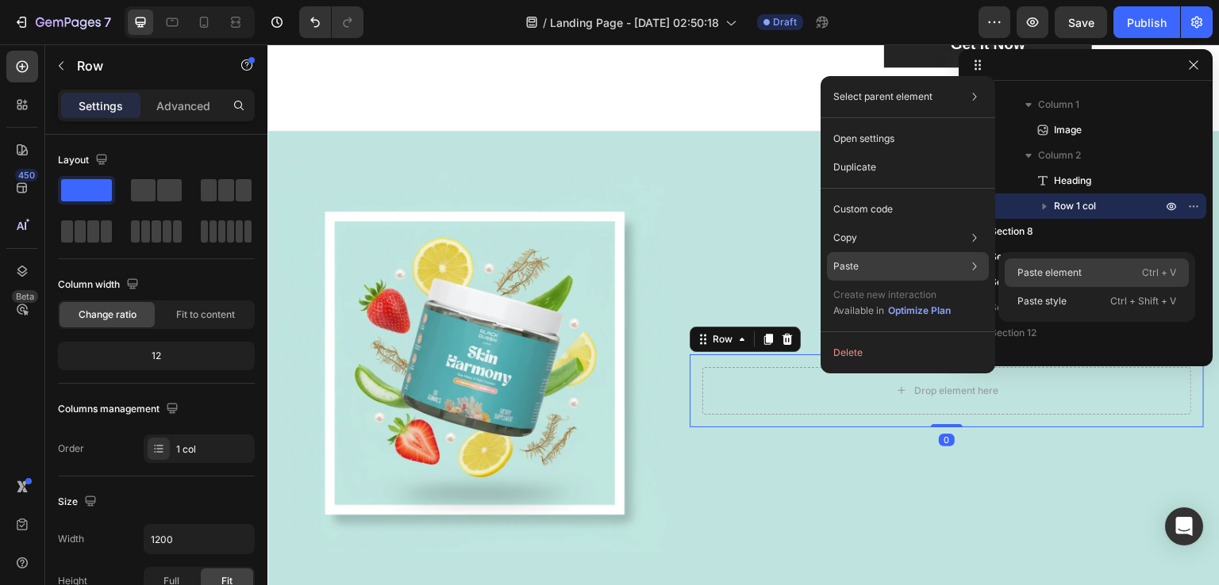
click at [1022, 276] on p "Paste element" at bounding box center [1049, 273] width 64 height 14
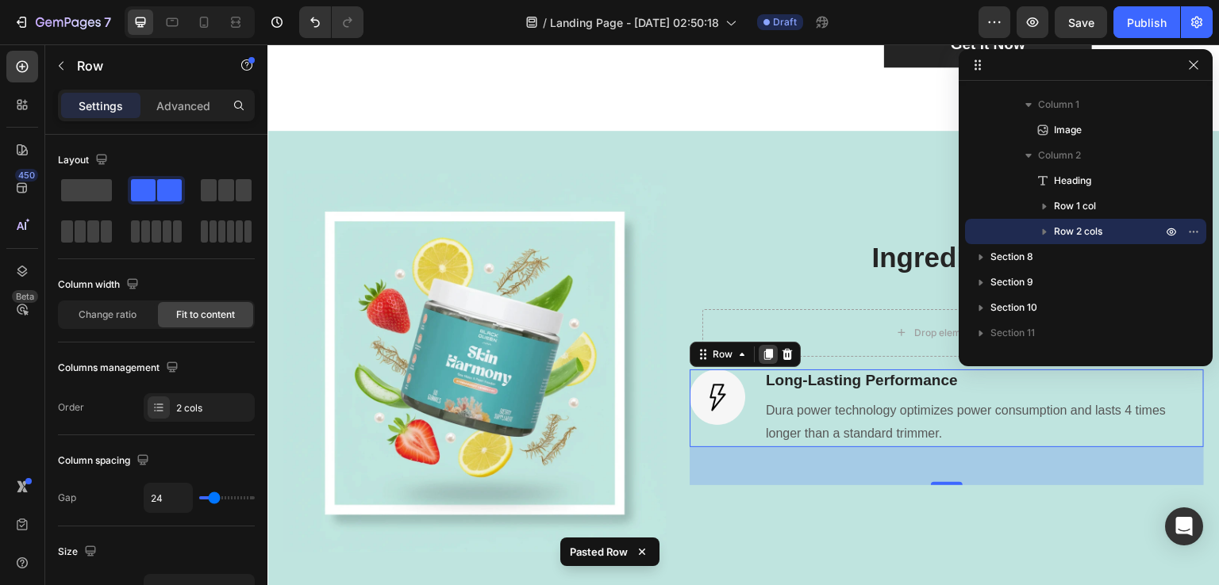
click at [764, 354] on icon at bounding box center [768, 354] width 13 height 13
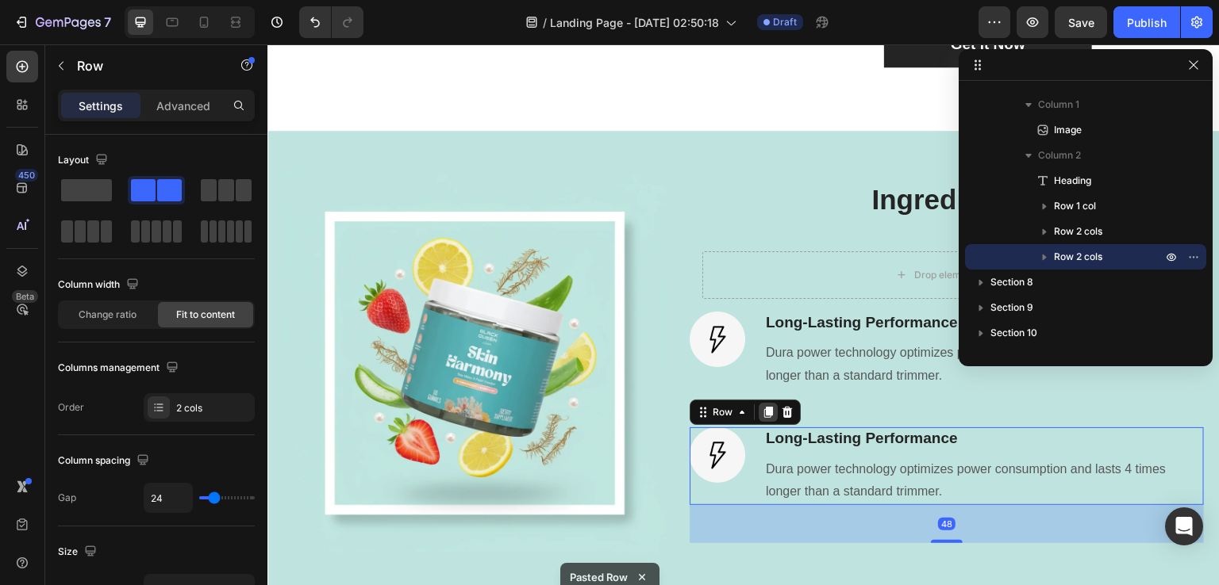
click at [763, 413] on icon at bounding box center [768, 412] width 13 height 13
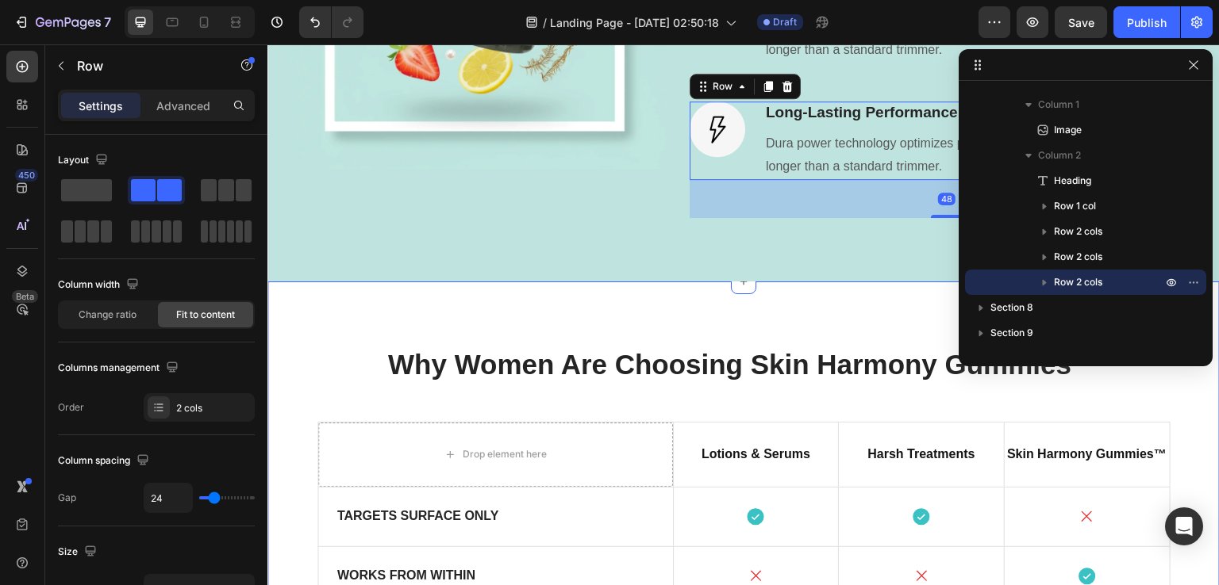
scroll to position [3944, 0]
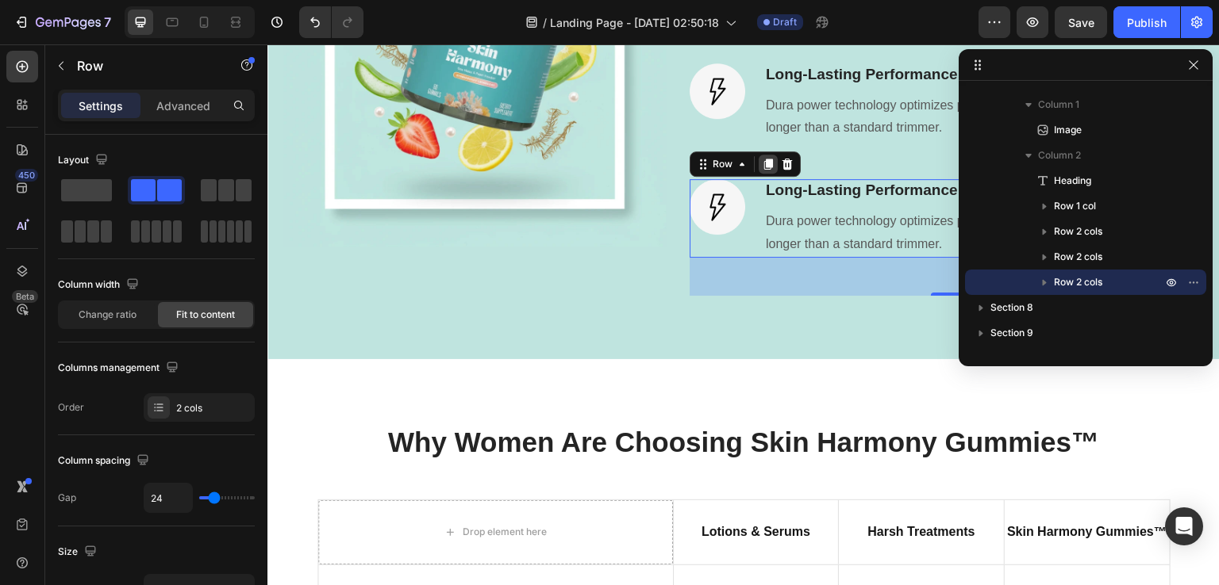
click at [766, 169] on icon at bounding box center [768, 164] width 13 height 13
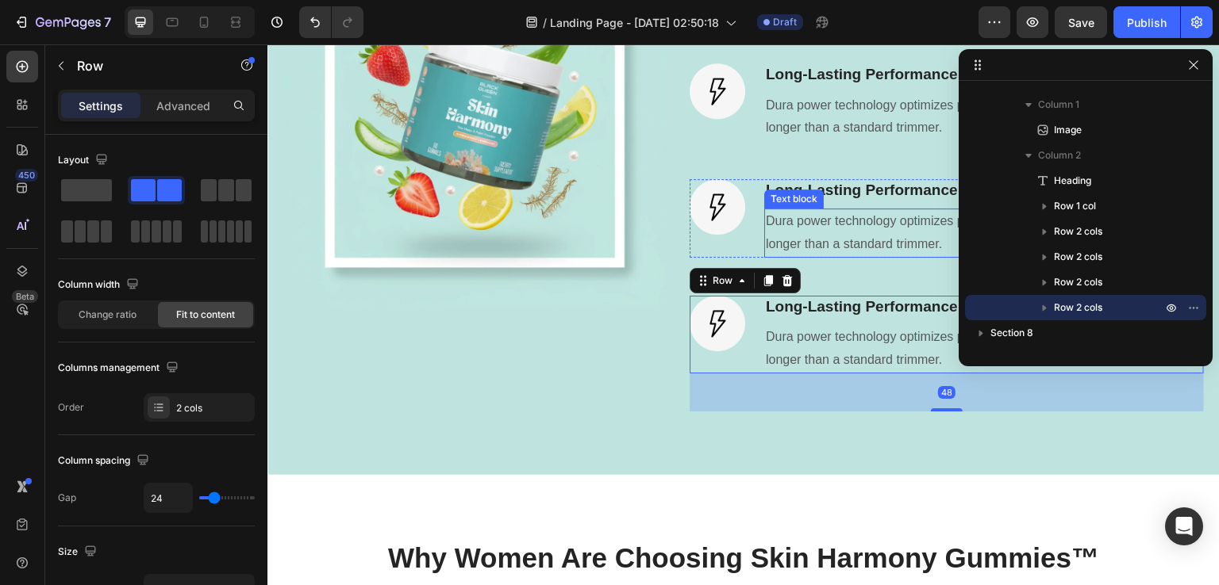
scroll to position [4002, 0]
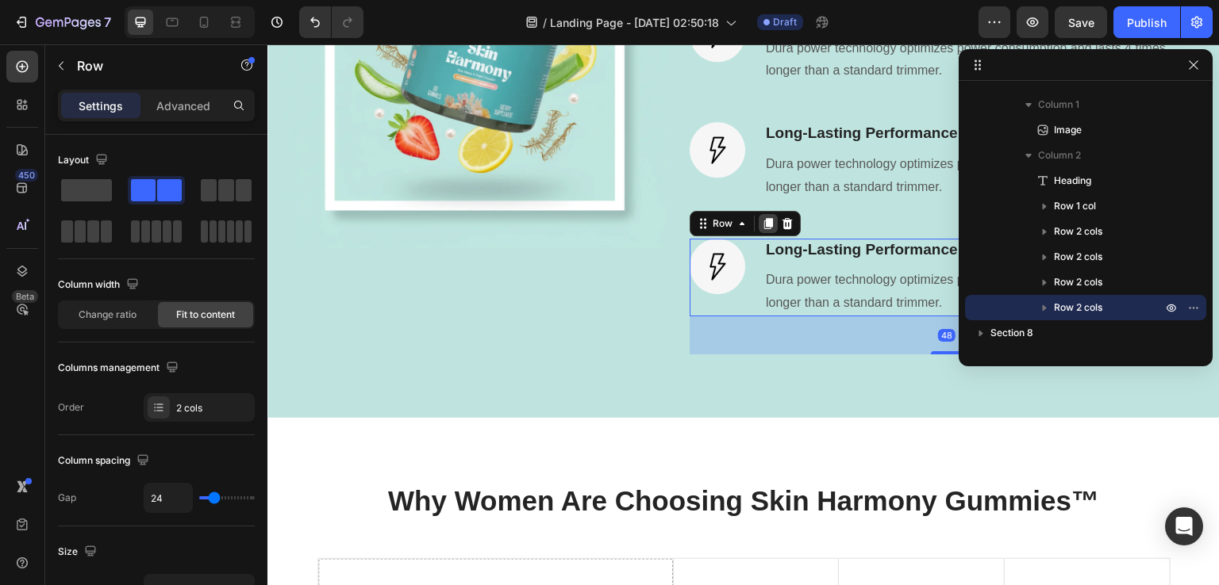
click at [768, 225] on icon at bounding box center [768, 223] width 9 height 11
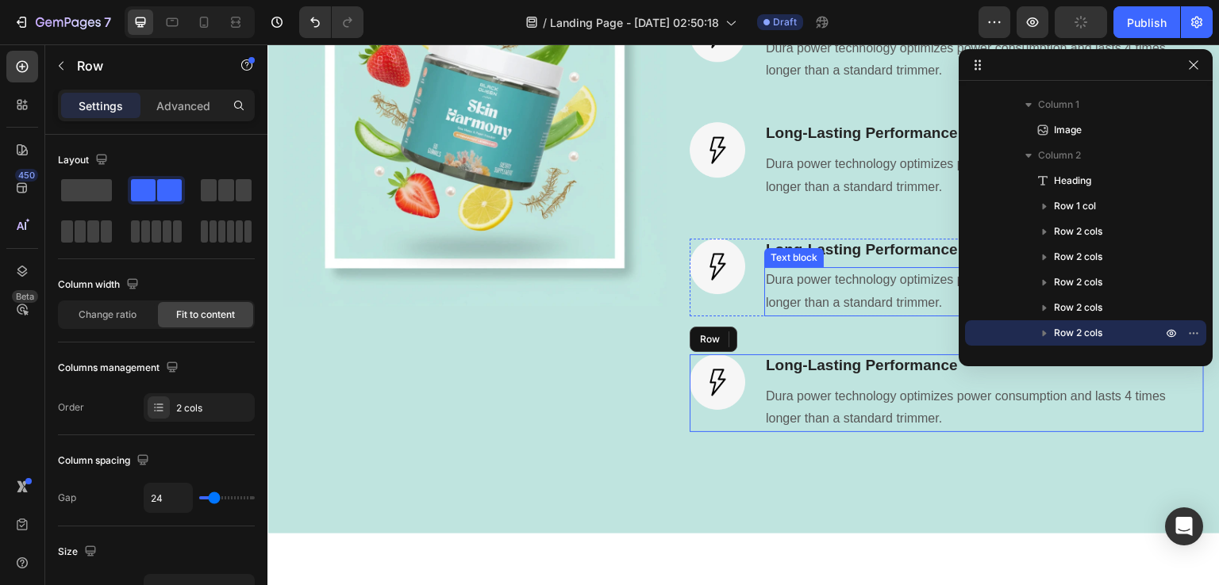
scroll to position [4059, 0]
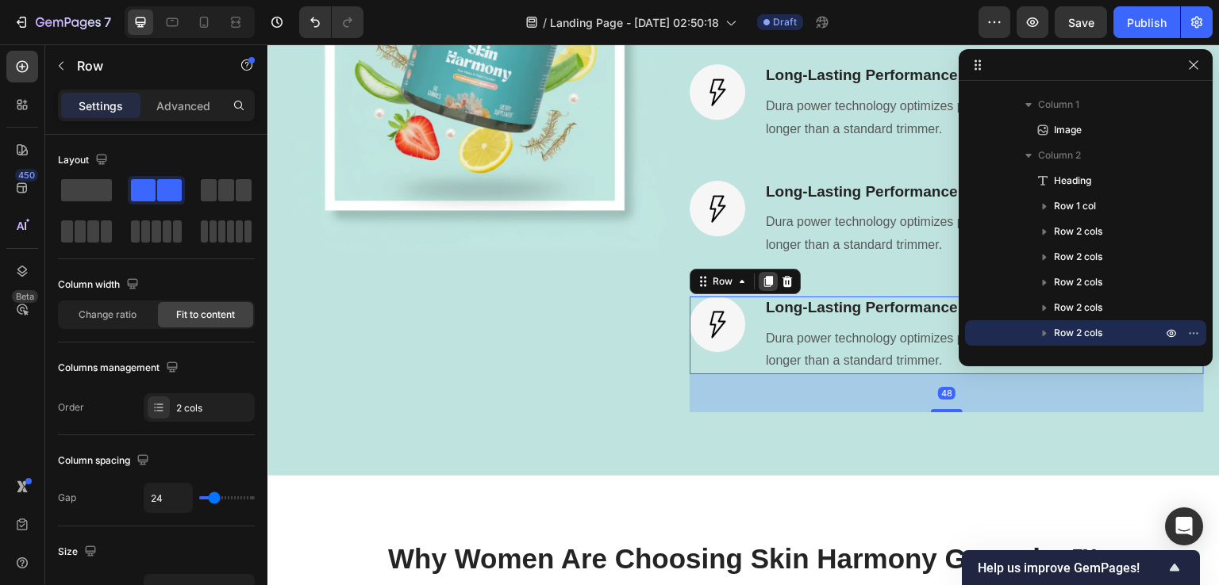
click at [768, 278] on icon at bounding box center [768, 281] width 9 height 11
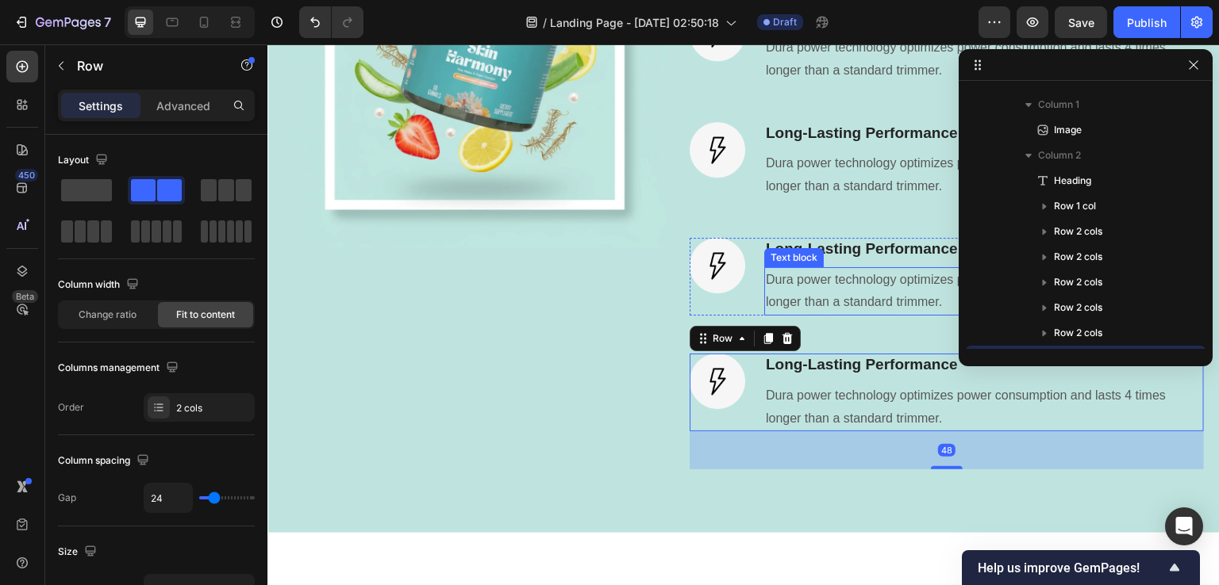
scroll to position [833, 0]
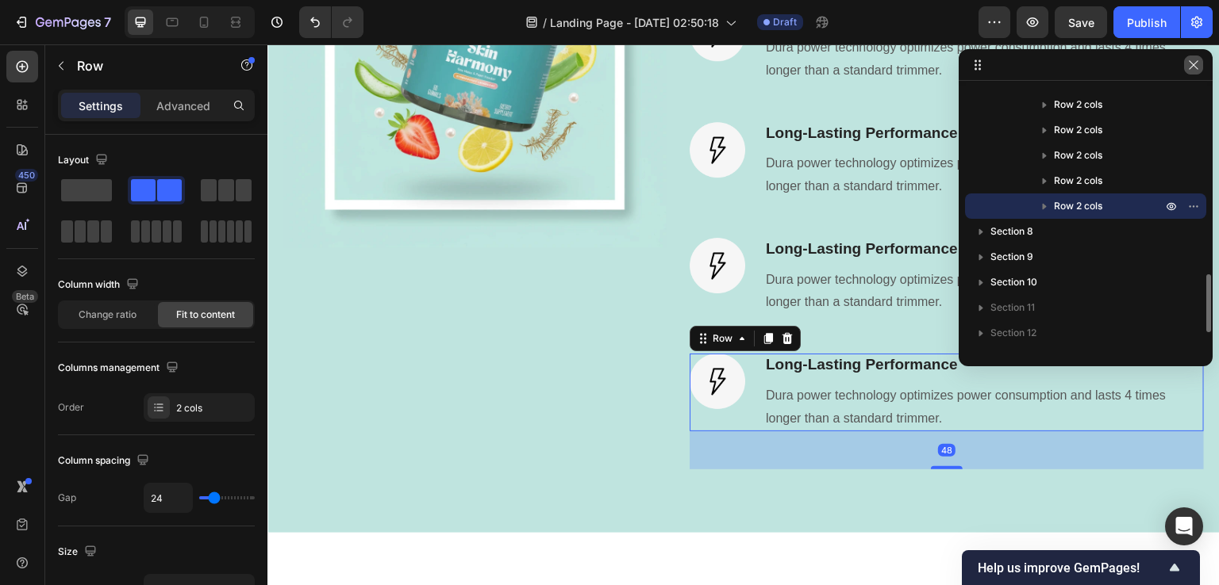
click at [1194, 64] on icon "button" at bounding box center [1193, 65] width 13 height 13
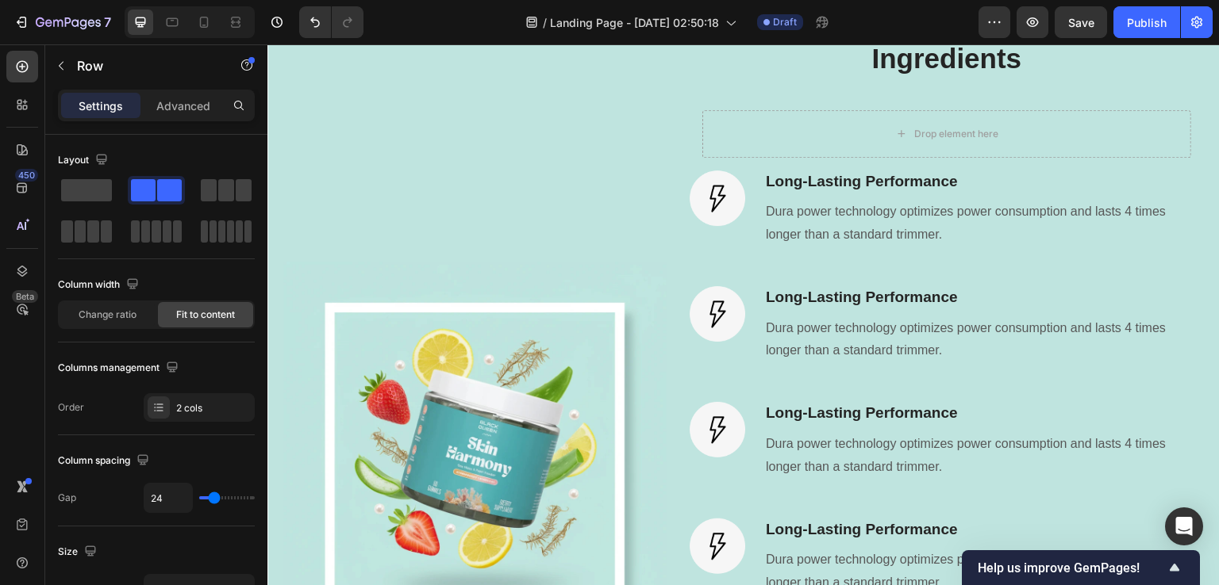
scroll to position [3642, 0]
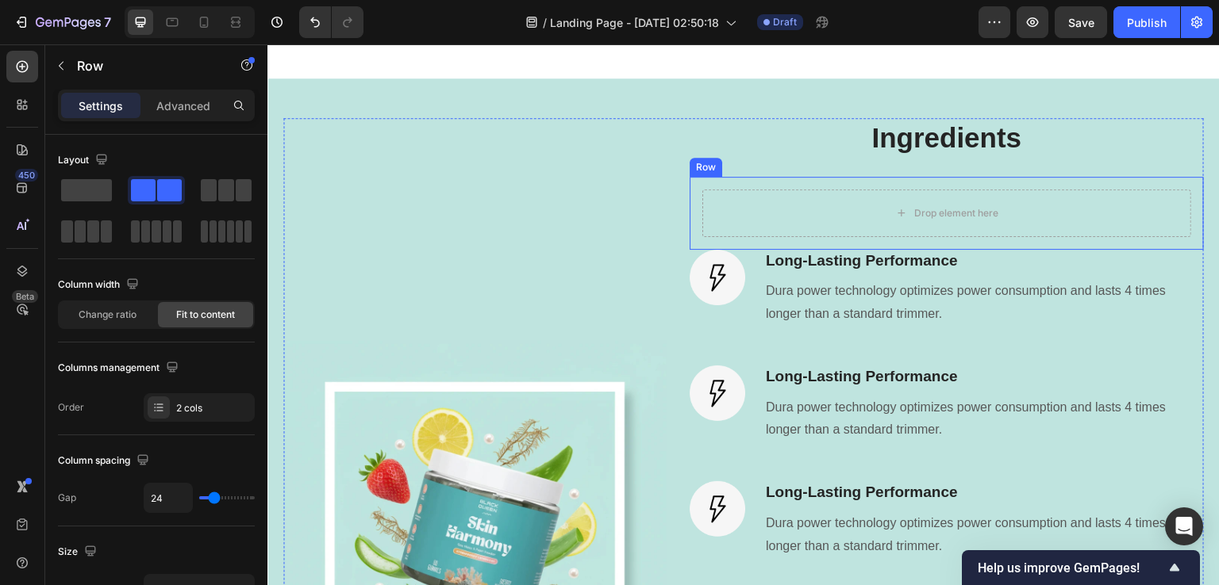
click at [704, 170] on div "Row" at bounding box center [706, 167] width 26 height 14
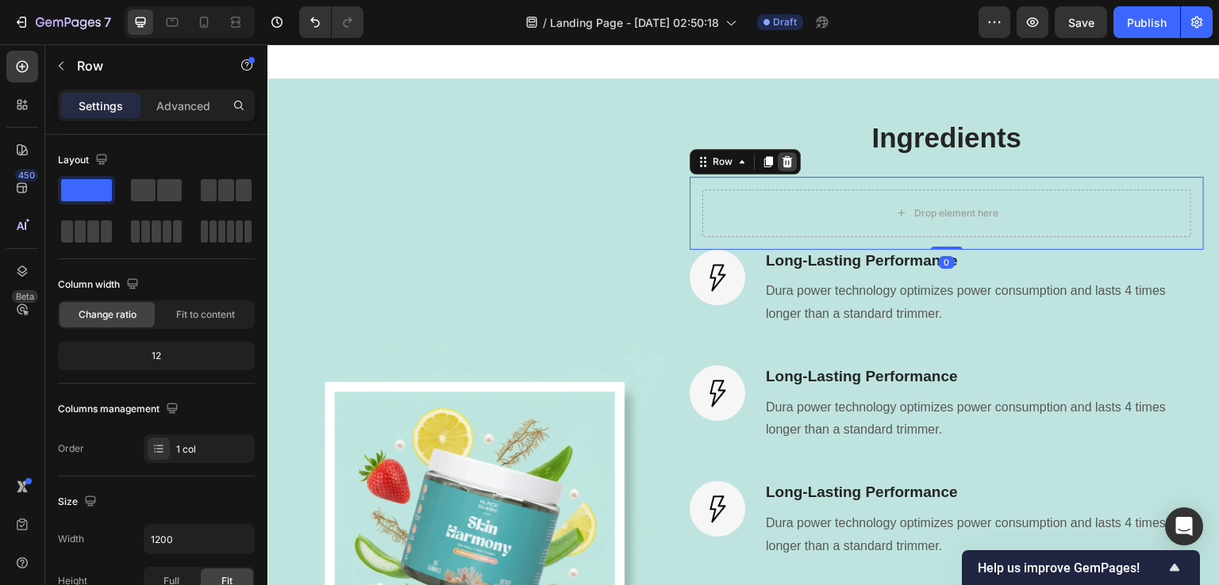
click at [785, 163] on icon at bounding box center [787, 161] width 10 height 11
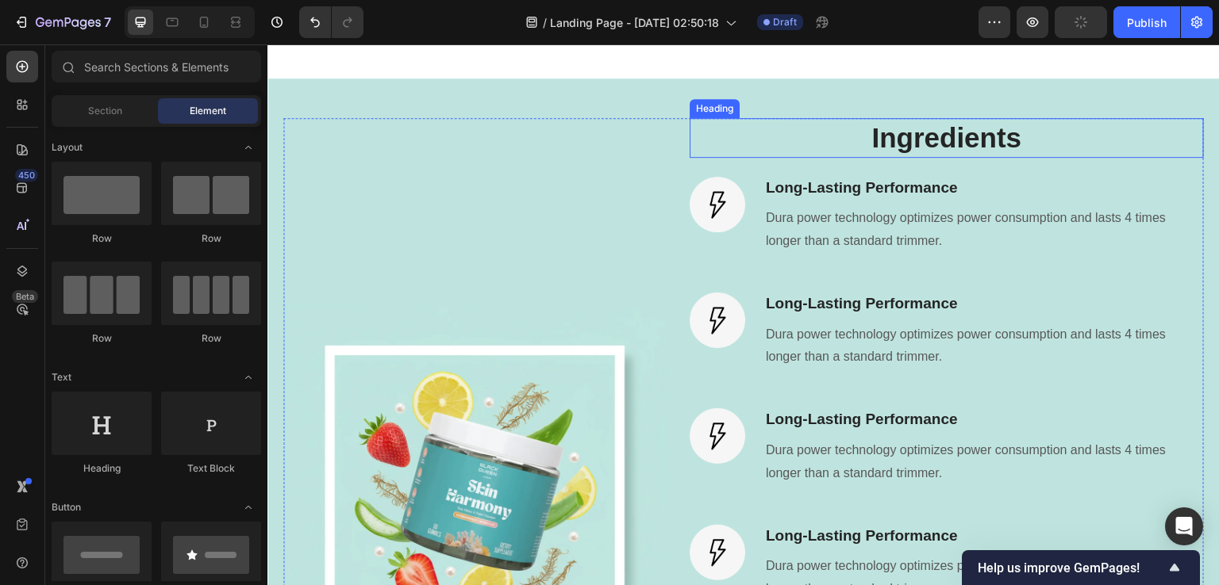
click at [938, 132] on h2 "Ingredients" at bounding box center [946, 138] width 514 height 40
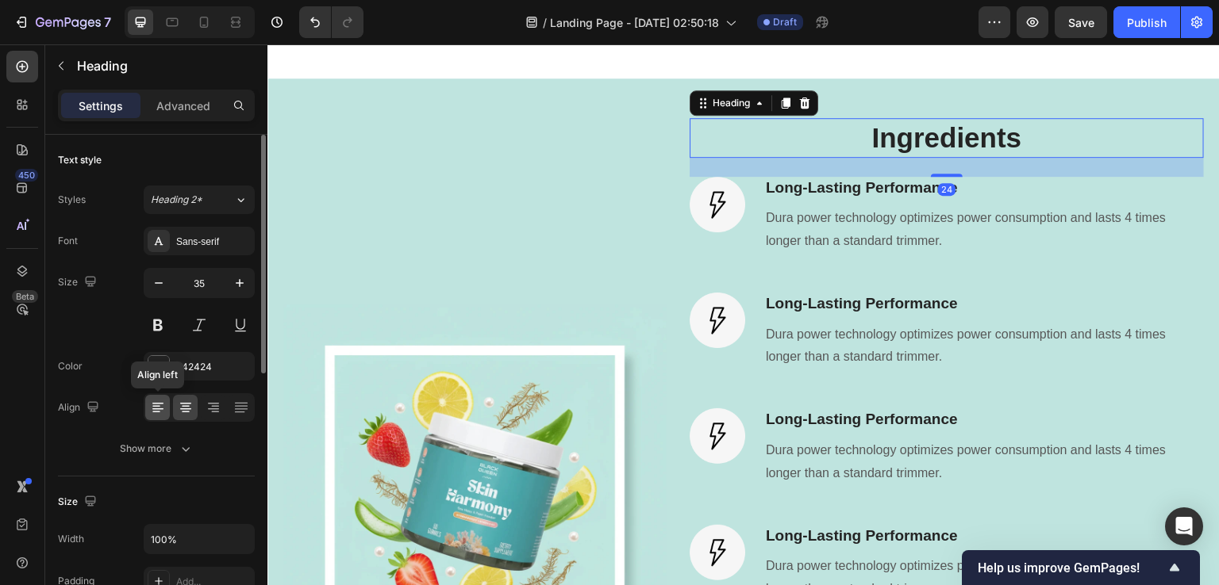
click at [166, 401] on div at bounding box center [157, 407] width 25 height 25
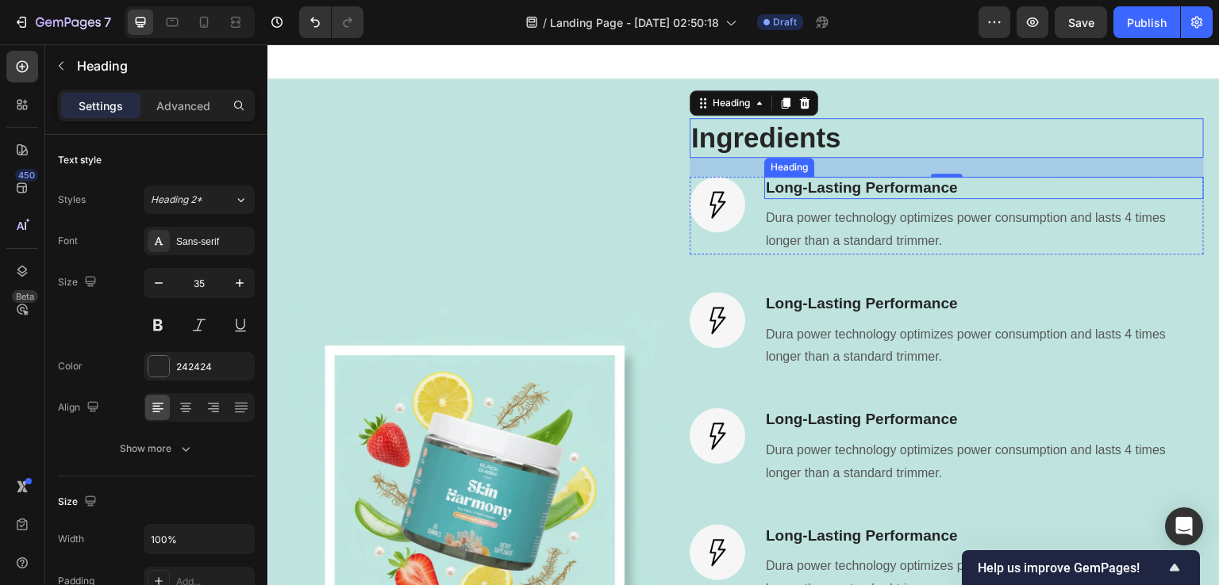
click at [799, 186] on p "Long-Lasting Performance" at bounding box center [984, 188] width 436 height 20
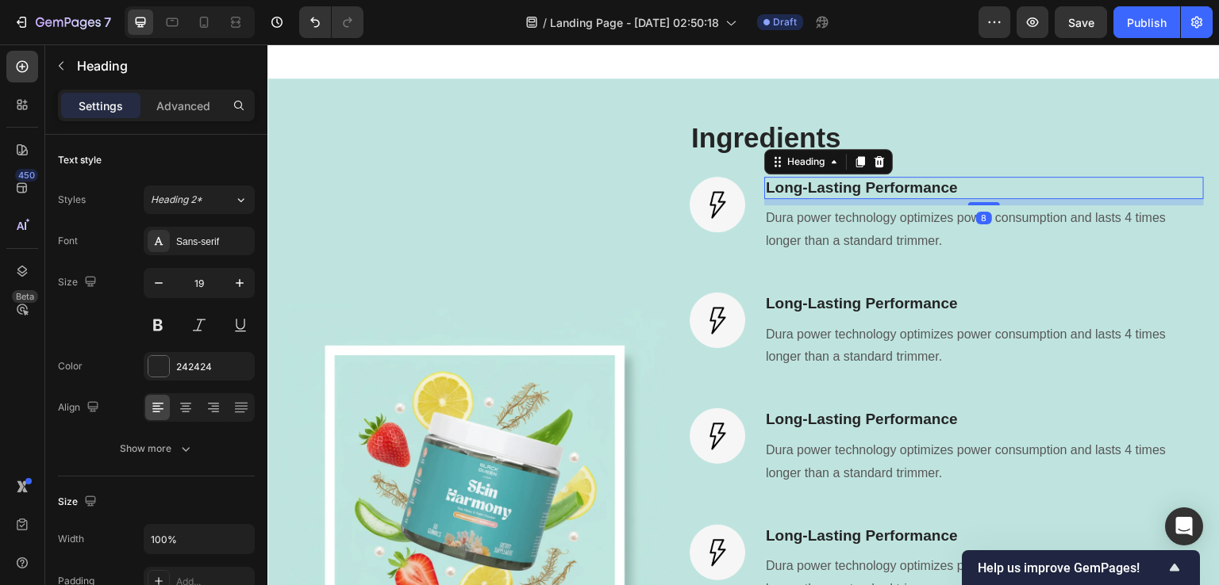
click at [800, 186] on p "Long-Lasting Performance" at bounding box center [984, 188] width 436 height 20
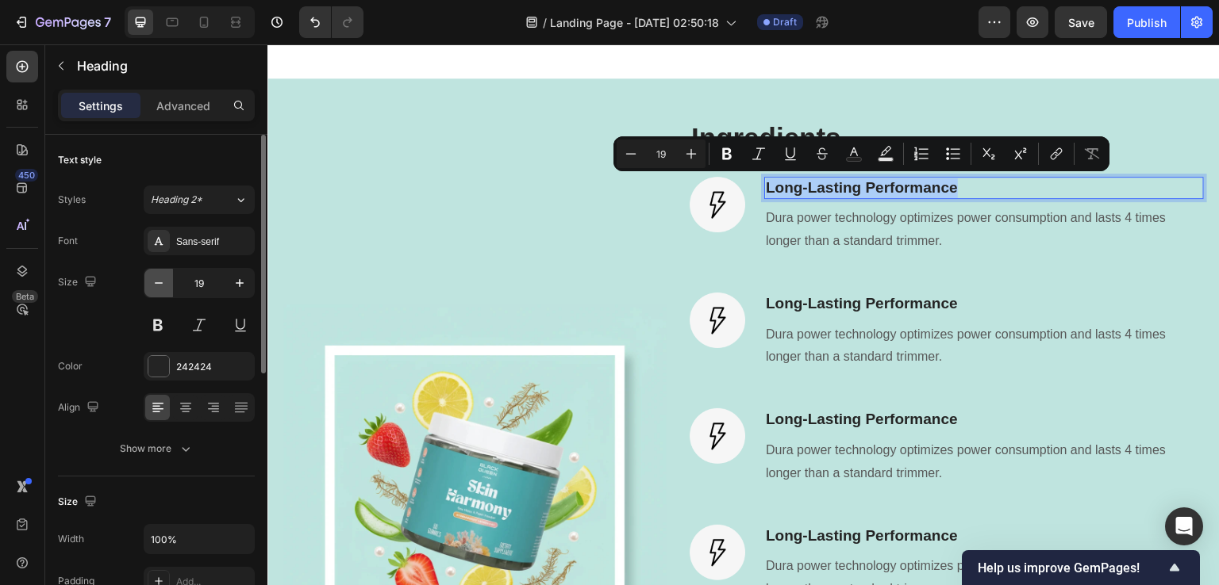
click at [155, 282] on icon "button" at bounding box center [159, 283] width 16 height 16
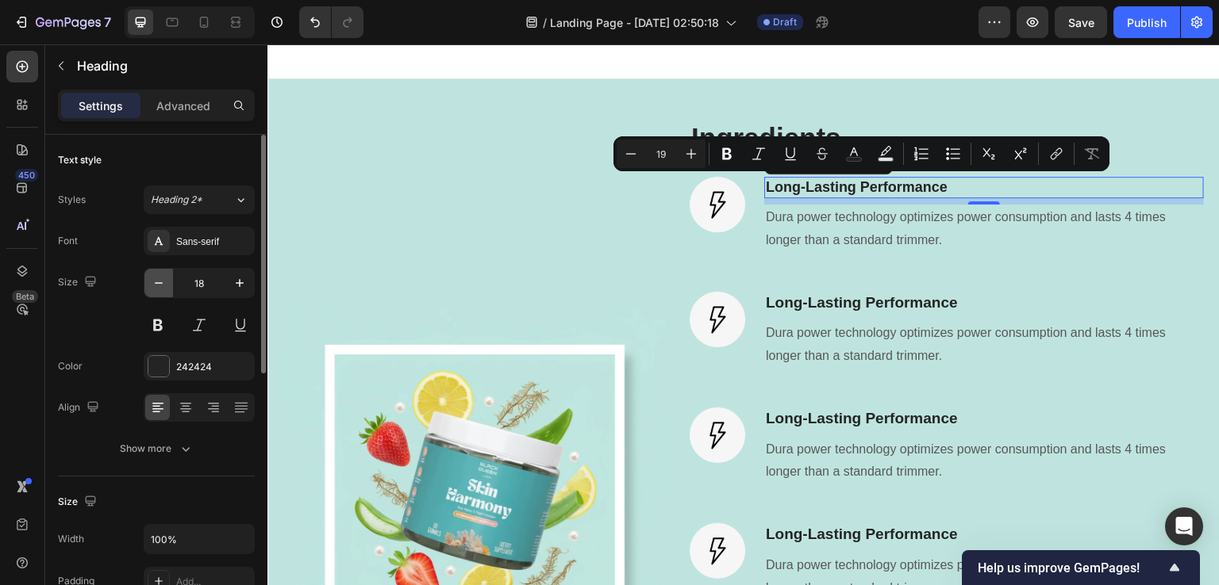
click at [155, 282] on icon "button" at bounding box center [159, 283] width 16 height 16
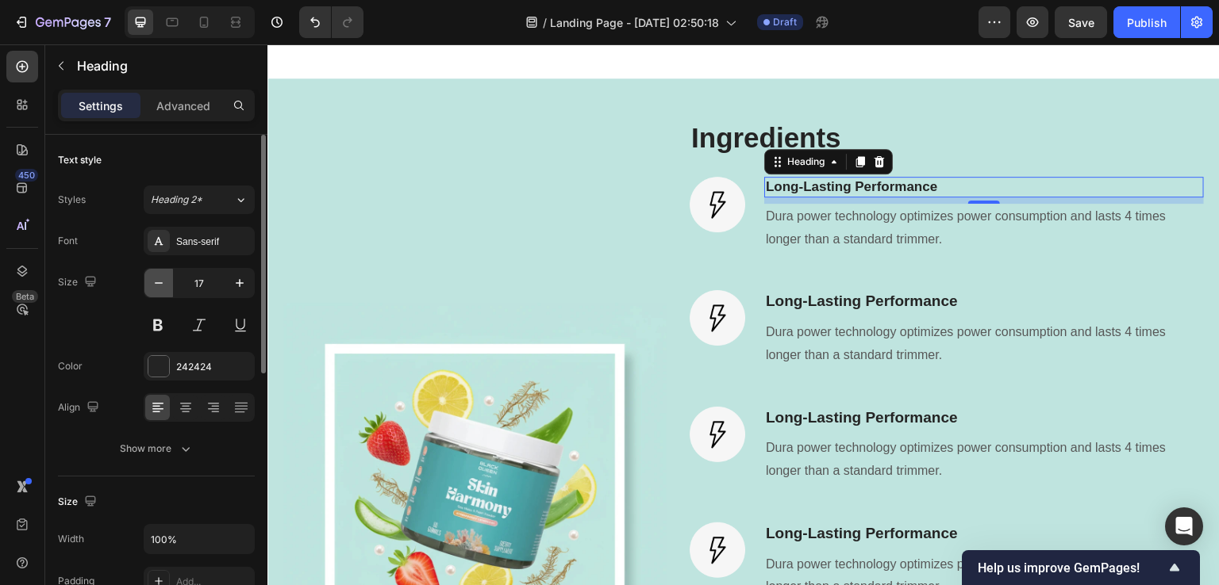
type input "16"
click at [697, 197] on img at bounding box center [717, 205] width 56 height 56
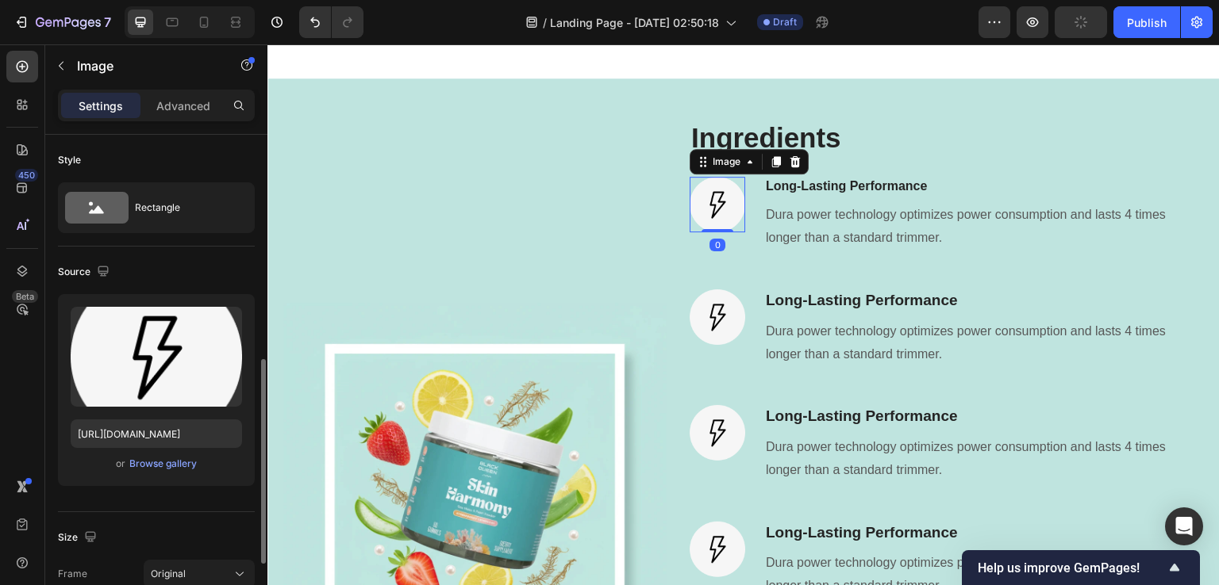
scroll to position [159, 0]
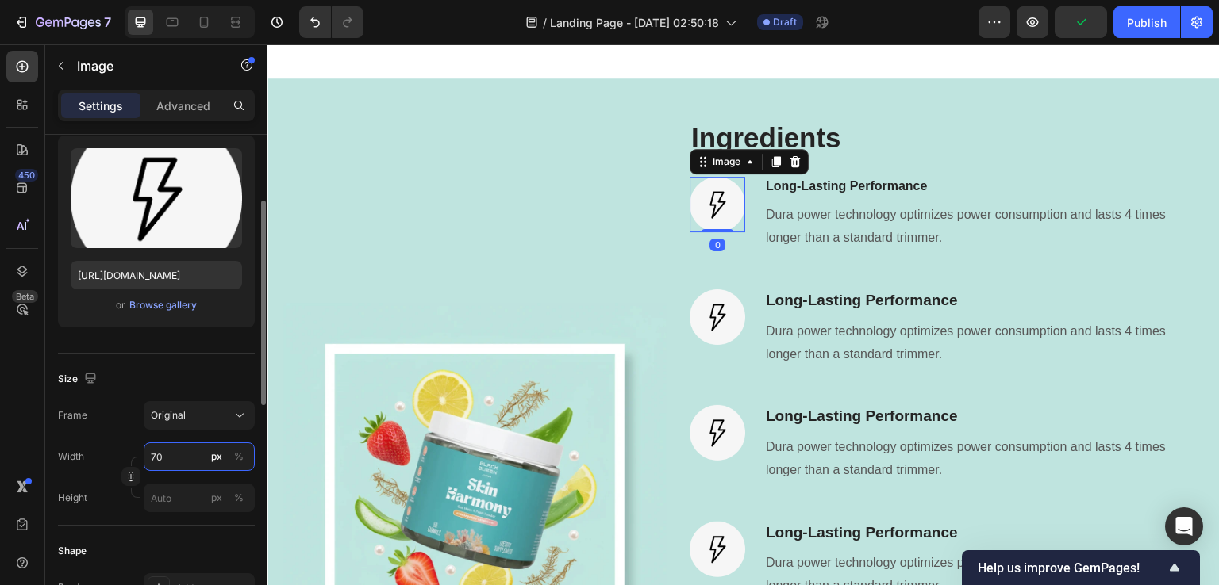
click at [160, 455] on input "70" at bounding box center [199, 457] width 111 height 29
type input "50"
